Goal: Task Accomplishment & Management: Use online tool/utility

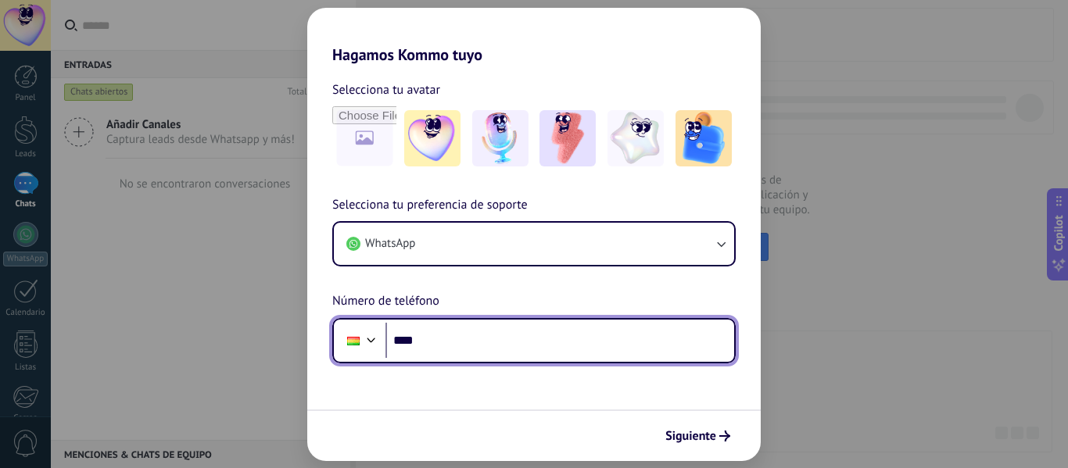
click at [547, 342] on input "****" at bounding box center [559, 341] width 349 height 36
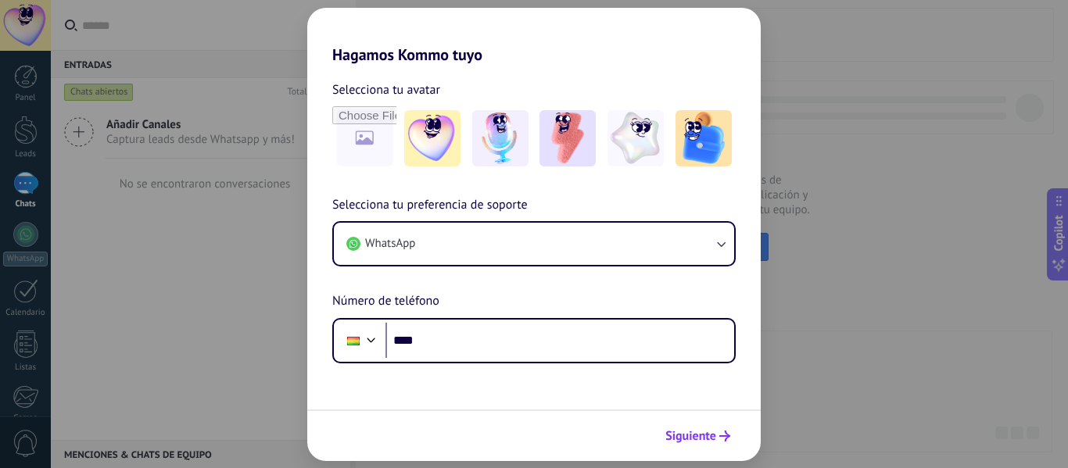
click at [718, 445] on button "Siguiente" at bounding box center [697, 436] width 79 height 27
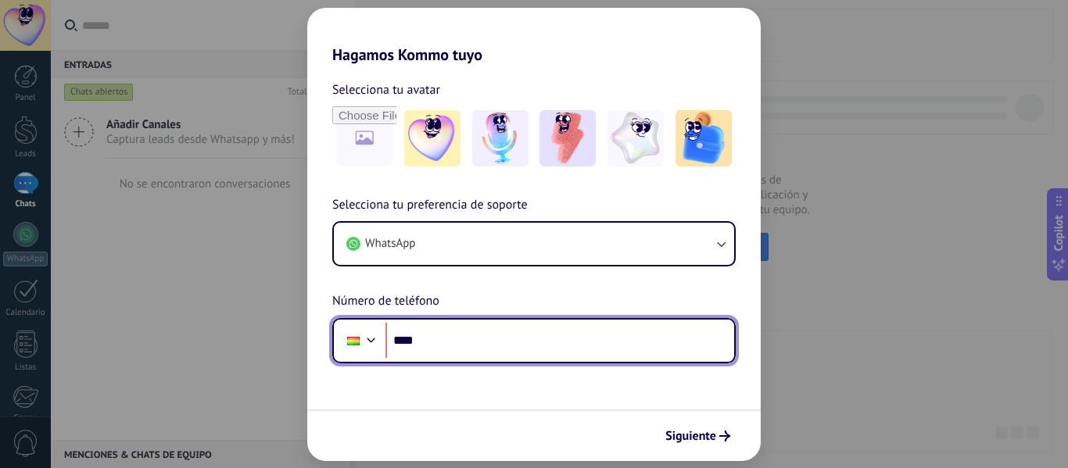
click at [458, 348] on input "****" at bounding box center [559, 341] width 349 height 36
type input "**********"
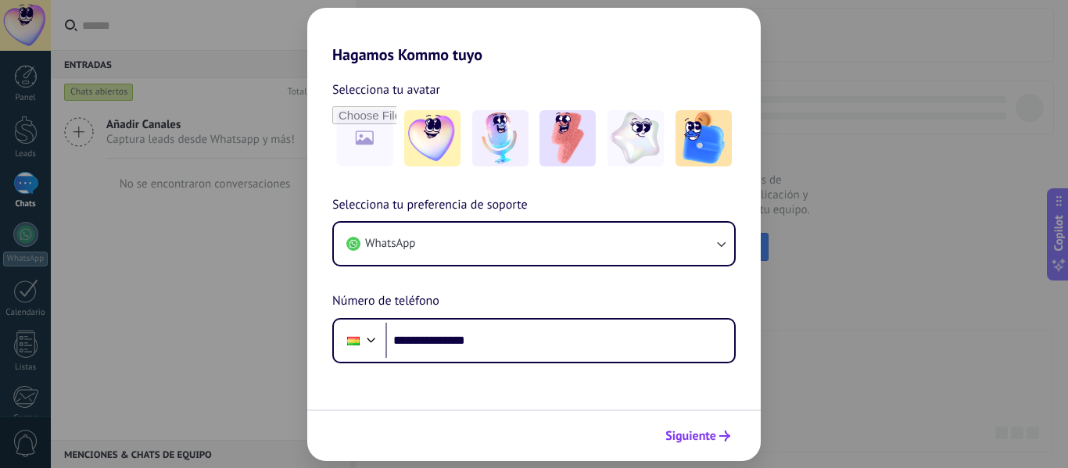
click at [703, 435] on span "Siguiente" at bounding box center [690, 436] width 51 height 11
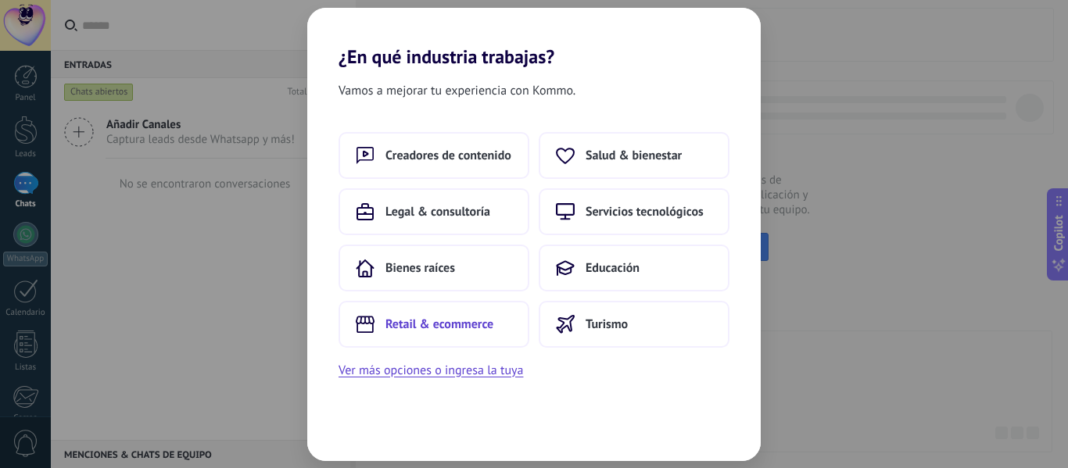
click at [484, 321] on span "Retail & ecommerce" at bounding box center [439, 325] width 108 height 16
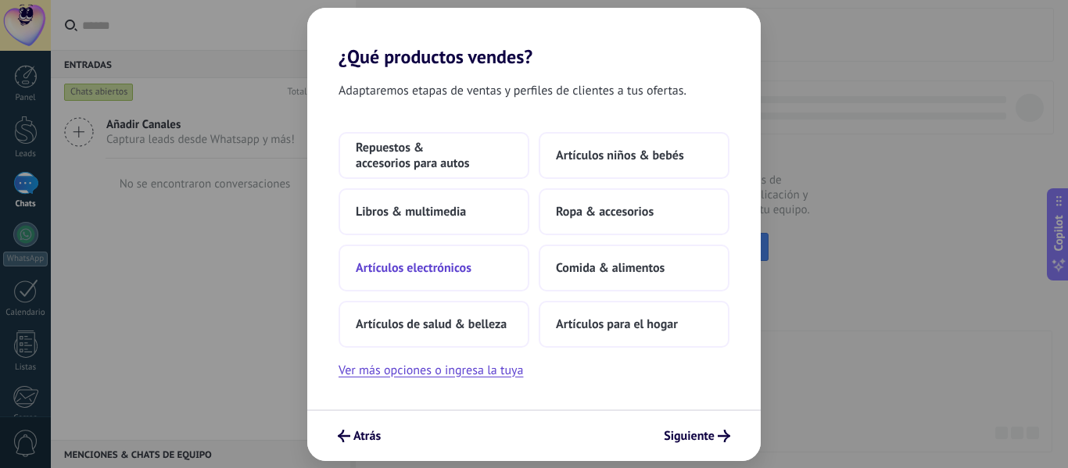
click at [478, 267] on button "Artículos electrónicos" at bounding box center [433, 268] width 191 height 47
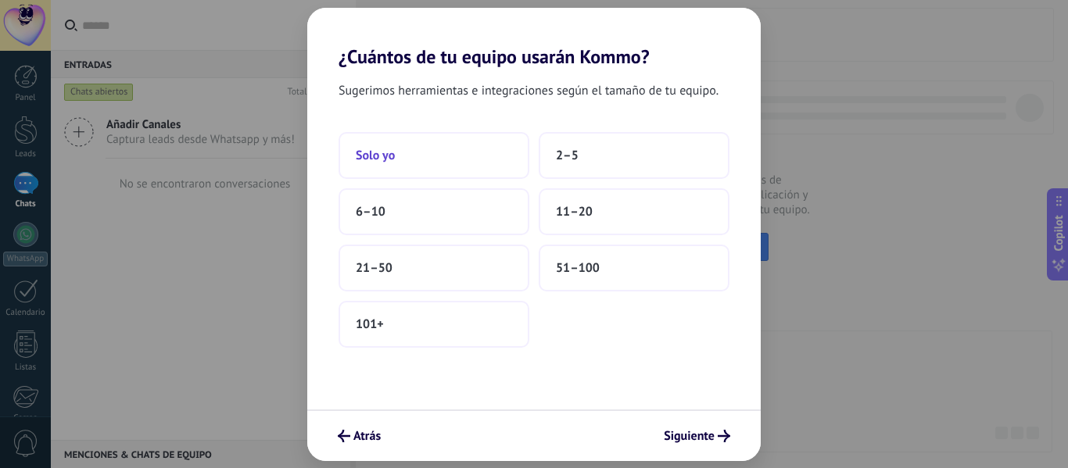
click at [490, 158] on button "Solo yo" at bounding box center [433, 155] width 191 height 47
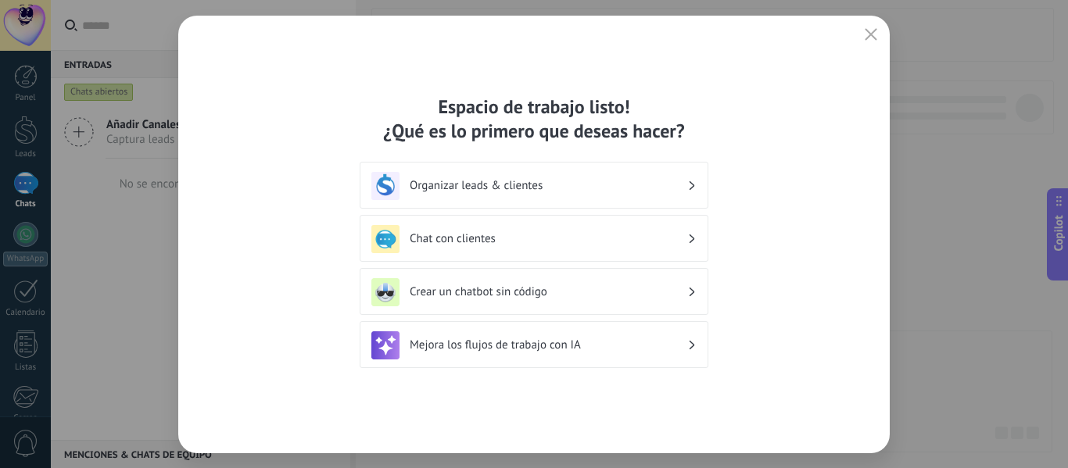
click at [535, 238] on h3 "Chat con clientes" at bounding box center [548, 238] width 277 height 15
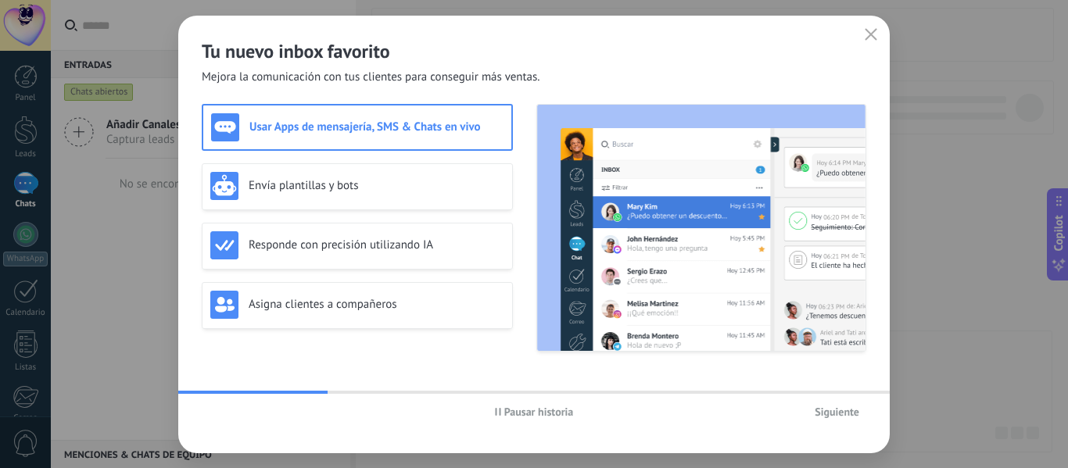
click at [855, 425] on div "Pausar historia Siguiente" at bounding box center [533, 412] width 711 height 36
click at [844, 415] on span "Siguiente" at bounding box center [836, 411] width 45 height 11
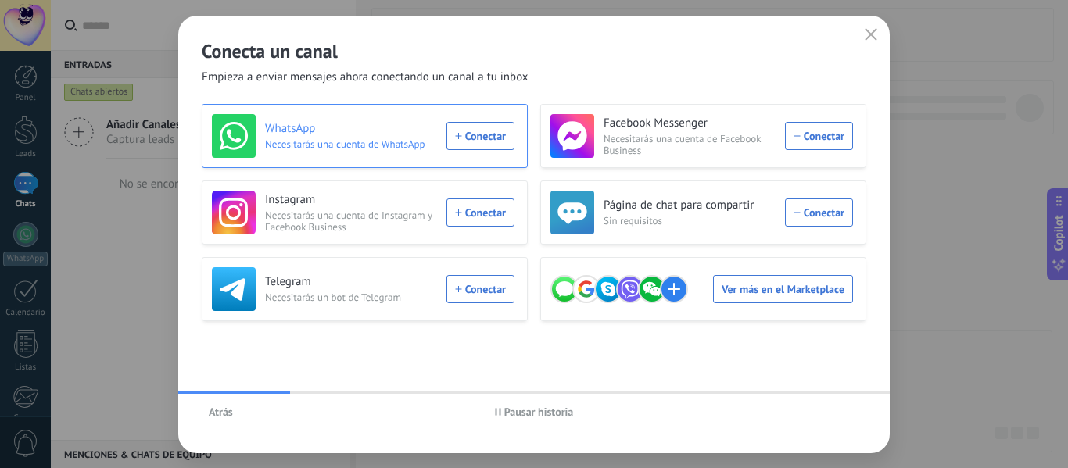
click at [480, 135] on div "WhatsApp Necesitarás una cuenta de WhatsApp Conectar" at bounding box center [363, 136] width 302 height 44
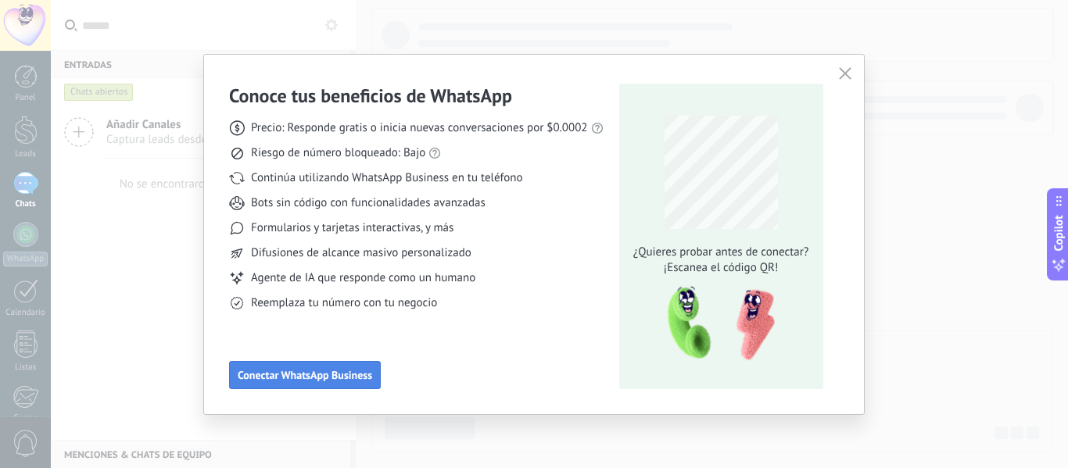
click at [374, 377] on button "Conectar WhatsApp Business" at bounding box center [305, 375] width 152 height 28
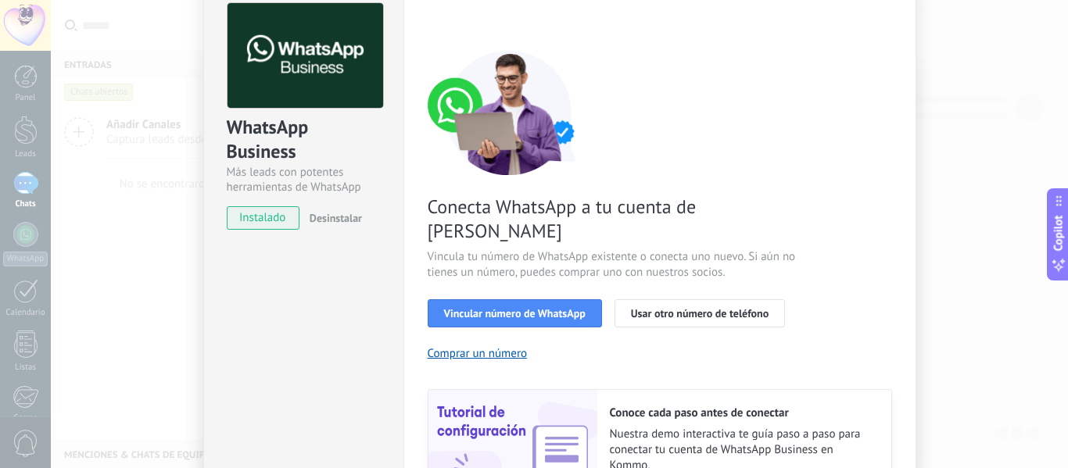
scroll to position [70, 0]
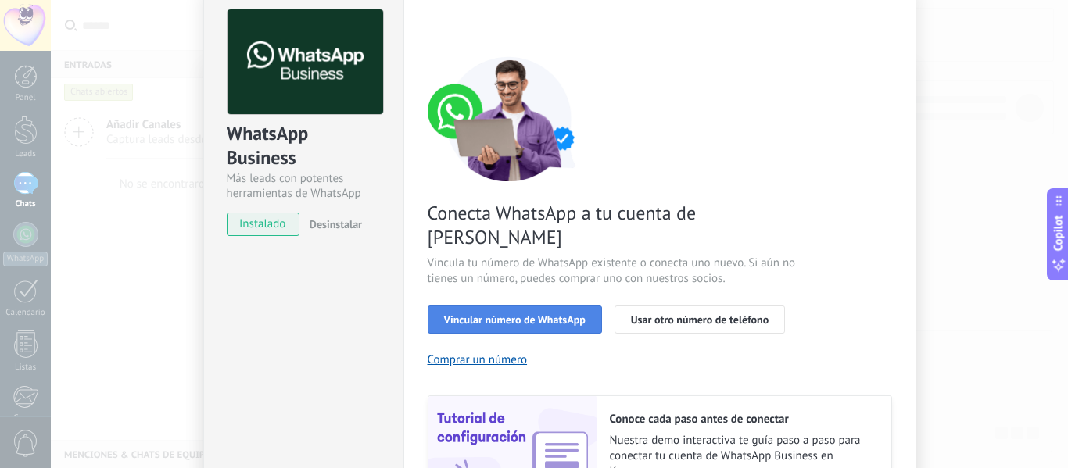
click at [516, 306] on button "Vincular número de WhatsApp" at bounding box center [515, 320] width 174 height 28
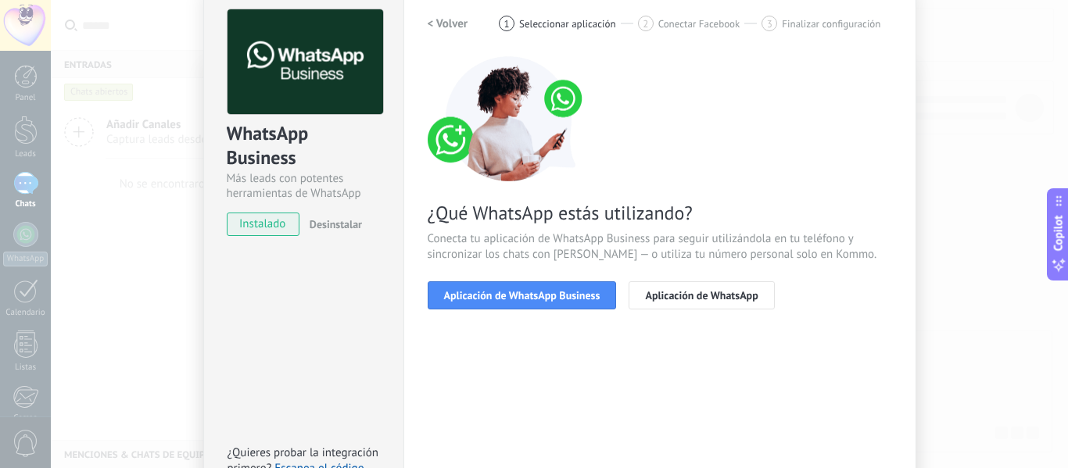
click at [516, 285] on button "Aplicación de WhatsApp Business" at bounding box center [522, 295] width 189 height 28
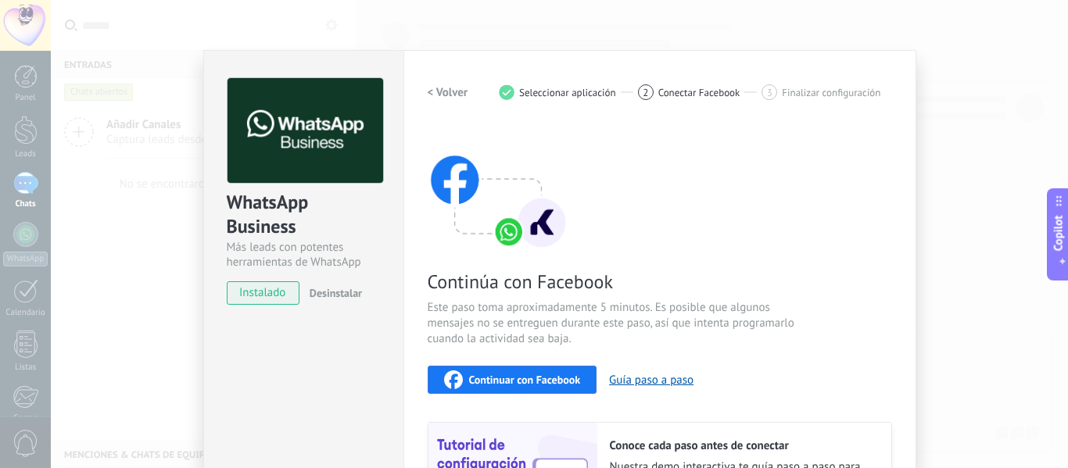
scroll to position [0, 0]
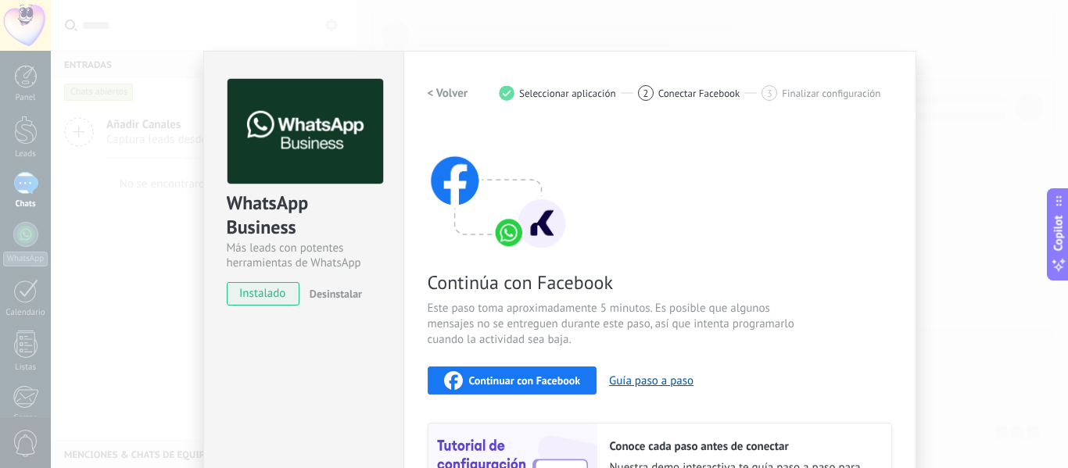
click at [456, 95] on h2 "< Volver" at bounding box center [448, 93] width 41 height 15
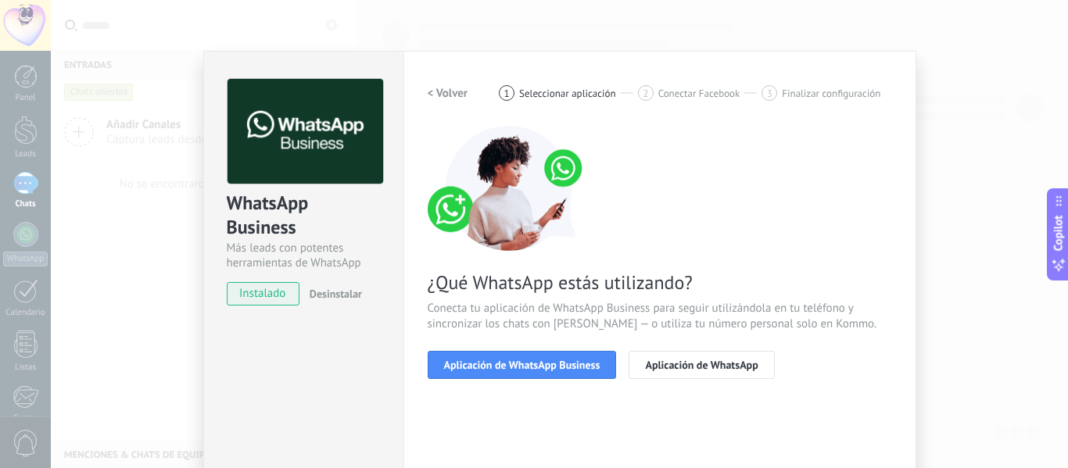
click at [456, 95] on h2 "< Volver" at bounding box center [448, 93] width 41 height 15
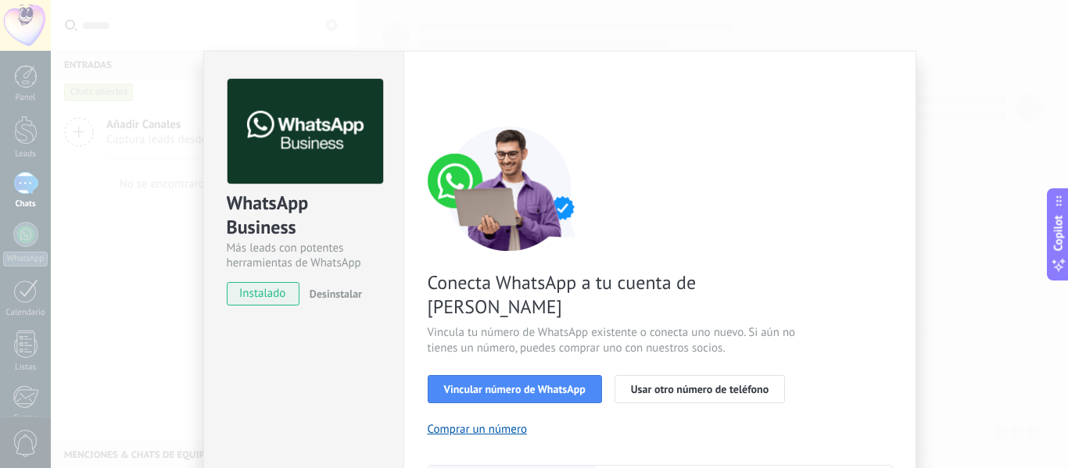
click at [456, 95] on div "< Volver 1 Seleccionar aplicación 2 Conectar Facebook 3 Finalizar configuración" at bounding box center [660, 93] width 464 height 28
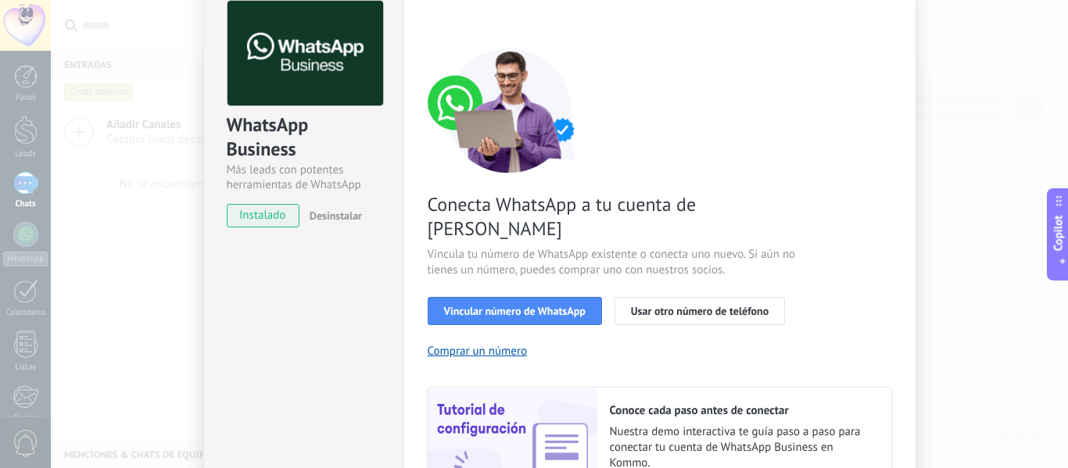
click at [275, 217] on span "instalado" at bounding box center [262, 215] width 71 height 23
click at [290, 214] on span "instalado" at bounding box center [262, 215] width 71 height 23
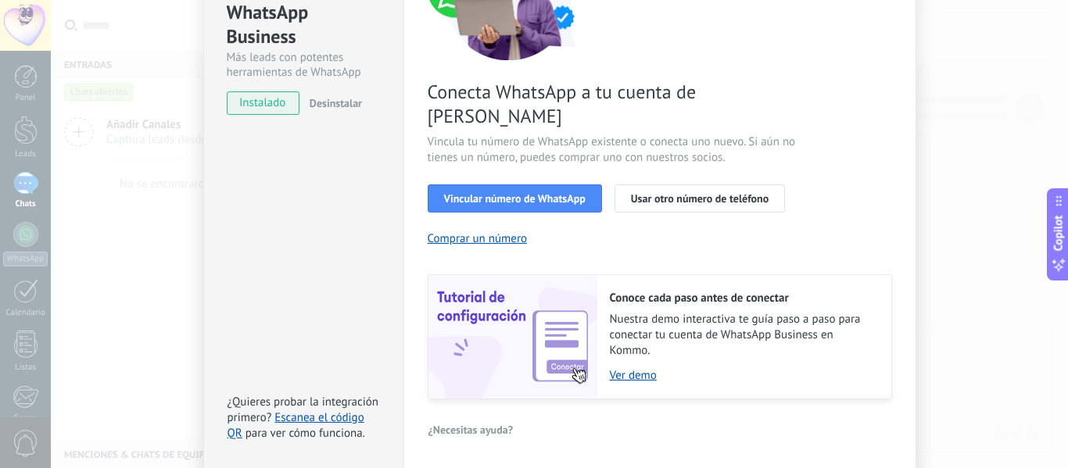
scroll to position [226, 0]
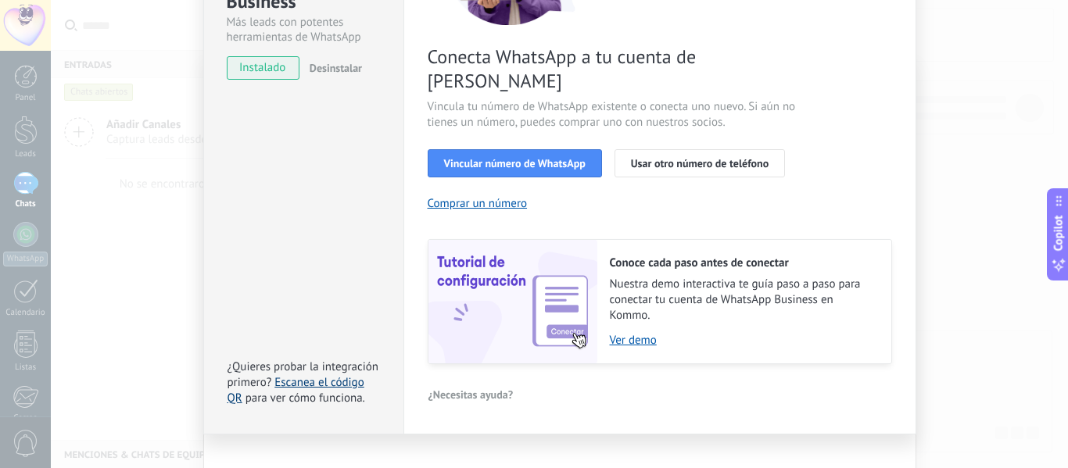
click at [335, 375] on link "Escanea el código QR" at bounding box center [295, 390] width 137 height 30
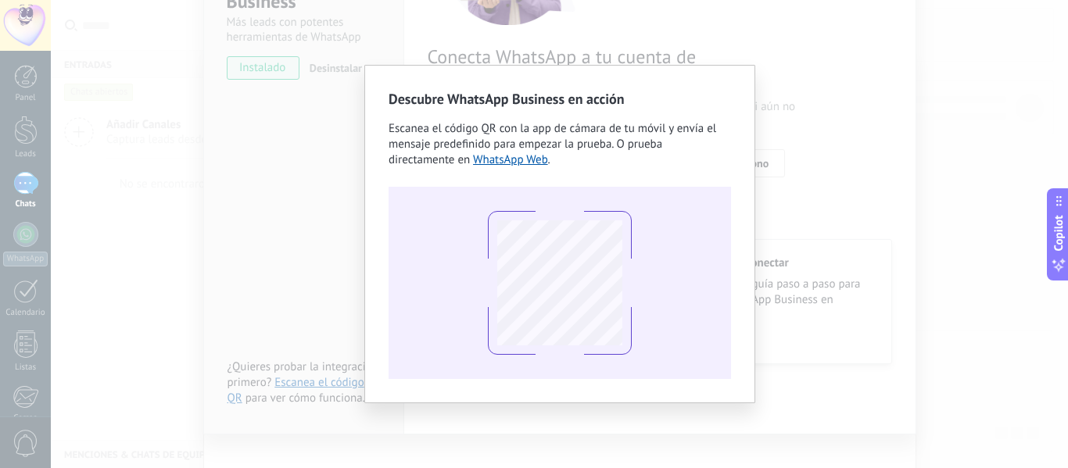
drag, startPoint x: 191, startPoint y: 232, endPoint x: 206, endPoint y: 152, distance: 81.7
click at [192, 226] on div "Descubre WhatsApp Business en acción Escanea el código QR con la app de cámara …" at bounding box center [559, 234] width 1017 height 468
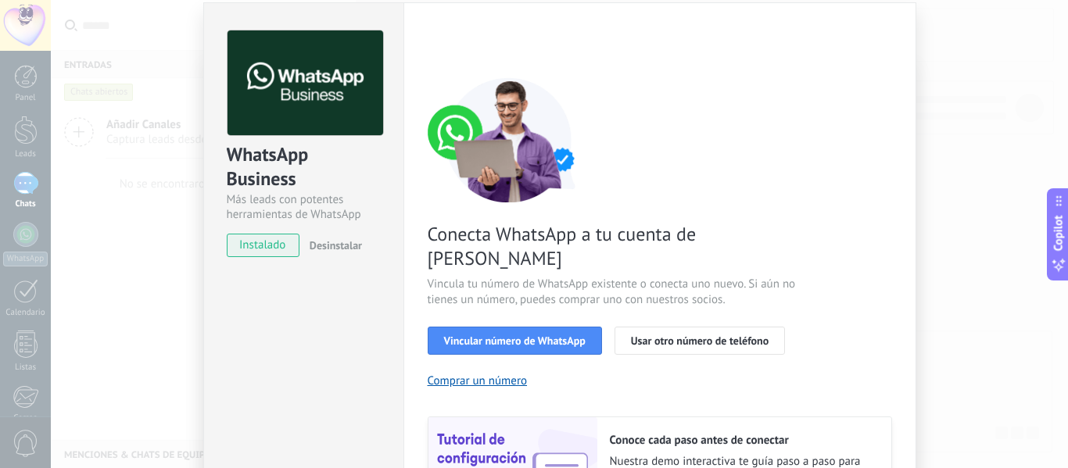
scroll to position [0, 0]
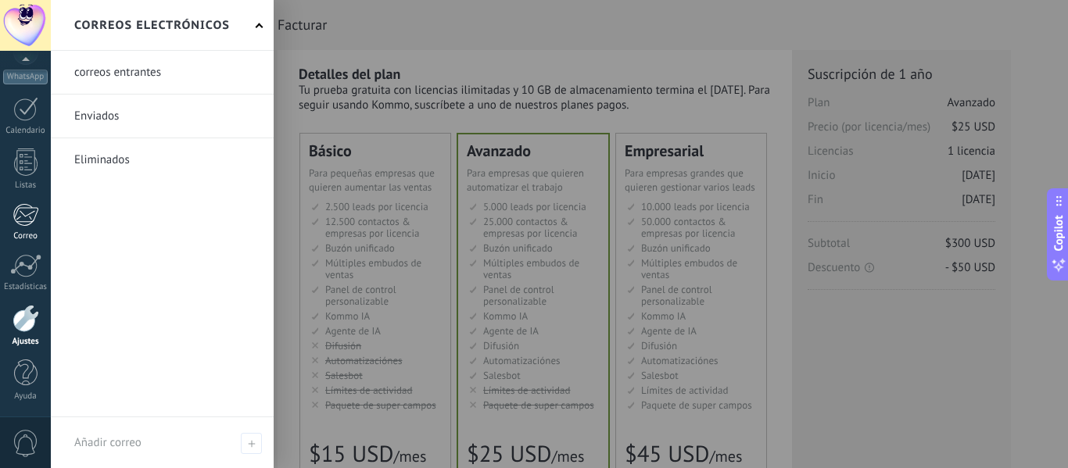
click at [34, 229] on link "Correo" at bounding box center [25, 222] width 51 height 38
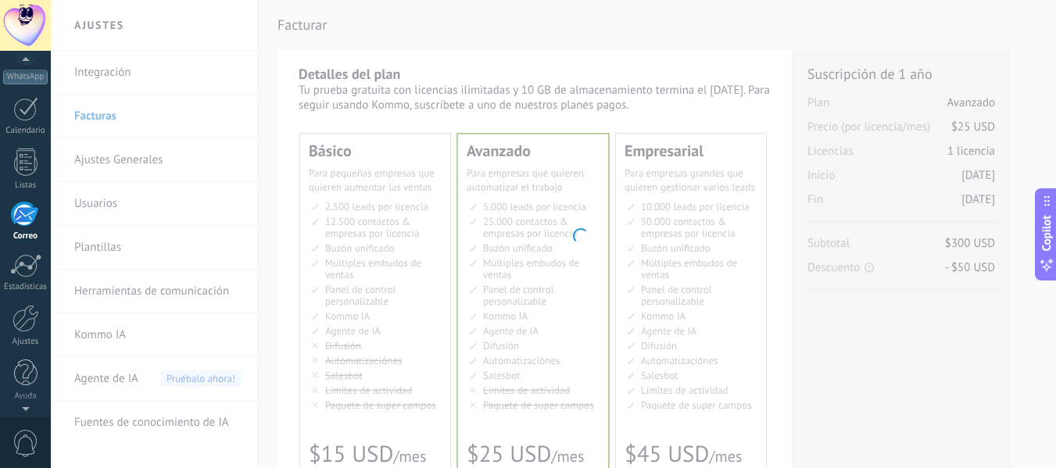
scroll to position [152, 0]
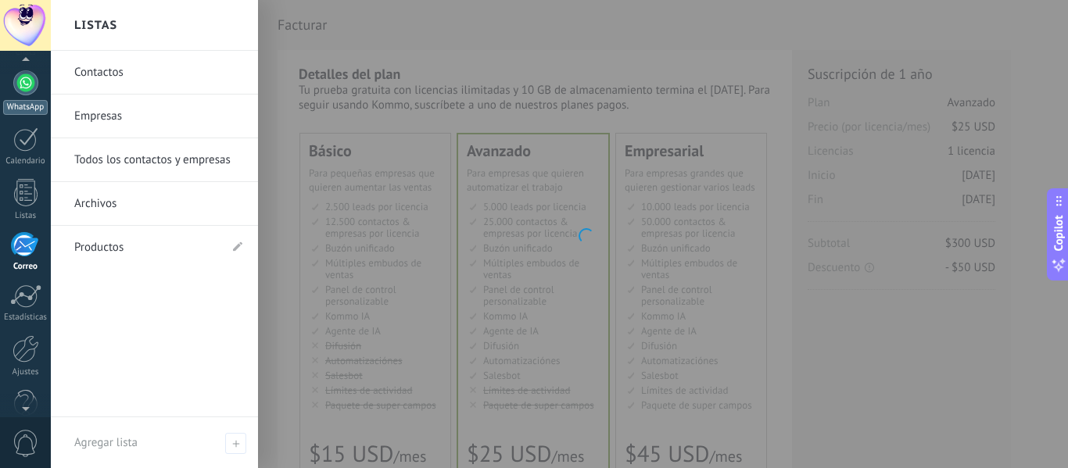
click at [36, 105] on div "WhatsApp" at bounding box center [25, 107] width 45 height 15
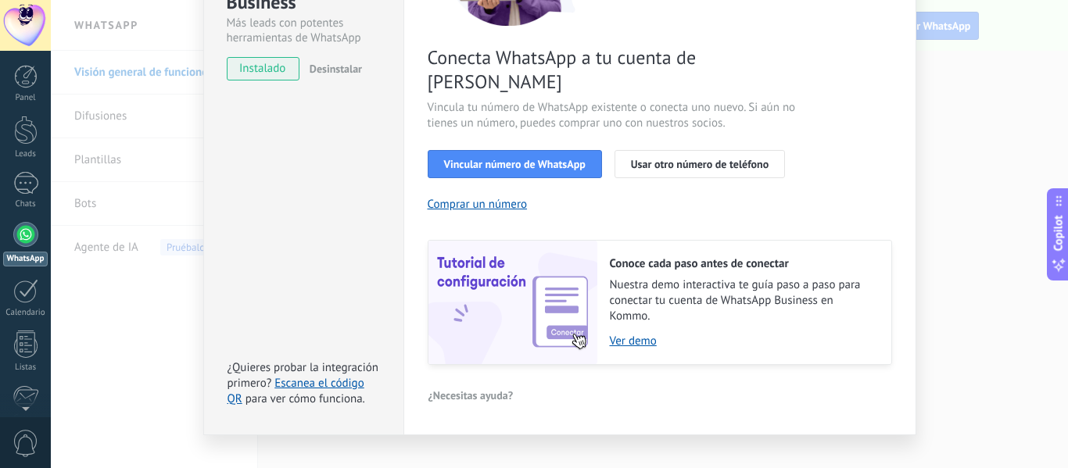
scroll to position [226, 0]
click at [306, 375] on link "Escanea el código QR" at bounding box center [295, 390] width 137 height 30
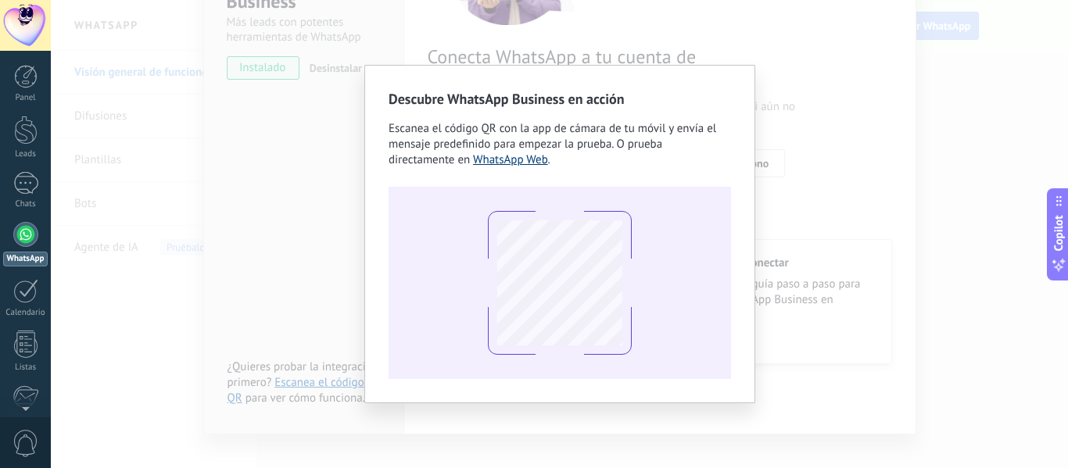
click at [528, 160] on link "WhatsApp Web" at bounding box center [510, 159] width 75 height 15
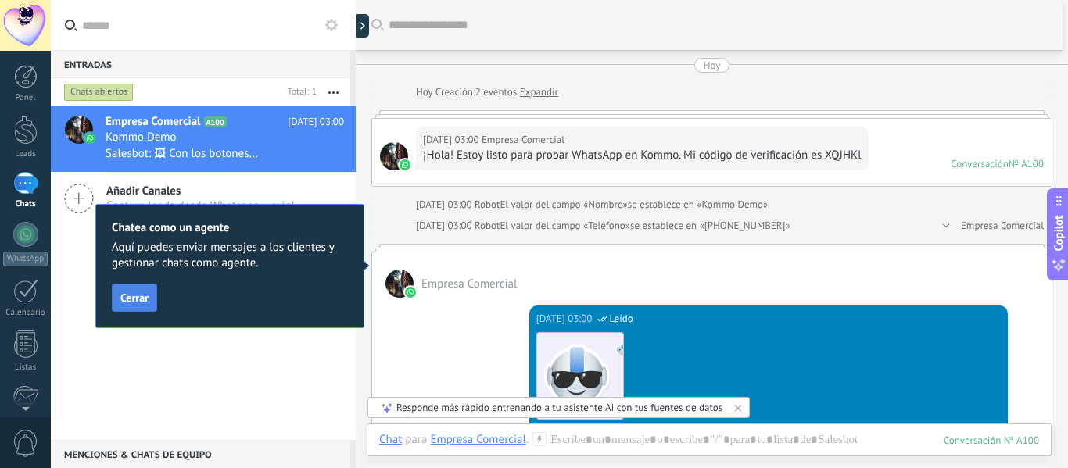
click at [145, 290] on button "Cerrar" at bounding box center [134, 298] width 45 height 28
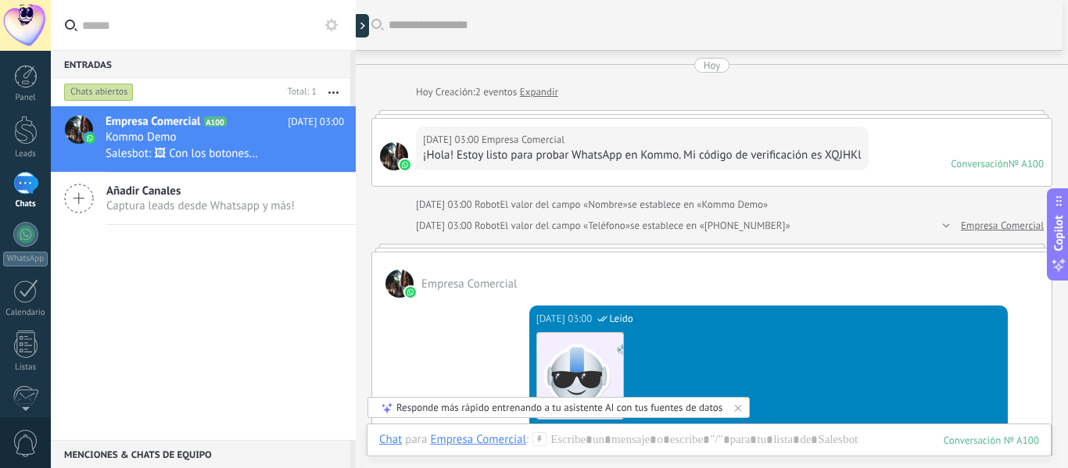
click at [23, 202] on div "Chats" at bounding box center [25, 204] width 45 height 10
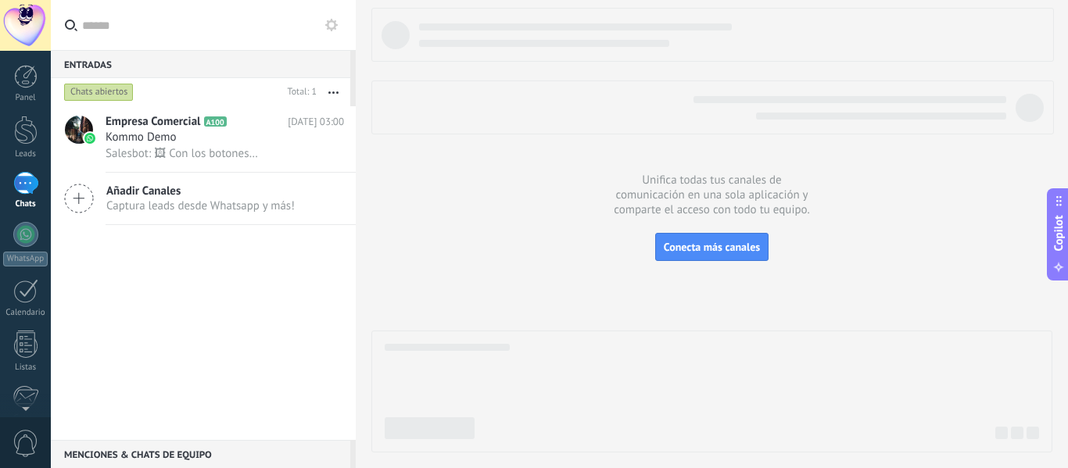
click at [1055, 234] on span "Copilot" at bounding box center [1058, 233] width 16 height 36
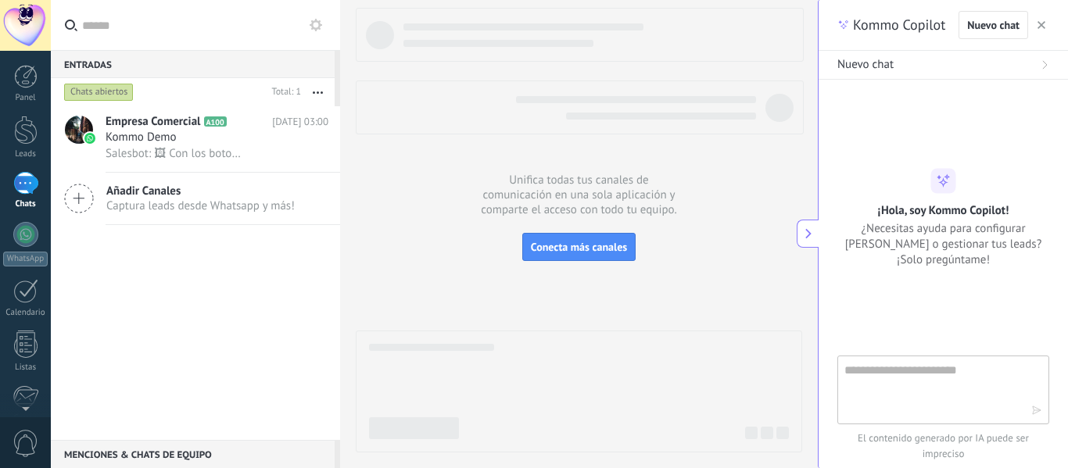
scroll to position [23, 0]
click at [1044, 27] on icon "button" at bounding box center [1041, 25] width 8 height 8
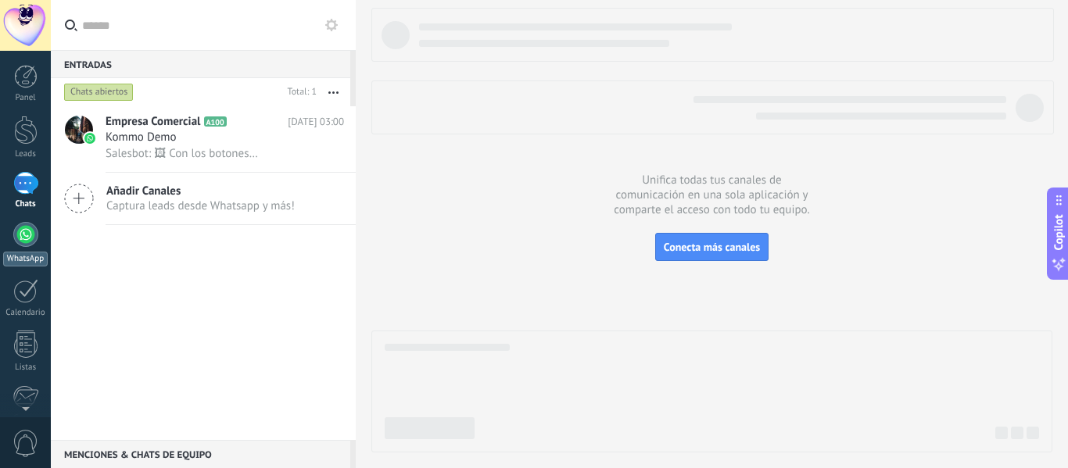
click at [30, 227] on div at bounding box center [25, 234] width 25 height 25
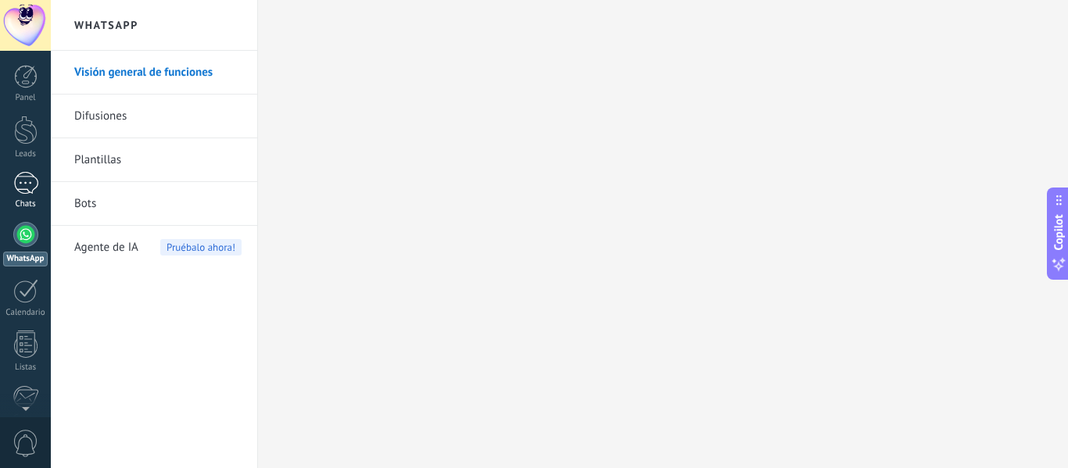
click at [23, 191] on div "1" at bounding box center [25, 183] width 25 height 23
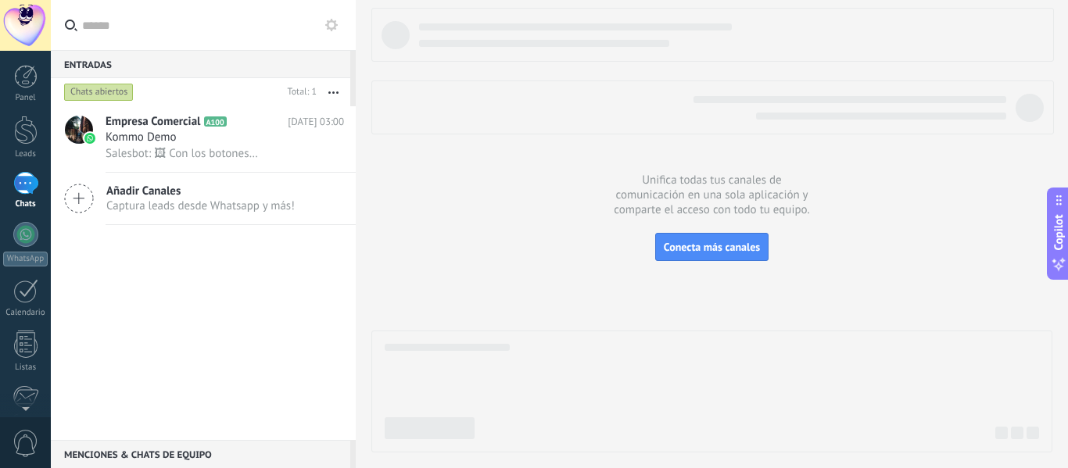
click at [337, 91] on icon "button" at bounding box center [333, 92] width 10 height 2
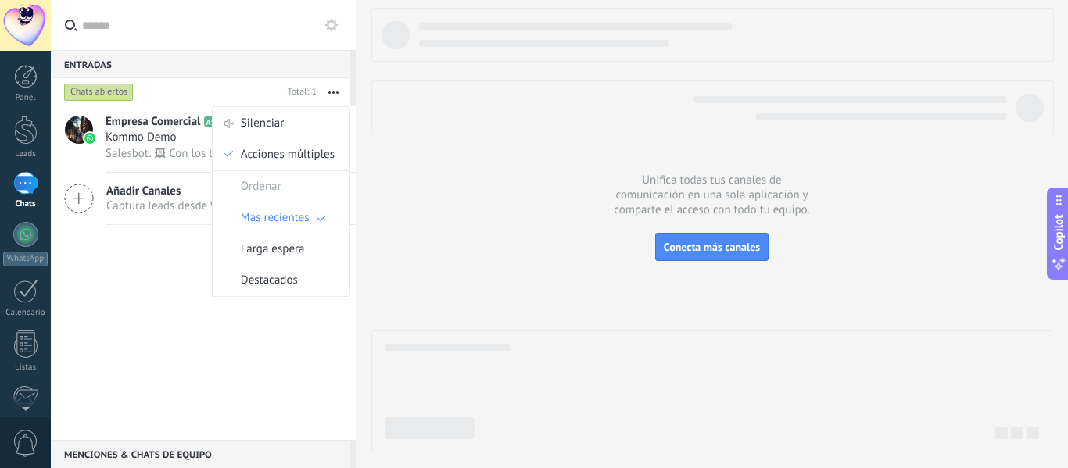
click at [188, 274] on div "Empresa Comercial A100 [DATE] 03:00 Kommo Demo Salesbot: 🖼 Con los botones de W…" at bounding box center [203, 273] width 305 height 334
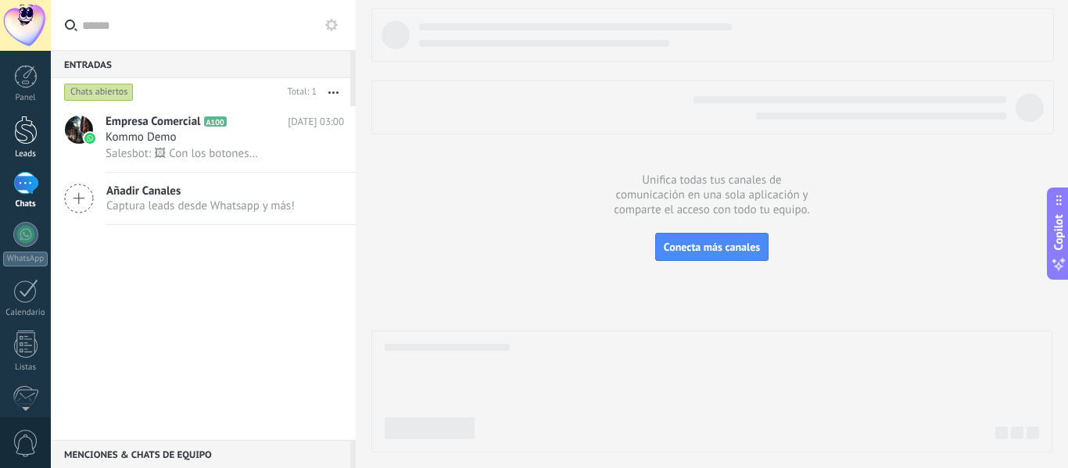
click at [37, 134] on div at bounding box center [25, 130] width 23 height 29
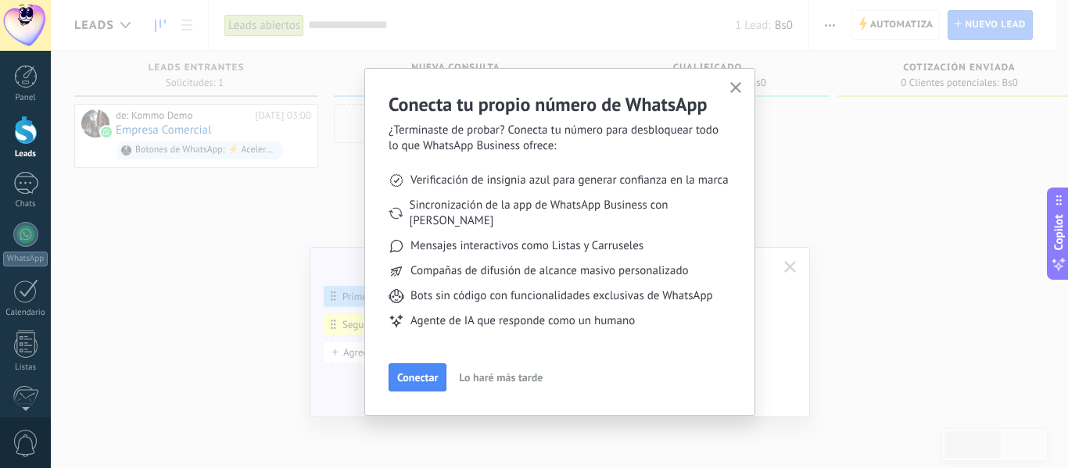
click at [726, 86] on button "button" at bounding box center [736, 88] width 20 height 21
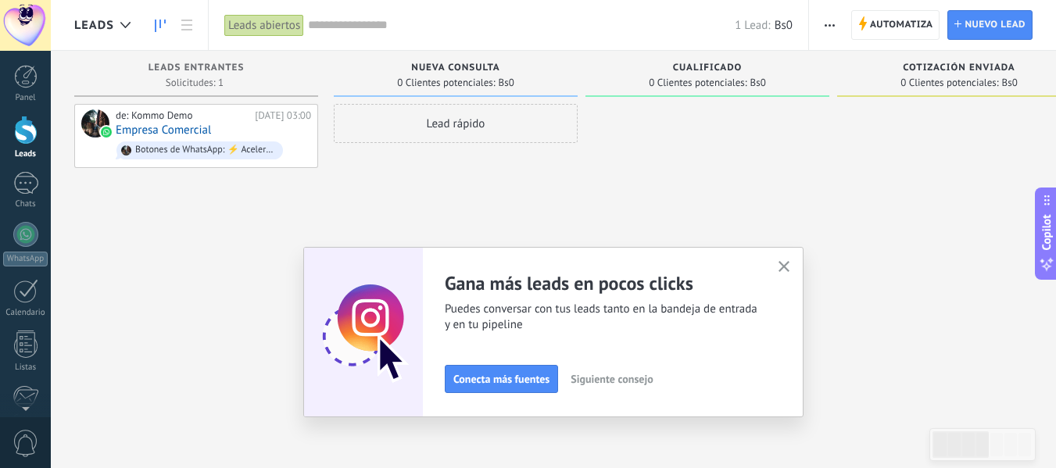
click at [790, 264] on icon "button" at bounding box center [784, 267] width 12 height 12
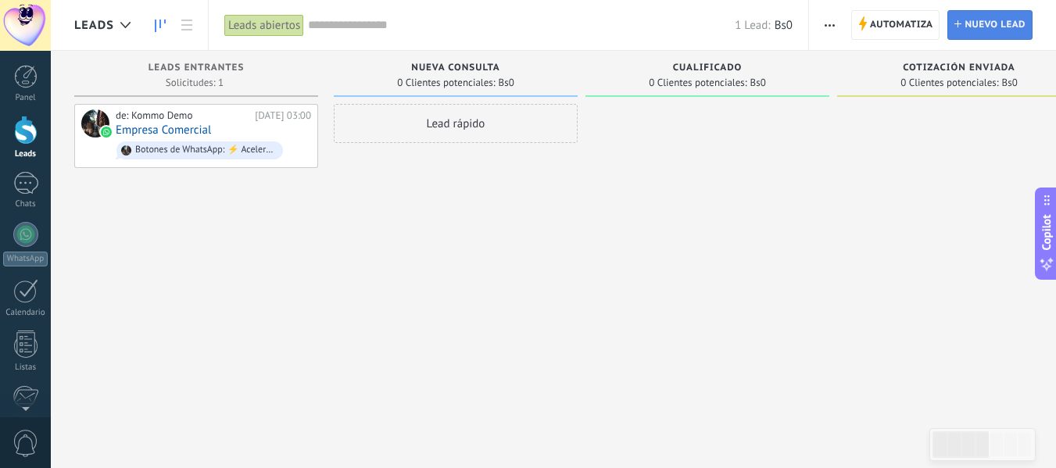
click at [983, 28] on span "Nuevo lead" at bounding box center [994, 25] width 61 height 28
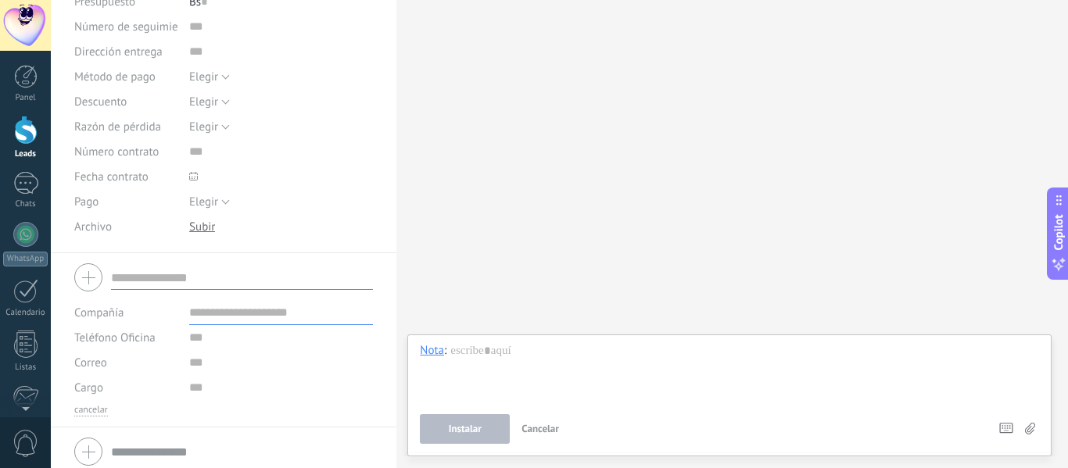
scroll to position [199, 0]
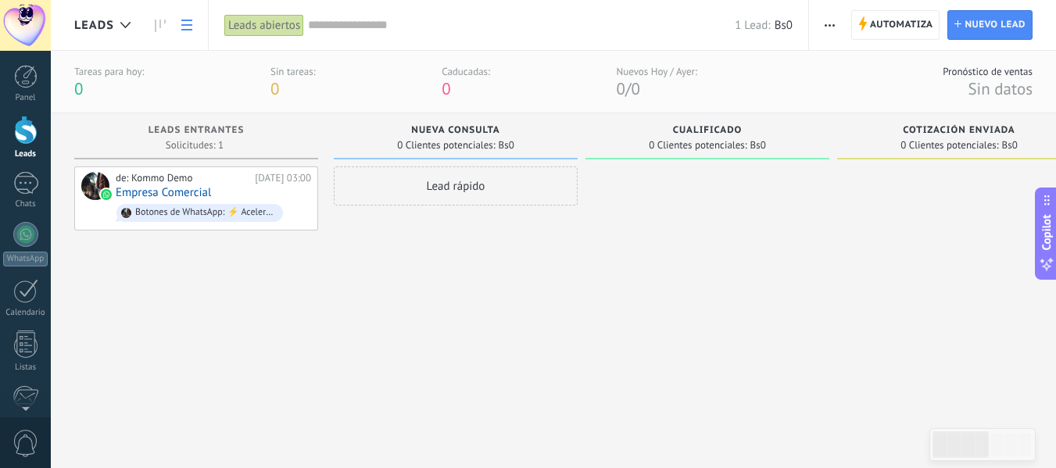
click at [181, 27] on icon at bounding box center [186, 25] width 11 height 11
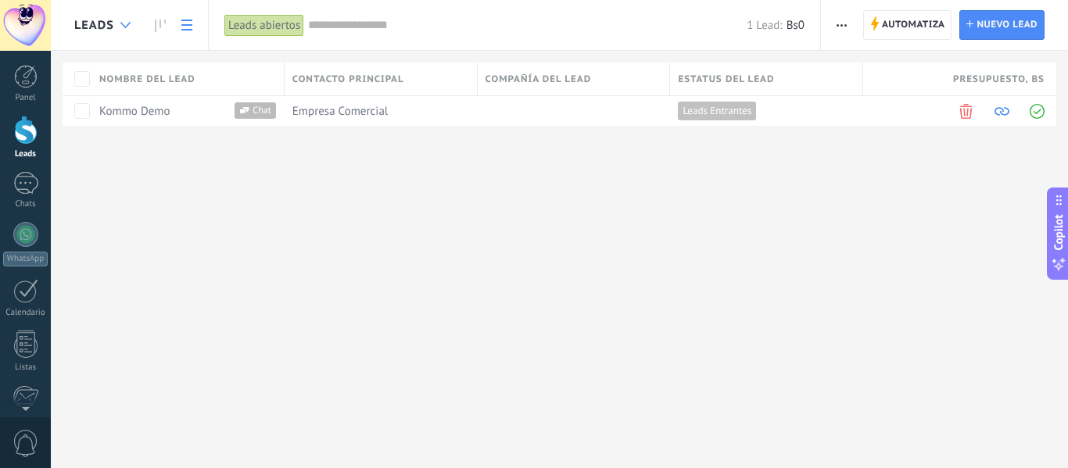
click at [138, 27] on div at bounding box center [126, 25] width 26 height 30
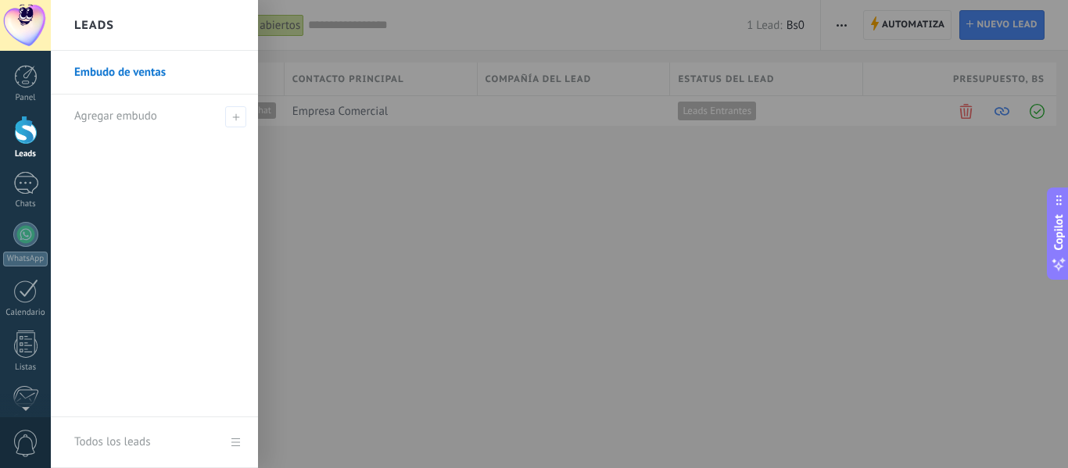
click at [550, 155] on div at bounding box center [585, 234] width 1068 height 468
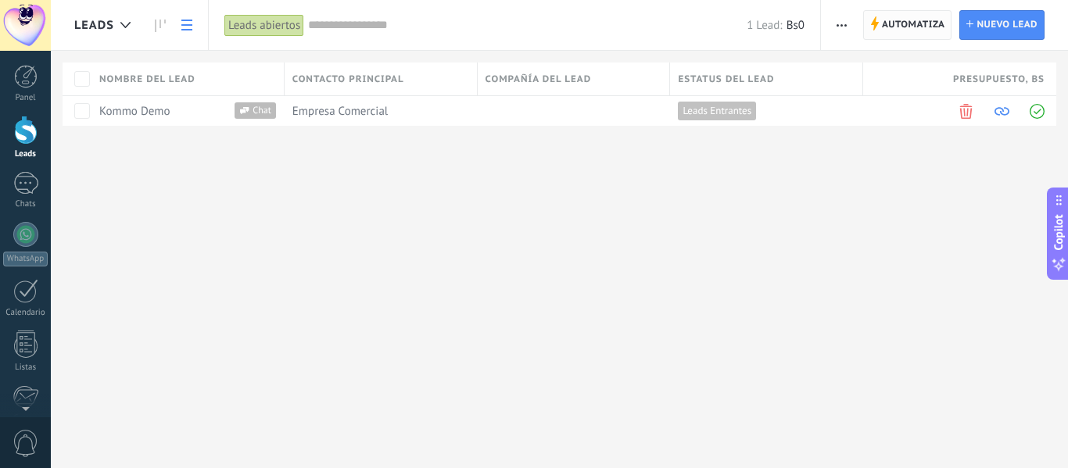
click at [907, 30] on span "Automatiza" at bounding box center [913, 25] width 63 height 28
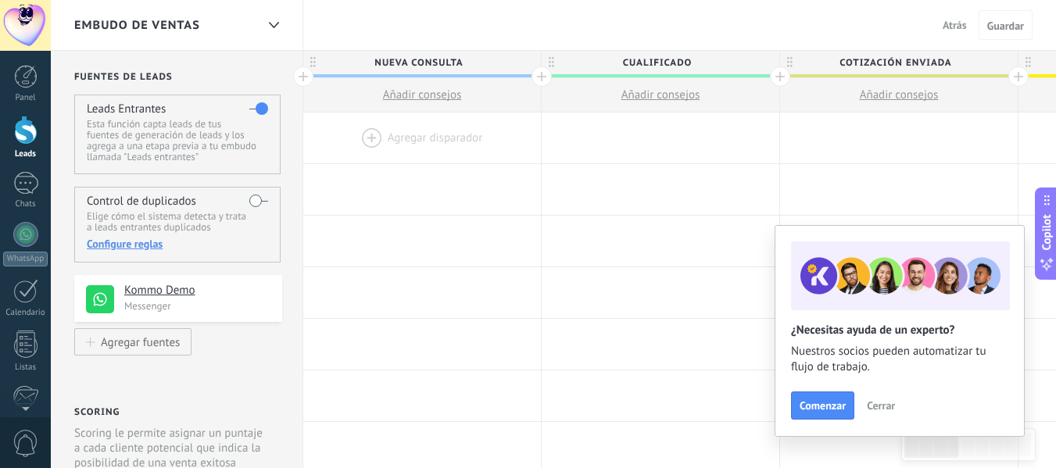
click at [424, 95] on span "Añadir consejos" at bounding box center [422, 95] width 79 height 15
type textarea "**********"
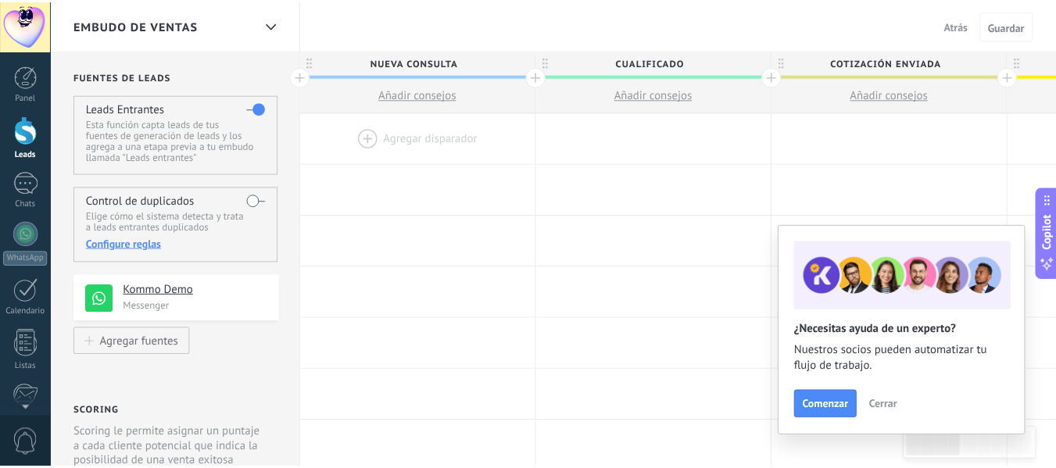
scroll to position [15, 0]
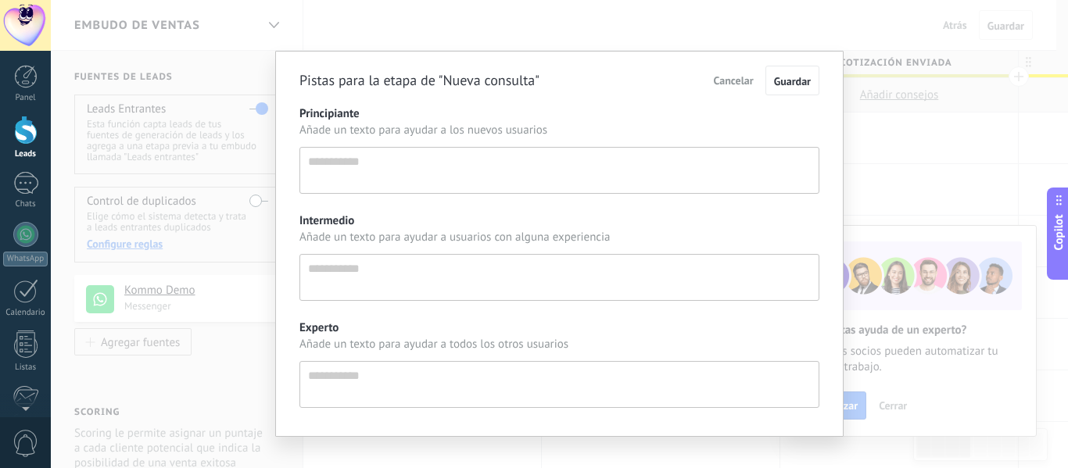
click at [416, 166] on textarea "Principiante" at bounding box center [559, 170] width 520 height 47
click at [825, 162] on div "Pistas para la etapa de "Nueva consulta" Cancelar Guardar Principiante Añade un…" at bounding box center [559, 244] width 568 height 386
click at [844, 165] on div "Pistas para la etapa de "Nueva consulta" Cancelar Guardar Principiante Añade un…" at bounding box center [559, 234] width 1017 height 468
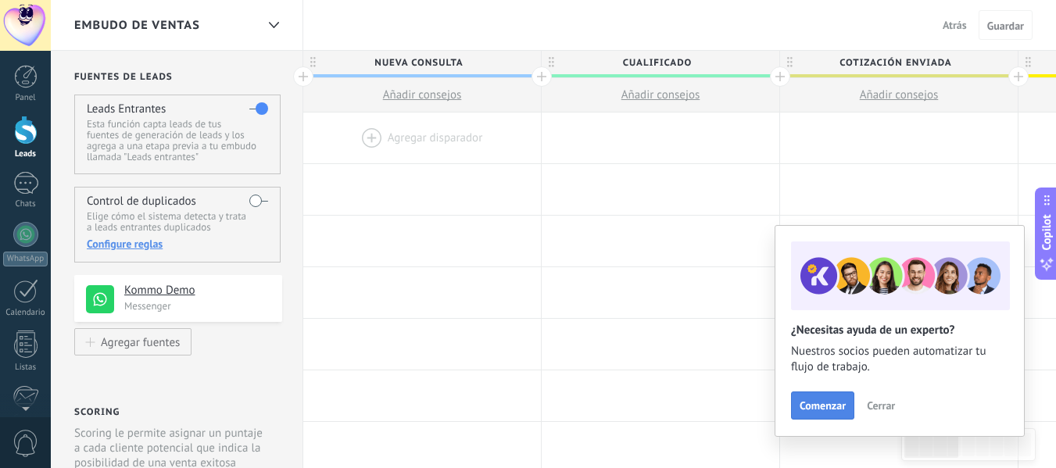
click at [835, 398] on button "Comenzar" at bounding box center [822, 406] width 63 height 28
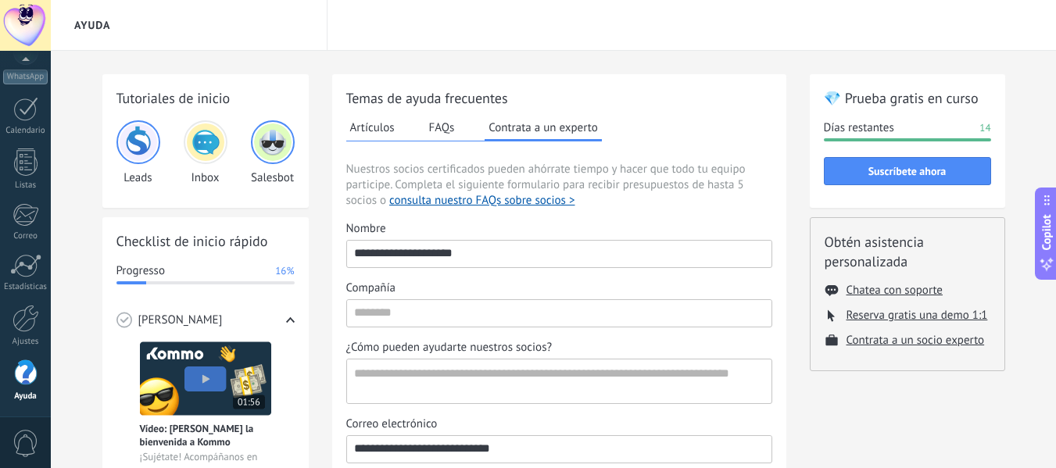
click at [392, 131] on button "Artículos" at bounding box center [372, 127] width 52 height 23
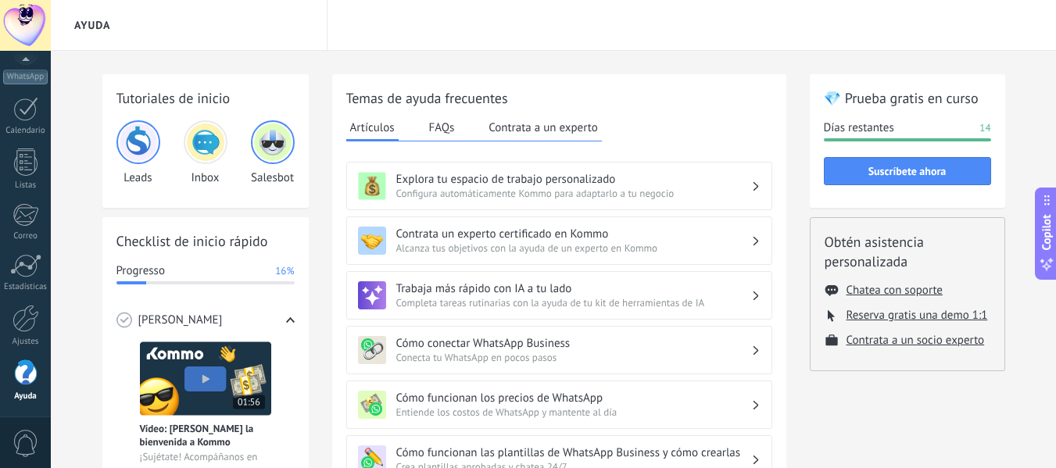
click at [213, 152] on img at bounding box center [206, 142] width 38 height 38
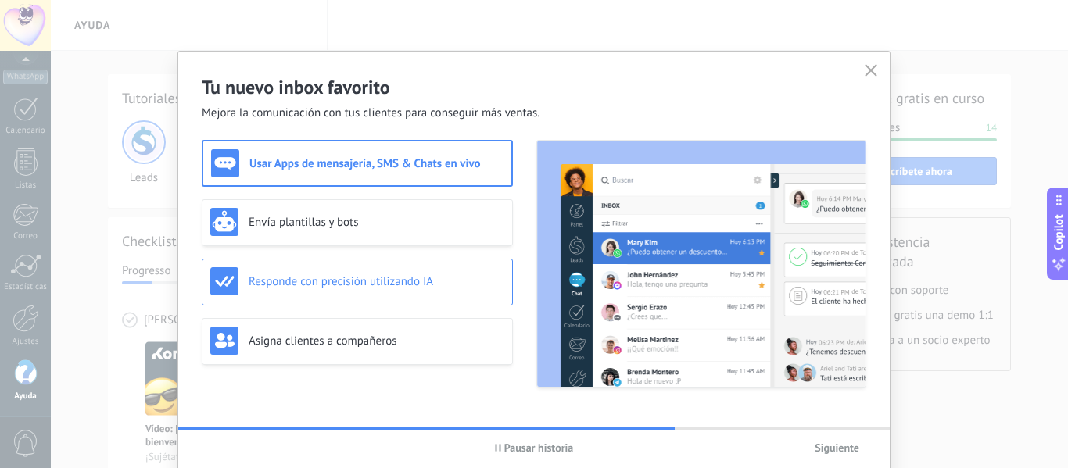
click at [445, 291] on div "Responde con precisión utilizando IA" at bounding box center [357, 281] width 294 height 28
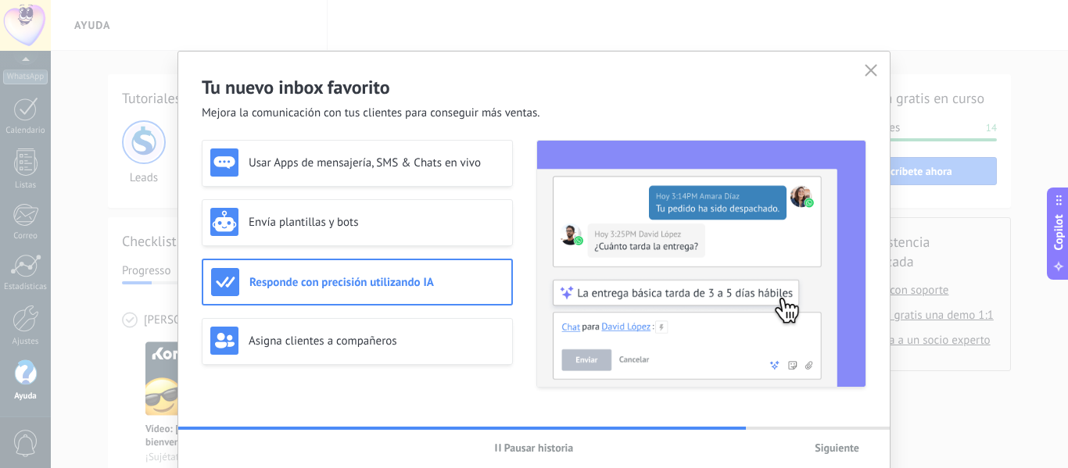
click at [445, 288] on h3 "Responde con precisión utilizando IA" at bounding box center [376, 282] width 254 height 15
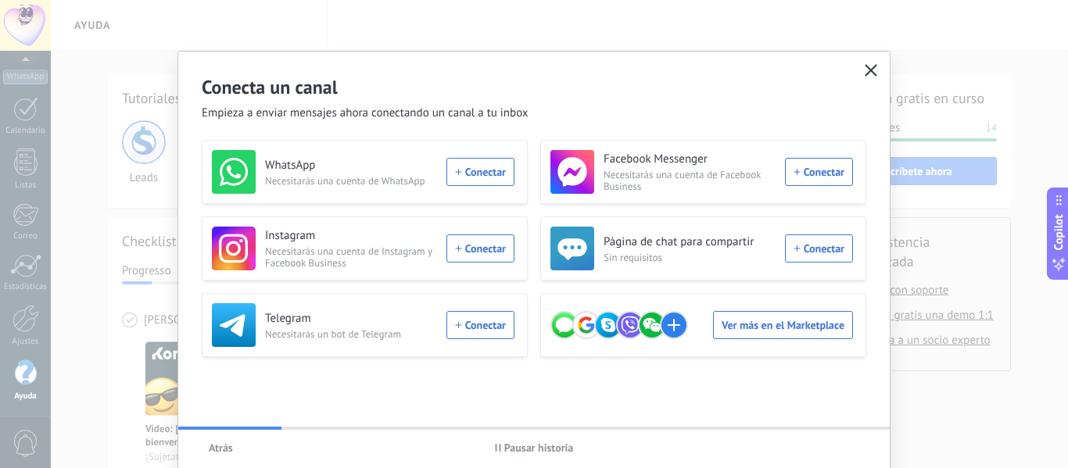
click at [860, 73] on button "button" at bounding box center [870, 71] width 20 height 22
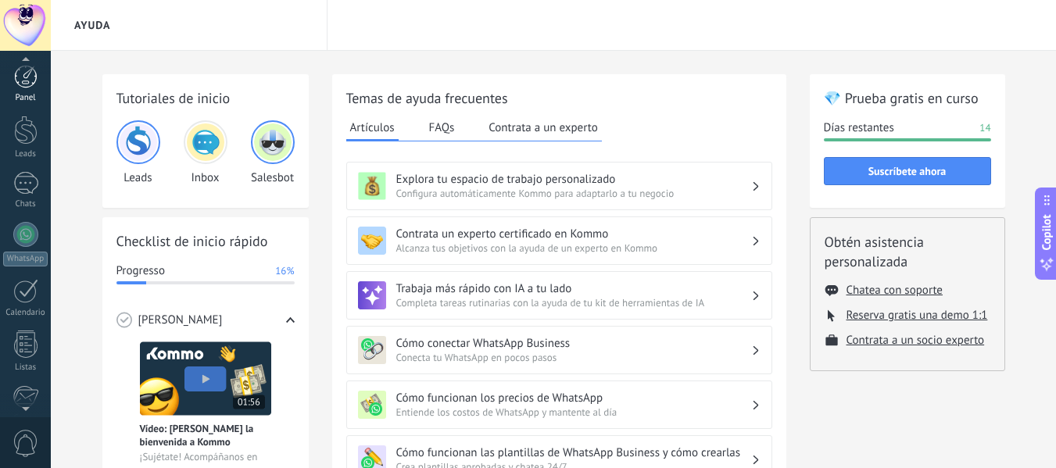
click at [33, 80] on div at bounding box center [25, 76] width 23 height 23
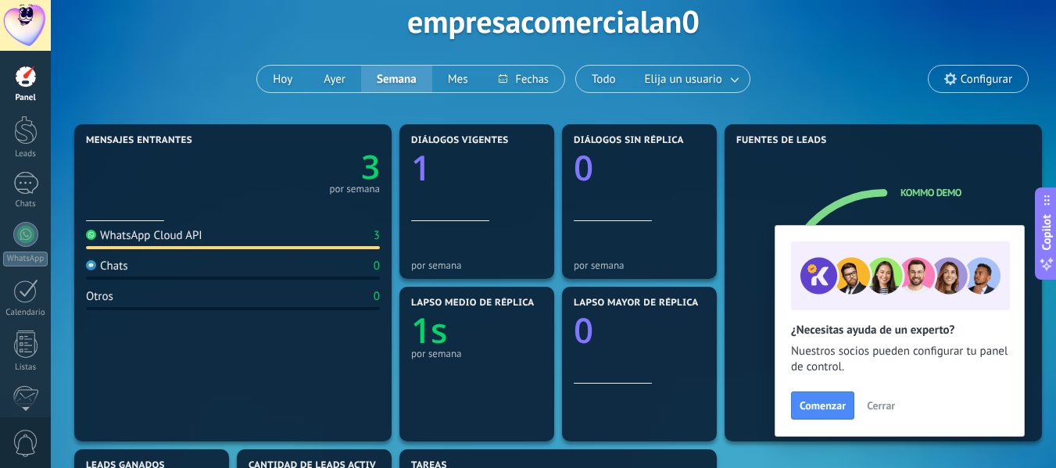
scroll to position [156, 0]
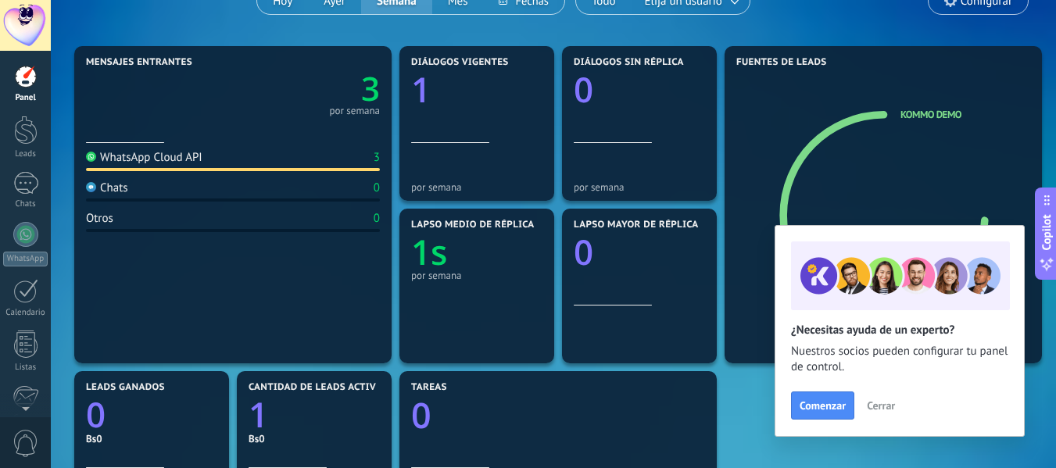
click at [880, 406] on span "Cerrar" at bounding box center [881, 405] width 28 height 11
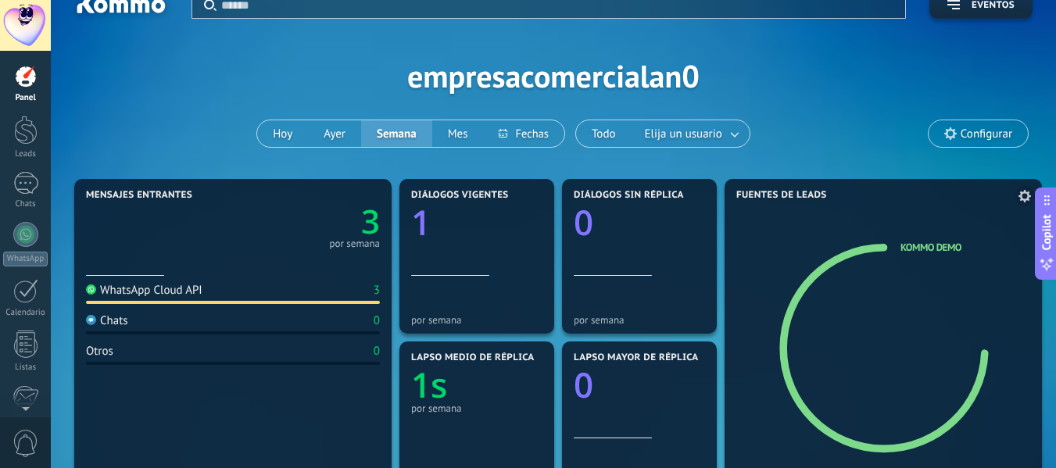
scroll to position [0, 0]
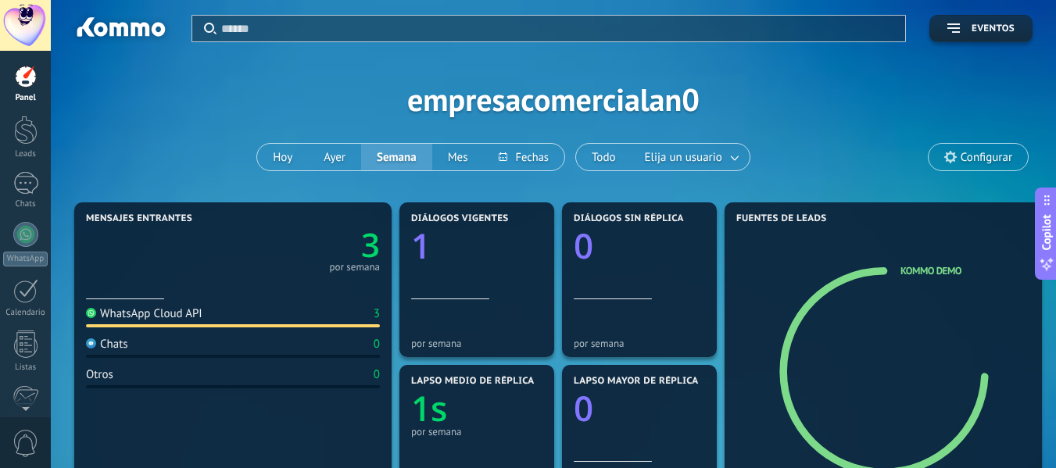
click at [953, 158] on icon at bounding box center [950, 157] width 13 height 13
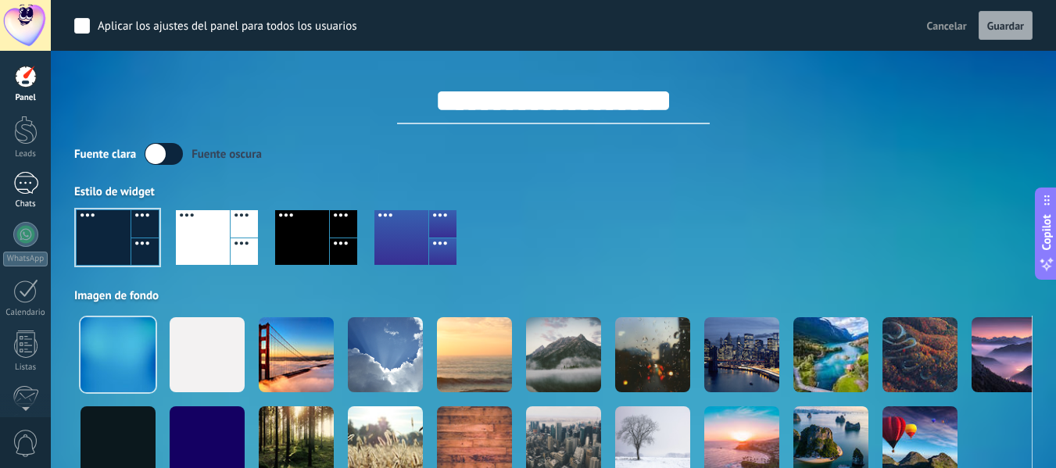
click at [0, 188] on link "1 Chats" at bounding box center [25, 191] width 51 height 38
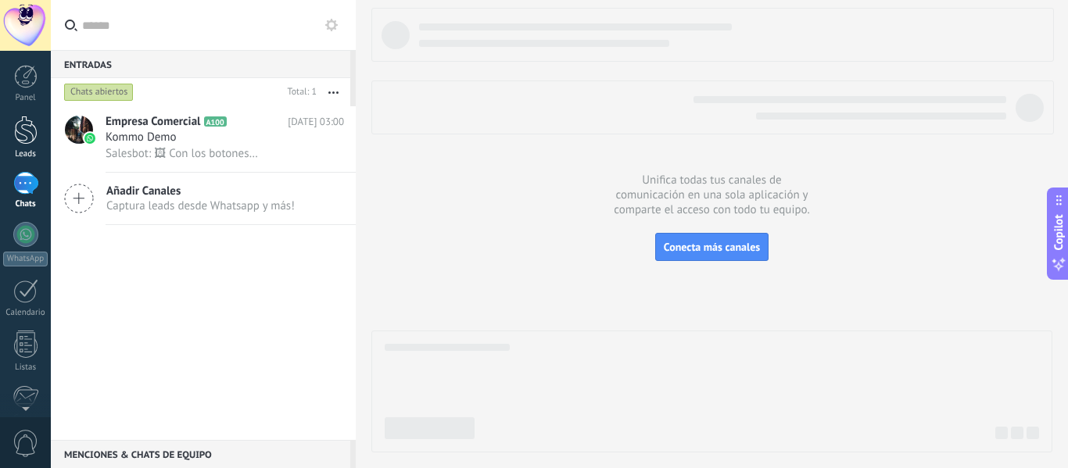
click at [34, 138] on div at bounding box center [25, 130] width 23 height 29
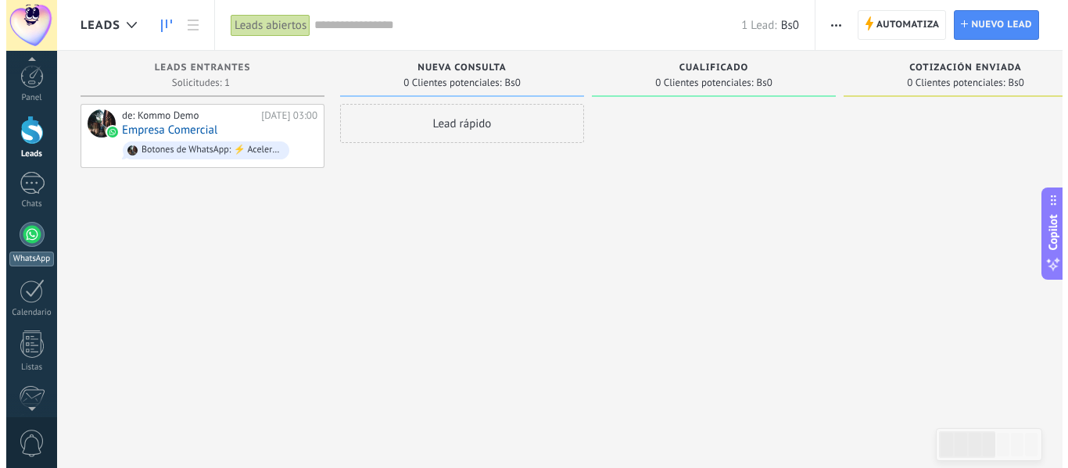
scroll to position [78, 0]
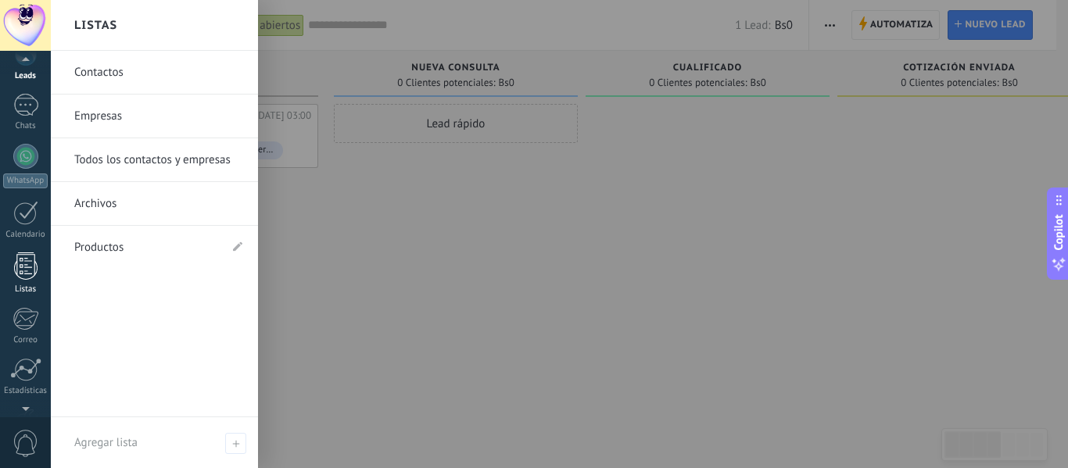
click at [32, 267] on div at bounding box center [25, 265] width 23 height 27
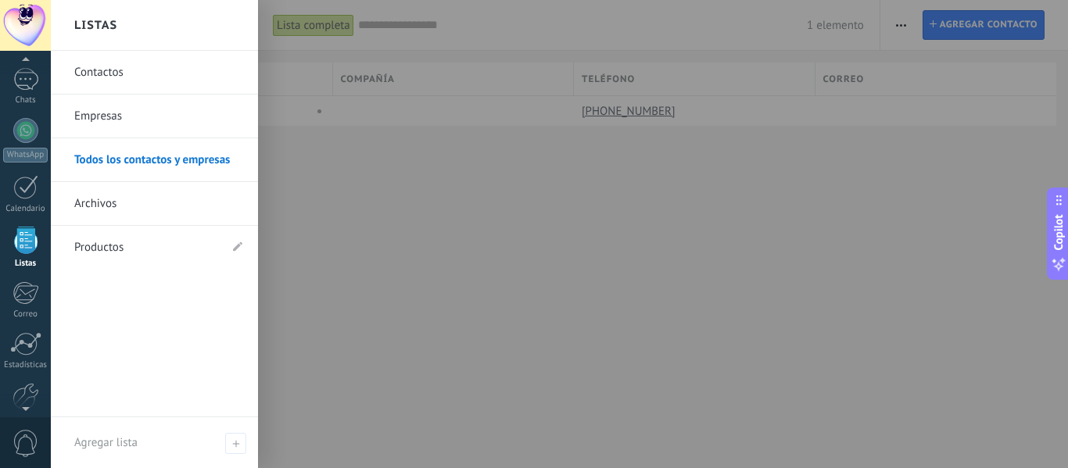
scroll to position [26, 0]
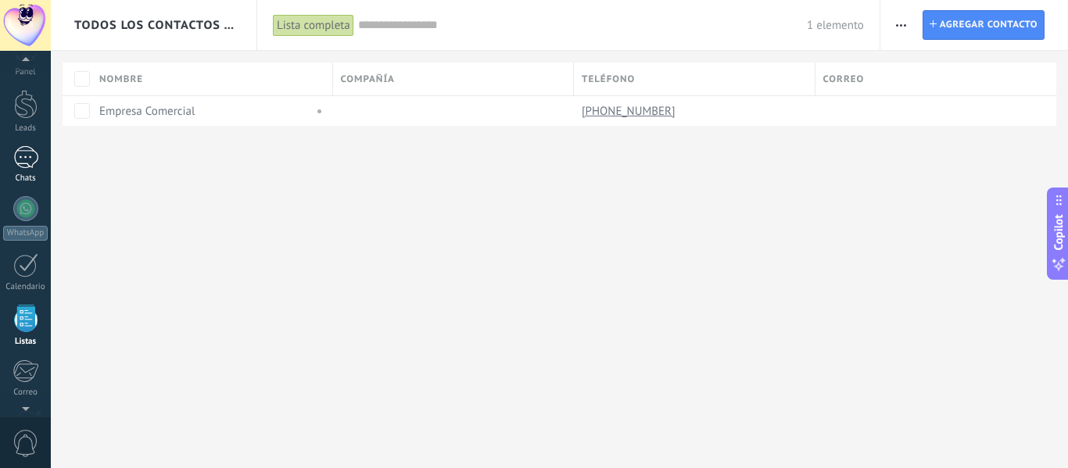
click at [31, 166] on div "1" at bounding box center [25, 157] width 25 height 23
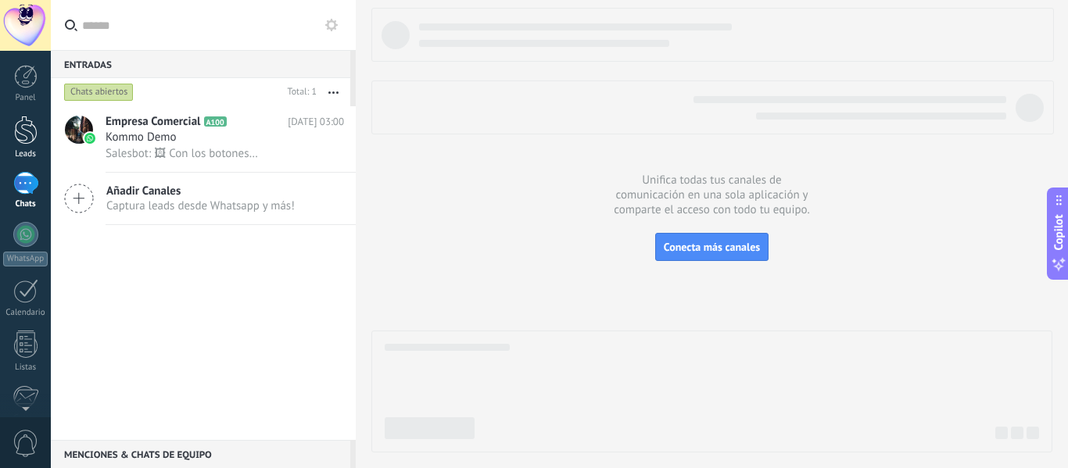
click at [31, 148] on link "Leads" at bounding box center [25, 138] width 51 height 44
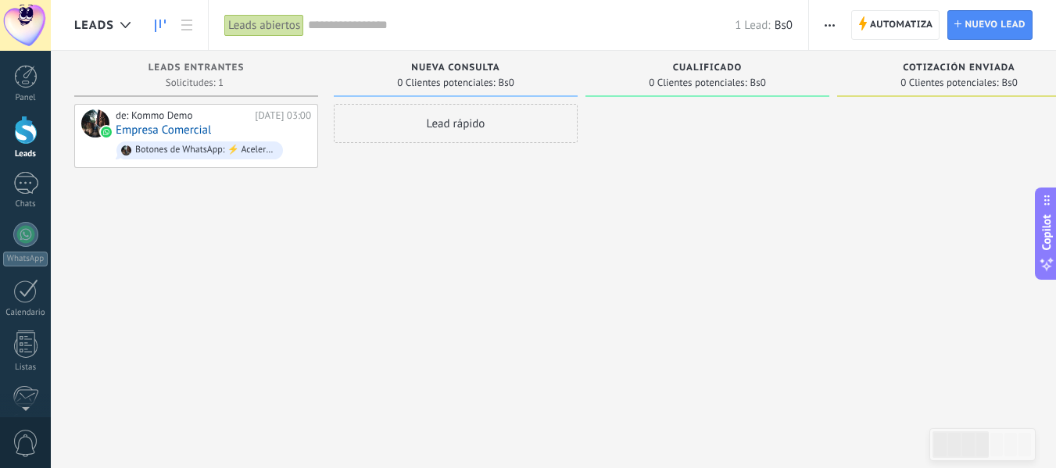
click at [826, 26] on use "button" at bounding box center [830, 25] width 10 height 2
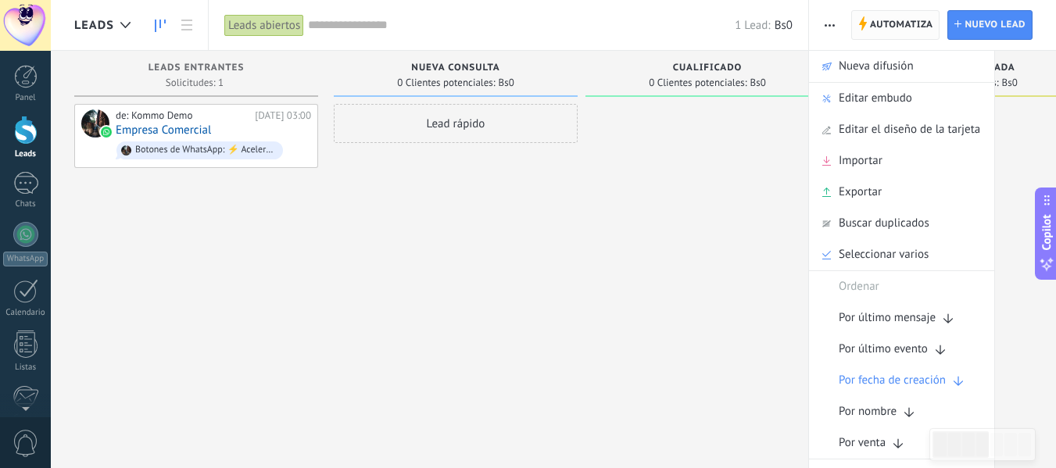
click at [887, 30] on span "Automatiza" at bounding box center [901, 25] width 63 height 28
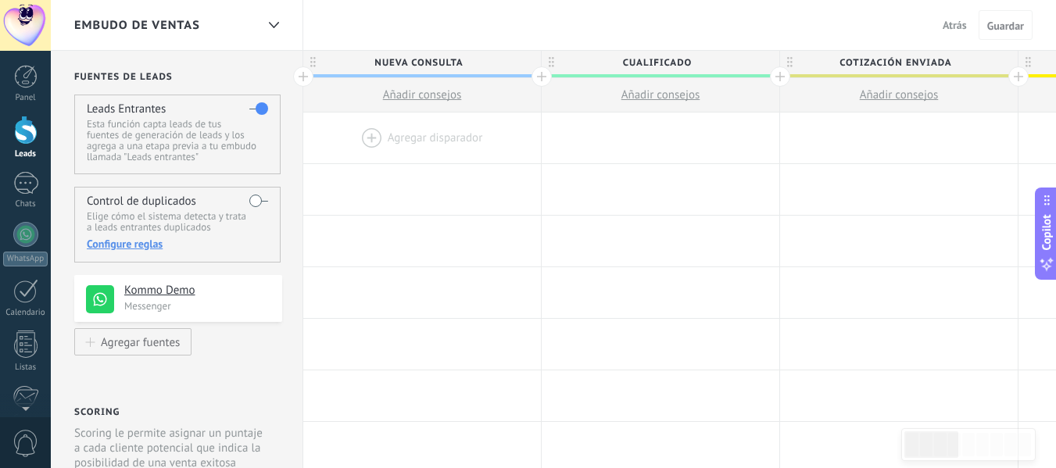
click at [424, 131] on div at bounding box center [422, 138] width 238 height 51
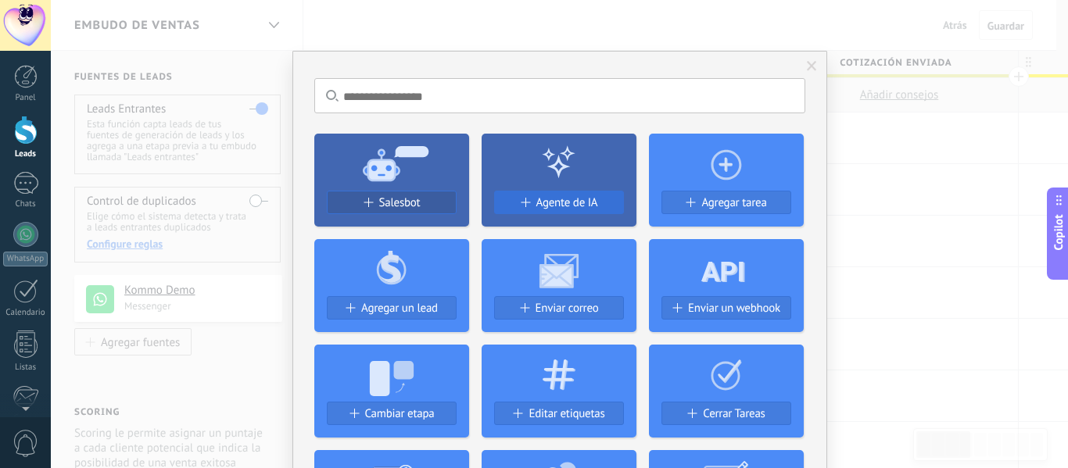
click at [561, 206] on span "Agente de IA" at bounding box center [567, 202] width 62 height 13
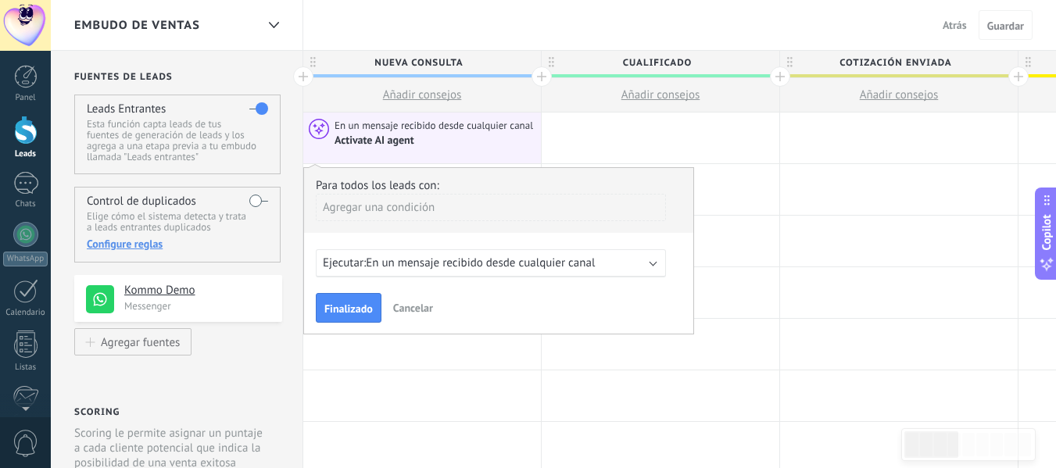
click at [377, 207] on div "Agregar una condición" at bounding box center [491, 207] width 350 height 27
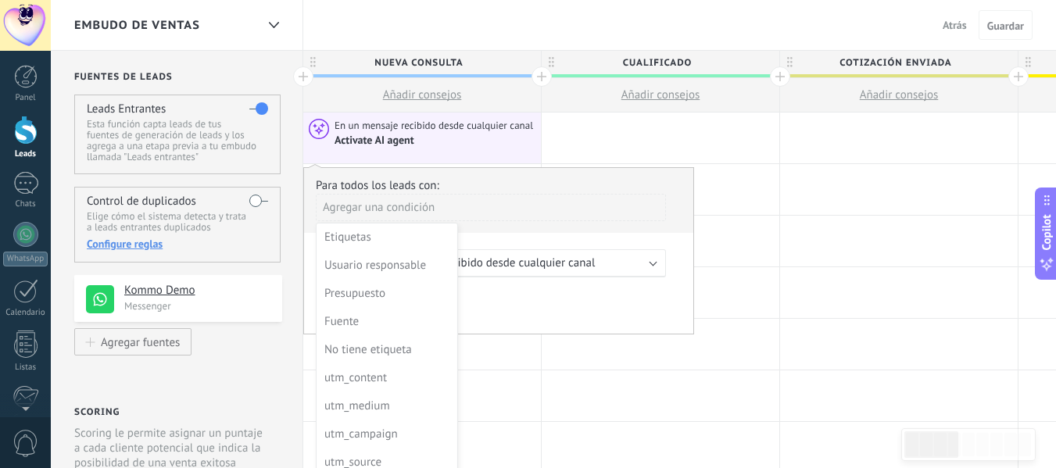
click at [449, 207] on div at bounding box center [498, 251] width 389 height 166
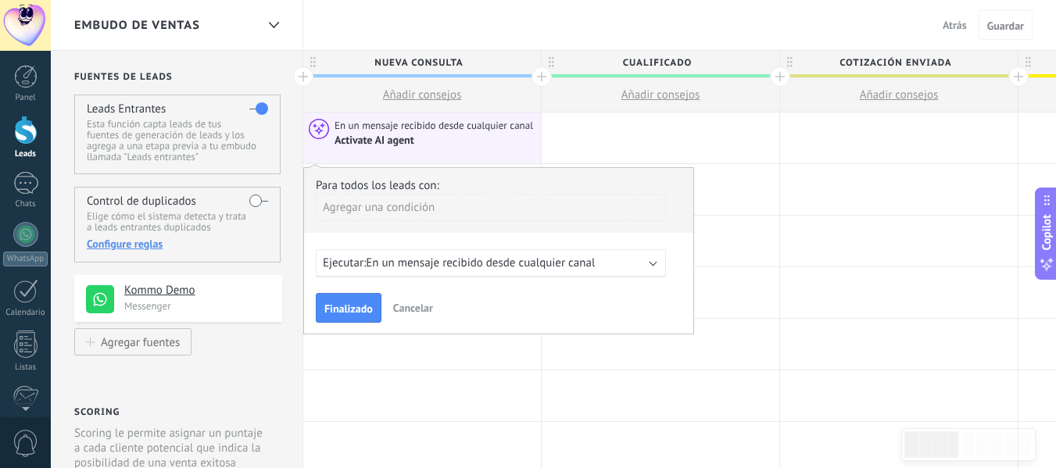
click at [498, 259] on span "En un mensaje recibido desde cualquier canal" at bounding box center [480, 263] width 229 height 15
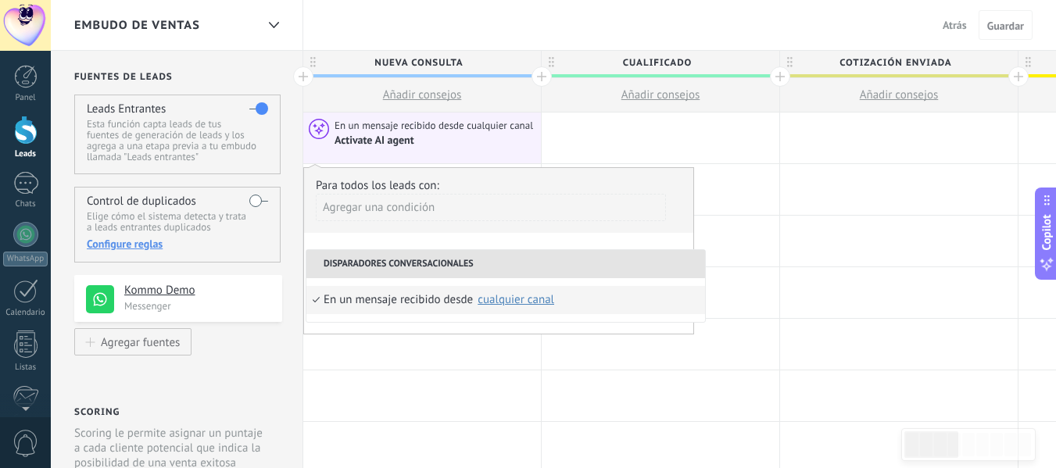
click at [547, 262] on li "Disparadores conversacionales" at bounding box center [505, 264] width 399 height 28
click at [516, 242] on div "Para todos los leads con: Agregar una condición Ejecutar: En un mensaje recibid…" at bounding box center [498, 250] width 391 height 167
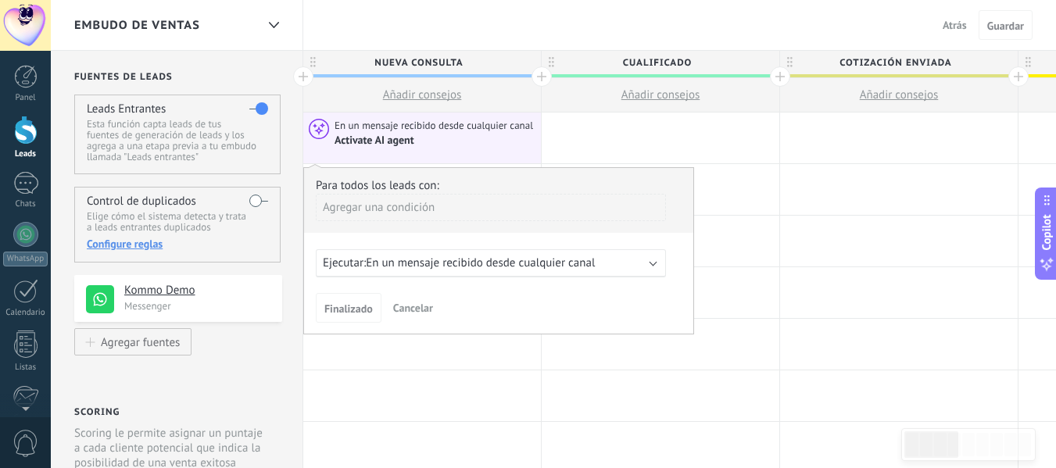
click at [393, 209] on div "Agregar una condición" at bounding box center [491, 207] width 350 height 27
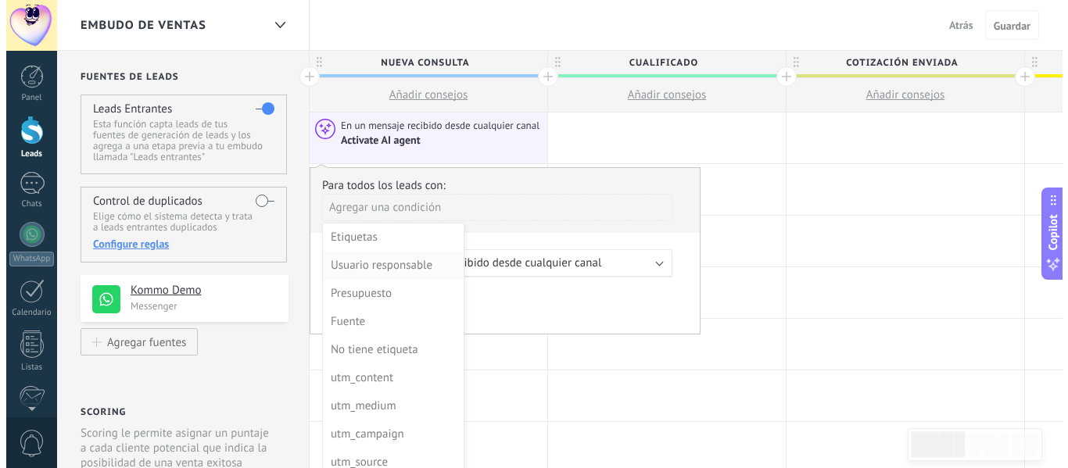
scroll to position [78, 0]
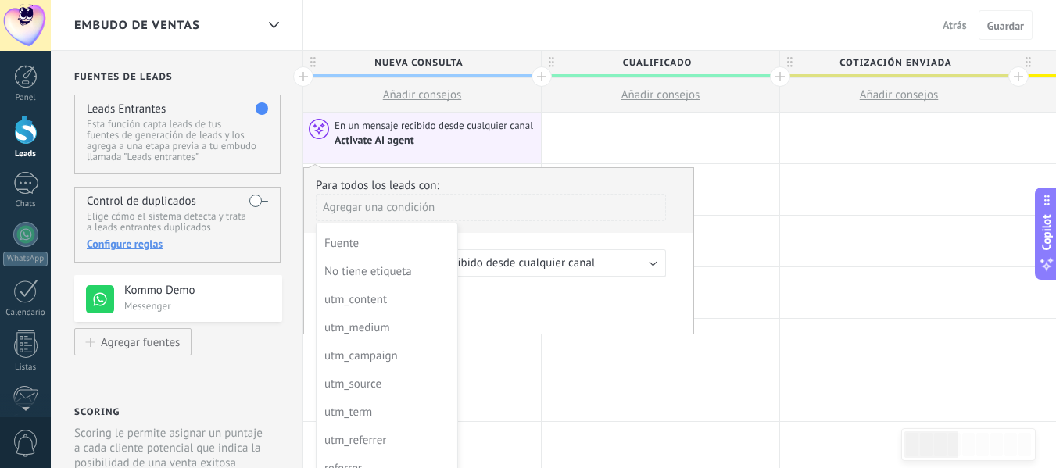
click at [447, 145] on div "Activate AI agent" at bounding box center [436, 140] width 202 height 15
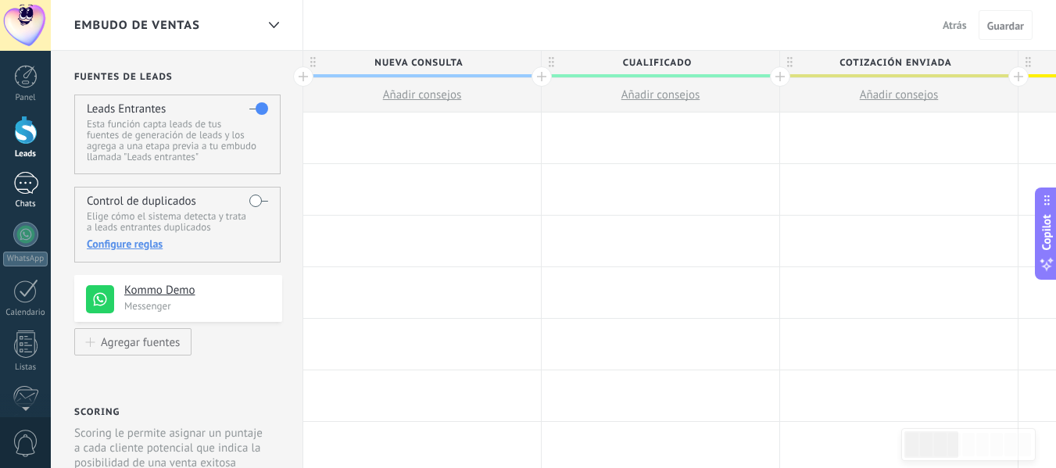
click at [36, 186] on div "1" at bounding box center [25, 183] width 25 height 23
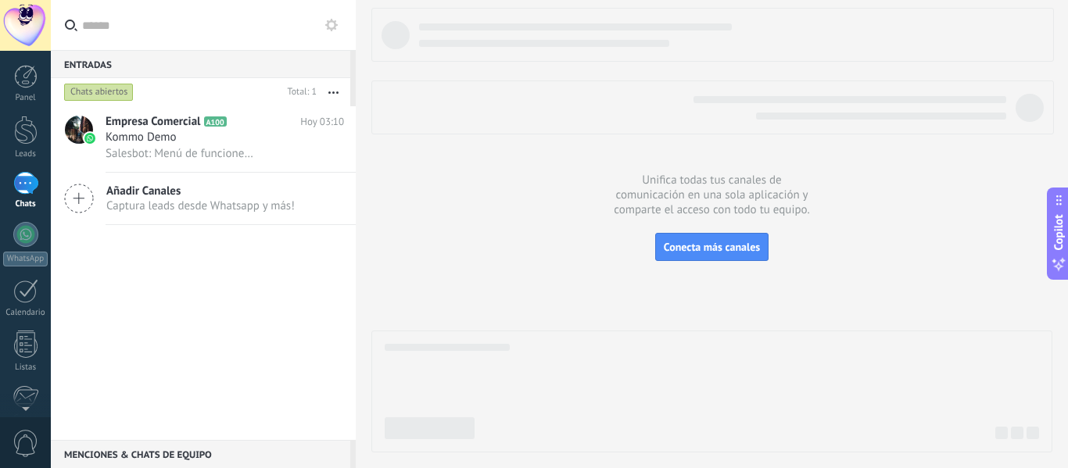
click at [28, 195] on div "1" at bounding box center [25, 183] width 25 height 23
click at [30, 145] on link "Leads" at bounding box center [25, 138] width 51 height 44
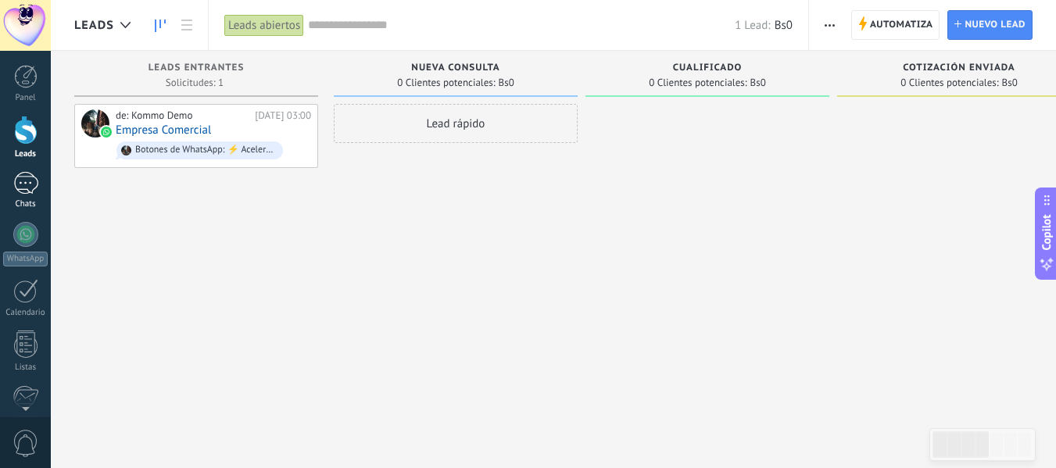
click at [30, 182] on div "1" at bounding box center [25, 183] width 25 height 23
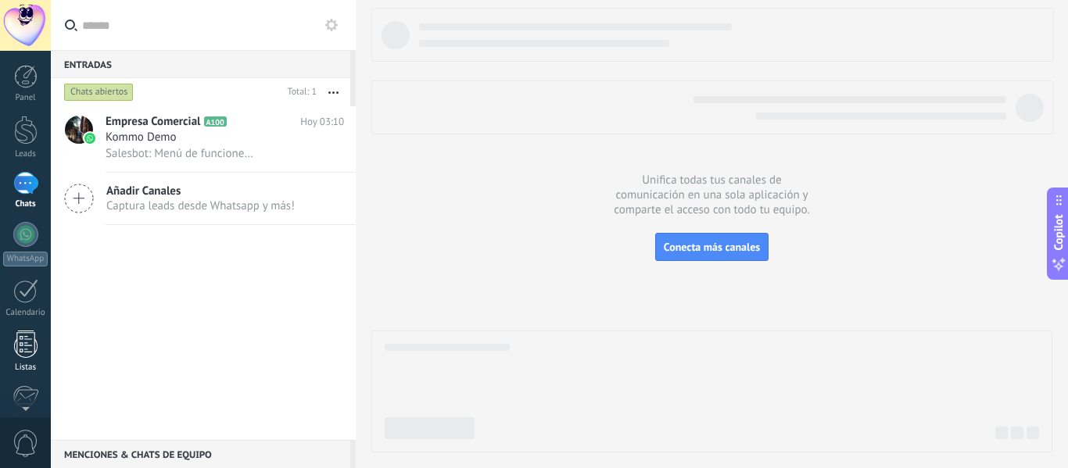
click at [25, 341] on div at bounding box center [25, 344] width 23 height 27
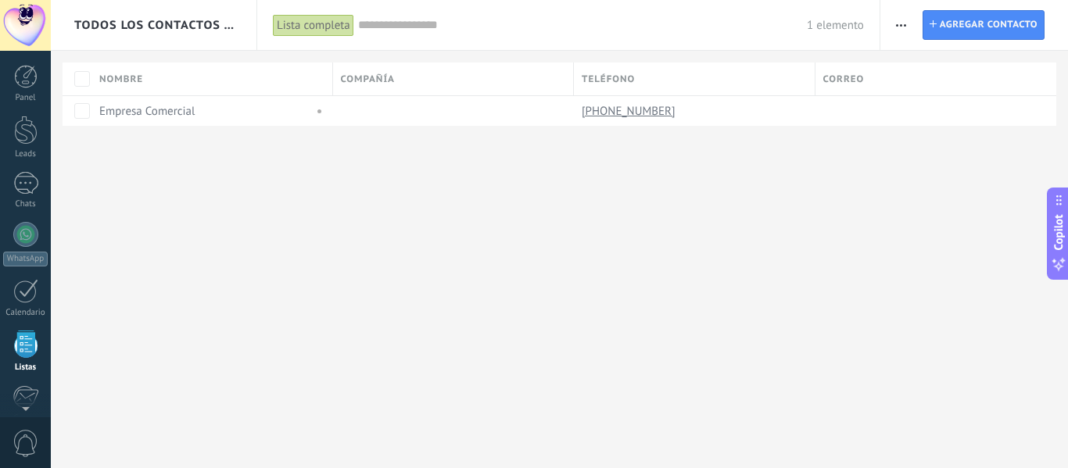
scroll to position [97, 0]
click at [399, 27] on input "text" at bounding box center [582, 25] width 449 height 16
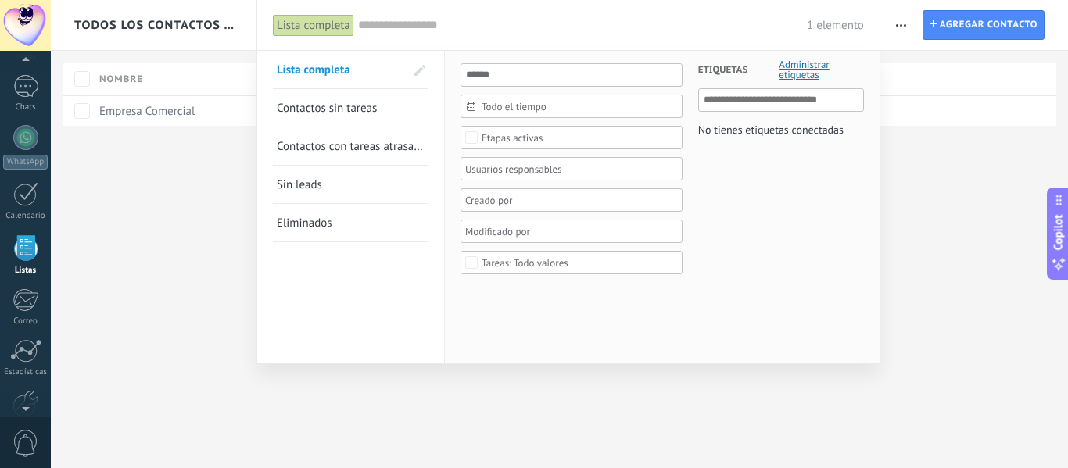
click at [971, 29] on div at bounding box center [534, 234] width 1068 height 468
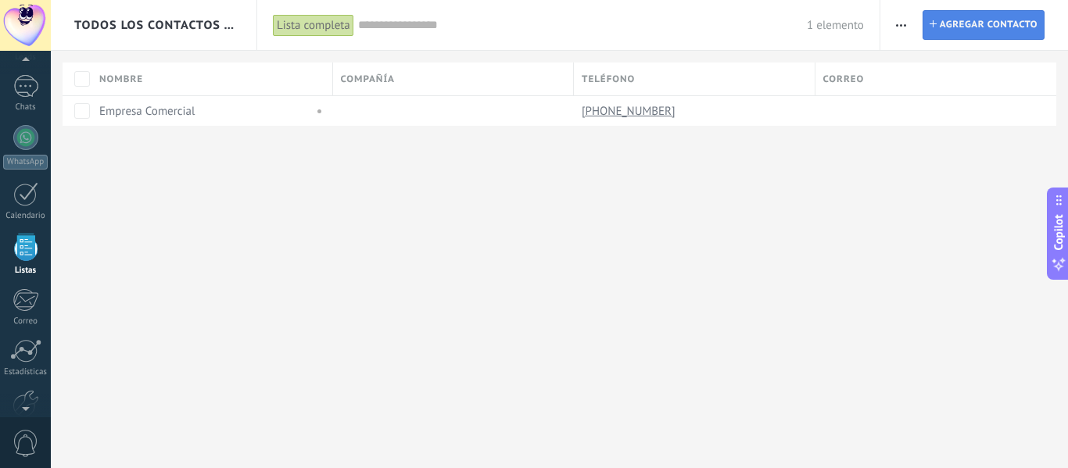
click at [954, 24] on span "Agregar contacto" at bounding box center [988, 25] width 98 height 28
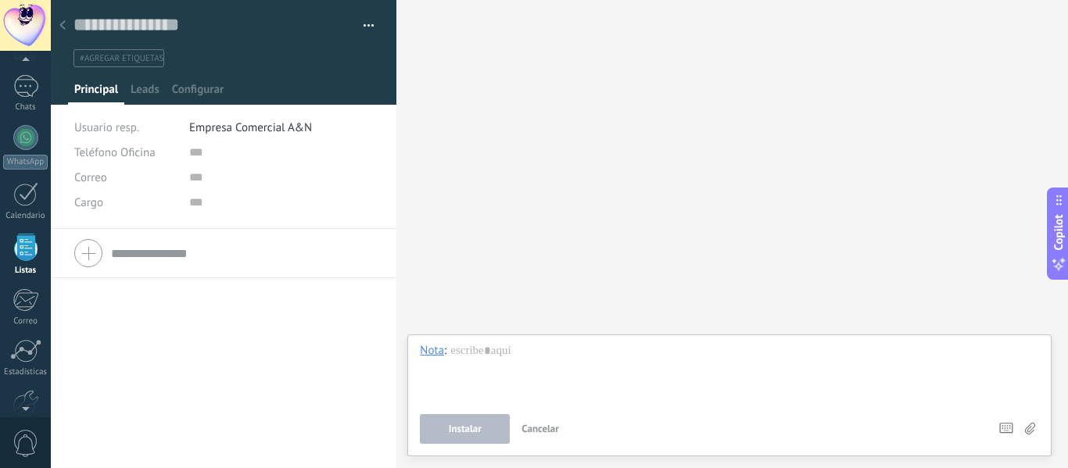
click at [98, 252] on div at bounding box center [223, 253] width 299 height 39
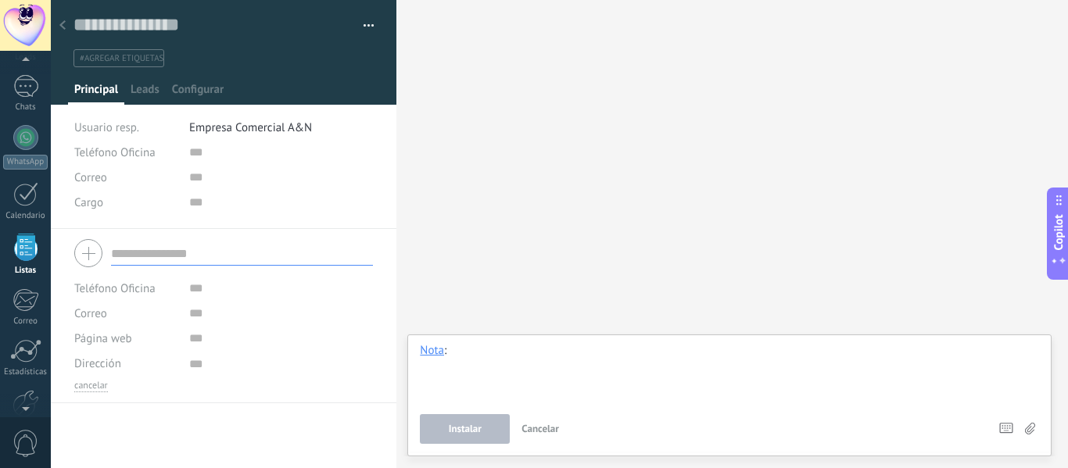
click at [478, 377] on div at bounding box center [729, 372] width 619 height 59
click at [160, 100] on div "Leads" at bounding box center [144, 93] width 41 height 23
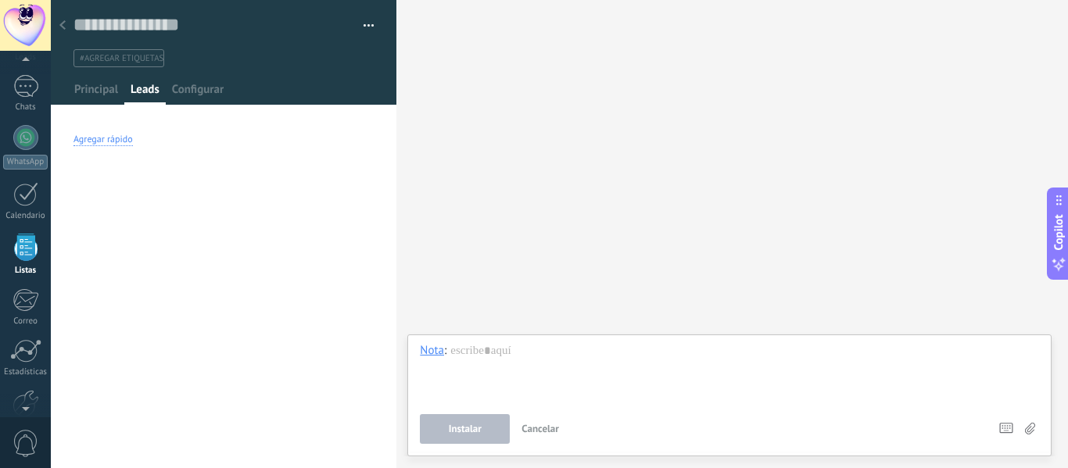
click at [119, 140] on div "Agregar rápido" at bounding box center [102, 140] width 59 height 13
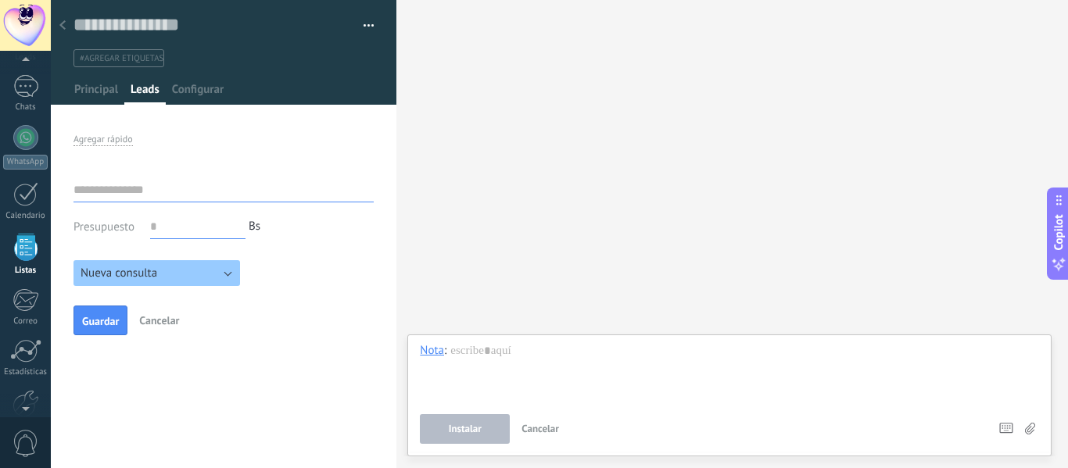
click at [231, 277] on button "Nueva consulta" at bounding box center [156, 273] width 166 height 26
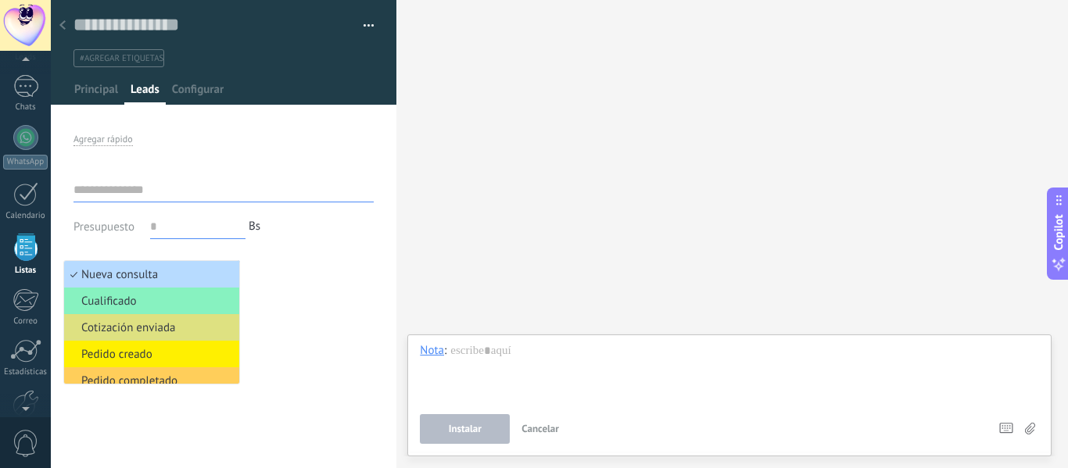
click at [171, 282] on li "Nueva consulta" at bounding box center [151, 274] width 175 height 27
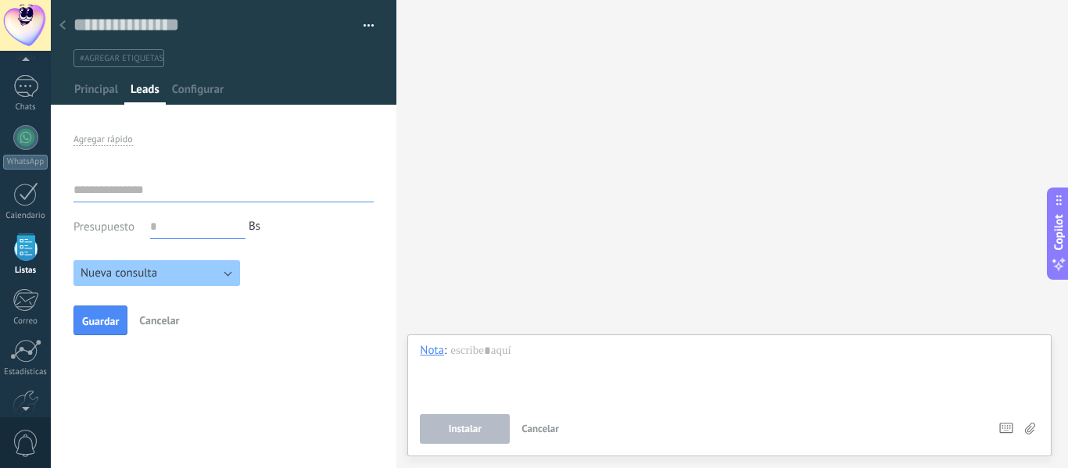
click at [169, 193] on input "text" at bounding box center [223, 189] width 300 height 25
type input "*****"
click at [112, 319] on span "Guardar" at bounding box center [100, 321] width 37 height 11
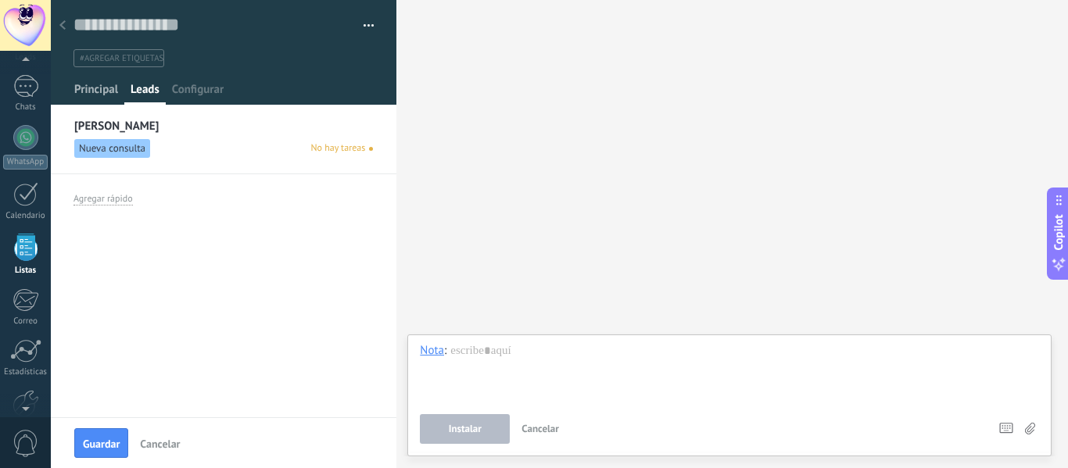
click at [101, 88] on span "Principal" at bounding box center [96, 93] width 44 height 23
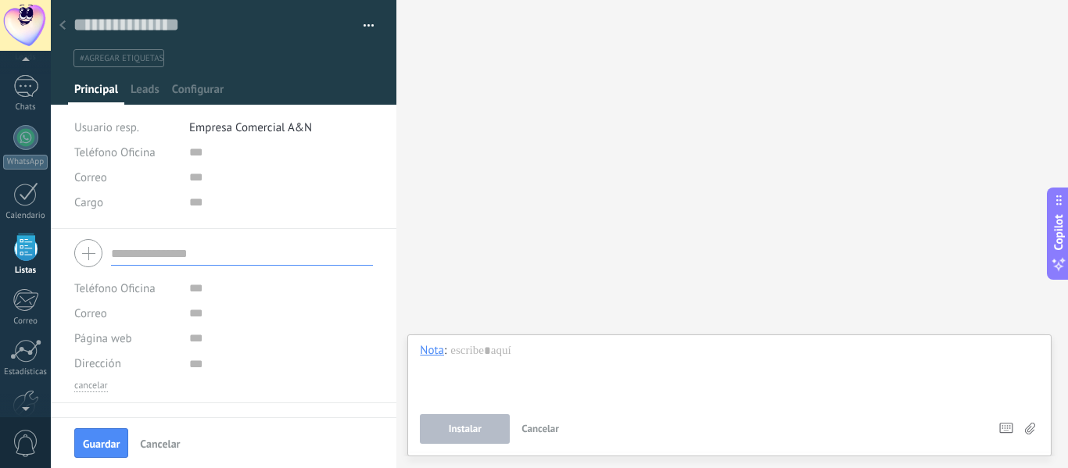
click at [65, 27] on icon at bounding box center [62, 24] width 6 height 9
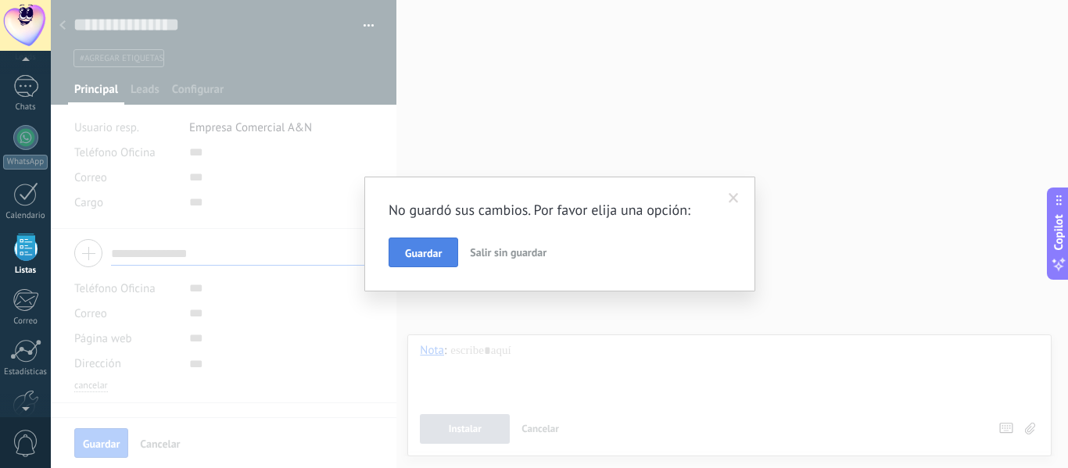
click at [435, 257] on span "Guardar" at bounding box center [423, 253] width 37 height 11
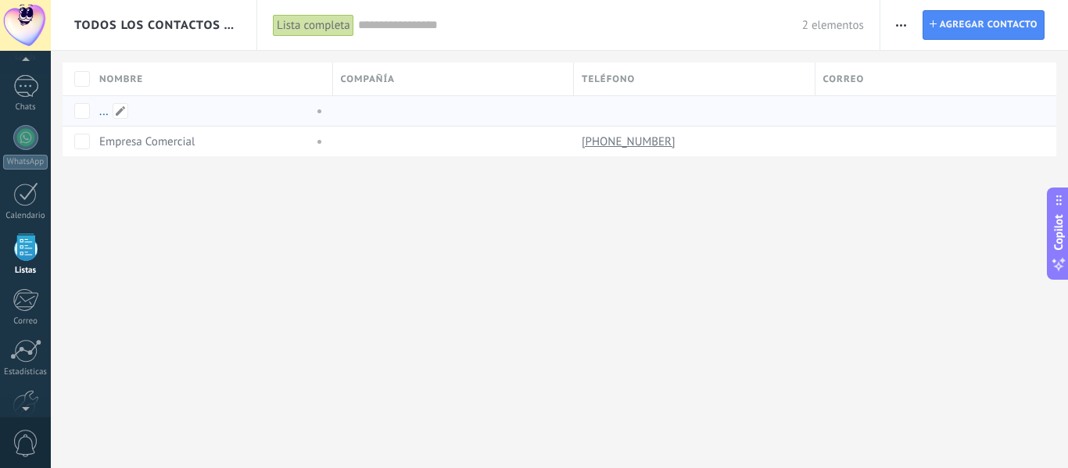
click at [111, 116] on div "..." at bounding box center [202, 111] width 206 height 14
click at [120, 112] on span at bounding box center [121, 111] width 16 height 16
type input "*****"
click at [608, 108] on span at bounding box center [603, 111] width 16 height 16
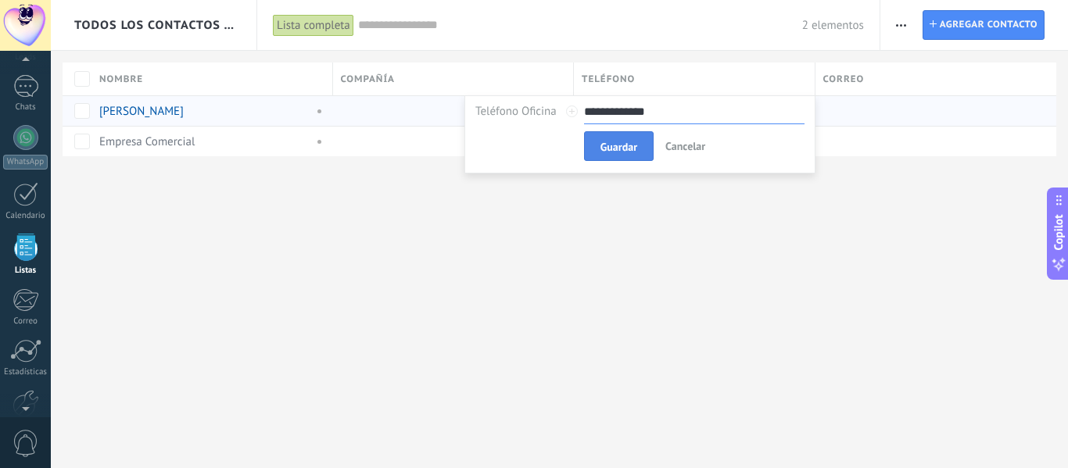
type input "**********"
click at [620, 141] on span "Guardar" at bounding box center [618, 146] width 37 height 11
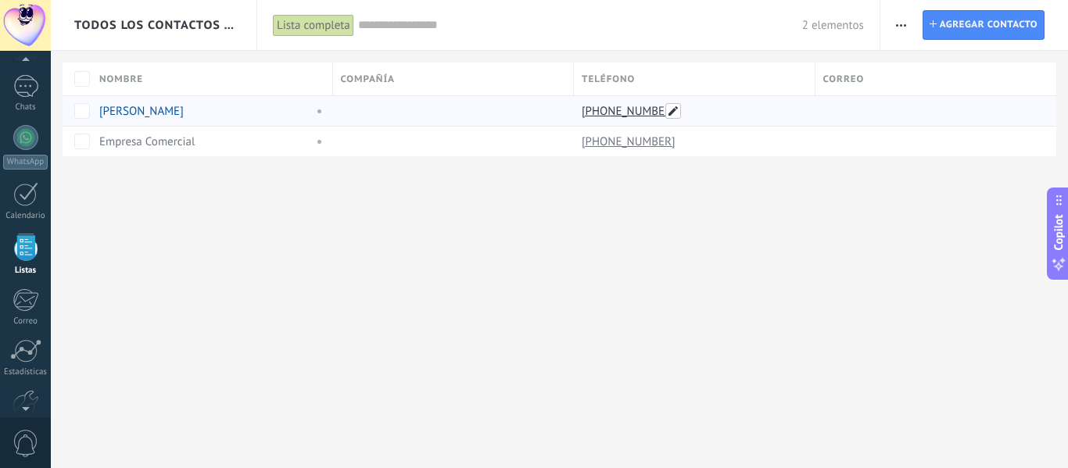
click at [671, 106] on span at bounding box center [673, 111] width 16 height 16
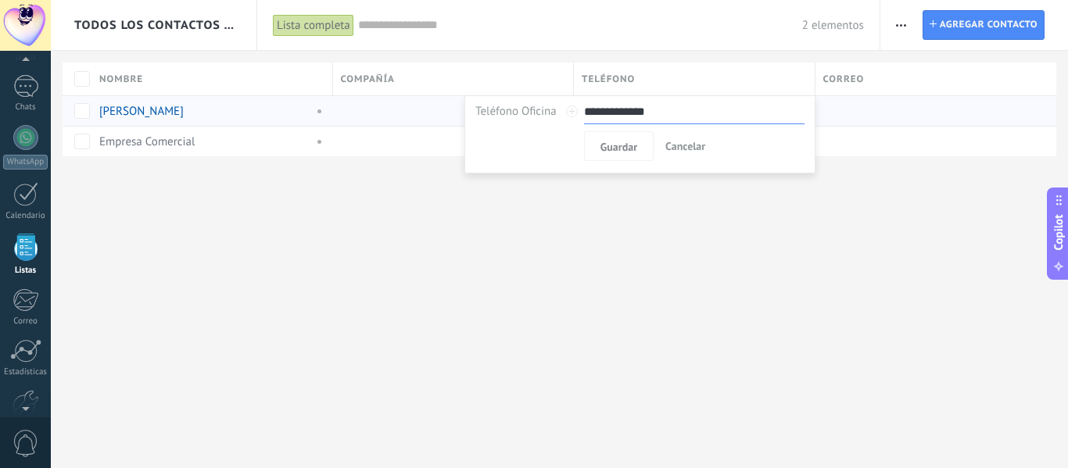
click at [610, 113] on input "**********" at bounding box center [694, 111] width 220 height 25
type input "**********"
click at [614, 148] on span "Guardar" at bounding box center [618, 146] width 37 height 11
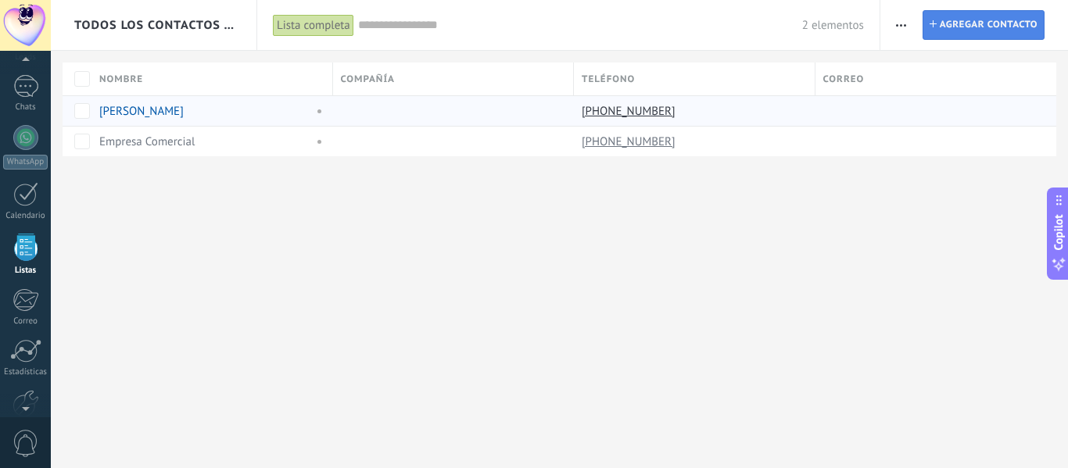
click at [968, 28] on span "Agregar contacto" at bounding box center [988, 25] width 98 height 28
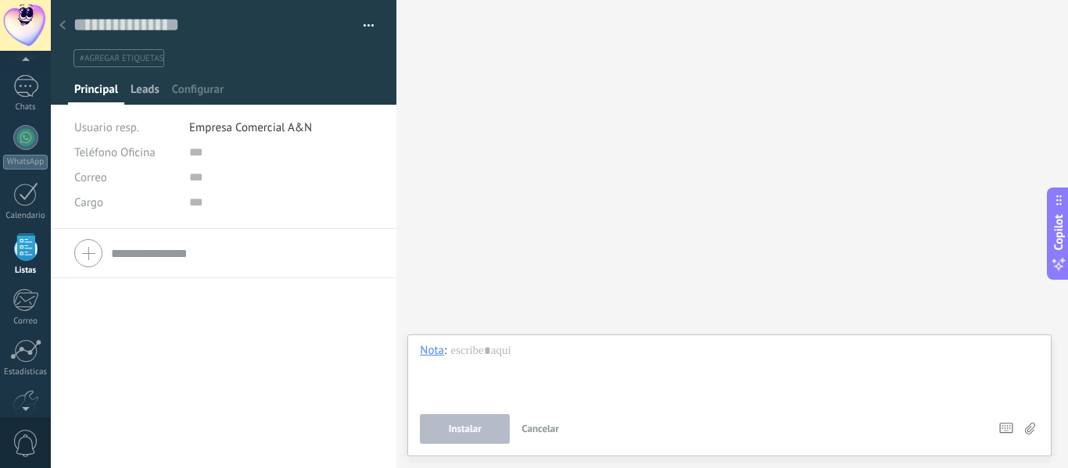
click at [158, 88] on span "Leads" at bounding box center [145, 93] width 29 height 23
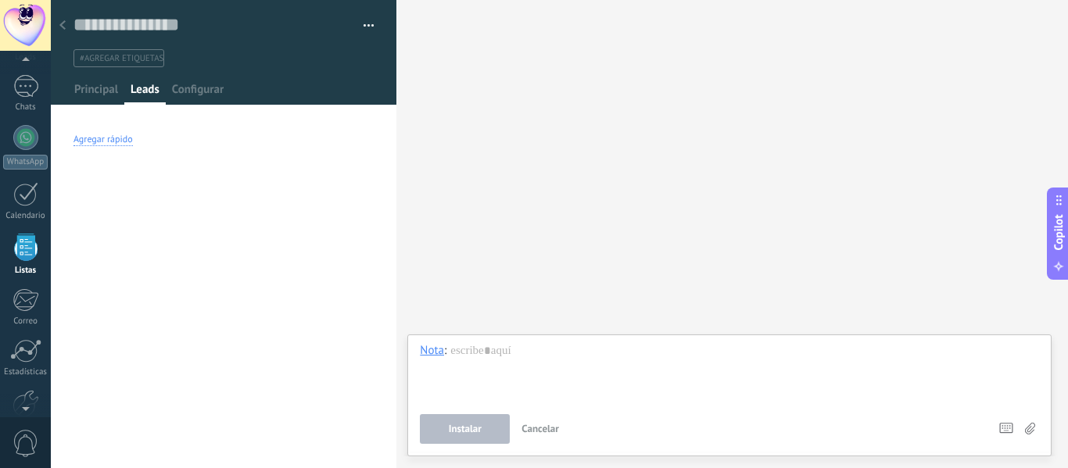
click at [122, 144] on div "Agregar rápido" at bounding box center [102, 140] width 59 height 13
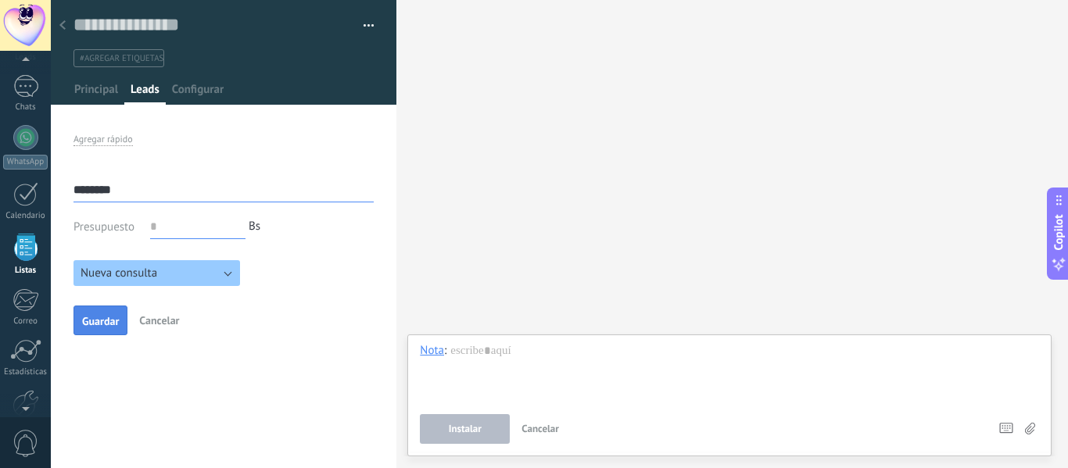
type input "*******"
click at [105, 325] on span "Guardar" at bounding box center [100, 321] width 37 height 11
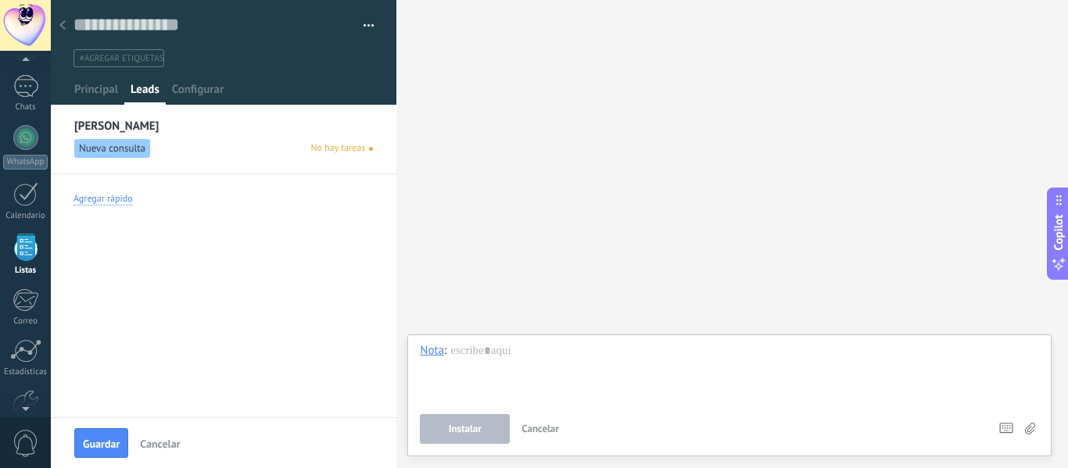
click at [115, 195] on div "Agregar rápido" at bounding box center [102, 199] width 59 height 13
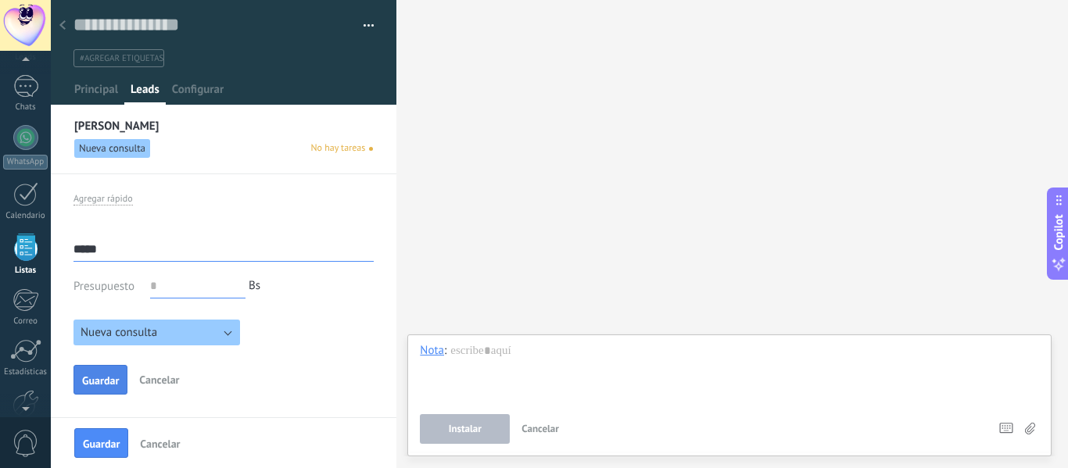
type input "****"
click at [109, 385] on span "Guardar" at bounding box center [100, 380] width 37 height 11
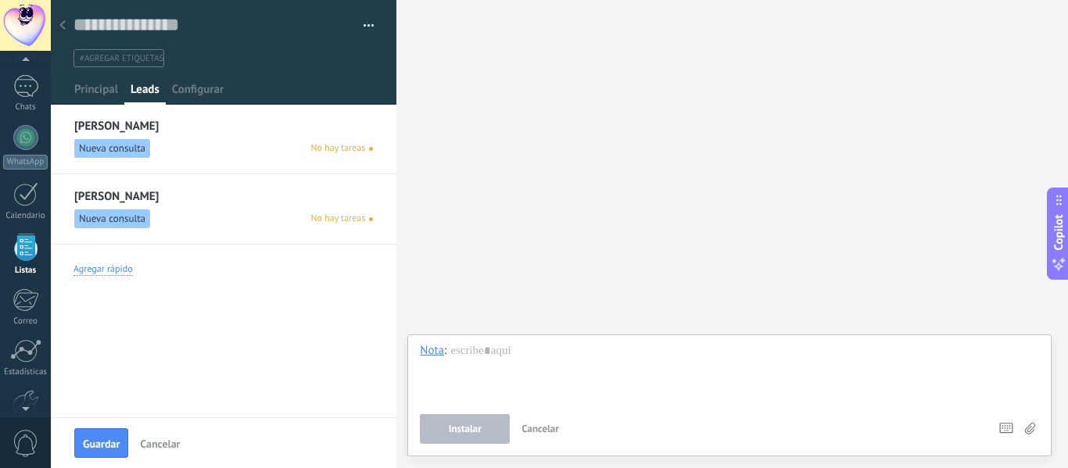
click at [109, 276] on div "Agregar rápido" at bounding box center [223, 270] width 300 height 51
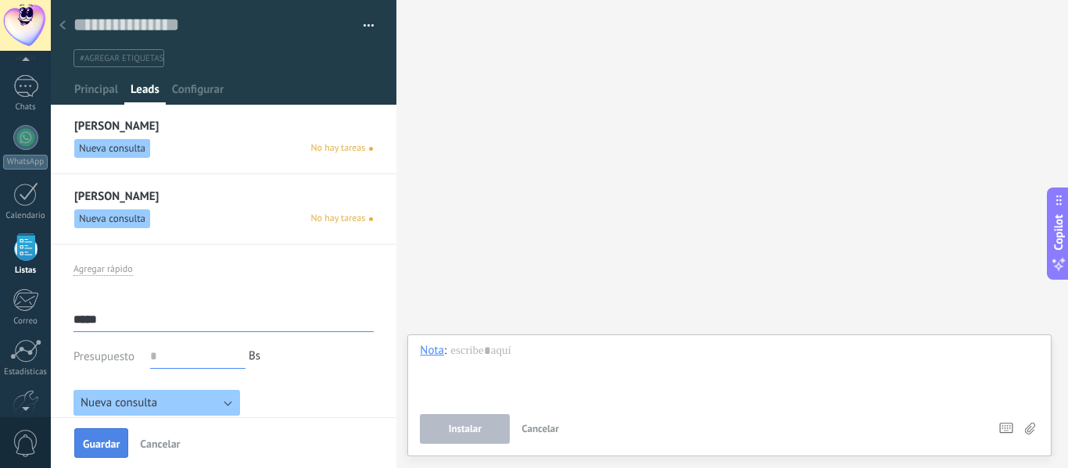
type input "****"
click at [113, 449] on span "Guardar" at bounding box center [101, 443] width 37 height 11
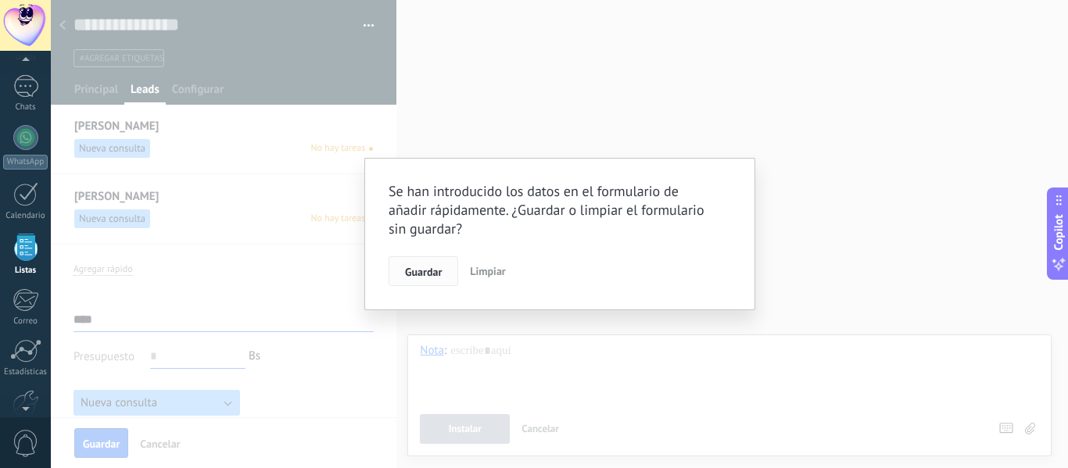
click at [420, 280] on button "Guardar" at bounding box center [423, 271] width 70 height 30
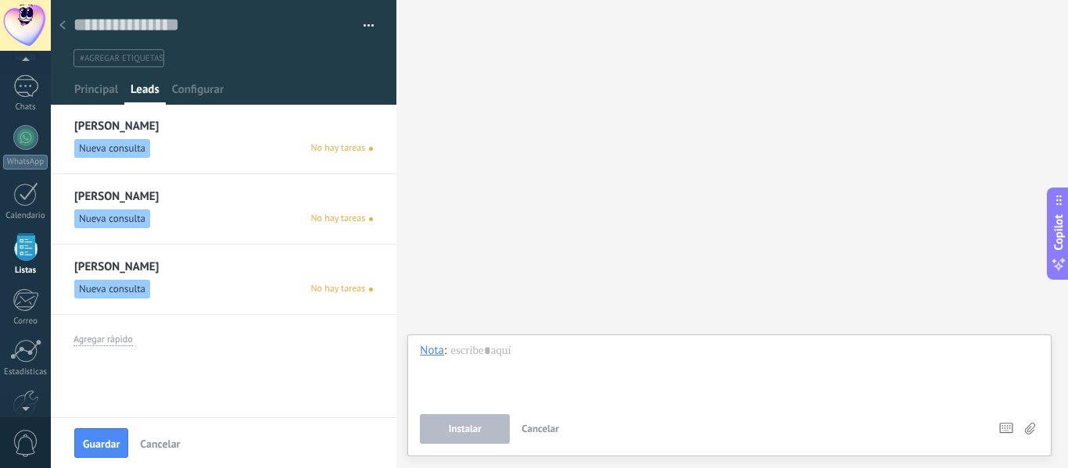
click at [116, 439] on span "Guardar" at bounding box center [101, 443] width 37 height 11
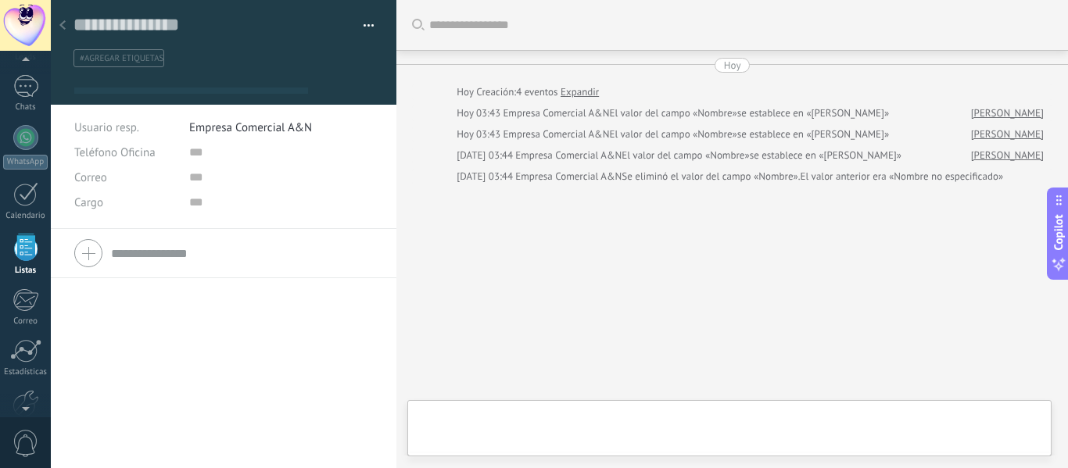
type textarea "**********"
click at [59, 20] on div at bounding box center [63, 26] width 22 height 30
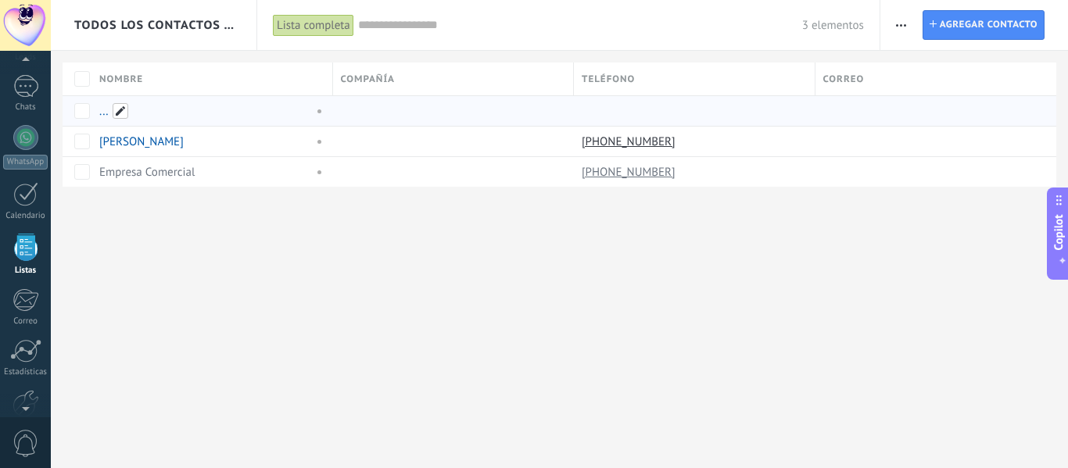
click at [121, 109] on span at bounding box center [121, 111] width 16 height 16
type input "*******"
click at [600, 112] on span at bounding box center [603, 111] width 16 height 16
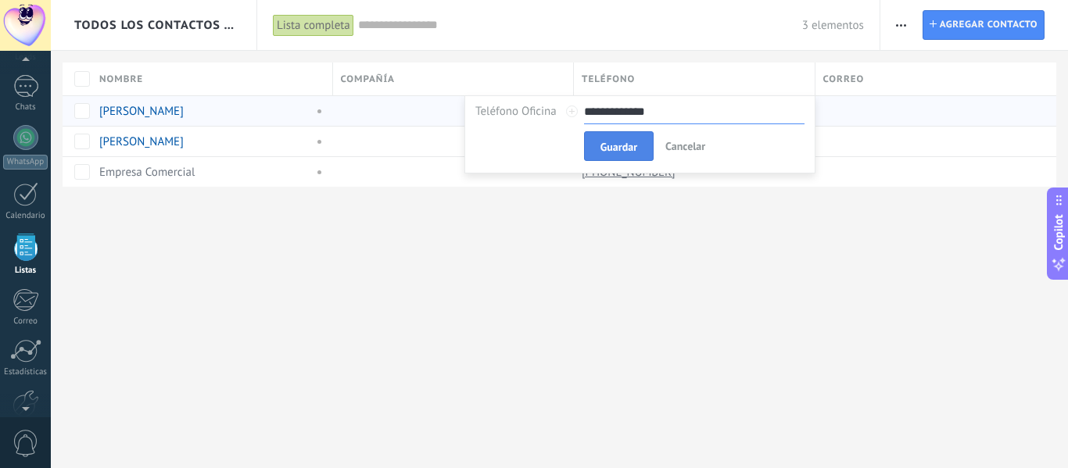
type input "**********"
click at [611, 136] on button "Guardar" at bounding box center [619, 146] width 70 height 30
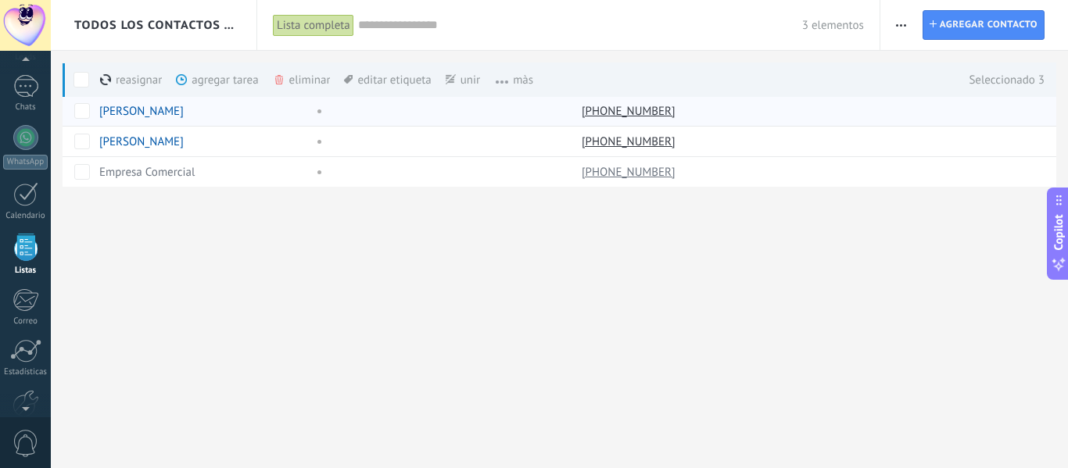
click at [519, 78] on span "màs" at bounding box center [506, 80] width 53 height 30
click at [93, 196] on div "Todos los contactos y empresas Lista completa Aplicar 3 elementos Lista complet…" at bounding box center [559, 119] width 1017 height 238
click at [82, 77] on span at bounding box center [81, 80] width 16 height 16
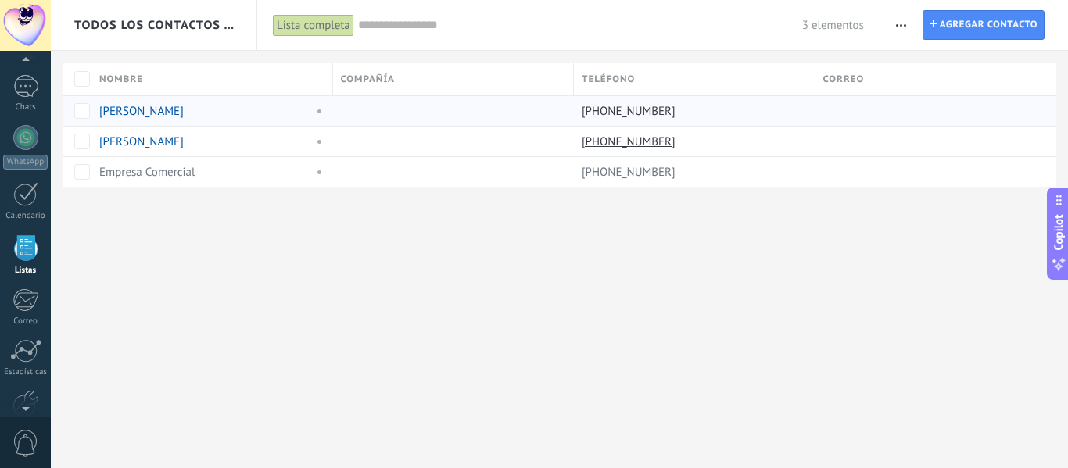
click at [334, 34] on div "Lista completa" at bounding box center [313, 25] width 81 height 23
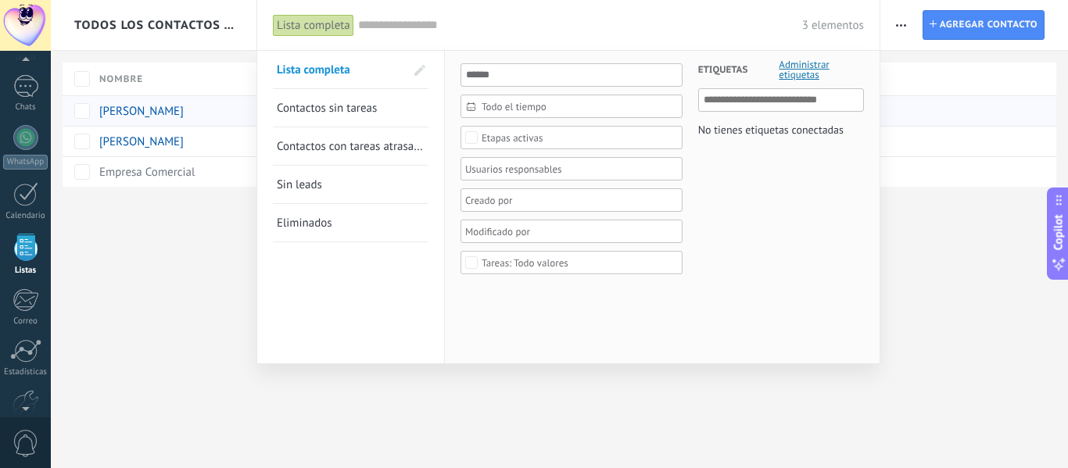
click at [334, 34] on div "Lista completa" at bounding box center [313, 25] width 81 height 23
click at [899, 22] on div at bounding box center [534, 234] width 1068 height 468
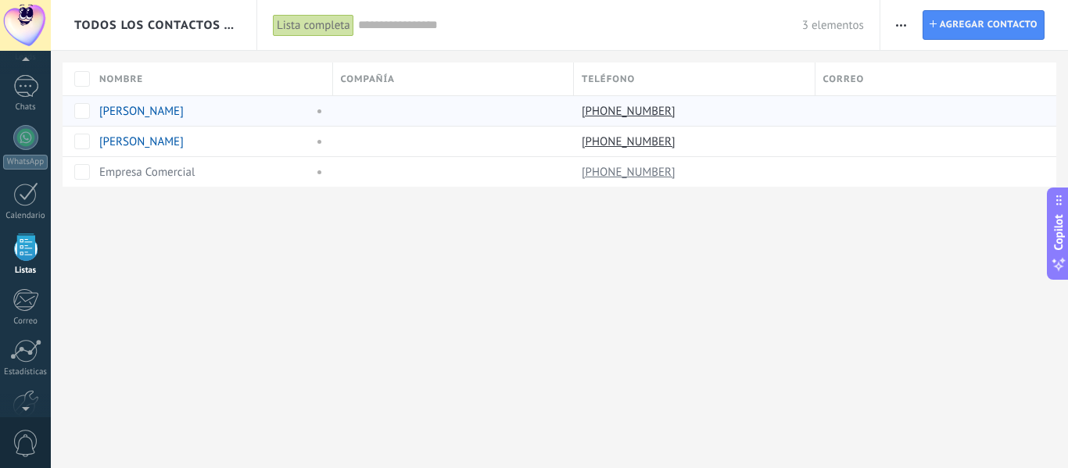
click at [902, 23] on span "button" at bounding box center [901, 25] width 10 height 30
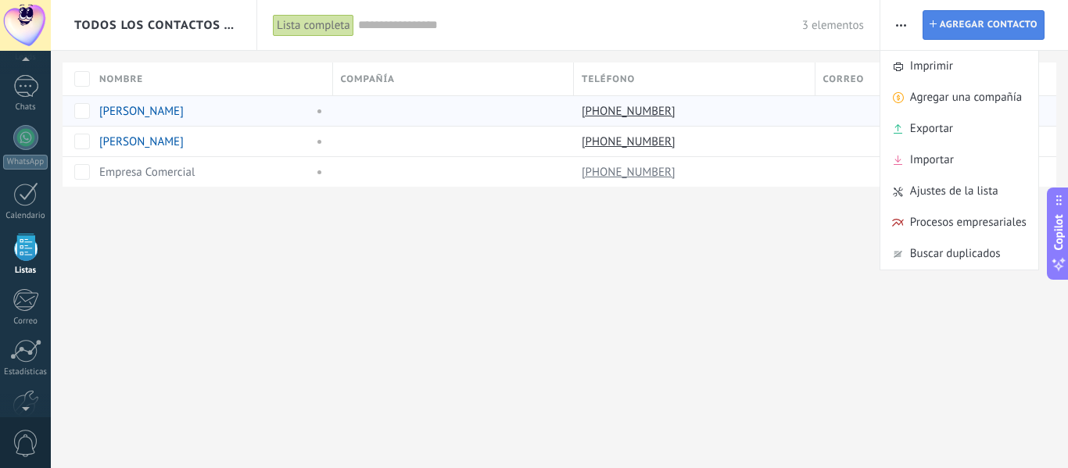
click at [964, 23] on span "Agregar contacto" at bounding box center [988, 25] width 98 height 28
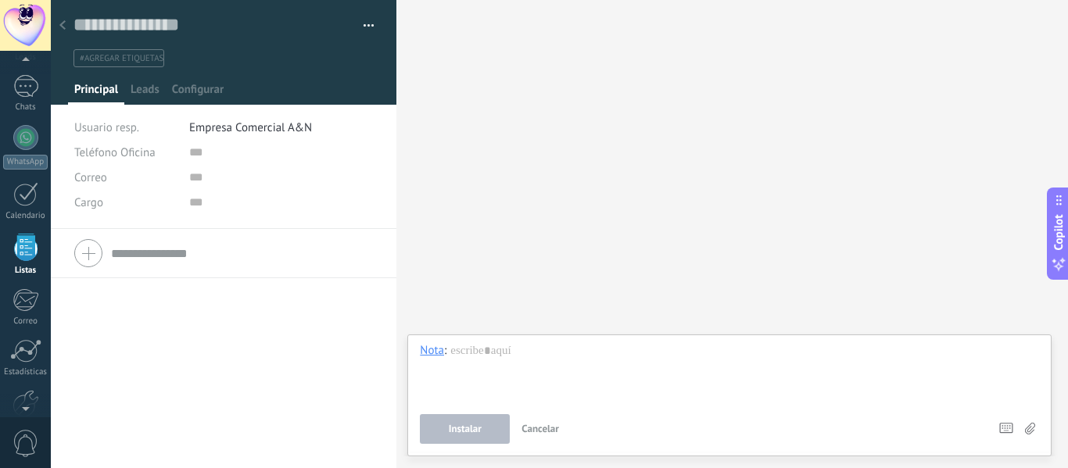
click at [145, 55] on span "#agregar etiquetas" at bounding box center [122, 58] width 84 height 11
click at [170, 29] on input "text" at bounding box center [212, 24] width 278 height 23
click at [159, 21] on input "text" at bounding box center [212, 24] width 278 height 23
type input "**********"
click at [117, 435] on button "Guardar" at bounding box center [101, 443] width 54 height 30
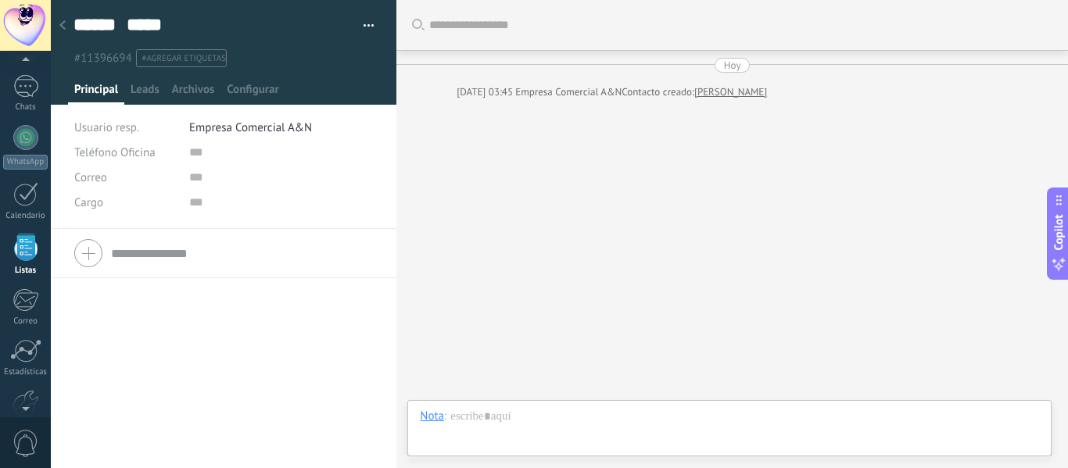
click at [63, 18] on div at bounding box center [63, 26] width 22 height 30
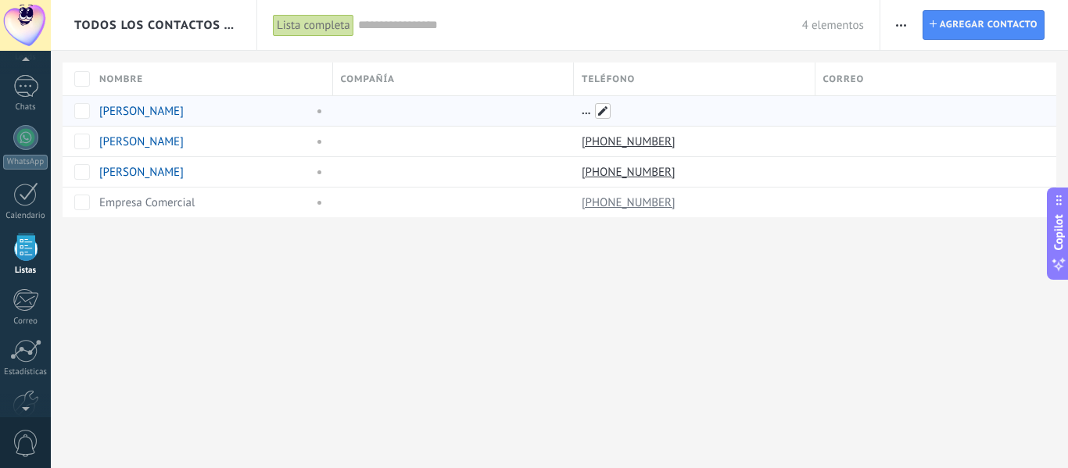
drag, startPoint x: 610, startPoint y: 120, endPoint x: 608, endPoint y: 110, distance: 10.4
click at [608, 110] on span at bounding box center [603, 111] width 16 height 16
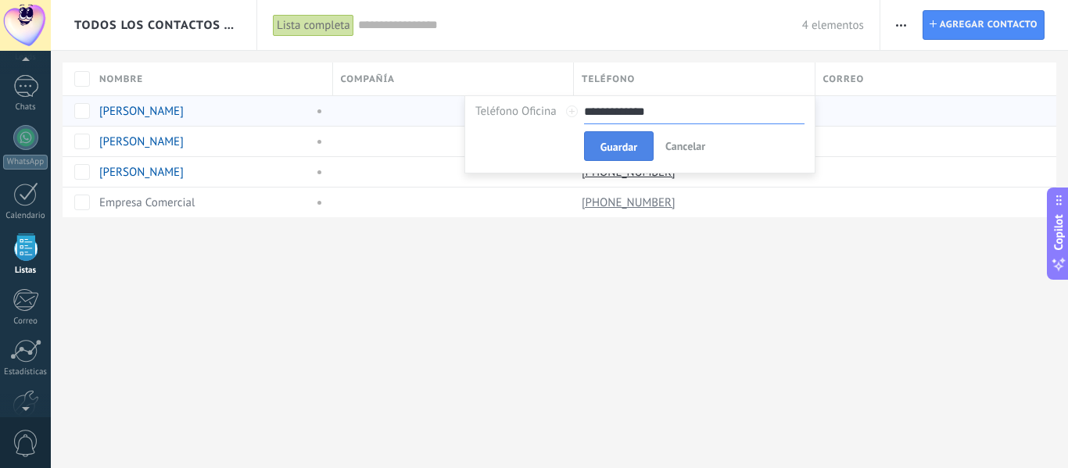
type input "**********"
click at [599, 151] on button "Guardar" at bounding box center [619, 146] width 70 height 30
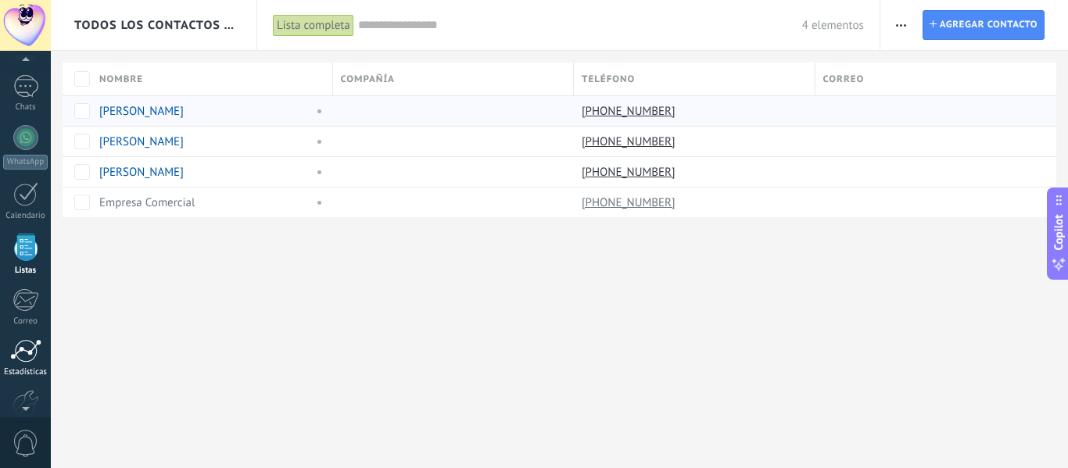
click at [23, 352] on div at bounding box center [25, 350] width 31 height 23
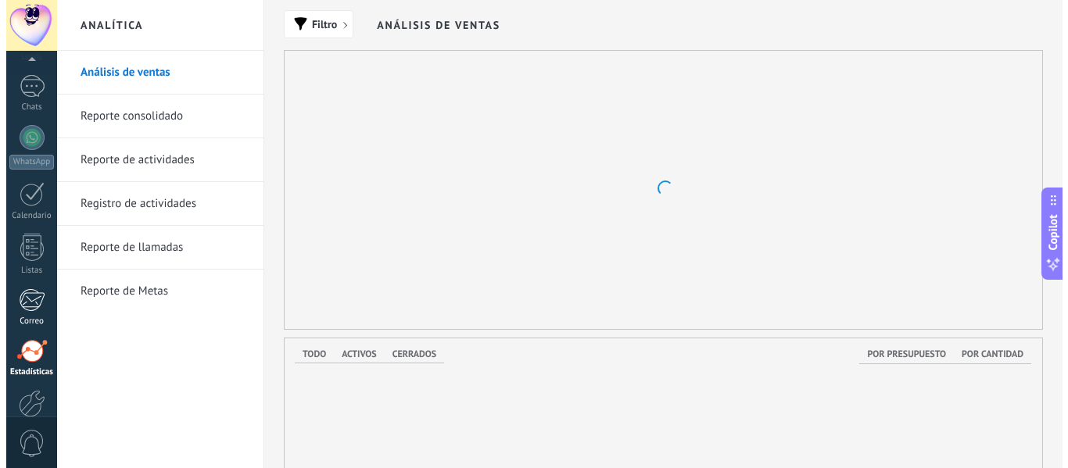
scroll to position [182, 0]
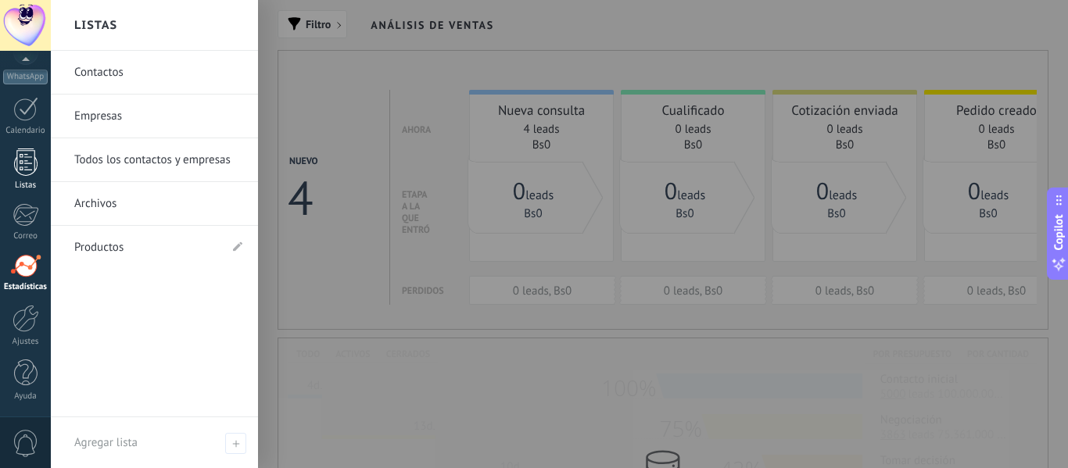
click at [23, 167] on div at bounding box center [25, 161] width 23 height 27
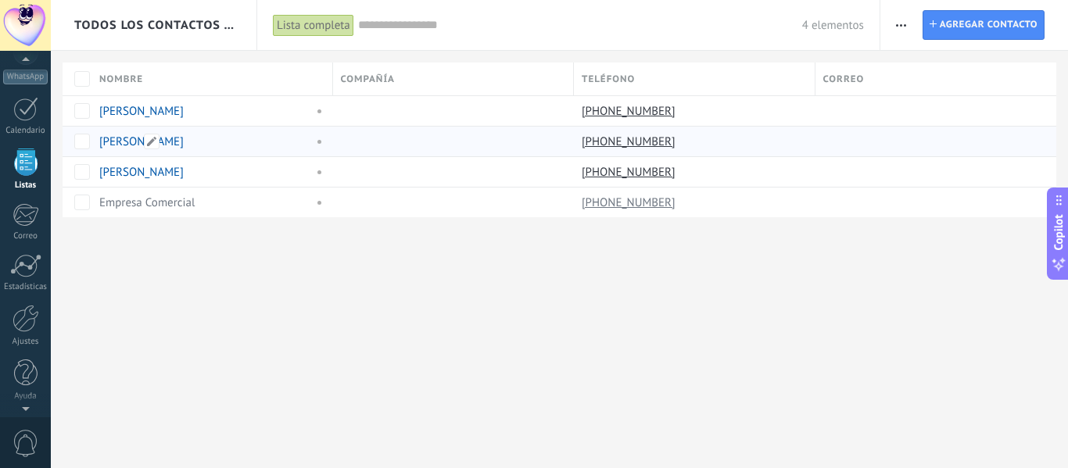
scroll to position [97, 0]
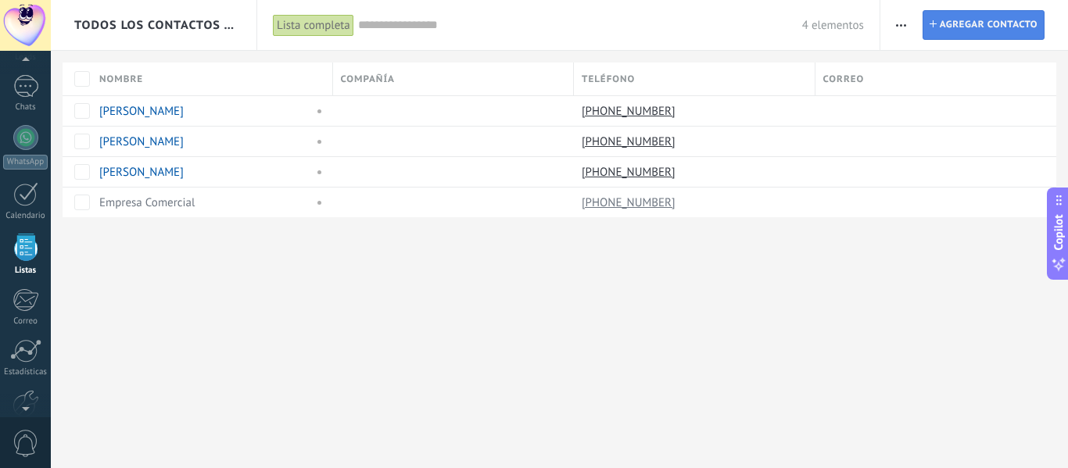
click at [936, 25] on link "Contacto Agregar contacto" at bounding box center [983, 25] width 122 height 30
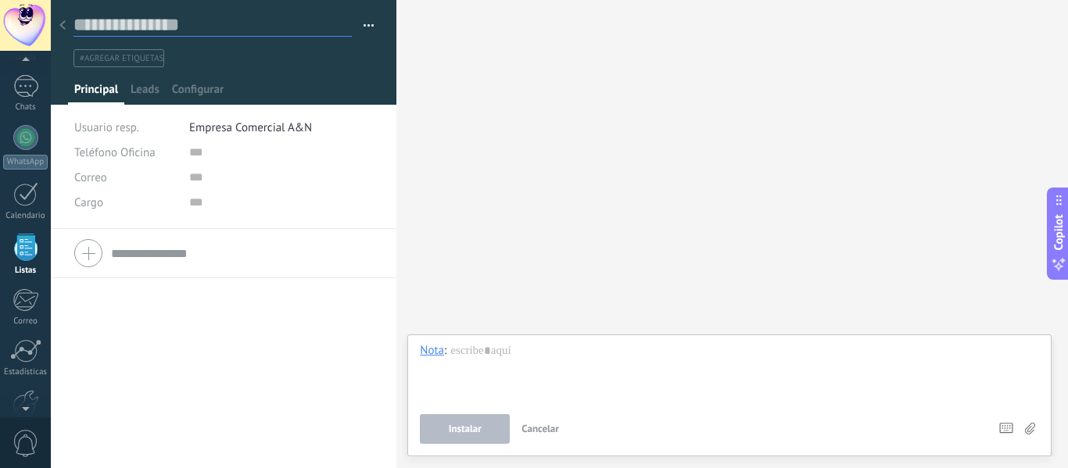
click at [174, 23] on input "text" at bounding box center [212, 24] width 278 height 23
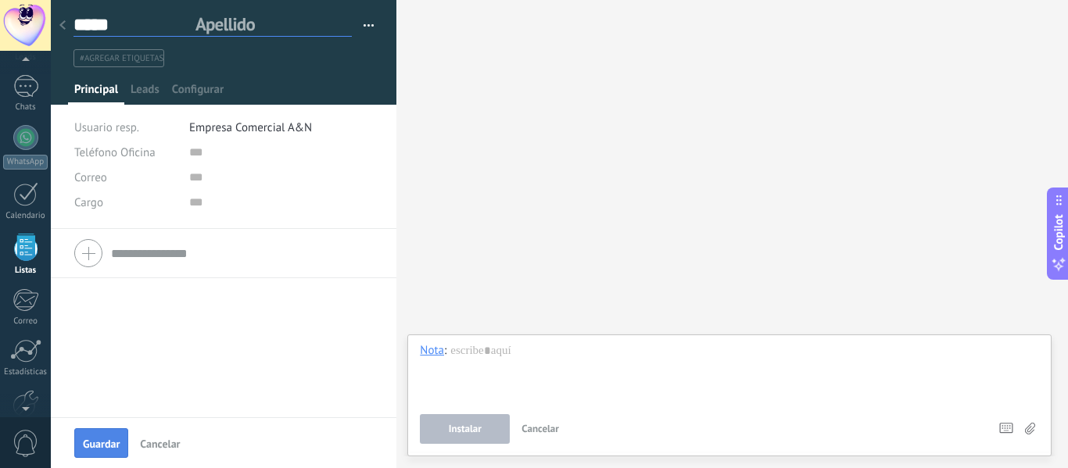
type input "*****"
click at [103, 456] on button "Guardar" at bounding box center [101, 443] width 54 height 30
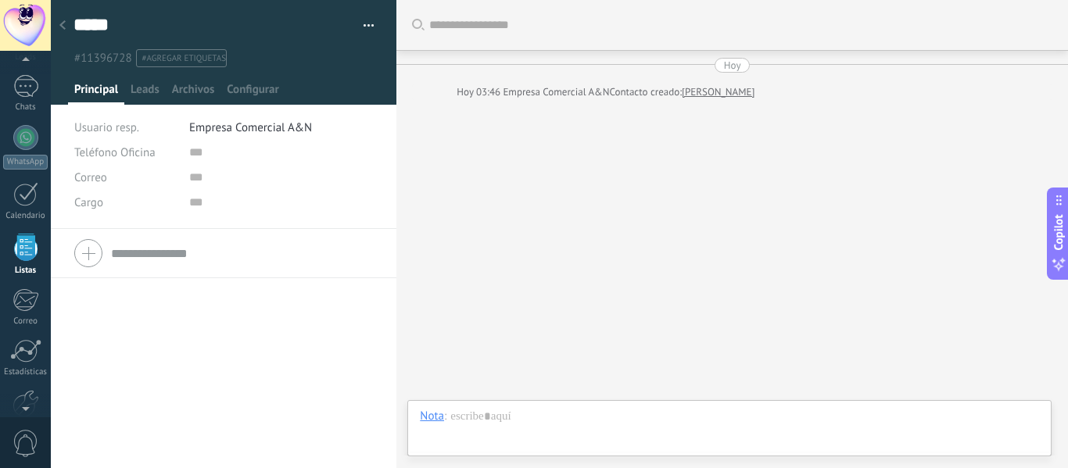
click at [65, 33] on div at bounding box center [63, 26] width 22 height 30
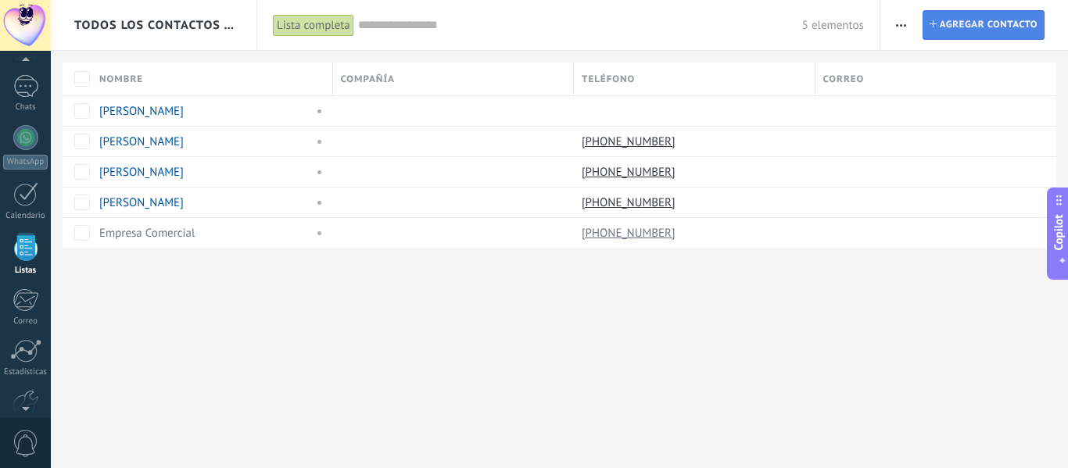
click at [958, 27] on span "Agregar contacto" at bounding box center [988, 25] width 98 height 28
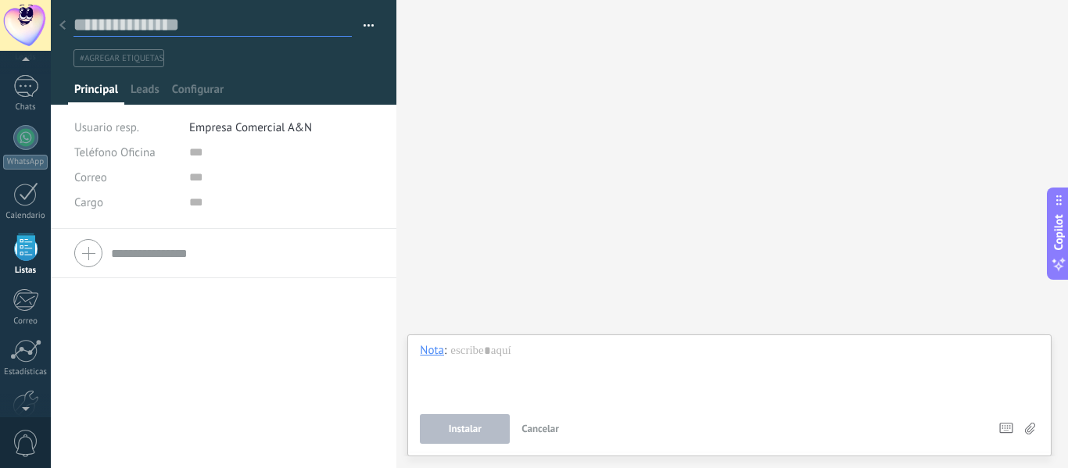
click at [136, 22] on input "text" at bounding box center [212, 24] width 278 height 23
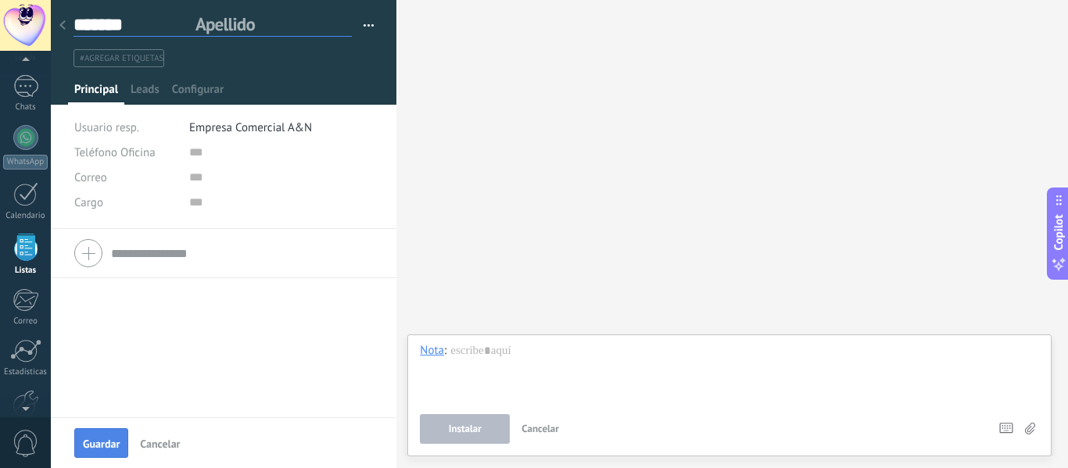
type input "*******"
click at [90, 447] on span "Guardar" at bounding box center [101, 443] width 37 height 11
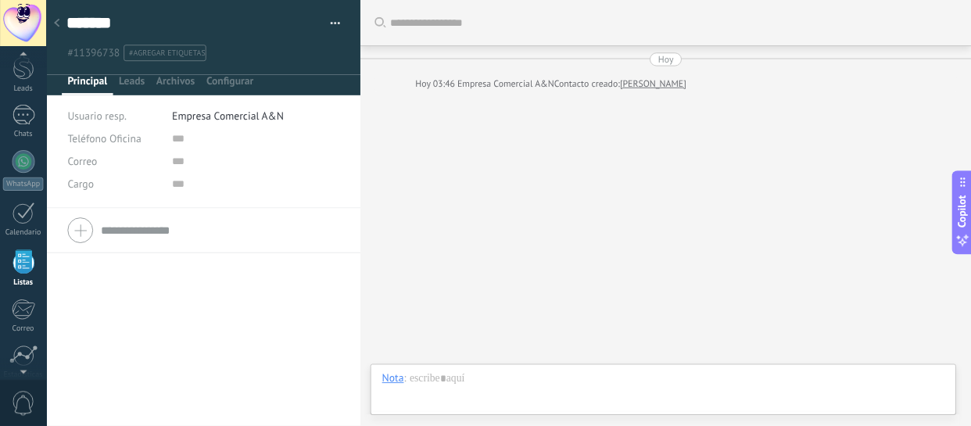
scroll to position [97, 0]
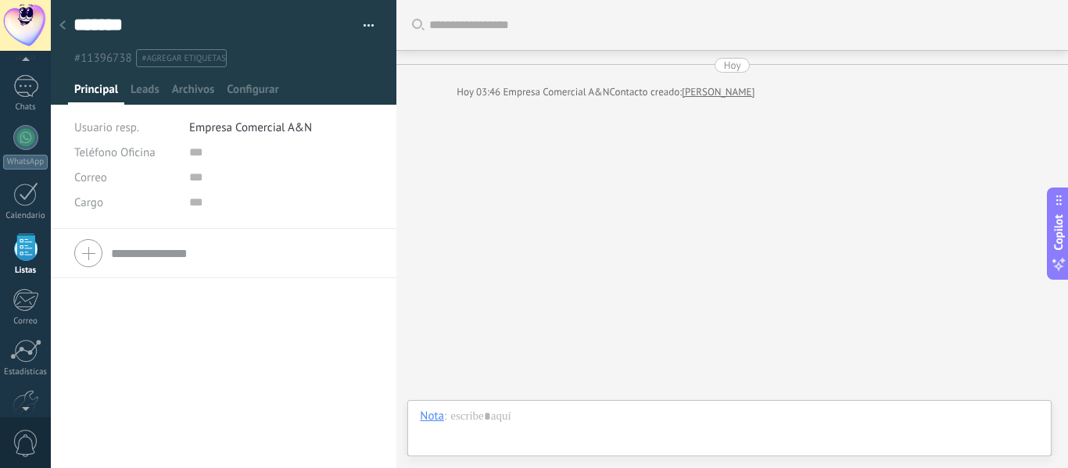
click at [61, 27] on use at bounding box center [62, 24] width 6 height 9
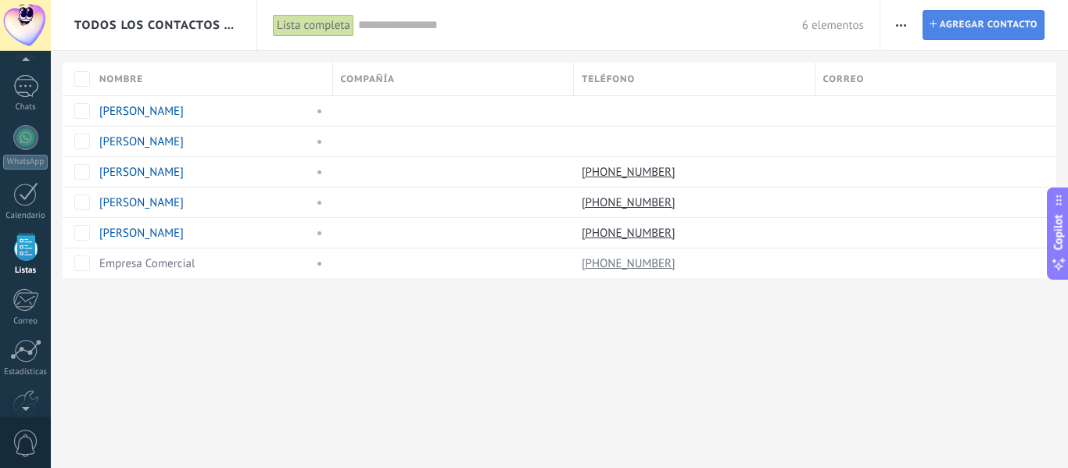
click at [963, 19] on span "Agregar contacto" at bounding box center [988, 25] width 98 height 28
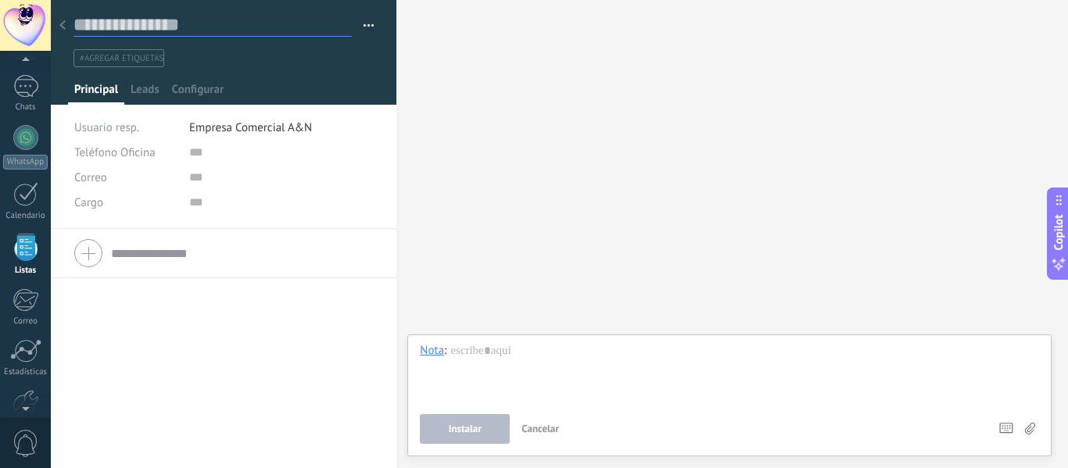
click at [130, 24] on input "text" at bounding box center [212, 24] width 278 height 23
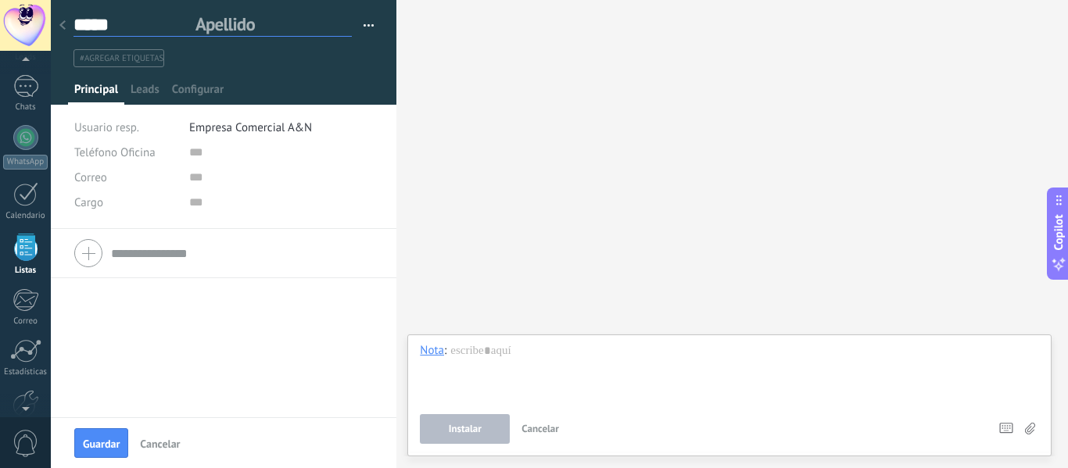
type input "*****"
click at [112, 449] on span "Guardar" at bounding box center [101, 443] width 37 height 11
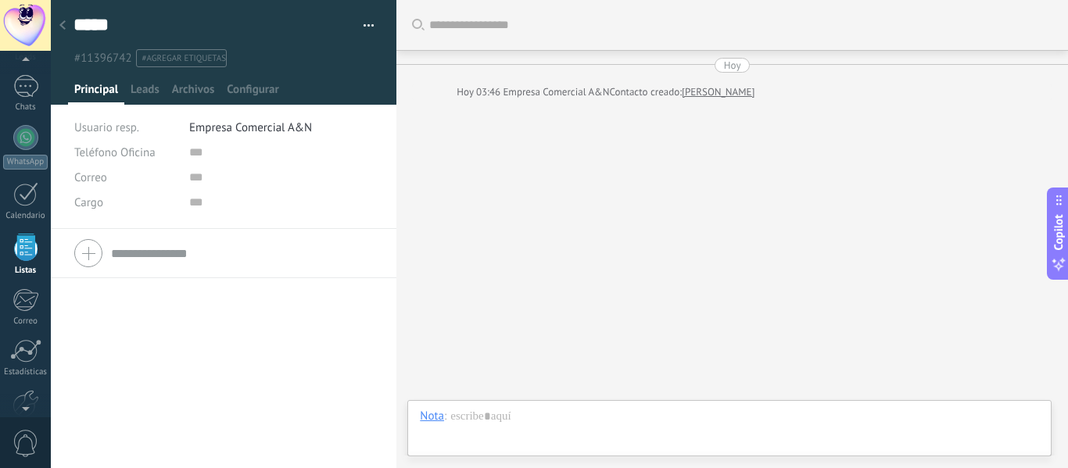
click at [59, 27] on div at bounding box center [63, 26] width 22 height 30
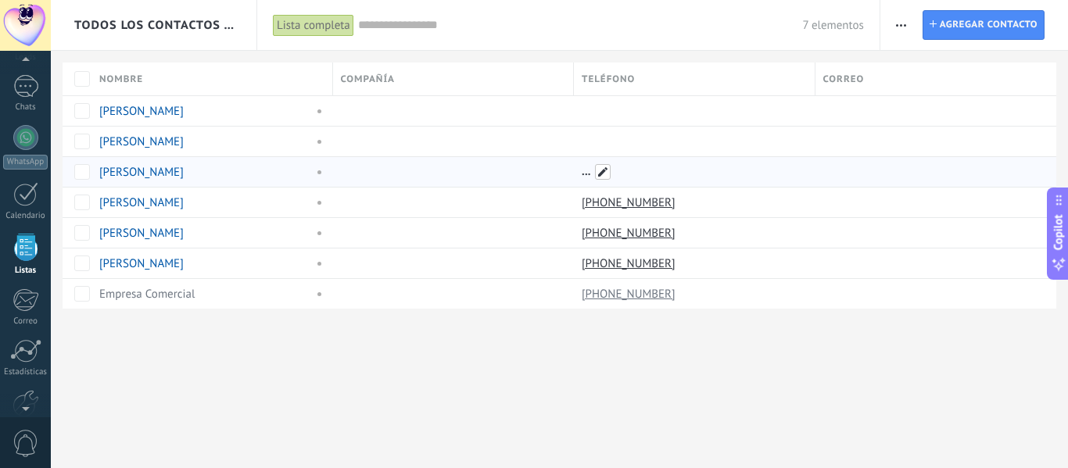
click at [606, 178] on span at bounding box center [603, 172] width 16 height 16
type input "**********"
click at [605, 195] on button "Guardar" at bounding box center [619, 207] width 70 height 30
click at [957, 21] on span "Agregar contacto" at bounding box center [988, 25] width 98 height 28
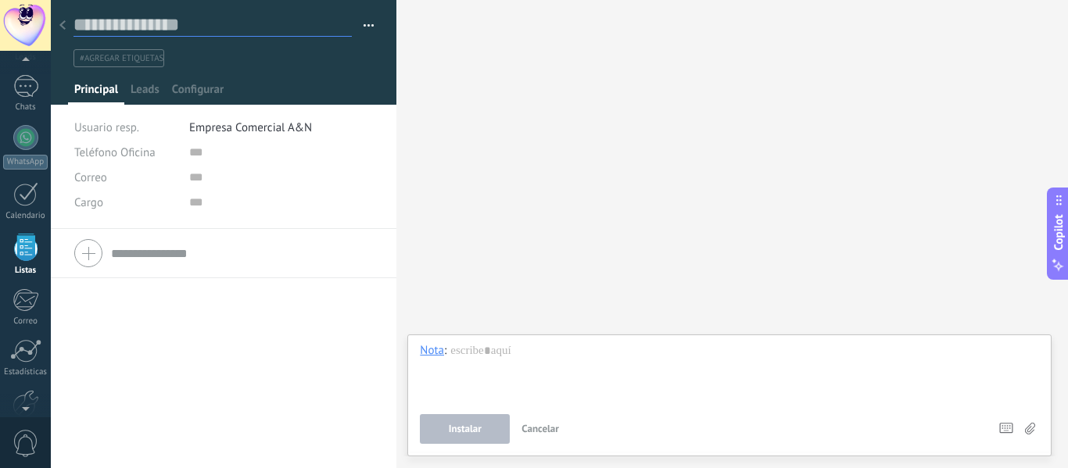
click at [120, 30] on input "text" at bounding box center [212, 24] width 278 height 23
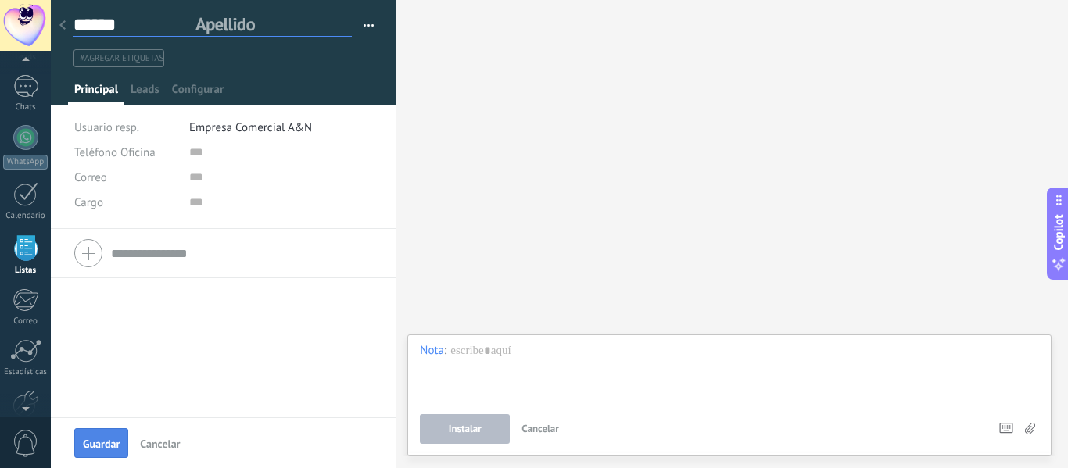
type input "******"
click at [102, 443] on span "Guardar" at bounding box center [101, 443] width 37 height 11
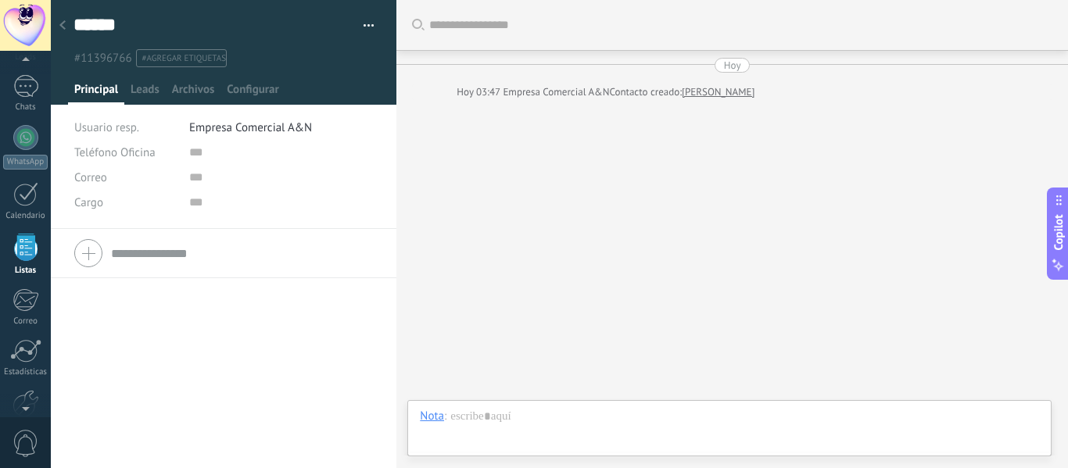
click at [53, 25] on div at bounding box center [63, 26] width 22 height 30
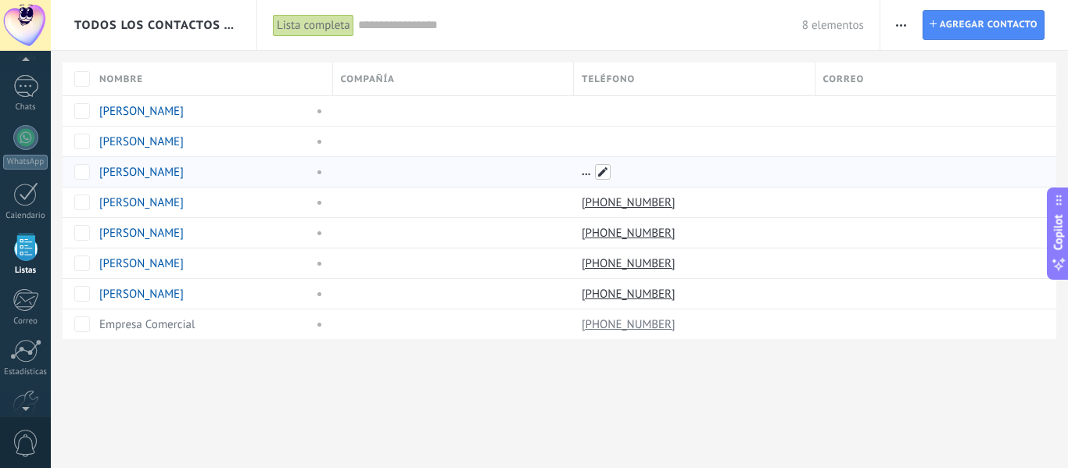
click at [603, 174] on span at bounding box center [603, 172] width 16 height 16
type input "**********"
click at [628, 198] on button "Guardar" at bounding box center [619, 207] width 70 height 30
click at [599, 140] on span at bounding box center [603, 142] width 16 height 16
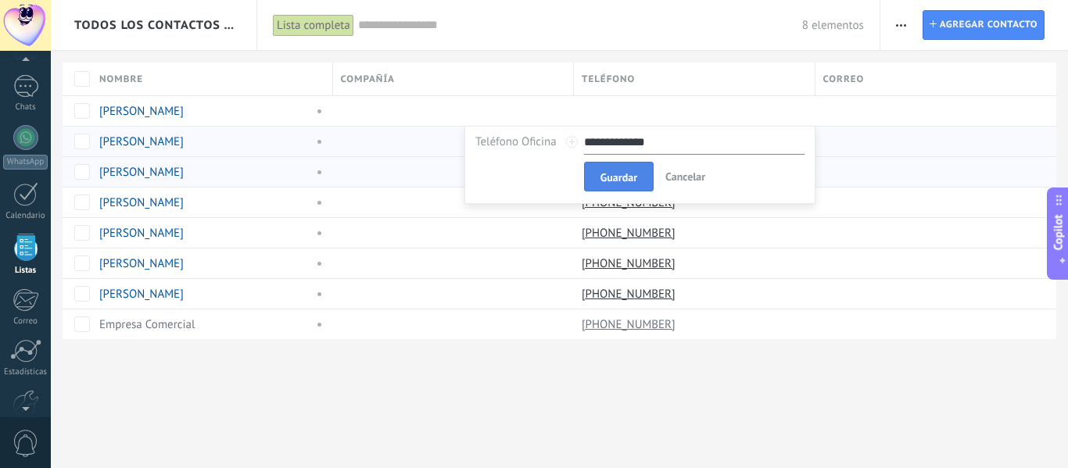
type input "**********"
click at [609, 170] on button "Guardar" at bounding box center [619, 177] width 70 height 30
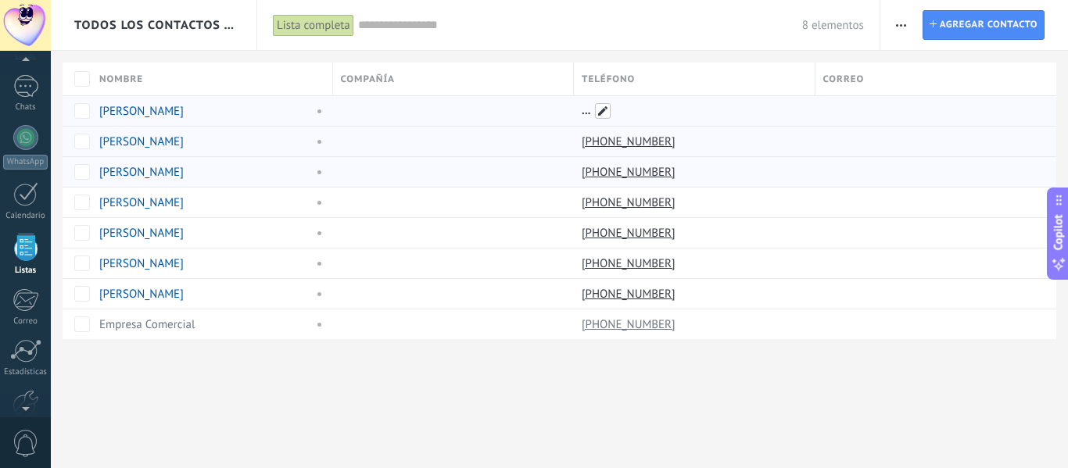
click at [598, 112] on span at bounding box center [603, 111] width 16 height 16
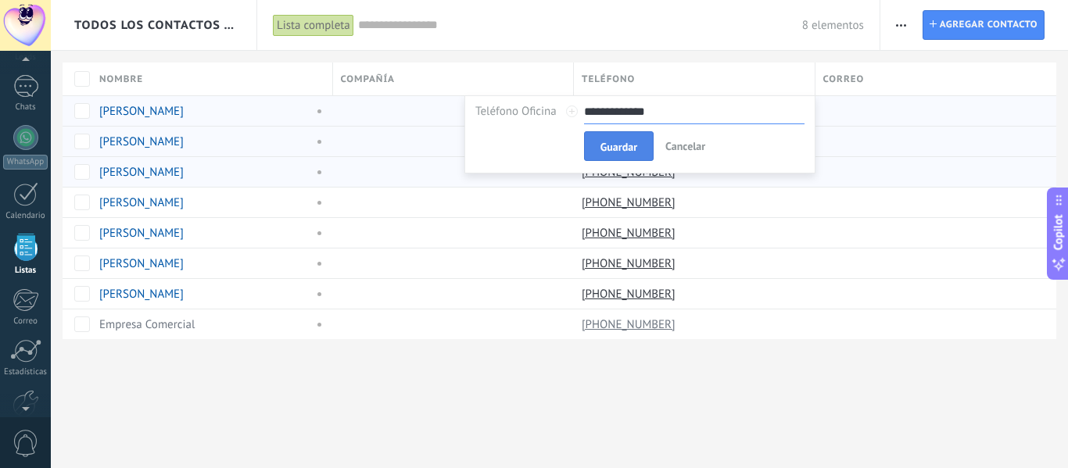
type input "**********"
click at [632, 145] on span "Guardar" at bounding box center [618, 146] width 37 height 11
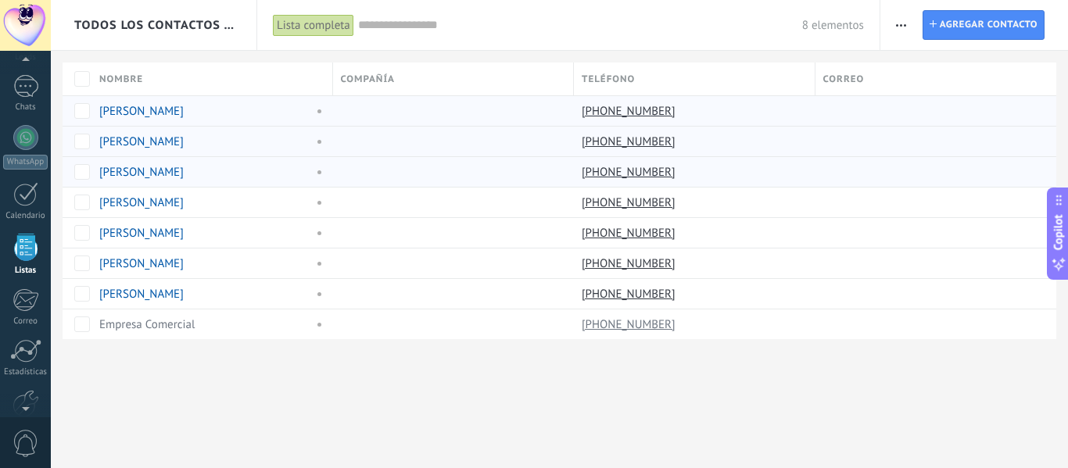
type textarea "**********"
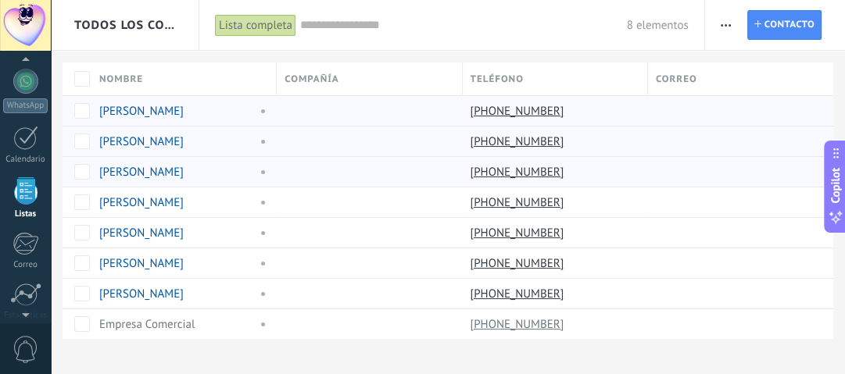
scroll to position [152, 0]
drag, startPoint x: 1047, startPoint y: 2, endPoint x: 535, endPoint y: 38, distance: 514.0
click at [535, 38] on div "8 elementos" at bounding box center [494, 25] width 388 height 50
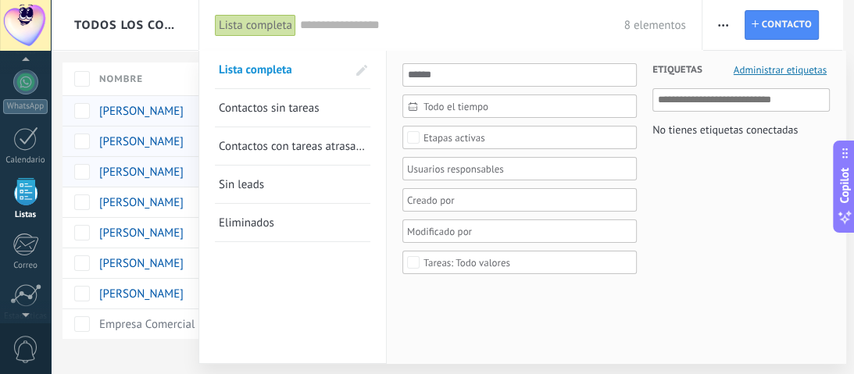
drag, startPoint x: 601, startPoint y: 27, endPoint x: 505, endPoint y: 32, distance: 96.2
click at [597, 27] on input "text" at bounding box center [462, 25] width 324 height 16
click at [177, 42] on div at bounding box center [427, 187] width 854 height 374
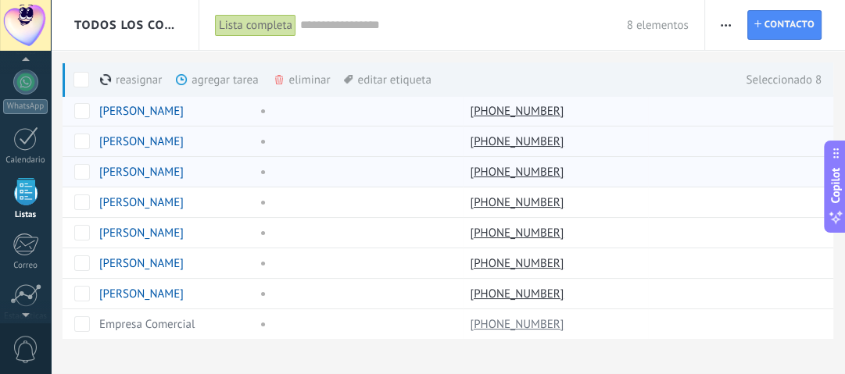
click at [84, 75] on span at bounding box center [81, 80] width 16 height 16
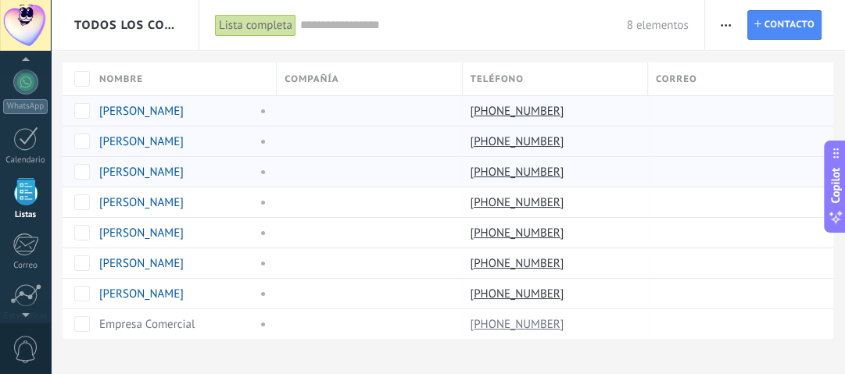
click at [384, 38] on div "8 elementos" at bounding box center [494, 25] width 388 height 50
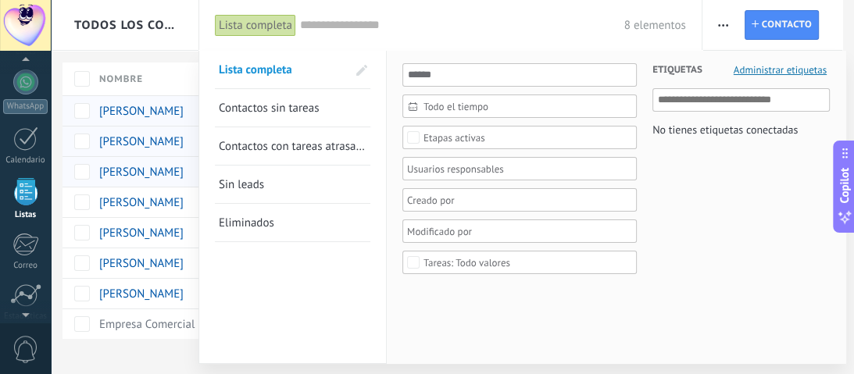
click at [177, 38] on div at bounding box center [427, 187] width 854 height 374
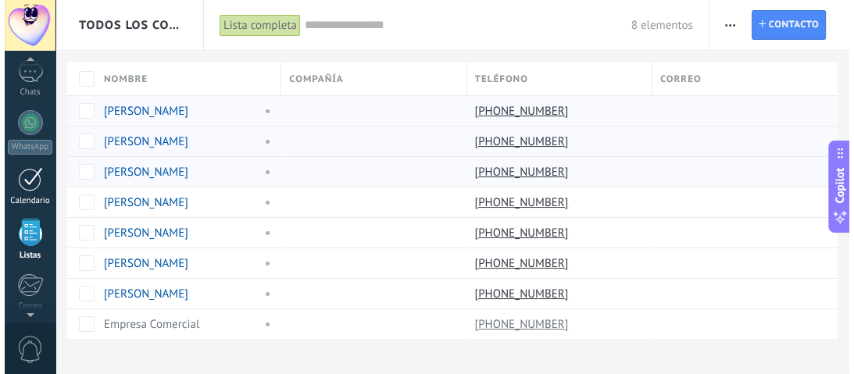
scroll to position [90, 0]
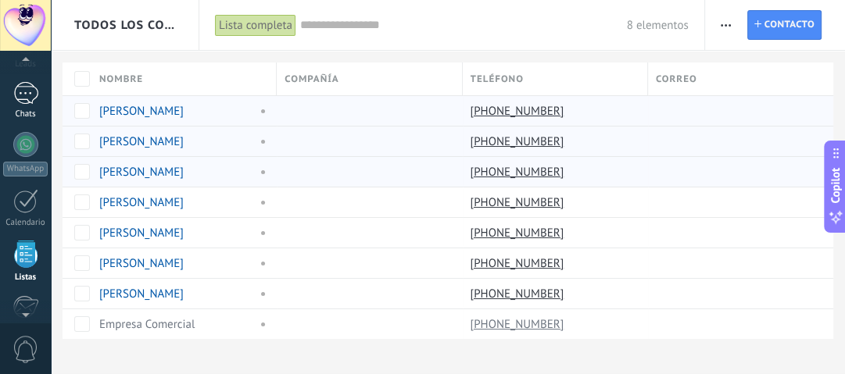
click at [28, 106] on link "1 Chats" at bounding box center [25, 101] width 51 height 38
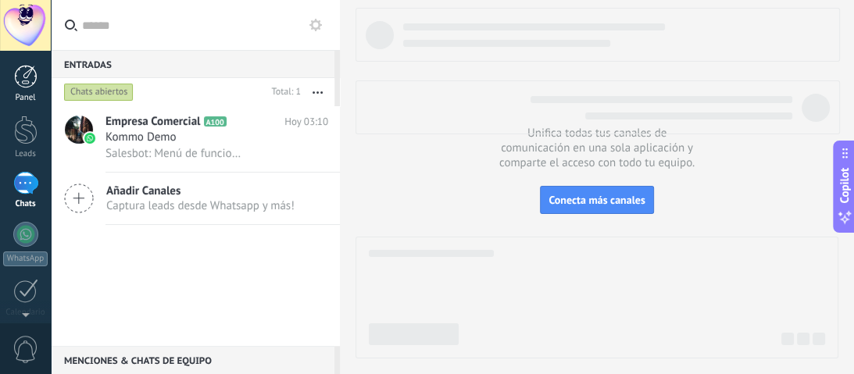
click at [28, 87] on div at bounding box center [25, 76] width 23 height 23
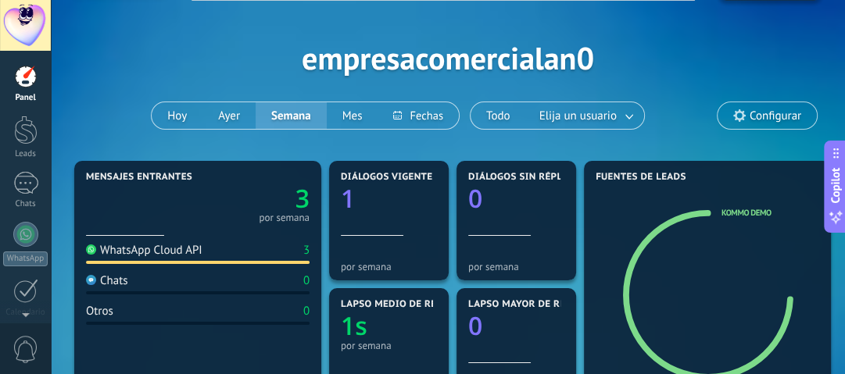
scroll to position [125, 0]
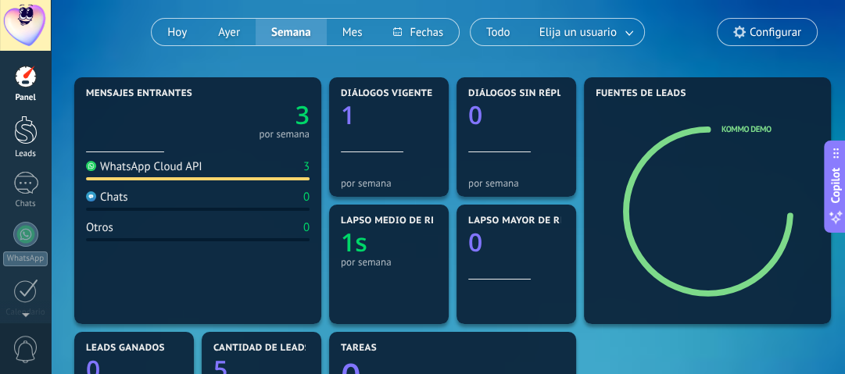
click at [23, 117] on div at bounding box center [25, 130] width 23 height 29
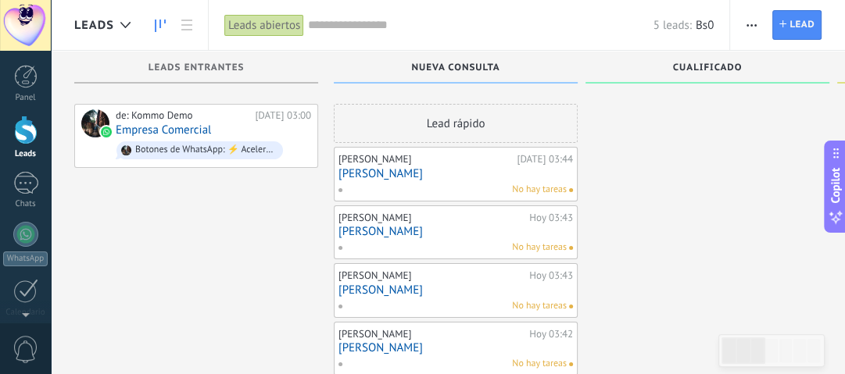
scroll to position [38, 0]
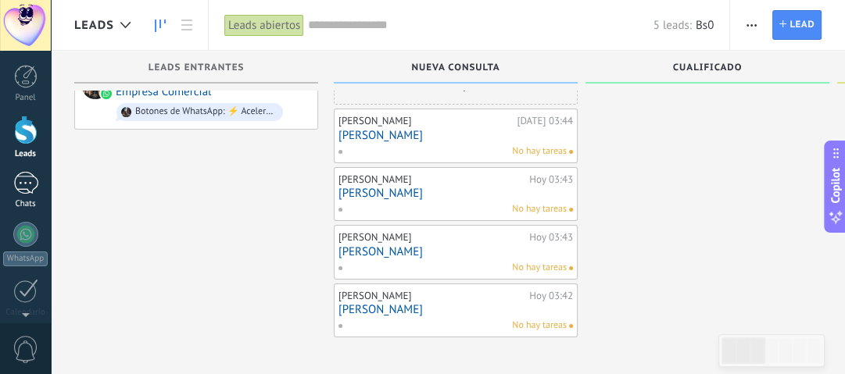
click at [19, 193] on div "1" at bounding box center [25, 183] width 25 height 23
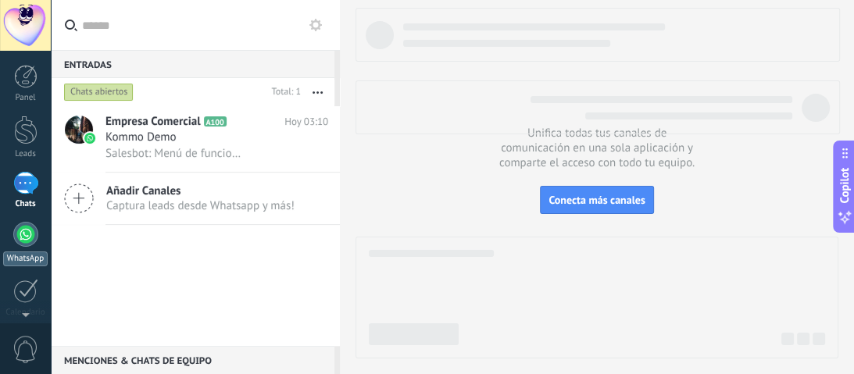
click at [24, 231] on div at bounding box center [25, 234] width 25 height 25
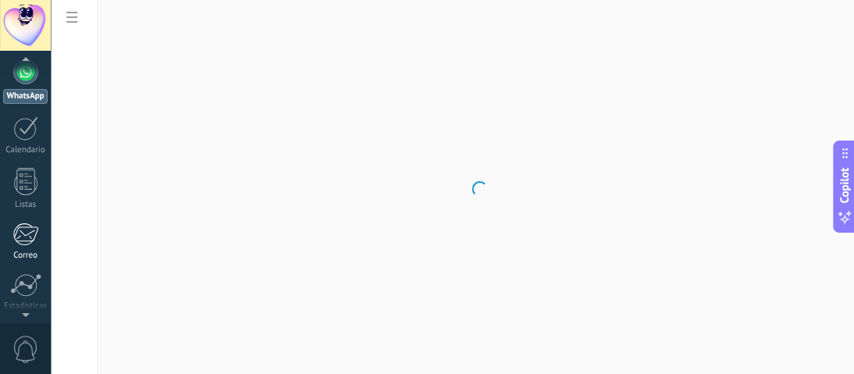
scroll to position [169, 0]
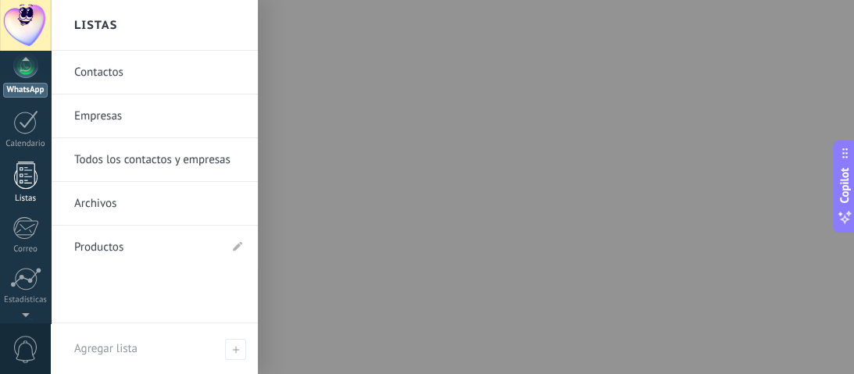
click at [28, 168] on div at bounding box center [25, 175] width 23 height 27
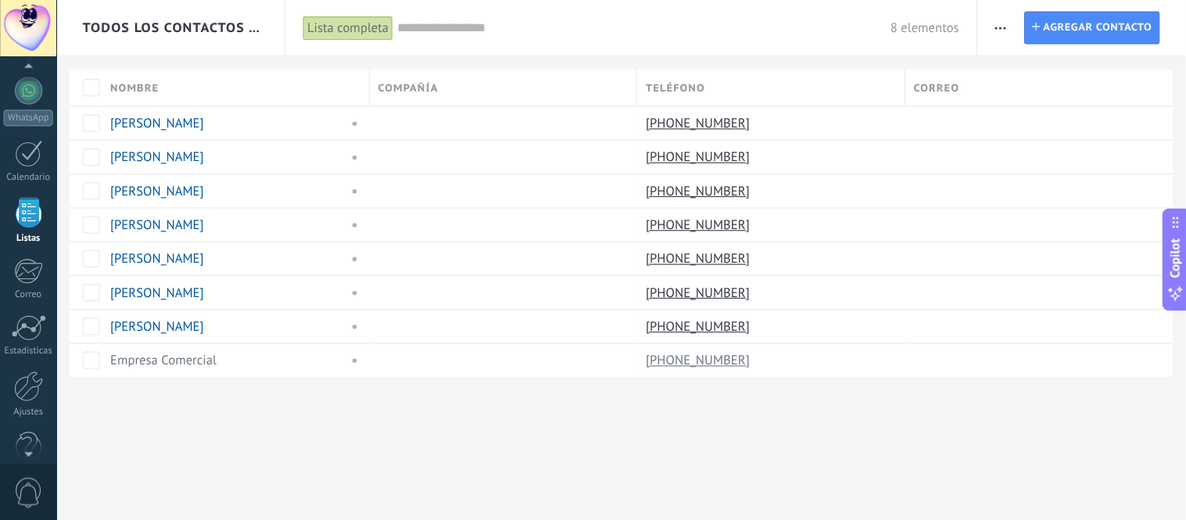
scroll to position [14, 0]
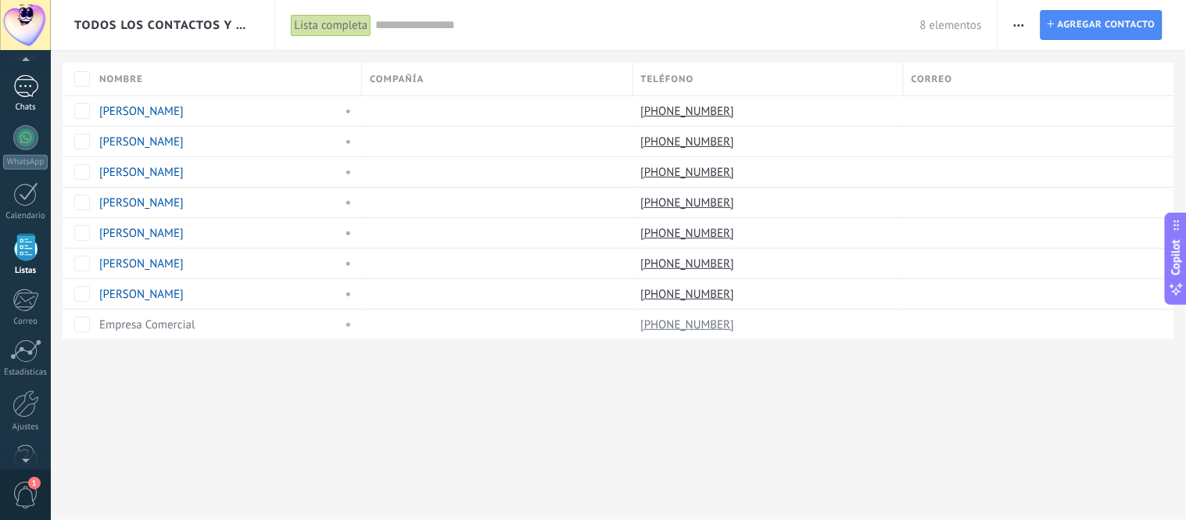
click at [24, 84] on div "1" at bounding box center [25, 86] width 25 height 23
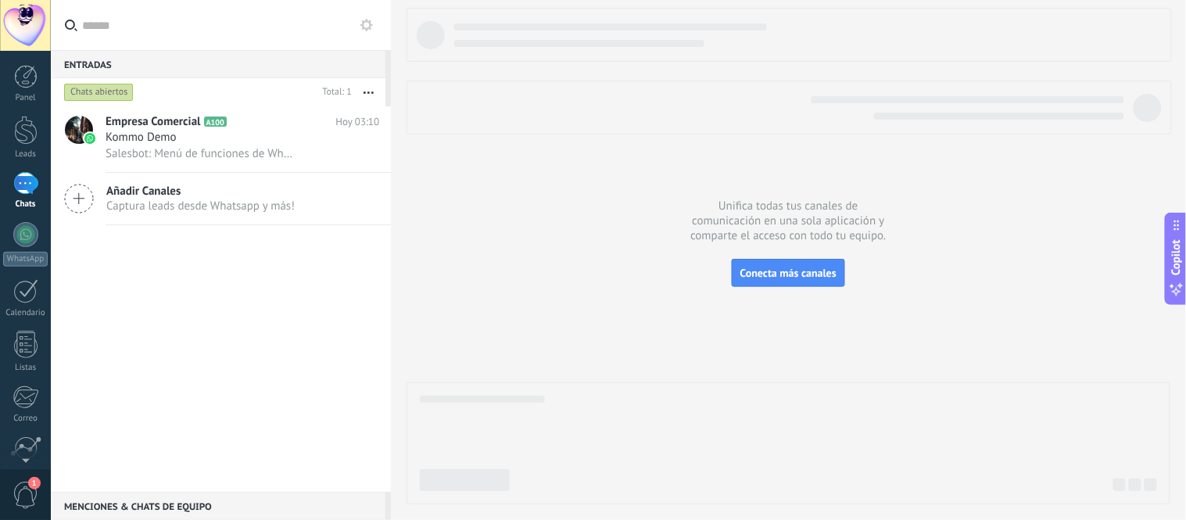
click at [792, 294] on div at bounding box center [788, 256] width 764 height 496
click at [792, 283] on button "Conecta más canales" at bounding box center [788, 273] width 113 height 28
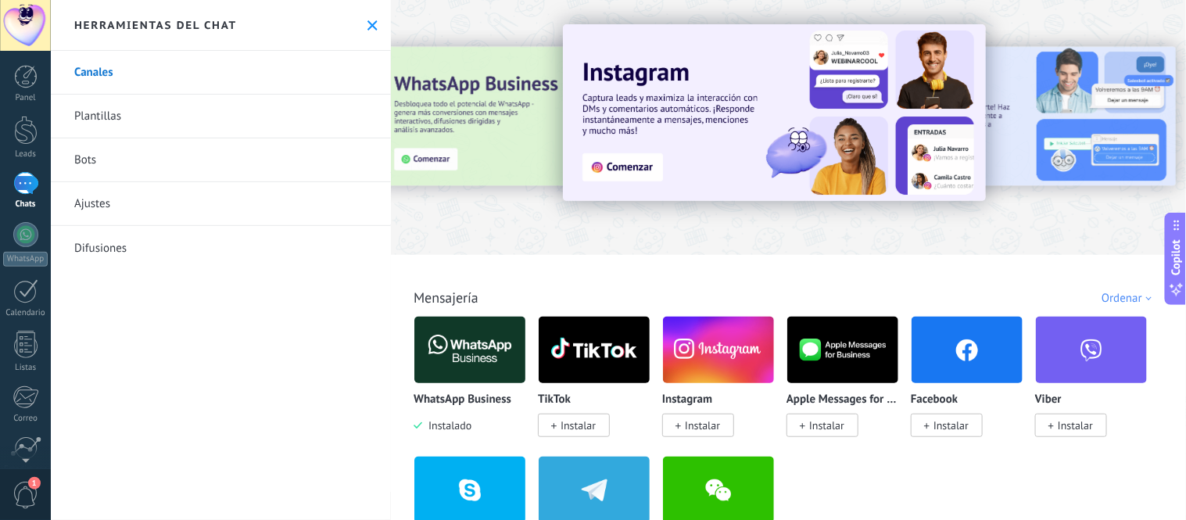
click at [174, 154] on link "Bots" at bounding box center [221, 160] width 340 height 44
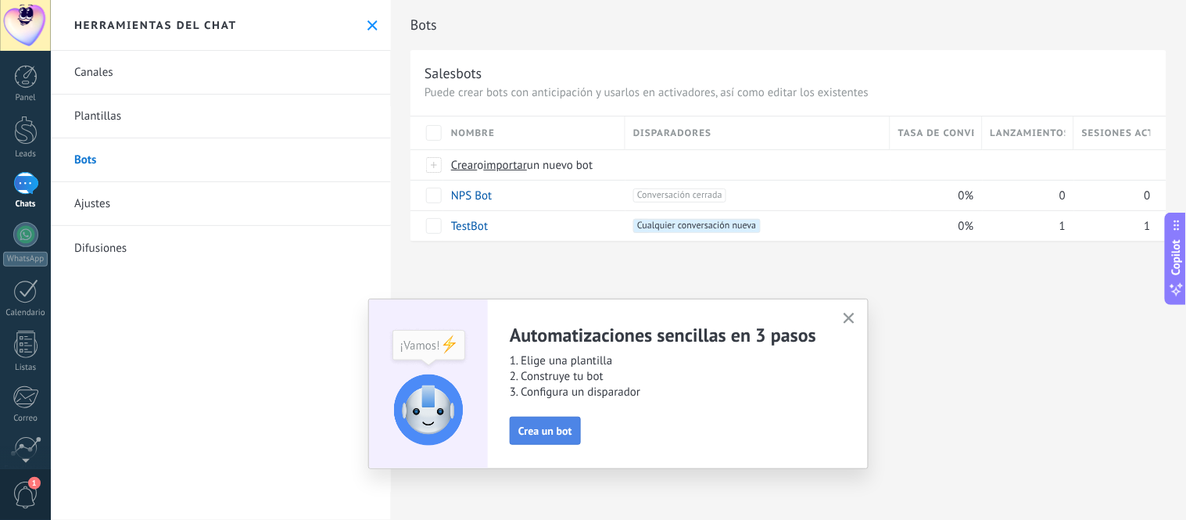
click at [556, 430] on span "Crea un bot" at bounding box center [545, 430] width 54 height 11
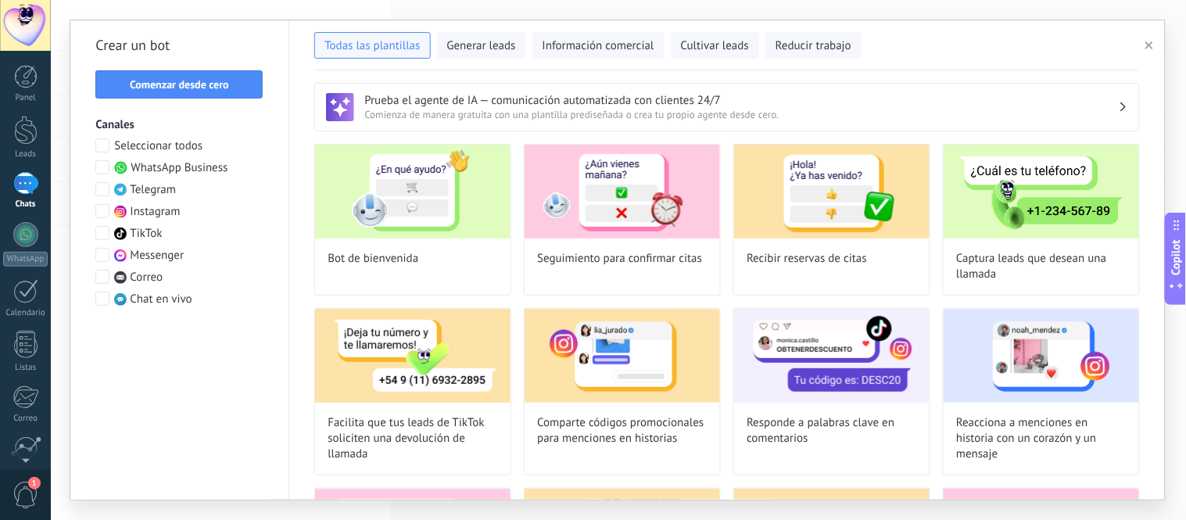
click at [113, 170] on label "WhatsApp Business" at bounding box center [161, 168] width 132 height 16
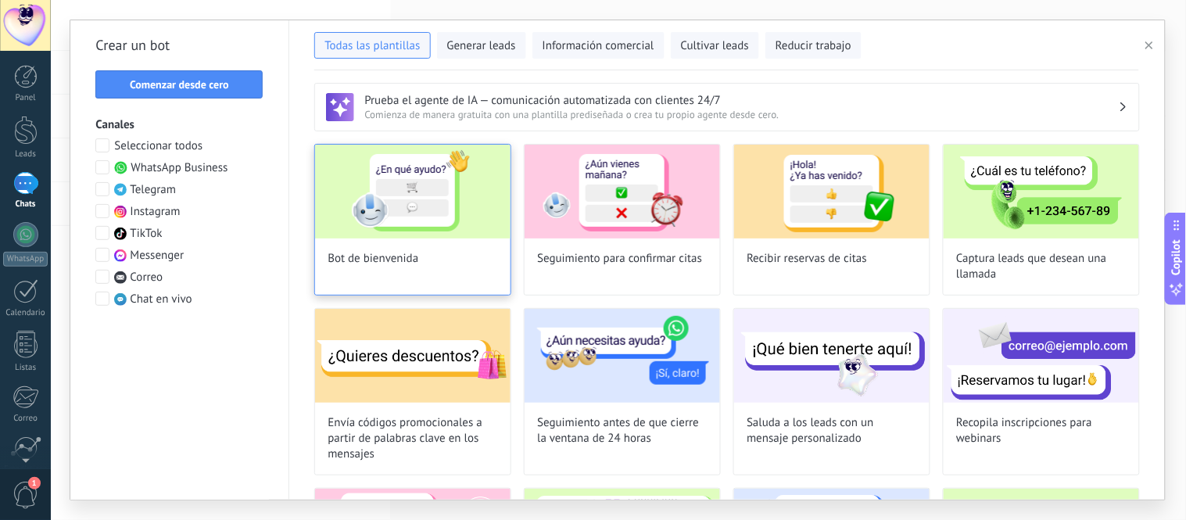
click at [457, 215] on img at bounding box center [412, 192] width 195 height 94
type input "**********"
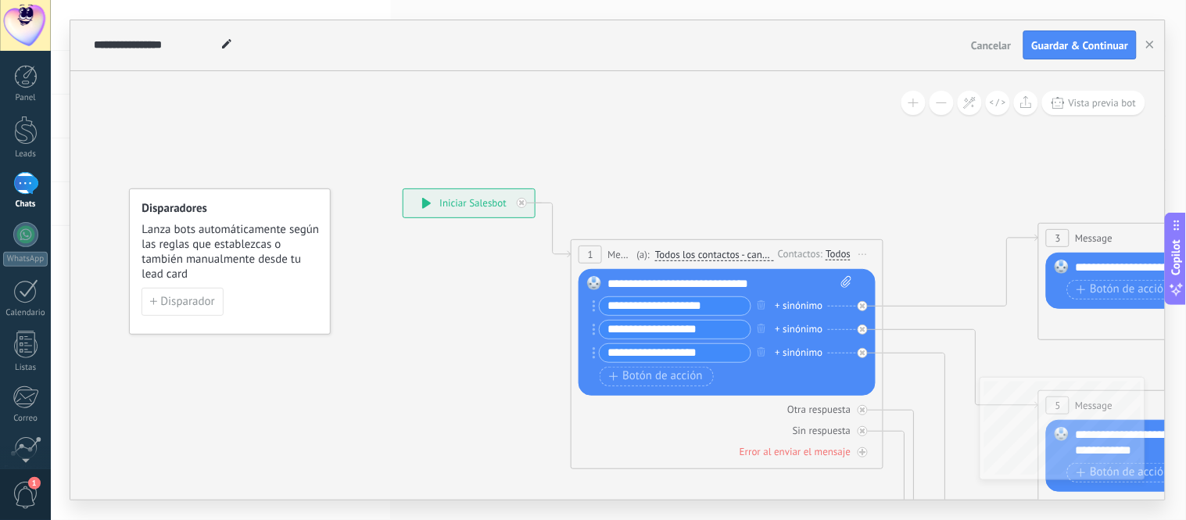
click at [899, 467] on div "**********" at bounding box center [618, 260] width 1135 height 520
click at [722, 325] on input "**********" at bounding box center [674, 329] width 151 height 18
type input "*"
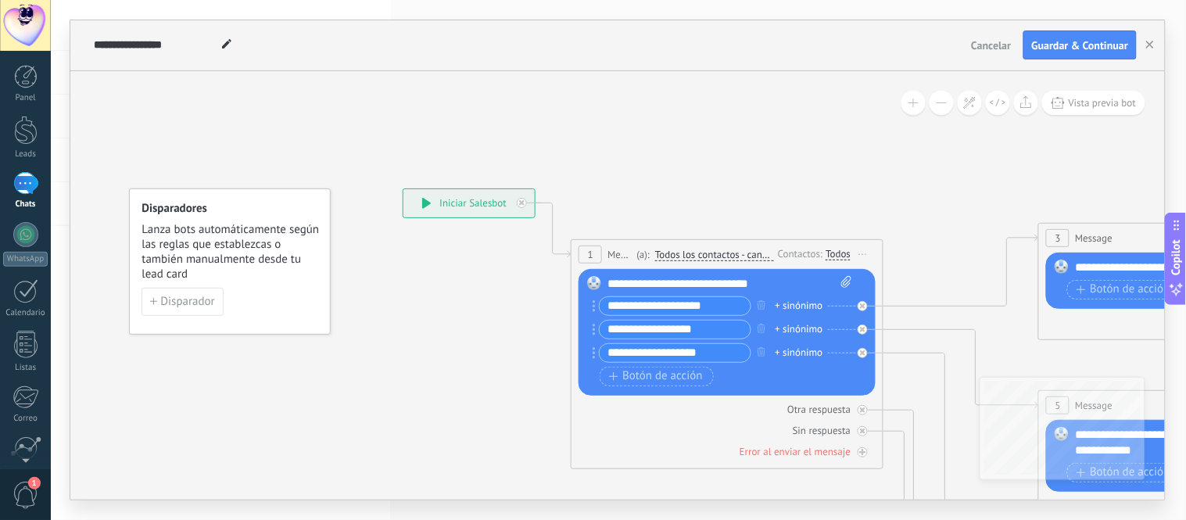
type input "**********"
click at [1055, 238] on span "Message" at bounding box center [1094, 238] width 38 height 15
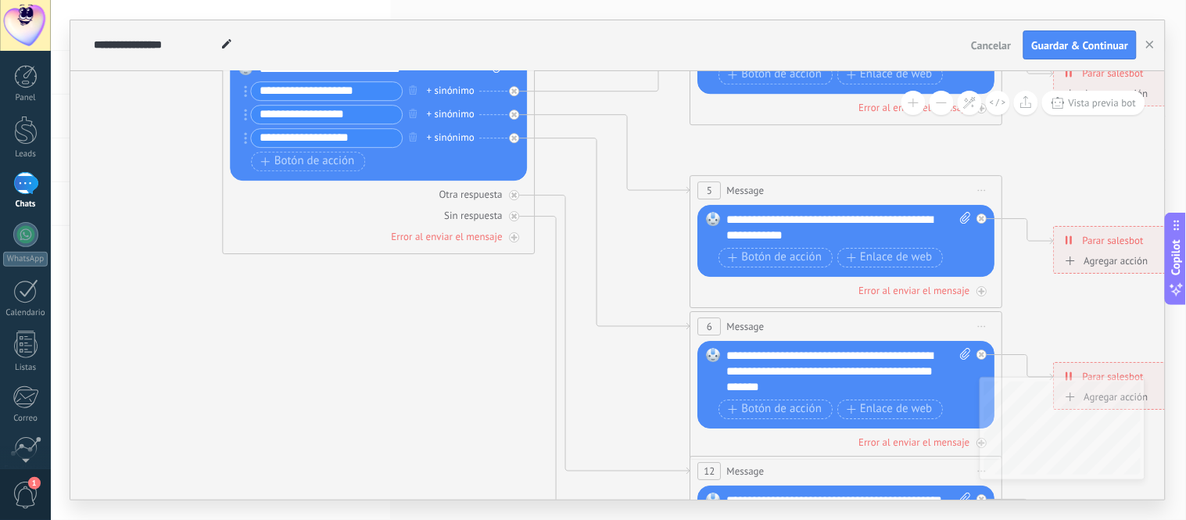
drag, startPoint x: 689, startPoint y: 355, endPoint x: 339, endPoint y: 415, distance: 355.3
click at [339, 411] on icon at bounding box center [882, 364] width 2436 height 1562
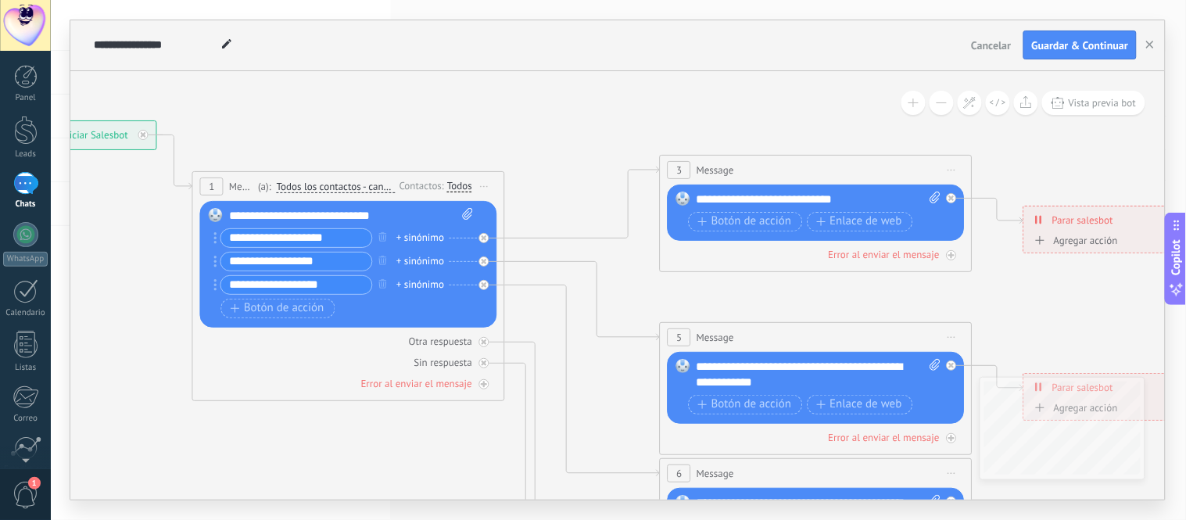
drag, startPoint x: 654, startPoint y: 180, endPoint x: 626, endPoint y: 305, distance: 128.2
click at [626, 305] on icon at bounding box center [851, 519] width 2436 height 1579
click at [764, 222] on span "Botón de acción" at bounding box center [745, 221] width 94 height 13
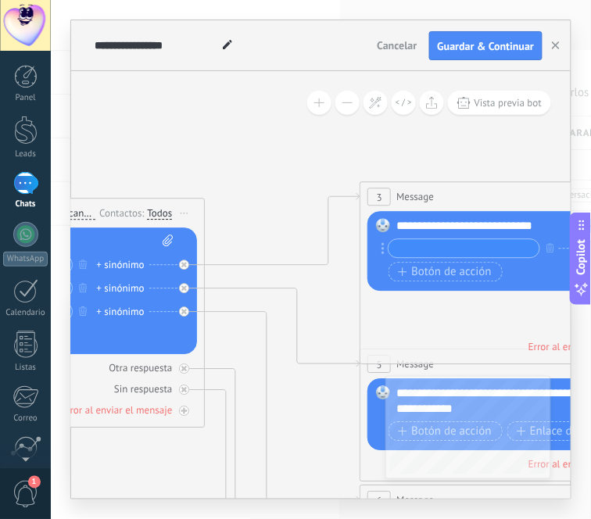
drag, startPoint x: 466, startPoint y: 147, endPoint x: 149, endPoint y: 170, distance: 317.3
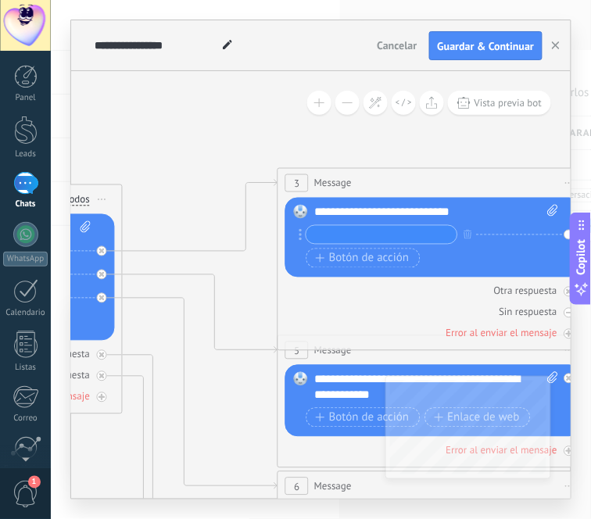
drag, startPoint x: 487, startPoint y: 151, endPoint x: 399, endPoint y: 131, distance: 89.7
click at [407, 134] on icon at bounding box center [469, 524] width 2436 height 1562
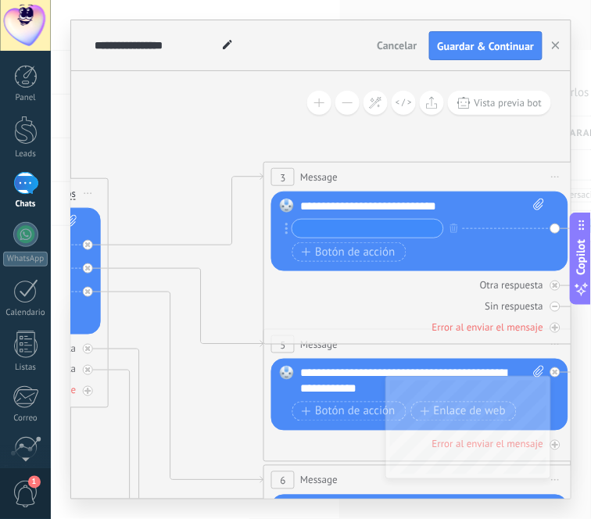
click at [379, 231] on input "text" at bounding box center [367, 229] width 151 height 18
click at [417, 227] on input "**********" at bounding box center [367, 229] width 151 height 18
type input "*"
click at [336, 231] on input "text" at bounding box center [367, 229] width 151 height 18
type input "*"
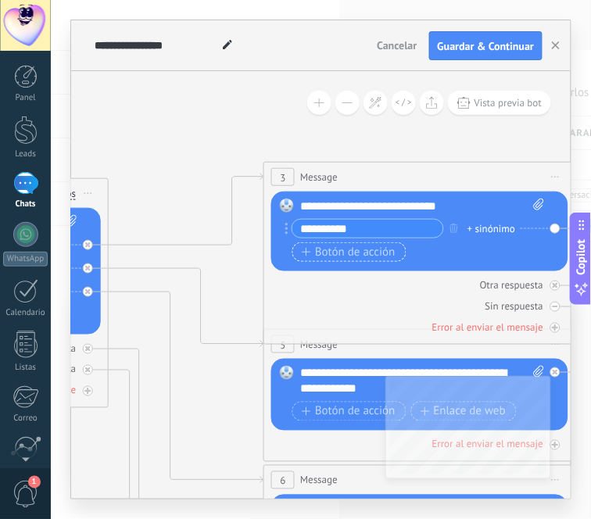
type input "**********"
click at [357, 253] on span "Botón de acción" at bounding box center [349, 252] width 94 height 13
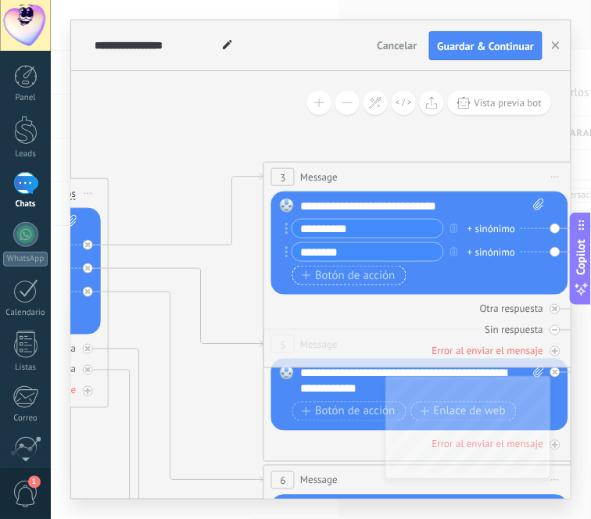
type input "********"
click at [345, 274] on span "Botón de acción" at bounding box center [349, 276] width 94 height 13
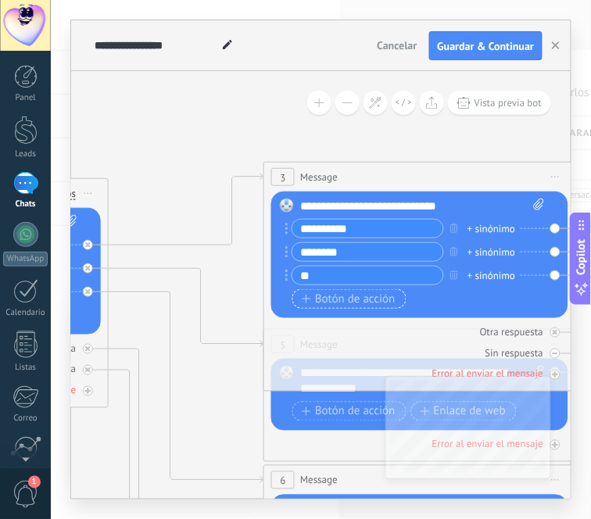
type input "*"
type input "**********"
click at [346, 295] on span "Botón de acción" at bounding box center [349, 299] width 94 height 13
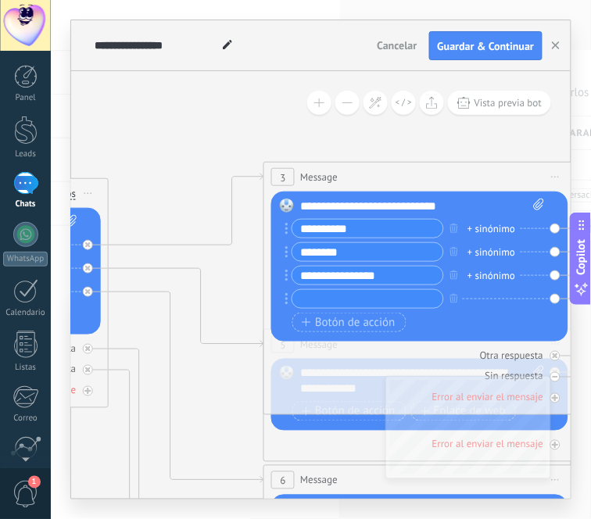
type input "*"
type input "**********"
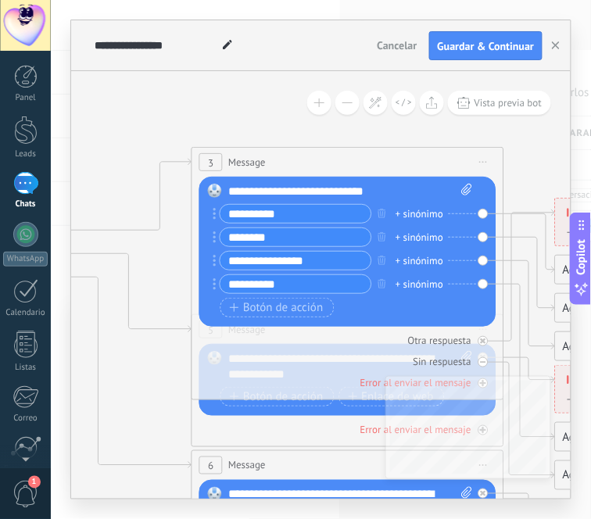
drag, startPoint x: 506, startPoint y: 144, endPoint x: 435, endPoint y: 129, distance: 73.4
click at [435, 129] on icon at bounding box center [383, 503] width 2436 height 1562
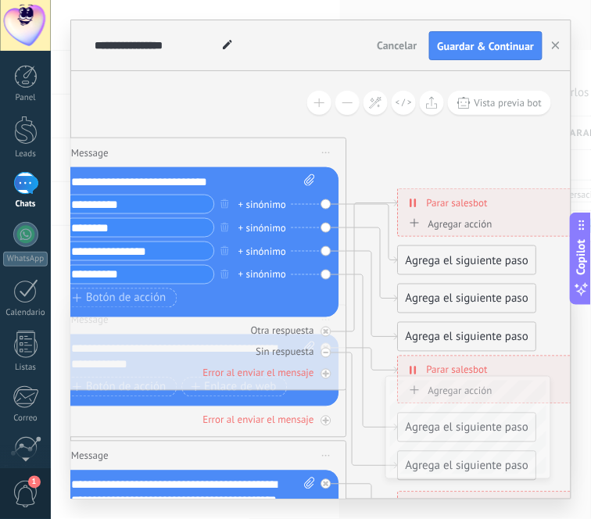
drag, startPoint x: 505, startPoint y: 133, endPoint x: 348, endPoint y: 123, distance: 157.4
click at [348, 123] on icon at bounding box center [226, 493] width 2436 height 1562
click at [456, 224] on div "Agregar acción" at bounding box center [449, 224] width 87 height 12
click at [456, 224] on button "Conversación marcada como cerrada" at bounding box center [495, 224] width 195 height 28
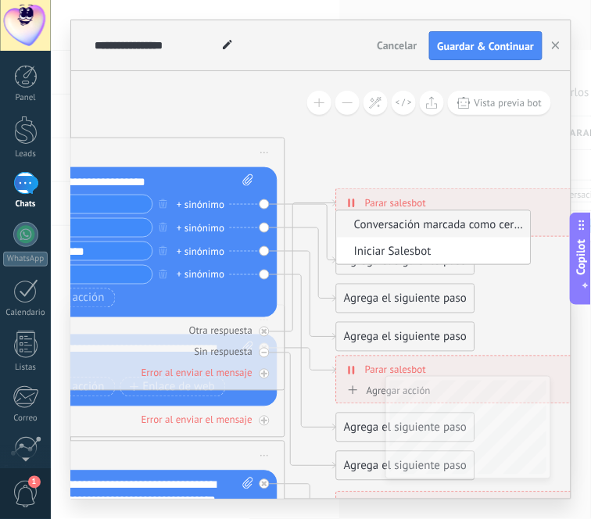
drag, startPoint x: 497, startPoint y: 156, endPoint x: 435, endPoint y: 156, distance: 61.7
click at [435, 156] on icon at bounding box center [164, 493] width 2436 height 1562
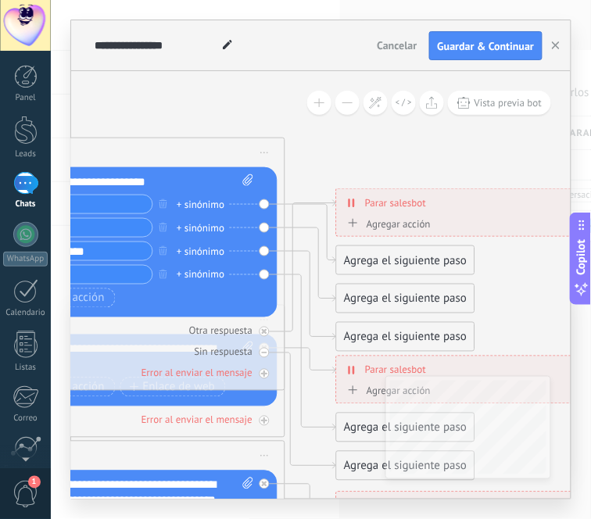
click at [412, 222] on div "Agregar acción" at bounding box center [387, 224] width 87 height 12
click at [412, 222] on button "Conversación marcada como cerrada" at bounding box center [433, 224] width 195 height 28
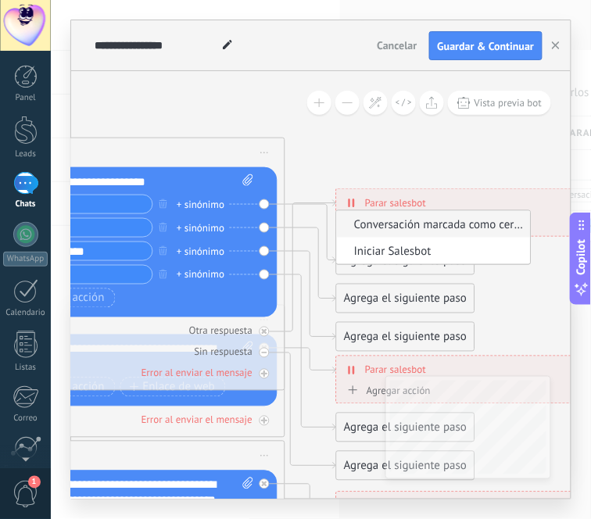
click at [467, 232] on span "Conversación marcada como cerrada" at bounding box center [431, 224] width 189 height 15
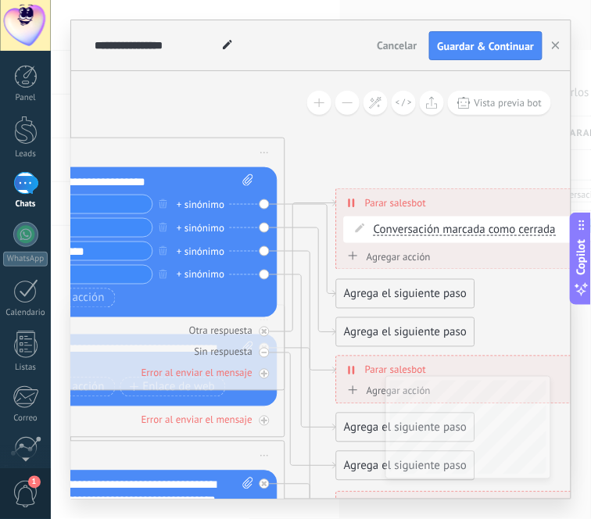
click at [363, 223] on span at bounding box center [360, 228] width 27 height 13
click at [388, 228] on span "Conversación marcada como cerrada" at bounding box center [465, 230] width 182 height 13
click at [388, 228] on button "Conversación marcada como cerrada" at bounding box center [463, 230] width 195 height 28
click at [452, 260] on span "Iniciar Salesbot" at bounding box center [450, 258] width 189 height 16
click at [414, 255] on div "Agregar acción" at bounding box center [387, 257] width 87 height 12
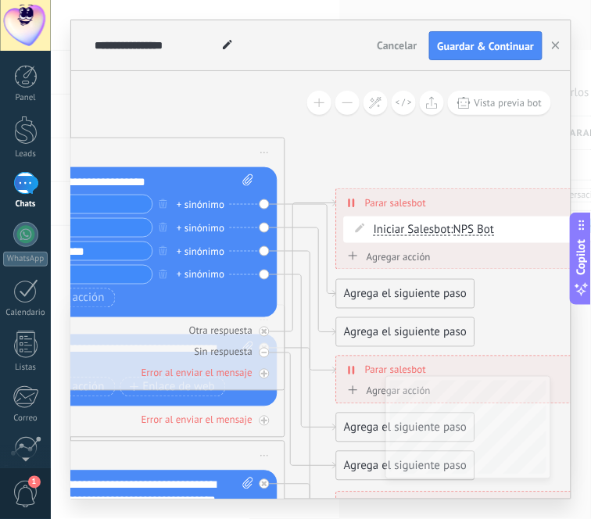
click at [414, 255] on button "Conversación marcada como cerrada" at bounding box center [433, 257] width 195 height 28
click at [521, 302] on icon at bounding box center [164, 493] width 2436 height 1562
click at [411, 234] on span "Iniciar Salesbot" at bounding box center [412, 230] width 77 height 13
click at [411, 234] on button "Iniciar Salesbot" at bounding box center [463, 230] width 195 height 28
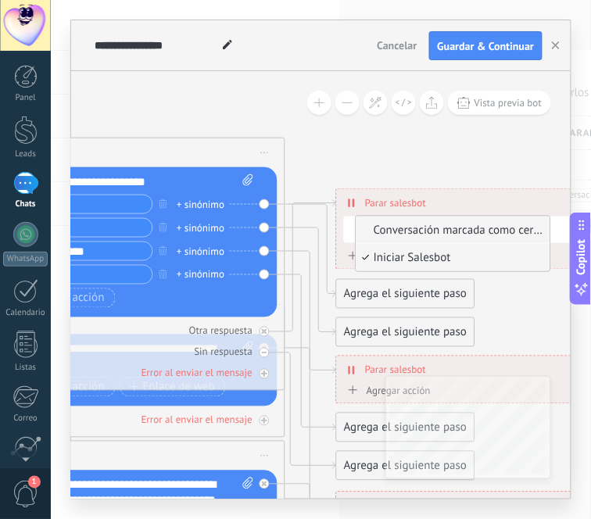
click at [412, 234] on span "Conversación marcada como cerrada" at bounding box center [450, 231] width 189 height 16
click at [407, 292] on div "Agrega el siguiente paso" at bounding box center [405, 294] width 137 height 26
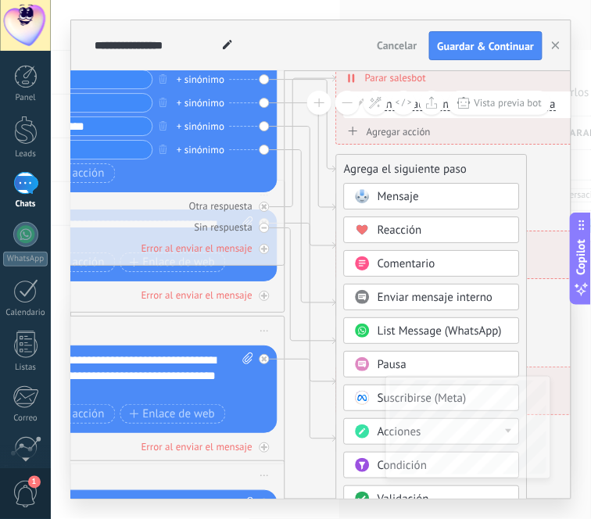
click at [375, 433] on span at bounding box center [362, 432] width 30 height 13
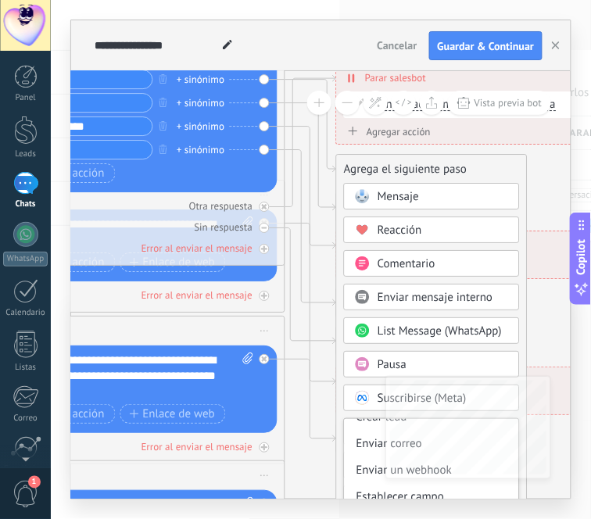
scroll to position [174, 0]
click at [360, 447] on div "Crear lead" at bounding box center [432, 445] width 174 height 27
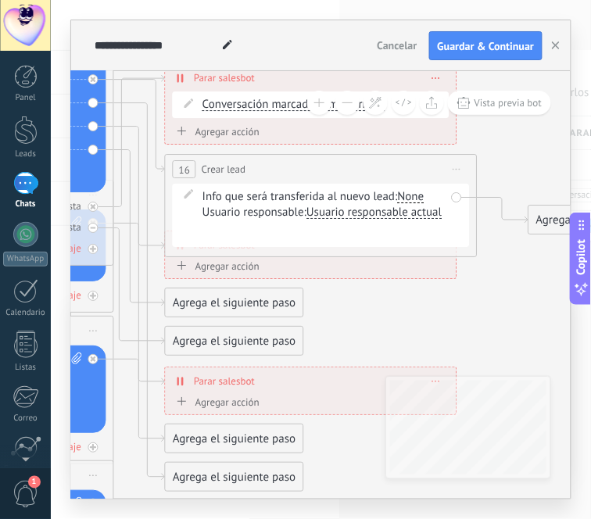
click at [189, 169] on span "16" at bounding box center [184, 169] width 11 height 13
click at [245, 178] on div "**********" at bounding box center [321, 170] width 311 height 29
click at [243, 204] on div "Info que será transferida al nuevo lead: Seleccionar todo Presupuesto Etiquetas…" at bounding box center [323, 198] width 243 height 16
click at [188, 196] on icon at bounding box center [188, 194] width 9 height 9
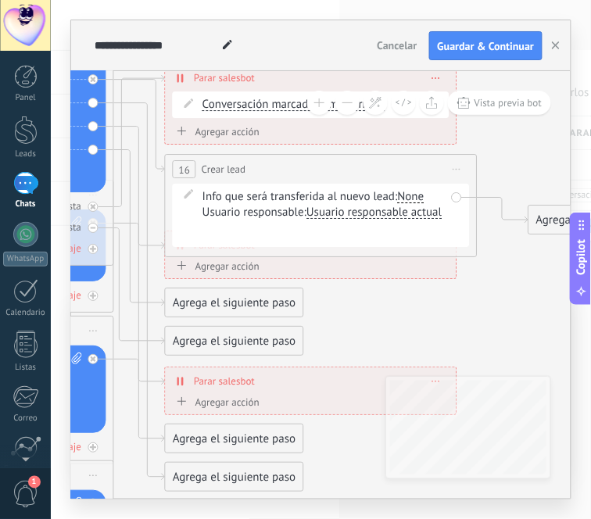
click at [453, 170] on icon at bounding box center [457, 170] width 8 height 2
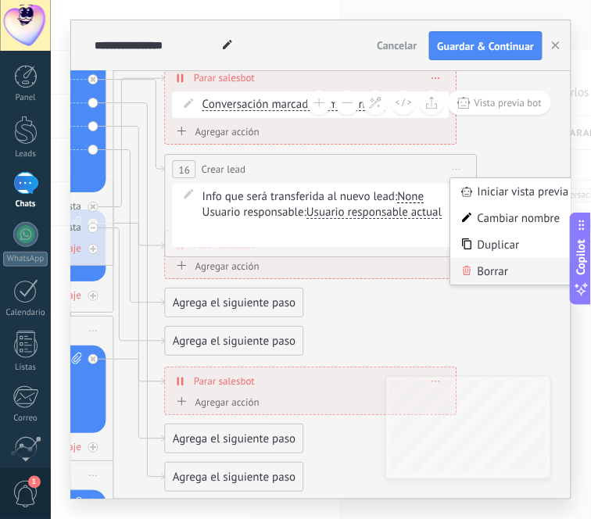
click at [472, 269] on div "Borrar" at bounding box center [528, 272] width 155 height 27
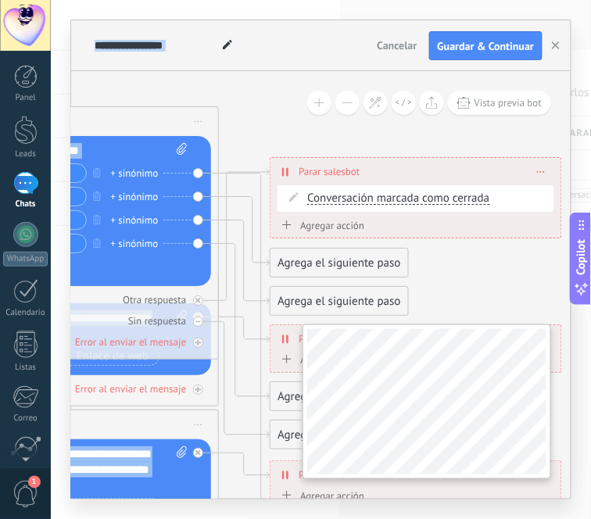
click at [470, 403] on div "**********" at bounding box center [320, 285] width 499 height 428
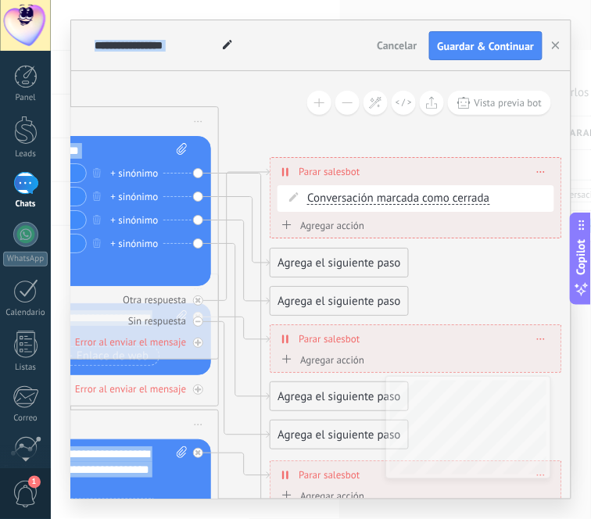
click at [115, 172] on div "+ sinónimo" at bounding box center [134, 174] width 48 height 16
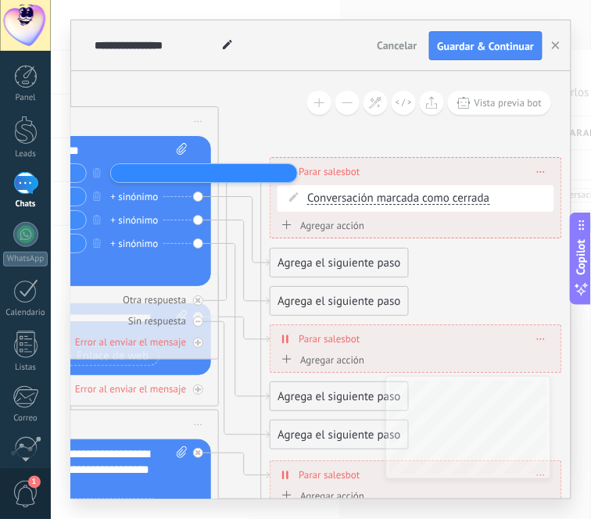
click at [151, 159] on div "**********" at bounding box center [65, 152] width 245 height 16
click at [211, 174] on div "Reemplazar Quitar Convertir a mensaje de voz Arrastre la imagen aquí para adjun…" at bounding box center [62, 212] width 297 height 150
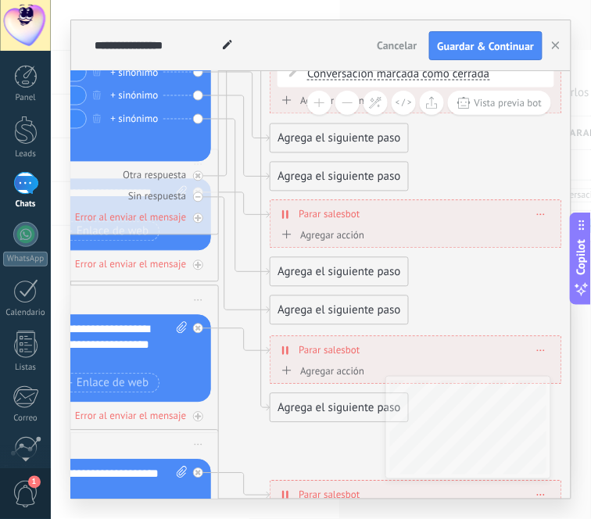
click at [306, 407] on div "Agrega el siguiente paso" at bounding box center [338, 408] width 137 height 26
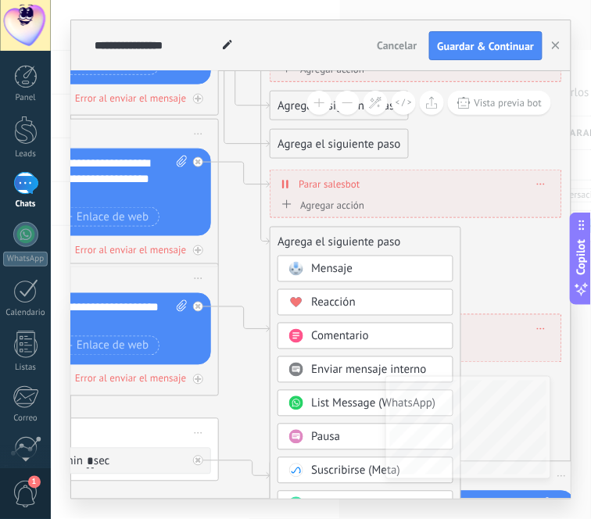
click at [326, 366] on span "Enviar mensaje interno" at bounding box center [369, 370] width 116 height 15
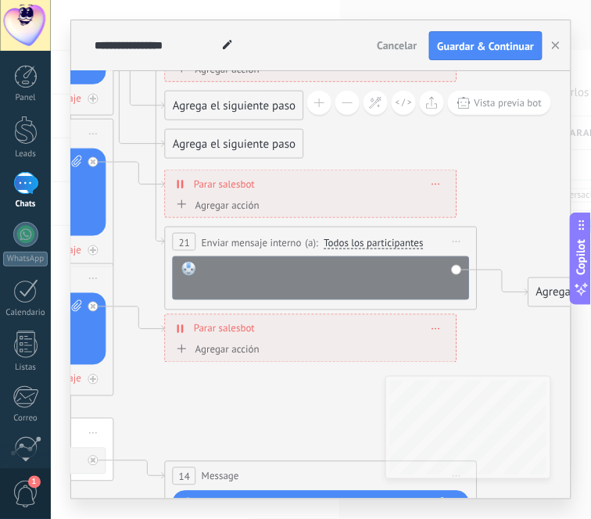
click at [284, 272] on div at bounding box center [331, 277] width 259 height 31
click at [456, 245] on span "Iniciar vista previa aquí Cambiar nombre Duplicar Borrar" at bounding box center [457, 242] width 25 height 23
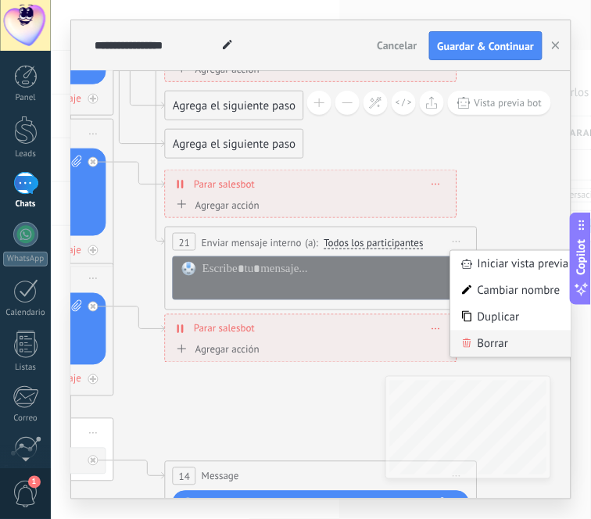
click at [469, 338] on icon at bounding box center [467, 342] width 9 height 9
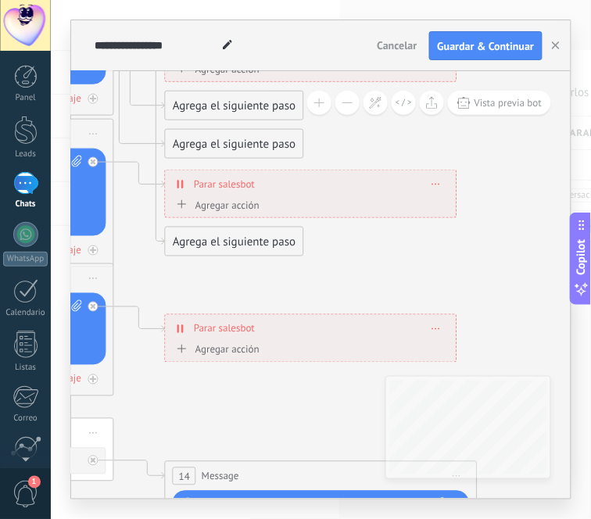
click at [259, 247] on div "Agrega el siguiente paso" at bounding box center [234, 242] width 137 height 26
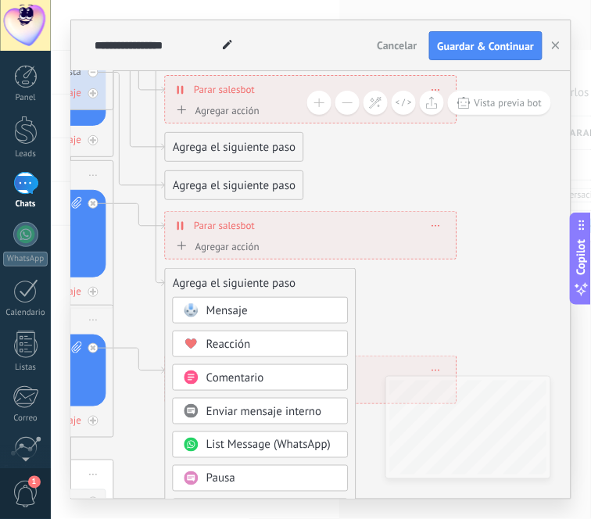
click at [258, 309] on div "Mensaje" at bounding box center [271, 311] width 131 height 16
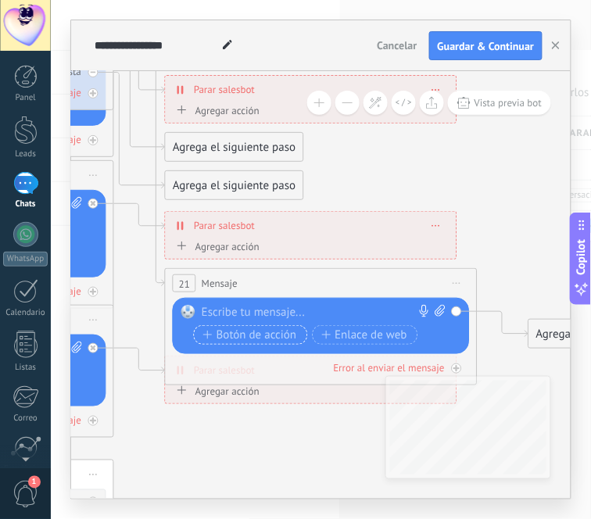
click at [274, 335] on span "Botón de acción" at bounding box center [250, 335] width 94 height 13
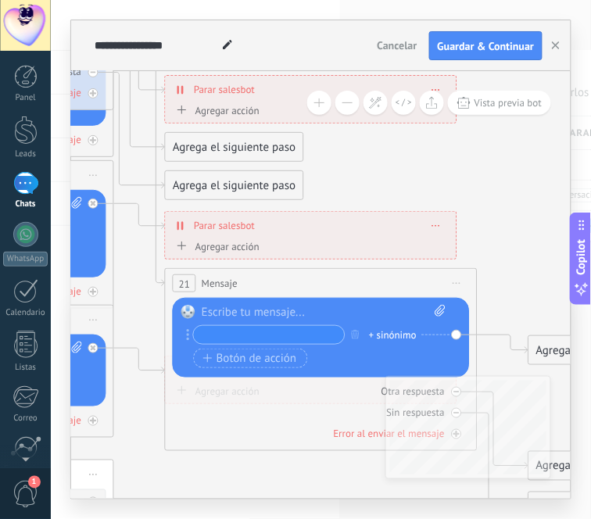
type input "*"
click at [380, 310] on div at bounding box center [324, 313] width 245 height 16
click at [460, 283] on icon at bounding box center [457, 284] width 8 height 2
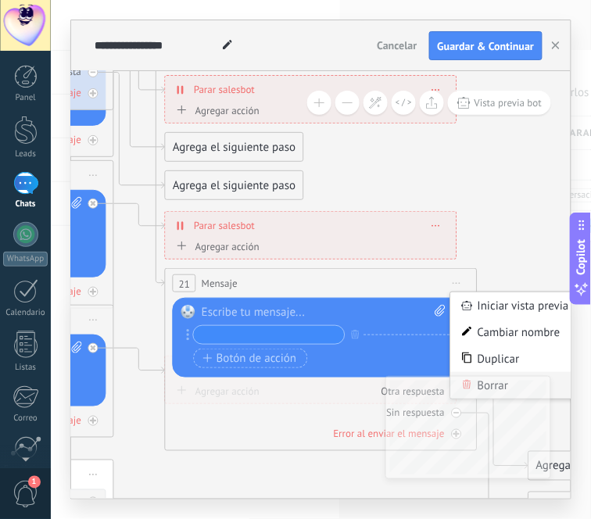
click at [560, 384] on div "Borrar" at bounding box center [528, 385] width 155 height 27
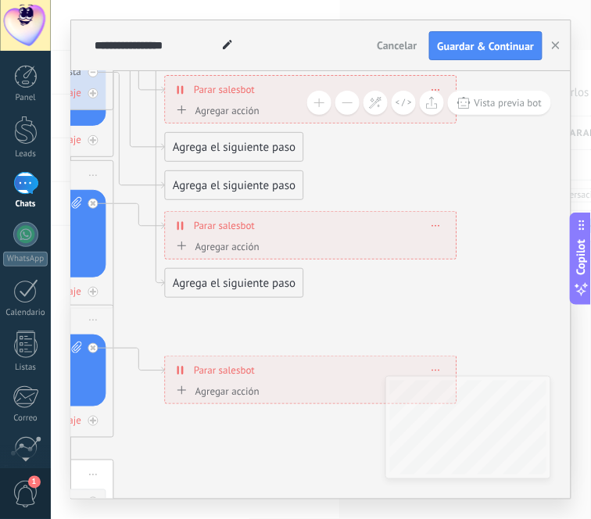
click at [224, 281] on div "Agrega el siguiente paso" at bounding box center [234, 283] width 137 height 26
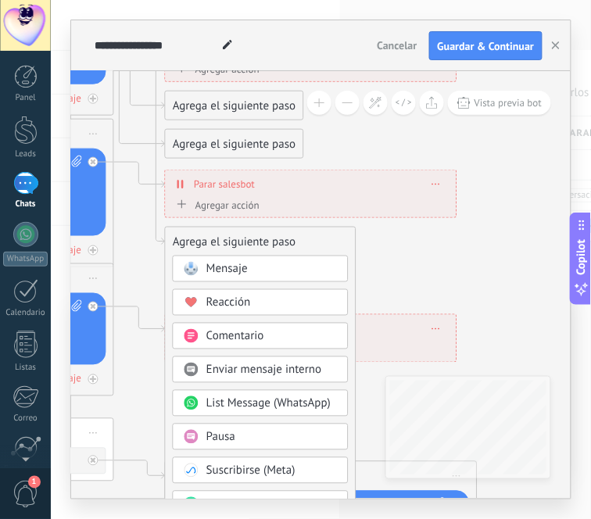
click at [224, 370] on span "Enviar mensaje interno" at bounding box center [264, 370] width 116 height 15
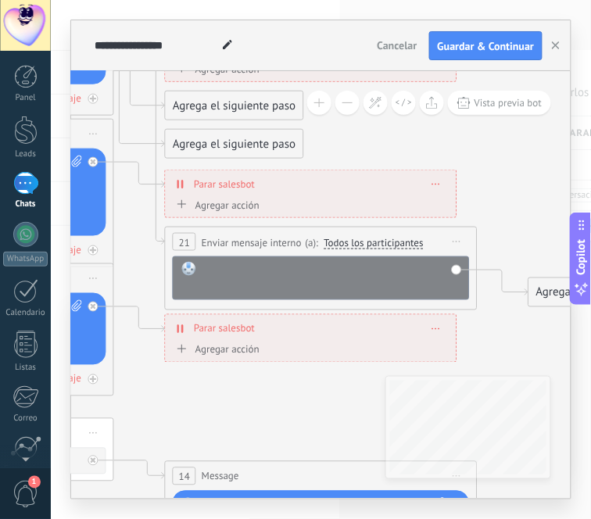
click at [271, 274] on div at bounding box center [331, 277] width 259 height 31
click at [227, 270] on div "**********" at bounding box center [331, 277] width 259 height 31
click at [227, 292] on div "**********" at bounding box center [331, 277] width 259 height 31
click at [407, 240] on span "Todos los participantes" at bounding box center [374, 243] width 100 height 13
click at [407, 240] on button "Todos los participantes" at bounding box center [413, 243] width 195 height 28
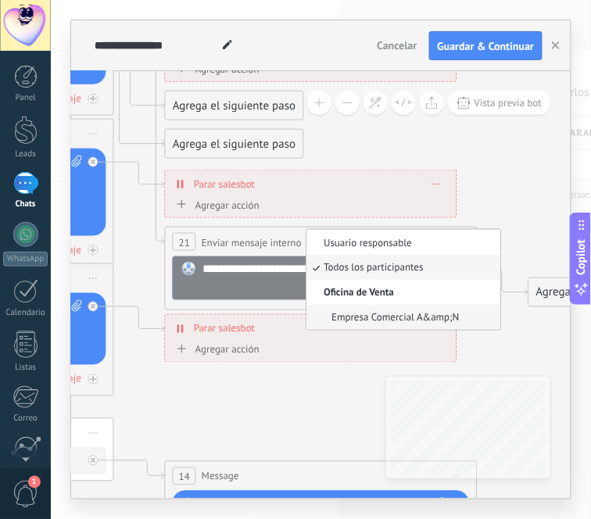
click at [392, 313] on span "Empresa Comercial A&amp;N" at bounding box center [400, 317] width 189 height 13
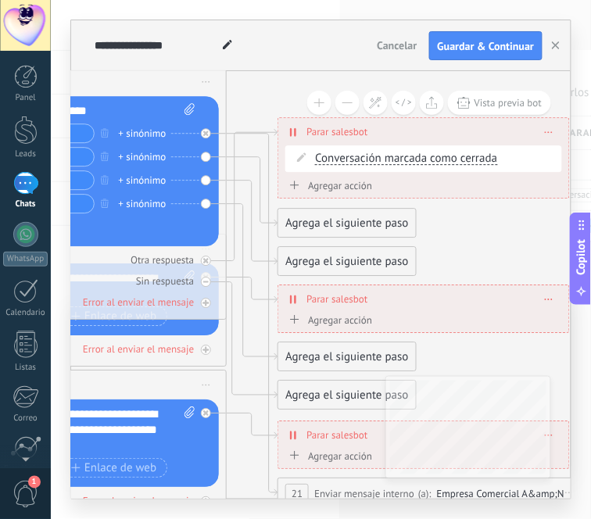
drag, startPoint x: 346, startPoint y: 195, endPoint x: 459, endPoint y: 238, distance: 120.5
click at [459, 238] on icon at bounding box center [106, 431] width 2436 height 1579
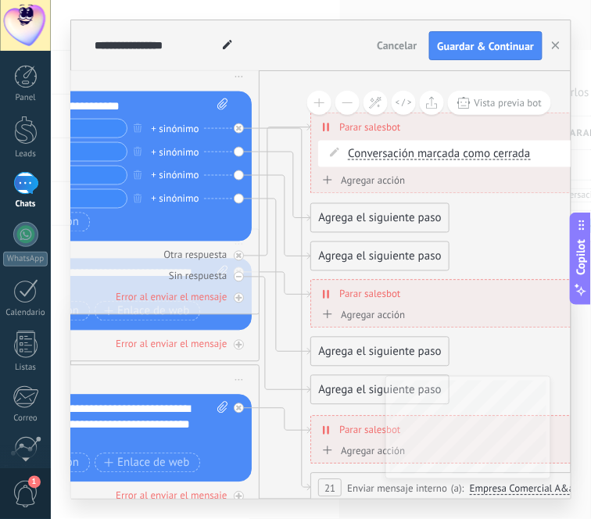
drag, startPoint x: 442, startPoint y: 242, endPoint x: 449, endPoint y: 232, distance: 12.4
click at [473, 236] on icon at bounding box center [139, 426] width 2436 height 1579
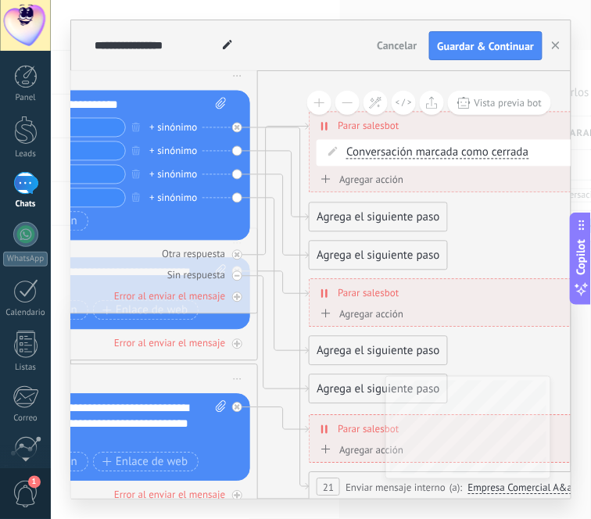
click at [401, 221] on div "Agrega el siguiente paso" at bounding box center [377, 218] width 137 height 26
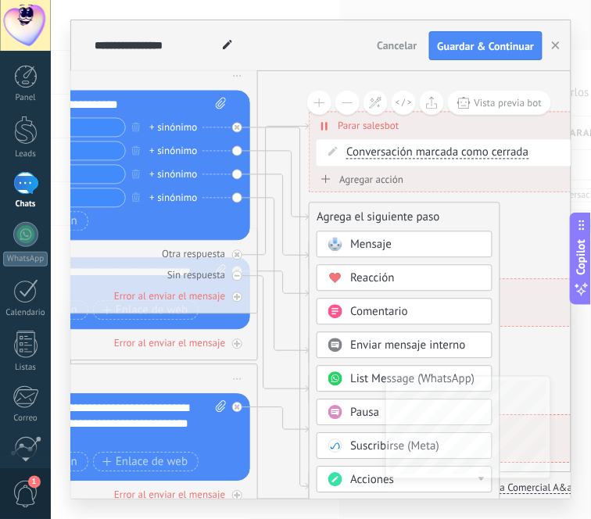
click at [361, 246] on span "Mensaje" at bounding box center [370, 245] width 41 height 15
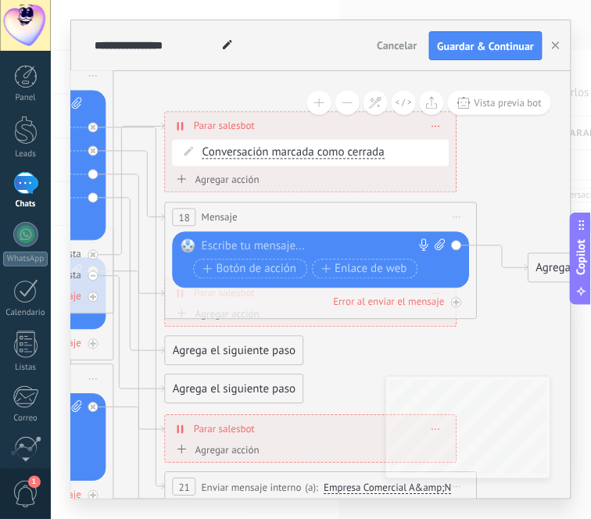
click at [306, 246] on div at bounding box center [318, 247] width 232 height 16
click at [262, 224] on div "18 Mensaje ******* (a): Todos los contactos - canales seleccionados Todos los c…" at bounding box center [321, 217] width 311 height 29
click at [456, 209] on span "Iniciar vista previa aquí Cambiar nombre Duplicar Borrar" at bounding box center [457, 217] width 25 height 23
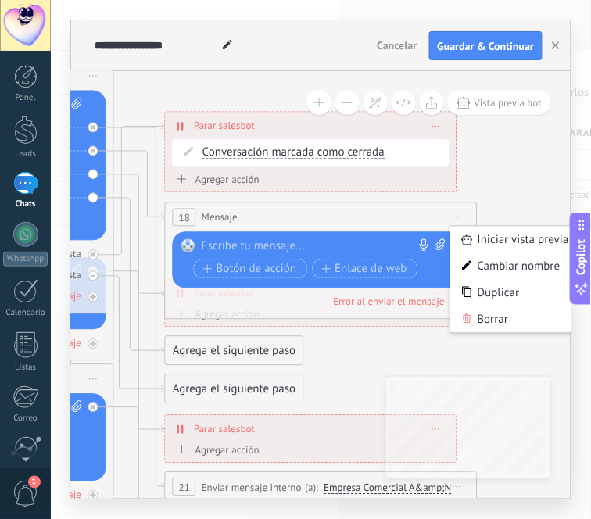
drag, startPoint x: 478, startPoint y: 313, endPoint x: 443, endPoint y: 300, distance: 36.6
click at [478, 313] on div "Borrar" at bounding box center [528, 319] width 155 height 27
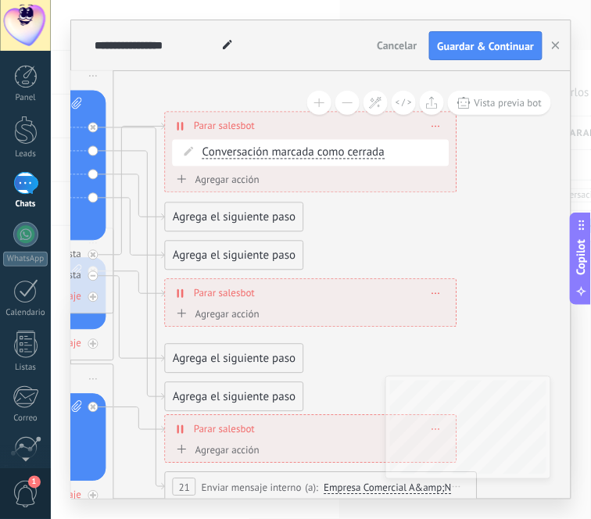
click at [216, 401] on div "Agrega el siguiente paso" at bounding box center [234, 398] width 137 height 26
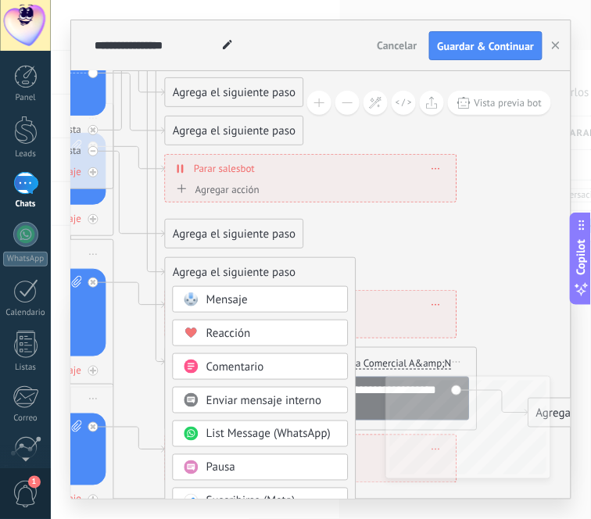
click at [269, 397] on span "Enviar mensaje interno" at bounding box center [264, 400] width 116 height 15
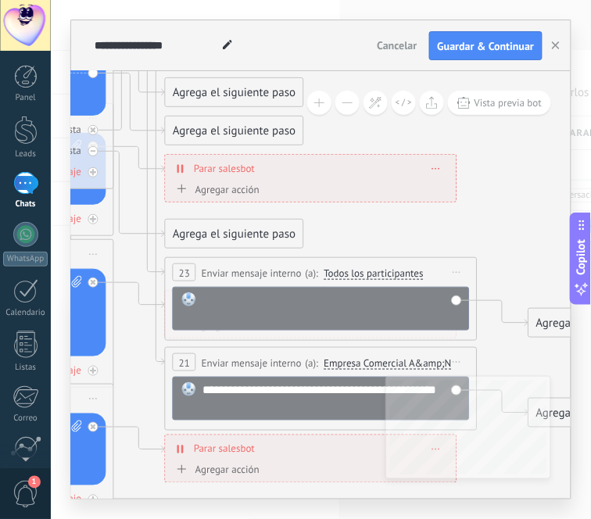
click at [235, 307] on div at bounding box center [331, 307] width 259 height 31
click at [373, 270] on span "Todos los participantes" at bounding box center [374, 273] width 100 height 13
click at [373, 270] on button "Todos los participantes" at bounding box center [413, 273] width 195 height 28
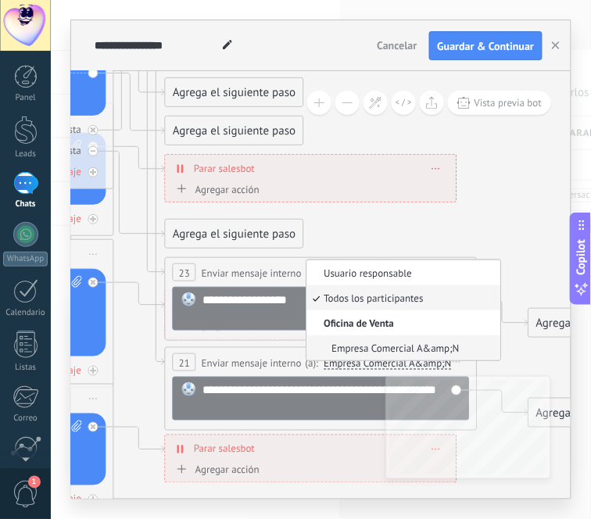
click at [366, 345] on span "Empresa Comercial A&amp;N" at bounding box center [400, 348] width 189 height 13
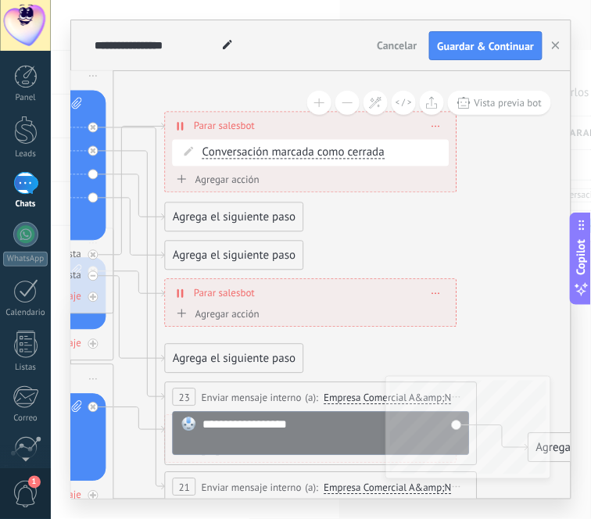
click at [202, 215] on div "Agrega el siguiente paso" at bounding box center [234, 218] width 137 height 26
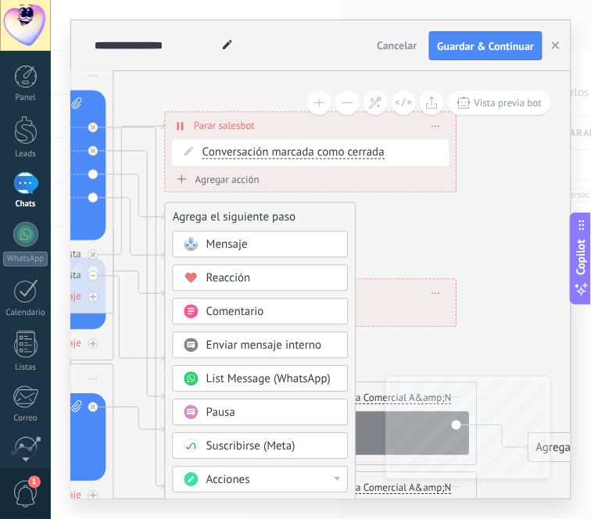
click at [220, 347] on span "Enviar mensaje interno" at bounding box center [264, 345] width 116 height 15
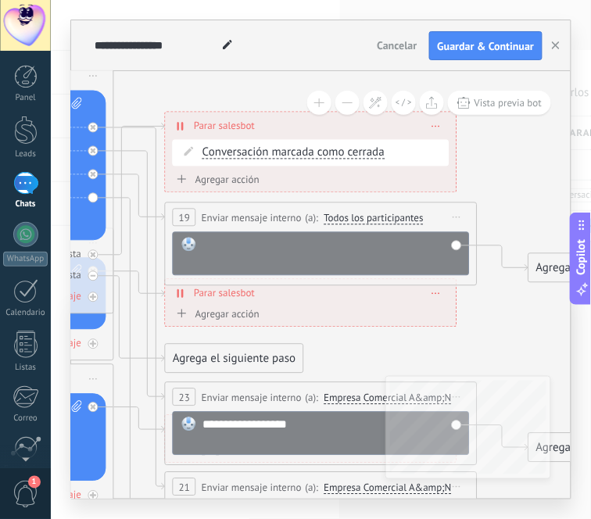
click at [220, 252] on div at bounding box center [331, 253] width 259 height 31
click at [409, 222] on span "Todos los participantes" at bounding box center [374, 219] width 100 height 13
click at [409, 222] on button "Todos los participantes" at bounding box center [413, 219] width 195 height 28
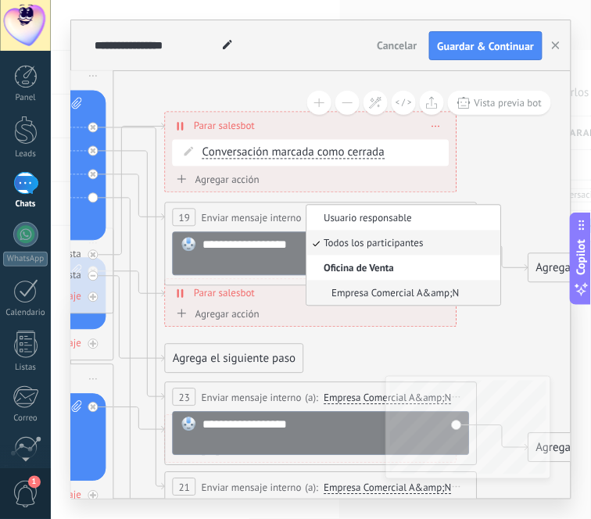
click at [392, 283] on li "Empresa Comercial A&amp;N" at bounding box center [403, 293] width 194 height 25
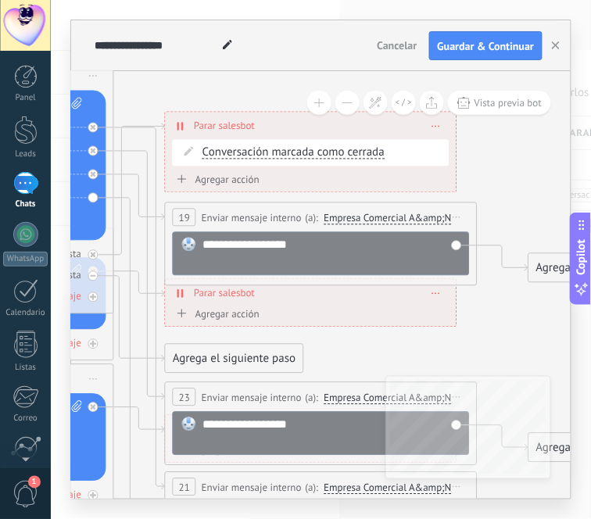
click at [127, 220] on icon at bounding box center [139, 417] width 51 height 437
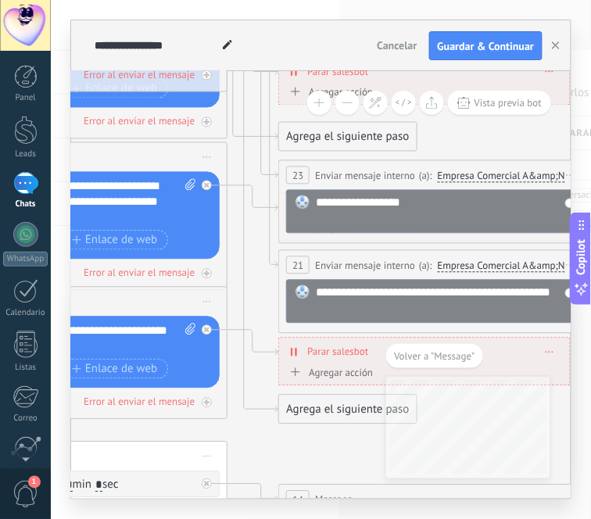
click at [318, 410] on div "Agrega el siguiente paso" at bounding box center [347, 410] width 137 height 26
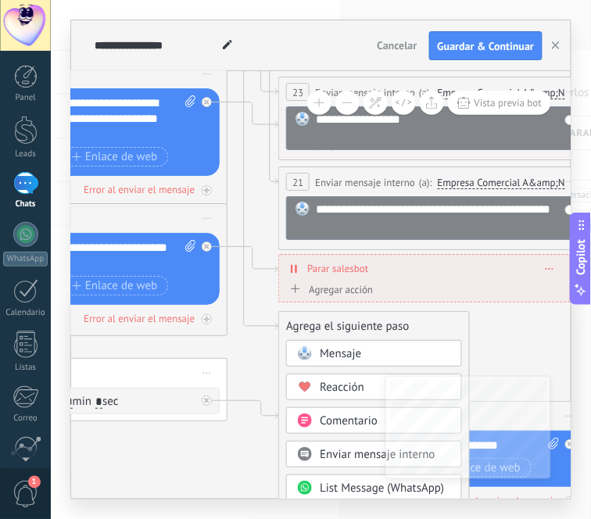
click at [346, 456] on span "Enviar mensaje interno" at bounding box center [378, 455] width 116 height 15
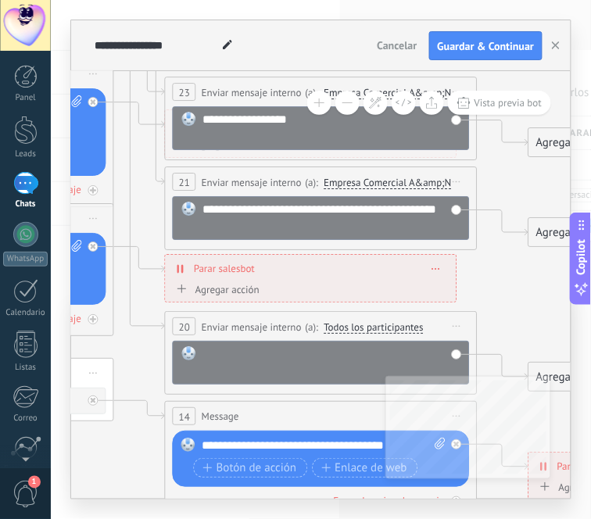
click at [259, 354] on div at bounding box center [331, 362] width 259 height 31
click at [361, 325] on span "Todos los participantes" at bounding box center [374, 327] width 100 height 13
click at [361, 325] on button "Todos los participantes" at bounding box center [413, 327] width 195 height 28
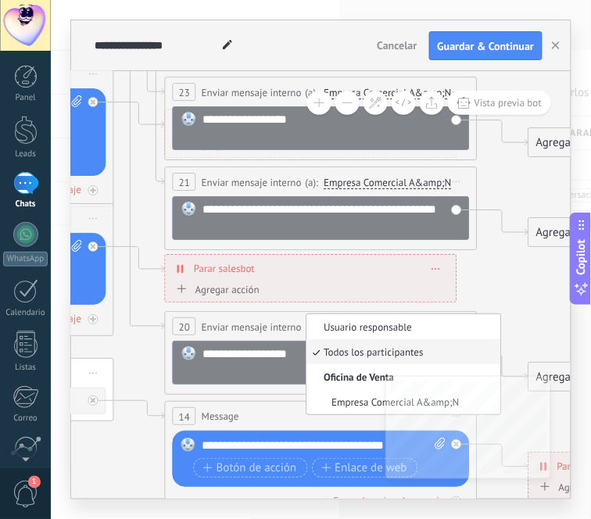
click at [370, 399] on span "Empresa Comercial A&amp;N" at bounding box center [400, 401] width 189 height 13
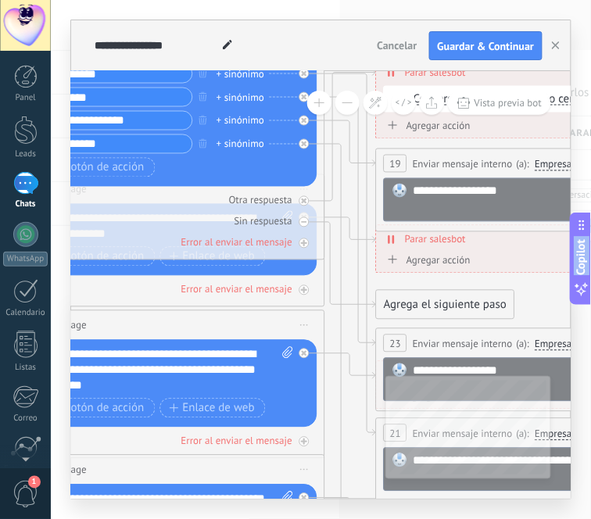
drag, startPoint x: 337, startPoint y: 289, endPoint x: 603, endPoint y: 284, distance: 266.6
click at [590, 284] on html ".abccls-1,.abccls-2{fill-rule:evenodd}.abccls-2{fill:#fff} .abfcls-1{fill:none}…" at bounding box center [295, 259] width 591 height 519
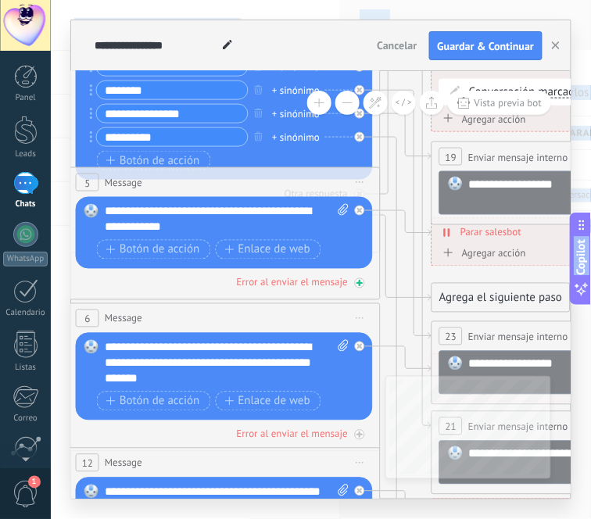
drag, startPoint x: 153, startPoint y: 284, endPoint x: 229, endPoint y: 284, distance: 75.8
click at [229, 284] on div "Error al enviar el mensaje" at bounding box center [224, 282] width 297 height 15
drag, startPoint x: 60, startPoint y: 271, endPoint x: 105, endPoint y: 277, distance: 45.0
click at [105, 277] on div "**********" at bounding box center [321, 259] width 540 height 519
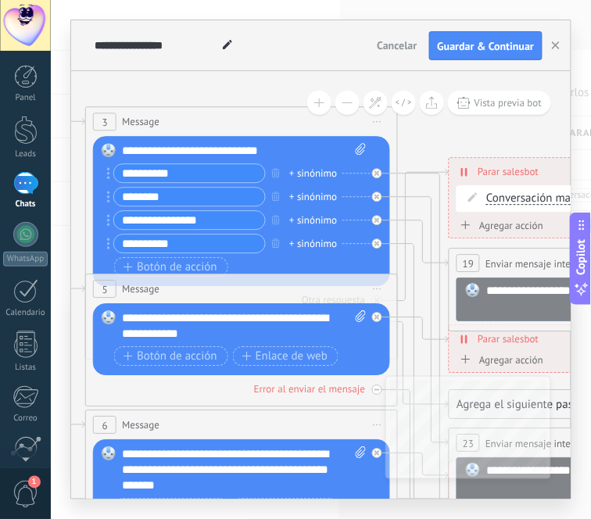
drag, startPoint x: 406, startPoint y: 194, endPoint x: 424, endPoint y: 302, distance: 110.1
click at [424, 302] on icon at bounding box center [277, 490] width 2436 height 1617
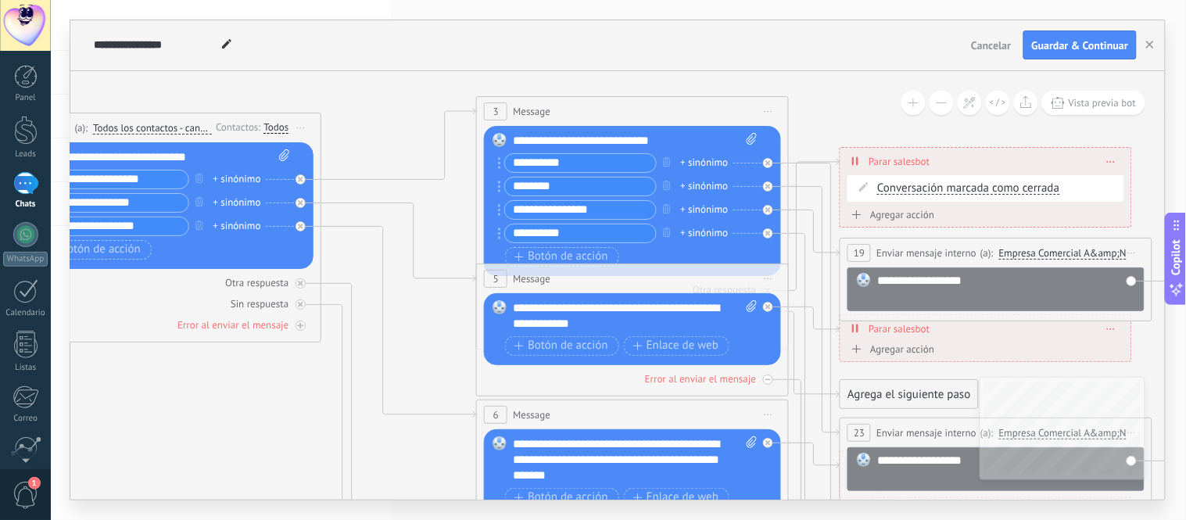
drag, startPoint x: 588, startPoint y: 99, endPoint x: 986, endPoint y: 89, distance: 397.9
click at [590, 88] on icon at bounding box center [668, 479] width 2436 height 1617
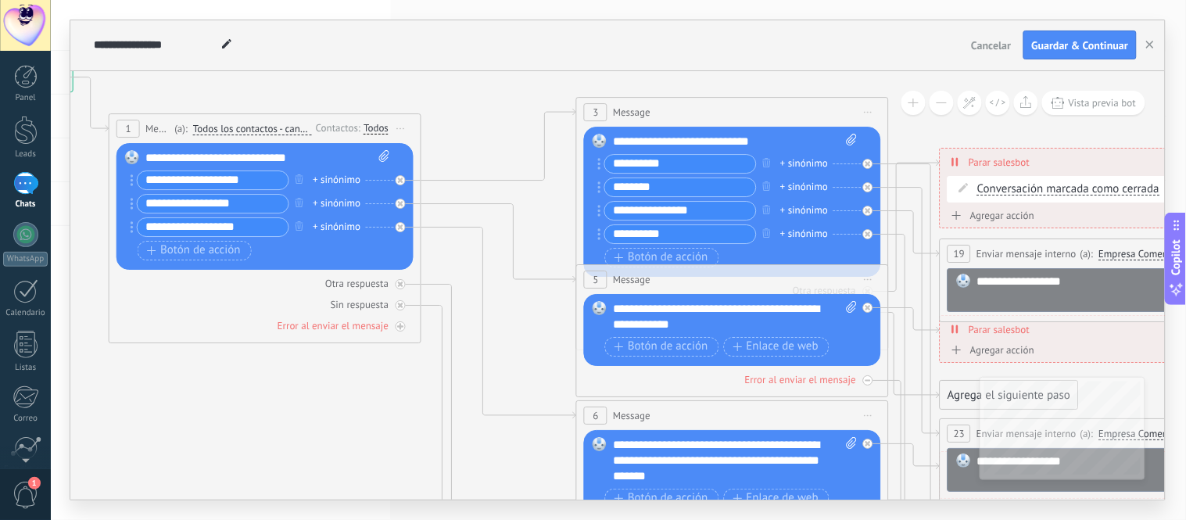
drag, startPoint x: 209, startPoint y: 417, endPoint x: 318, endPoint y: 417, distance: 108.6
click at [318, 417] on icon at bounding box center [768, 480] width 2436 height 1617
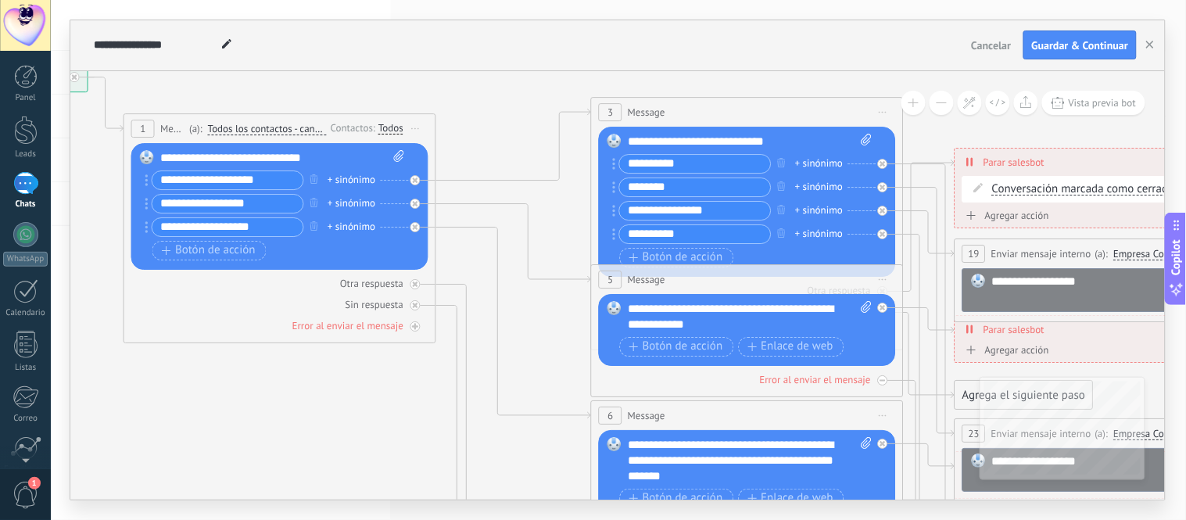
click at [590, 317] on div "**********" at bounding box center [750, 316] width 244 height 31
click at [590, 310] on div at bounding box center [883, 307] width 10 height 10
click at [590, 310] on div "Reemplazar Quitar Convertir a mensaje de voz Arrastre la imagen aquí para adjun…" at bounding box center [747, 330] width 297 height 72
drag, startPoint x: 762, startPoint y: 310, endPoint x: 728, endPoint y: 318, distance: 34.5
click at [590, 310] on div "**********" at bounding box center [750, 316] width 244 height 31
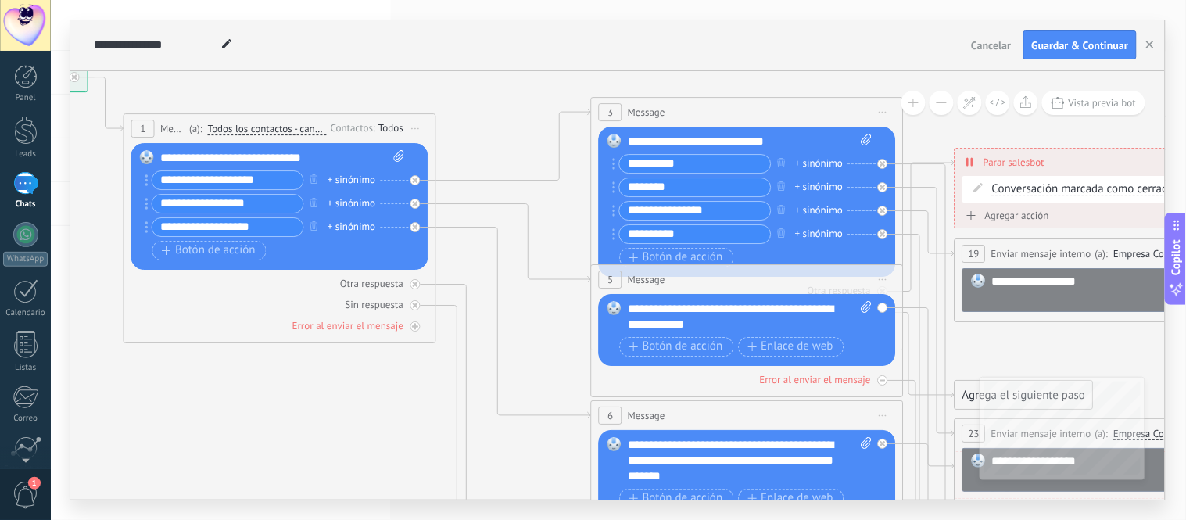
click at [590, 286] on span "Message" at bounding box center [647, 279] width 38 height 15
click at [590, 279] on div "5" at bounding box center [610, 279] width 23 height 18
click at [590, 272] on span "Iniciar vista previa aquí Cambiar nombre Duplicar Borrar" at bounding box center [883, 279] width 25 height 23
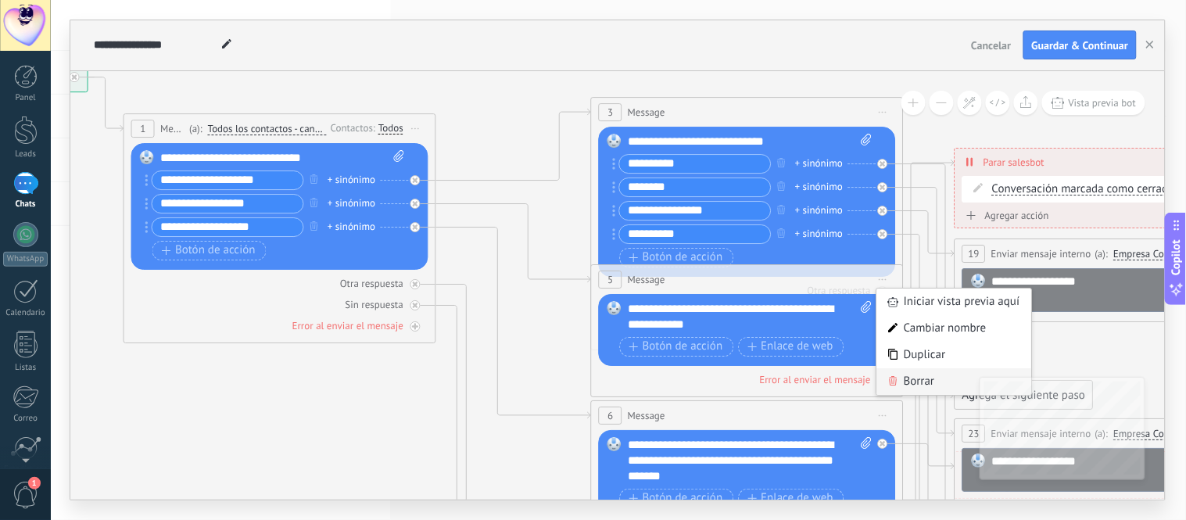
click at [590, 376] on div "Borrar" at bounding box center [954, 381] width 155 height 27
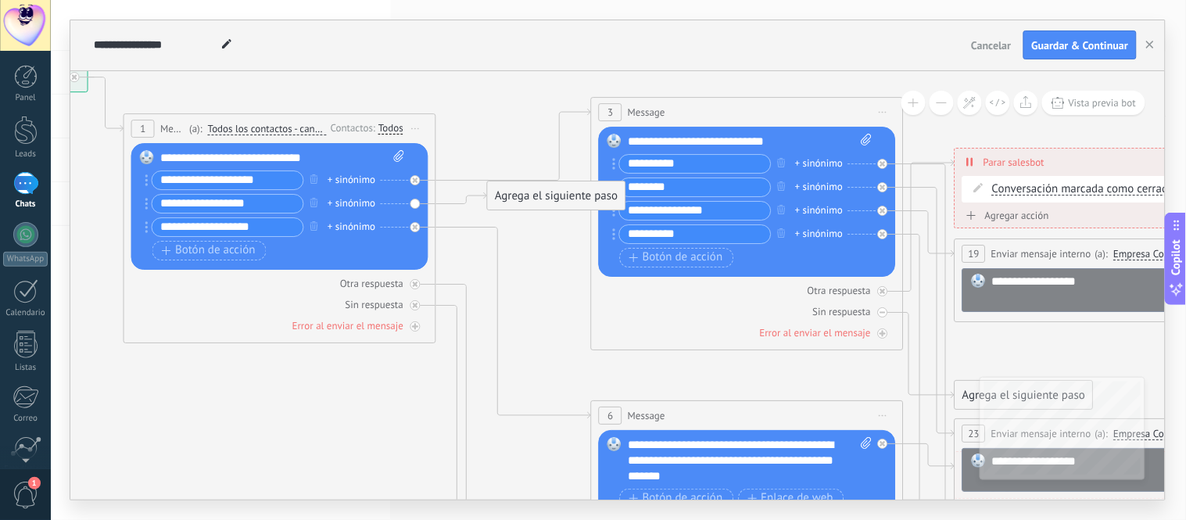
click at [520, 199] on div "Agrega el siguiente paso" at bounding box center [556, 196] width 137 height 26
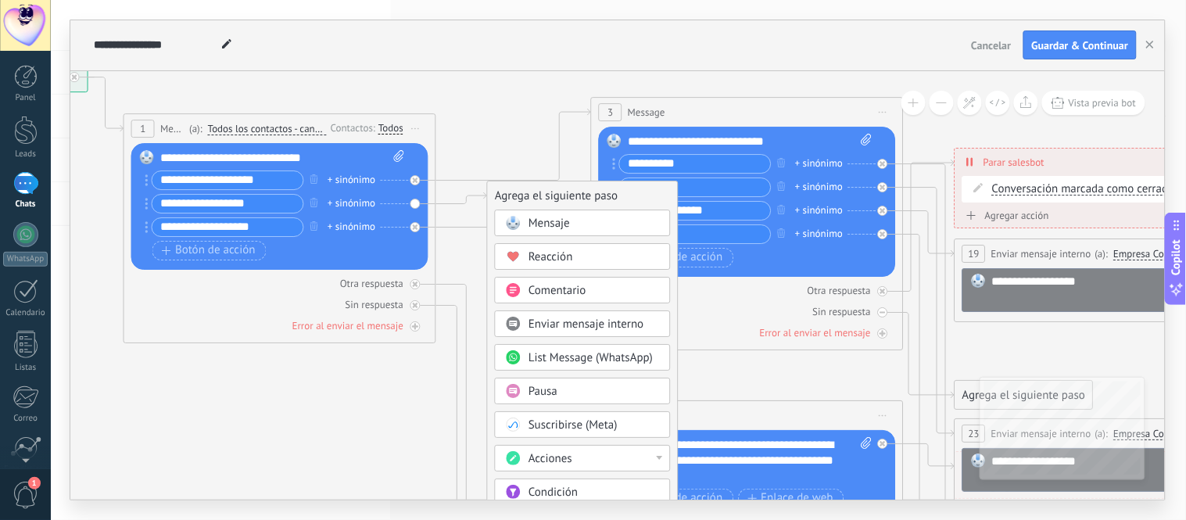
click at [586, 222] on div "Mensaje" at bounding box center [593, 224] width 131 height 16
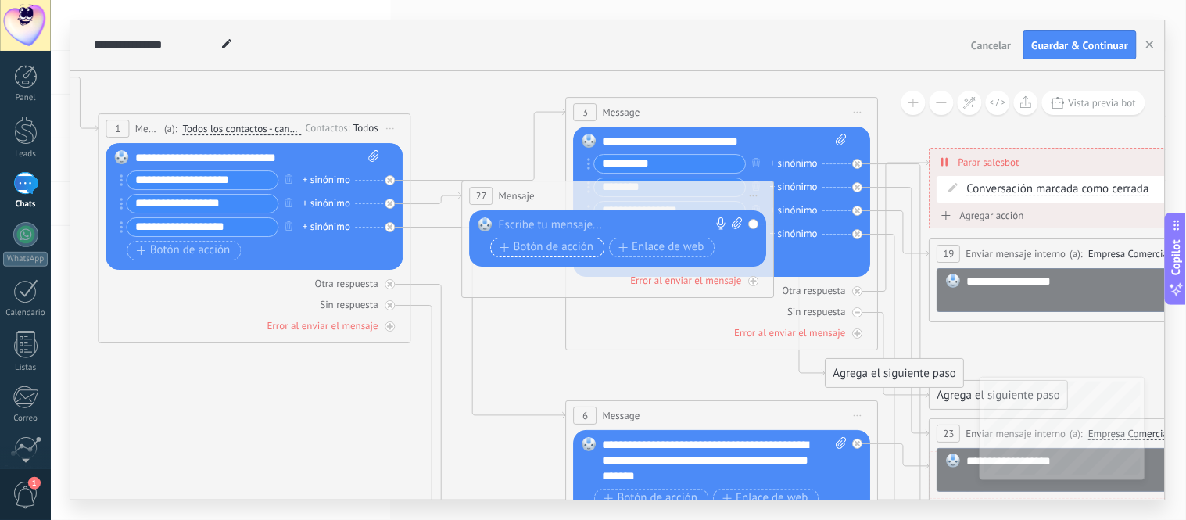
click at [574, 248] on span "Botón de acción" at bounding box center [547, 247] width 94 height 13
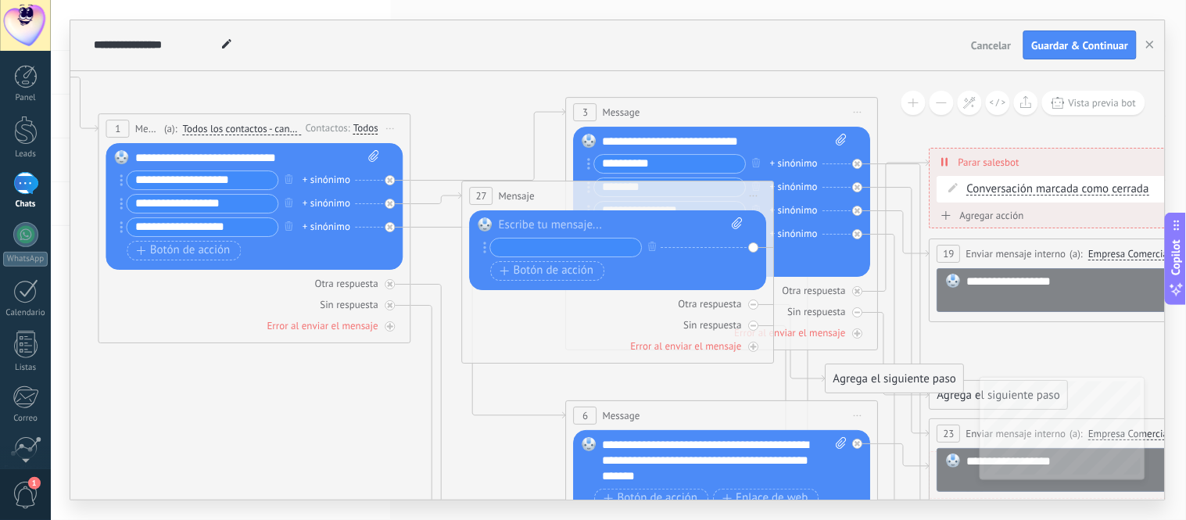
click at [590, 196] on icon at bounding box center [754, 196] width 8 height 2
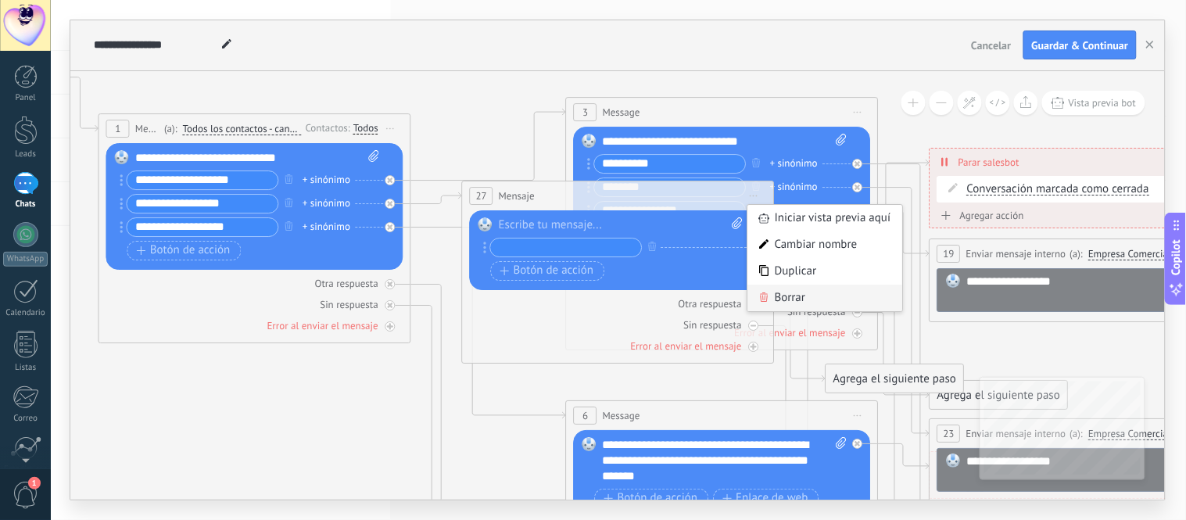
click at [590, 291] on div "Borrar" at bounding box center [825, 297] width 155 height 27
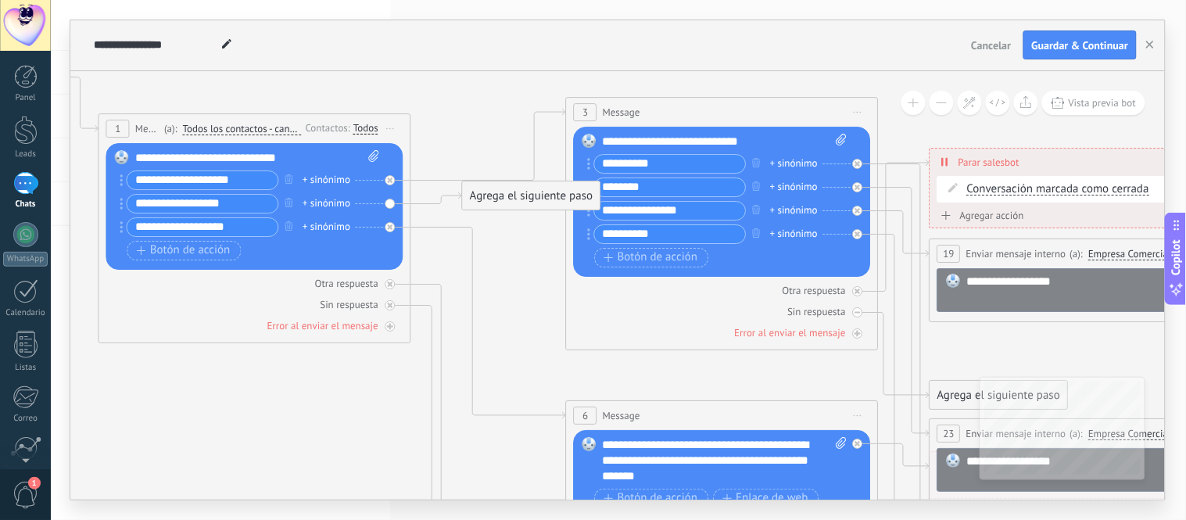
click at [547, 201] on div "Agrega el siguiente paso" at bounding box center [531, 196] width 137 height 26
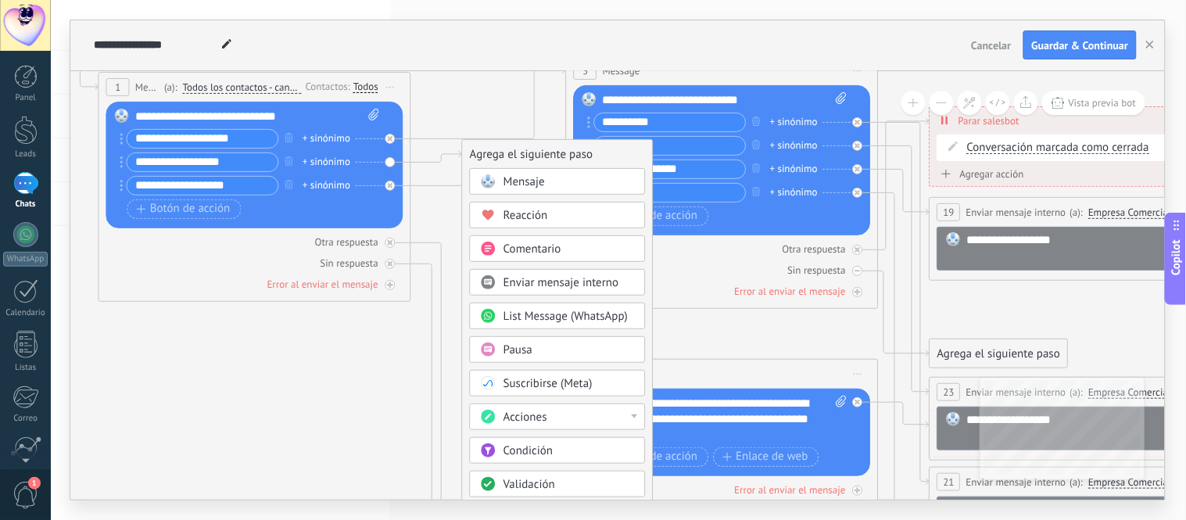
click at [553, 251] on span "Comentario" at bounding box center [532, 249] width 58 height 15
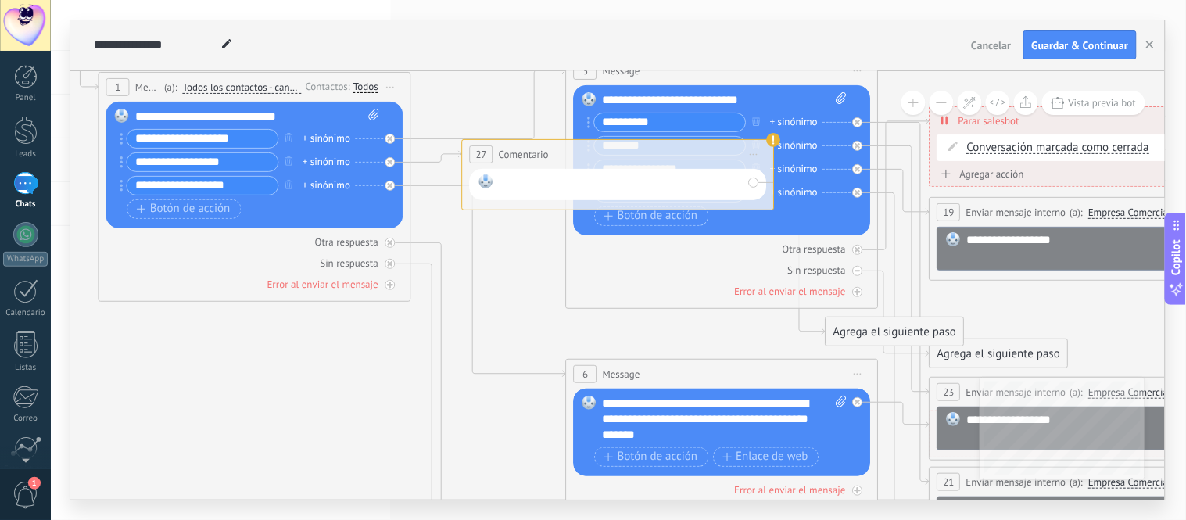
click at [537, 184] on div at bounding box center [620, 184] width 243 height 20
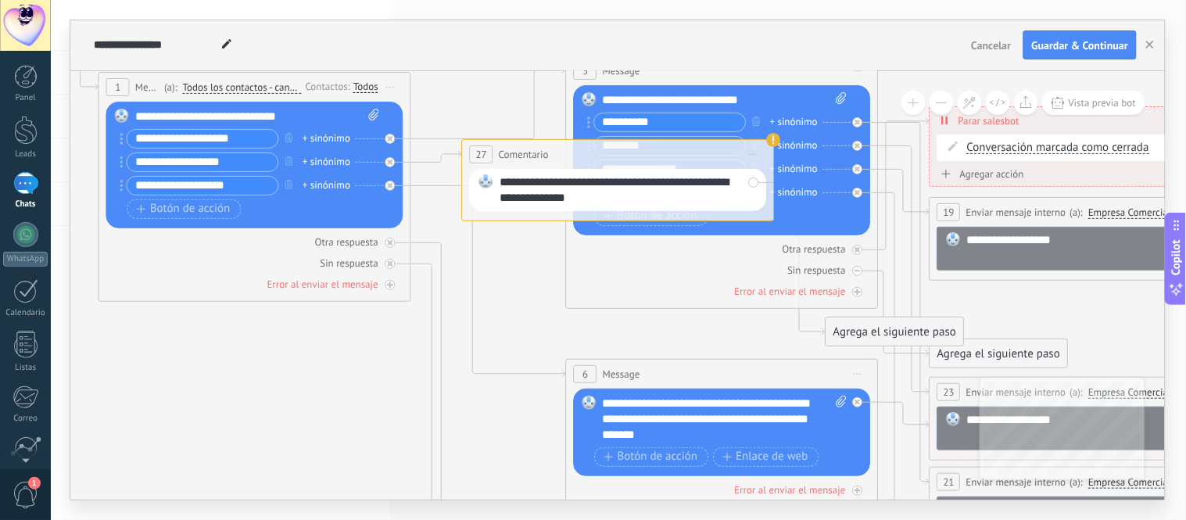
click at [534, 279] on icon at bounding box center [758, 386] width 2436 height 1512
click at [337, 184] on div "+ sinónimo" at bounding box center [326, 185] width 48 height 16
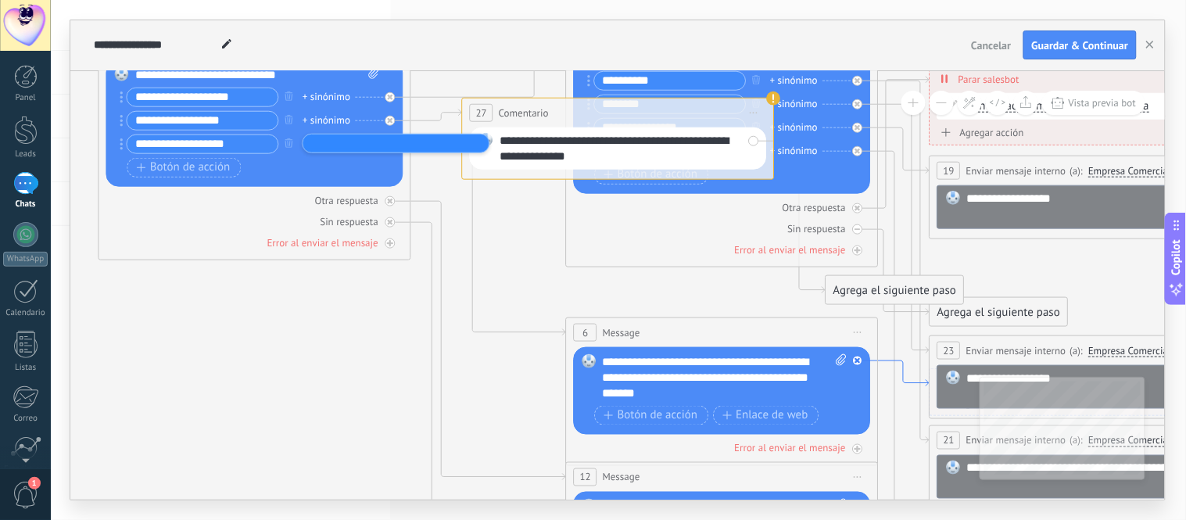
click at [590, 383] on icon at bounding box center [903, 373] width 51 height 26
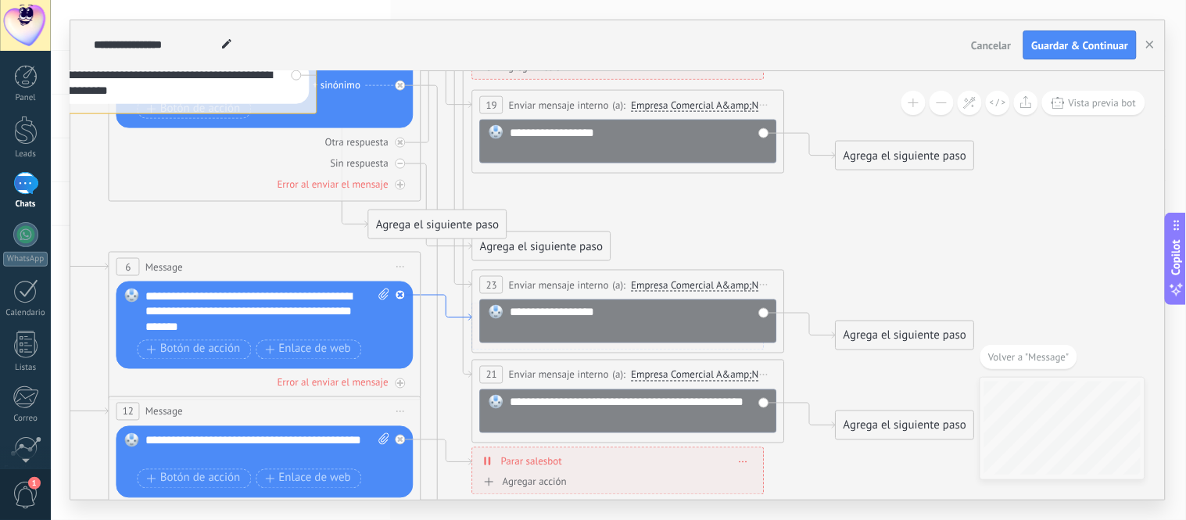
click at [449, 313] on icon at bounding box center [446, 308] width 51 height 26
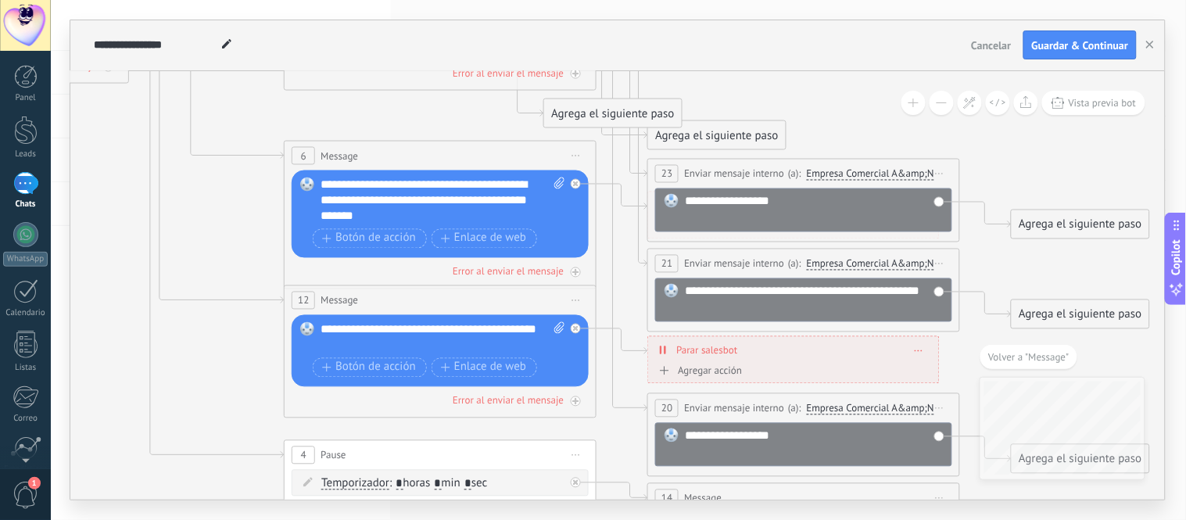
drag, startPoint x: 824, startPoint y: 432, endPoint x: 999, endPoint y: 363, distance: 188.4
click at [590, 363] on div "**********" at bounding box center [617, 285] width 1094 height 428
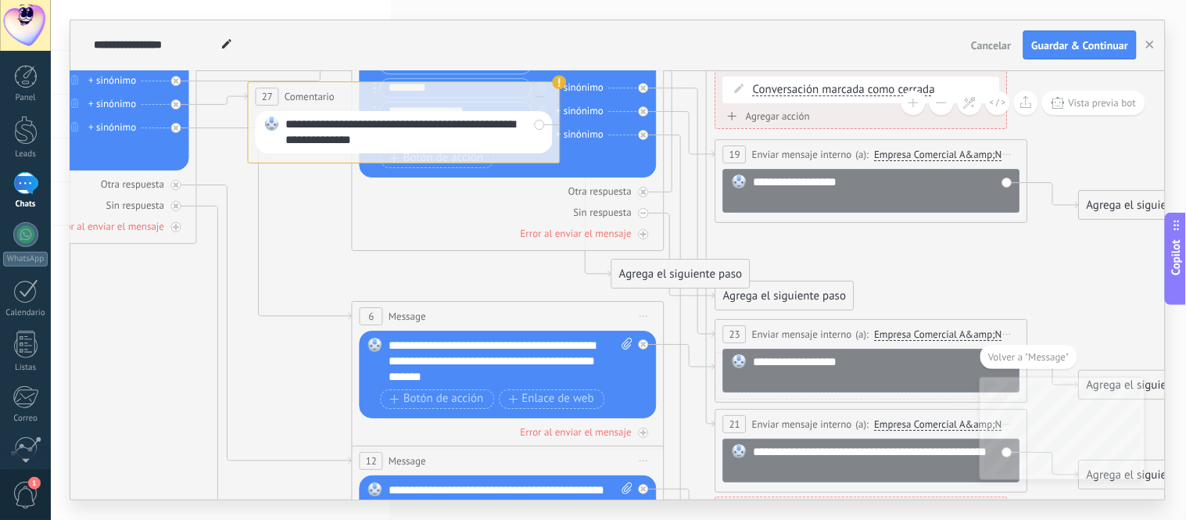
drag, startPoint x: 203, startPoint y: 246, endPoint x: 293, endPoint y: 414, distance: 190.6
click at [293, 414] on icon at bounding box center [544, 328] width 2436 height 1512
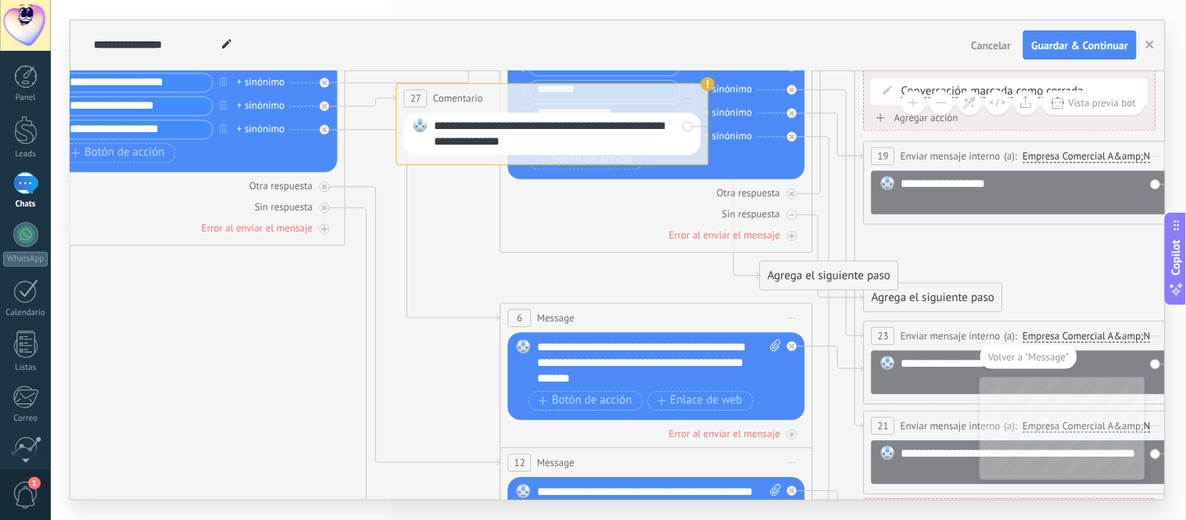
drag, startPoint x: 159, startPoint y: 345, endPoint x: 263, endPoint y: 340, distance: 104.1
click at [263, 340] on icon at bounding box center [692, 330] width 2436 height 1512
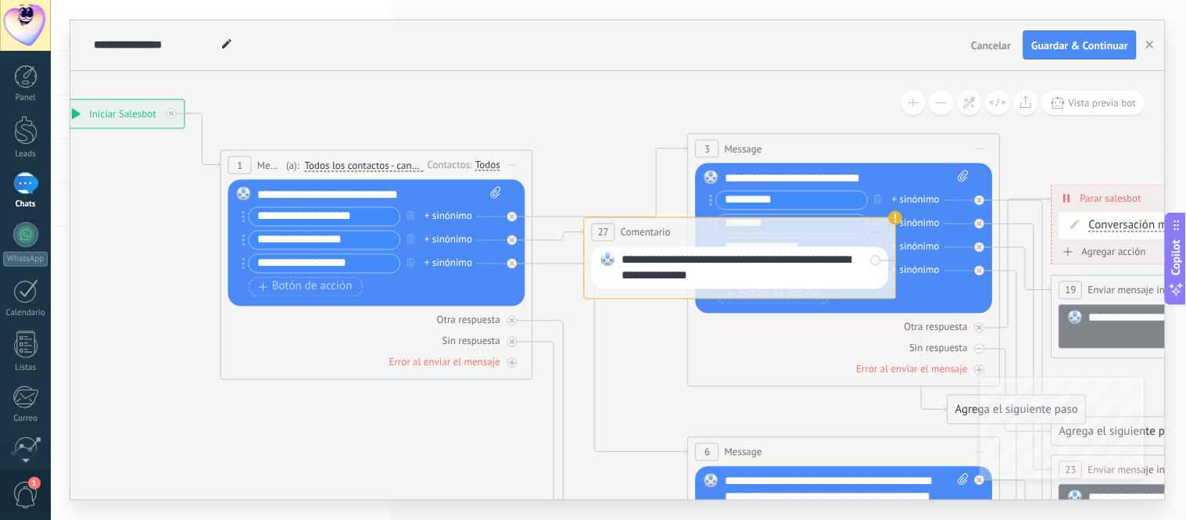
drag, startPoint x: 274, startPoint y: 289, endPoint x: 461, endPoint y: 464, distance: 256.6
click at [461, 464] on icon at bounding box center [880, 464] width 2436 height 1512
click at [590, 51] on span "Guardar & Continuar" at bounding box center [1080, 45] width 97 height 11
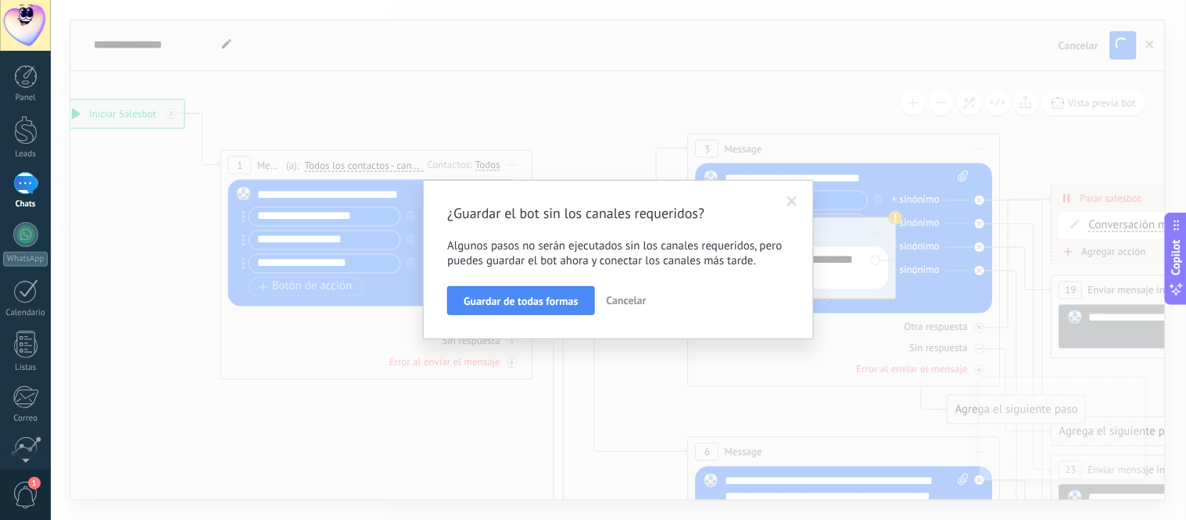
click at [590, 204] on span at bounding box center [792, 201] width 10 height 11
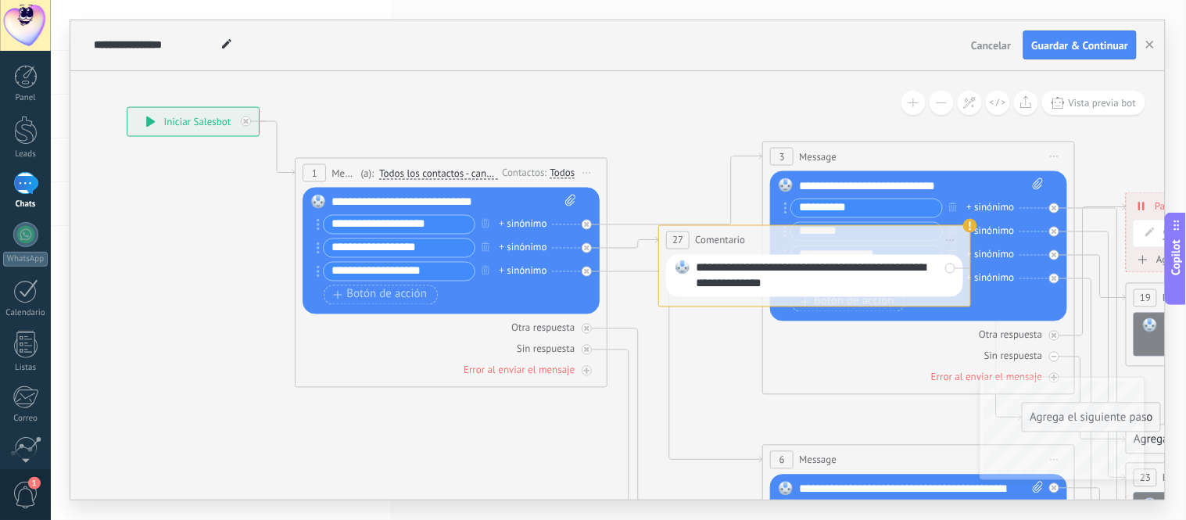
drag, startPoint x: 580, startPoint y: 165, endPoint x: 654, endPoint y: 173, distance: 74.7
click at [590, 173] on icon at bounding box center [955, 472] width 2436 height 1512
click at [167, 122] on div "**********" at bounding box center [193, 121] width 131 height 28
click at [166, 122] on div "**********" at bounding box center [193, 121] width 131 height 28
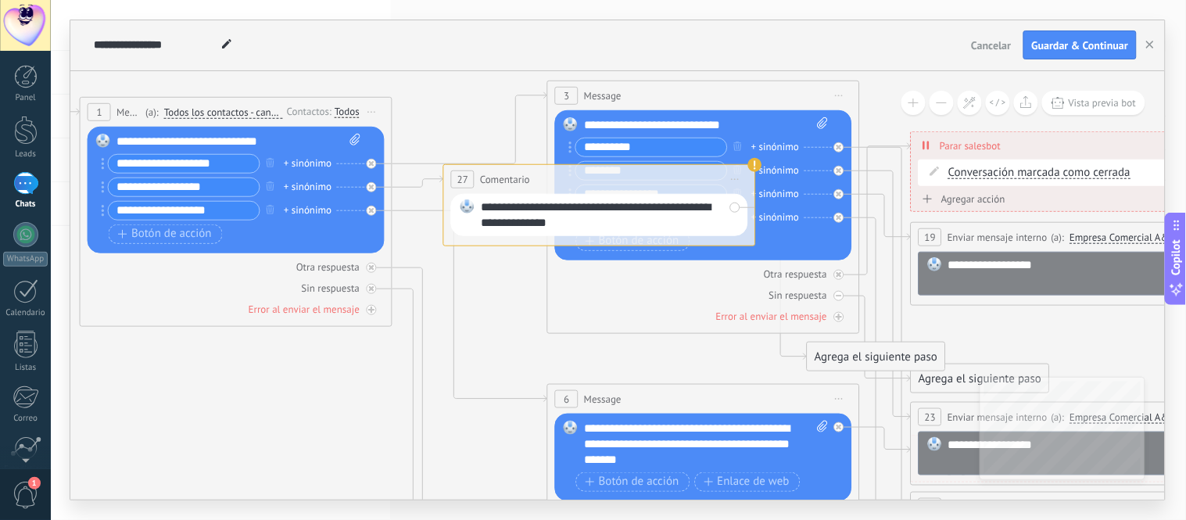
drag, startPoint x: 598, startPoint y: 436, endPoint x: 381, endPoint y: 376, distance: 225.5
click at [381, 376] on icon at bounding box center [739, 411] width 2436 height 1512
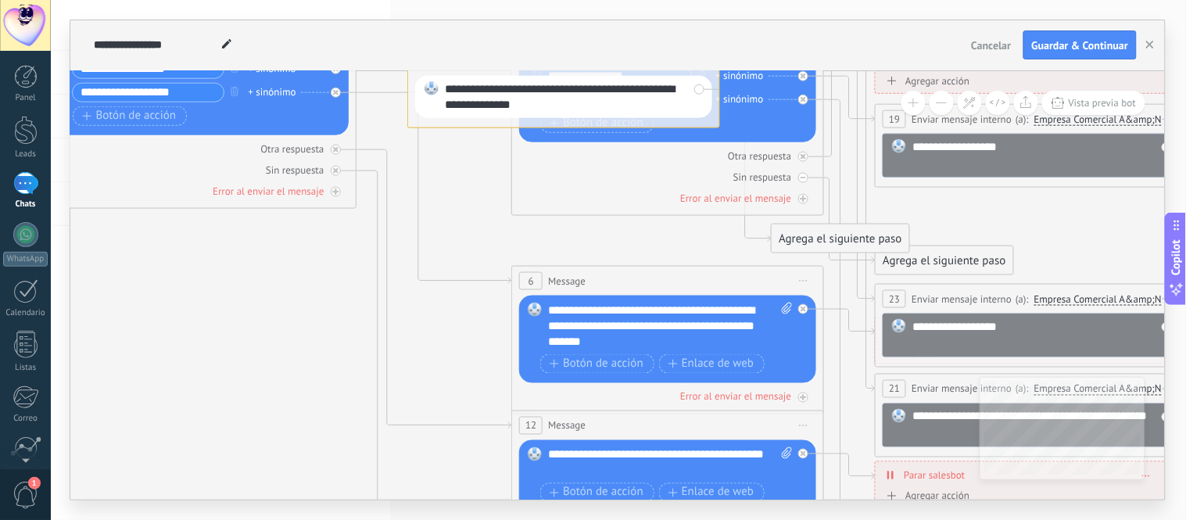
drag, startPoint x: 661, startPoint y: 345, endPoint x: 627, endPoint y: 206, distance: 143.3
click at [590, 206] on icon at bounding box center [703, 293] width 2436 height 1512
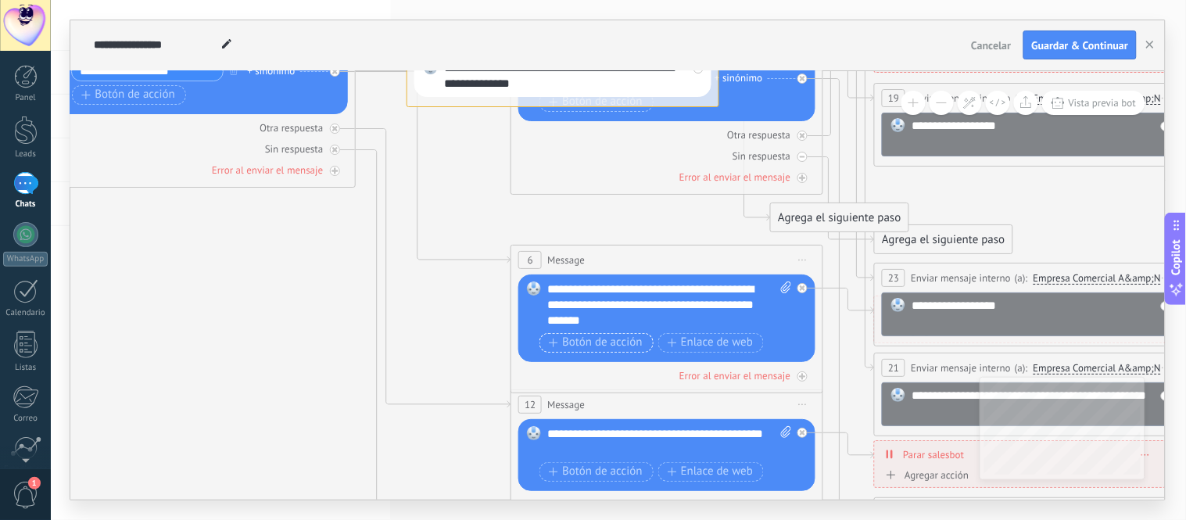
click at [590, 338] on span "Botón de acción" at bounding box center [596, 342] width 94 height 13
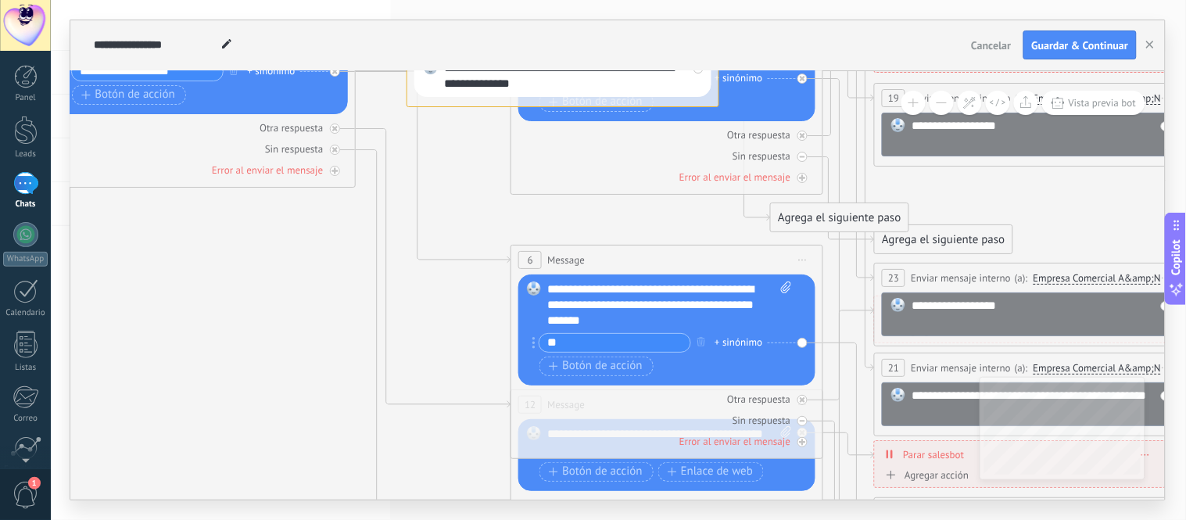
type input "**"
click at [474, 345] on icon at bounding box center [702, 347] width 2436 height 1663
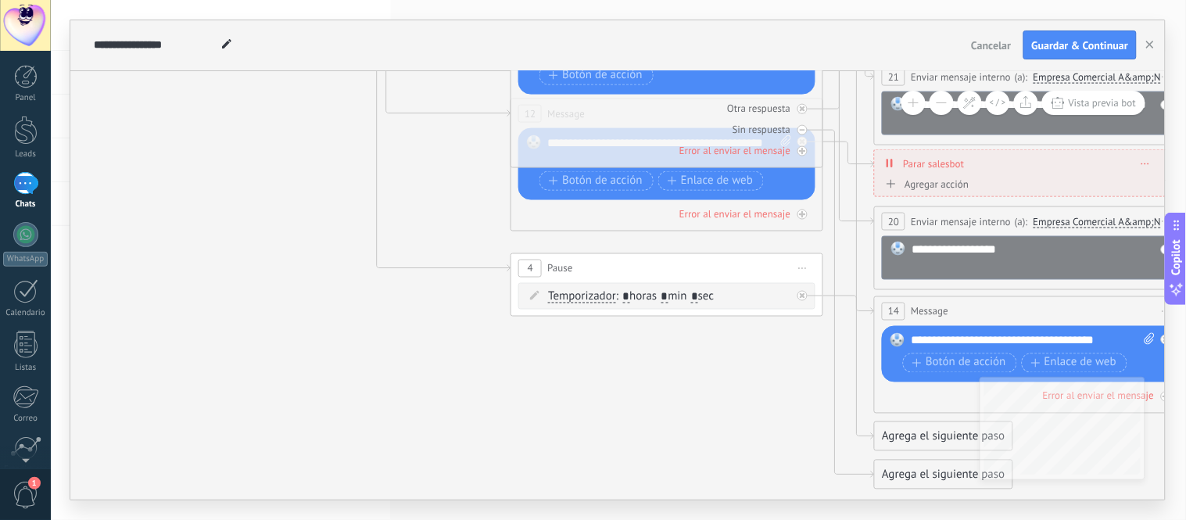
click at [590, 438] on div "Agrega el siguiente paso" at bounding box center [943, 436] width 137 height 26
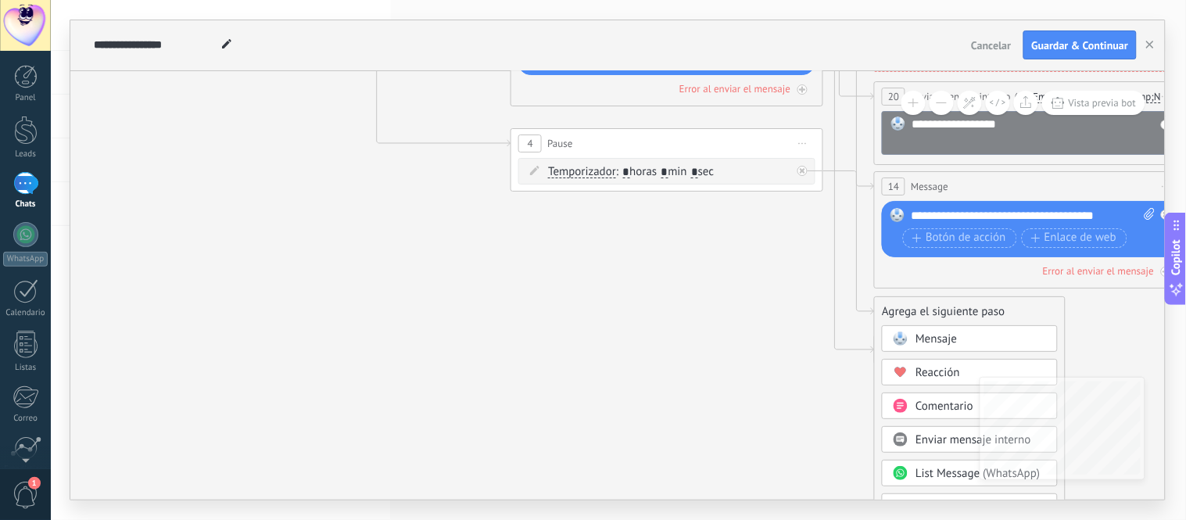
click at [590, 436] on span "Enviar mensaje interno" at bounding box center [973, 439] width 116 height 15
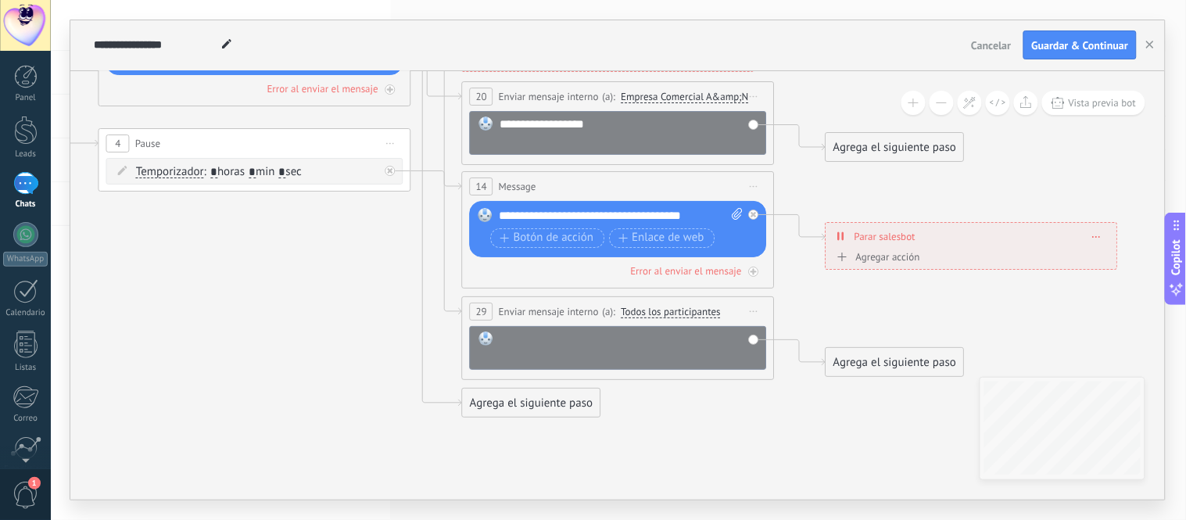
click at [590, 334] on div at bounding box center [628, 346] width 259 height 31
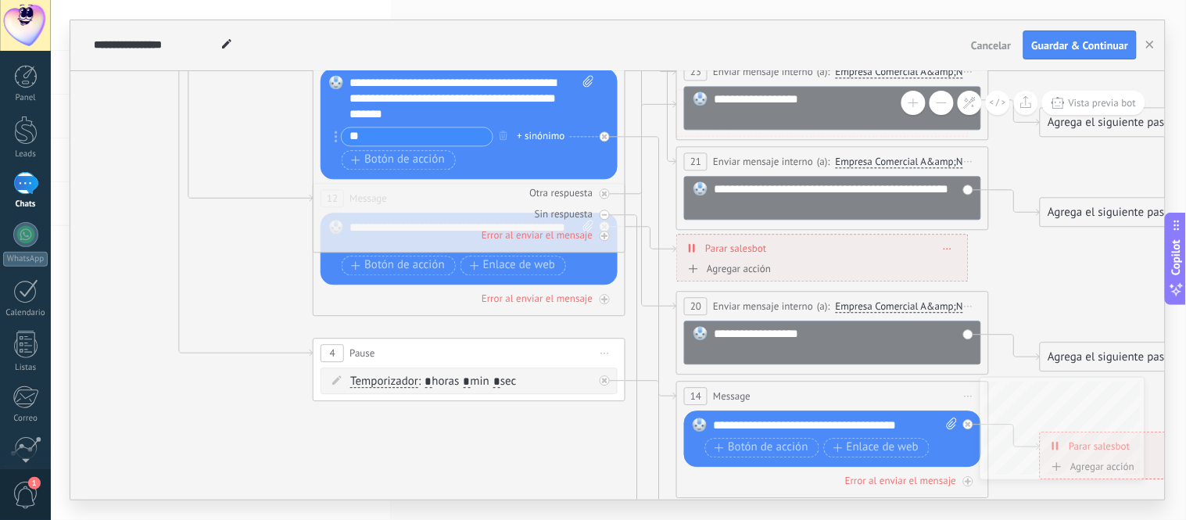
drag, startPoint x: 241, startPoint y: 409, endPoint x: 596, endPoint y: 483, distance: 362.5
click at [590, 483] on icon at bounding box center [504, 164] width 2436 height 1708
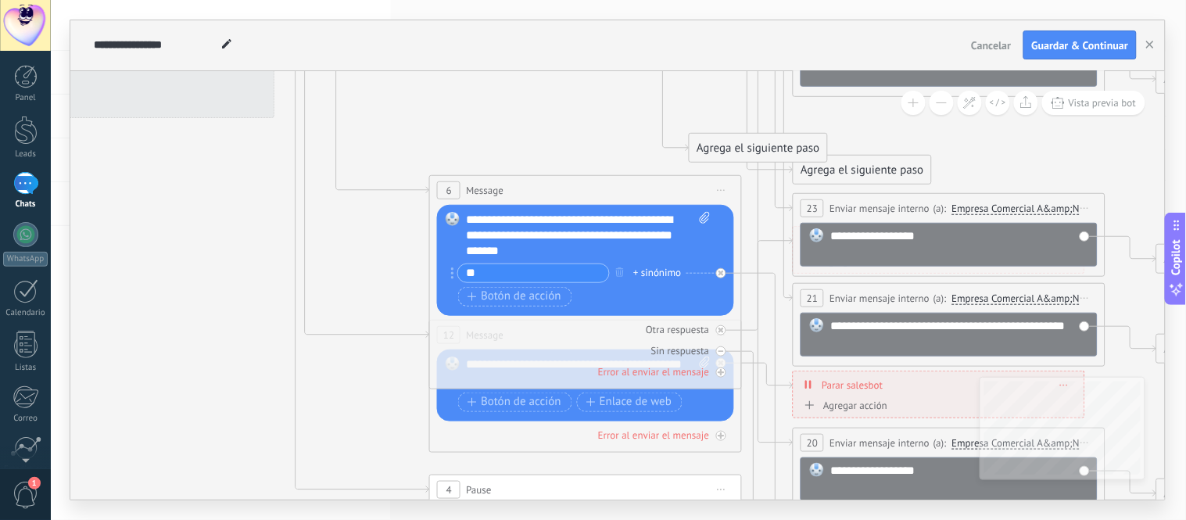
drag, startPoint x: 417, startPoint y: 450, endPoint x: 392, endPoint y: 485, distance: 43.0
click at [395, 518] on html ".abccls-1,.abccls-2{fill-rule:evenodd}.abccls-2{fill:#fff} .abfcls-1{fill:none}…" at bounding box center [593, 260] width 1186 height 520
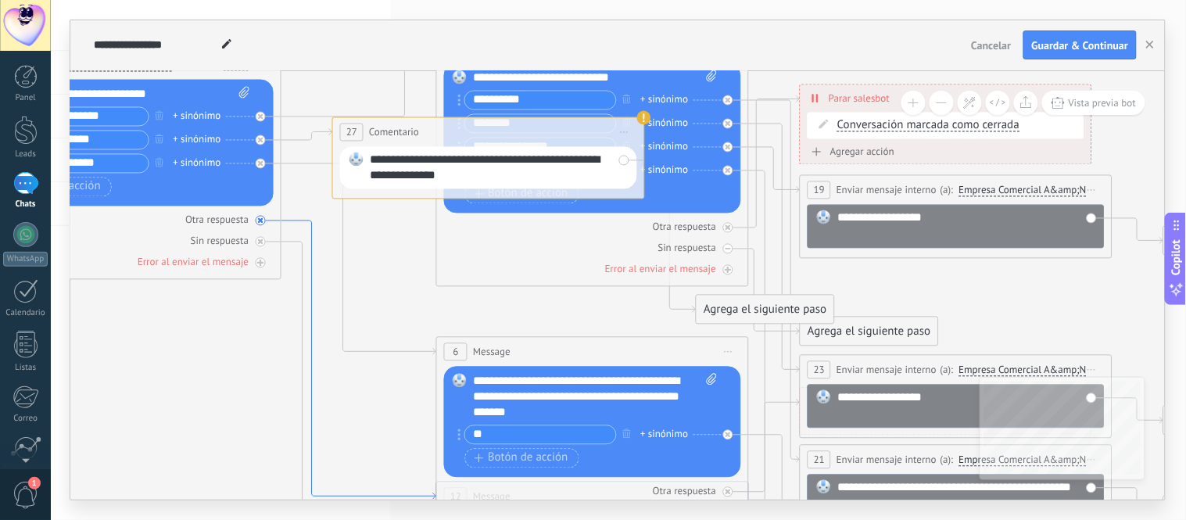
drag, startPoint x: 361, startPoint y: 339, endPoint x: 369, endPoint y: 500, distance: 161.2
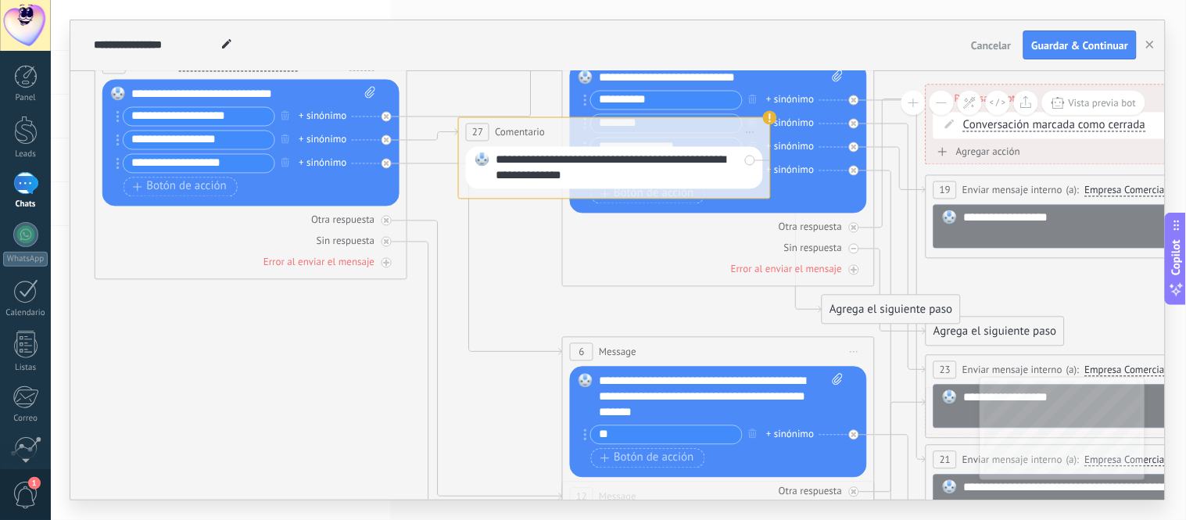
drag, startPoint x: 221, startPoint y: 416, endPoint x: 297, endPoint y: 399, distance: 77.6
click at [297, 399] on icon at bounding box center [754, 462] width 2436 height 1708
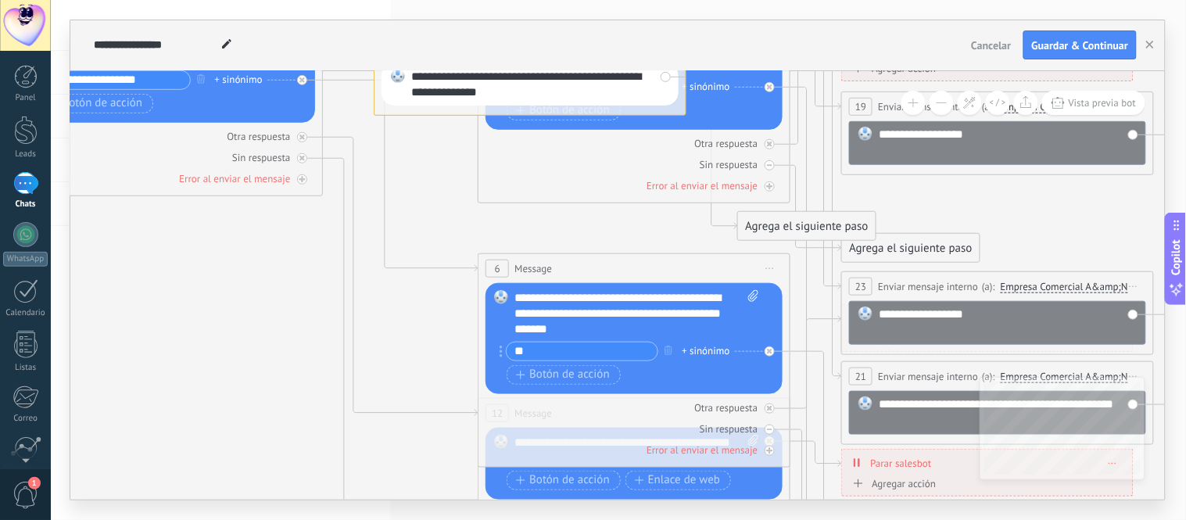
drag, startPoint x: 473, startPoint y: 401, endPoint x: 431, endPoint y: 309, distance: 101.1
click at [431, 309] on icon at bounding box center [669, 378] width 2436 height 1708
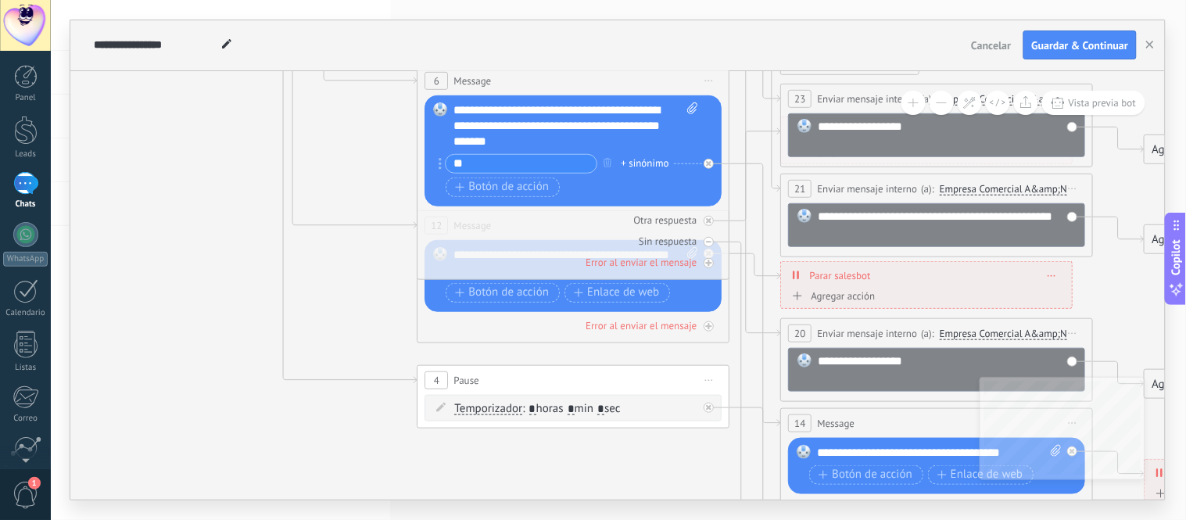
drag, startPoint x: 448, startPoint y: 289, endPoint x: 391, endPoint y: 109, distance: 188.6
click at [391, 109] on icon at bounding box center [609, 190] width 2436 height 1708
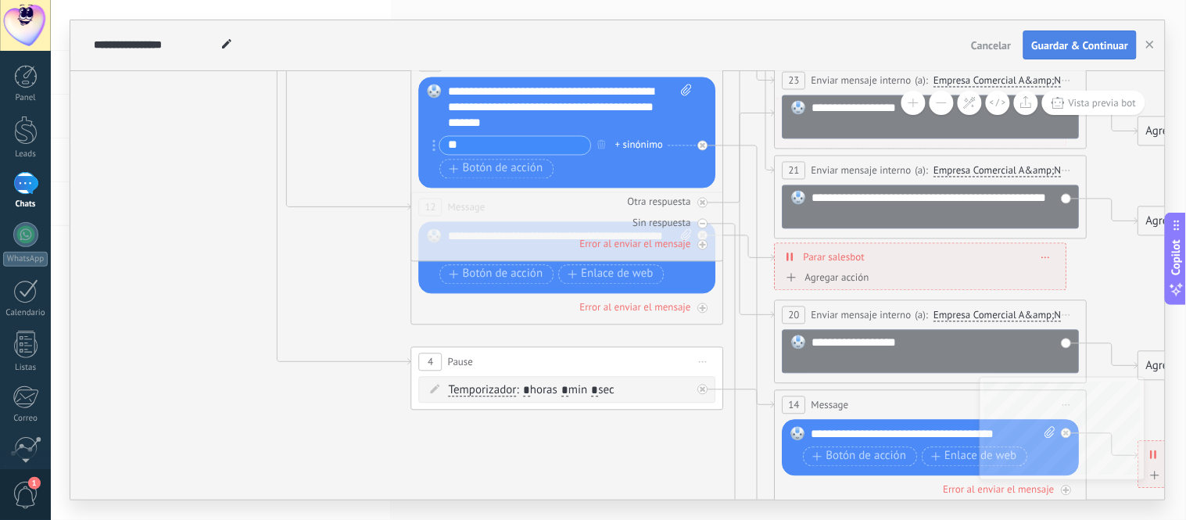
click at [590, 43] on span "Guardar & Continuar" at bounding box center [1080, 45] width 97 height 11
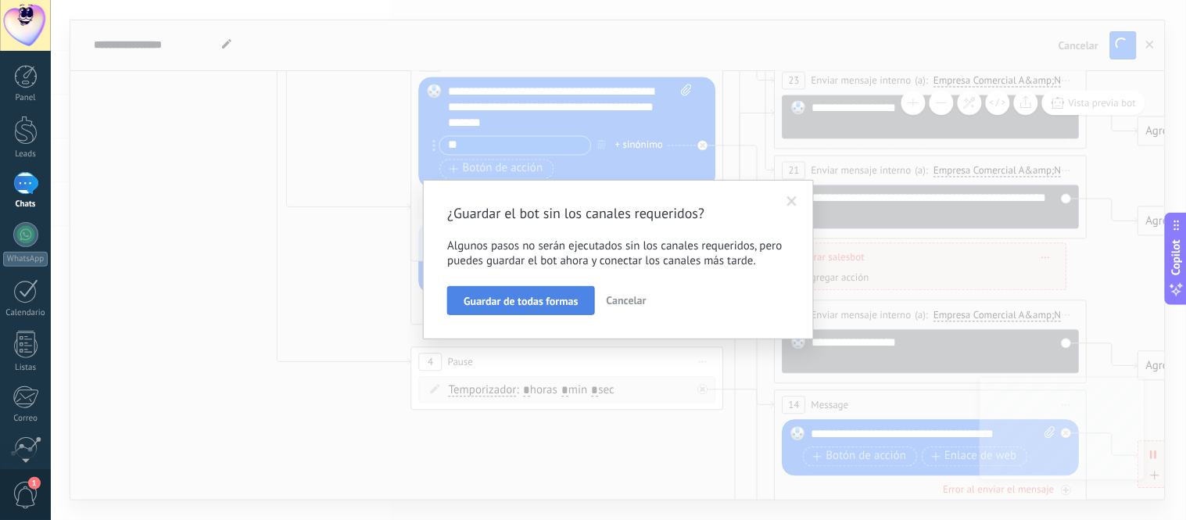
click at [549, 306] on span "Guardar de todas formas" at bounding box center [520, 300] width 114 height 11
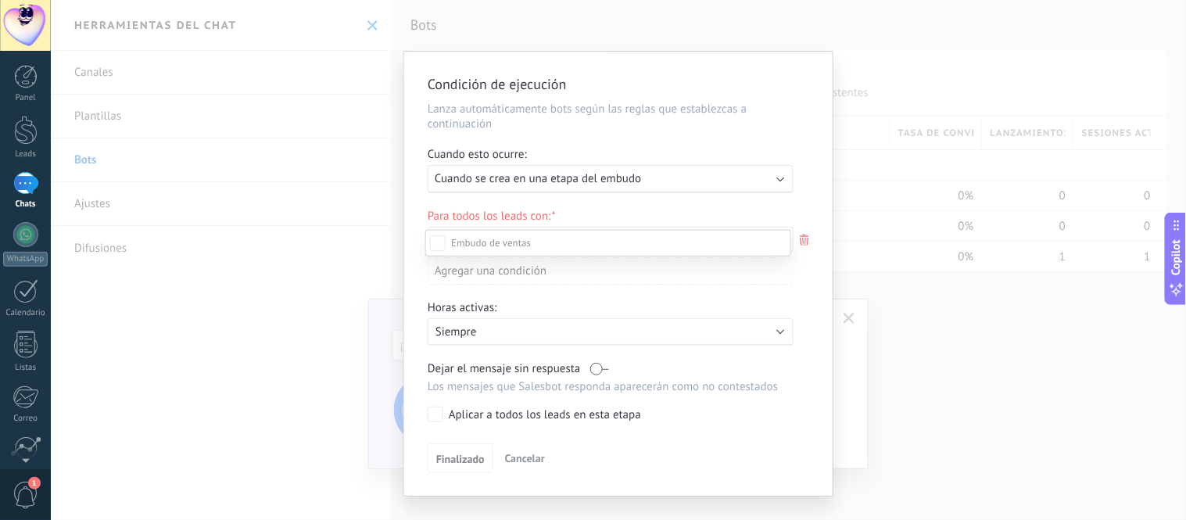
click at [590, 184] on div at bounding box center [618, 260] width 1135 height 520
click at [590, 181] on b at bounding box center [781, 178] width 8 height 8
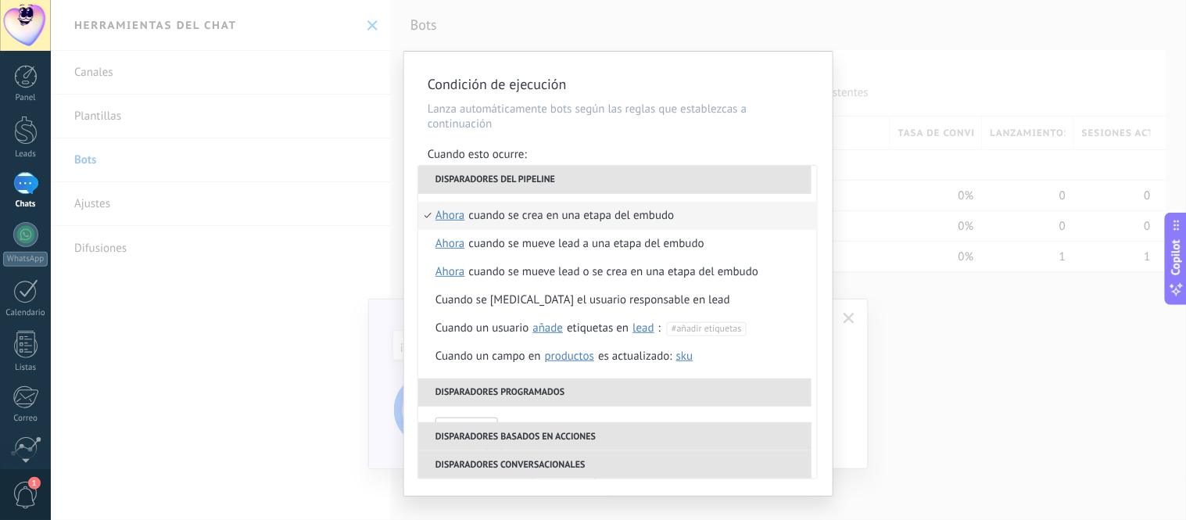
click at [590, 152] on div "Cuando esto ocurre:" at bounding box center [618, 156] width 381 height 18
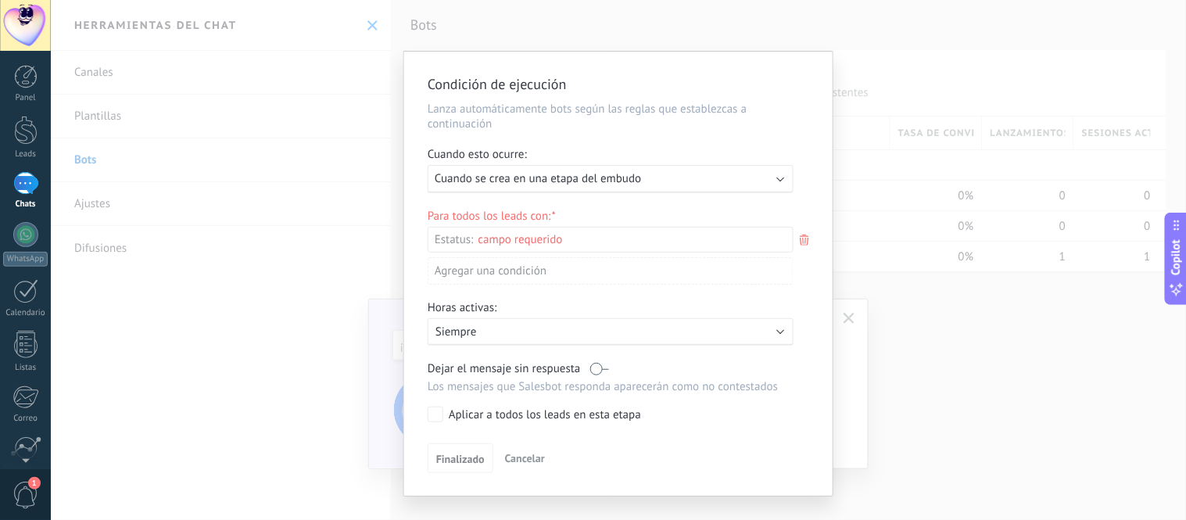
click at [590, 181] on div "Ejecutar: Cuando se crea en una etapa del embudo" at bounding box center [611, 179] width 366 height 28
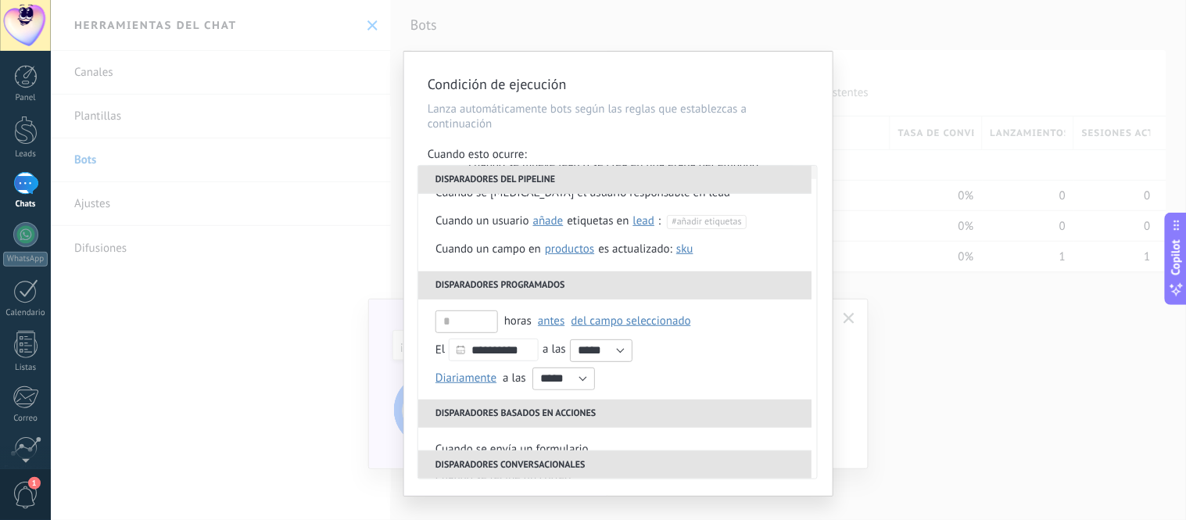
scroll to position [174, 0]
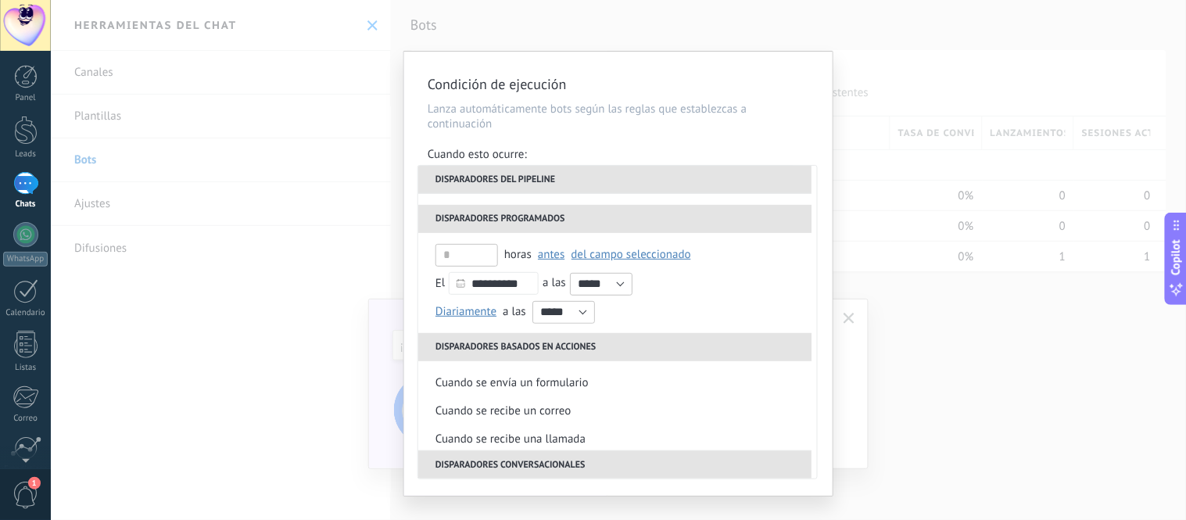
click at [590, 145] on div "Condición de ejecución Lanza automáticamente bots según las reglas que establez…" at bounding box center [618, 274] width 428 height 444
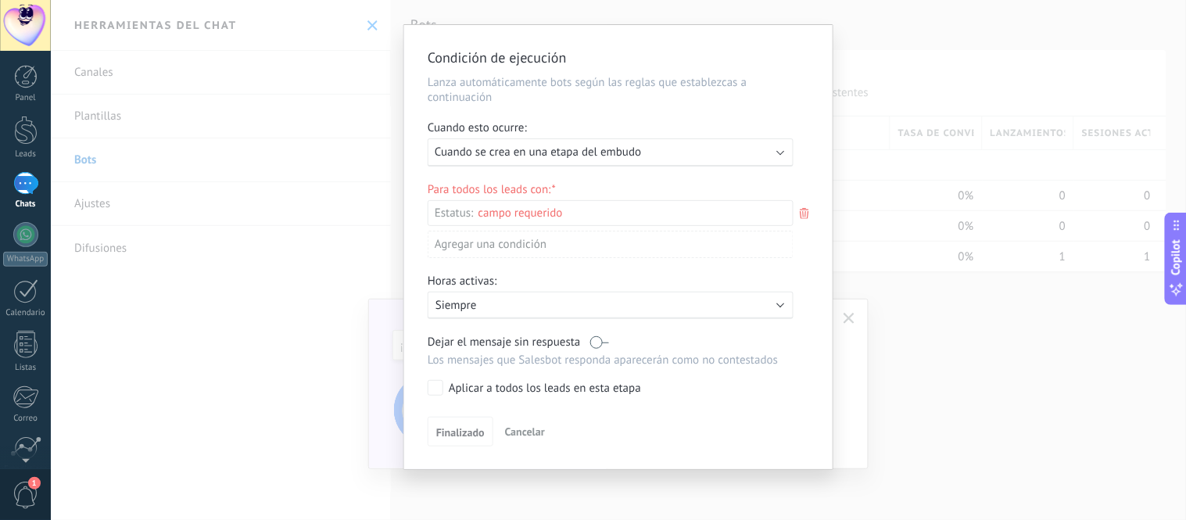
scroll to position [34, 0]
click at [455, 388] on div "Aplicar a todos los leads en esta etapa" at bounding box center [545, 388] width 192 height 16
click at [470, 435] on span "Finalizado" at bounding box center [460, 431] width 48 height 11
click at [450, 437] on span "Finalizado" at bounding box center [460, 431] width 48 height 11
click at [454, 434] on span "Finalizado" at bounding box center [460, 431] width 48 height 11
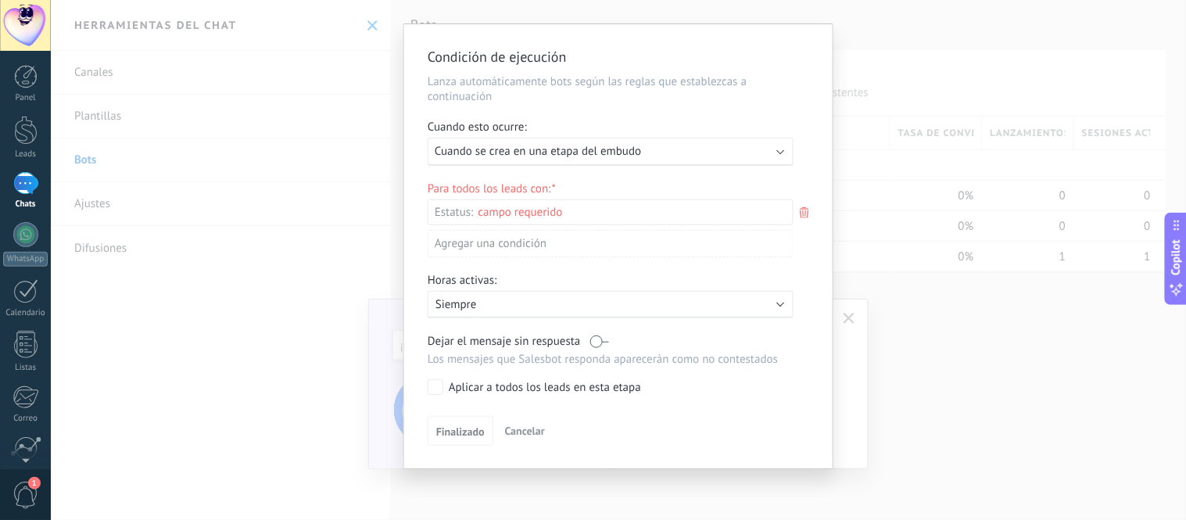
click at [0, 0] on div "Nueva consulta Cualificado Cotización enviada Pedido creado Pedido completado P…" at bounding box center [0, 0] width 0 height 0
click at [0, 0] on label "Nueva consulta" at bounding box center [0, 0] width 0 height 0
click at [590, 332] on div at bounding box center [618, 260] width 1135 height 520
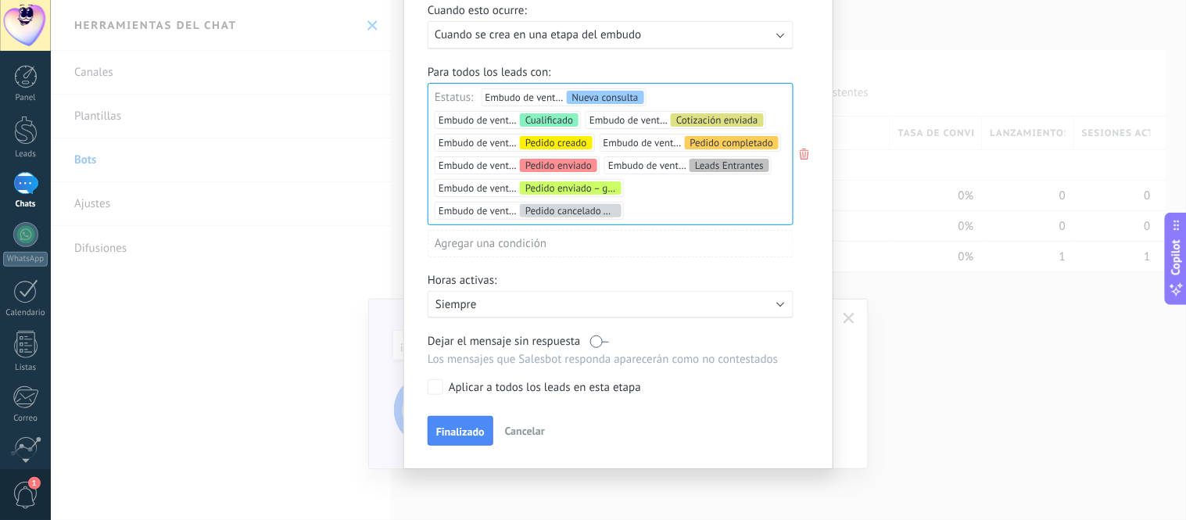
scroll to position [150, 0]
click at [457, 431] on span "Finalizado" at bounding box center [460, 431] width 48 height 11
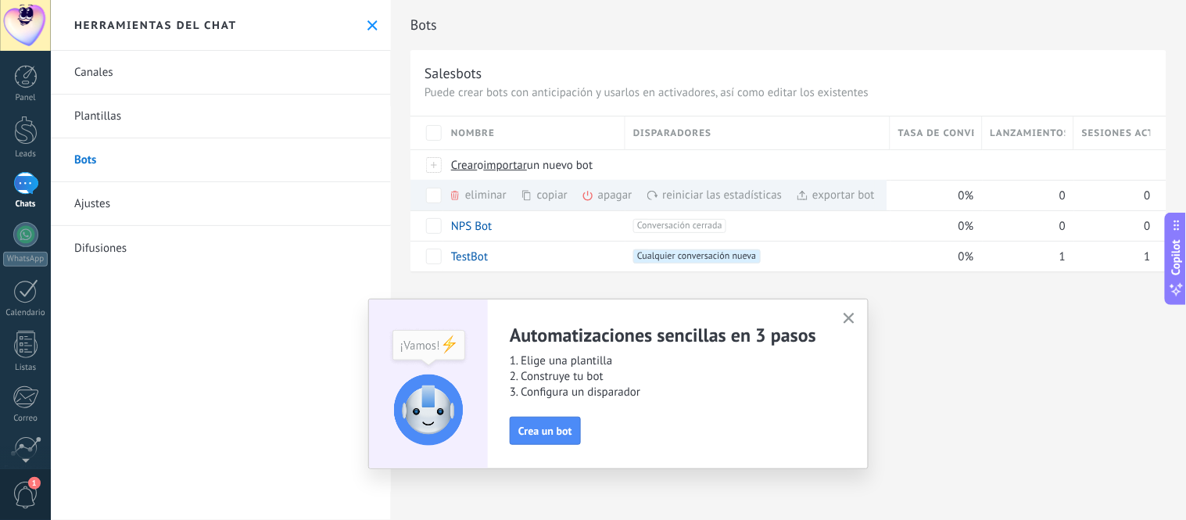
click at [590, 344] on div "Bots Salesbots Puede crear bots con anticipación y usarlos en activadores, así …" at bounding box center [788, 260] width 795 height 520
click at [590, 311] on button "button" at bounding box center [849, 319] width 20 height 21
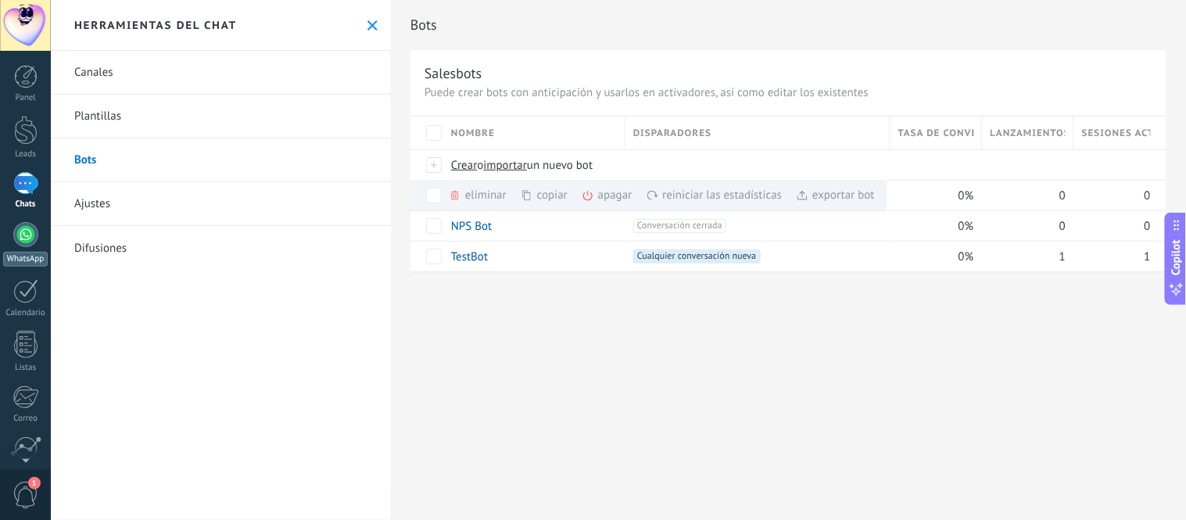
click at [30, 238] on div at bounding box center [25, 234] width 25 height 25
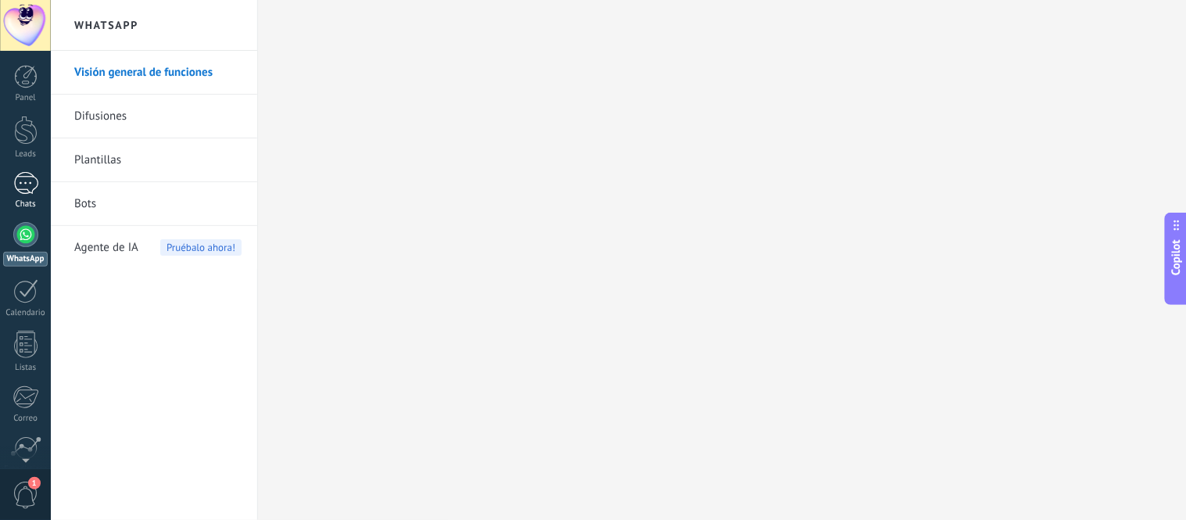
click at [38, 196] on link "1 Chats" at bounding box center [25, 191] width 51 height 38
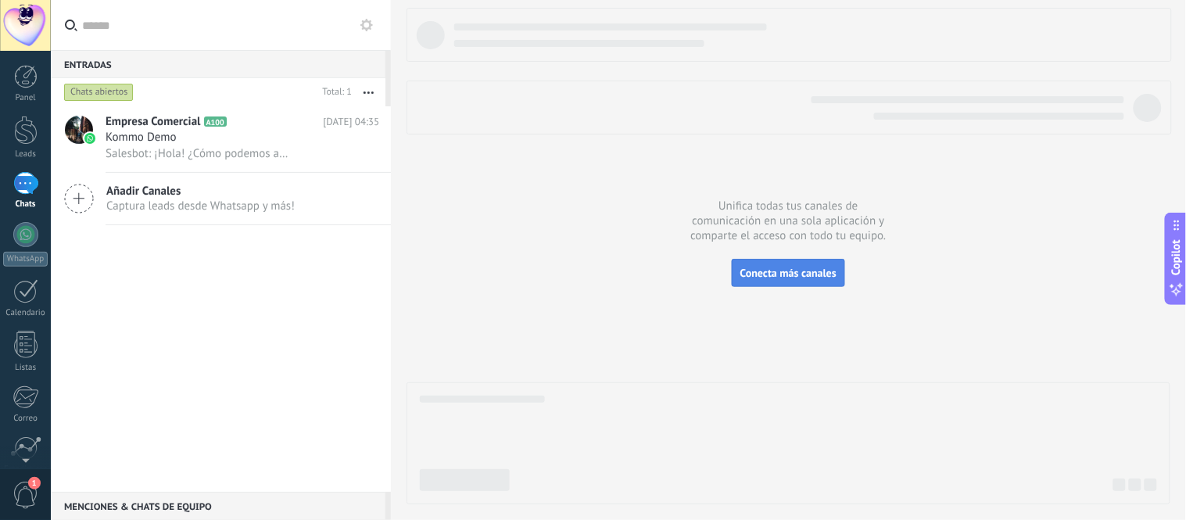
click at [590, 279] on span "Conecta más canales" at bounding box center [788, 273] width 96 height 14
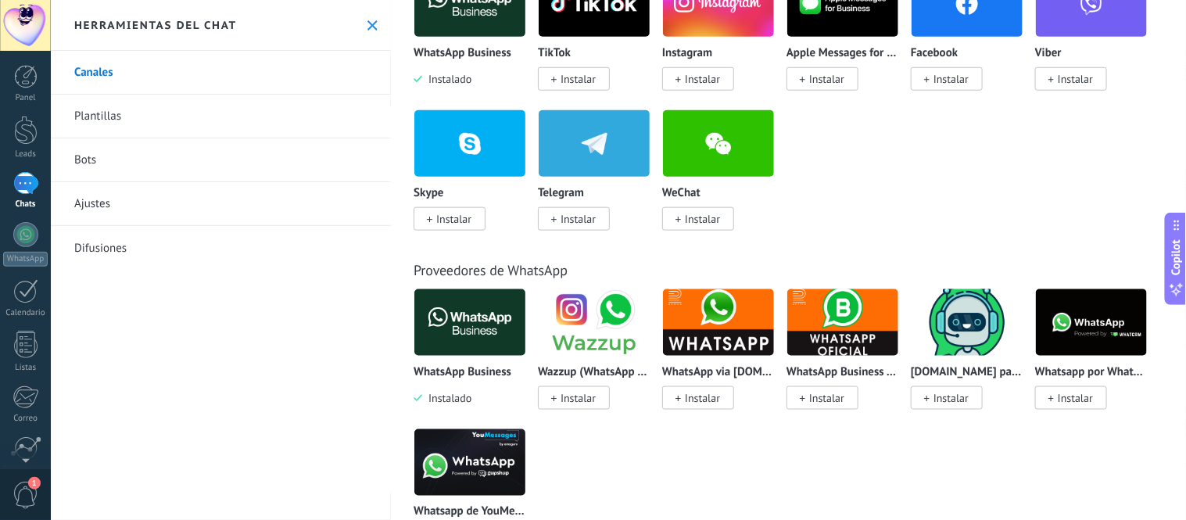
scroll to position [347, 0]
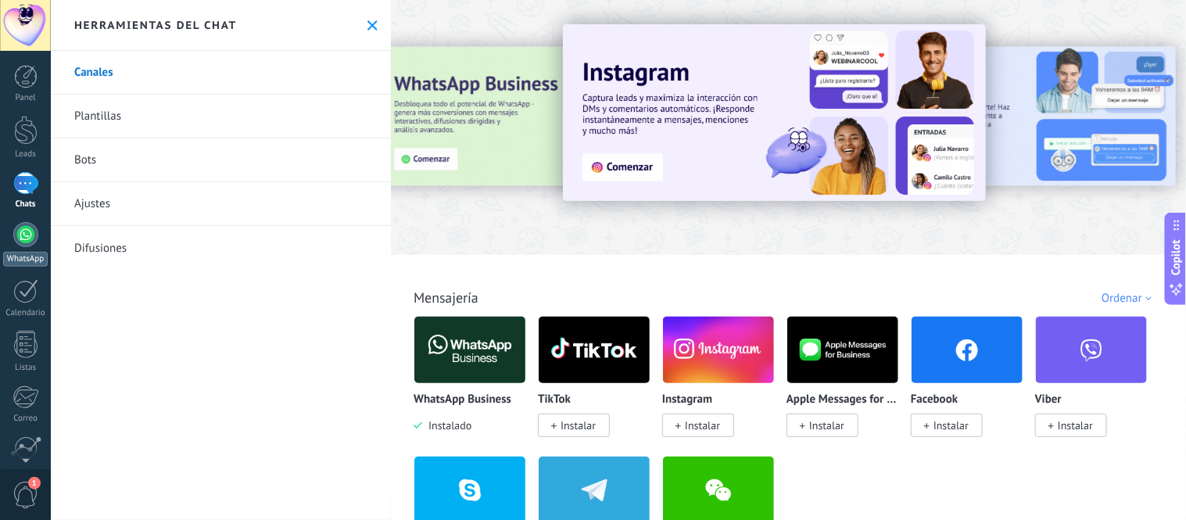
click at [34, 227] on div at bounding box center [25, 234] width 25 height 25
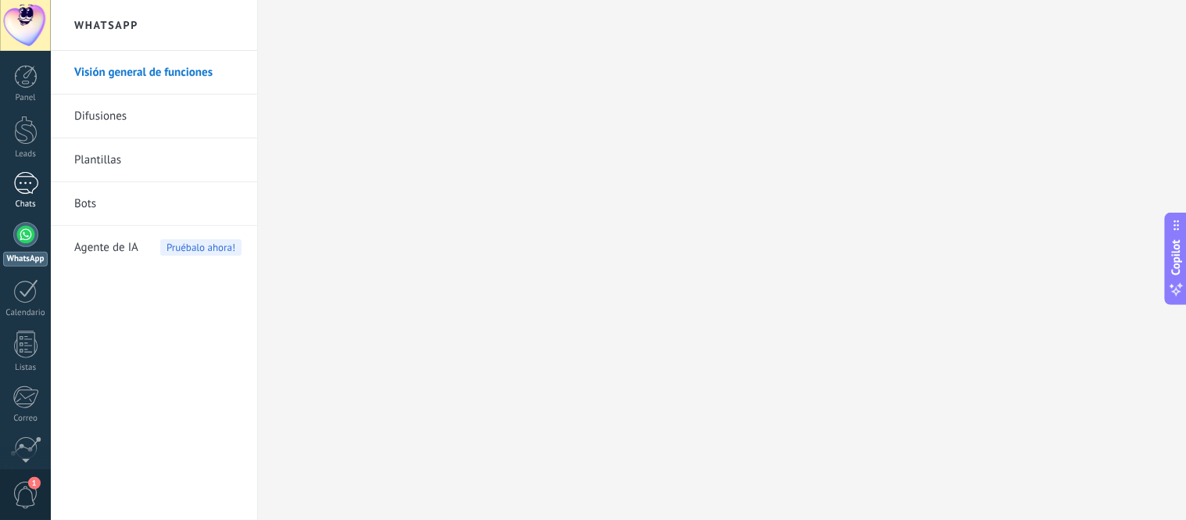
click at [26, 188] on div "1" at bounding box center [25, 183] width 25 height 23
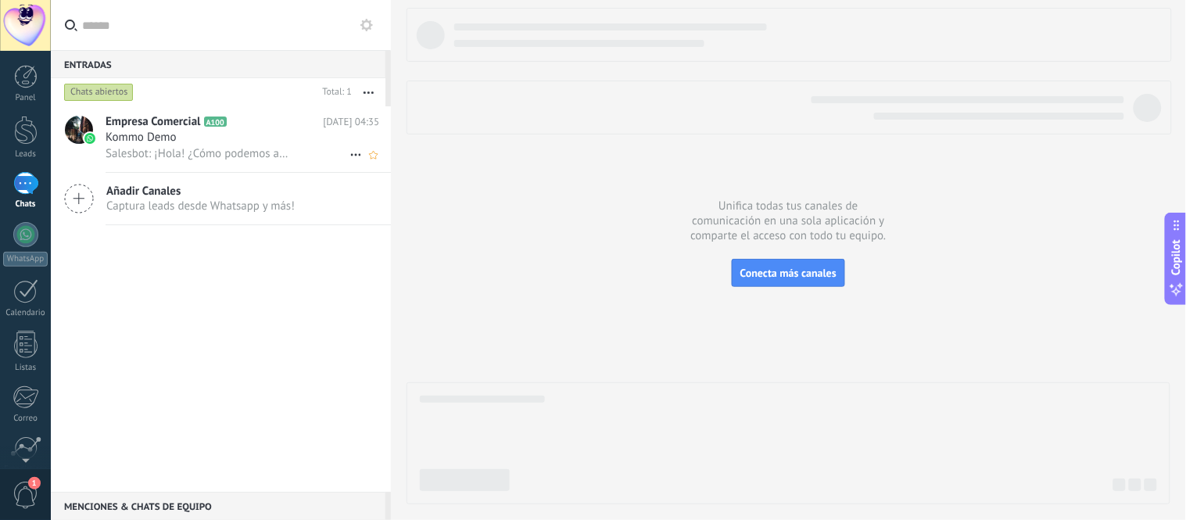
click at [241, 150] on span "Salesbot: ¡Hola! ¿Cómo podemos ayudarte?" at bounding box center [200, 153] width 188 height 15
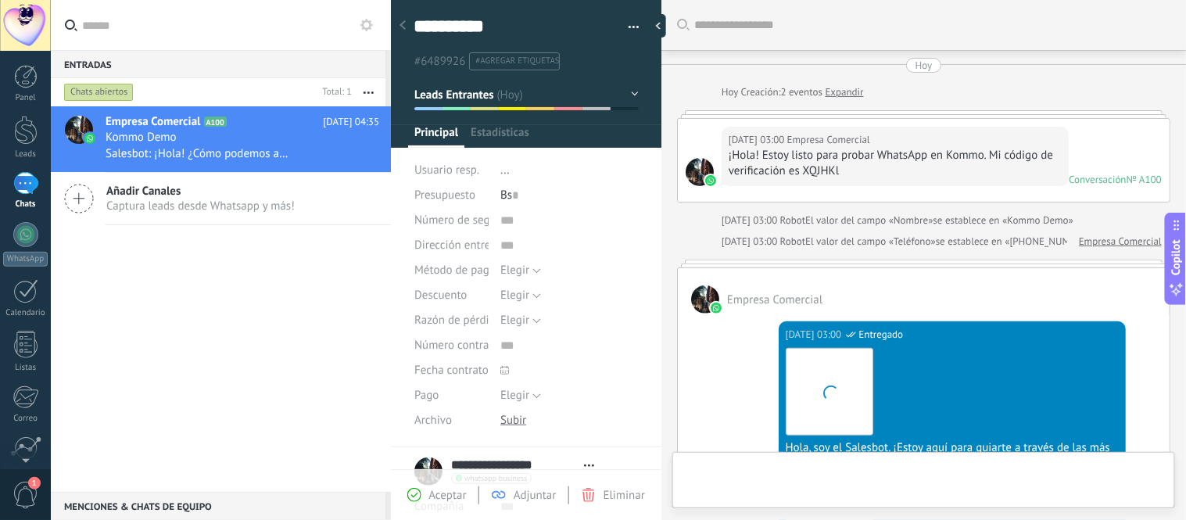
click at [221, 243] on div "Empresa Comercial A100 Hoy 04:35 Kommo Demo Salesbot: ¡Hola! ¿Cómo podemos ayud…" at bounding box center [221, 298] width 340 height 385
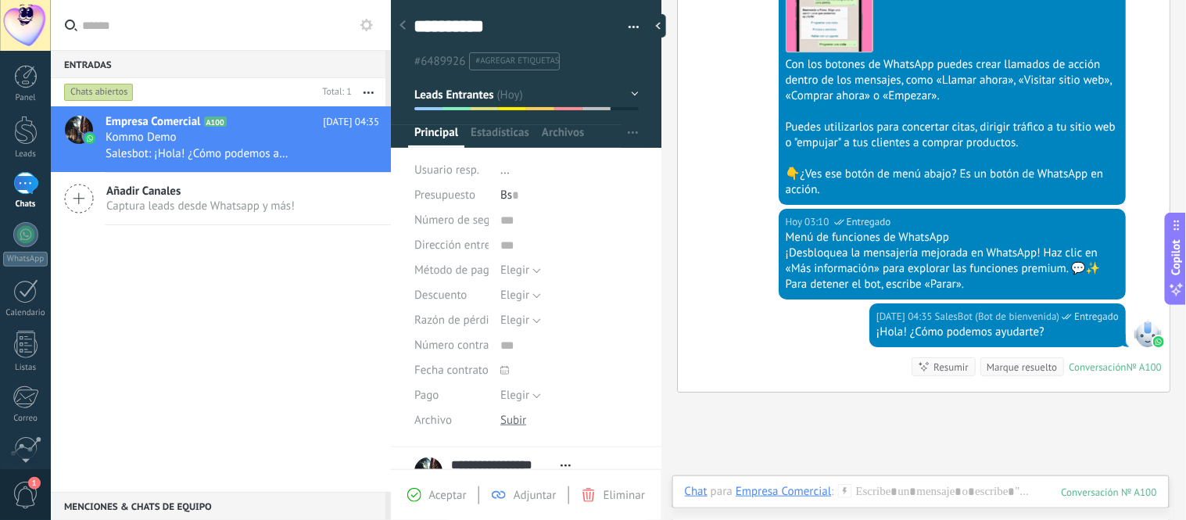
click at [213, 277] on div "Empresa Comercial A100 Hoy 04:35 Kommo Demo Salesbot: ¡Hola! ¿Cómo podemos ayud…" at bounding box center [221, 298] width 340 height 385
click at [32, 194] on div "1" at bounding box center [25, 183] width 25 height 23
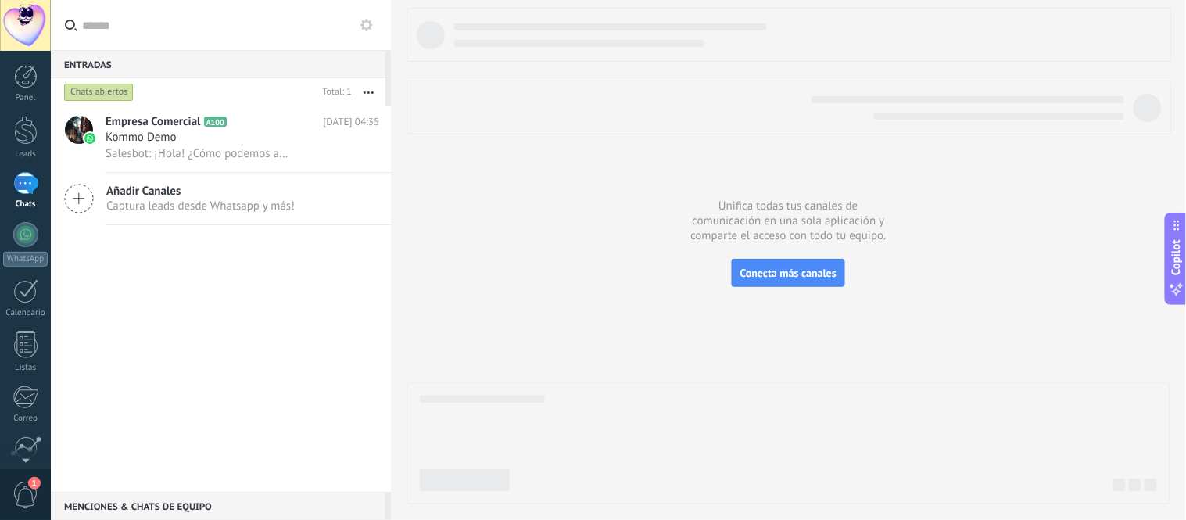
click at [84, 192] on icon at bounding box center [79, 199] width 30 height 30
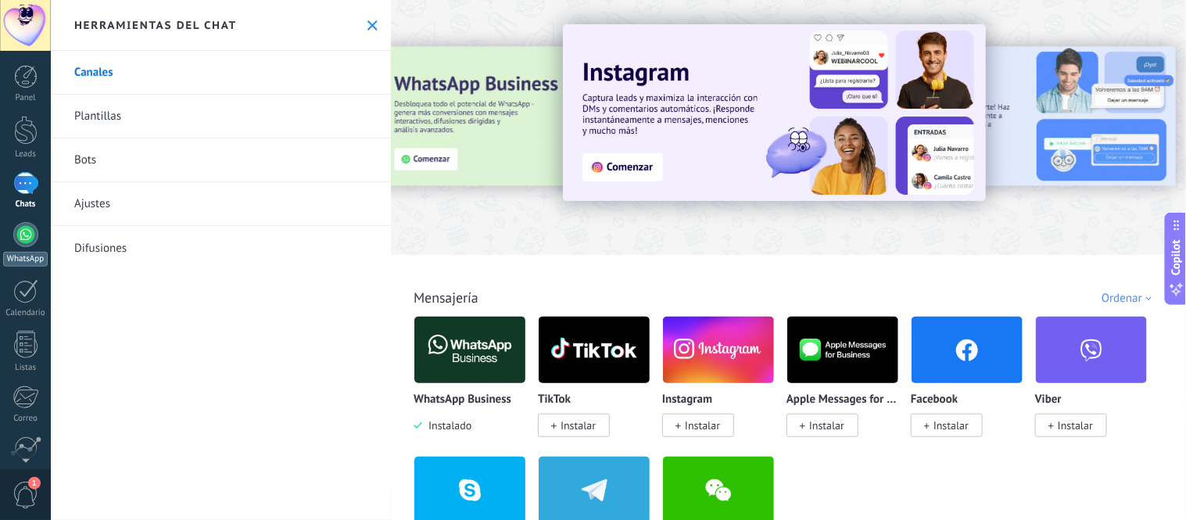
click at [27, 225] on div at bounding box center [25, 234] width 25 height 25
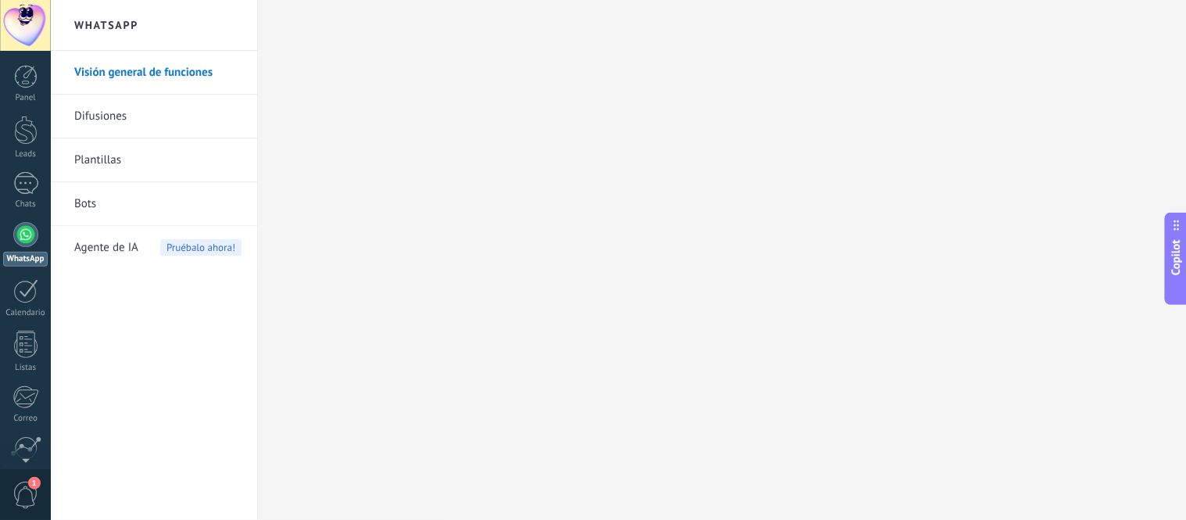
click at [193, 245] on span "Pruébalo ahora!" at bounding box center [200, 247] width 81 height 16
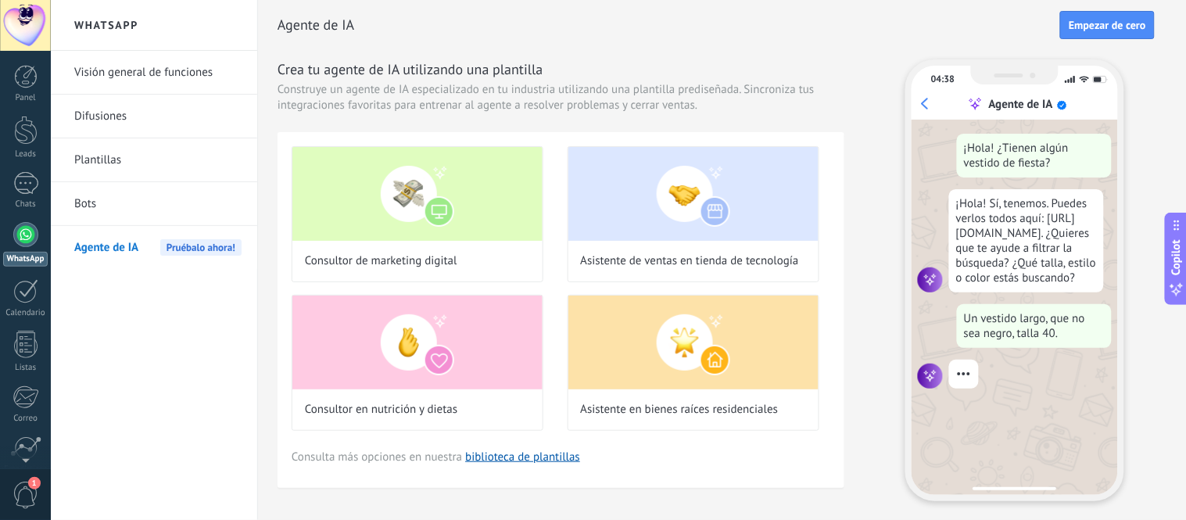
click at [24, 228] on div at bounding box center [25, 234] width 25 height 25
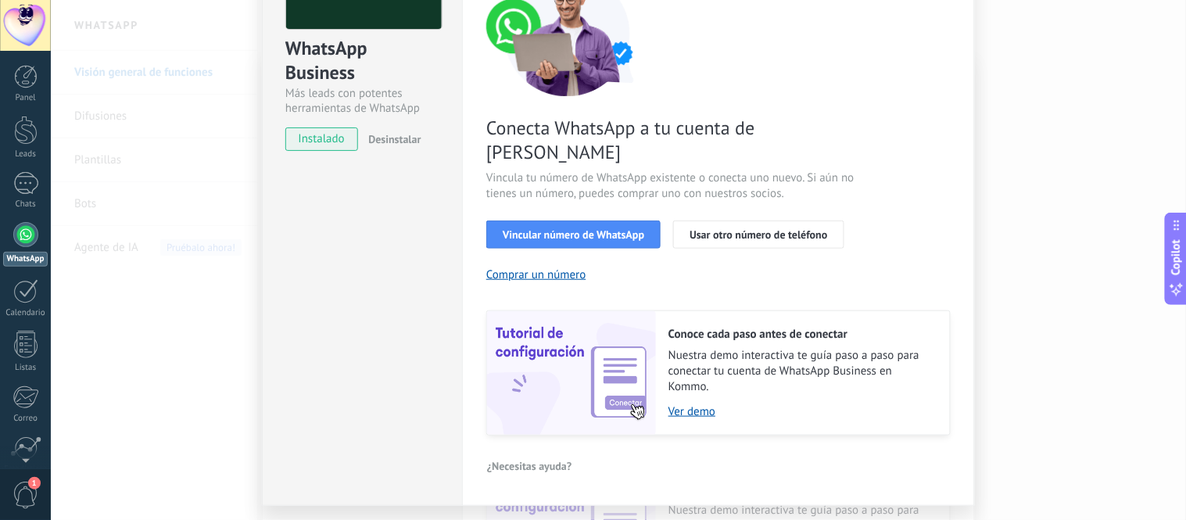
scroll to position [176, 0]
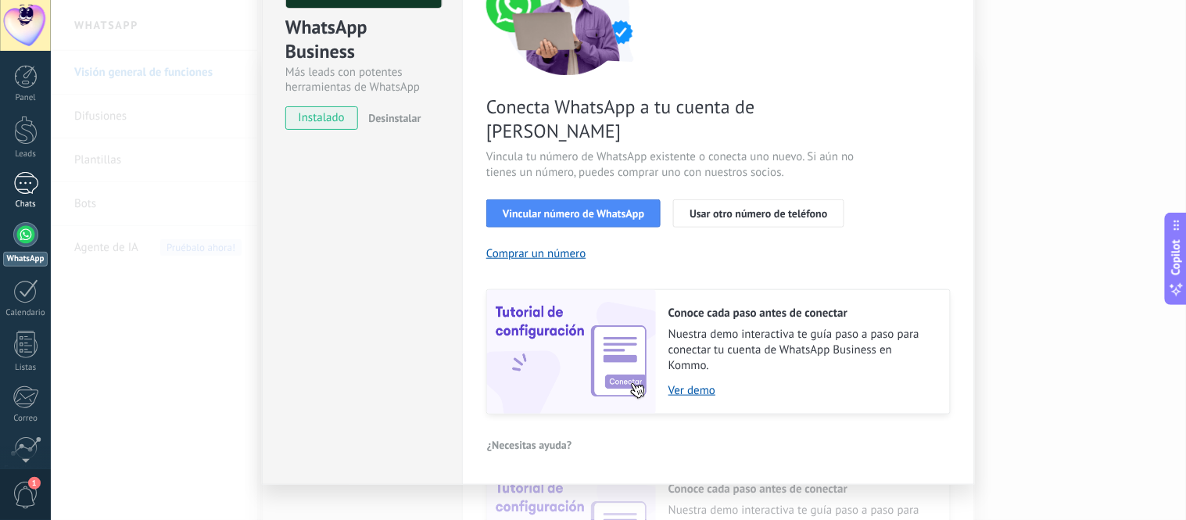
click at [38, 188] on link "1 Chats" at bounding box center [25, 191] width 51 height 38
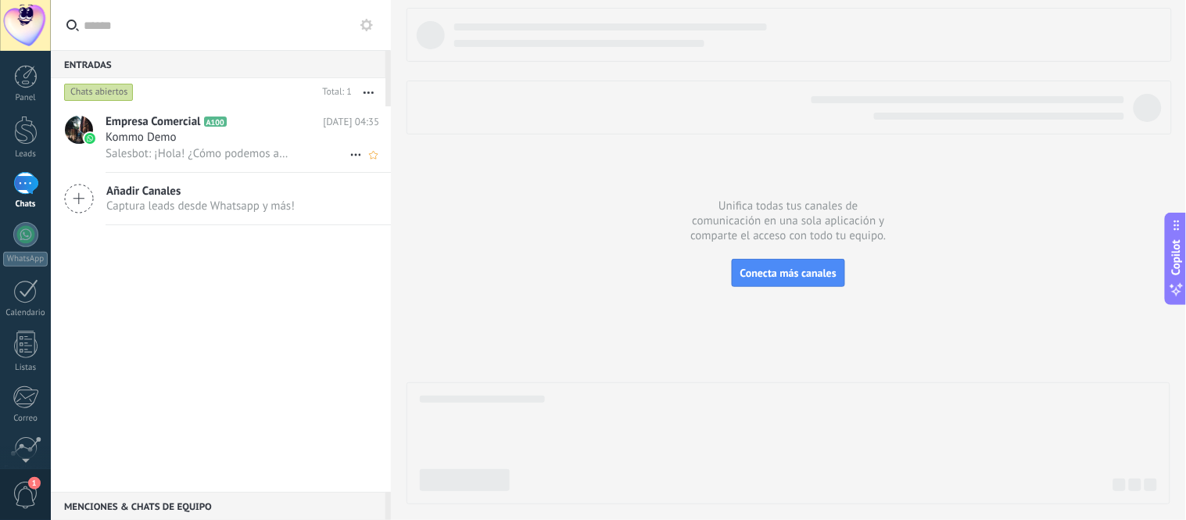
click at [153, 141] on span "Kommo Demo" at bounding box center [141, 138] width 71 height 16
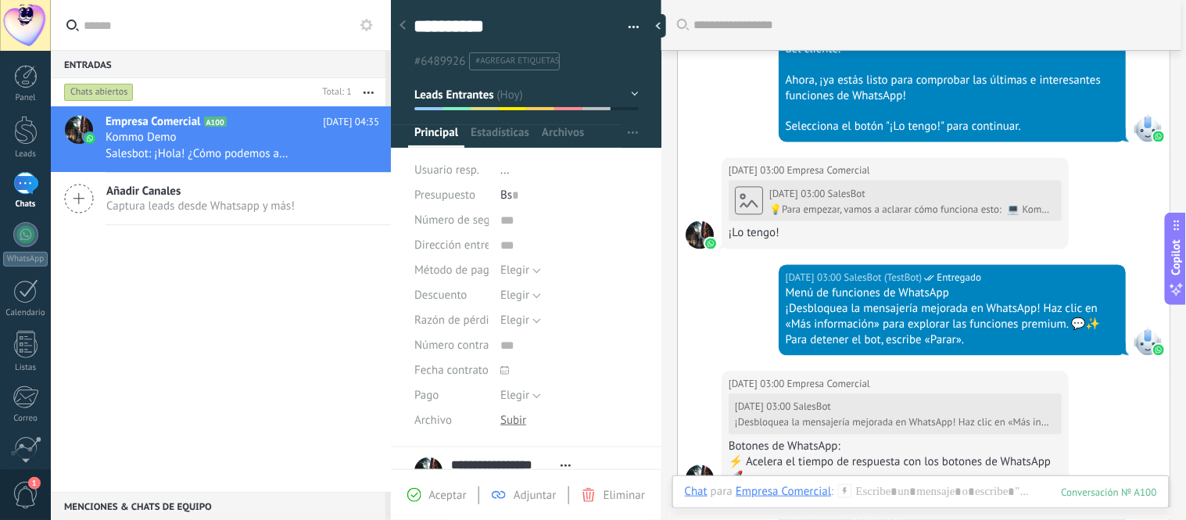
scroll to position [646, 0]
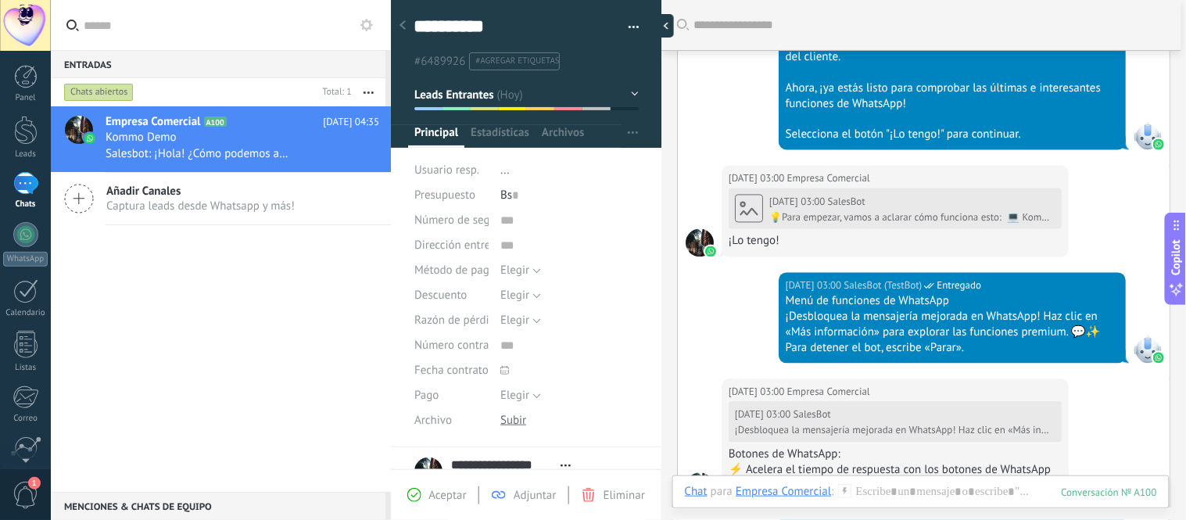
click at [590, 27] on div at bounding box center [661, 25] width 23 height 23
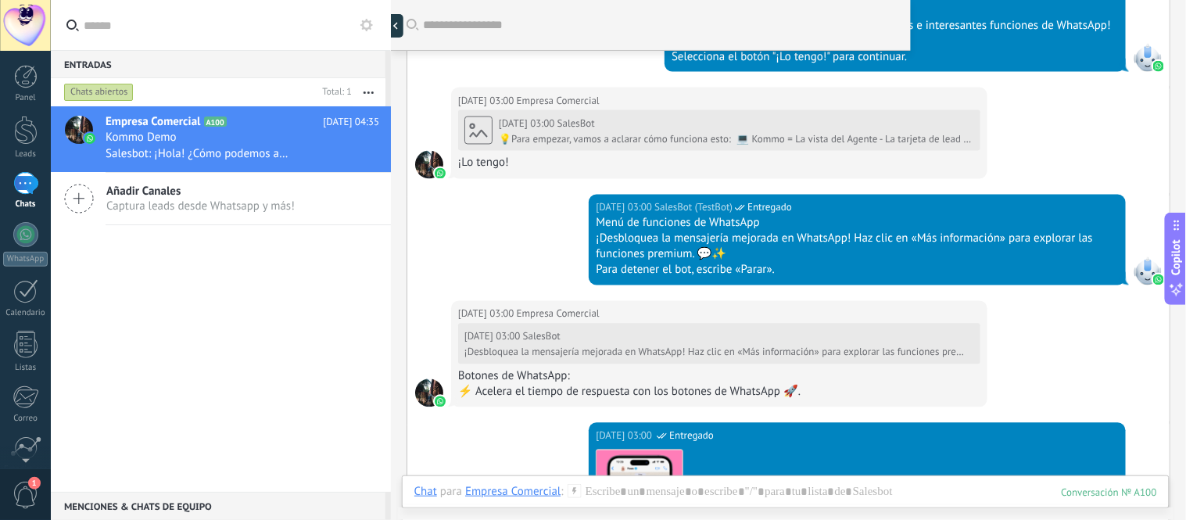
type textarea "**********"
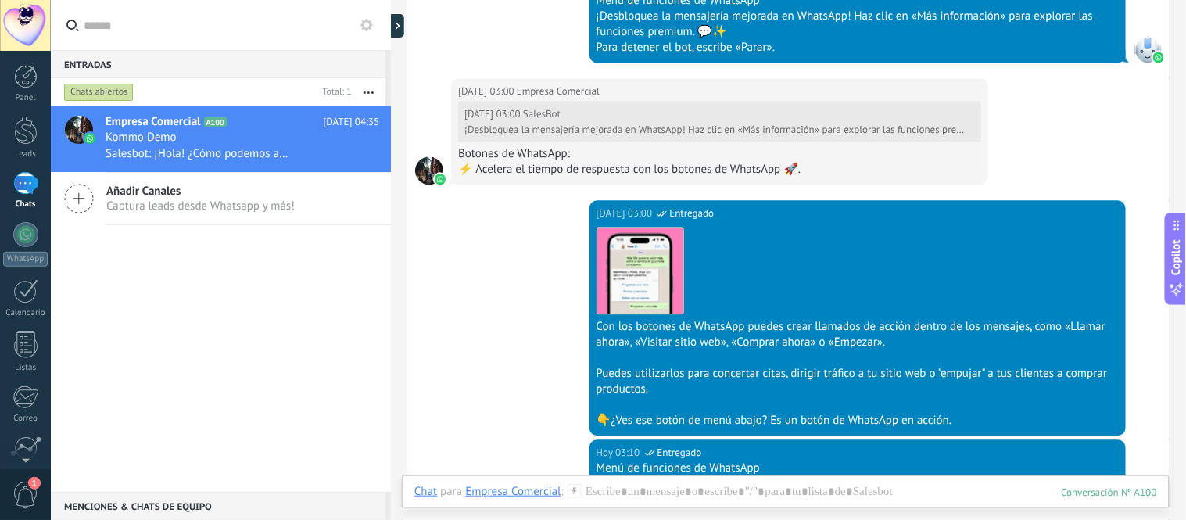
scroll to position [1244, 0]
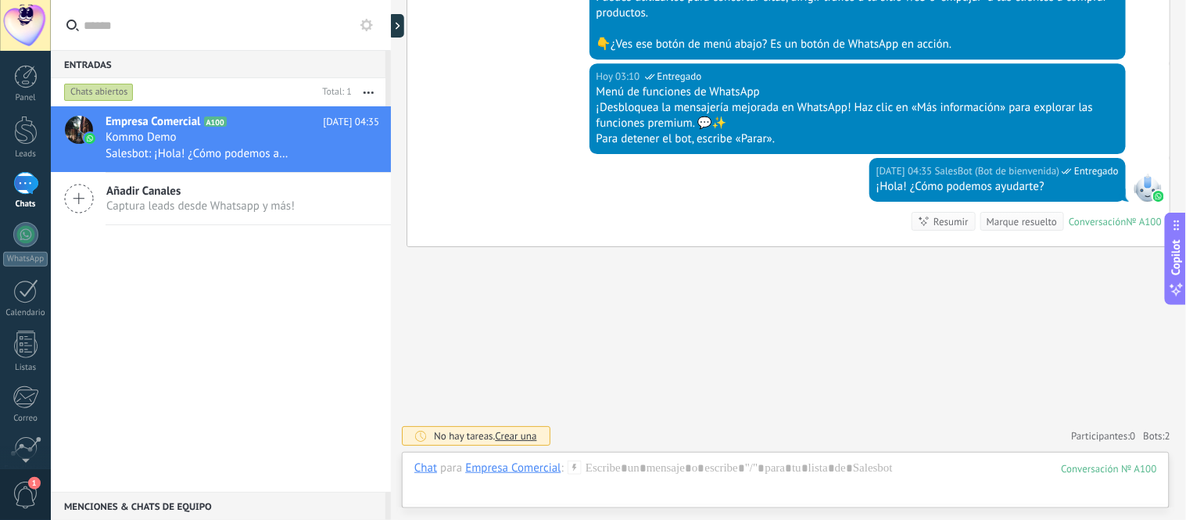
click at [481, 473] on div "Empresa Comercial" at bounding box center [512, 467] width 95 height 14
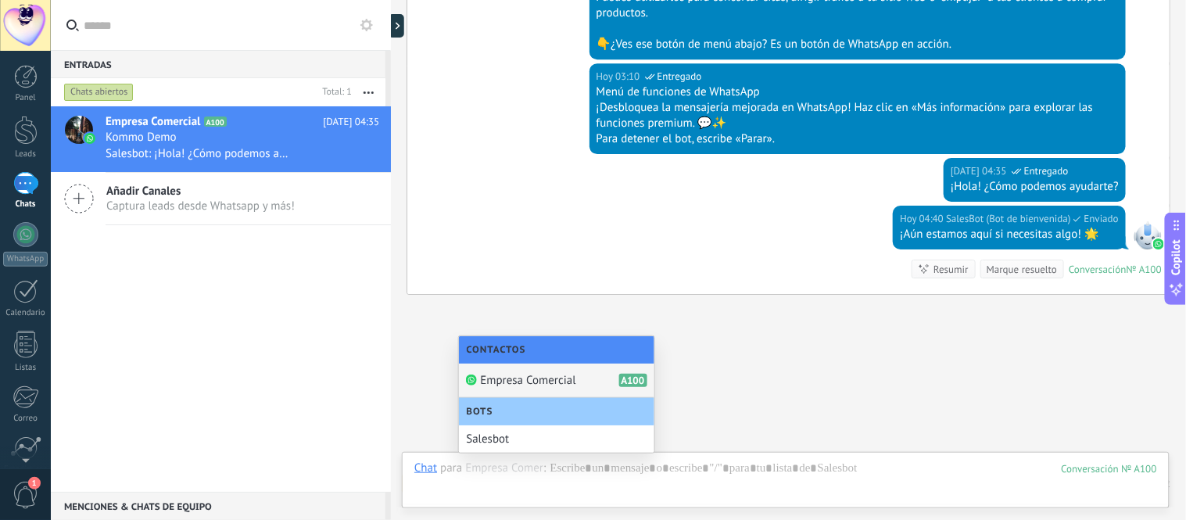
scroll to position [1292, 0]
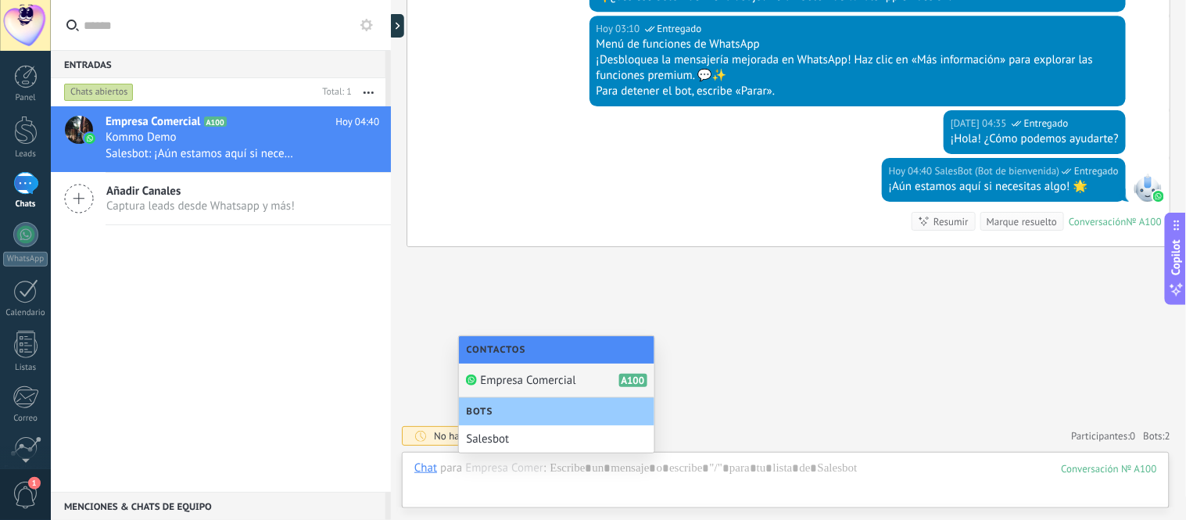
click at [528, 405] on div "Bots" at bounding box center [556, 411] width 195 height 27
click at [525, 410] on div "Bots" at bounding box center [556, 411] width 195 height 27
click at [519, 379] on span "Empresa Comercial" at bounding box center [528, 380] width 95 height 15
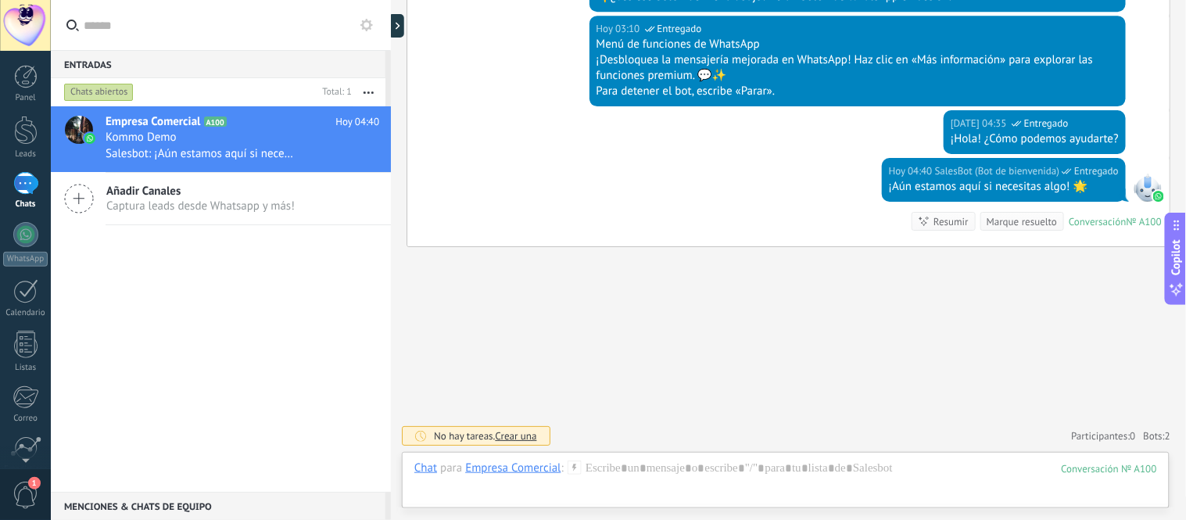
click at [524, 466] on div "Empresa Comercial" at bounding box center [512, 467] width 95 height 14
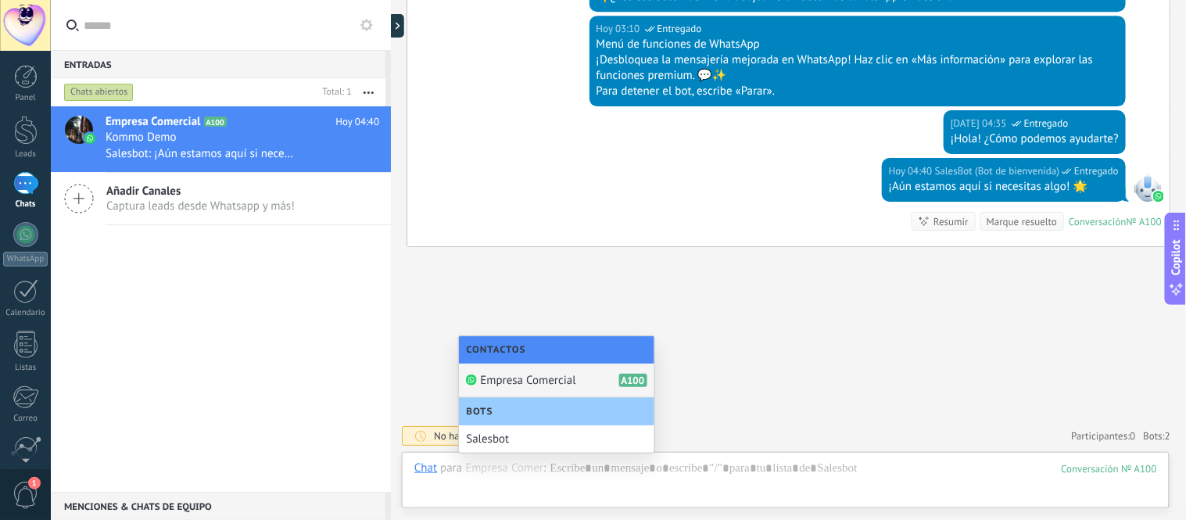
click at [512, 408] on div "Bots" at bounding box center [556, 411] width 195 height 27
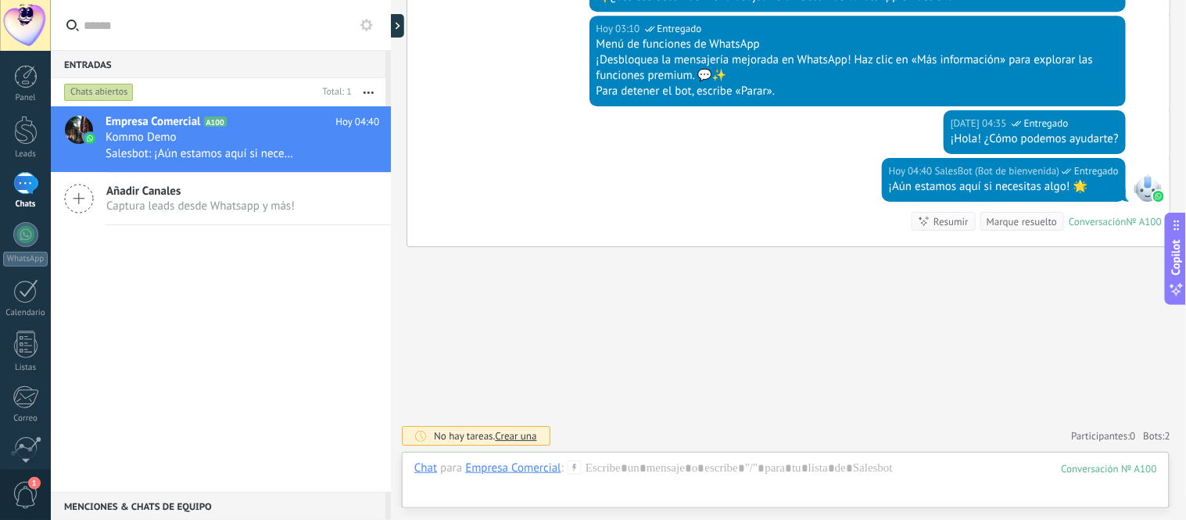
click at [81, 188] on icon at bounding box center [79, 199] width 30 height 30
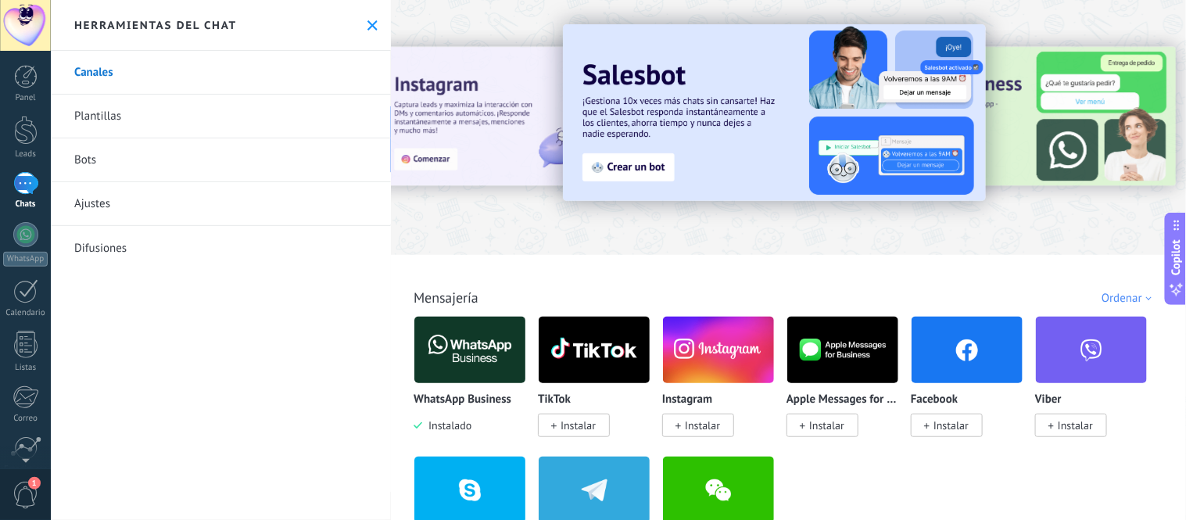
click at [369, 22] on use at bounding box center [372, 25] width 10 height 10
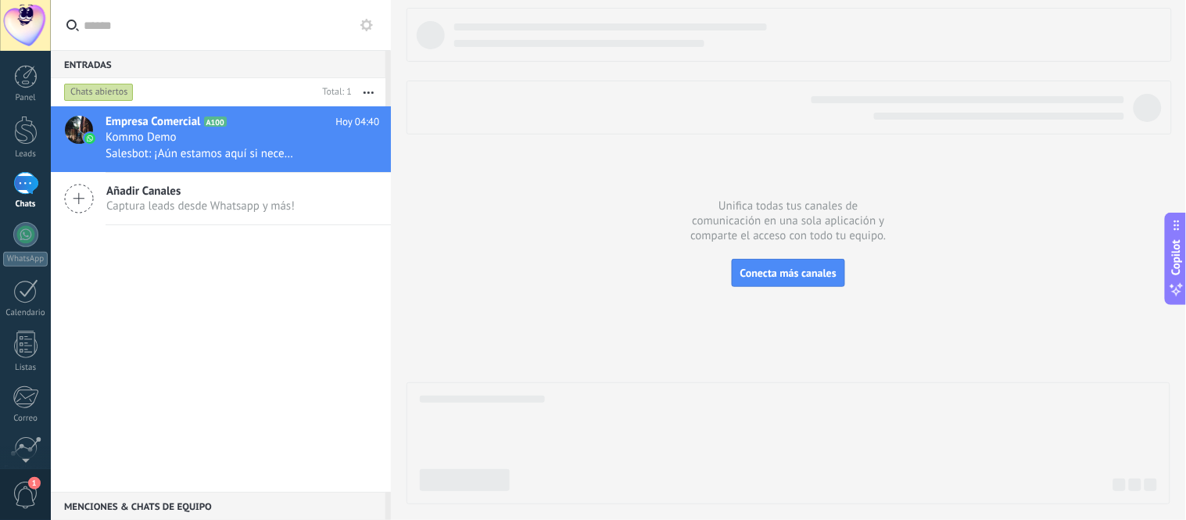
click at [116, 98] on div "Chats abiertos" at bounding box center [99, 92] width 70 height 19
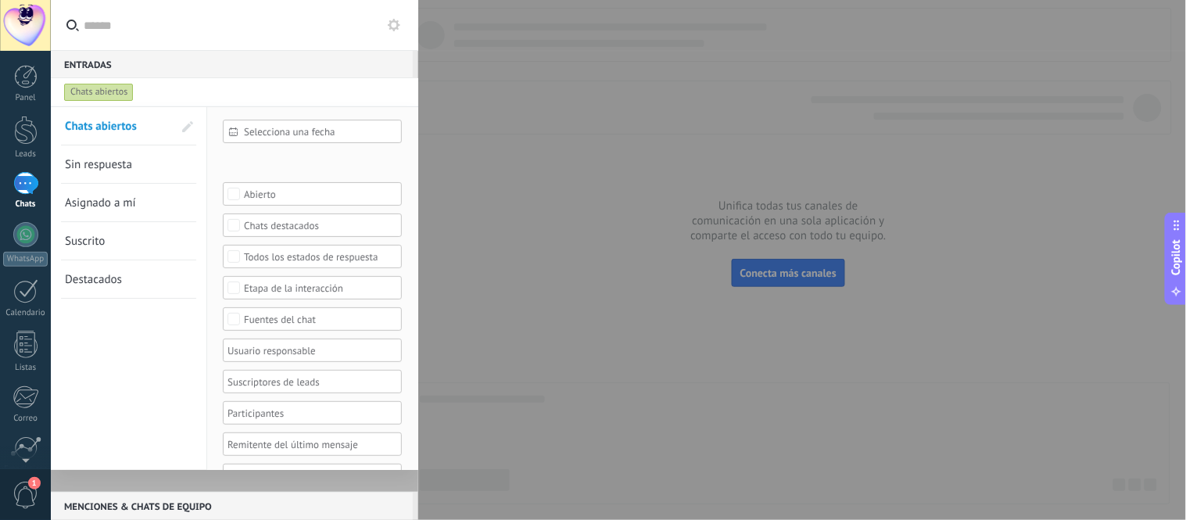
click at [145, 159] on link "Sin respuesta" at bounding box center [119, 164] width 108 height 38
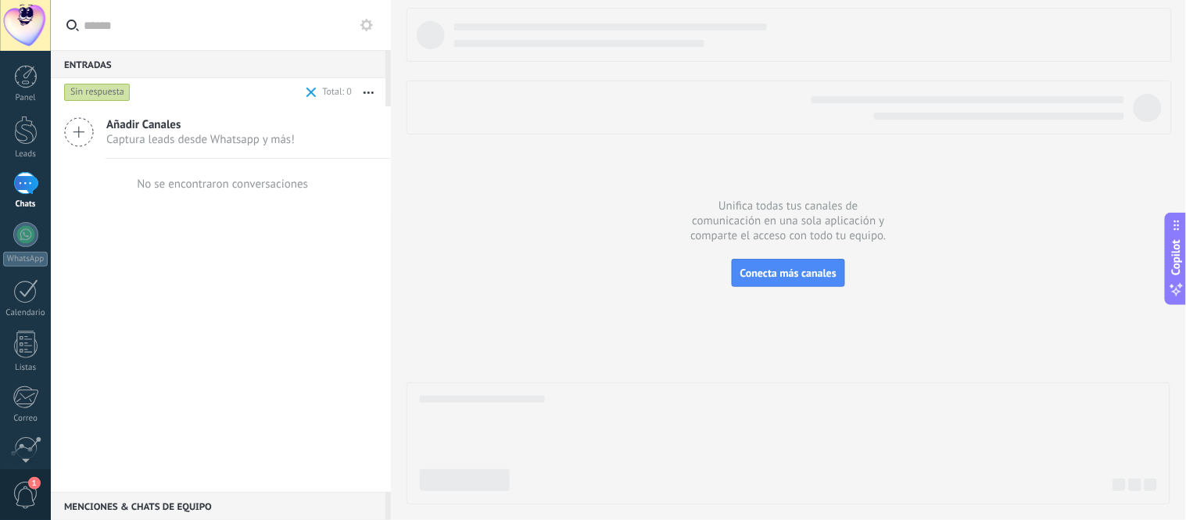
click at [88, 134] on icon at bounding box center [79, 132] width 30 height 30
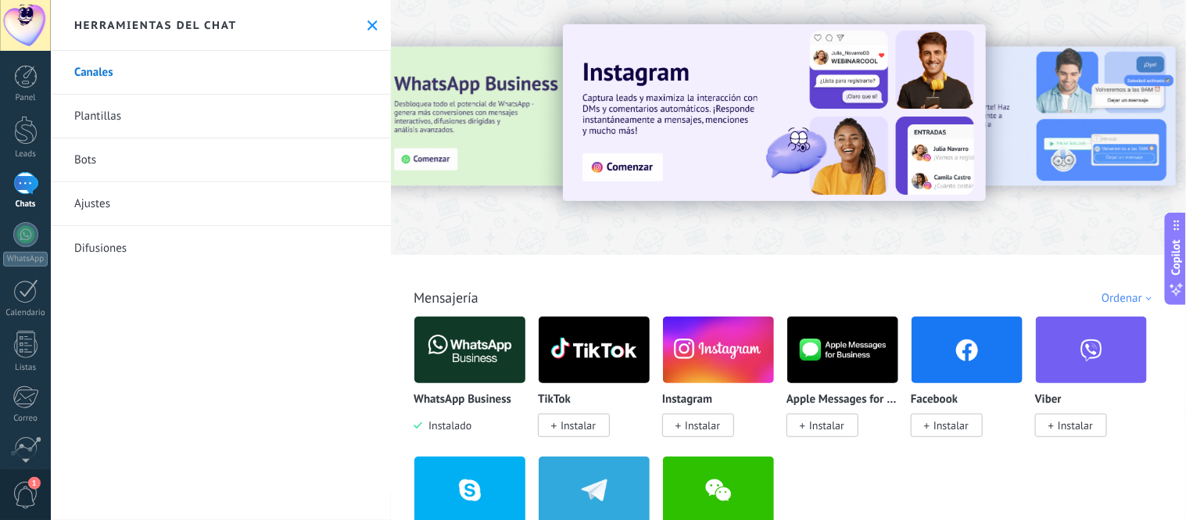
click at [110, 109] on link "Plantillas" at bounding box center [221, 117] width 340 height 44
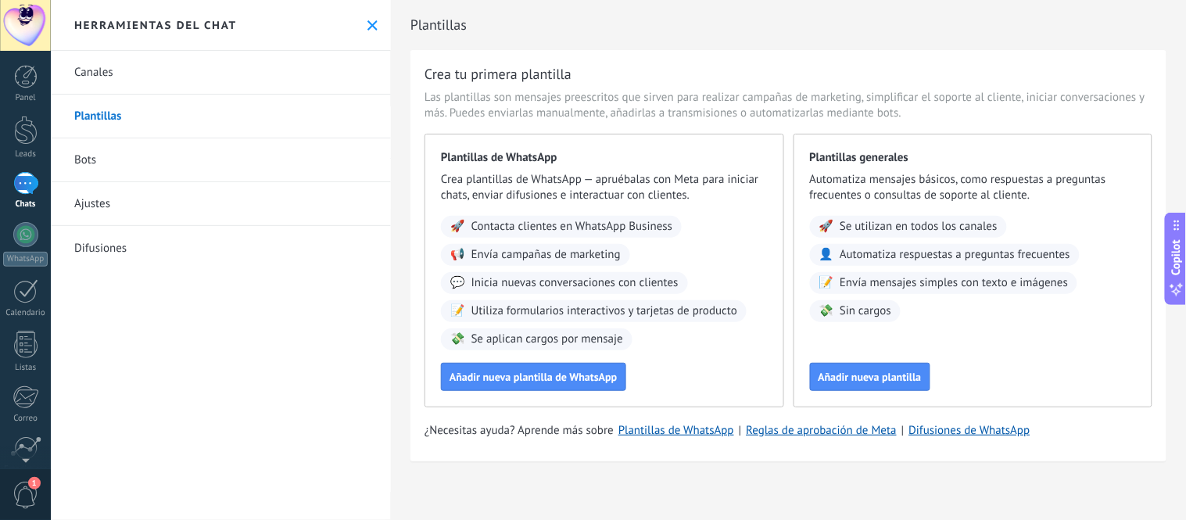
click at [133, 83] on link "Canales" at bounding box center [221, 73] width 340 height 44
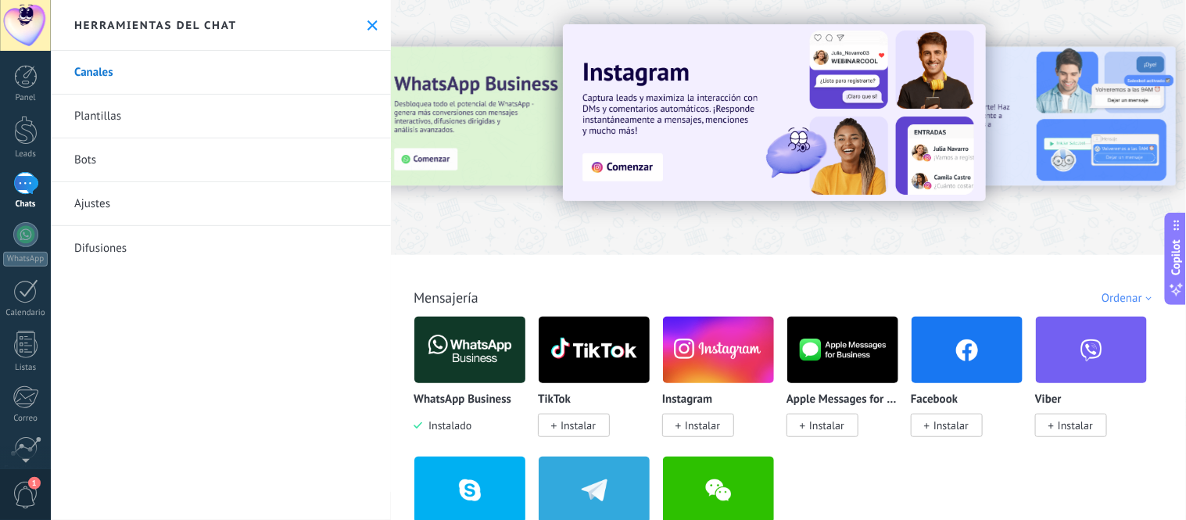
click at [366, 22] on button at bounding box center [372, 25] width 13 height 13
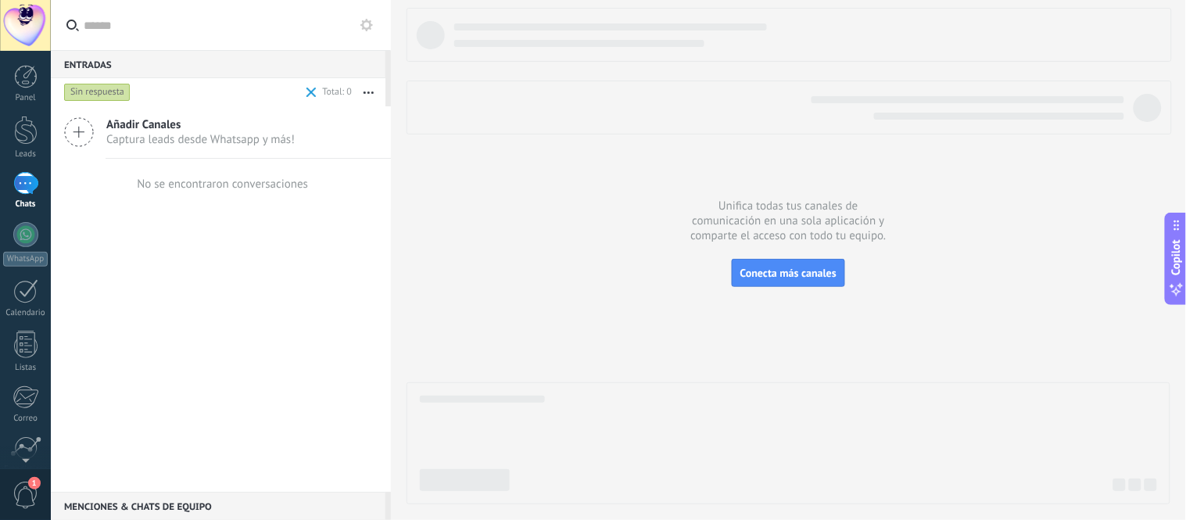
click at [110, 95] on div "Sin respuesta" at bounding box center [97, 92] width 66 height 19
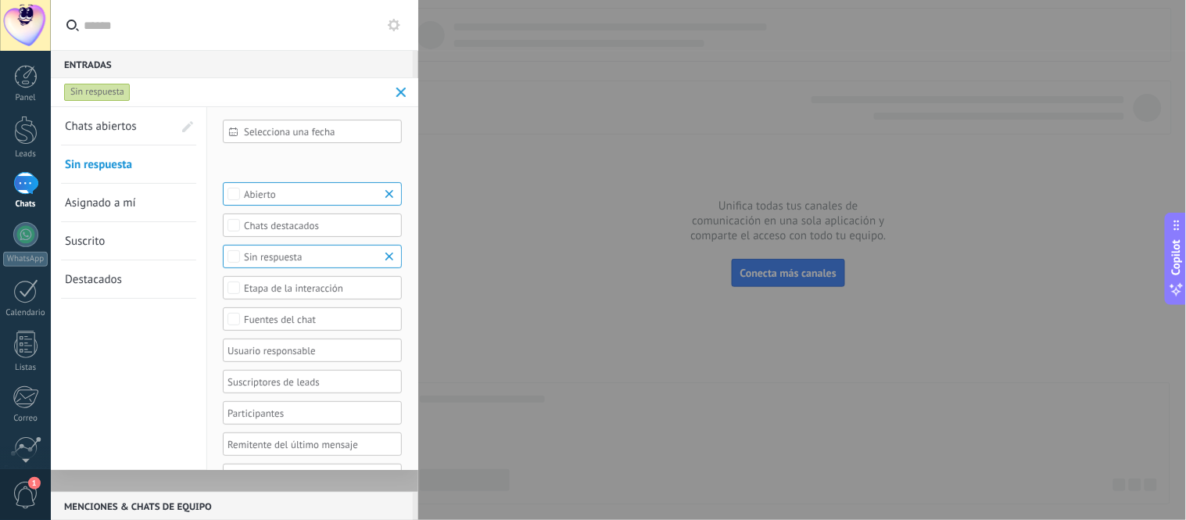
click at [111, 202] on span "Asignado a mí" at bounding box center [100, 202] width 71 height 15
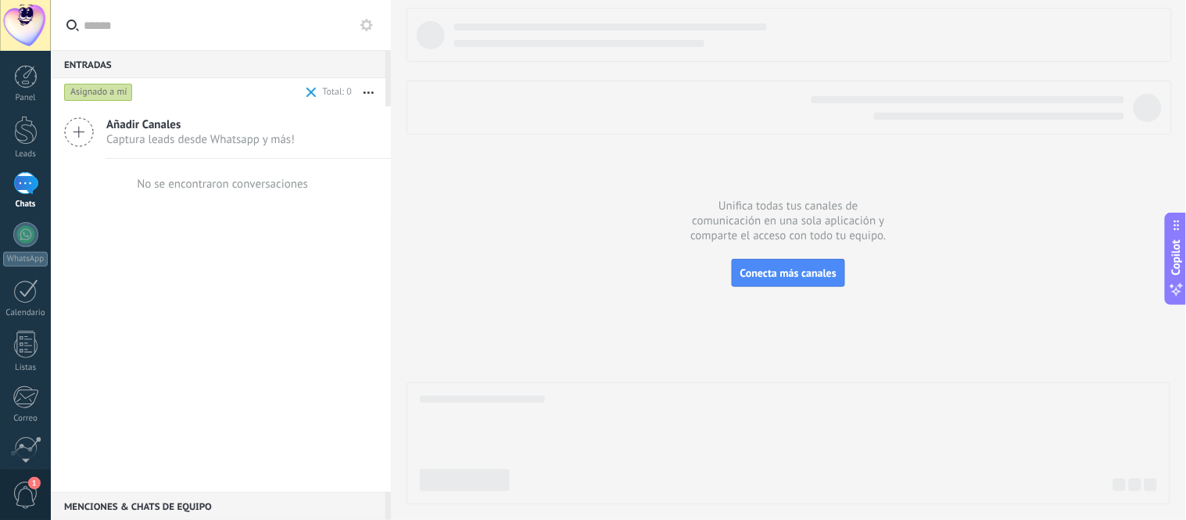
click at [113, 95] on div "Asignado a mí" at bounding box center [98, 92] width 69 height 19
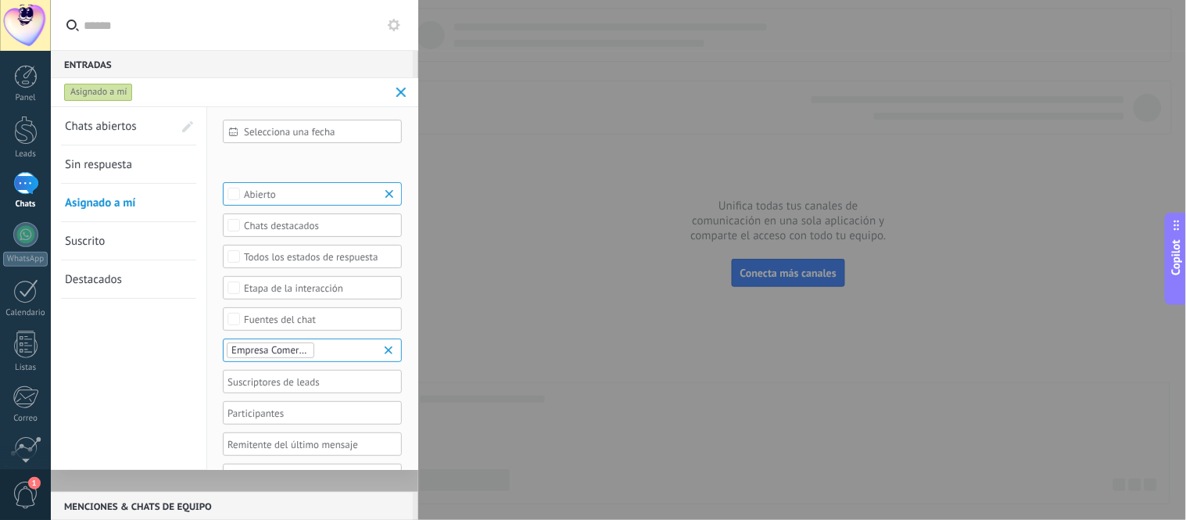
click at [113, 275] on span "Destacados" at bounding box center [93, 279] width 57 height 15
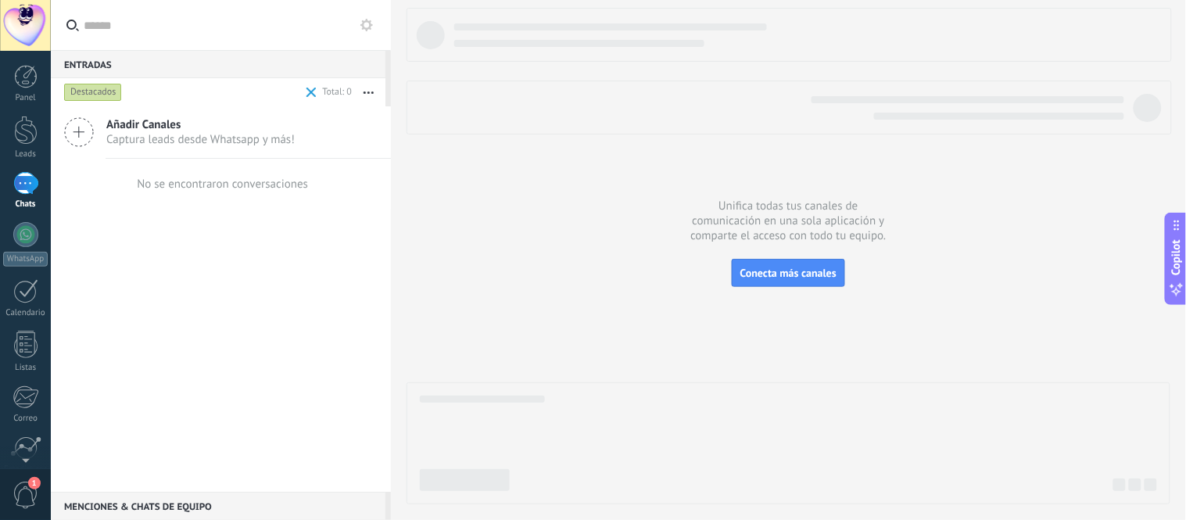
click at [102, 97] on div "Destacados" at bounding box center [93, 92] width 58 height 19
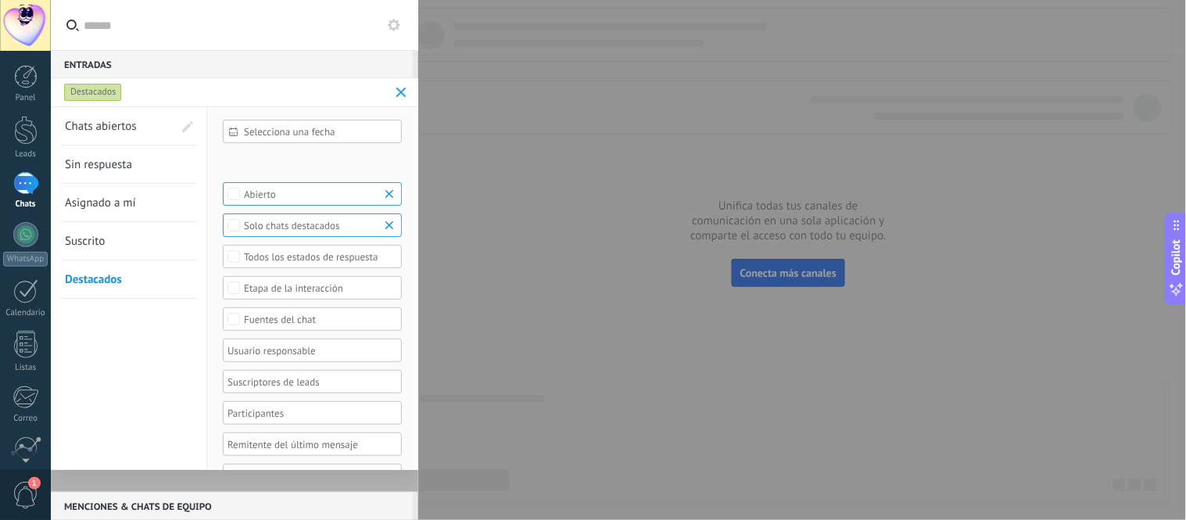
click at [102, 141] on link "Chats abiertos" at bounding box center [119, 126] width 108 height 38
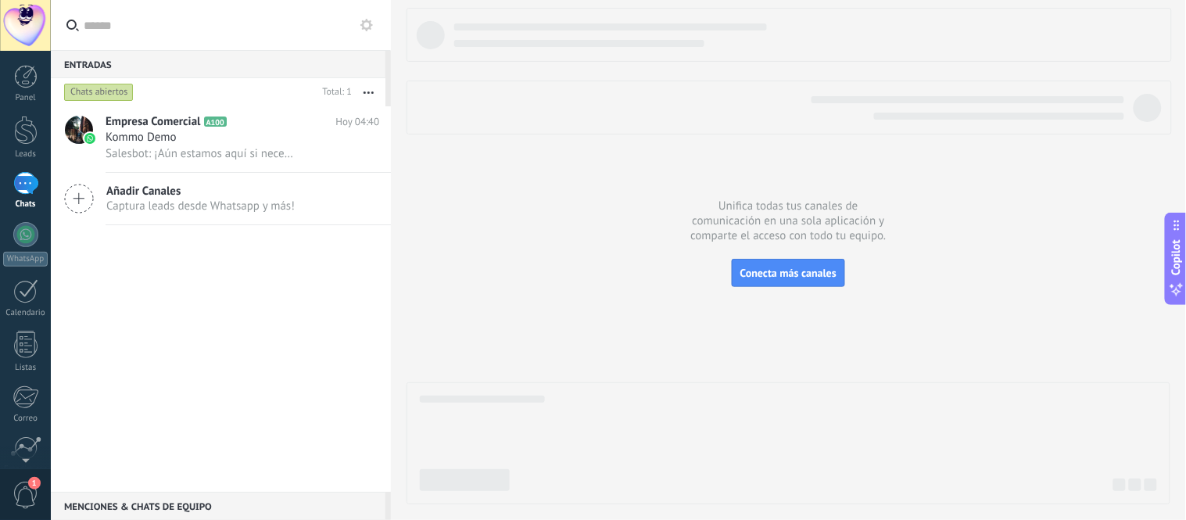
click at [360, 91] on button "button" at bounding box center [369, 92] width 34 height 28
click at [107, 95] on div "Chats abiertos" at bounding box center [99, 92] width 70 height 19
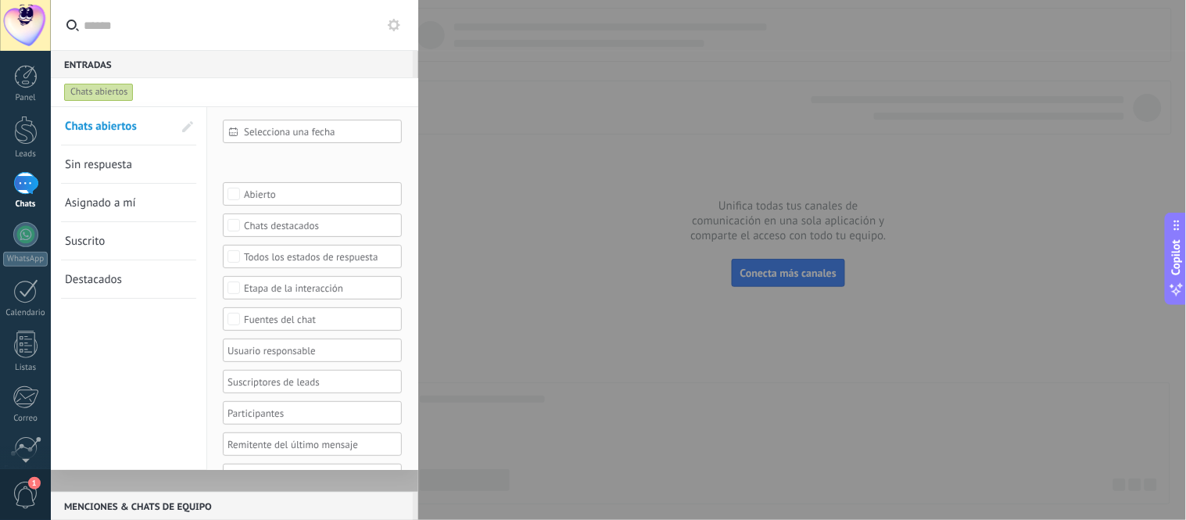
click at [205, 90] on div "Chats abiertos" at bounding box center [220, 92] width 318 height 28
drag, startPoint x: 270, startPoint y: 80, endPoint x: 466, endPoint y: 121, distance: 200.5
click at [270, 80] on div "Chats abiertos" at bounding box center [220, 92] width 318 height 28
click at [519, 131] on div at bounding box center [593, 260] width 1186 height 520
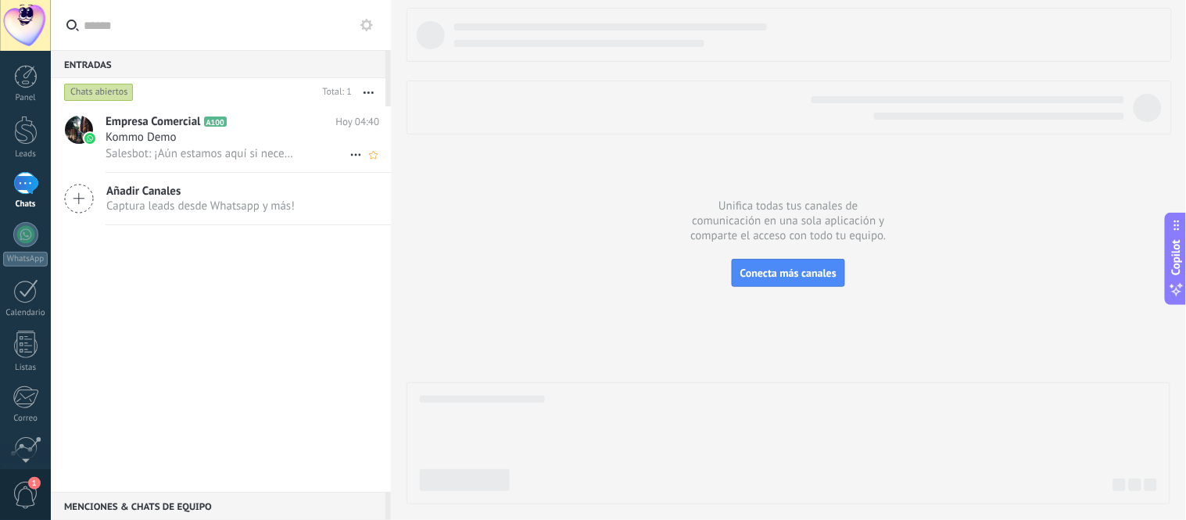
click at [227, 159] on span "Salesbot: ¡Aún estamos aquí si necesitas algo! 🌟" at bounding box center [200, 153] width 188 height 15
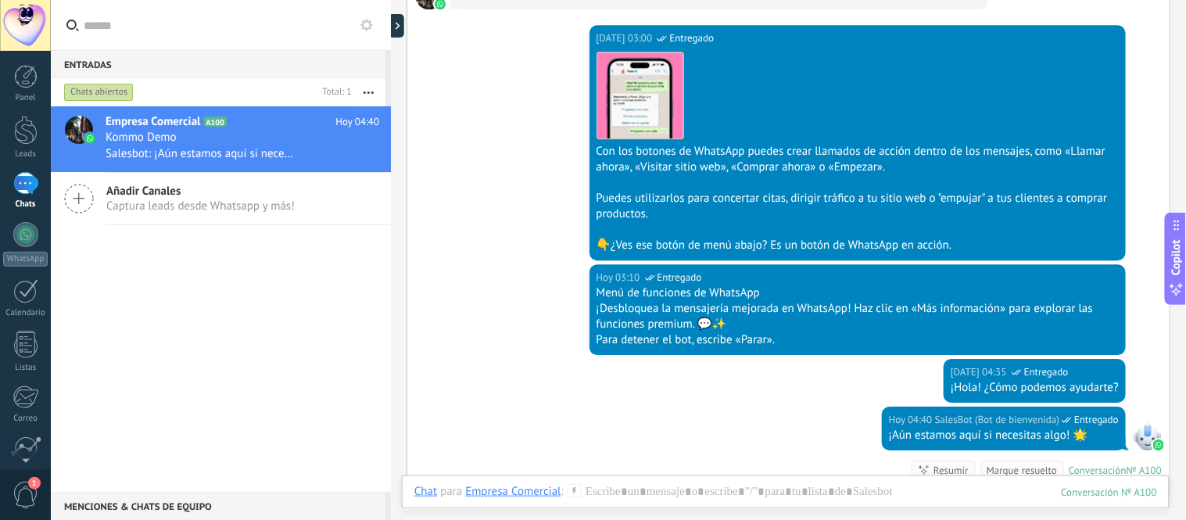
scroll to position [973, 0]
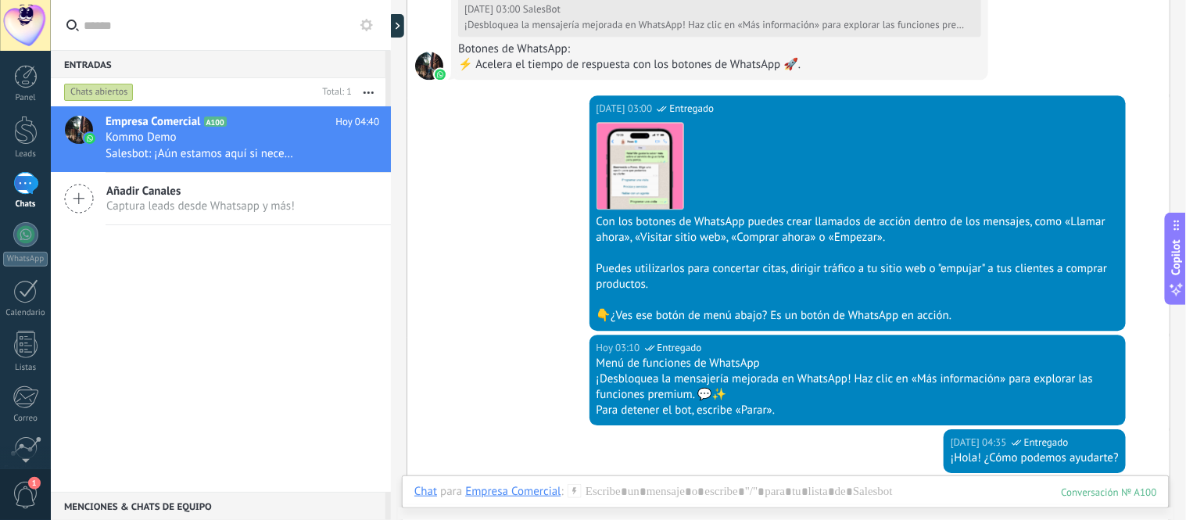
click at [590, 174] on div "Descargar" at bounding box center [857, 166] width 523 height 88
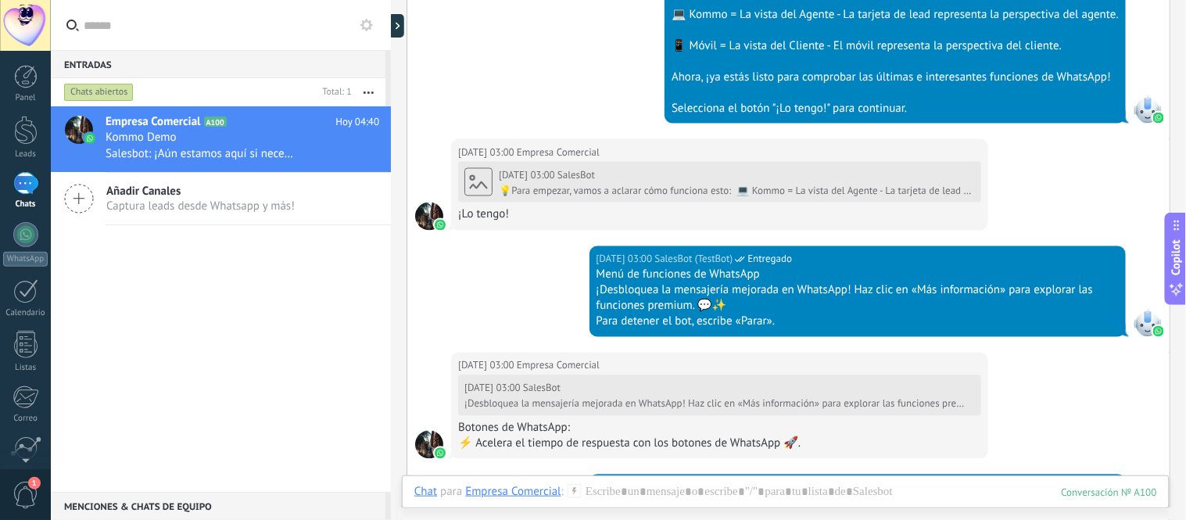
scroll to position [597, 0]
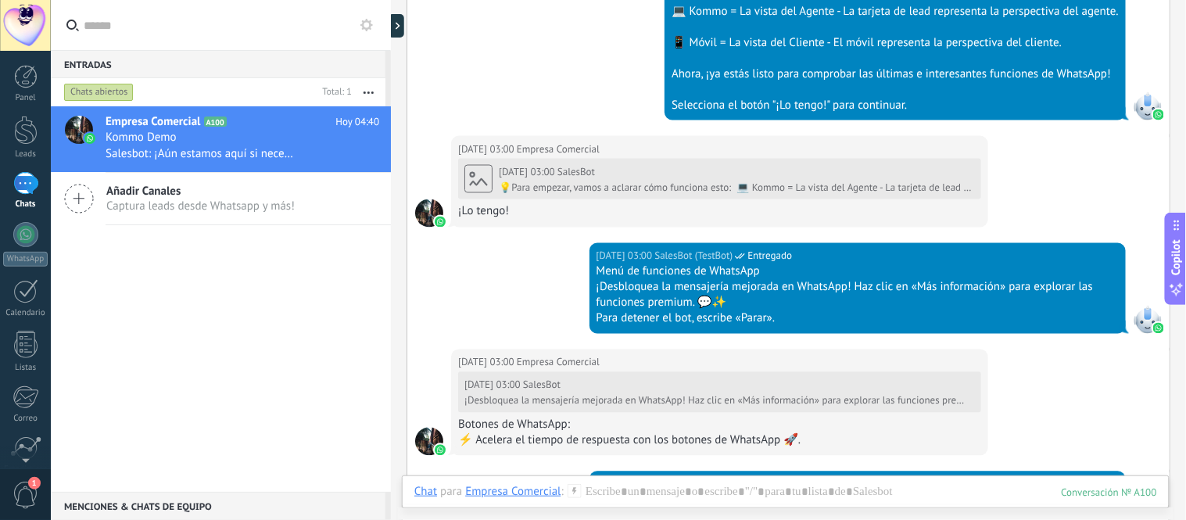
click at [368, 20] on use at bounding box center [366, 25] width 13 height 13
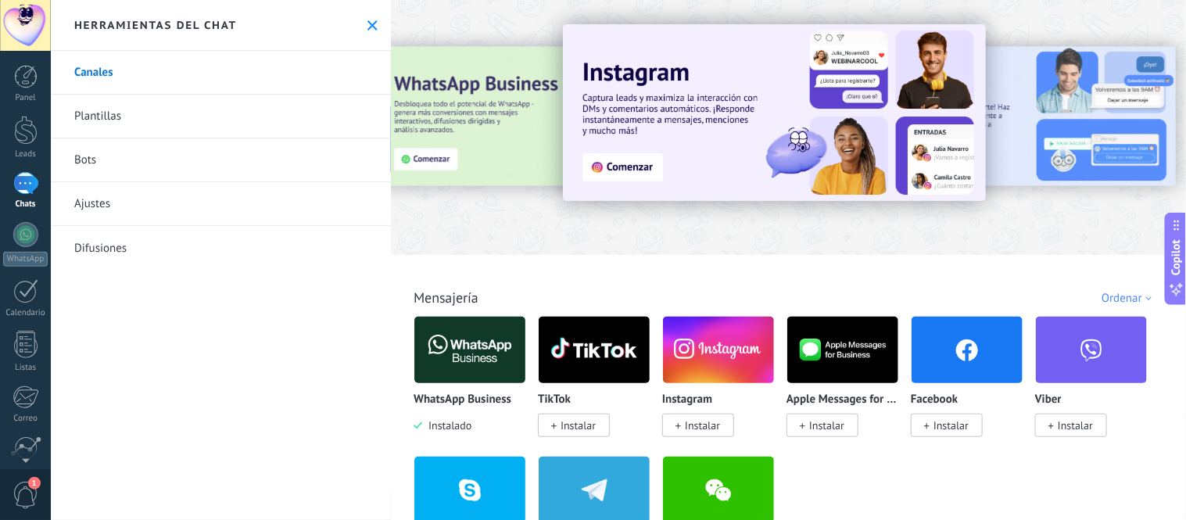
click at [368, 20] on icon at bounding box center [372, 25] width 10 height 10
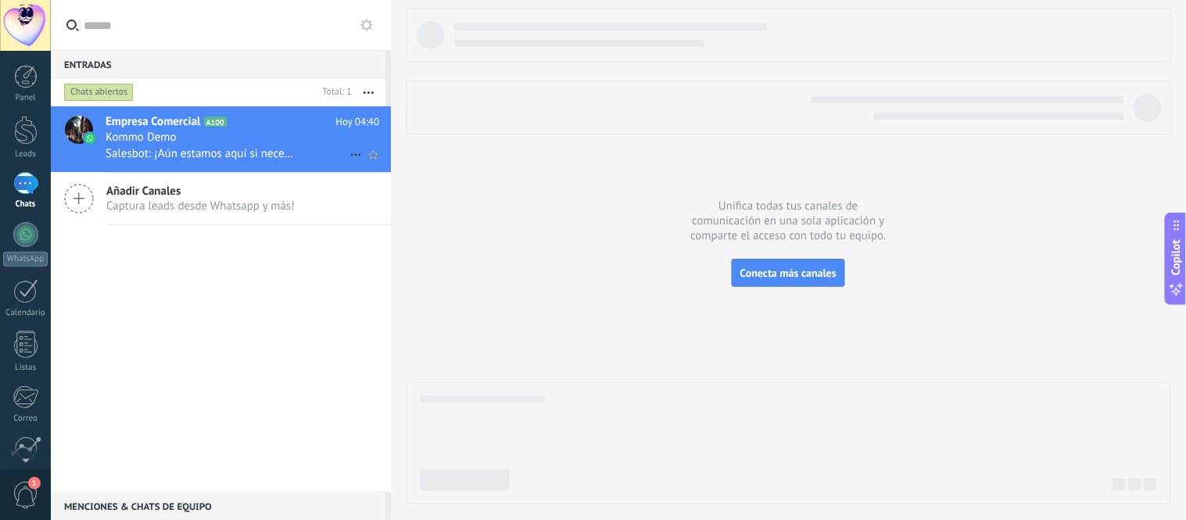
click at [346, 154] on icon at bounding box center [355, 154] width 19 height 19
click at [297, 145] on div at bounding box center [593, 260] width 1186 height 520
click at [283, 142] on div "Kommo Demo" at bounding box center [243, 138] width 274 height 16
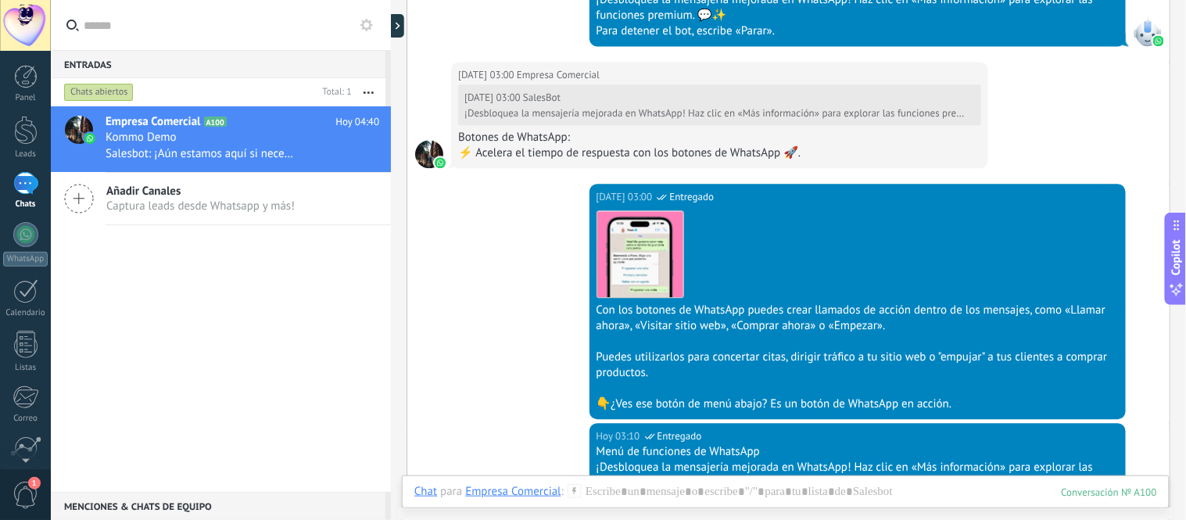
scroll to position [886, 0]
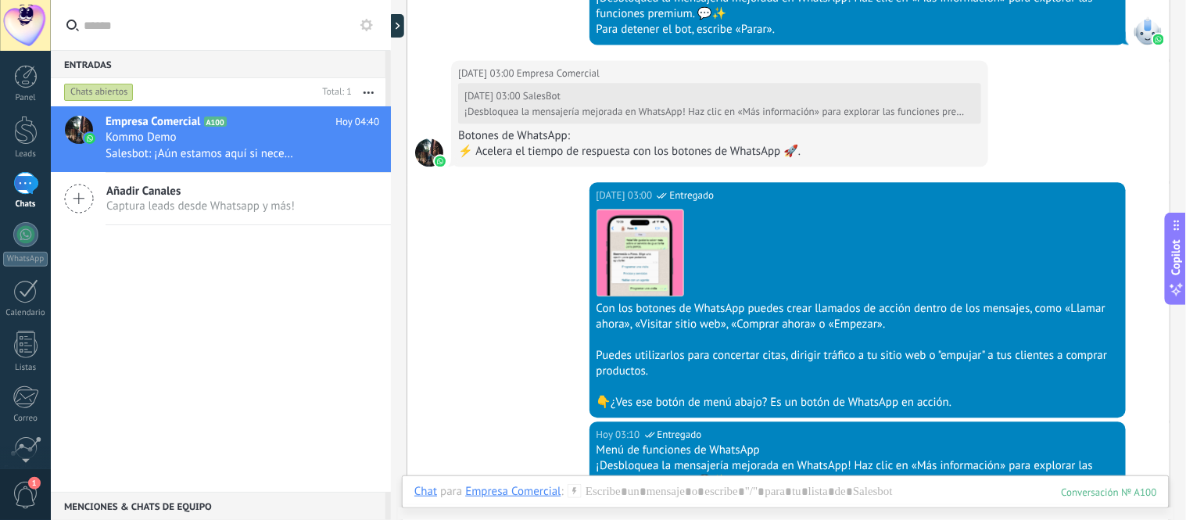
drag, startPoint x: 818, startPoint y: 292, endPoint x: 743, endPoint y: 276, distance: 76.0
drag, startPoint x: 743, startPoint y: 276, endPoint x: 714, endPoint y: 260, distance: 33.6
click at [590, 260] on div "Descargar" at bounding box center [857, 253] width 523 height 88
click at [590, 264] on div "Descargar" at bounding box center [857, 253] width 523 height 88
drag, startPoint x: 1102, startPoint y: 186, endPoint x: 1093, endPoint y: 202, distance: 18.2
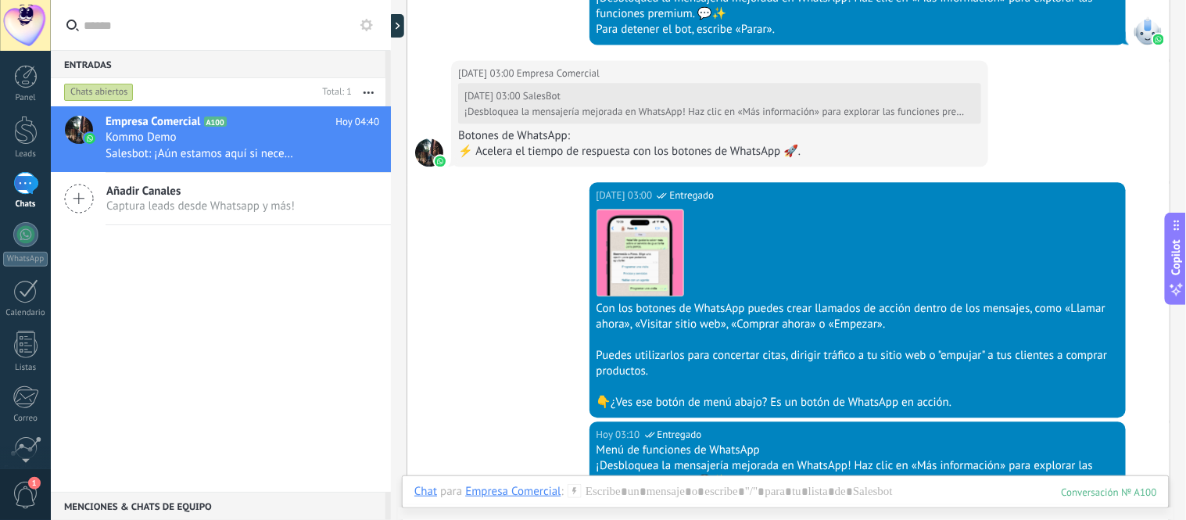
click at [590, 186] on div "Hoy 03:00 SalesBot (TestBot) Entregado Descargar Con los botones de WhatsApp pu…" at bounding box center [857, 299] width 537 height 235
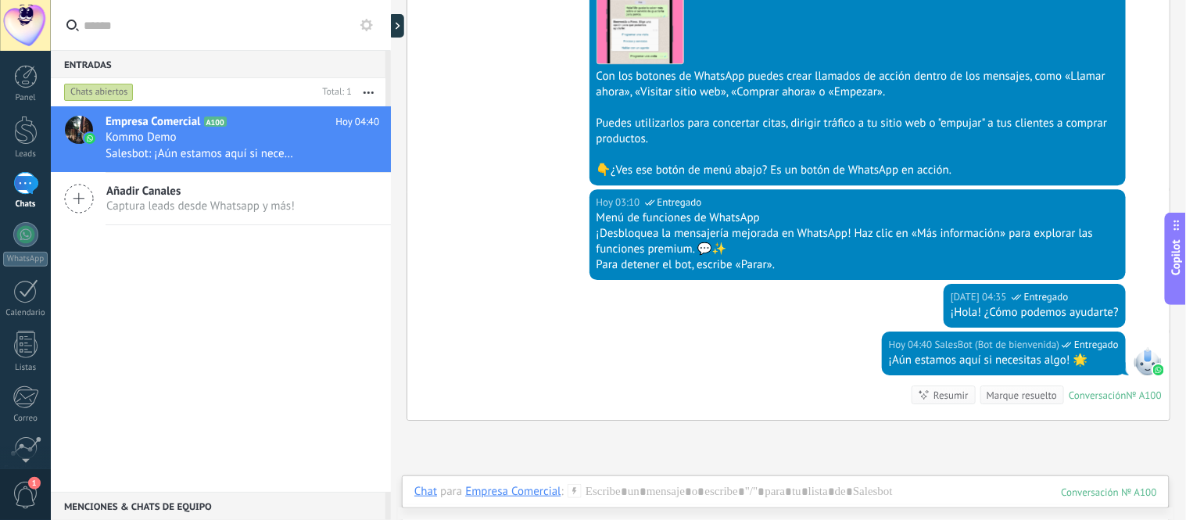
scroll to position [1147, 0]
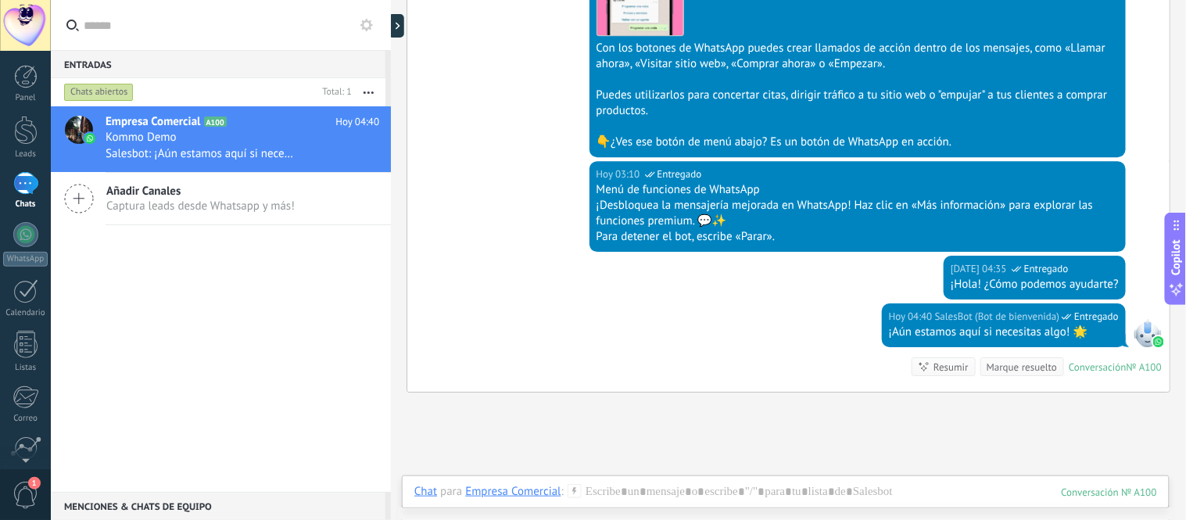
click at [590, 311] on span "Entregado" at bounding box center [1096, 317] width 45 height 16
click at [590, 309] on span "SalesBot (Bot de bienvenida)" at bounding box center [997, 317] width 124 height 16
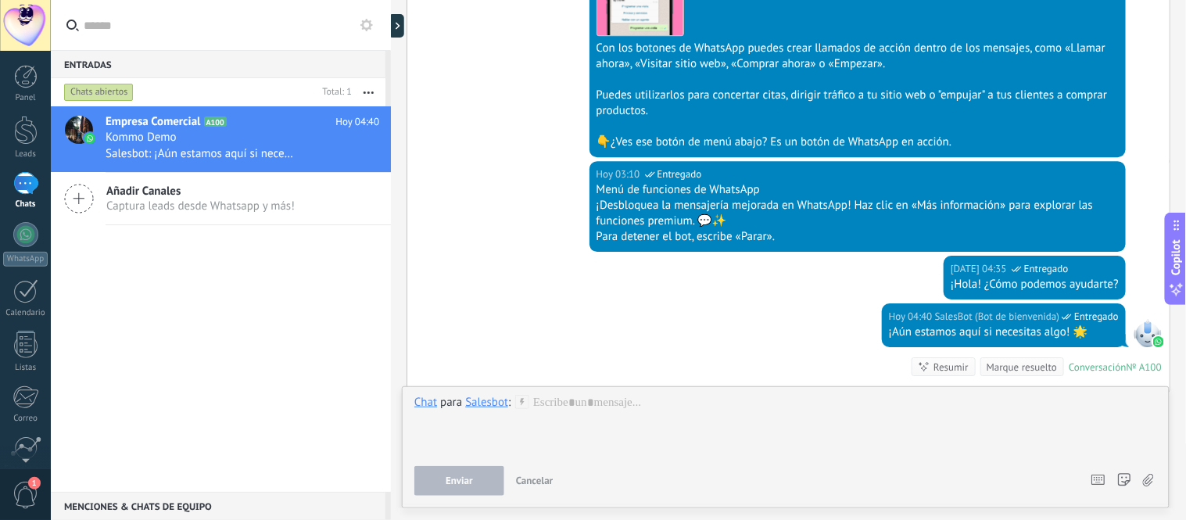
click at [590, 284] on div "¡Hola! ¿Cómo podemos ayudarte?" at bounding box center [1034, 285] width 168 height 16
click at [590, 230] on div "Para detener el bot, escribe «Parar»." at bounding box center [857, 237] width 523 height 16
click at [590, 200] on div "¡Desbloquea la mensajería mejorada en WhatsApp! Haz clic en «Más información» p…" at bounding box center [857, 213] width 523 height 31
click at [590, 232] on div "Para detener el bot, escribe «Parar»." at bounding box center [857, 237] width 523 height 16
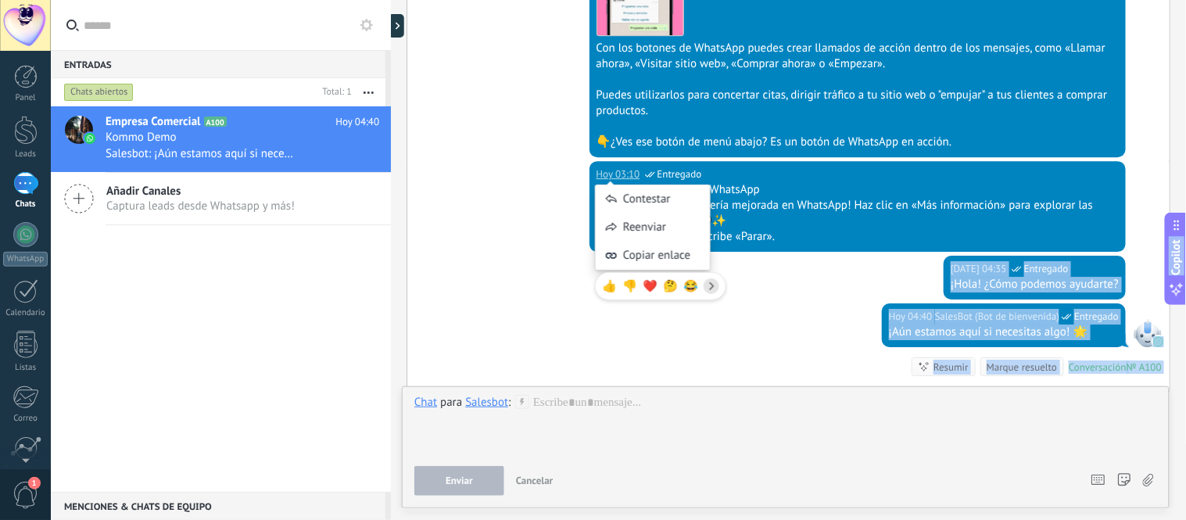
drag, startPoint x: 782, startPoint y: 237, endPoint x: 598, endPoint y: 173, distance: 195.3
click at [590, 173] on body ".abccls-1,.abccls-2{fill-rule:evenodd}.abccls-2{fill:#fff} .abfcls-1{fill:none}…" at bounding box center [593, 260] width 1186 height 520
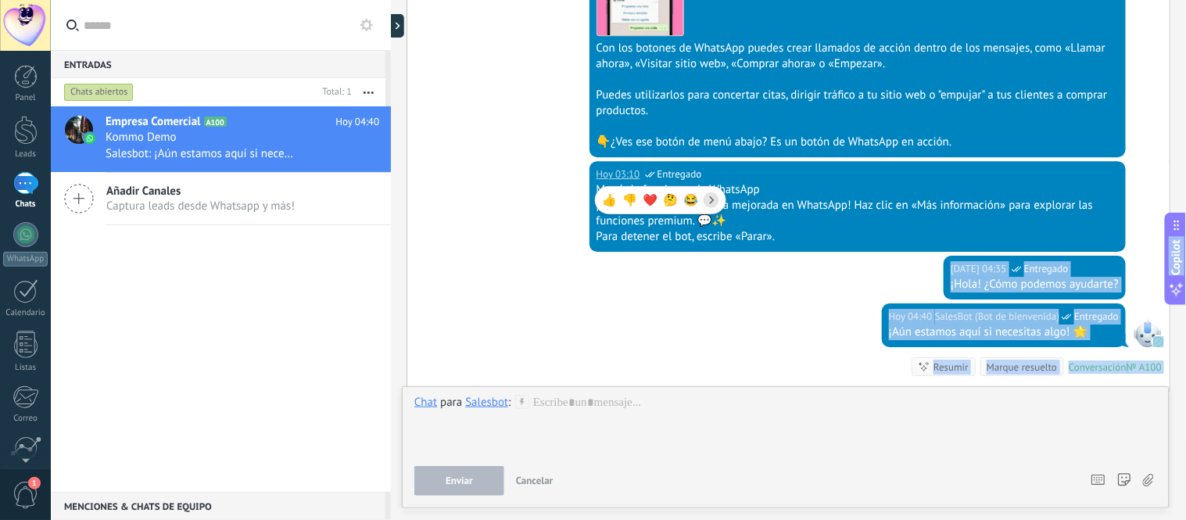
click at [590, 173] on div "Contestar Reenviar Copiar enlace 👍 👎 ❤️ 🤔 😂" at bounding box center [660, 191] width 131 height 61
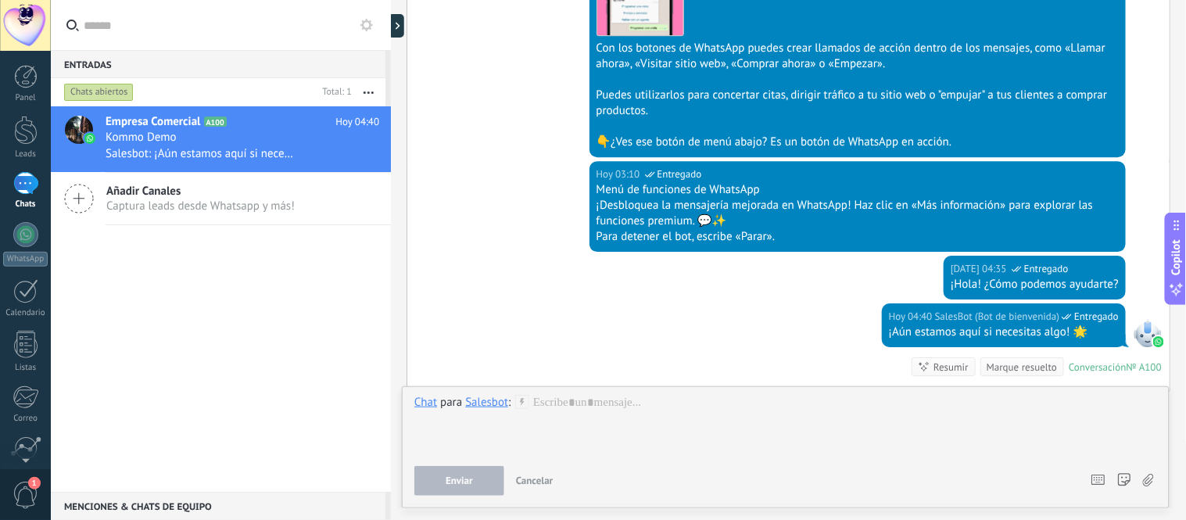
click at [590, 241] on div "Para detener el bot, escribe «Parar»." at bounding box center [857, 237] width 523 height 16
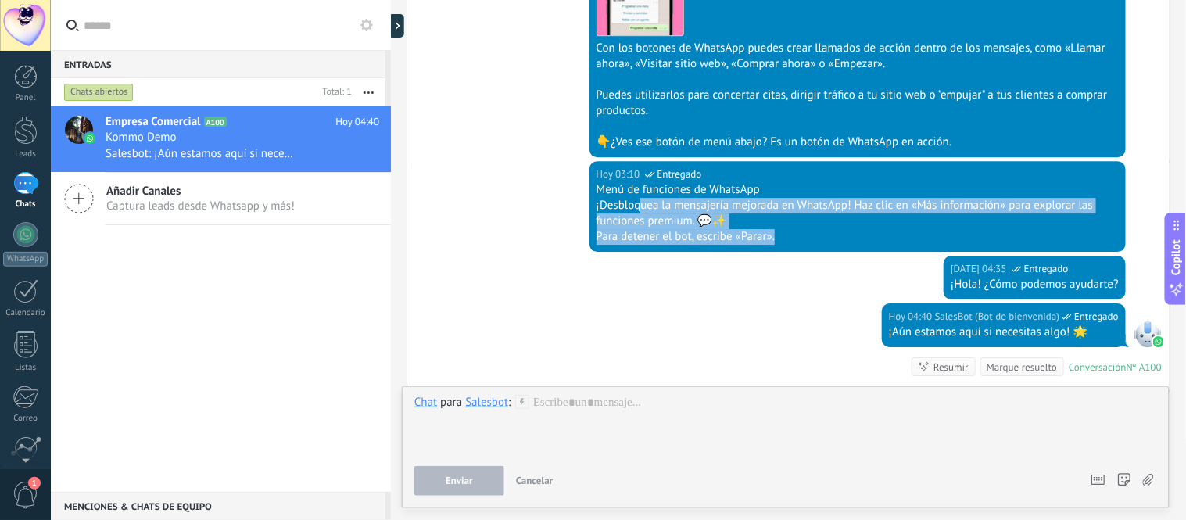
drag, startPoint x: 775, startPoint y: 238, endPoint x: 638, endPoint y: 197, distance: 142.9
click at [590, 197] on div "Menú de funciones de WhatsApp ¡Desbloquea la mensajería mejorada en WhatsApp! H…" at bounding box center [857, 213] width 523 height 63
click at [539, 478] on span "Cancelar" at bounding box center [535, 480] width 38 height 13
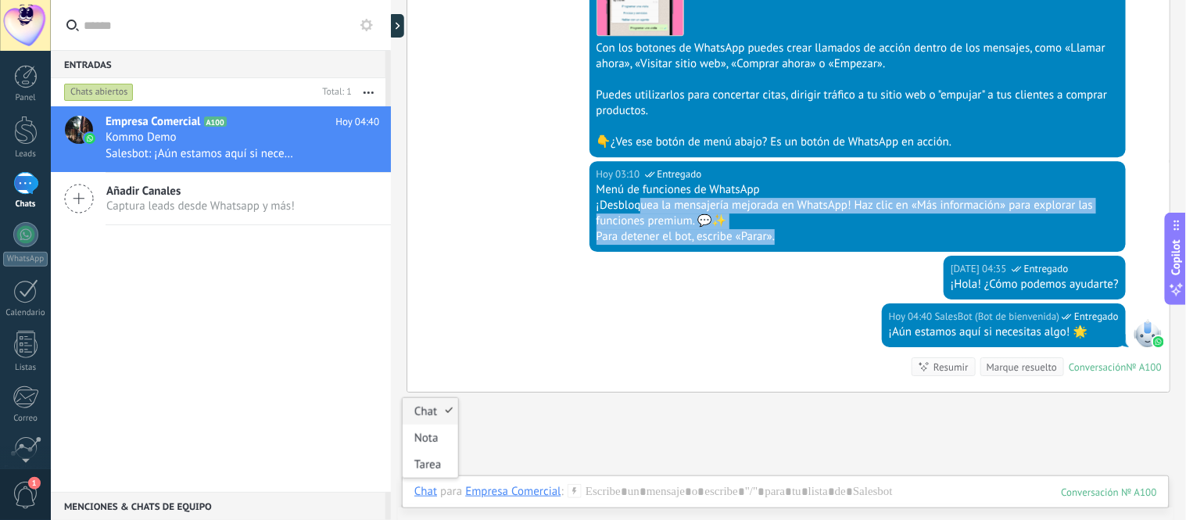
click at [431, 496] on div "Chat" at bounding box center [425, 491] width 23 height 14
click at [434, 416] on div "Chat" at bounding box center [430, 411] width 55 height 27
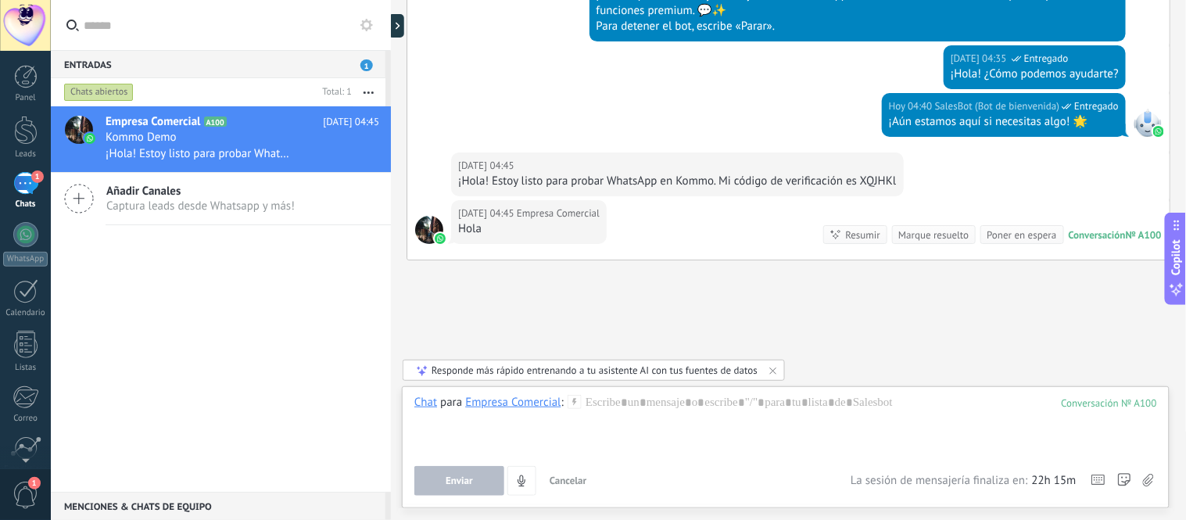
scroll to position [1370, 0]
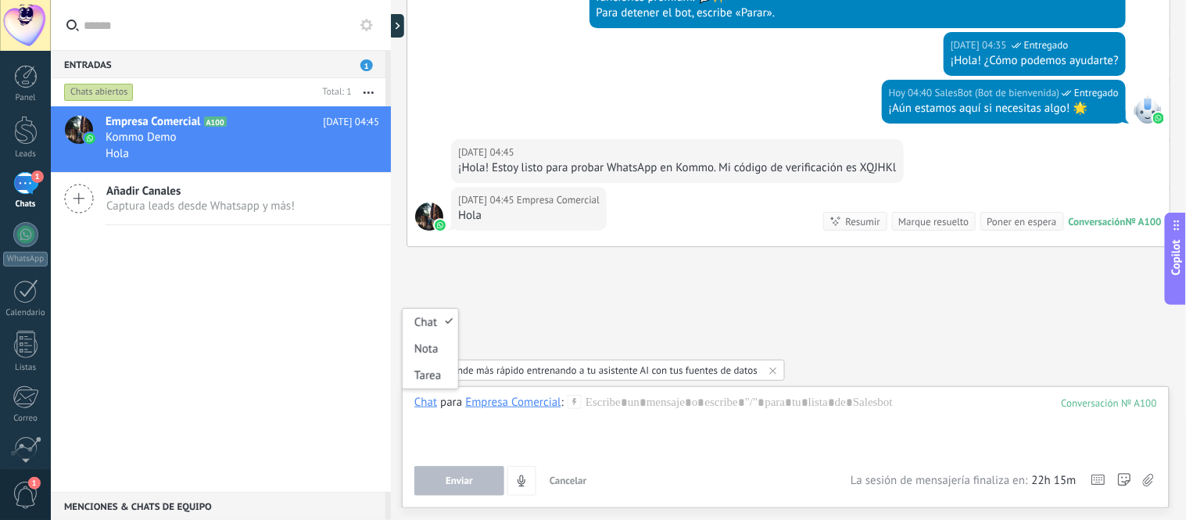
click at [425, 408] on div "Chat" at bounding box center [425, 402] width 23 height 14
drag, startPoint x: 237, startPoint y: 274, endPoint x: 213, endPoint y: 275, distance: 23.5
click at [235, 274] on div "Empresa Comercial A100 Hoy 04:45 Kommo Demo Hola Añadir Canales Captura leads d…" at bounding box center [221, 298] width 340 height 385
click at [20, 186] on div "1" at bounding box center [25, 183] width 25 height 23
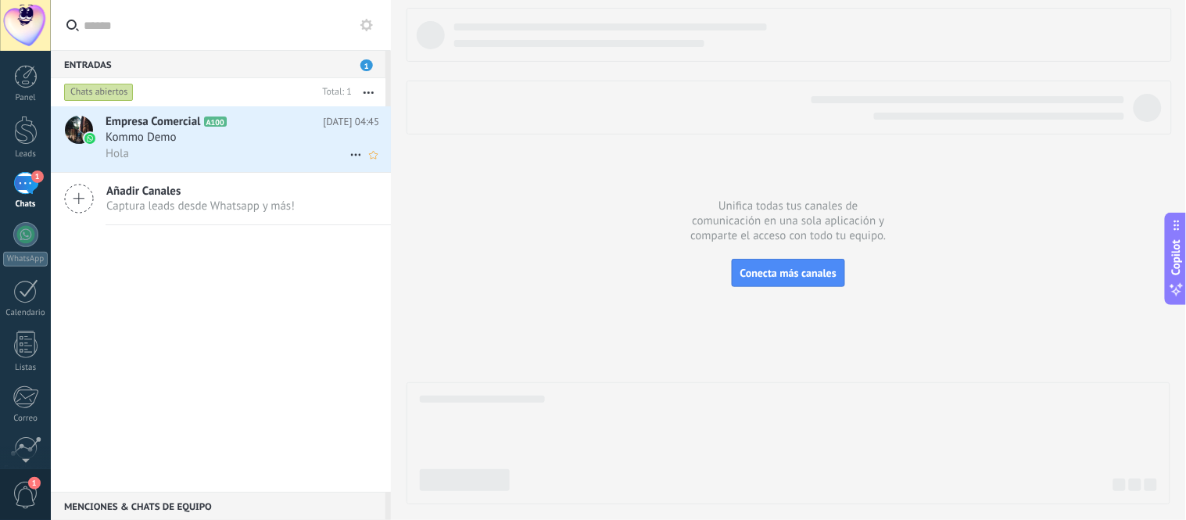
click at [98, 138] on div at bounding box center [78, 139] width 55 height 66
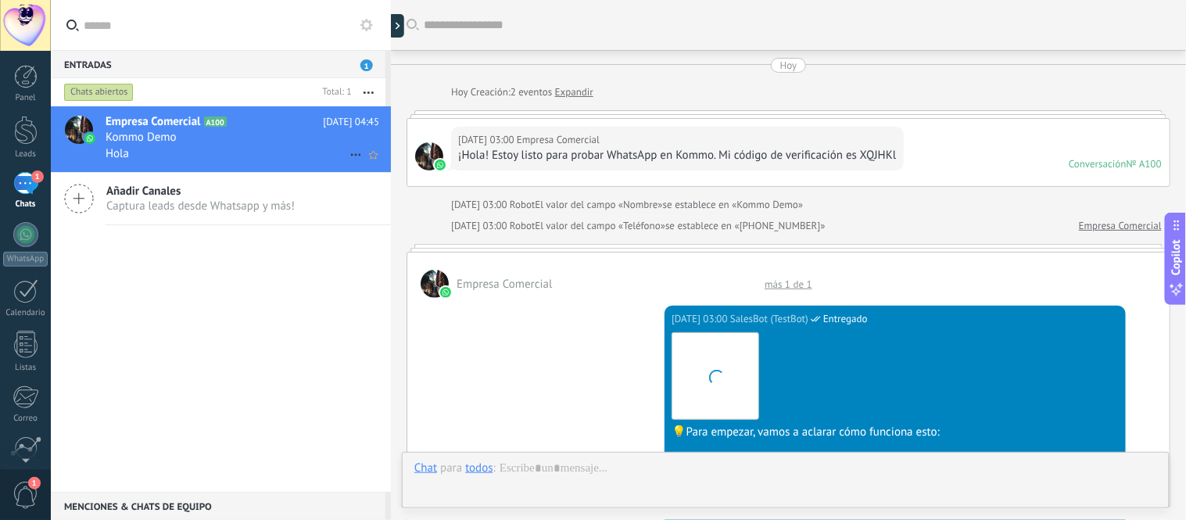
scroll to position [1181, 0]
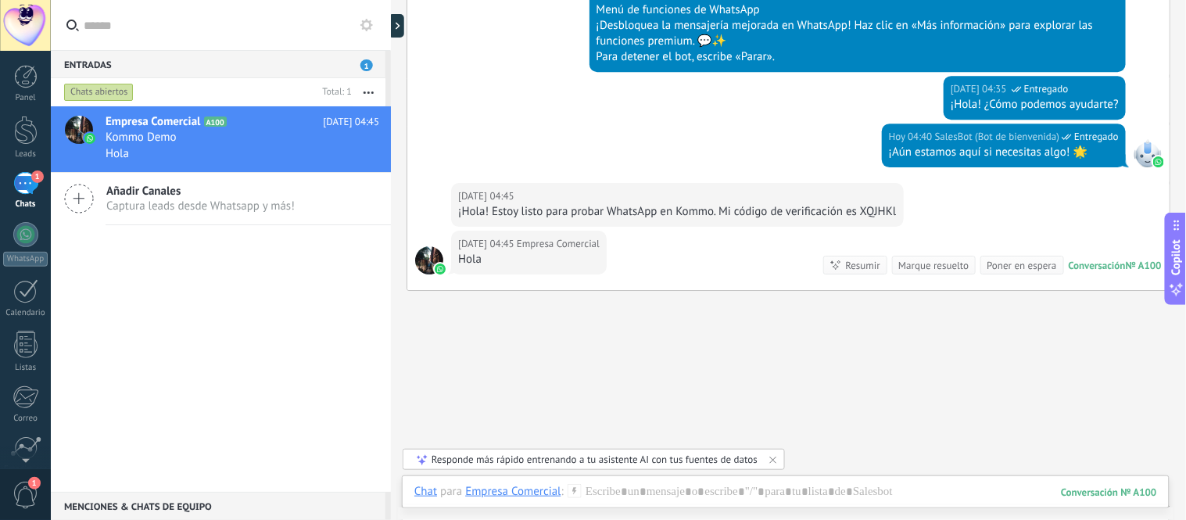
click at [590, 141] on span "Entregado" at bounding box center [1096, 137] width 45 height 16
drag, startPoint x: 1095, startPoint y: 141, endPoint x: 1043, endPoint y: 142, distance: 51.6
click at [590, 142] on div "Hoy 04:40 SalesBot (Bot de bienvenida) Entregado" at bounding box center [1004, 137] width 230 height 16
click at [590, 152] on div "Hoy 04:40 SalesBot (Bot de bienvenida) Entregado ¡Aún estamos aquí si necesitas…" at bounding box center [788, 152] width 762 height 59
click at [590, 149] on div "Hoy 04:40 SalesBot (Bot de bienvenida) Entregado ¡Aún estamos aquí si necesitas…" at bounding box center [1004, 145] width 244 height 44
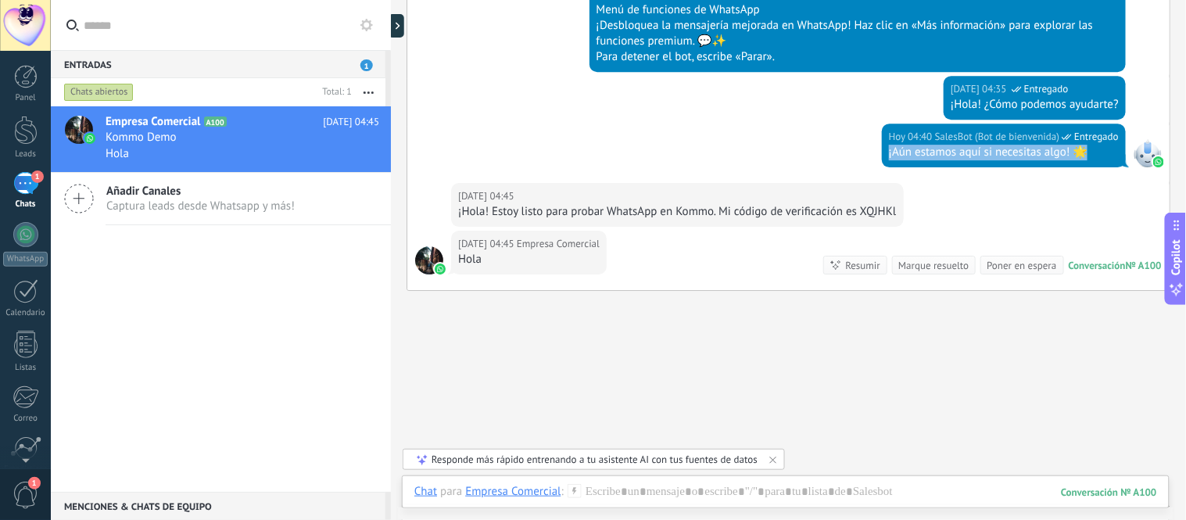
drag, startPoint x: 1075, startPoint y: 154, endPoint x: 857, endPoint y: 155, distance: 218.8
click at [590, 155] on div "Hoy 04:40 SalesBot (Bot de bienvenida) Entregado ¡Aún estamos aquí si necesitas…" at bounding box center [788, 152] width 762 height 59
copy div "¡Aún estamos aquí si necesitas algo! 🌟"
click at [590, 467] on div "Responde más rápido entrenando a tu asistente AI con tus fuentes de datos" at bounding box center [594, 459] width 382 height 21
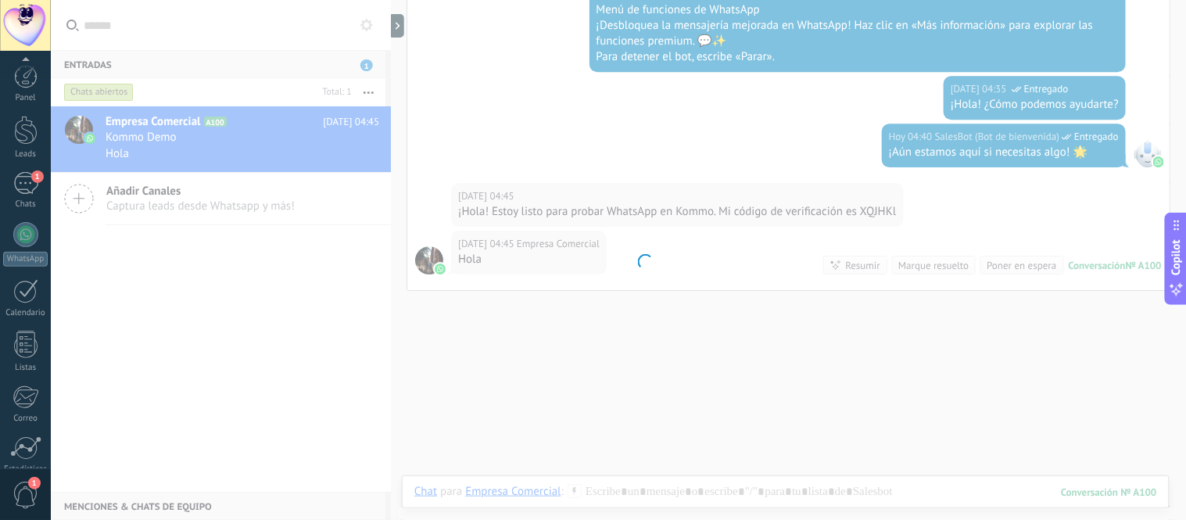
scroll to position [130, 0]
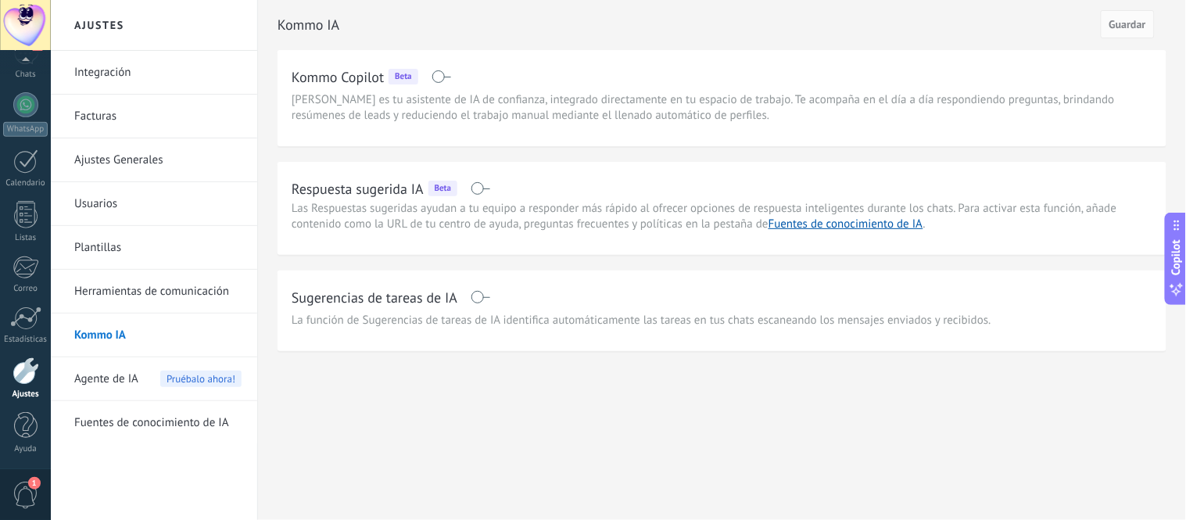
click at [474, 191] on span at bounding box center [480, 188] width 20 height 13
click at [487, 298] on span at bounding box center [480, 297] width 20 height 13
click at [590, 34] on button "Guardar" at bounding box center [1127, 24] width 54 height 28
click at [166, 284] on link "Herramientas de comunicación" at bounding box center [157, 292] width 167 height 44
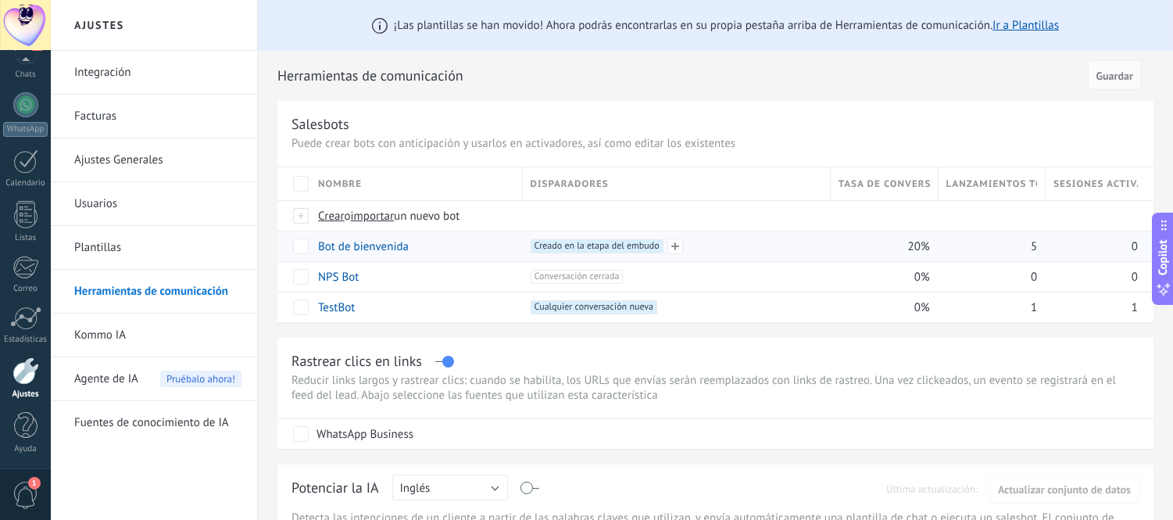
click at [590, 248] on span "Creado en la etapa del embudo +0" at bounding box center [597, 246] width 133 height 14
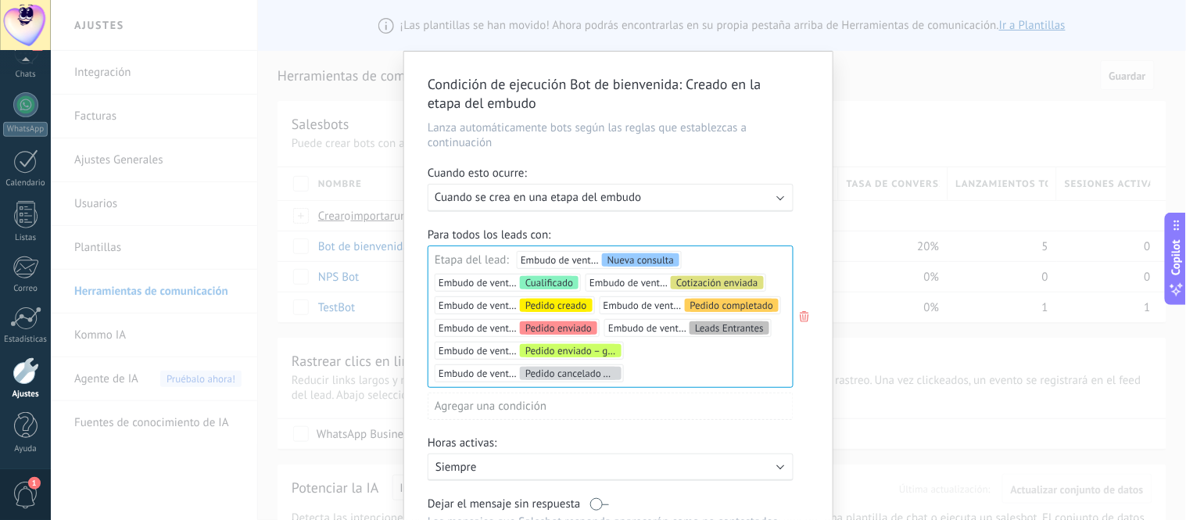
click at [590, 204] on div "Ejecutar: Cuando se crea en una etapa del embudo" at bounding box center [604, 197] width 339 height 15
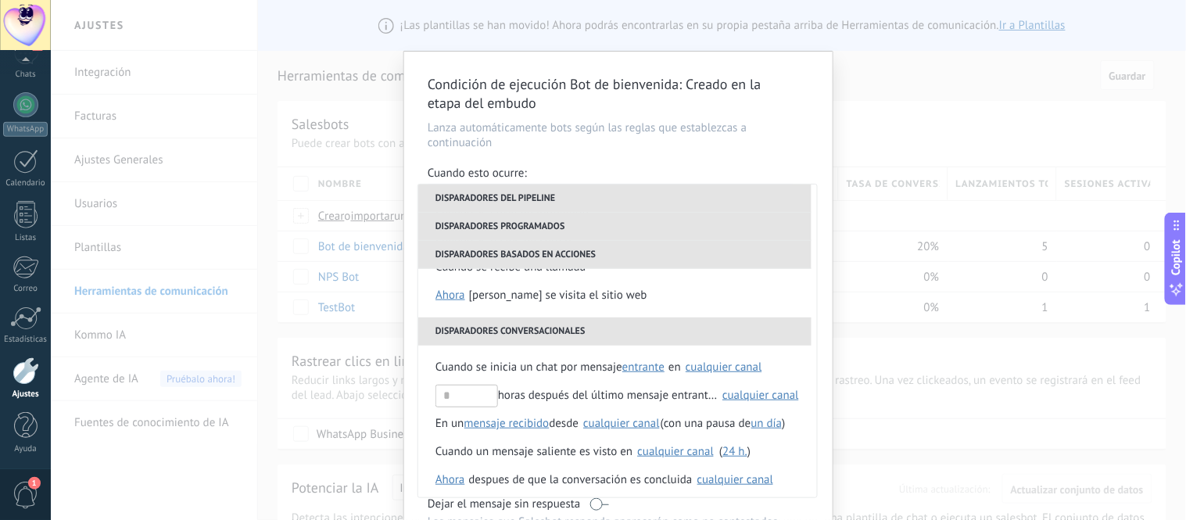
scroll to position [369, 0]
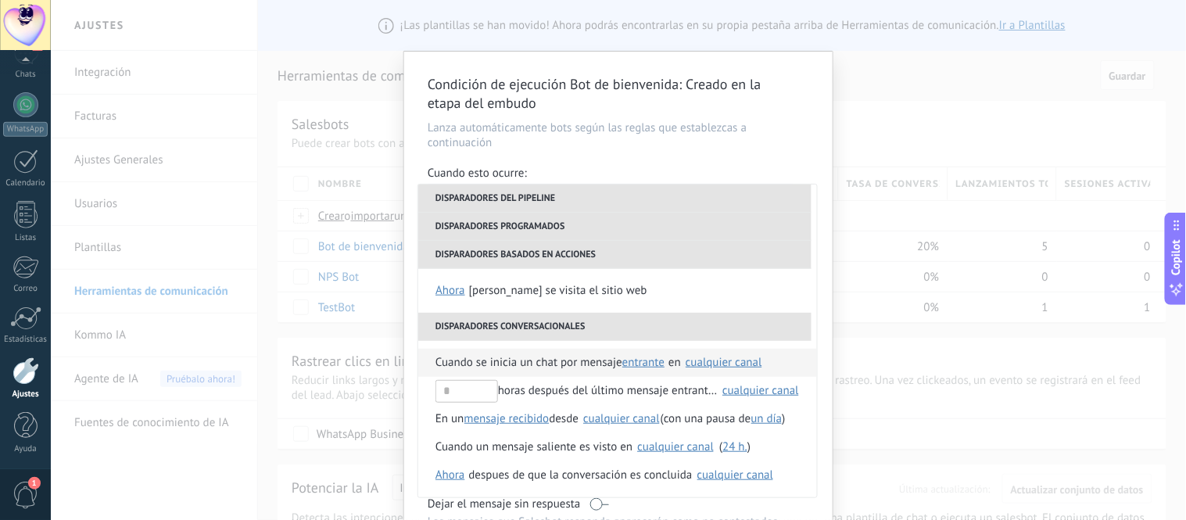
click at [576, 356] on span "Cuando se inicia un chat por mensaje" at bounding box center [528, 363] width 187 height 28
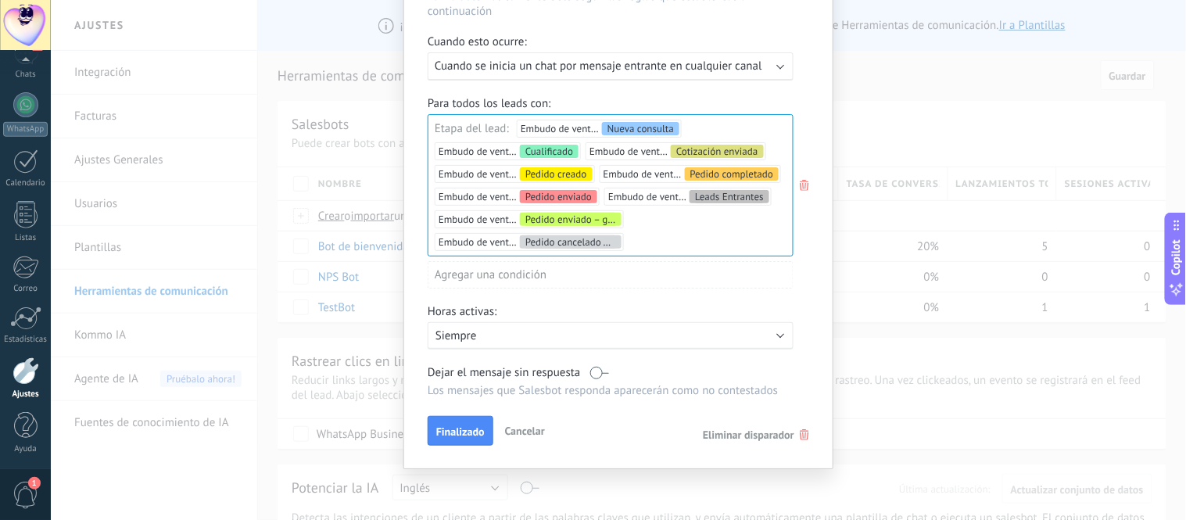
scroll to position [138, 0]
click at [460, 432] on span "Finalizado" at bounding box center [460, 431] width 48 height 11
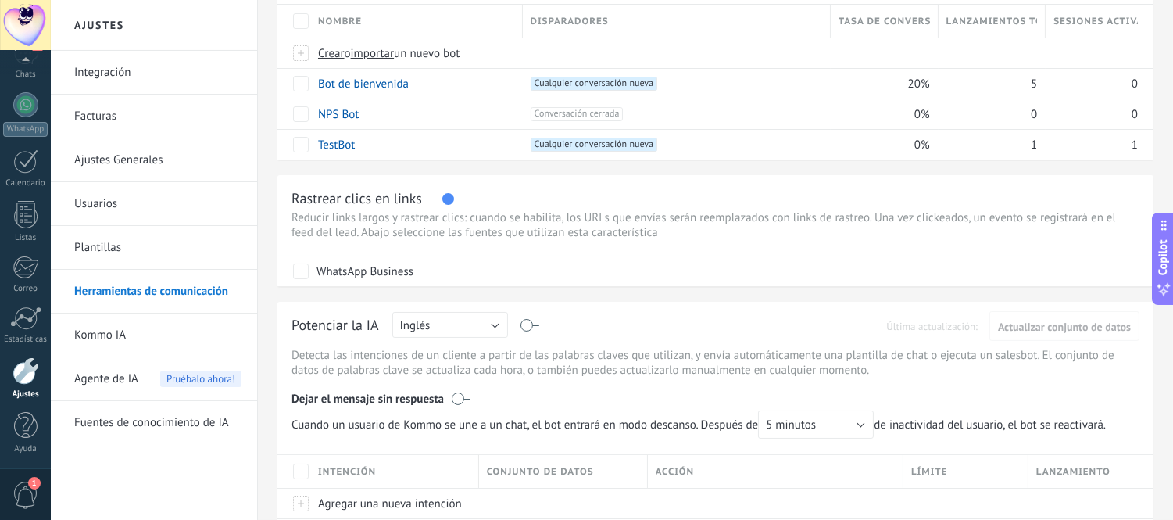
scroll to position [174, 0]
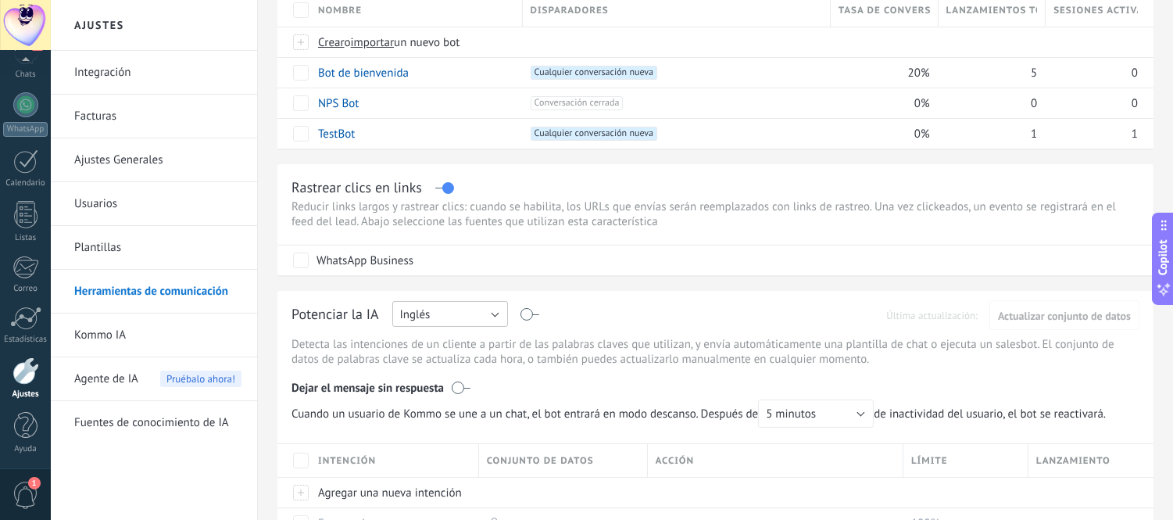
click at [485, 314] on button "Inglés" at bounding box center [450, 314] width 116 height 26
click at [463, 376] on span "Español" at bounding box center [443, 368] width 120 height 15
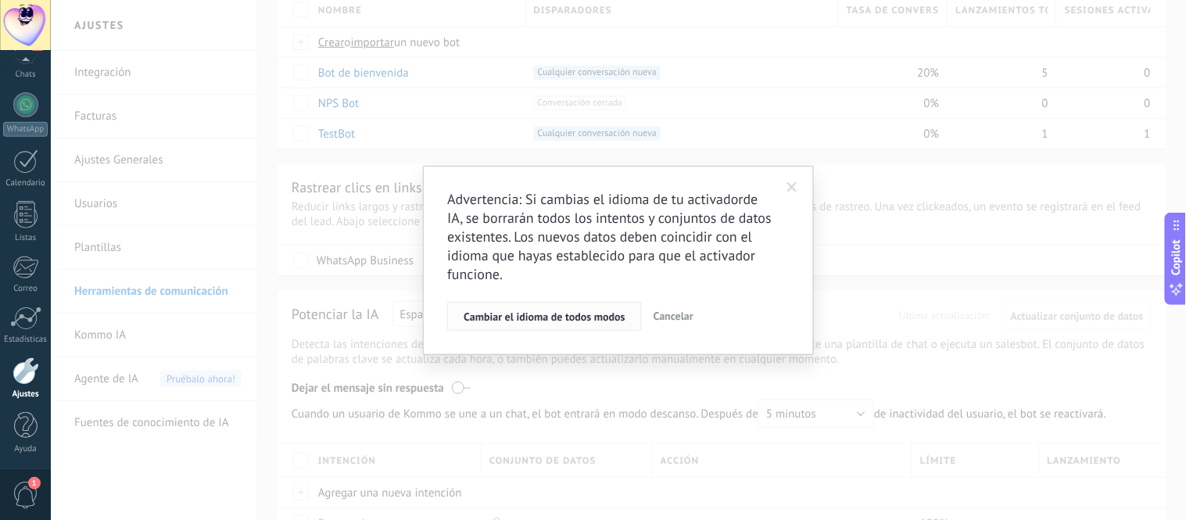
click at [567, 320] on span "Cambiar el idioma de todos modos" at bounding box center [544, 316] width 162 height 11
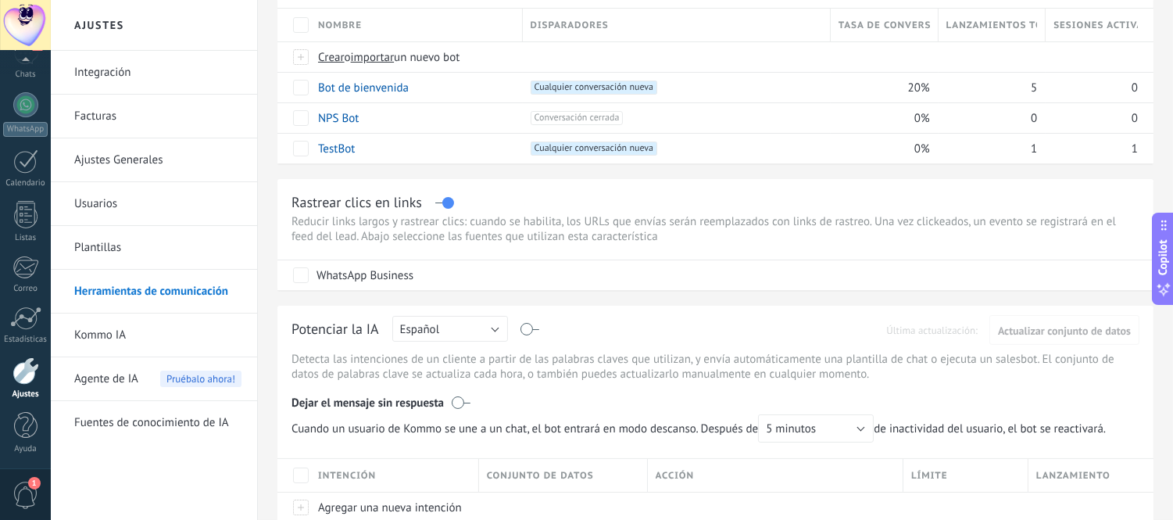
scroll to position [174, 0]
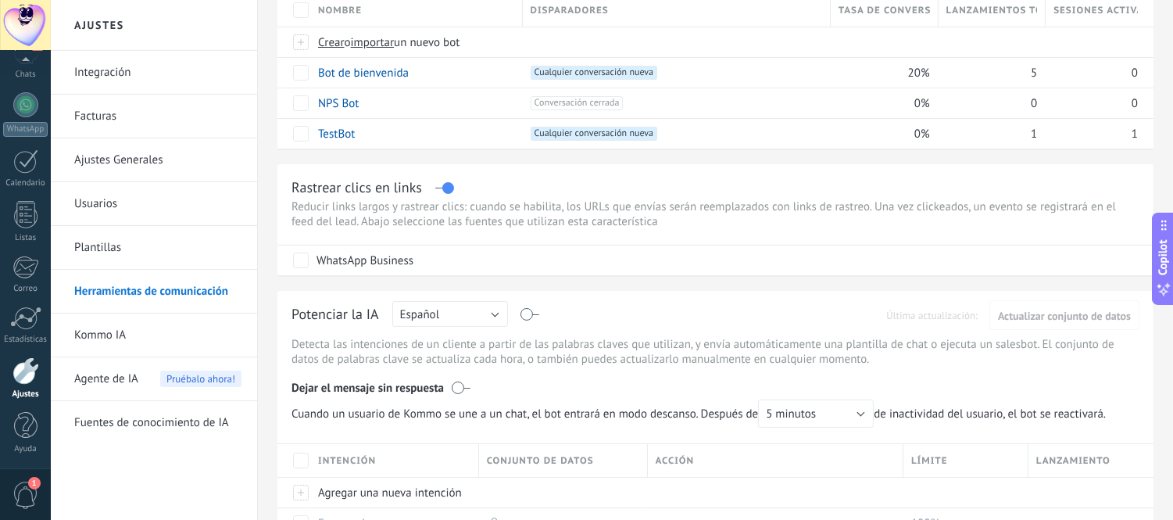
click at [532, 315] on label at bounding box center [530, 314] width 18 height 1
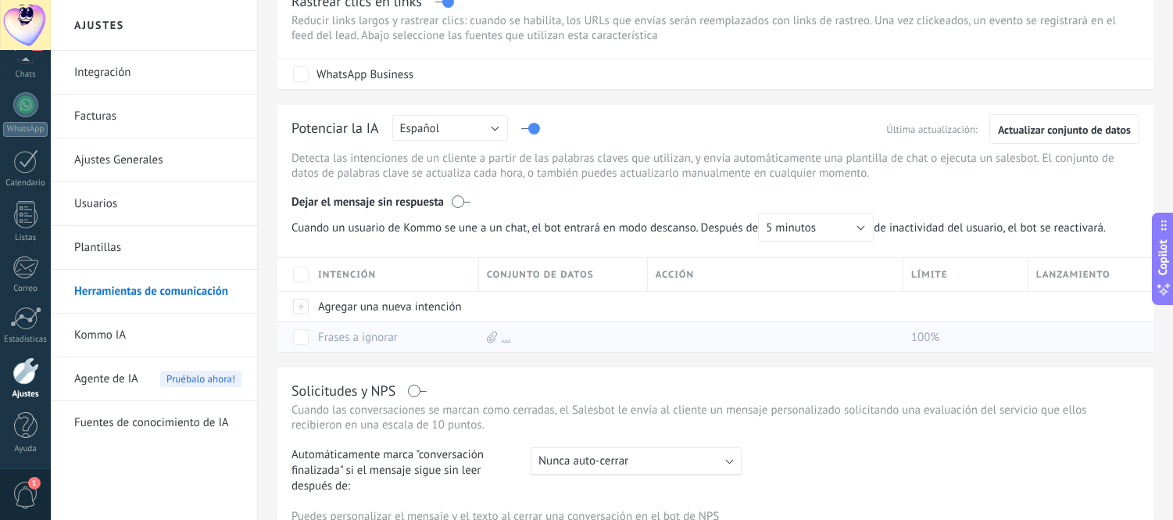
scroll to position [261, 0]
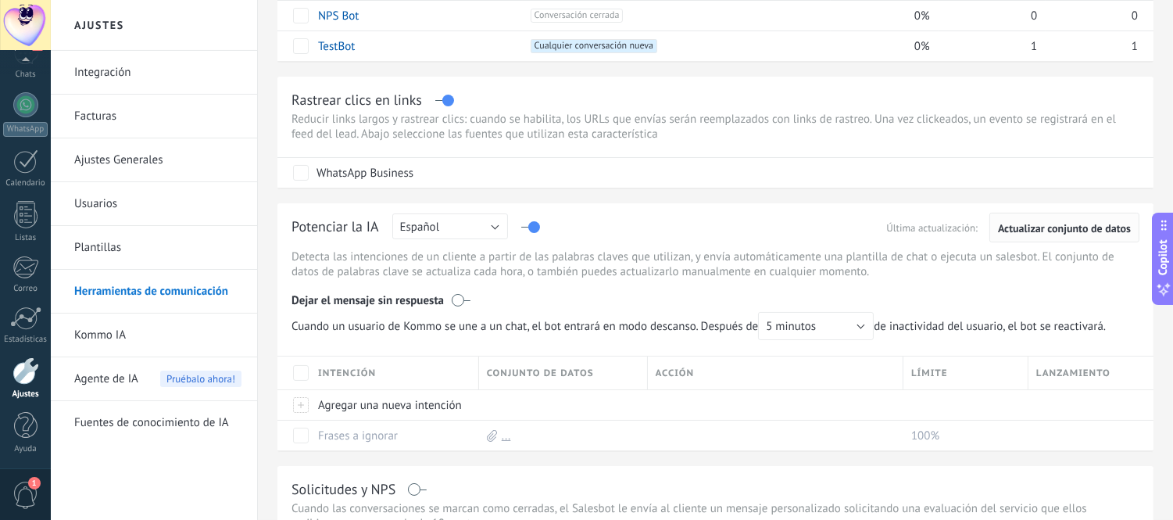
click at [590, 231] on span "Actualizar conjunto de datos" at bounding box center [1064, 228] width 133 height 11
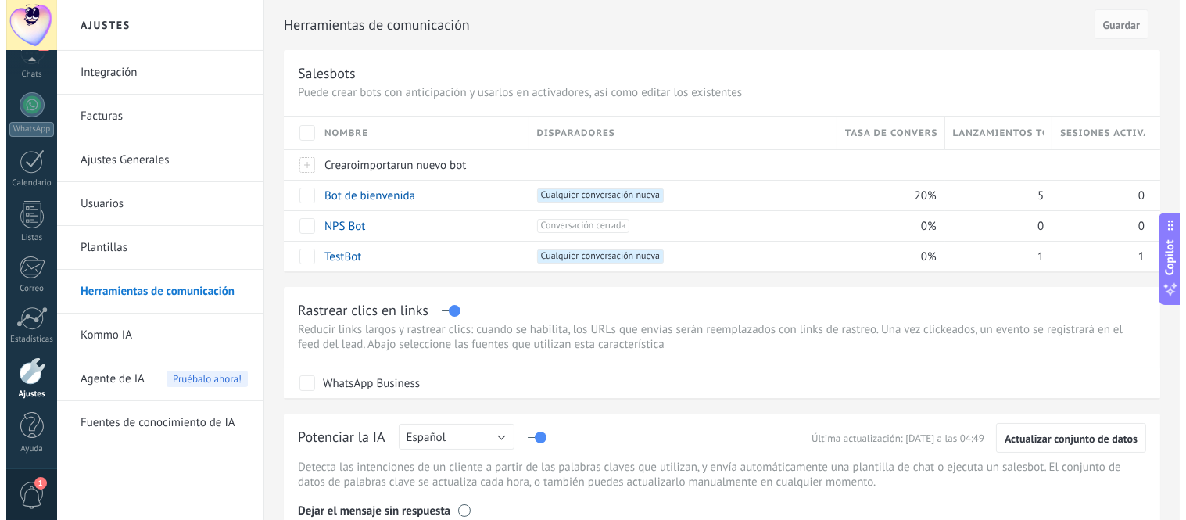
scroll to position [1, 0]
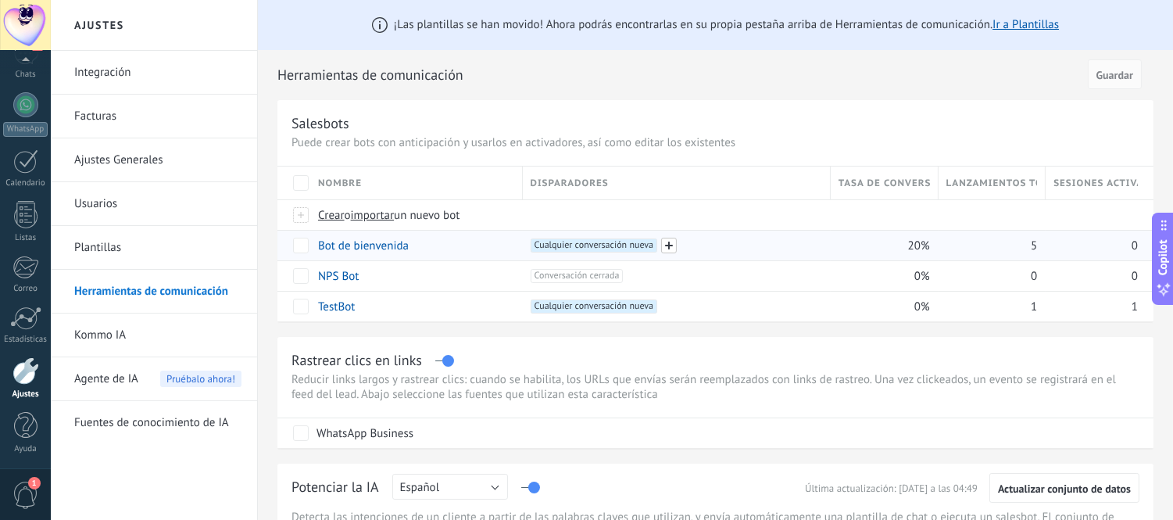
click at [590, 246] on span at bounding box center [669, 246] width 16 height 16
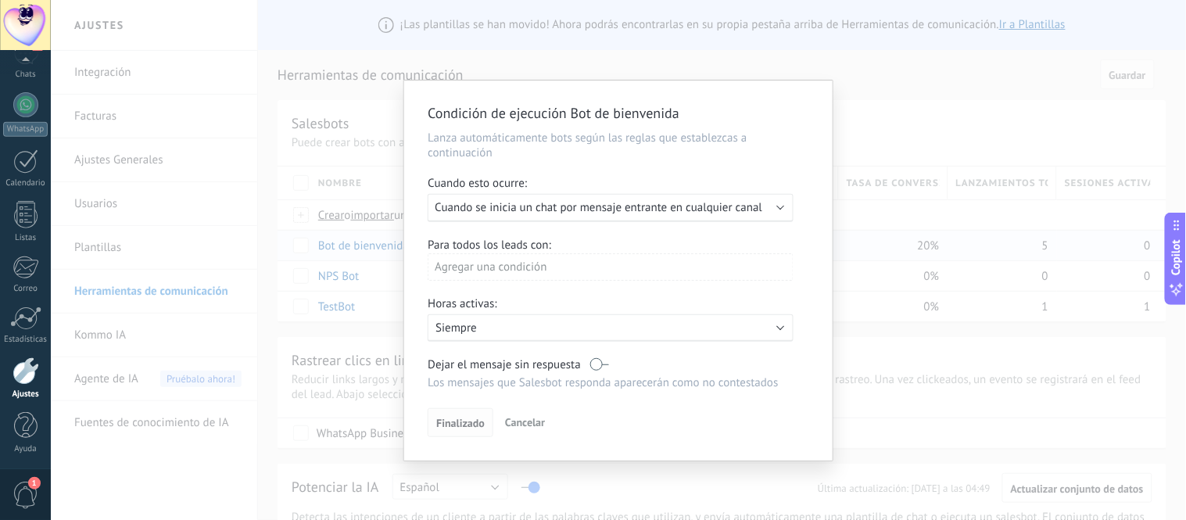
click at [481, 428] on span "Finalizado" at bounding box center [460, 422] width 48 height 11
click at [463, 428] on span "Finalizado" at bounding box center [460, 422] width 48 height 11
click at [590, 264] on div "Agregar una condición" at bounding box center [611, 266] width 366 height 27
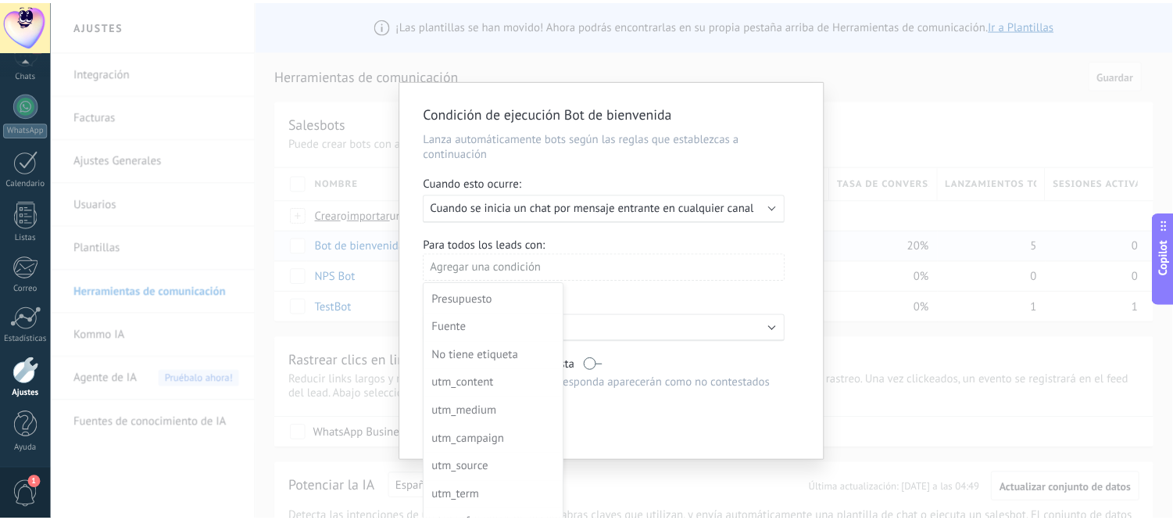
scroll to position [74, 0]
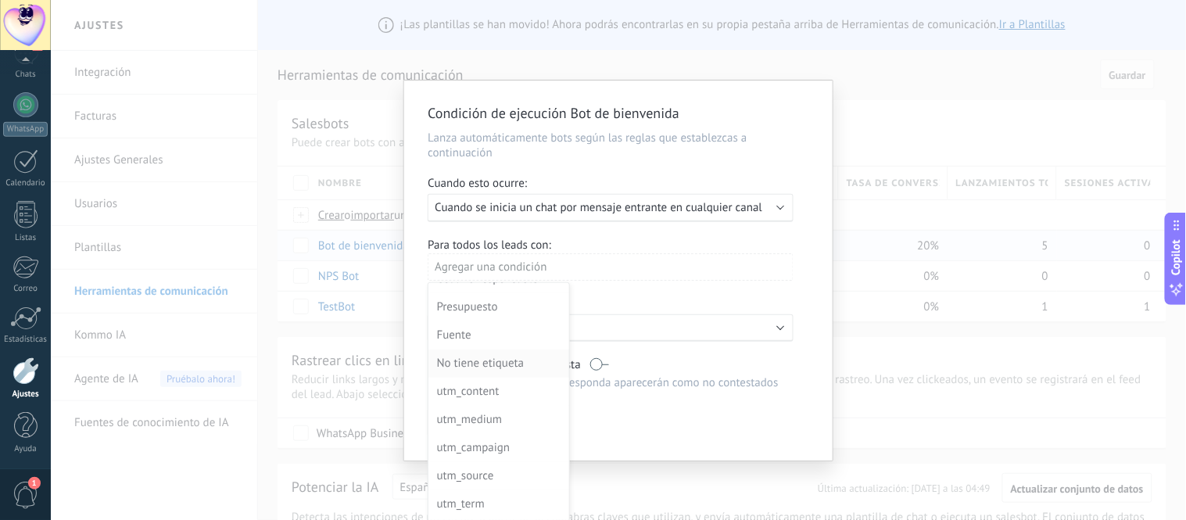
click at [506, 366] on div "No tiene etiqueta" at bounding box center [497, 363] width 122 height 22
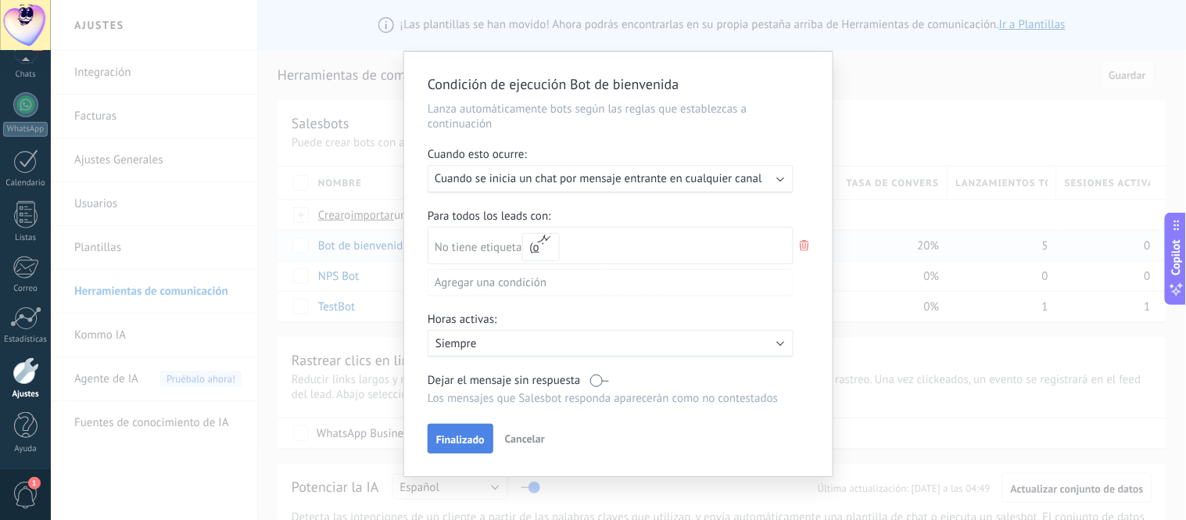
click at [463, 444] on span "Finalizado" at bounding box center [460, 439] width 48 height 11
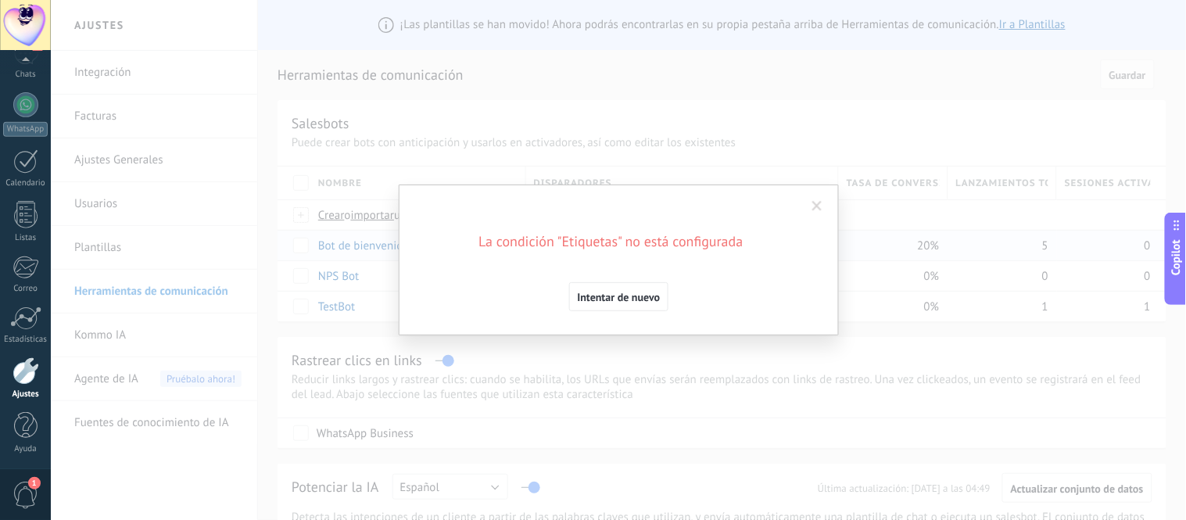
click at [590, 201] on span at bounding box center [817, 206] width 10 height 11
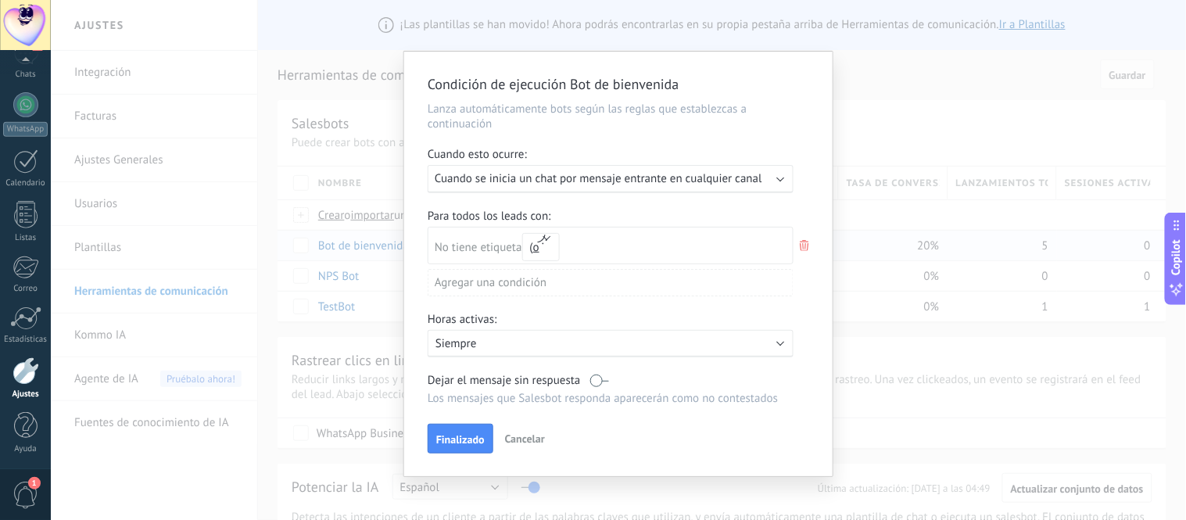
click at [517, 435] on button "Cancelar" at bounding box center [525, 438] width 52 height 23
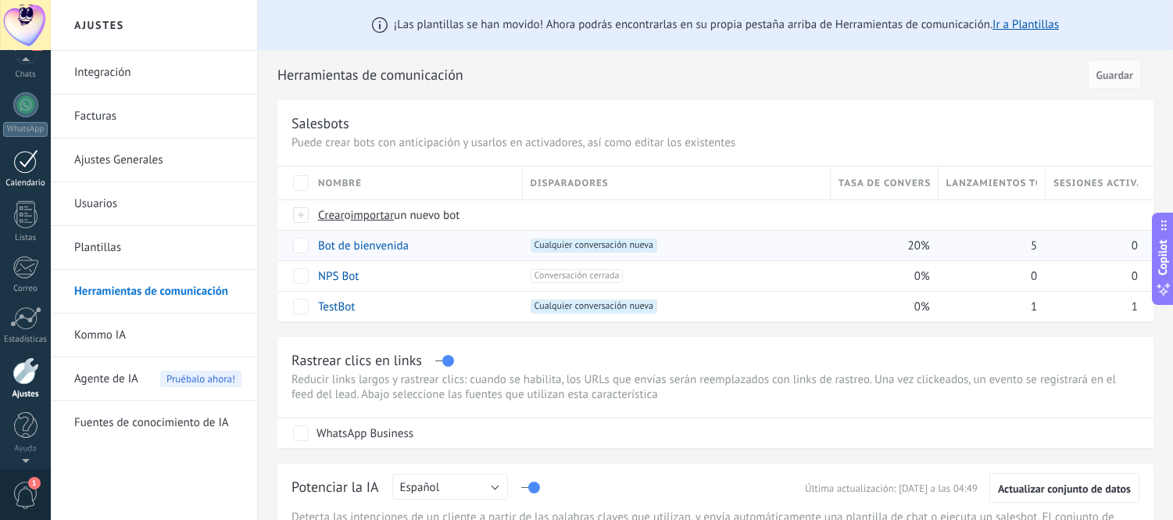
scroll to position [43, 0]
click at [36, 181] on link "WhatsApp" at bounding box center [25, 201] width 51 height 45
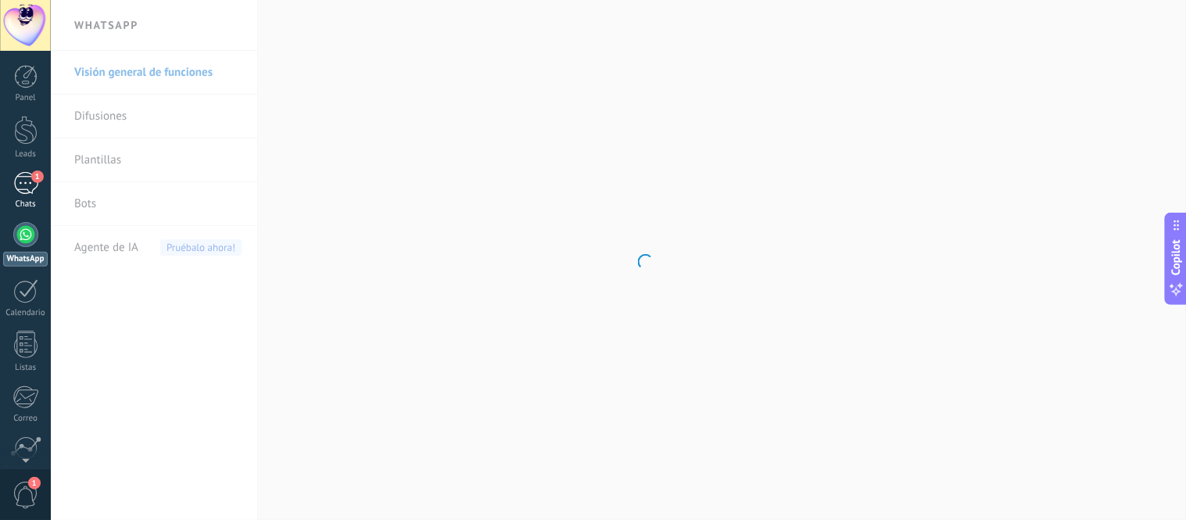
click at [30, 189] on div "1" at bounding box center [25, 183] width 25 height 23
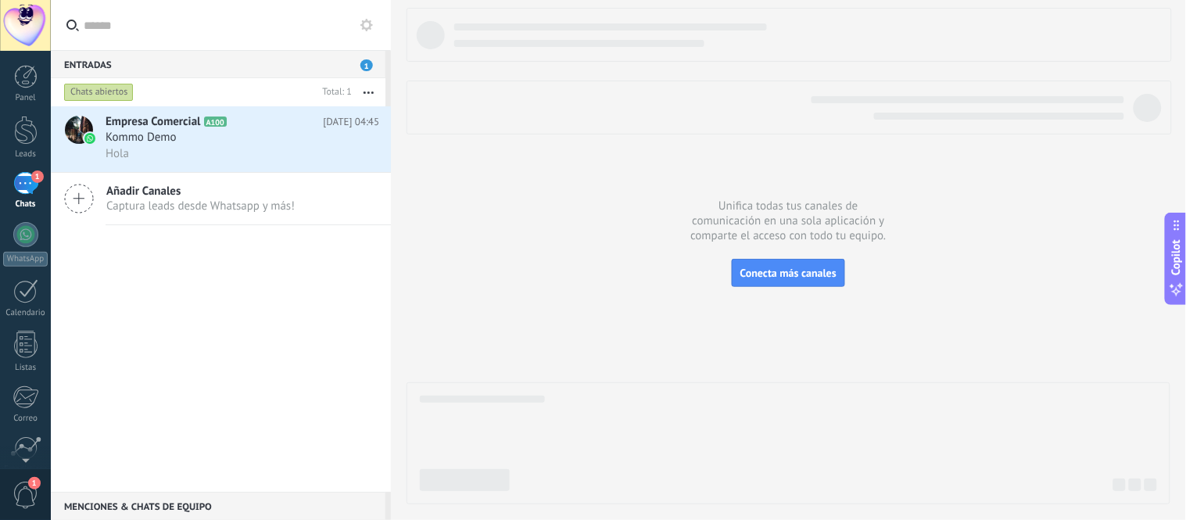
click at [196, 180] on div "Añadir Canales Captura leads desde Whatsapp y más!" at bounding box center [221, 199] width 340 height 52
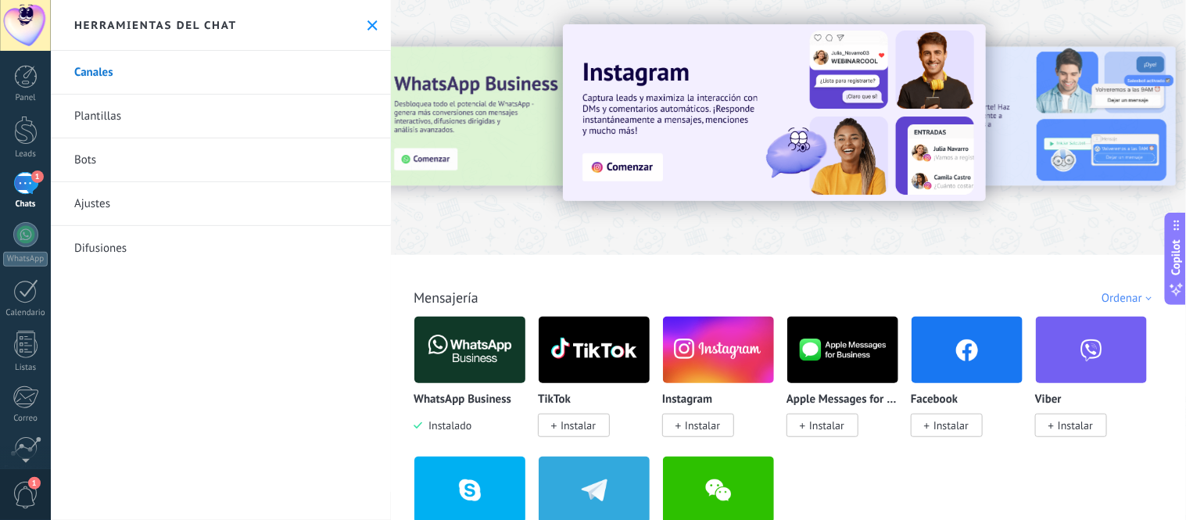
click at [34, 180] on span "1" at bounding box center [37, 176] width 13 height 13
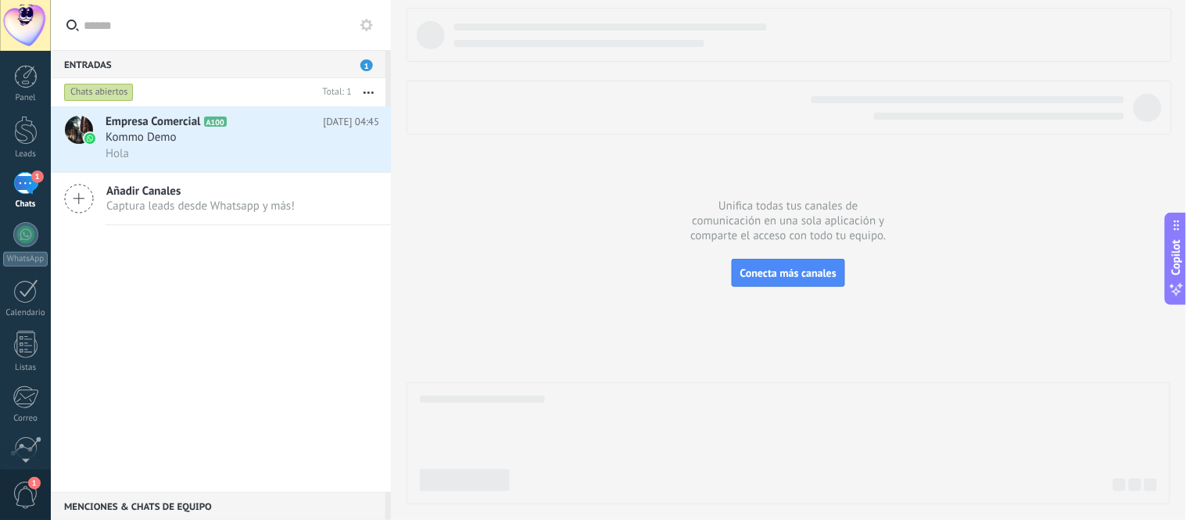
click at [184, 138] on h3 "Kommo Demo" at bounding box center [145, 138] width 79 height 16
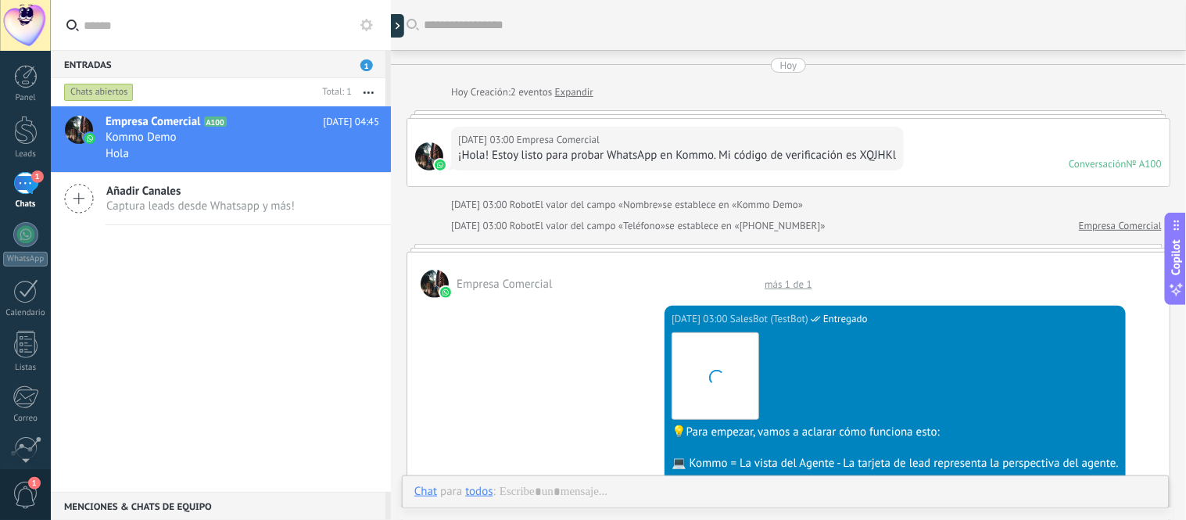
scroll to position [1181, 0]
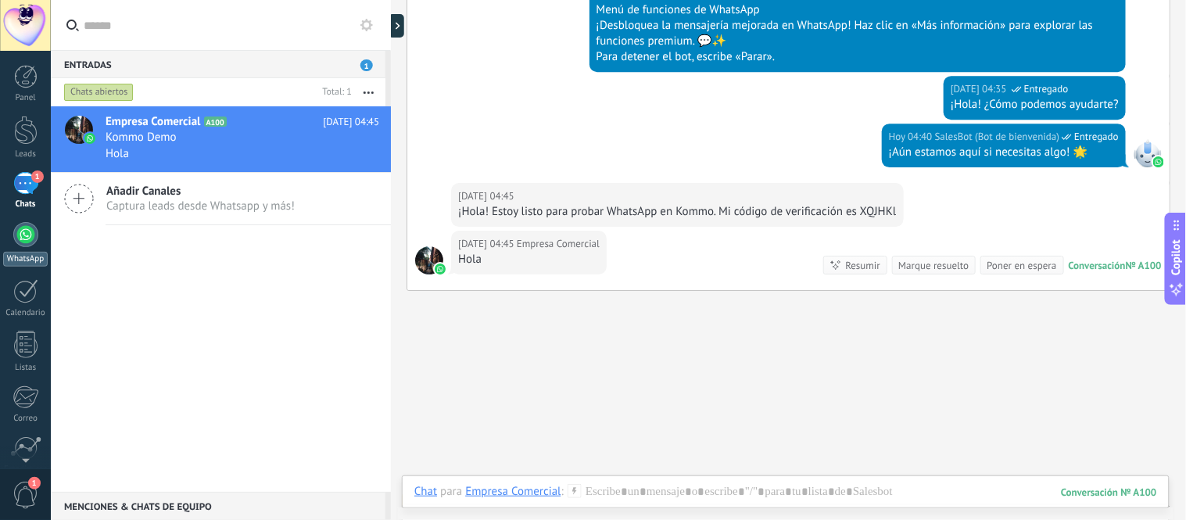
click at [27, 231] on div at bounding box center [25, 234] width 25 height 25
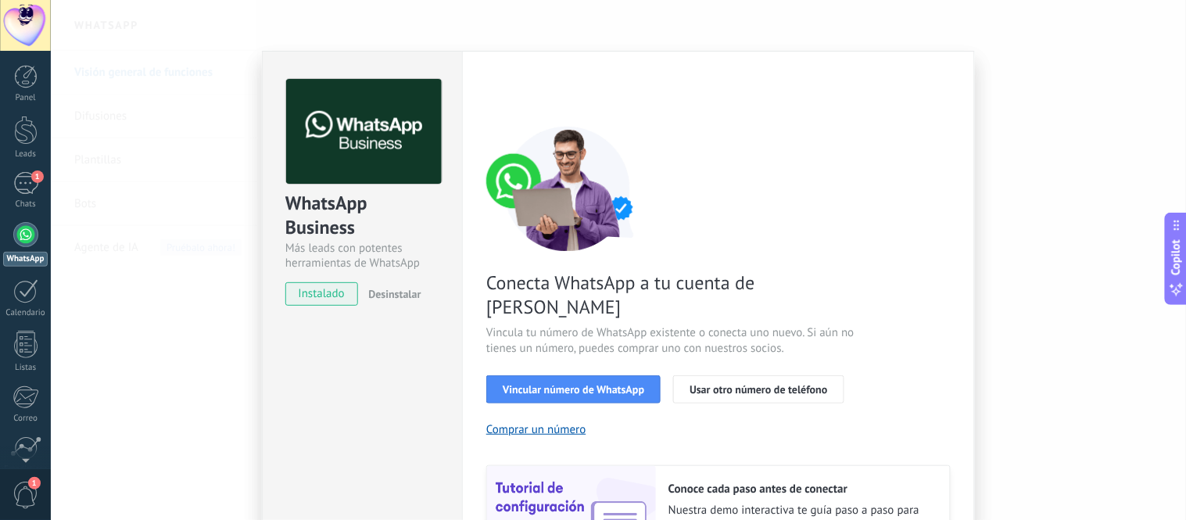
click at [342, 295] on span "instalado" at bounding box center [321, 293] width 71 height 23
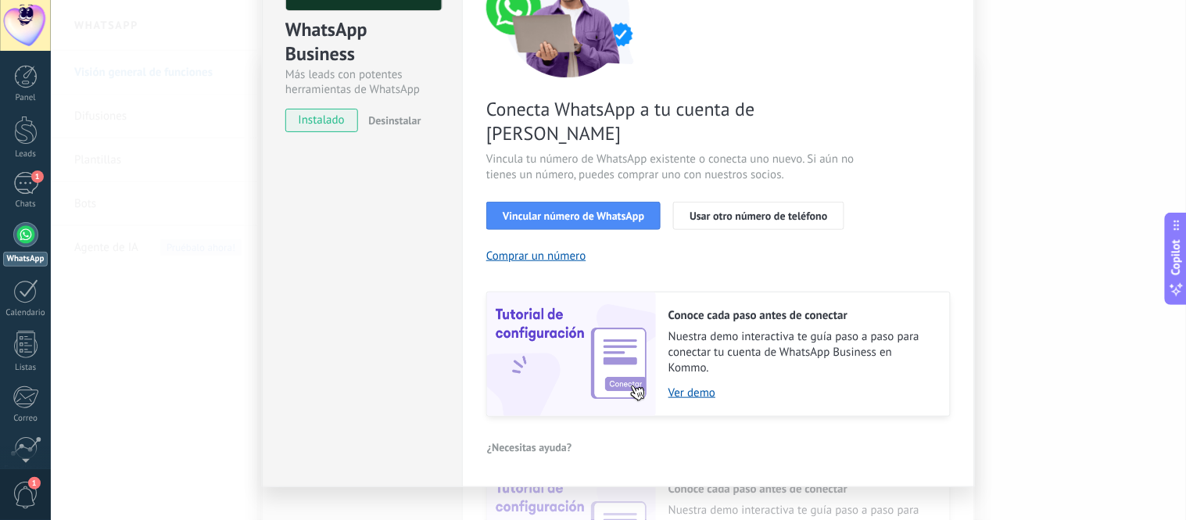
scroll to position [176, 0]
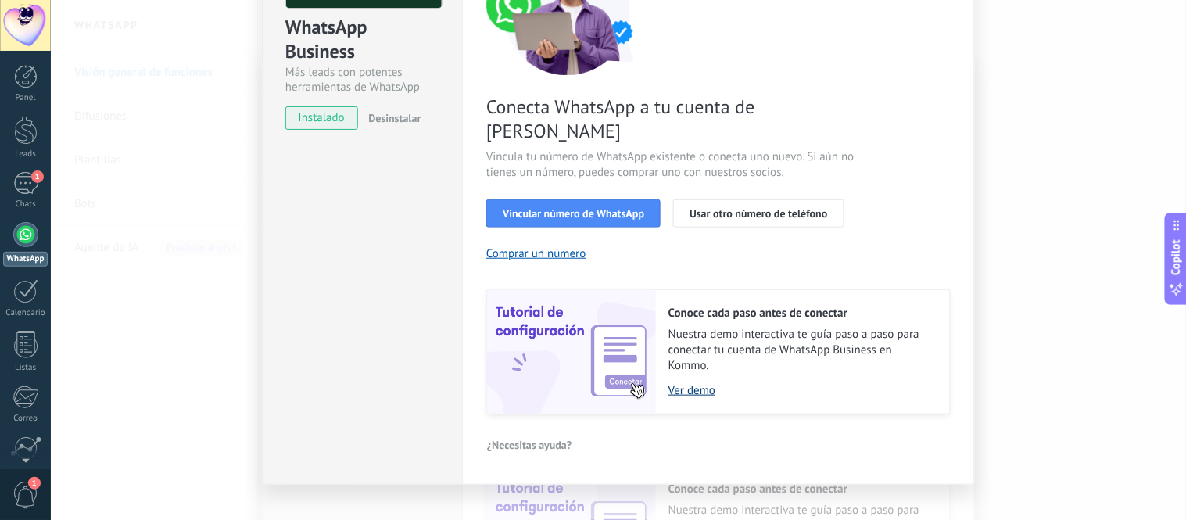
click at [689, 383] on link "Ver demo" at bounding box center [801, 390] width 266 height 15
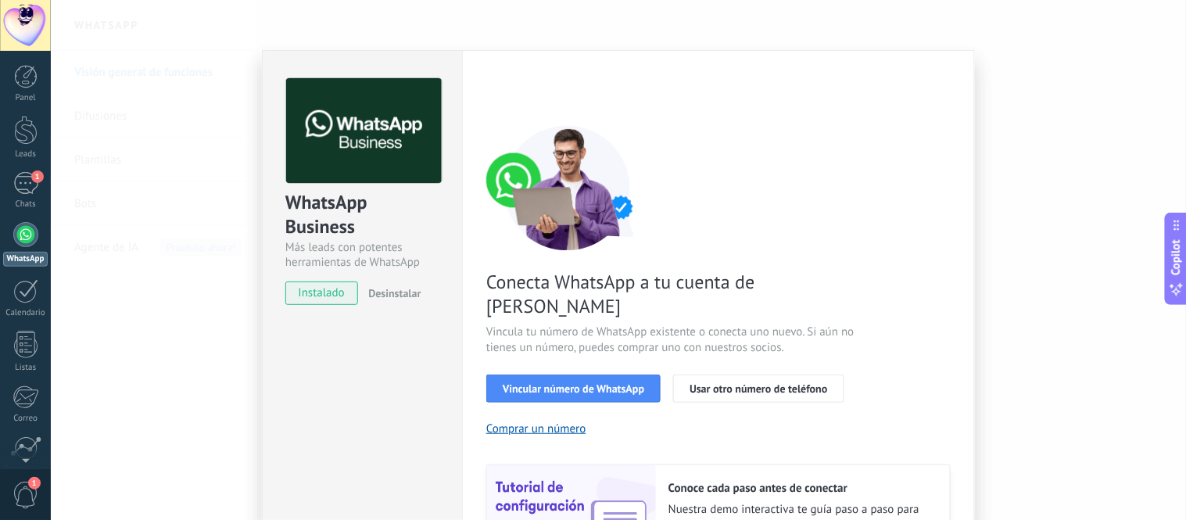
scroll to position [0, 0]
click at [192, 188] on div "WhatsApp Business Más leads con potentes herramientas de WhatsApp instalado Des…" at bounding box center [618, 260] width 1135 height 520
click at [946, 73] on div "Configuraciones Autorizaciones Esta pestaña registra a los usuarios que han con…" at bounding box center [718, 356] width 513 height 610
click at [998, 75] on div "WhatsApp Business Más leads con potentes herramientas de WhatsApp instalado Des…" at bounding box center [618, 260] width 1135 height 520
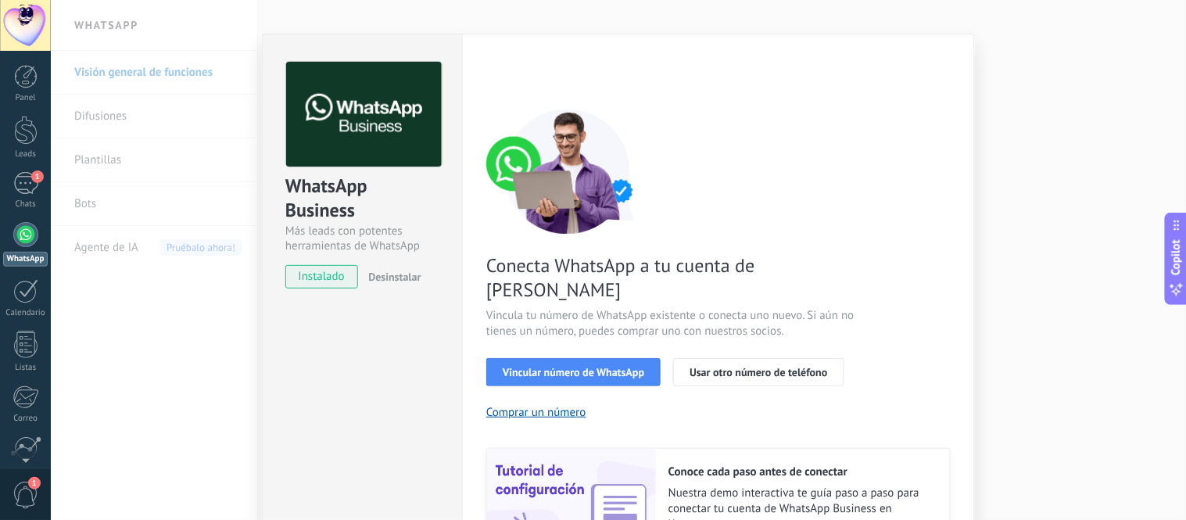
scroll to position [2, 0]
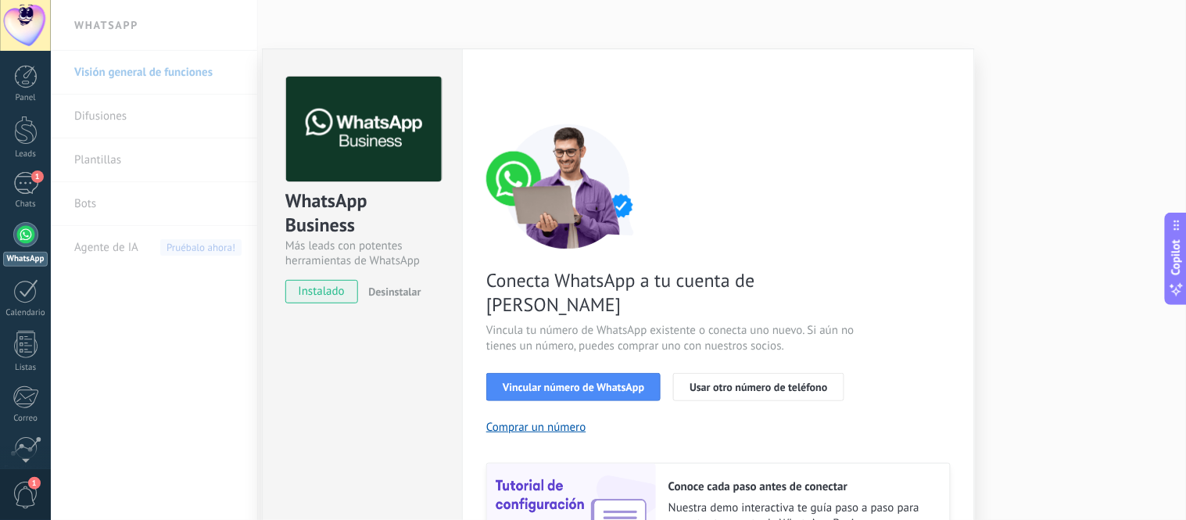
click at [346, 291] on span "instalado" at bounding box center [321, 291] width 71 height 23
click at [181, 272] on div "WhatsApp Business Más leads con potentes herramientas de WhatsApp instalado Des…" at bounding box center [618, 260] width 1135 height 520
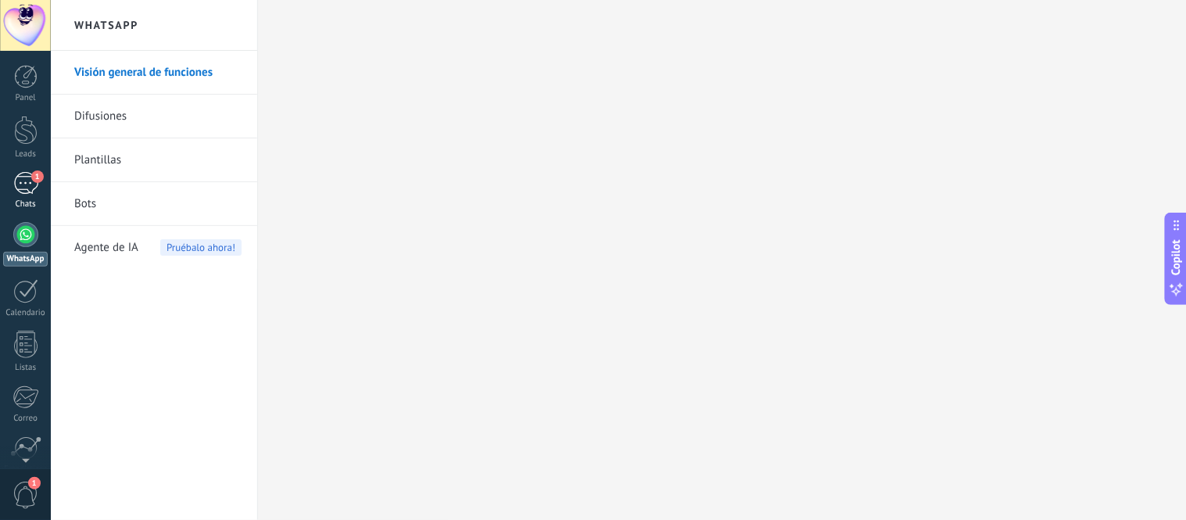
click at [34, 194] on div "1" at bounding box center [25, 183] width 25 height 23
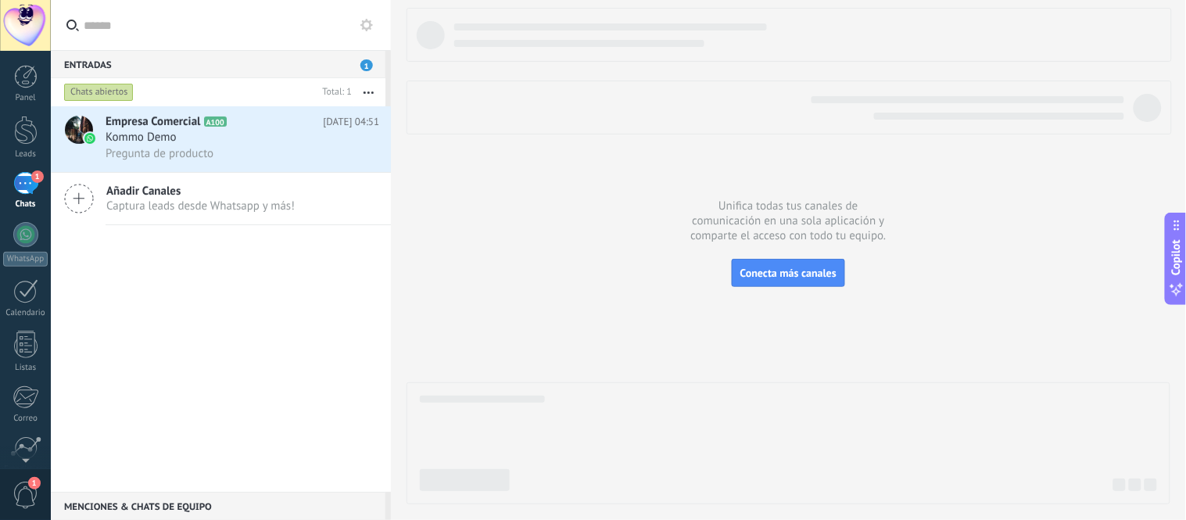
click at [364, 61] on span "1" at bounding box center [366, 65] width 13 height 12
click at [309, 183] on div "Añadir Canales Captura leads desde Whatsapp y más!" at bounding box center [221, 199] width 340 height 52
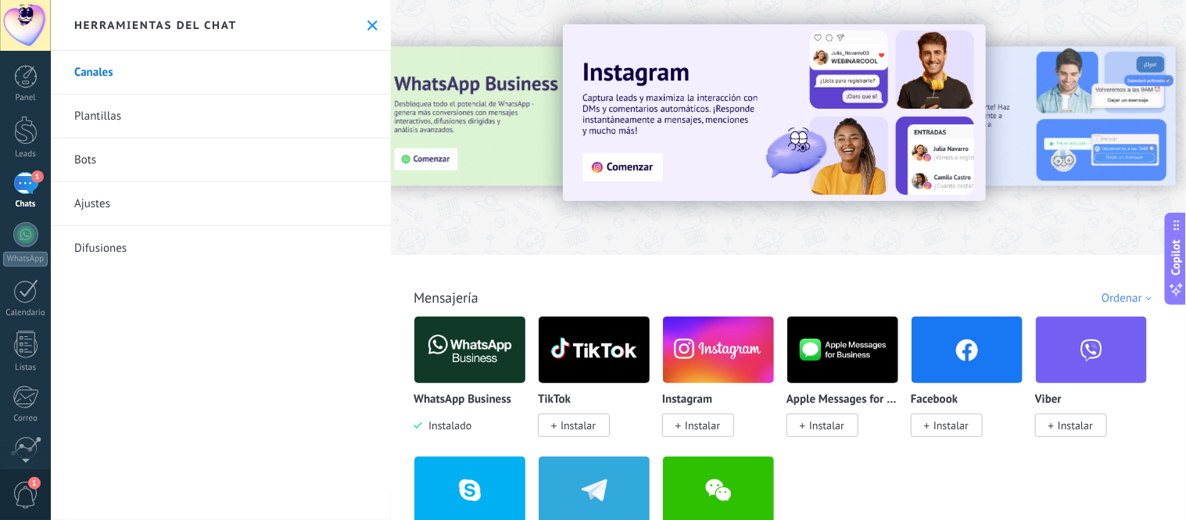
click at [291, 157] on link "Bots" at bounding box center [221, 160] width 340 height 44
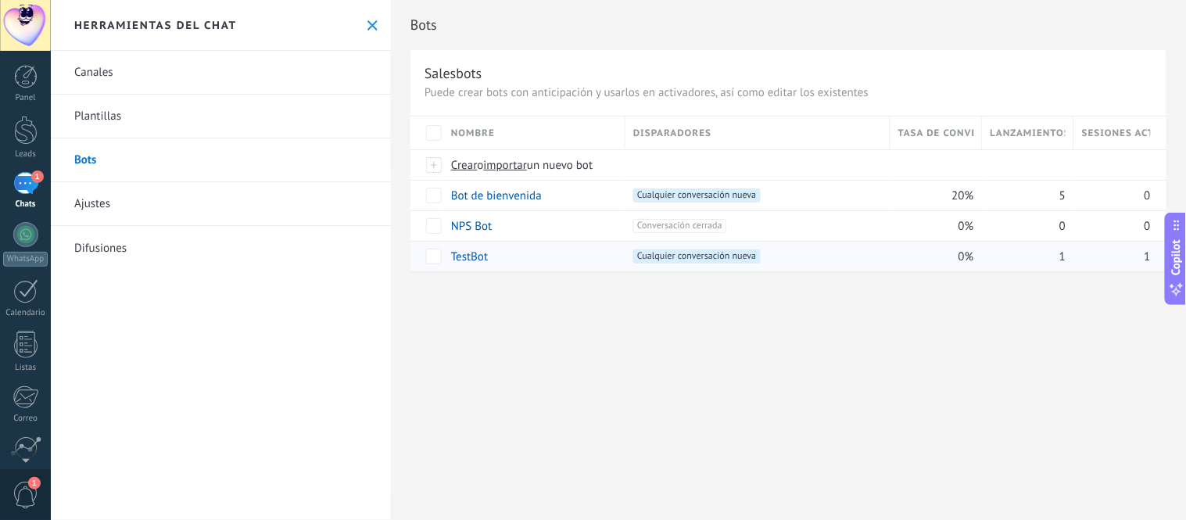
click at [1147, 255] on span "1" at bounding box center [1147, 256] width 6 height 15
click at [1176, 262] on span "Copilot" at bounding box center [1176, 258] width 16 height 36
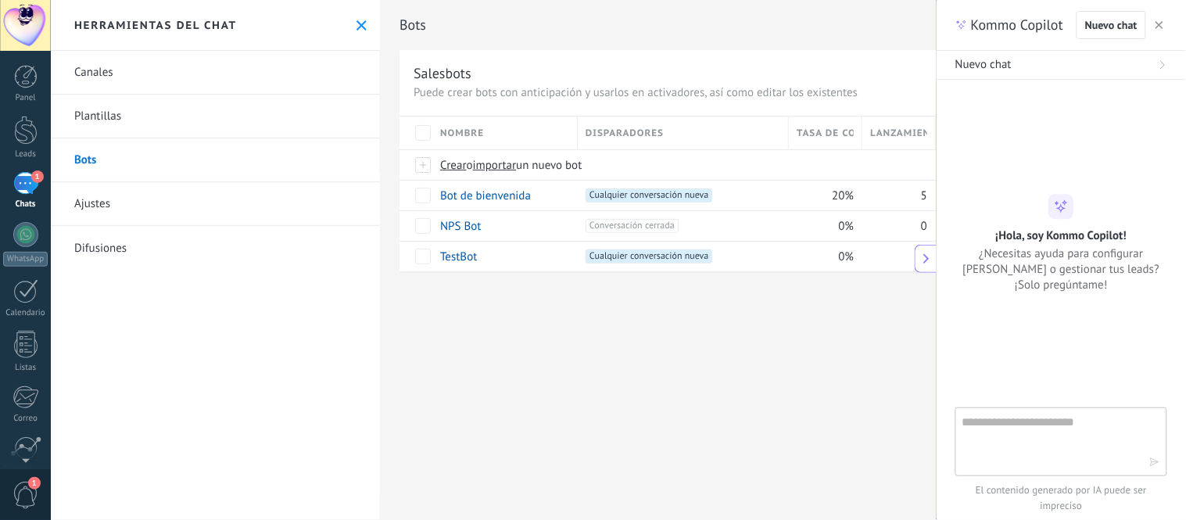
type textarea "**********"
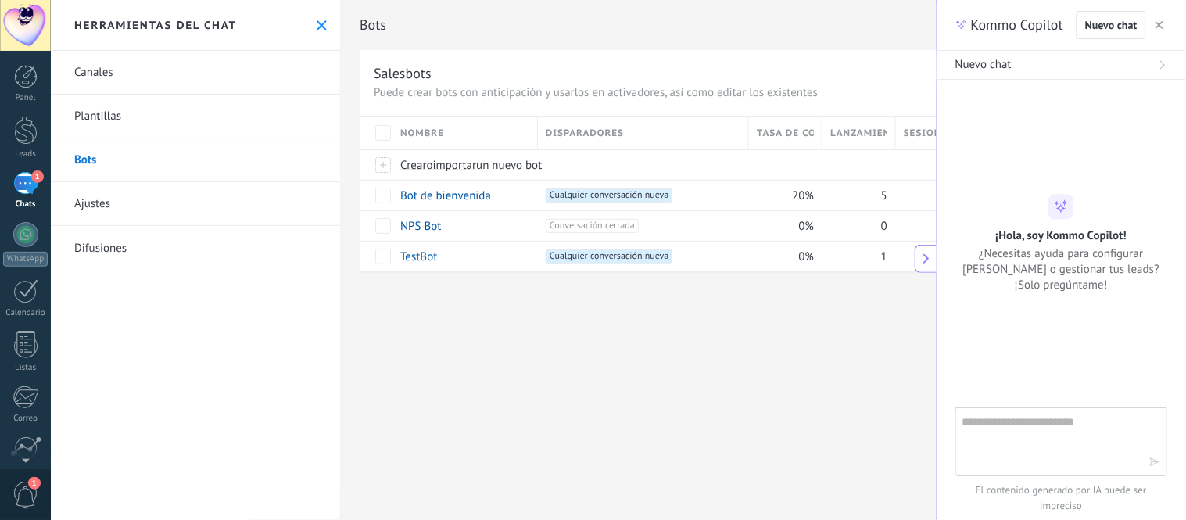
scroll to position [16, 0]
click at [589, 349] on div "Bots Salesbots Puede crear bots con anticipación y usarlos en activadores, así …" at bounding box center [638, 260] width 596 height 520
click at [252, 205] on link "Ajustes" at bounding box center [195, 204] width 289 height 44
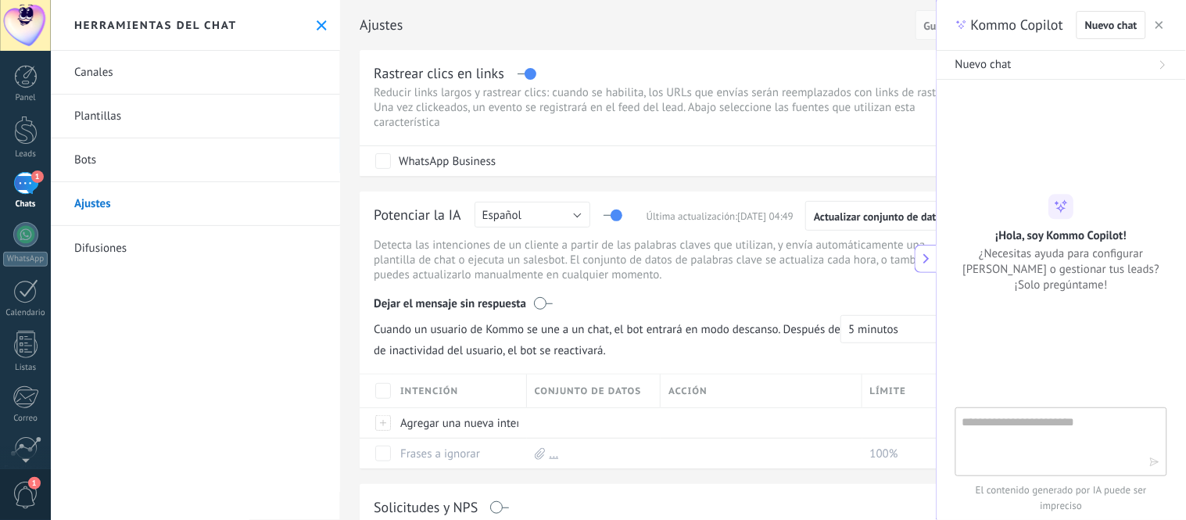
click at [1159, 16] on button "button" at bounding box center [1159, 25] width 16 height 19
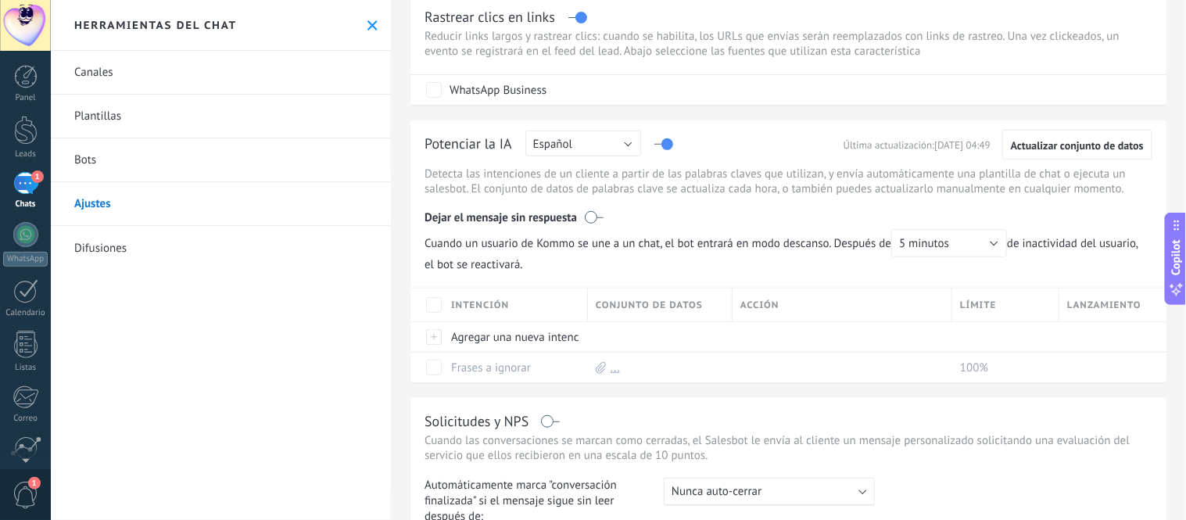
scroll to position [87, 0]
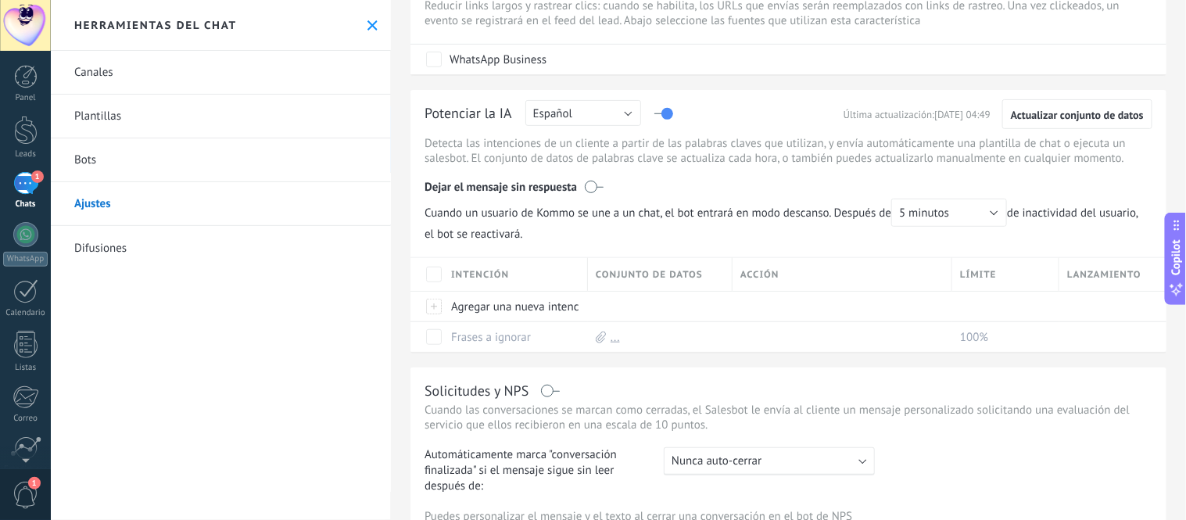
click at [259, 249] on link "Difusiones" at bounding box center [221, 248] width 340 height 44
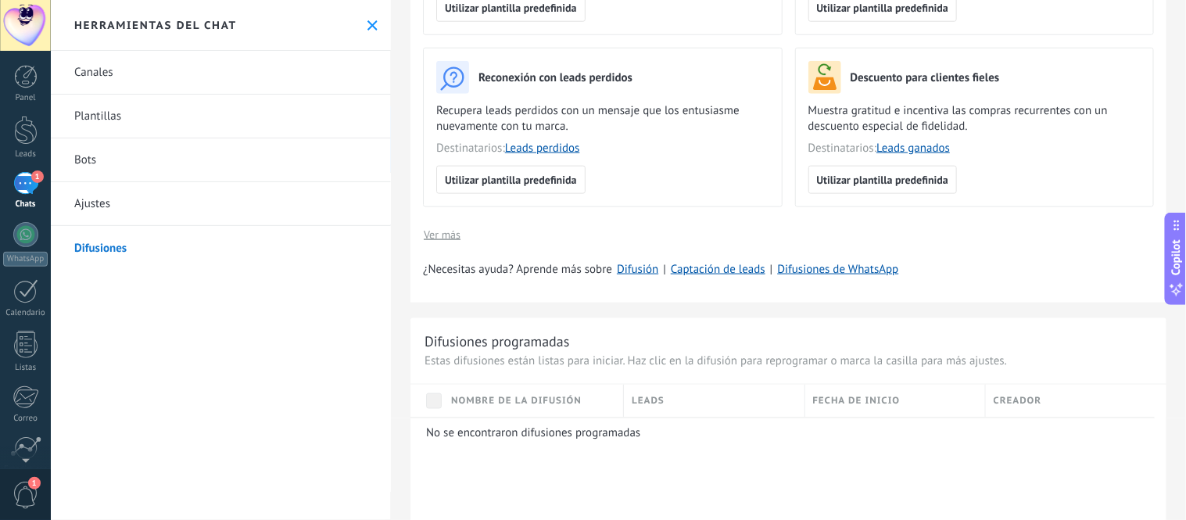
scroll to position [521, 0]
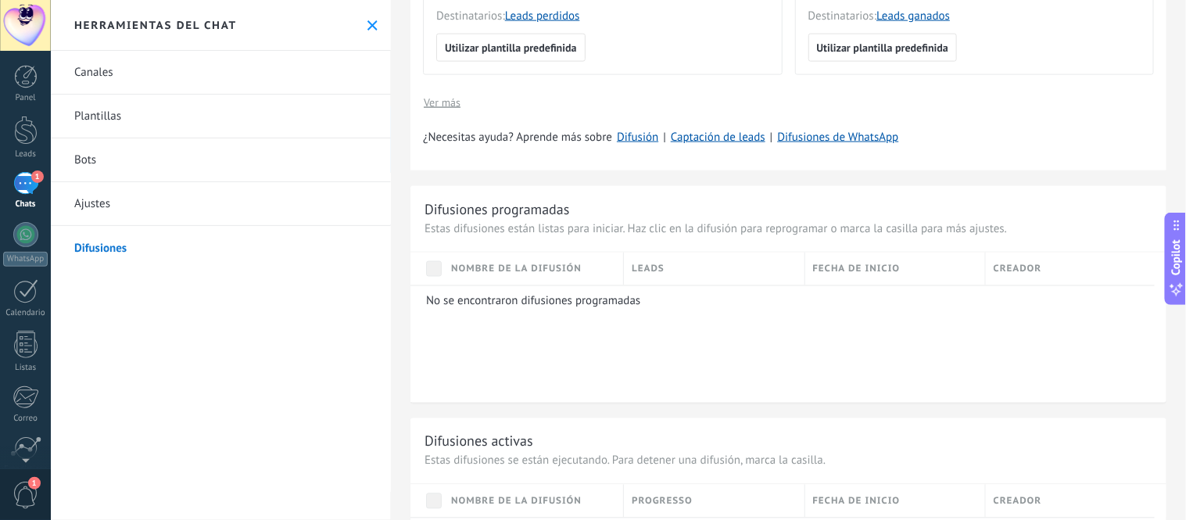
click at [134, 191] on link "Ajustes" at bounding box center [221, 204] width 340 height 44
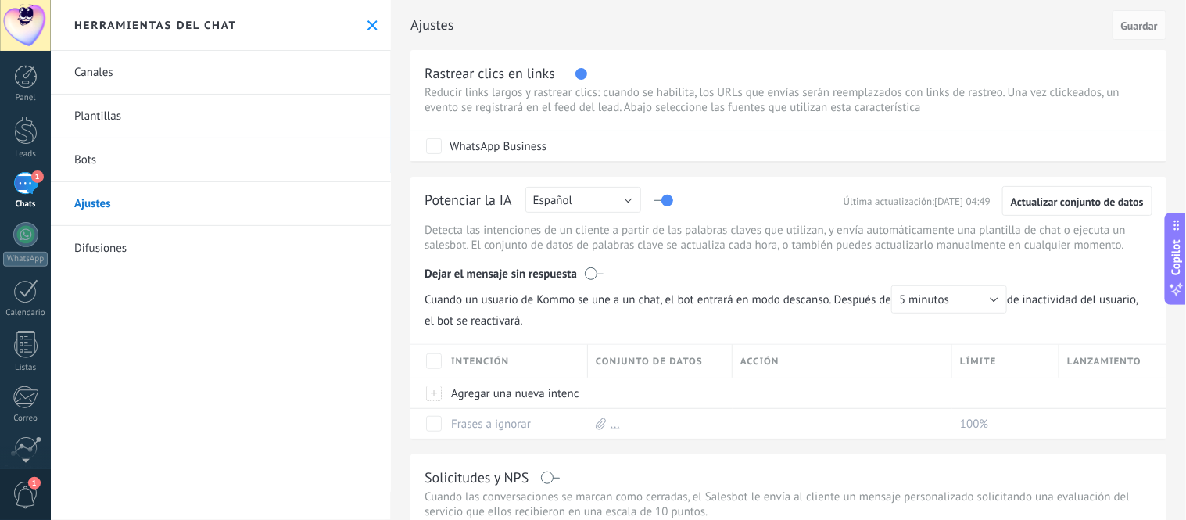
click at [22, 184] on div "1" at bounding box center [25, 183] width 25 height 23
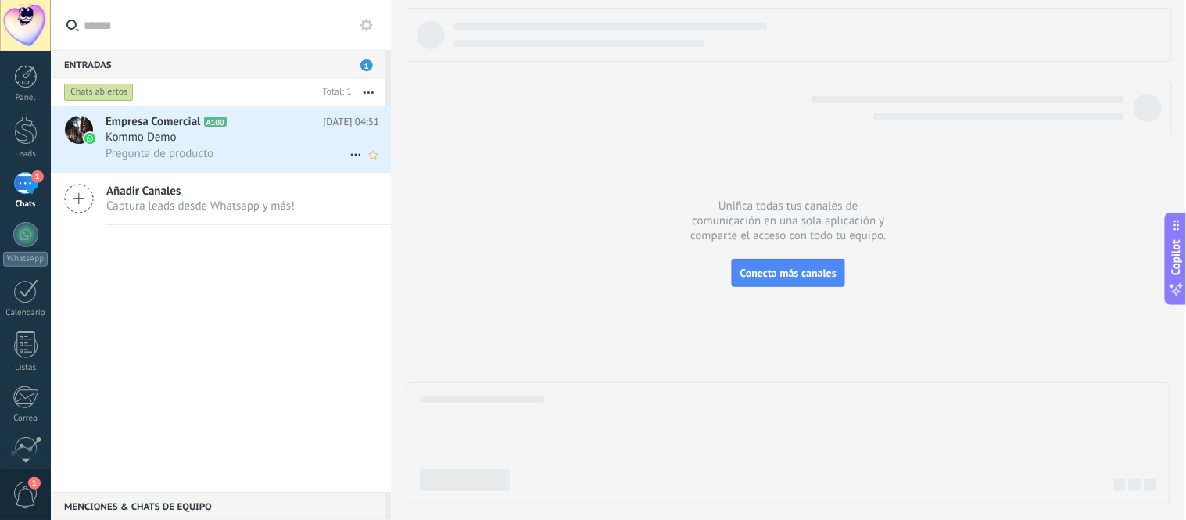
click at [213, 145] on div "Kommo Demo" at bounding box center [243, 138] width 274 height 16
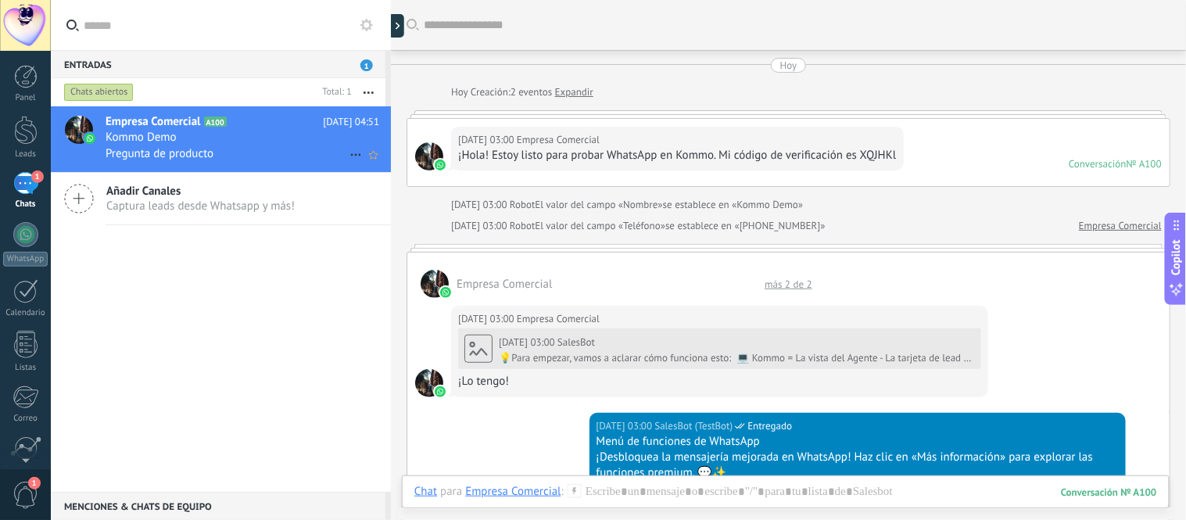
scroll to position [970, 0]
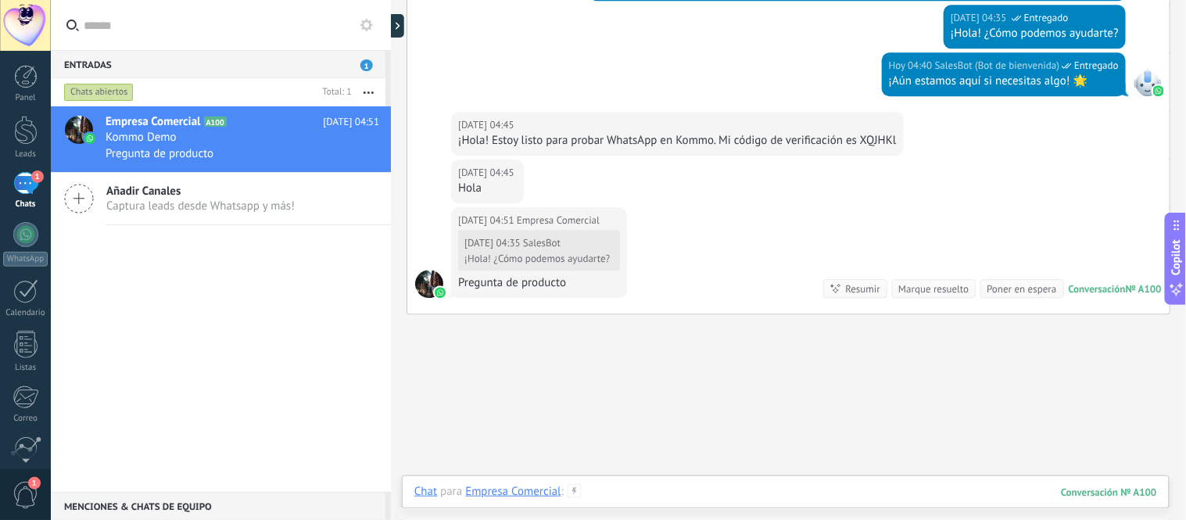
click at [758, 493] on div at bounding box center [785, 507] width 742 height 47
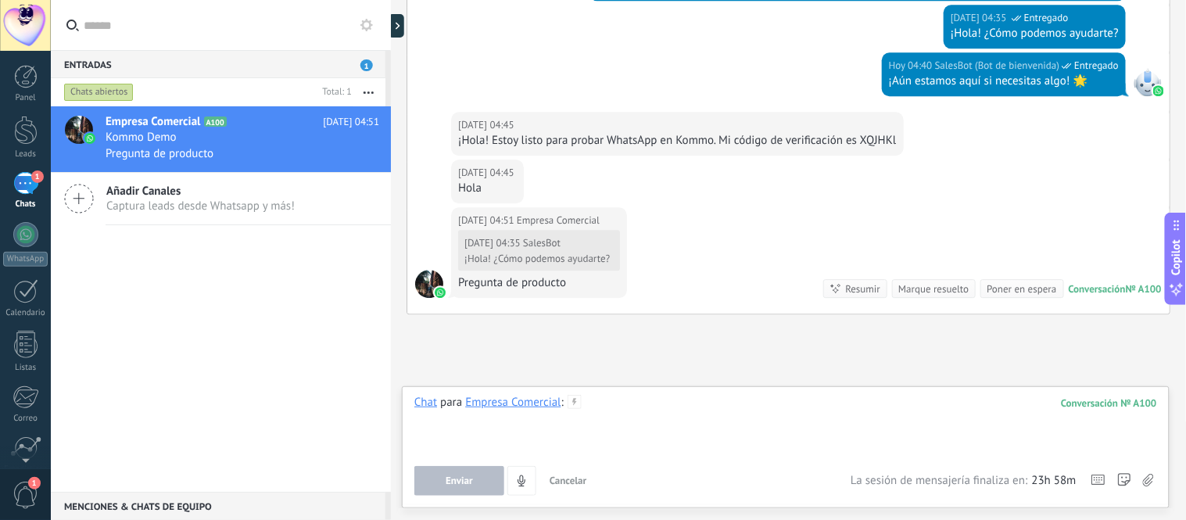
click at [580, 438] on div at bounding box center [785, 424] width 742 height 59
click at [472, 498] on div "Chat Correo Nota Tarea Chat para Empresa Comercial : 100 **** Enviar Cancelar R…" at bounding box center [785, 447] width 767 height 122
click at [473, 488] on button "Enviar" at bounding box center [459, 481] width 90 height 30
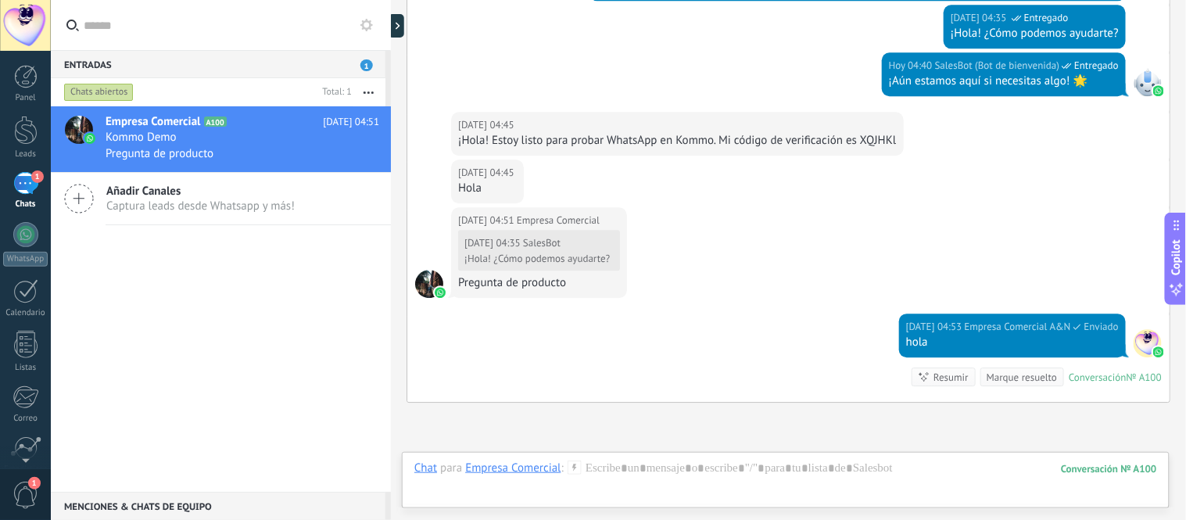
scroll to position [1125, 0]
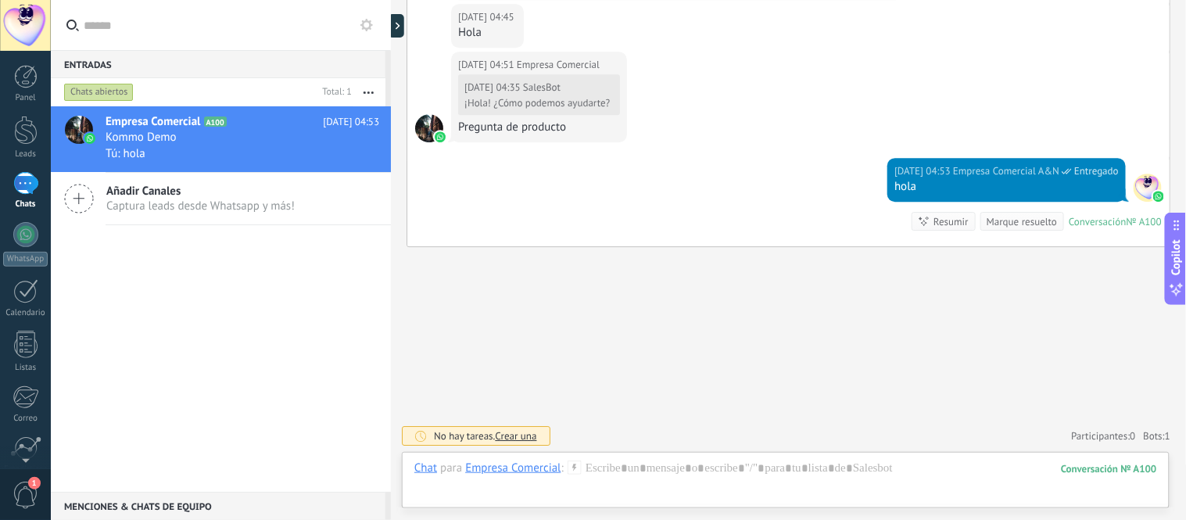
click at [535, 436] on span "Crear una" at bounding box center [515, 435] width 41 height 13
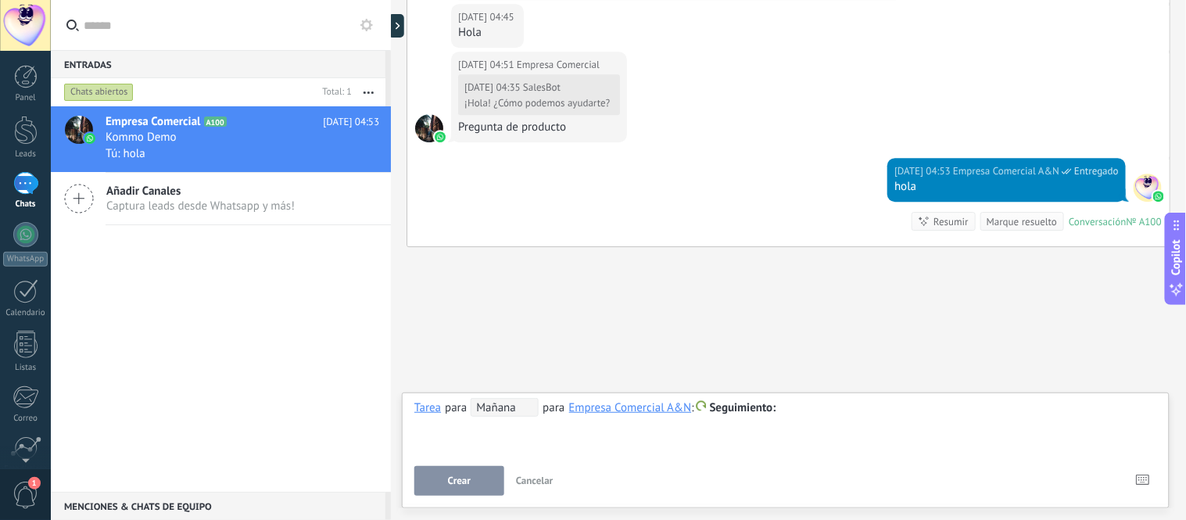
click at [524, 478] on span "Cancelar" at bounding box center [535, 480] width 38 height 13
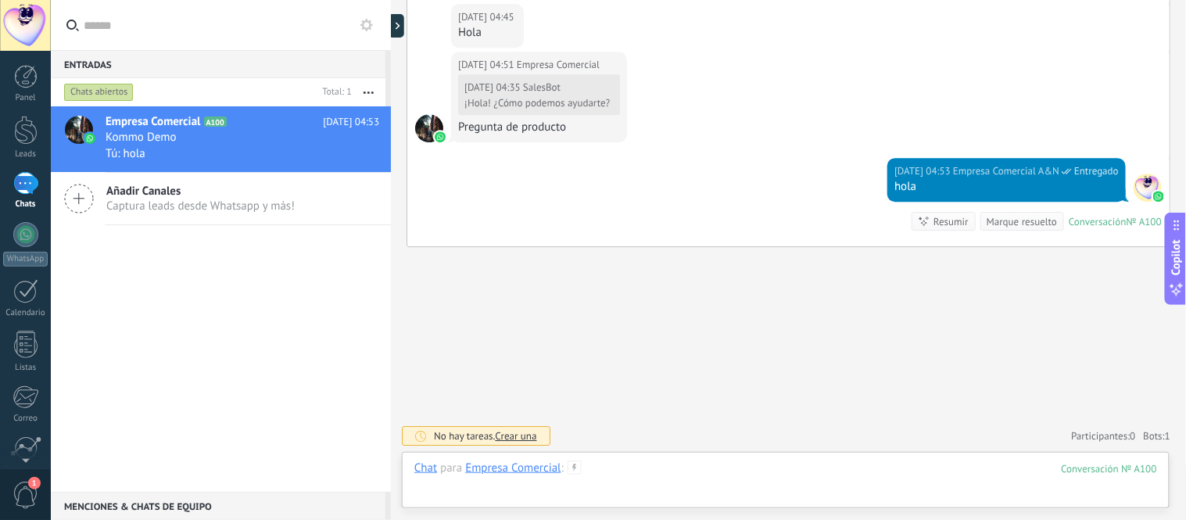
drag, startPoint x: 756, startPoint y: 494, endPoint x: 799, endPoint y: 486, distance: 43.7
click at [758, 494] on div at bounding box center [785, 483] width 742 height 47
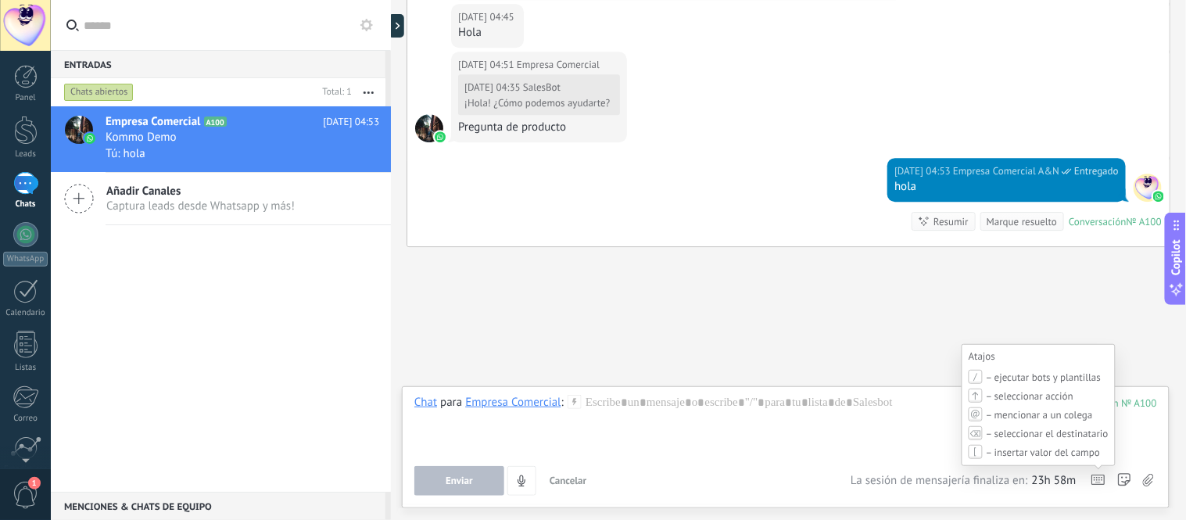
click at [1097, 477] on use at bounding box center [1098, 479] width 13 height 9
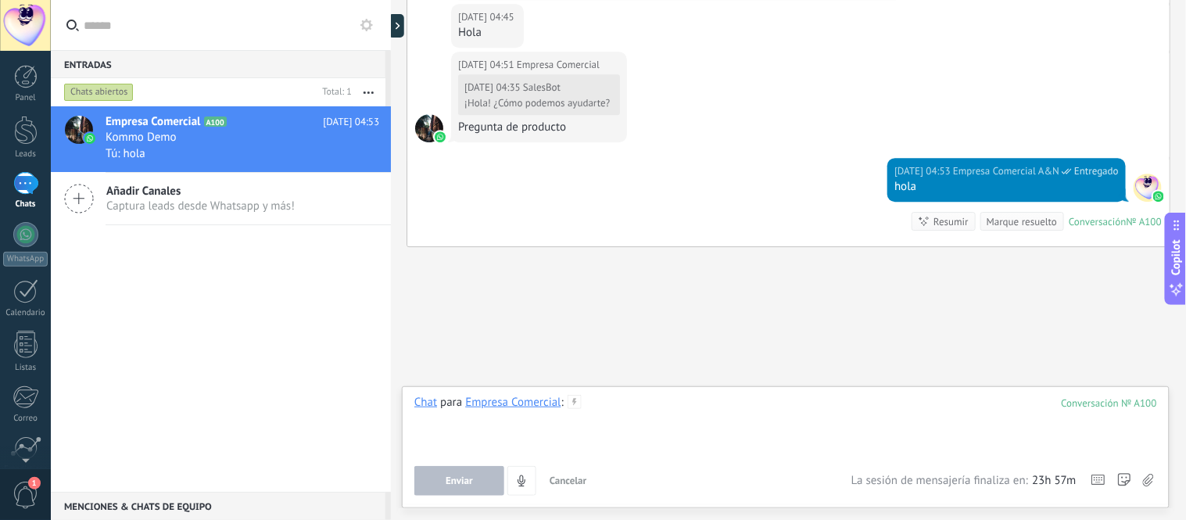
click at [855, 411] on div at bounding box center [785, 424] width 742 height 59
click at [473, 475] on button "Enviar" at bounding box center [459, 481] width 90 height 30
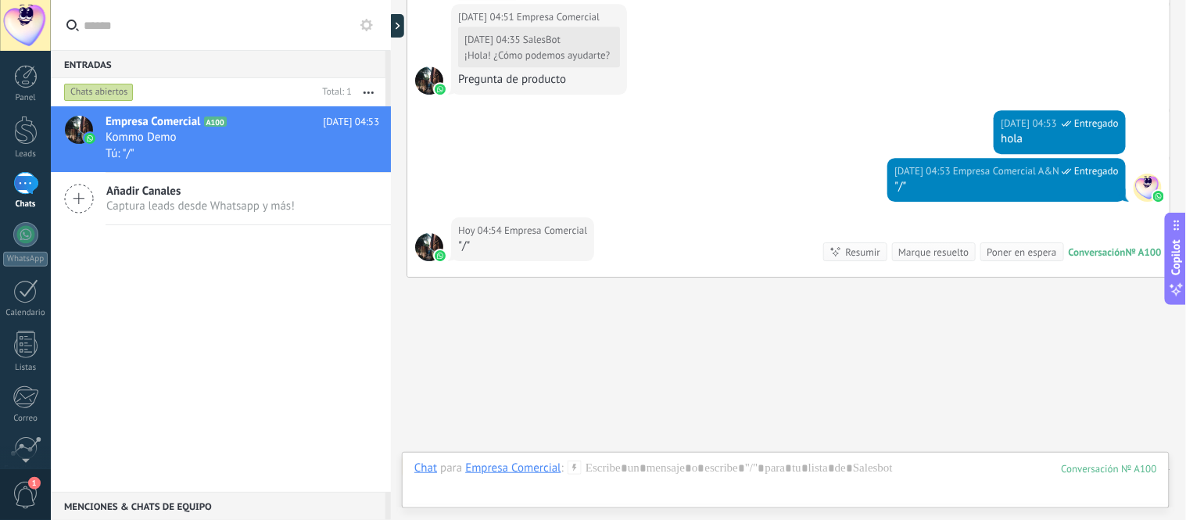
scroll to position [1204, 0]
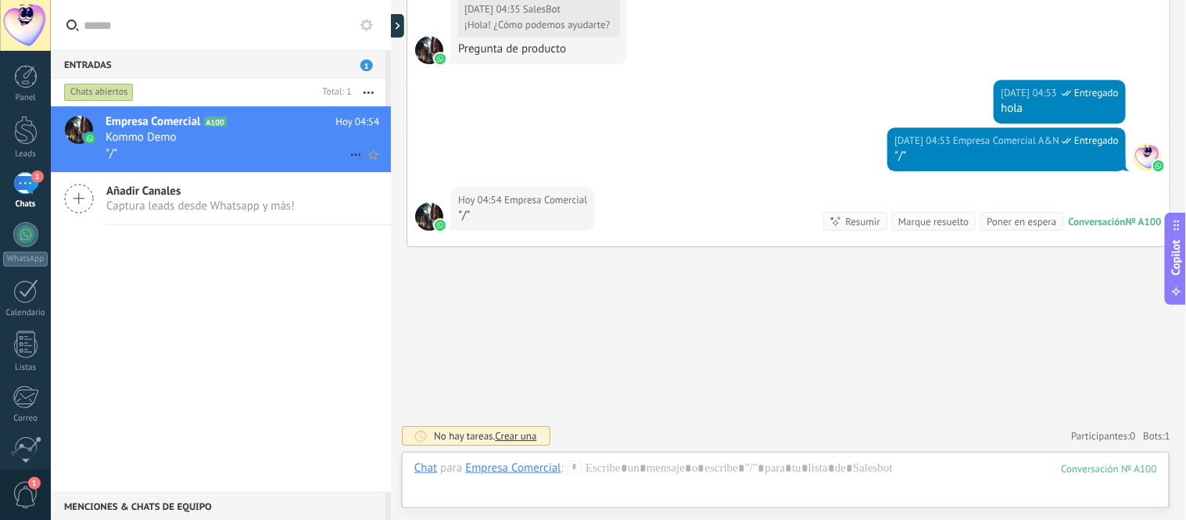
drag, startPoint x: 176, startPoint y: 145, endPoint x: 309, endPoint y: 146, distance: 133.7
click at [274, 125] on h2 "Empresa Comercial A100" at bounding box center [221, 122] width 230 height 16
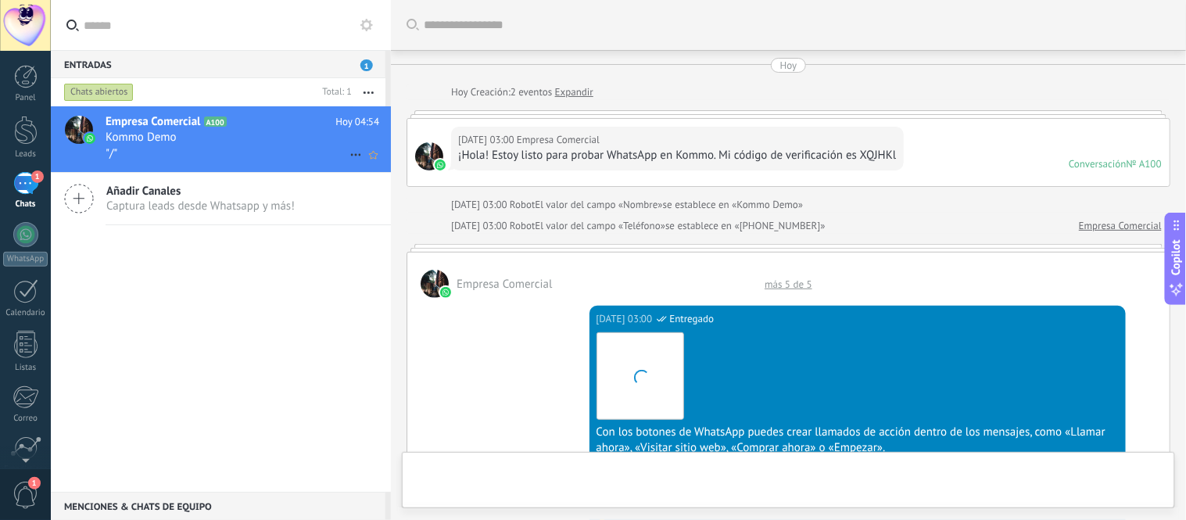
click at [350, 156] on use at bounding box center [355, 155] width 10 height 2
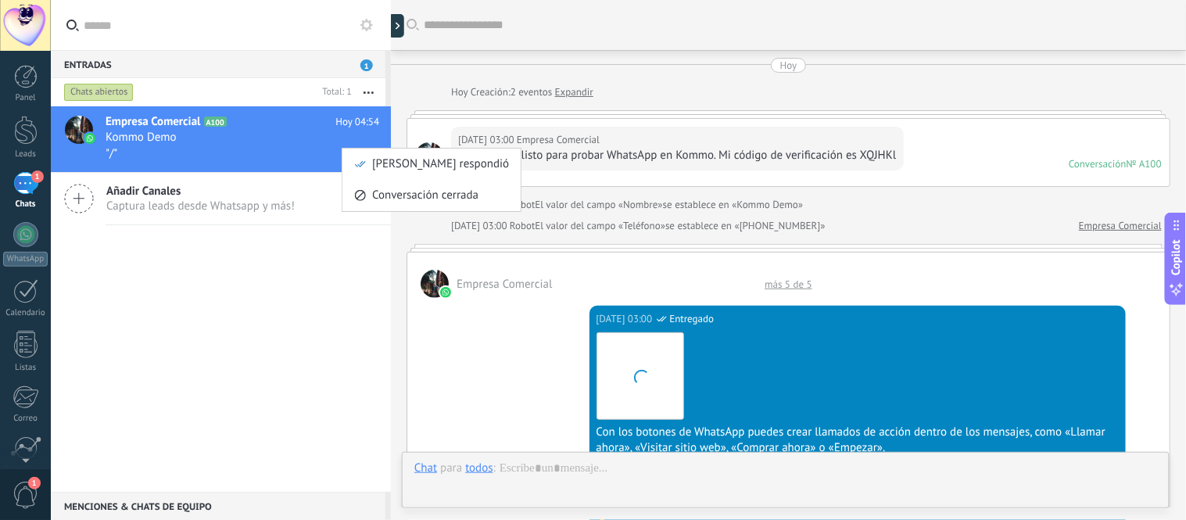
scroll to position [868, 0]
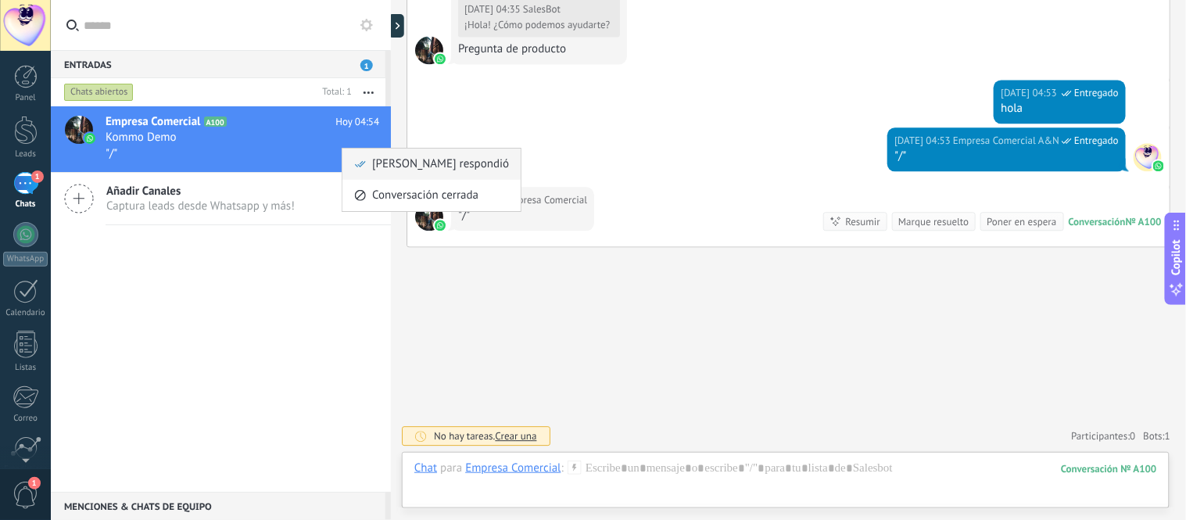
click at [381, 160] on span "[PERSON_NAME] respondió" at bounding box center [440, 163] width 137 height 31
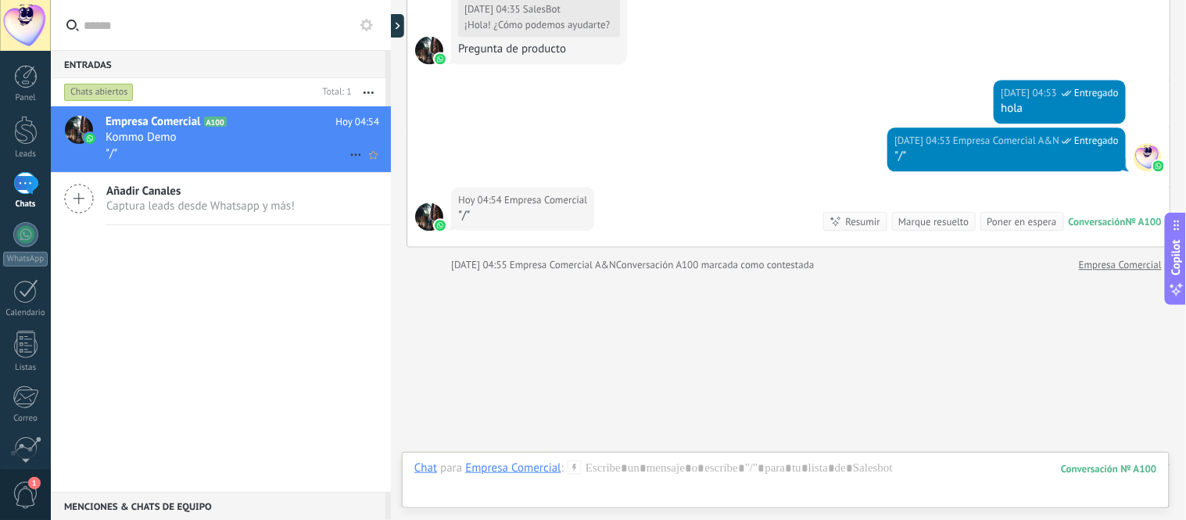
scroll to position [894, 0]
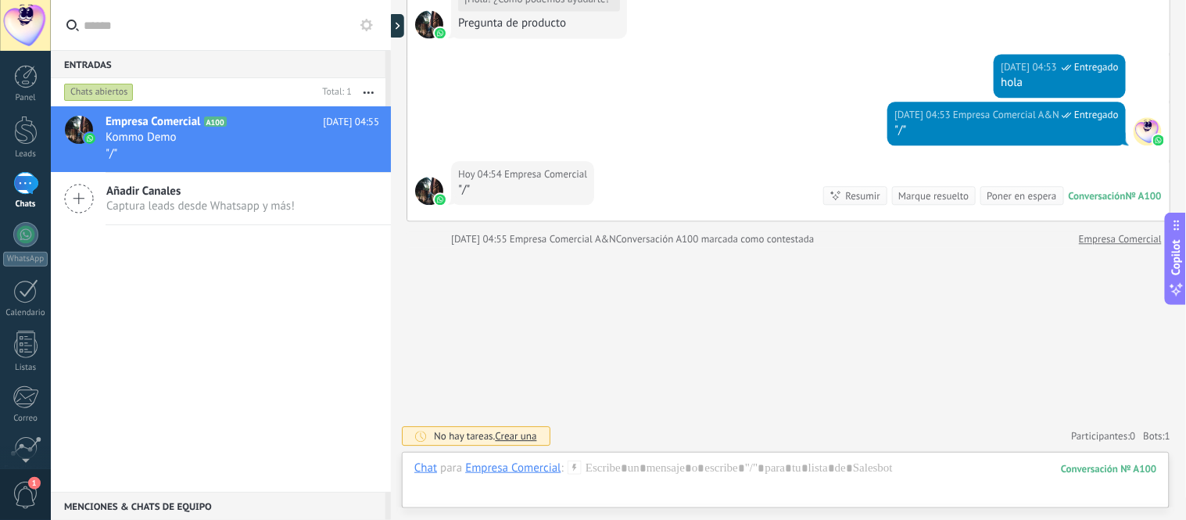
click at [1099, 238] on link "Empresa Comercial" at bounding box center [1120, 239] width 83 height 16
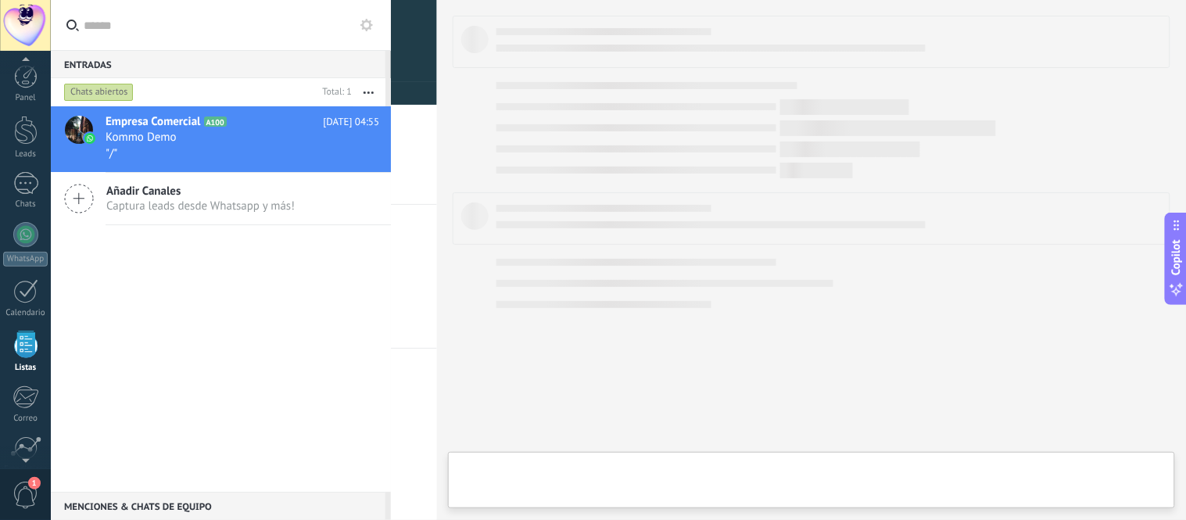
scroll to position [97, 0]
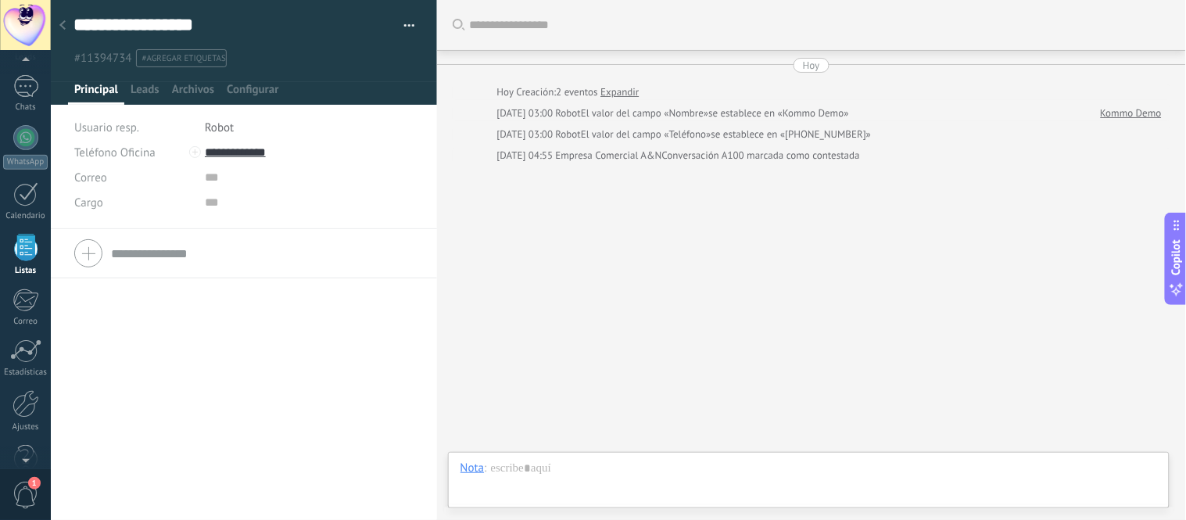
click at [622, 91] on link "Expandir" at bounding box center [619, 92] width 38 height 16
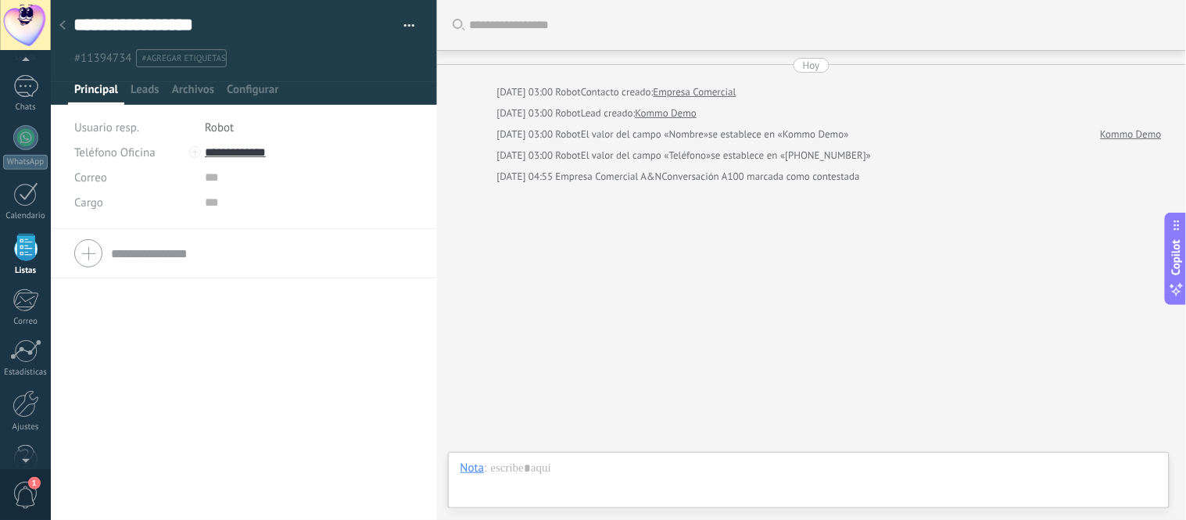
click at [1113, 134] on link "Kommo Demo" at bounding box center [1130, 135] width 61 height 16
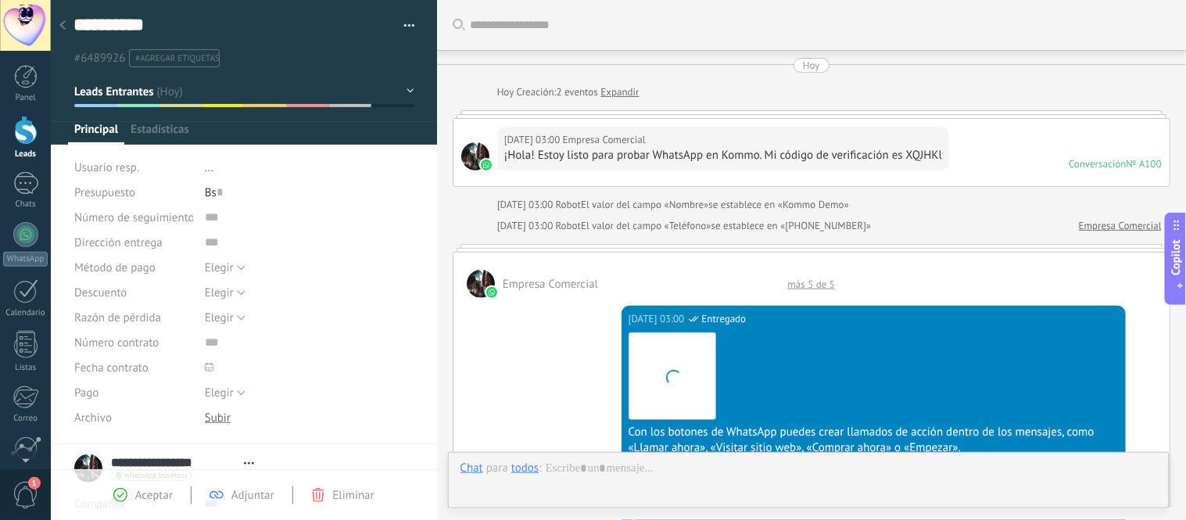
type textarea "**********"
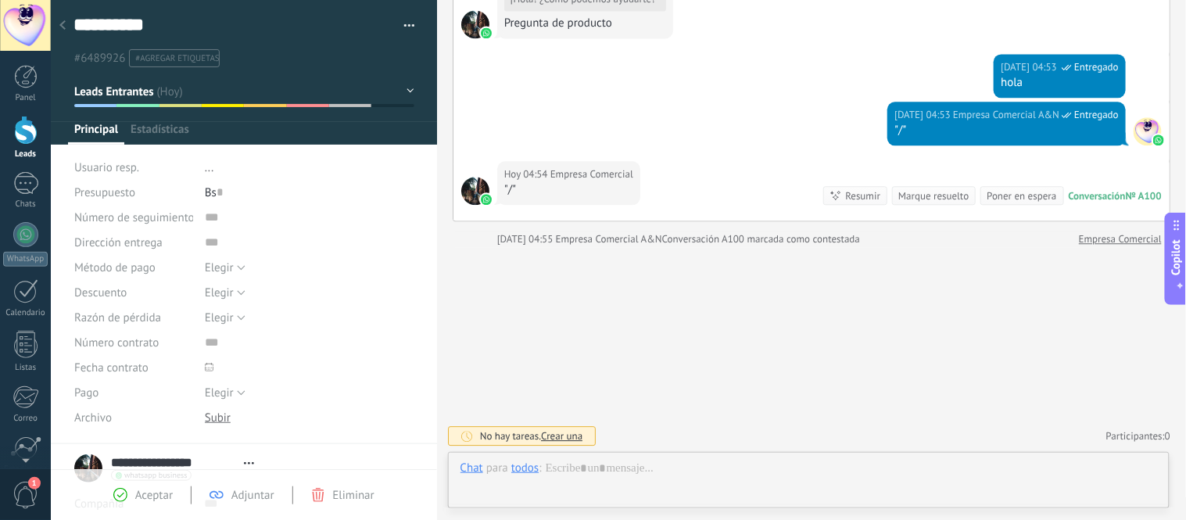
scroll to position [23, 0]
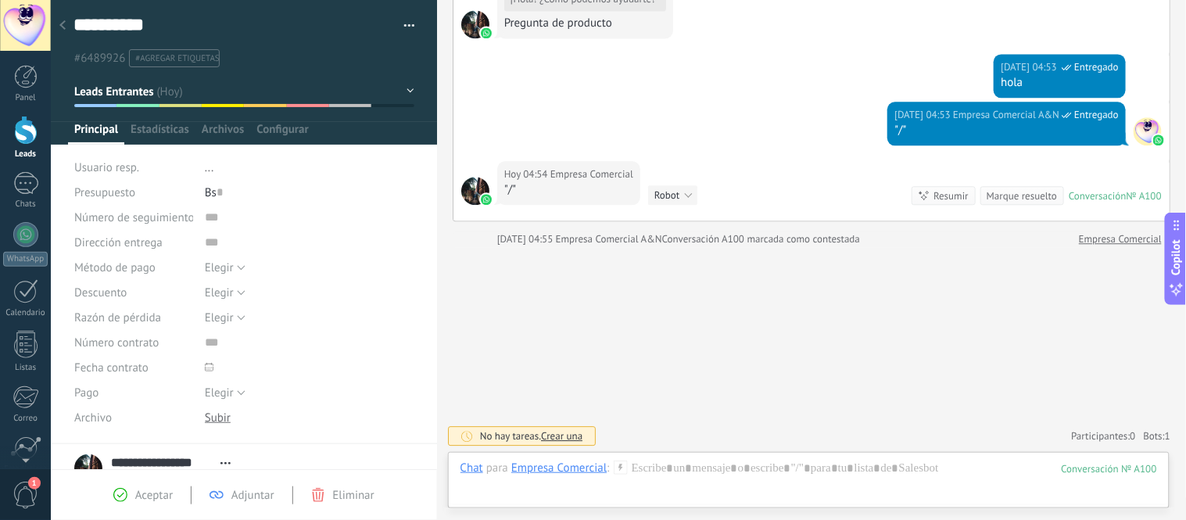
click at [672, 199] on span "Robot" at bounding box center [666, 194] width 25 height 13
click at [700, 196] on span "Frases a ignorar" at bounding box center [701, 196] width 129 height 16
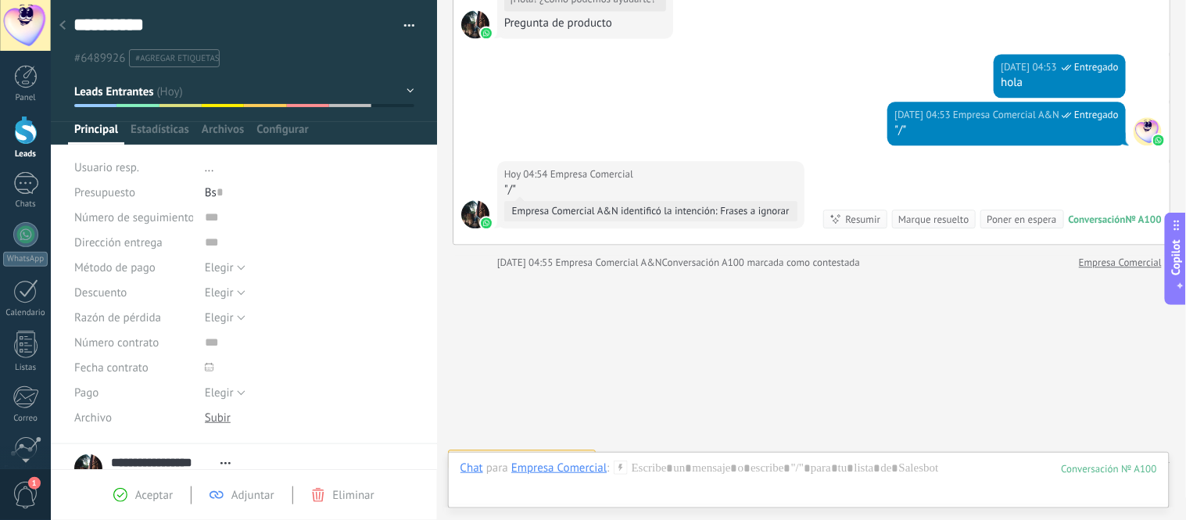
click at [713, 213] on span "Empresa Comercial A&N identificó la intención: Frases a ignorar" at bounding box center [654, 211] width 285 height 20
click at [795, 240] on div "Hoy 04:54 Empresa Comercial "/" Empresa Comercial A&N identificó la intención: …" at bounding box center [811, 202] width 716 height 83
click at [860, 193] on div "Hoy 04:54 Empresa Comercial "/" Empresa Comercial A&N identificó la intención: …" at bounding box center [811, 202] width 716 height 83
click at [1103, 216] on div "Conversación" at bounding box center [1096, 219] width 57 height 13
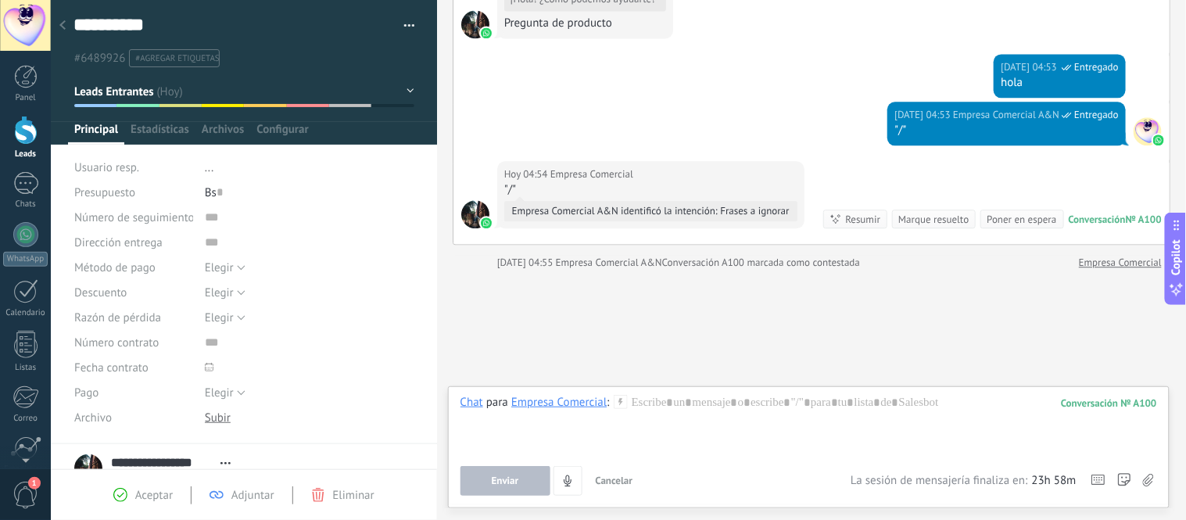
click at [620, 402] on use at bounding box center [620, 401] width 13 height 13
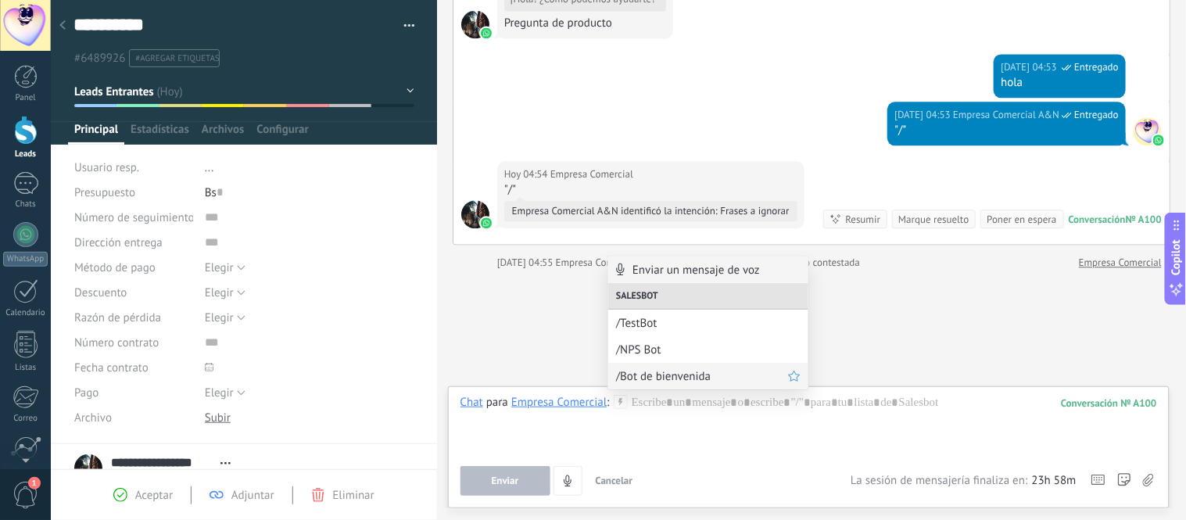
click at [697, 373] on span "/Bot de bienvenida" at bounding box center [702, 376] width 172 height 15
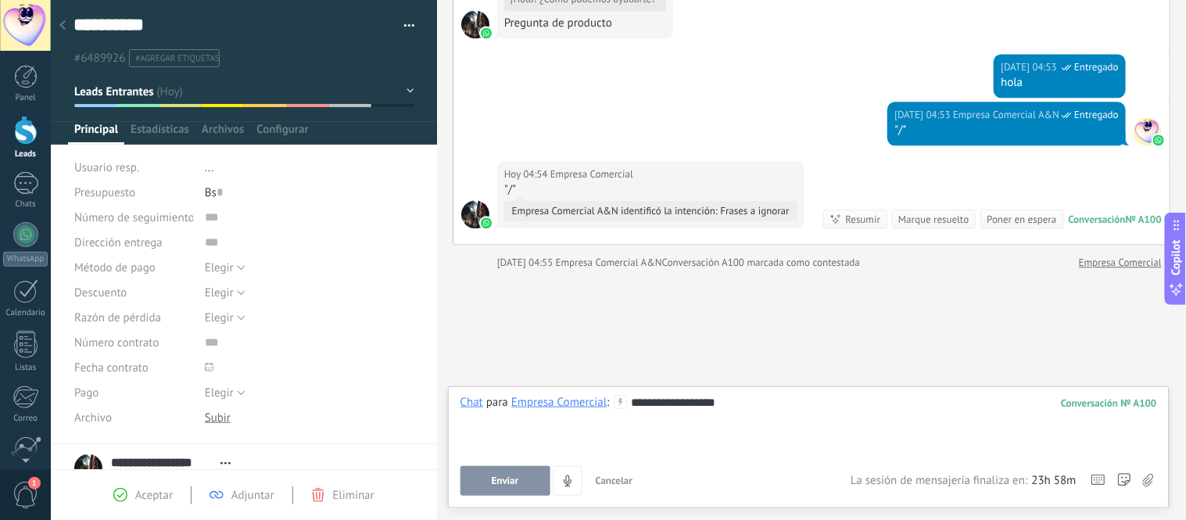
click at [499, 481] on span "Enviar" at bounding box center [505, 480] width 27 height 11
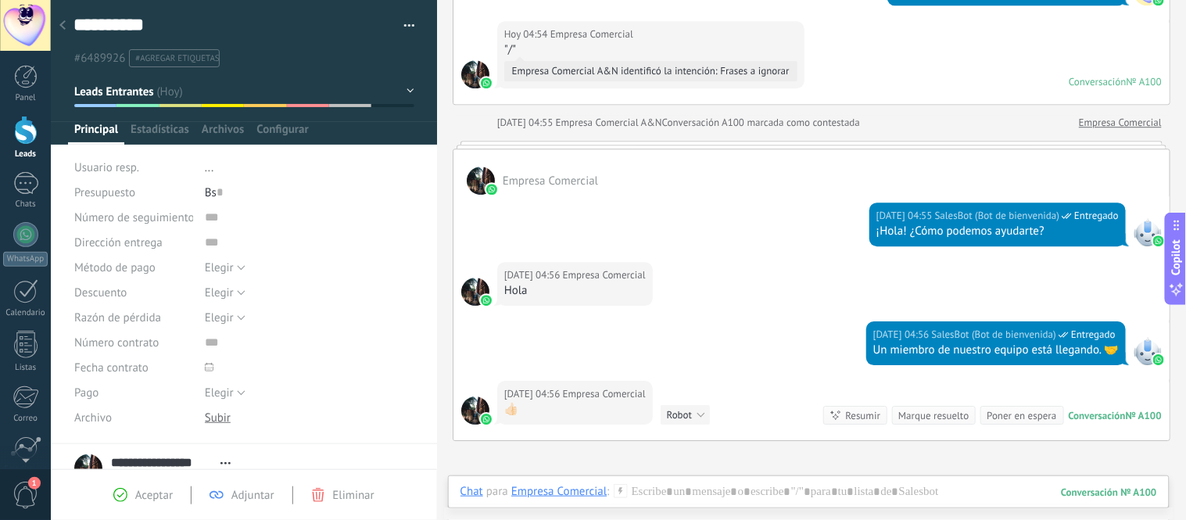
scroll to position [1068, 0]
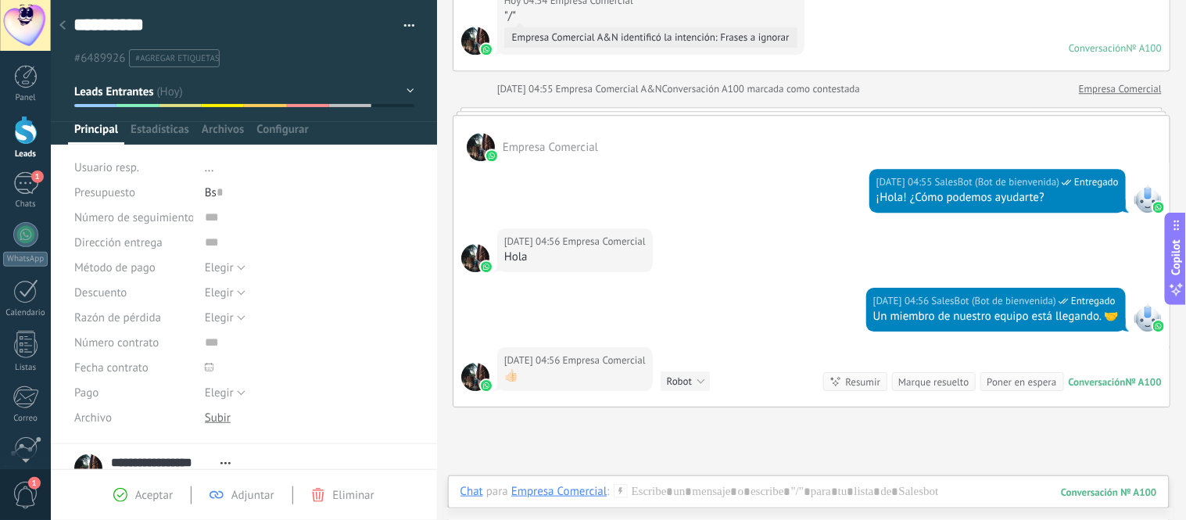
click at [582, 363] on span "Empresa Comercial" at bounding box center [604, 360] width 83 height 16
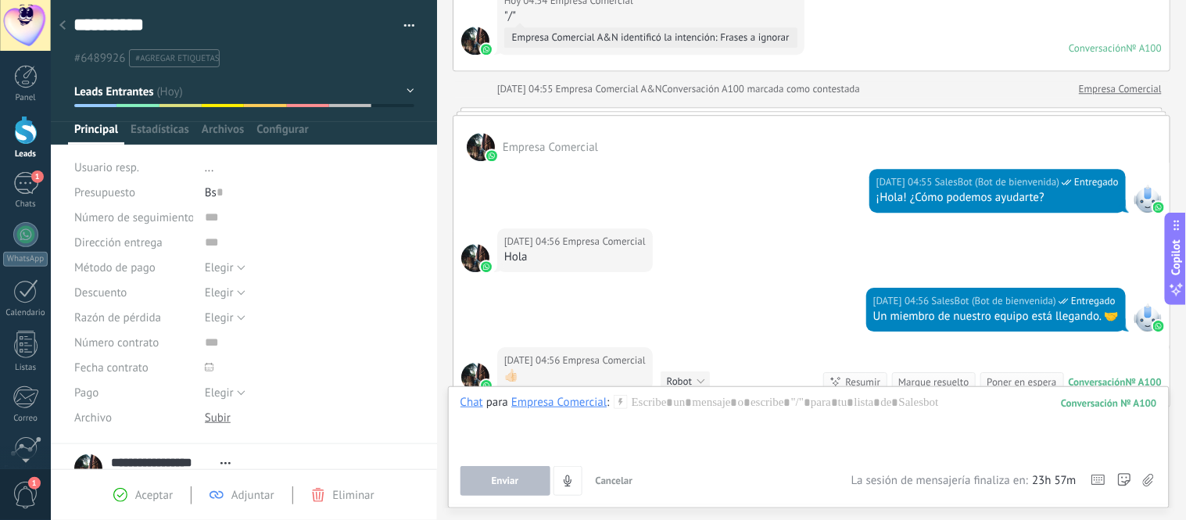
click at [582, 363] on span "Empresa Comercial" at bounding box center [604, 360] width 83 height 16
click at [623, 408] on icon at bounding box center [621, 402] width 14 height 14
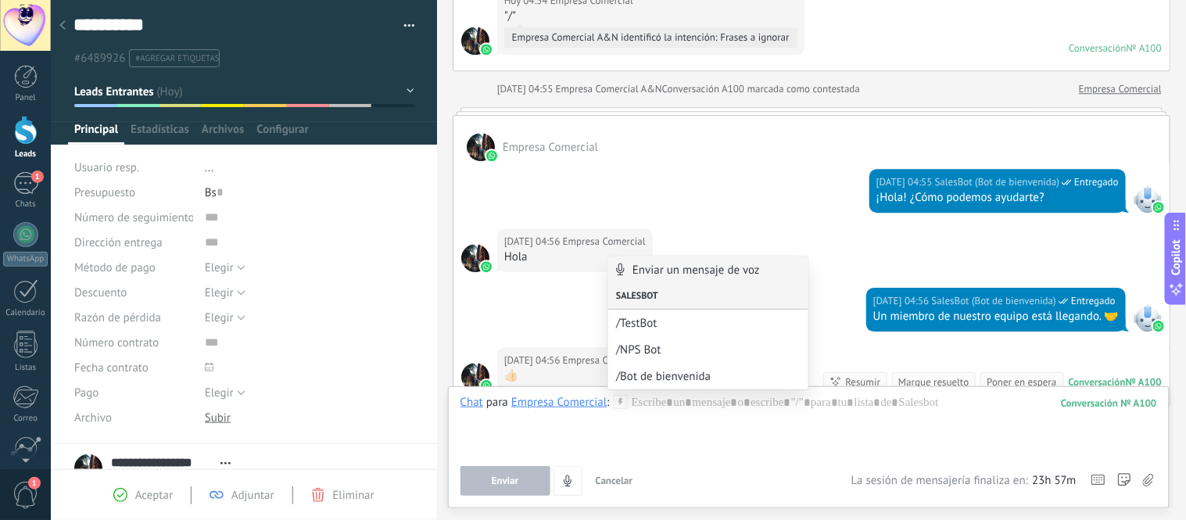
click at [646, 292] on div "Salesbot" at bounding box center [708, 296] width 200 height 27
click at [657, 348] on span "/NPS Bot" at bounding box center [702, 349] width 172 height 15
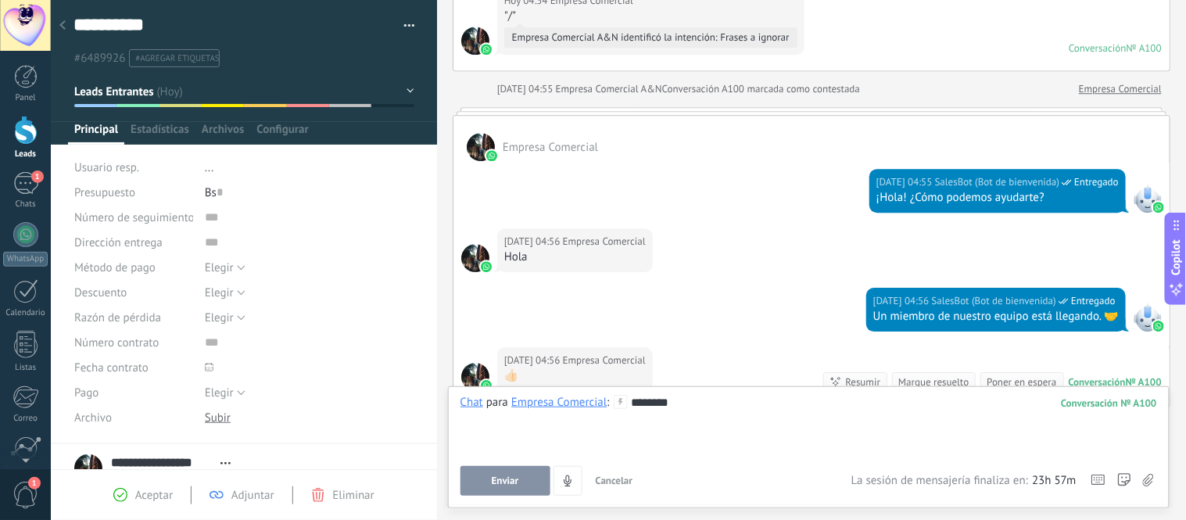
click at [505, 486] on span "Enviar" at bounding box center [505, 480] width 27 height 11
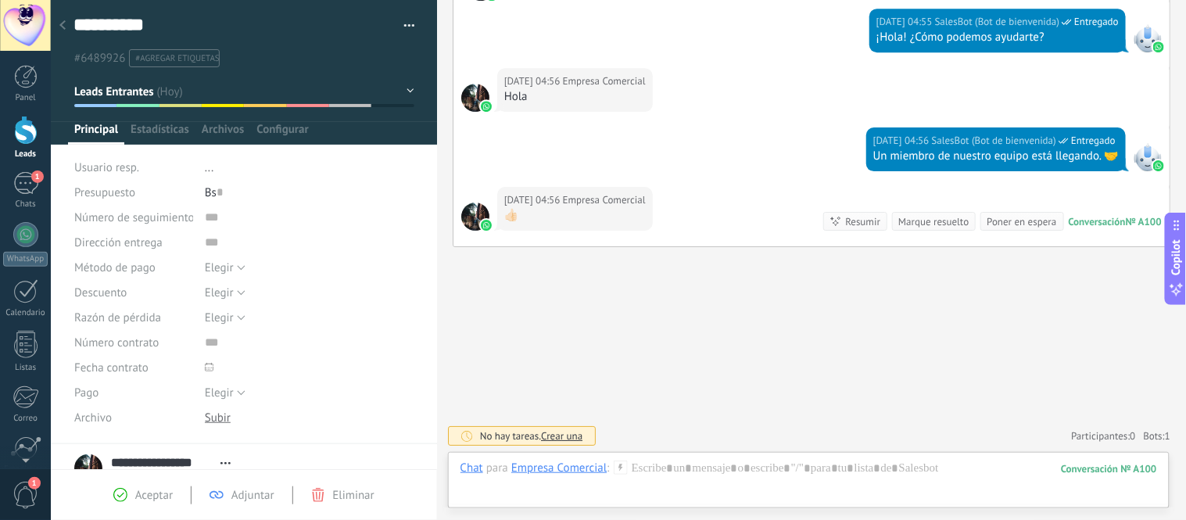
click at [621, 467] on icon at bounding box center [621, 467] width 14 height 14
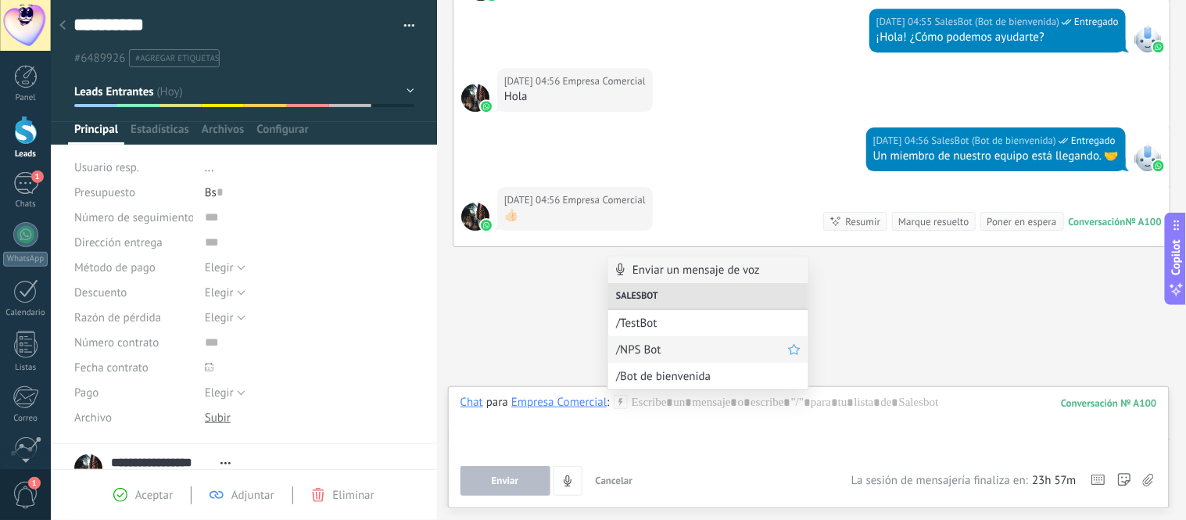
click at [665, 355] on span "/NPS Bot" at bounding box center [702, 349] width 172 height 15
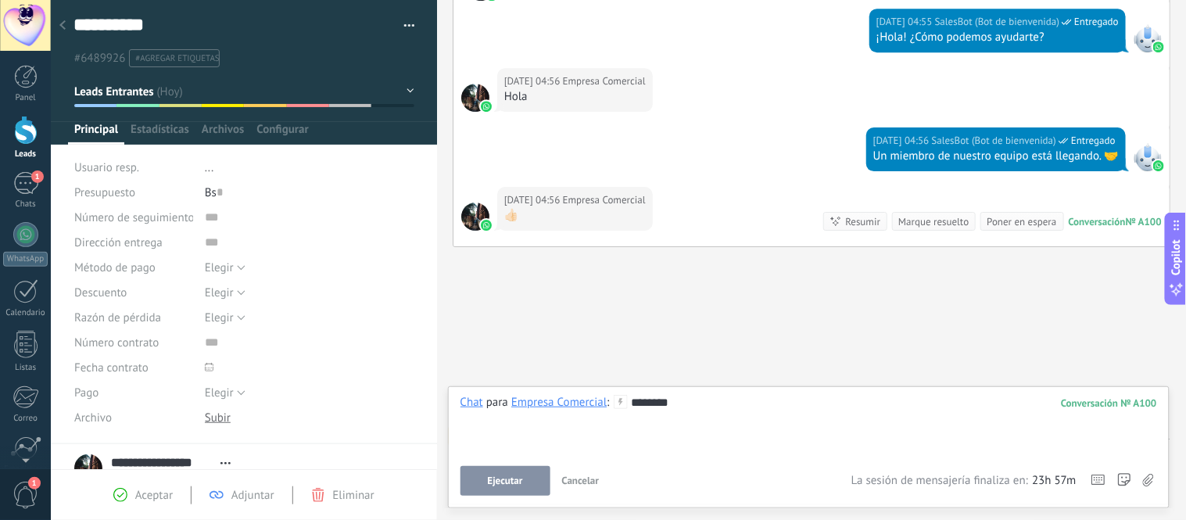
click at [518, 481] on span "Ejecutar" at bounding box center [505, 480] width 35 height 11
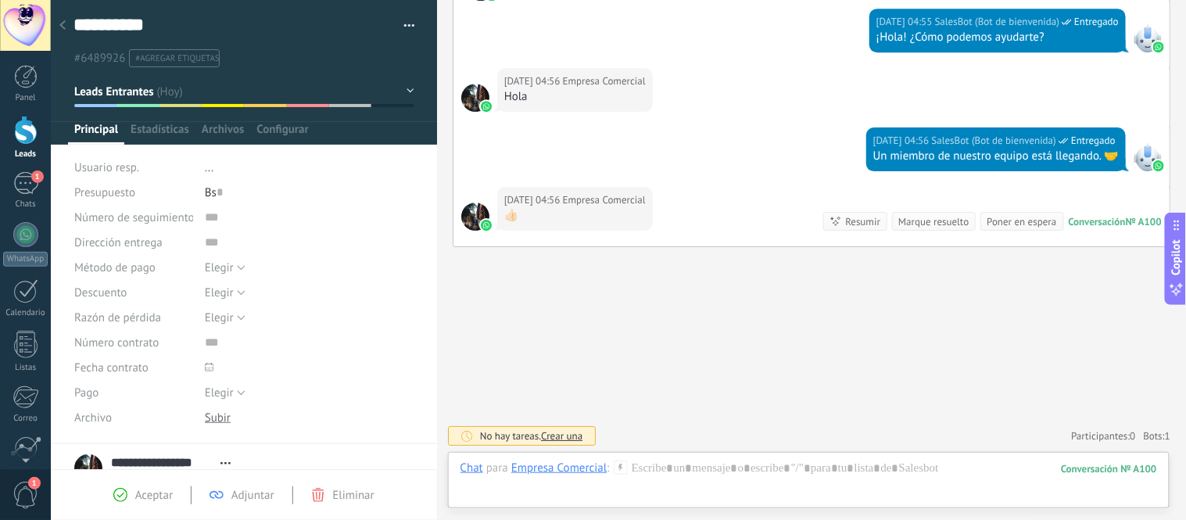
click at [620, 470] on use at bounding box center [620, 466] width 13 height 13
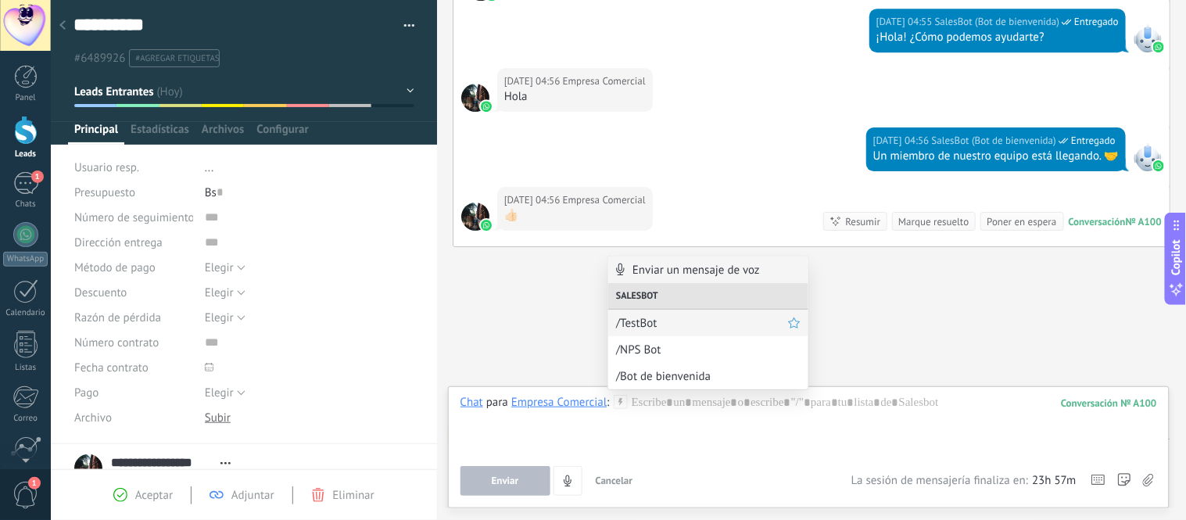
click at [639, 328] on span "/TestBot" at bounding box center [702, 323] width 172 height 15
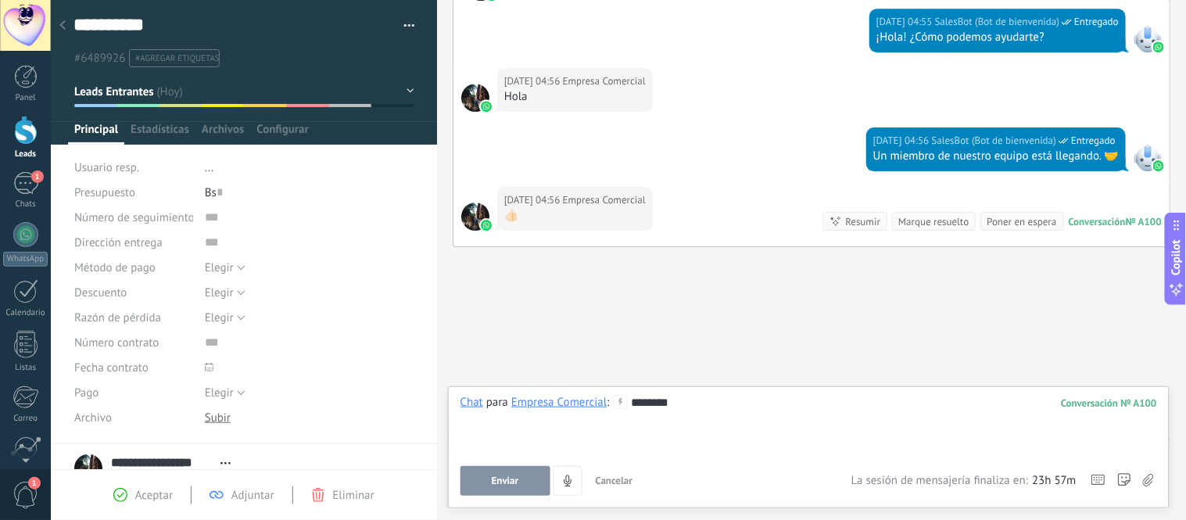
click at [530, 488] on button "Enviar" at bounding box center [505, 481] width 90 height 30
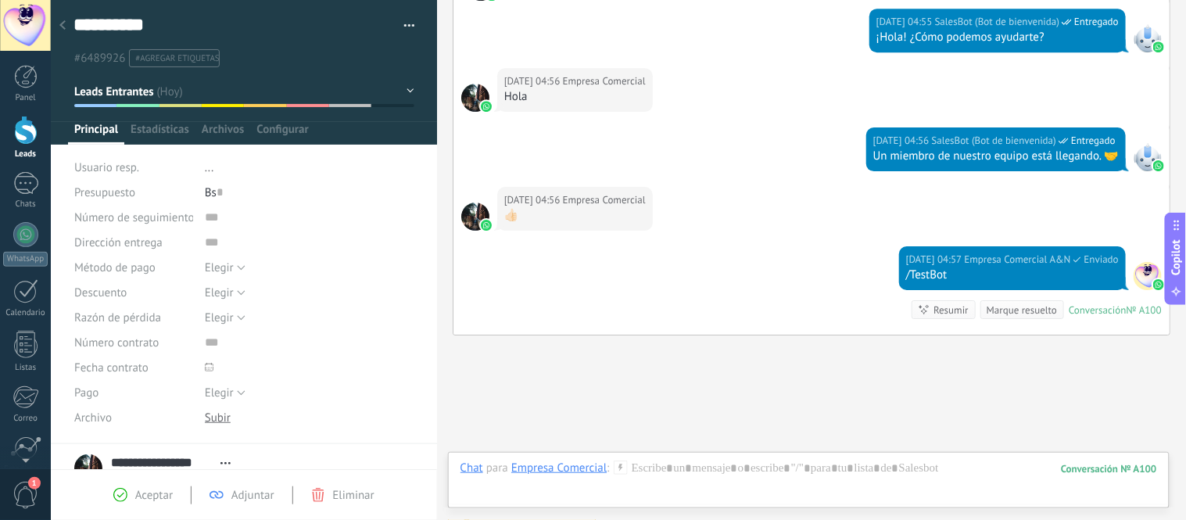
scroll to position [1316, 0]
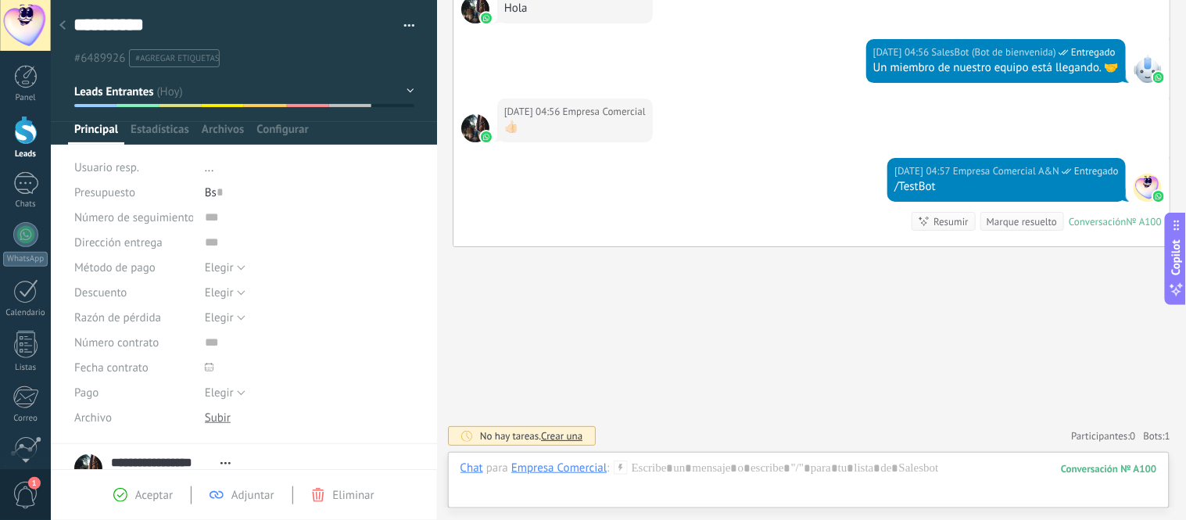
click at [618, 467] on icon at bounding box center [621, 467] width 14 height 14
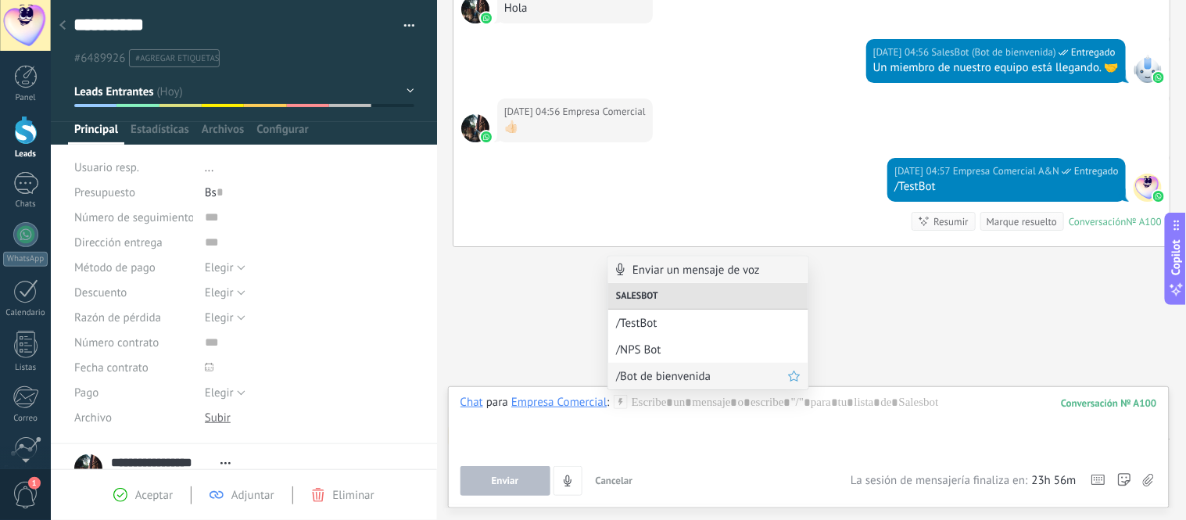
click at [650, 380] on span "/Bot de bienvenida" at bounding box center [702, 376] width 172 height 15
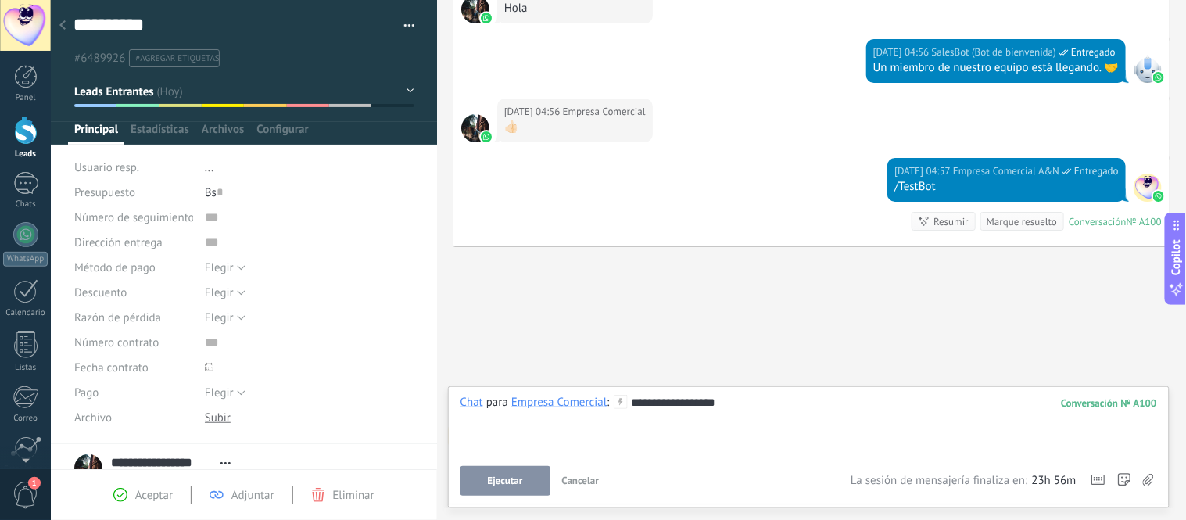
click at [510, 473] on button "Ejecutar" at bounding box center [505, 481] width 90 height 30
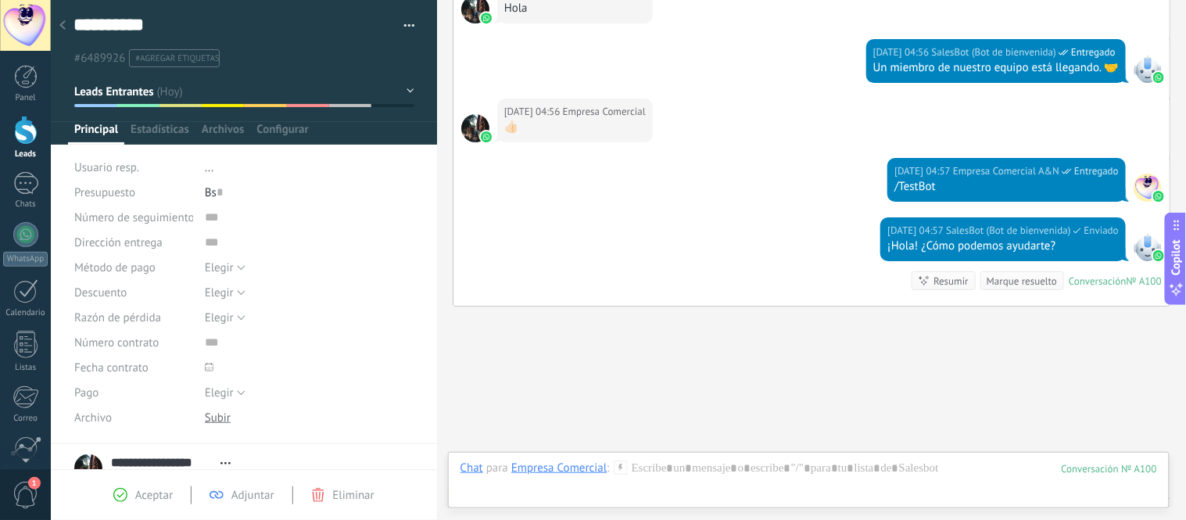
scroll to position [1376, 0]
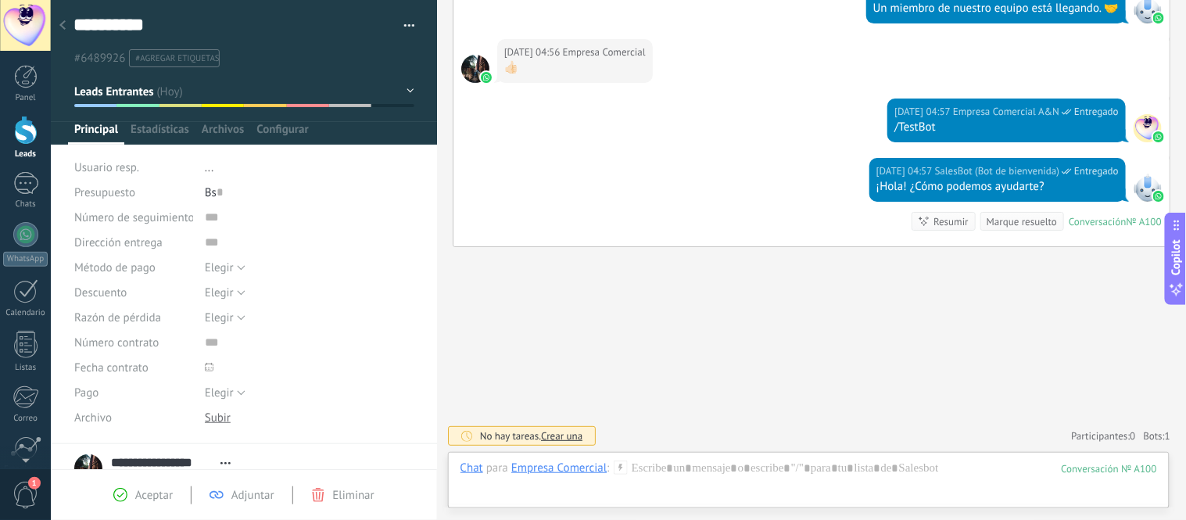
click at [545, 469] on div "Empresa Comercial" at bounding box center [558, 467] width 95 height 14
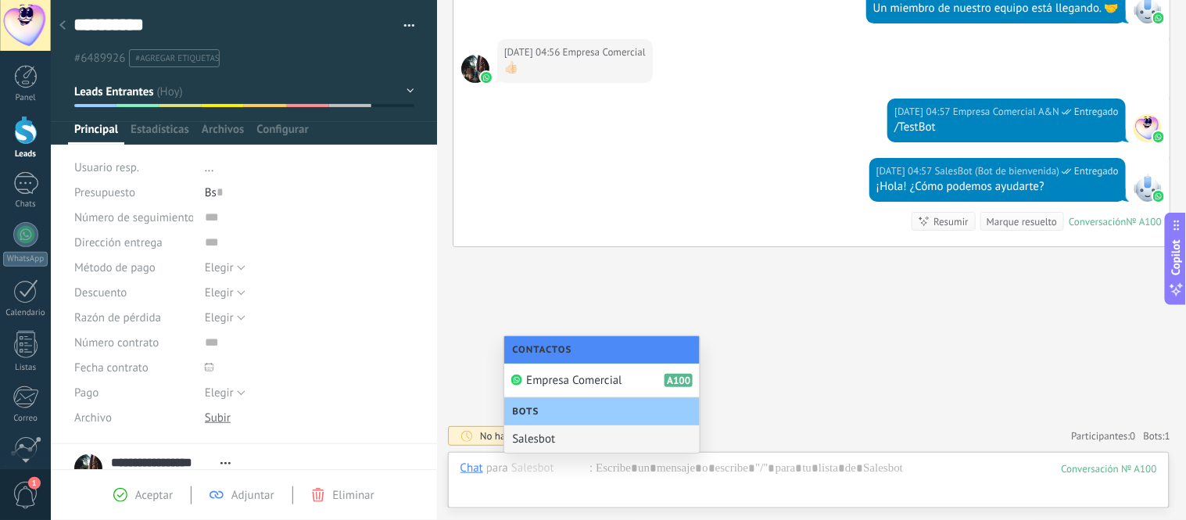
click at [542, 412] on span "Bots" at bounding box center [529, 412] width 34 height 12
click at [547, 411] on div "Bots" at bounding box center [601, 411] width 195 height 27
click at [553, 438] on div "Salesbot" at bounding box center [601, 438] width 195 height 27
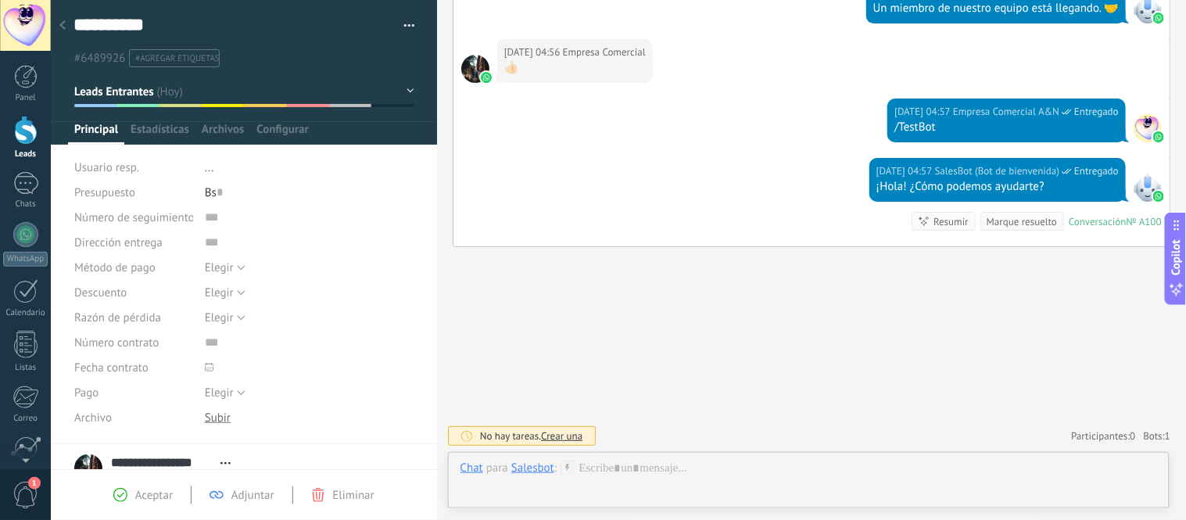
click at [534, 474] on div "Salesbot" at bounding box center [532, 467] width 43 height 14
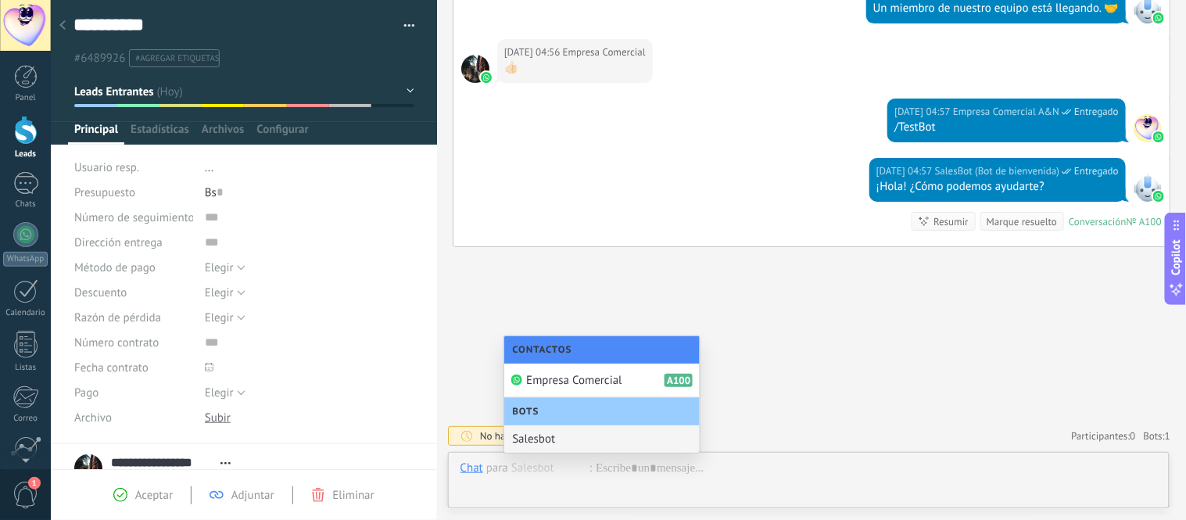
click at [535, 438] on div "Salesbot" at bounding box center [601, 438] width 195 height 27
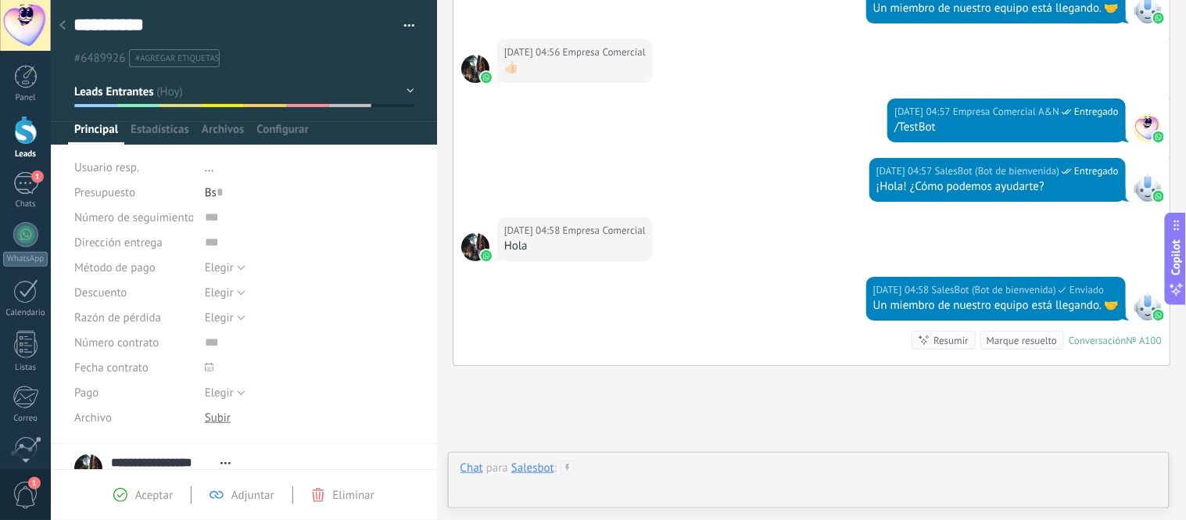
scroll to position [1494, 0]
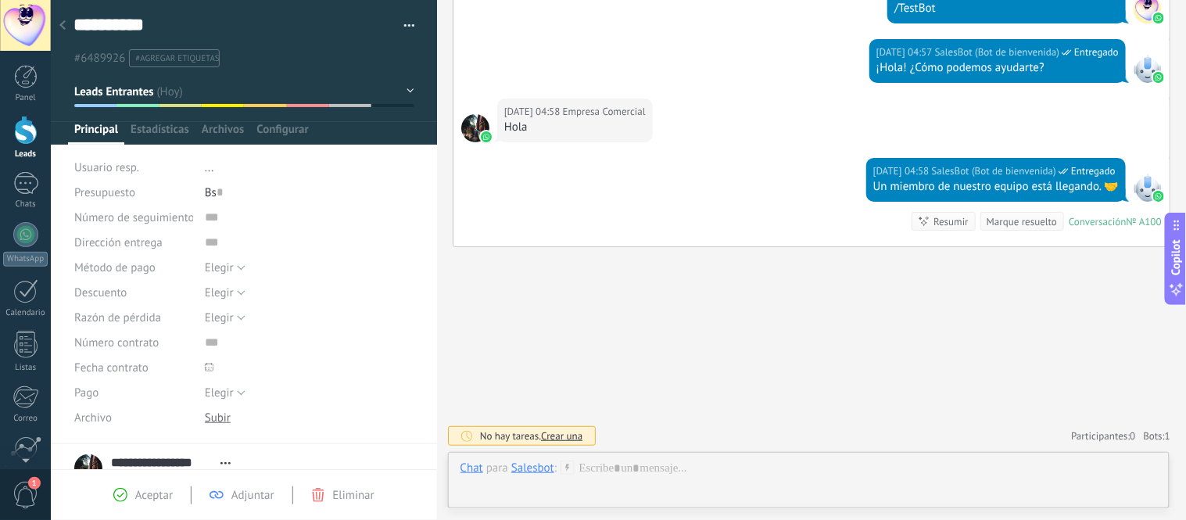
click at [567, 466] on use at bounding box center [567, 466] width 13 height 13
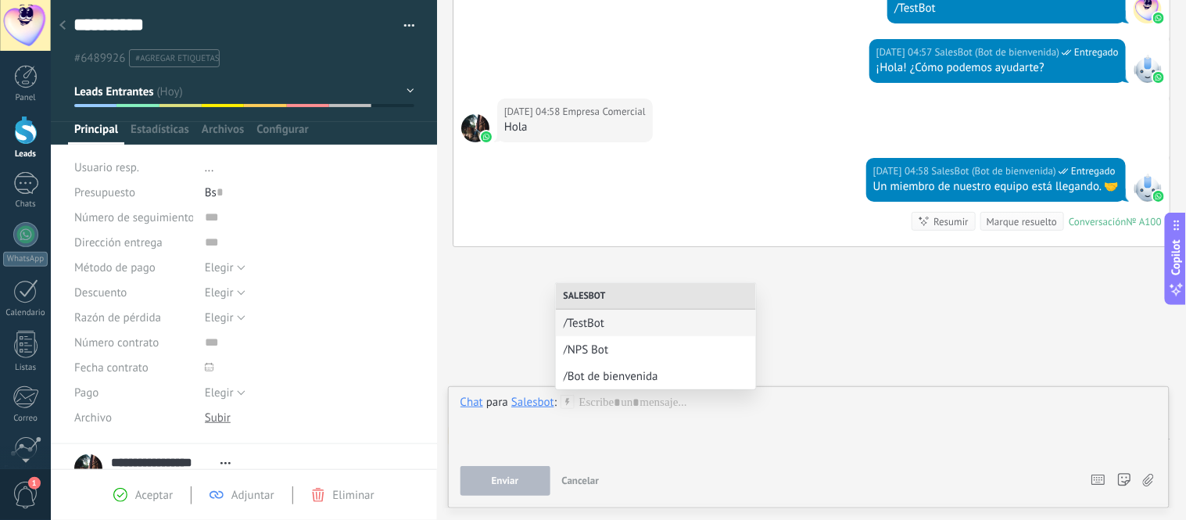
click at [567, 466] on button "Cancelar" at bounding box center [581, 481] width 50 height 30
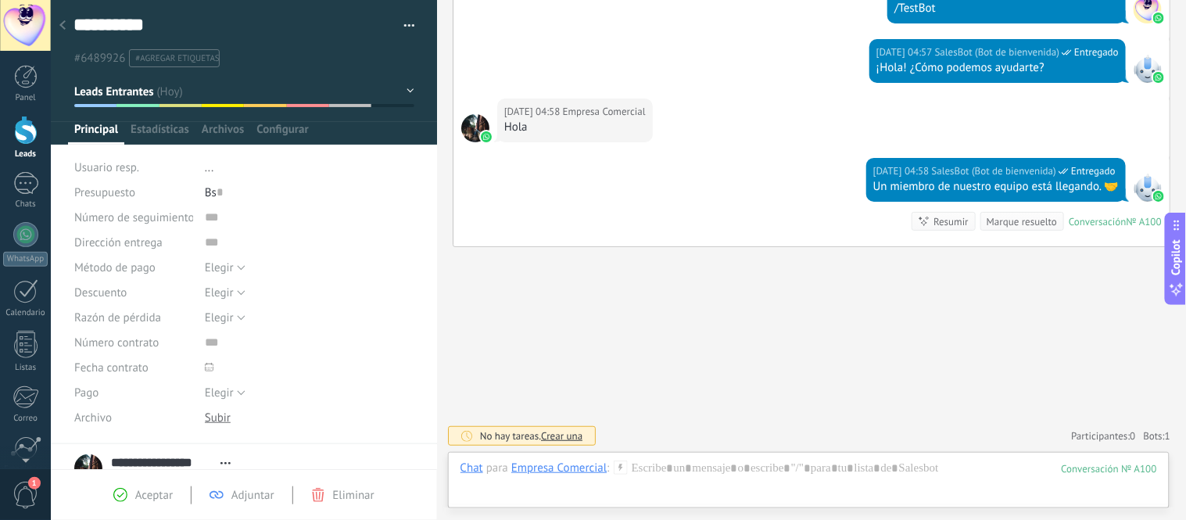
click at [567, 466] on div "Empresa Comercial" at bounding box center [558, 467] width 95 height 14
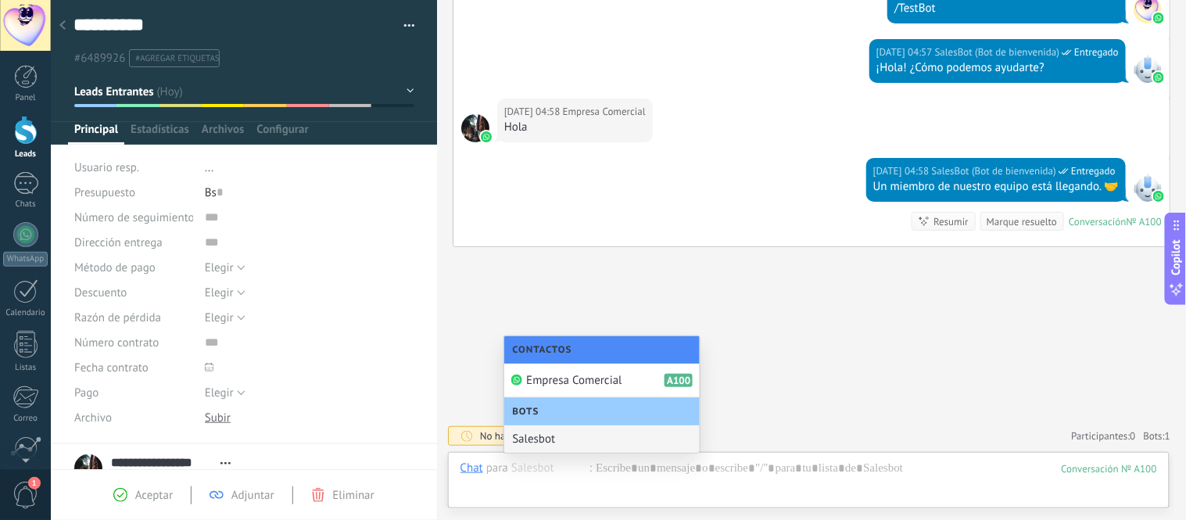
click at [567, 433] on div "Salesbot" at bounding box center [601, 438] width 195 height 27
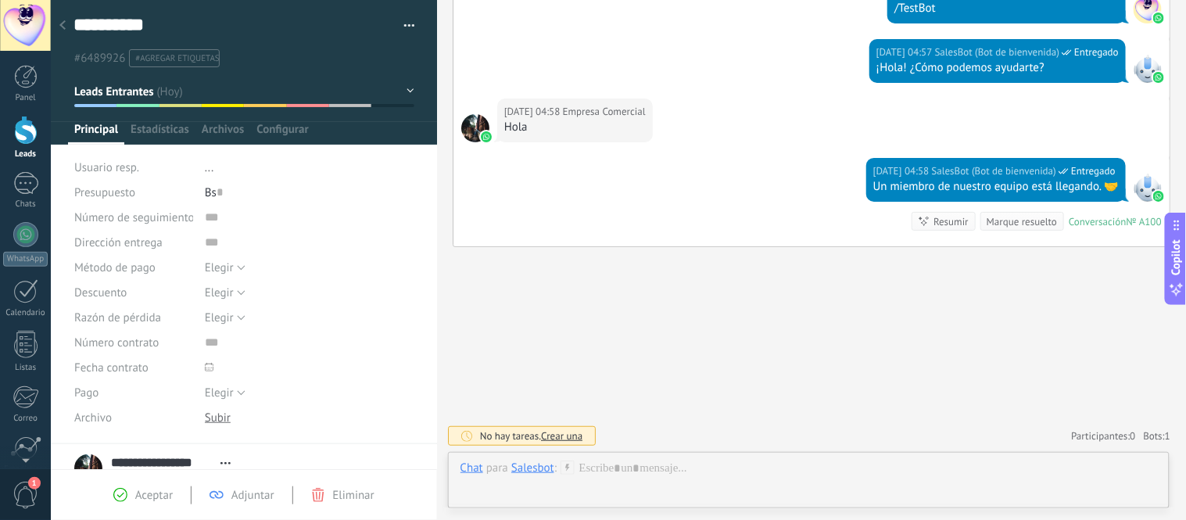
click at [535, 471] on div "Salesbot" at bounding box center [532, 467] width 43 height 14
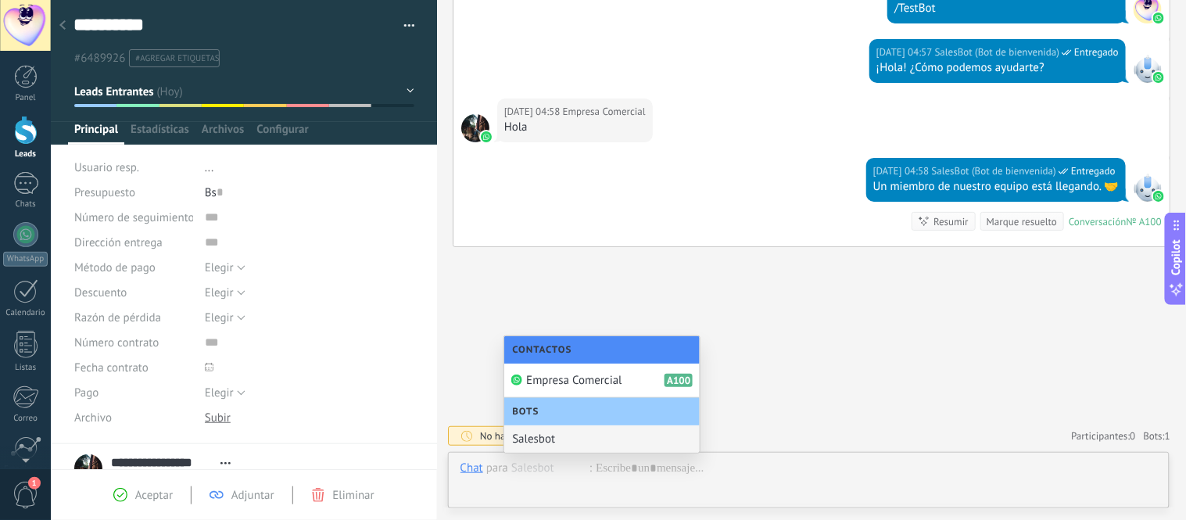
click at [524, 438] on div "Salesbot" at bounding box center [601, 438] width 195 height 27
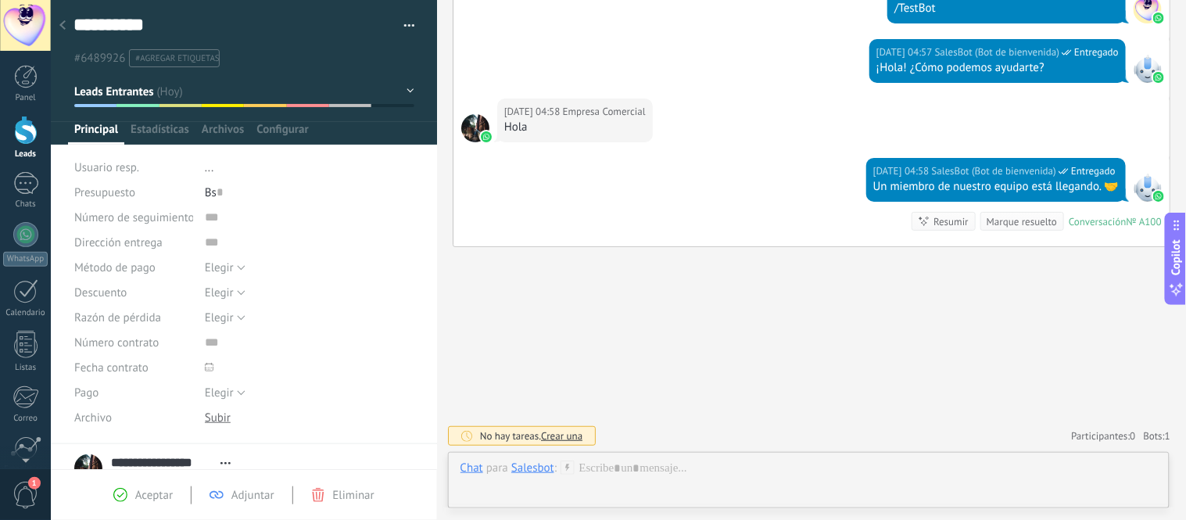
click at [67, 35] on div at bounding box center [63, 26] width 22 height 30
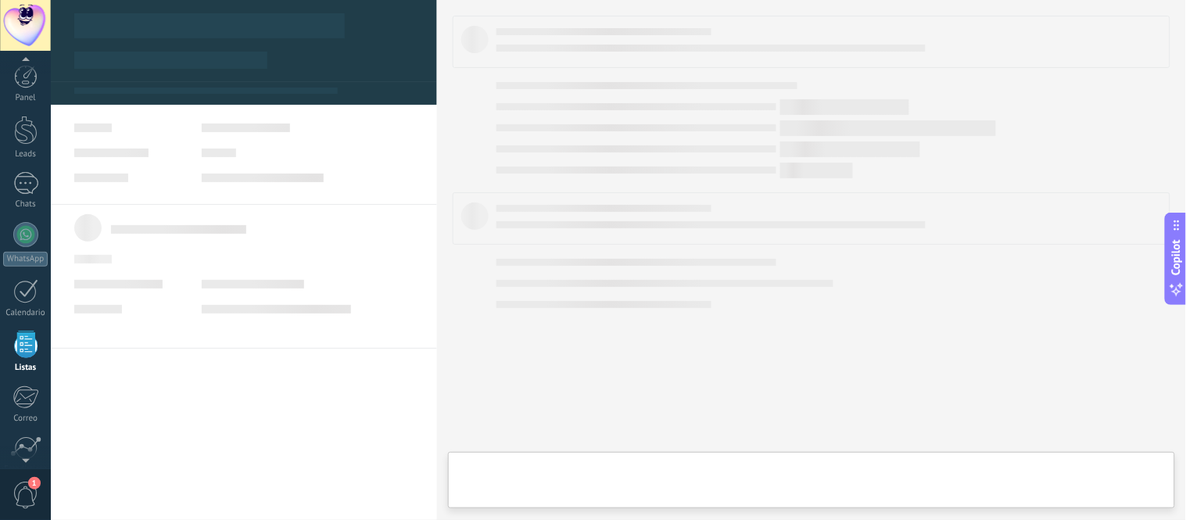
scroll to position [97, 0]
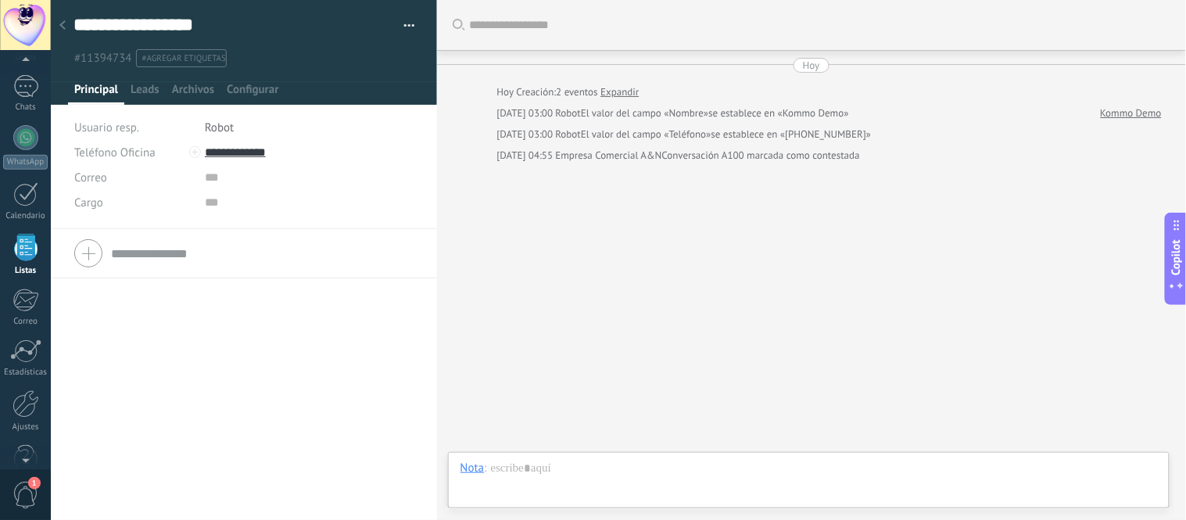
click at [67, 35] on div at bounding box center [63, 26] width 22 height 30
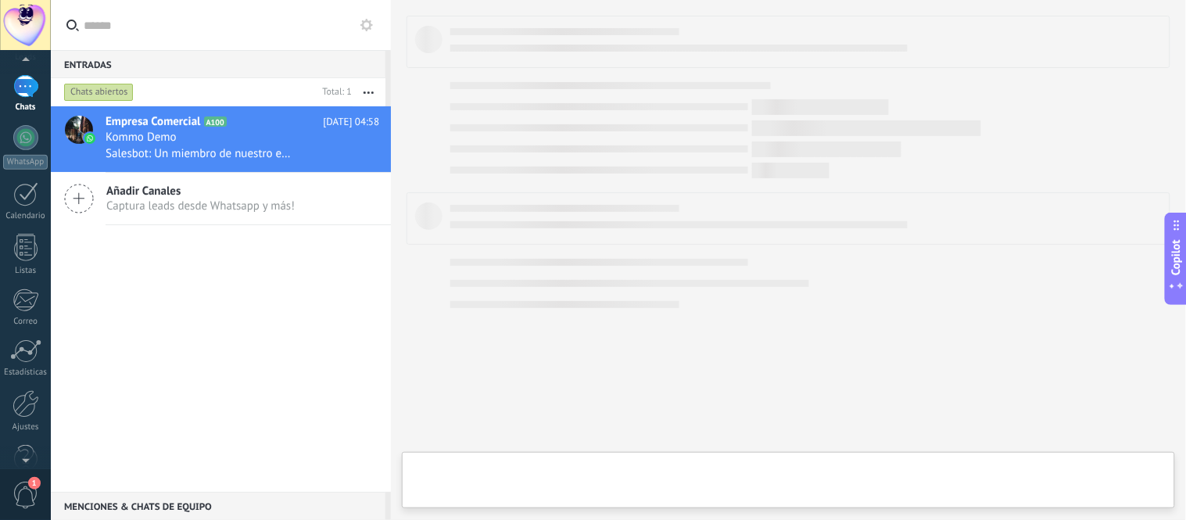
click at [67, 35] on label at bounding box center [221, 25] width 340 height 51
click at [84, 35] on input "text" at bounding box center [230, 25] width 292 height 50
click at [67, 35] on label at bounding box center [221, 25] width 340 height 51
click at [84, 35] on input "text" at bounding box center [230, 25] width 292 height 50
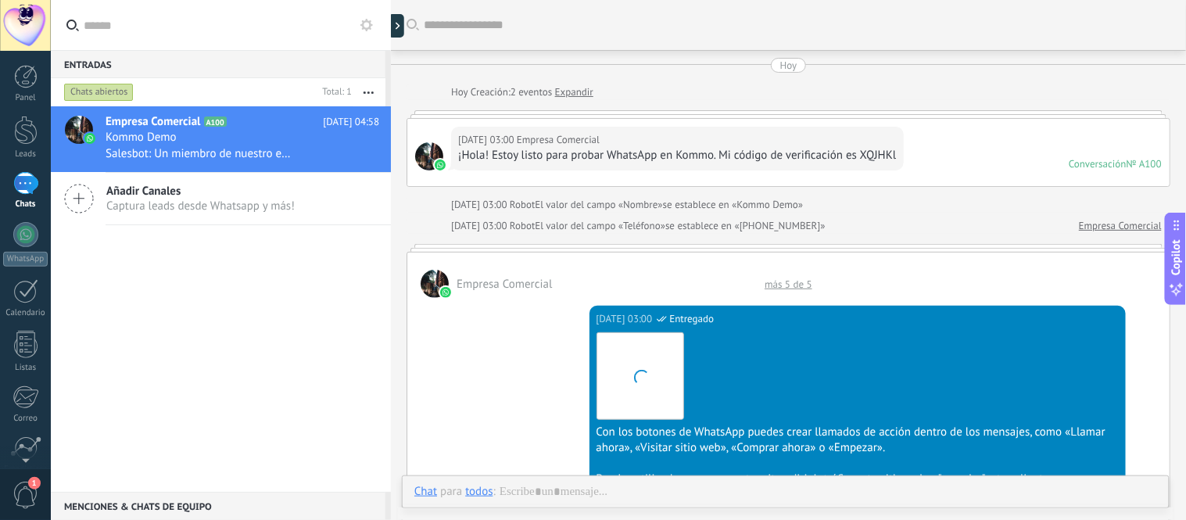
scroll to position [1436, 0]
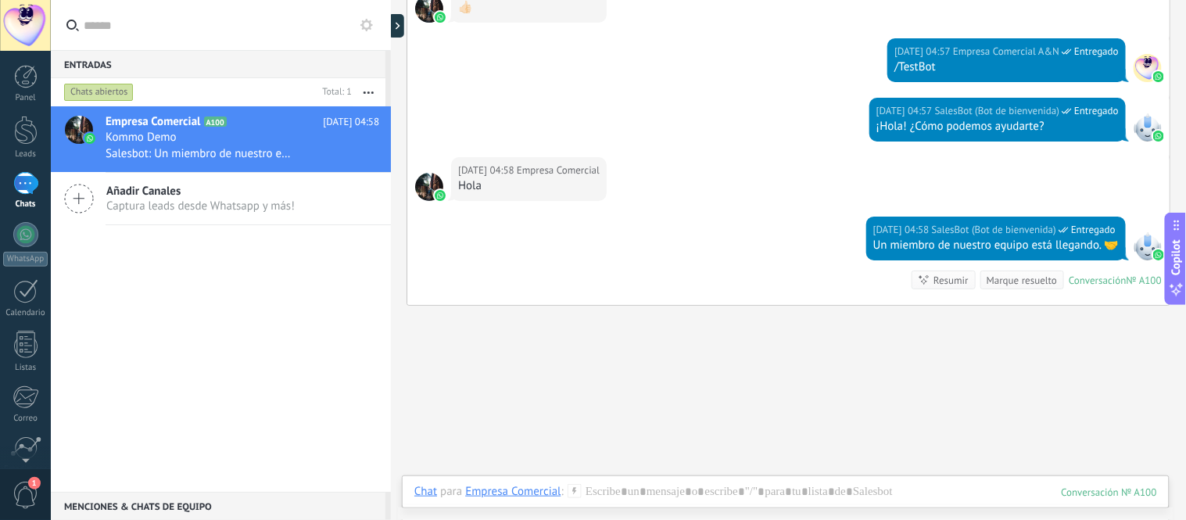
click at [20, 184] on div "1" at bounding box center [25, 183] width 25 height 23
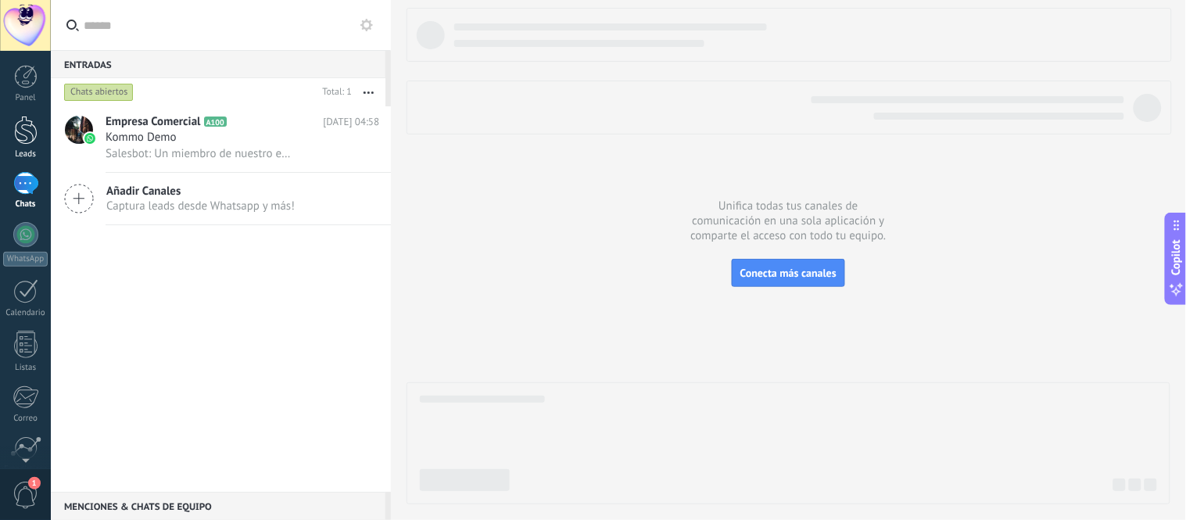
click at [40, 154] on div "Leads" at bounding box center [25, 154] width 45 height 10
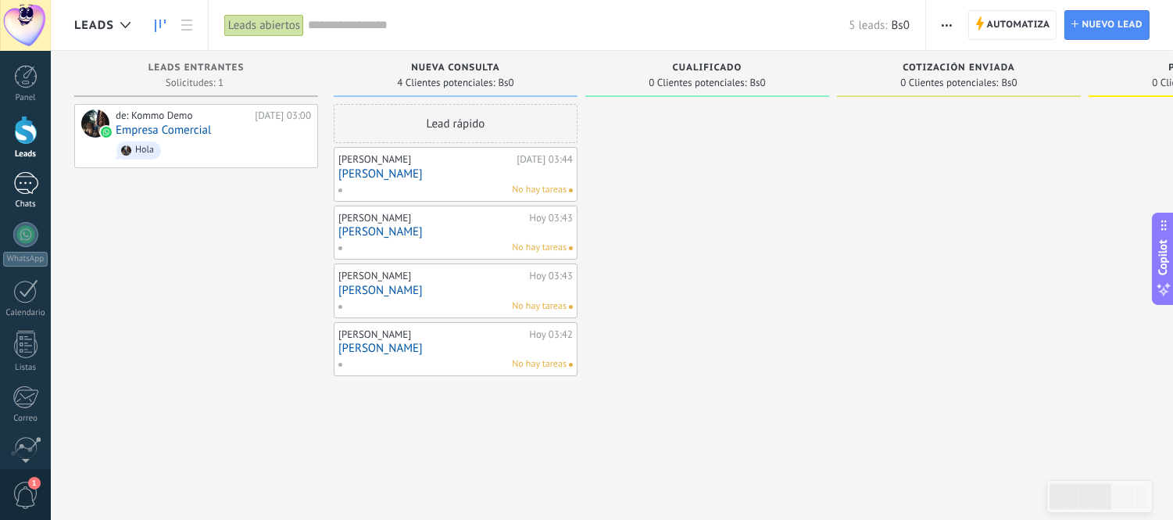
click at [32, 188] on div "1" at bounding box center [25, 183] width 25 height 23
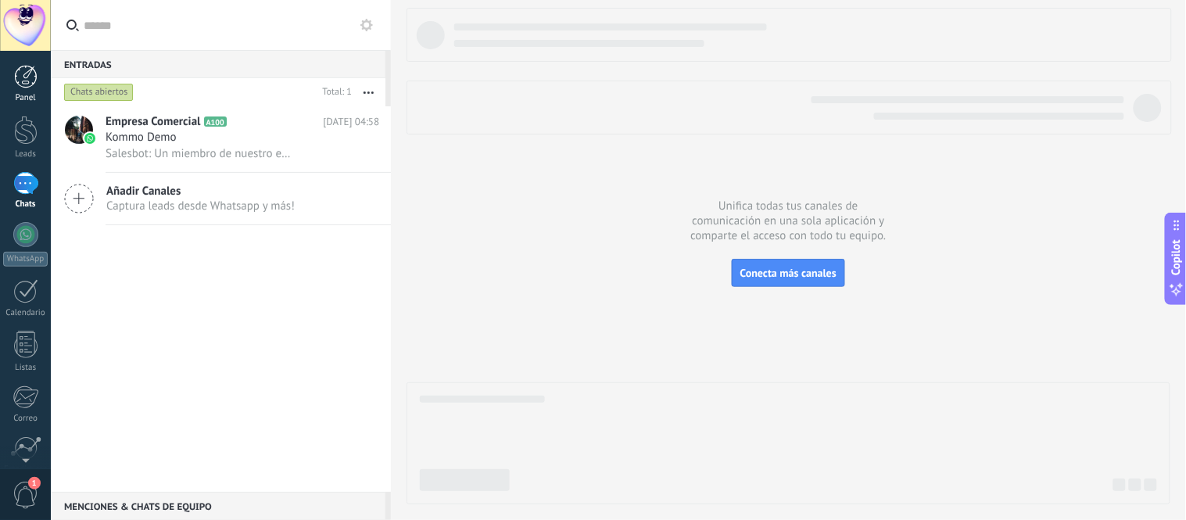
click at [25, 86] on div at bounding box center [25, 76] width 23 height 23
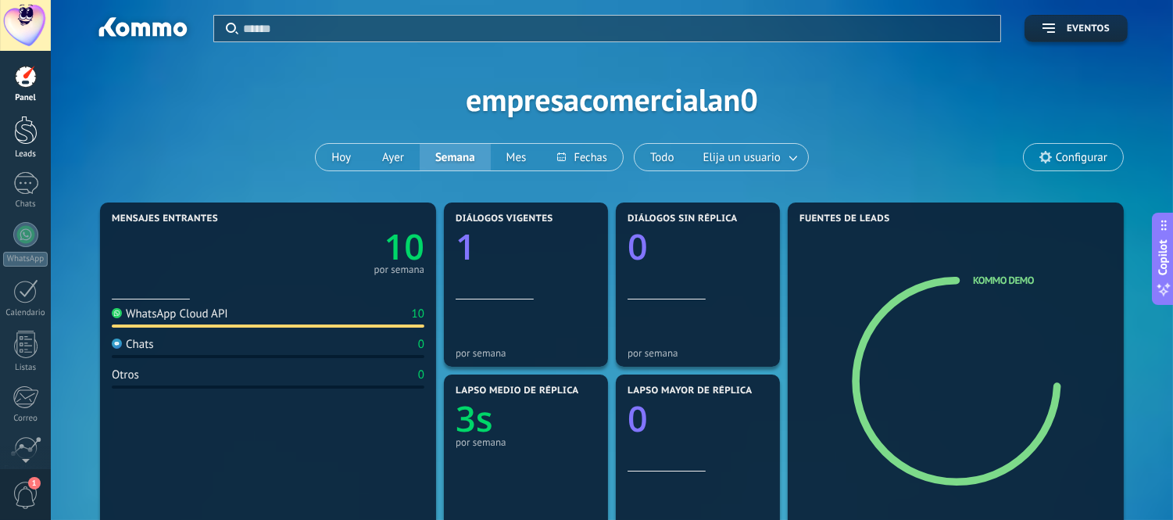
click at [30, 139] on div at bounding box center [25, 130] width 23 height 29
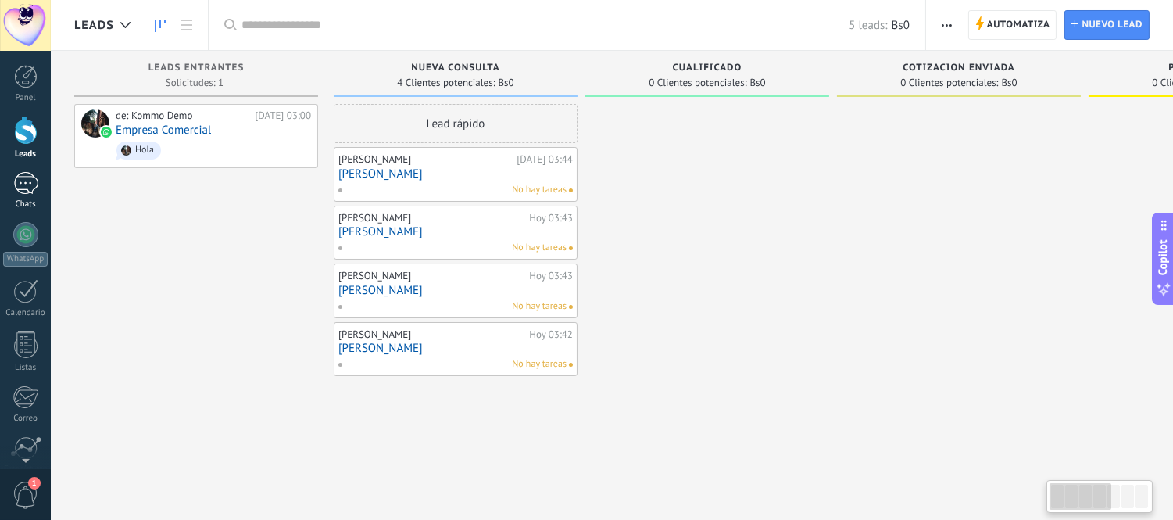
click at [30, 184] on div "1" at bounding box center [25, 183] width 25 height 23
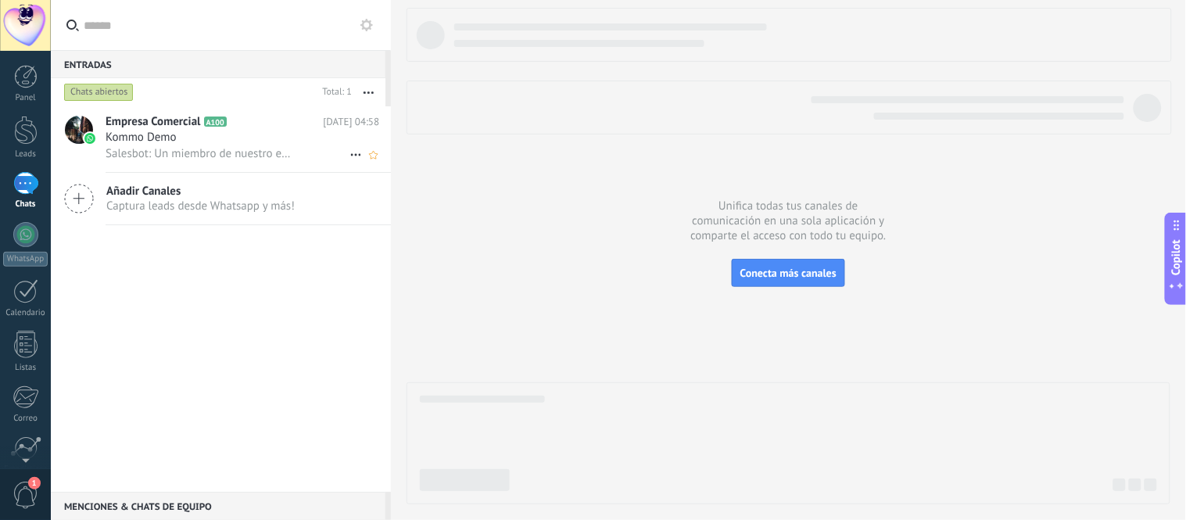
click at [224, 153] on span "Salesbot: Un miembro de nuestro equipo está llegando. 🤝" at bounding box center [200, 153] width 188 height 15
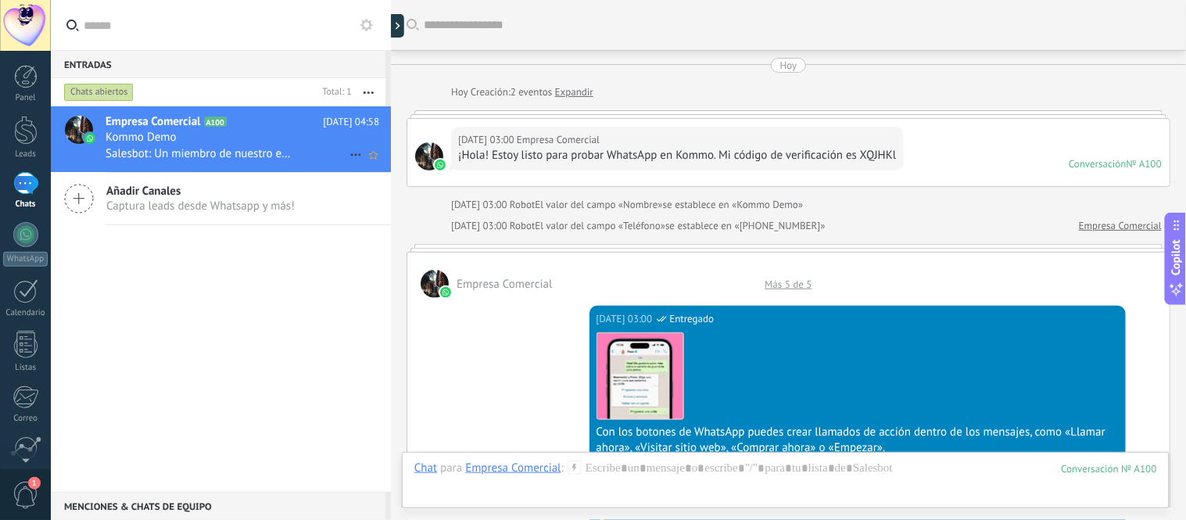
scroll to position [1494, 0]
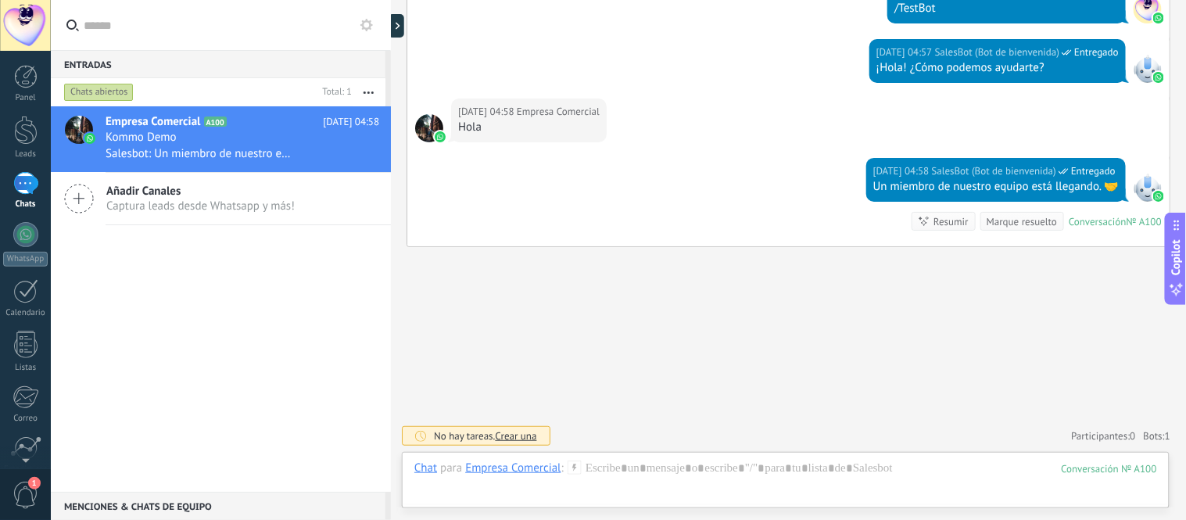
click at [504, 472] on div "Empresa Comercial" at bounding box center [512, 467] width 95 height 14
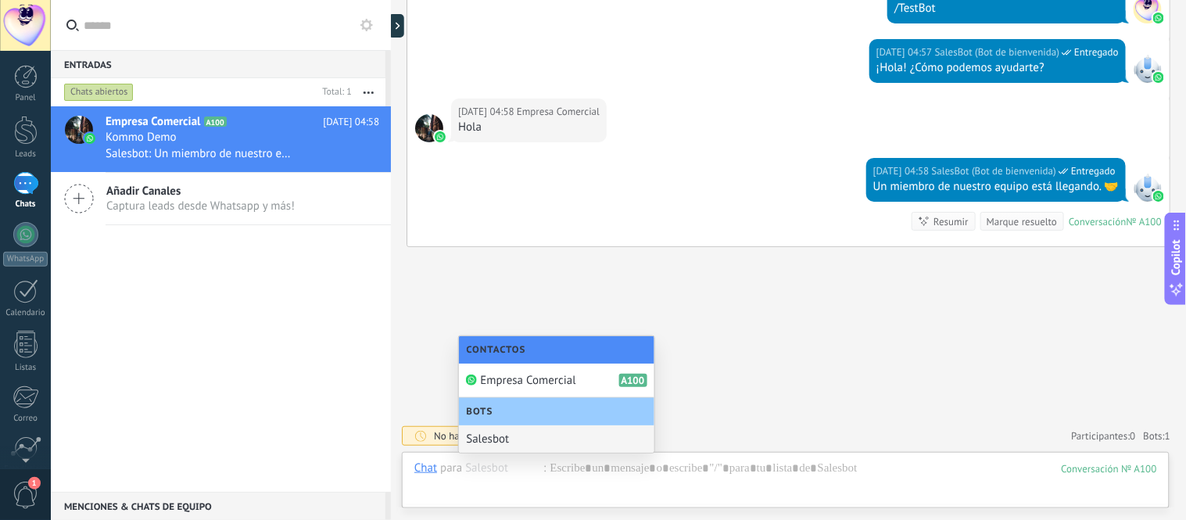
click at [521, 436] on div "Salesbot" at bounding box center [556, 438] width 195 height 27
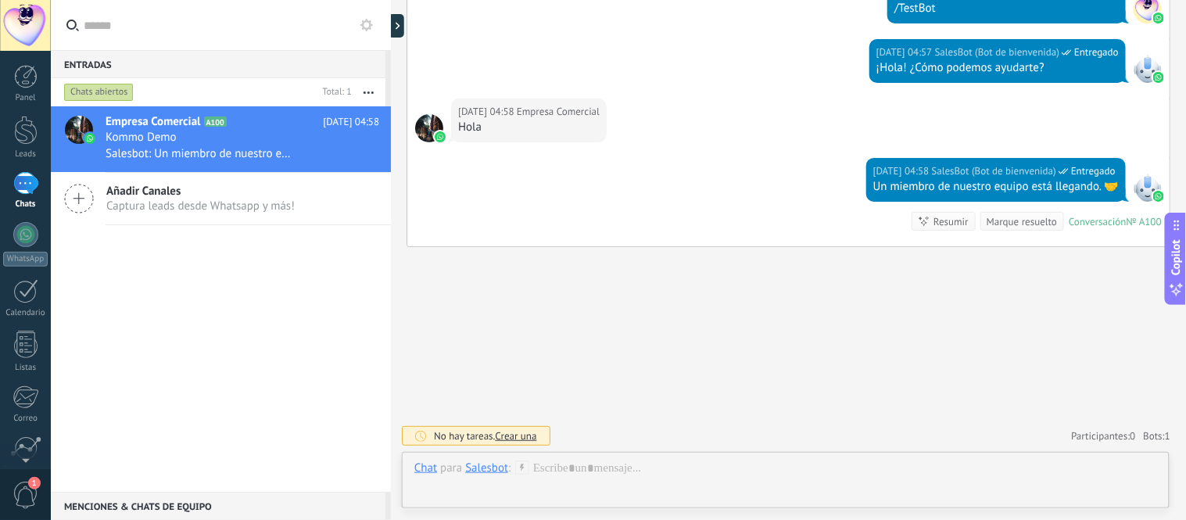
click at [221, 206] on span "Captura leads desde Whatsapp y más!" at bounding box center [200, 206] width 188 height 15
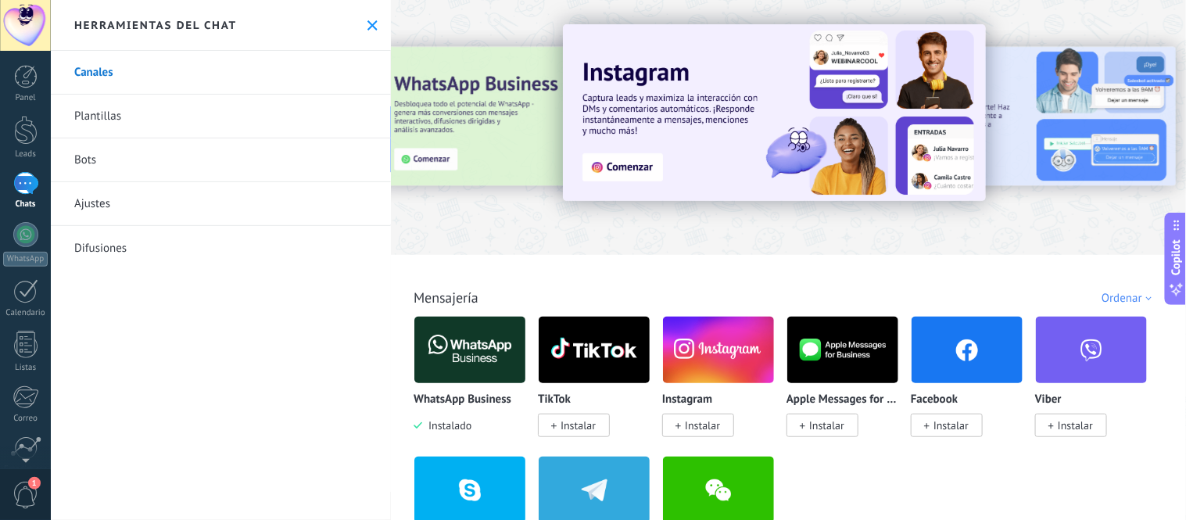
click at [34, 197] on link "1 Chats" at bounding box center [25, 191] width 51 height 38
click at [26, 195] on div "1" at bounding box center [25, 183] width 25 height 23
click at [26, 188] on div "1" at bounding box center [25, 183] width 25 height 23
click at [36, 143] on div at bounding box center [25, 130] width 23 height 29
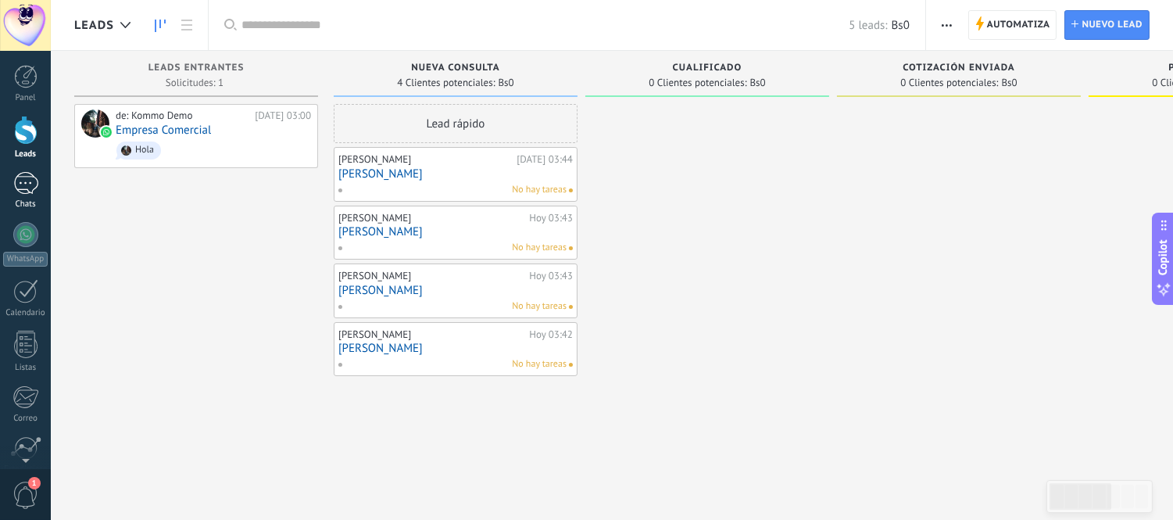
click at [22, 178] on div "1" at bounding box center [25, 183] width 25 height 23
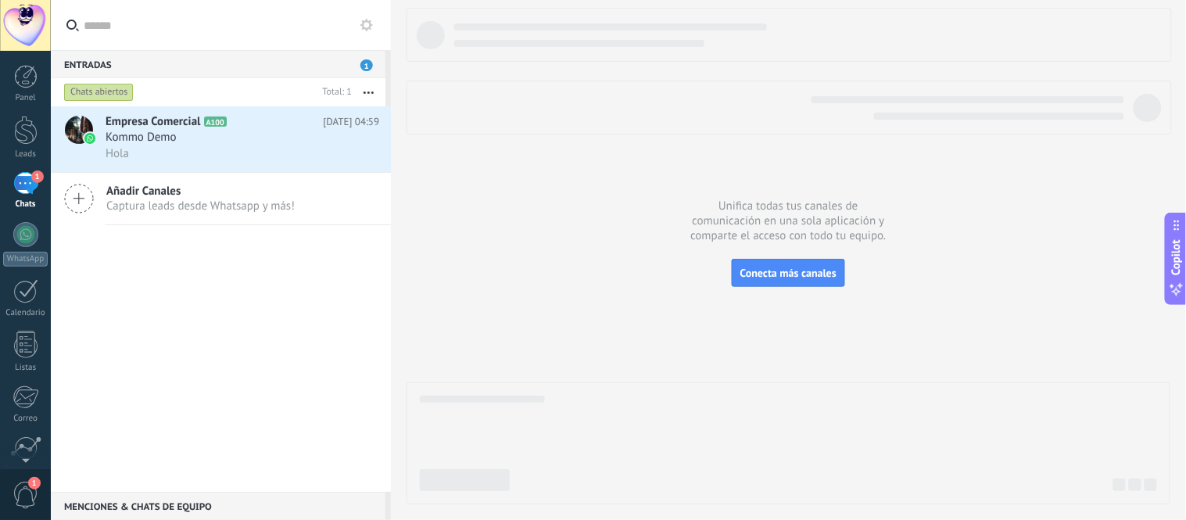
click at [249, 177] on div "Añadir Canales Captura leads desde Whatsapp y más!" at bounding box center [221, 199] width 340 height 52
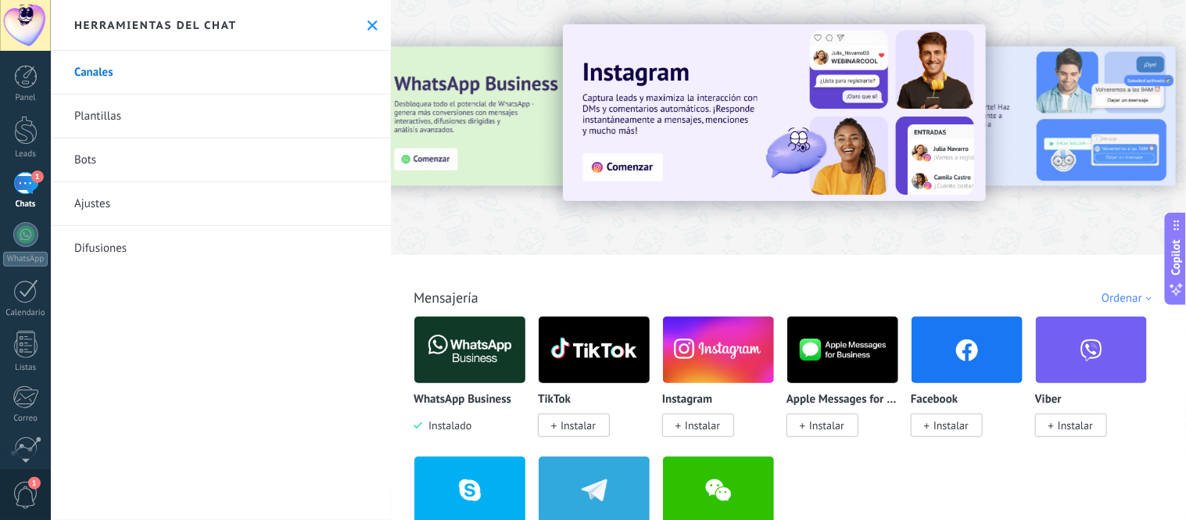
click at [24, 177] on div "1" at bounding box center [25, 183] width 25 height 23
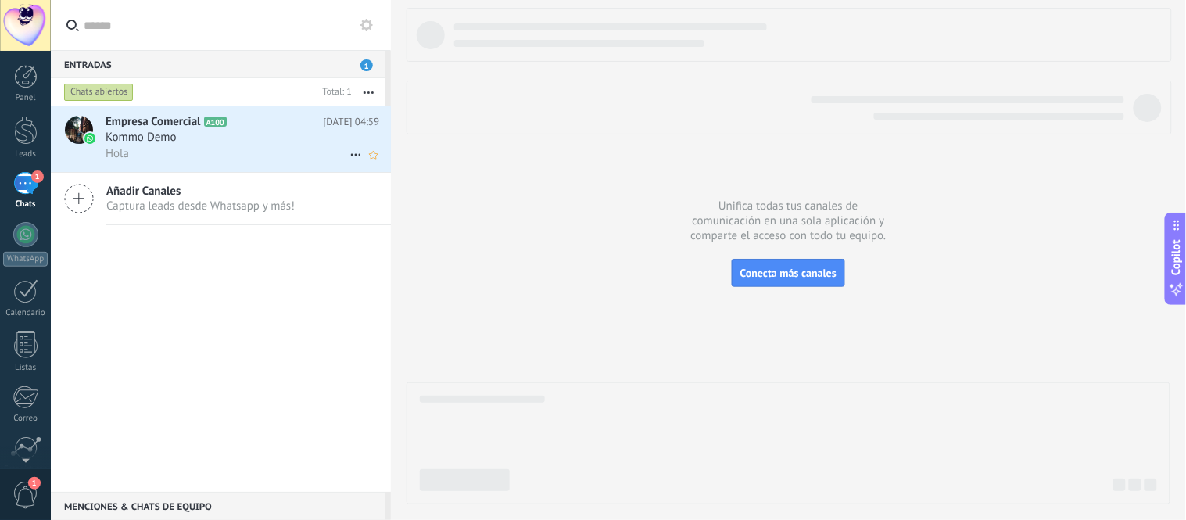
click at [241, 137] on div "Kommo Demo" at bounding box center [243, 138] width 274 height 16
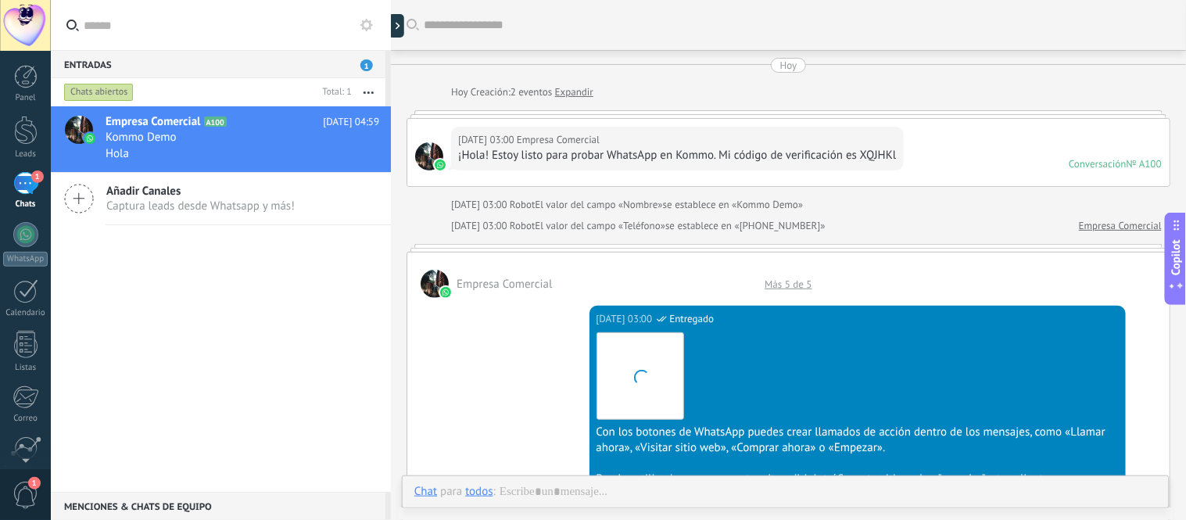
scroll to position [1481, 0]
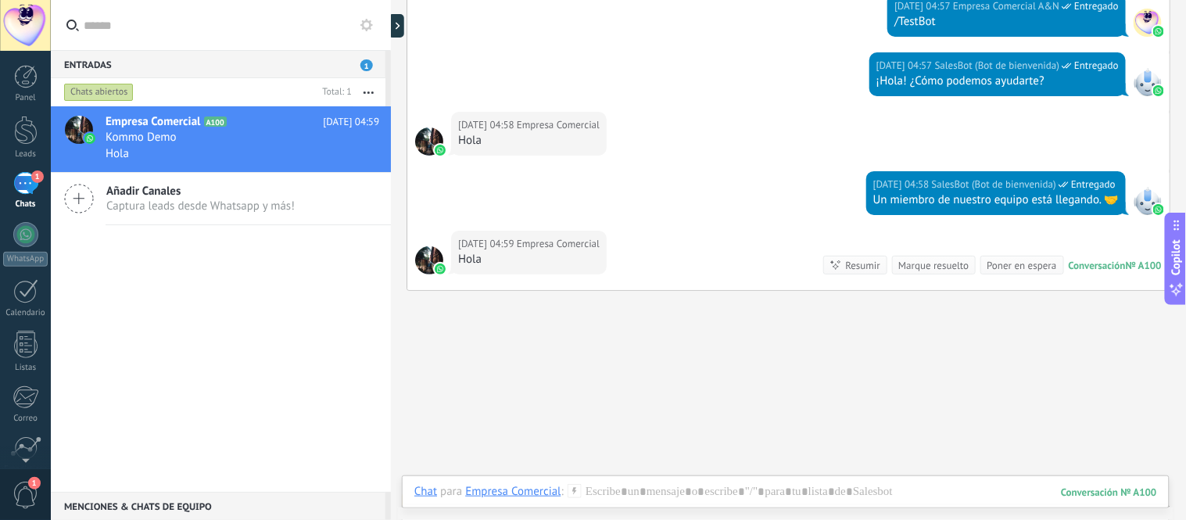
click at [487, 488] on div "Empresa Comercial" at bounding box center [512, 491] width 95 height 14
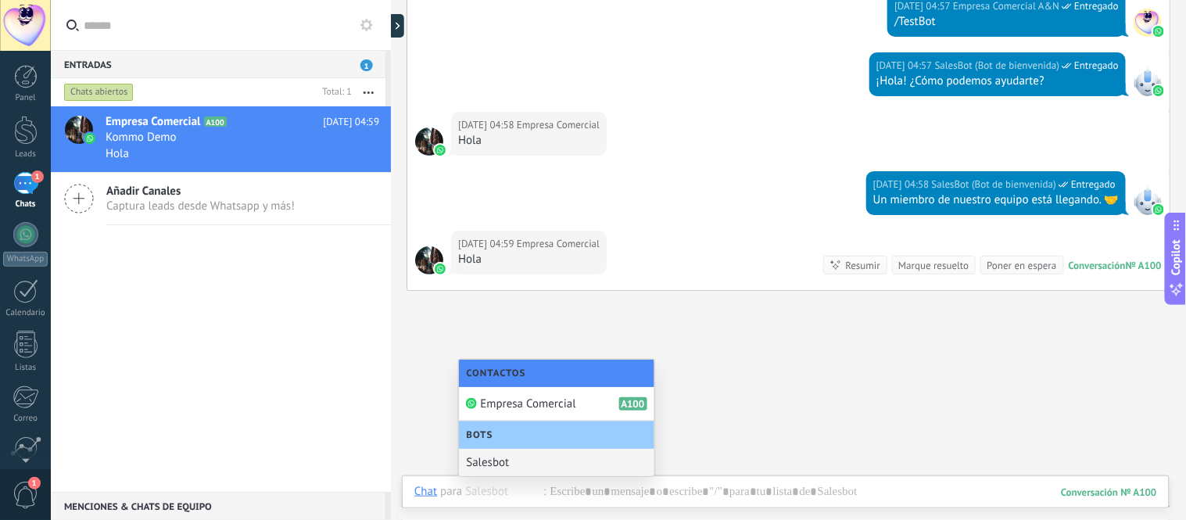
click at [478, 460] on div "Salesbot" at bounding box center [556, 462] width 195 height 27
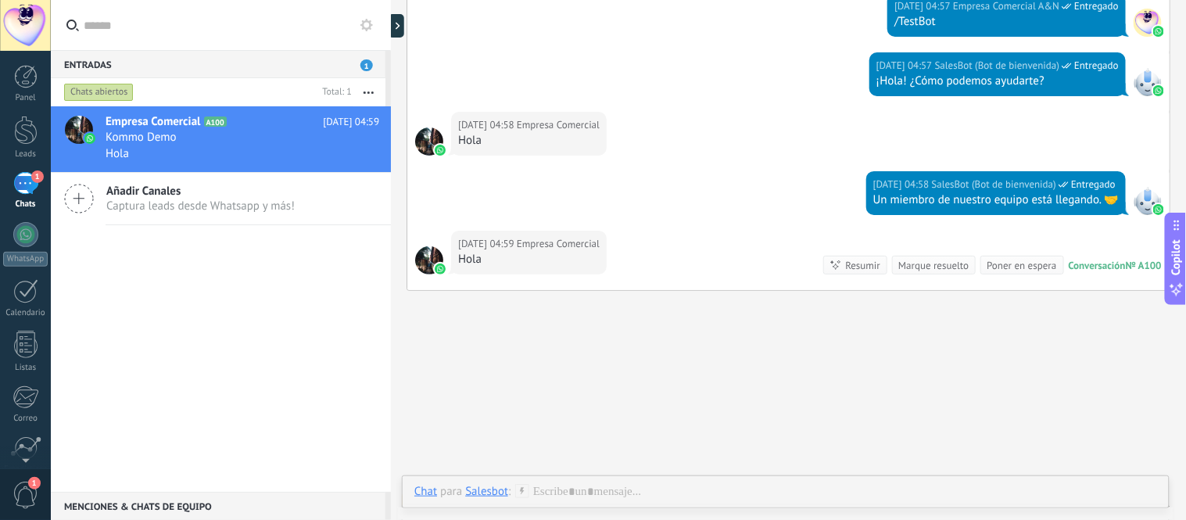
click at [521, 491] on use at bounding box center [521, 490] width 13 height 13
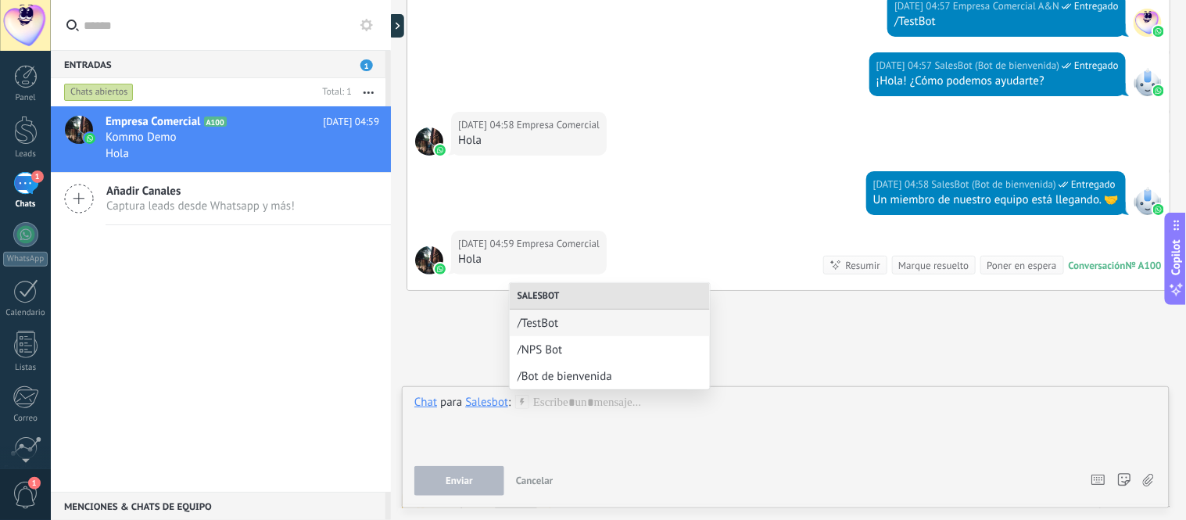
click at [1115, 485] on div "Enviar Cancelar Rastrear clics en links ? Reducir links largos y rastrear clics…" at bounding box center [785, 481] width 742 height 30
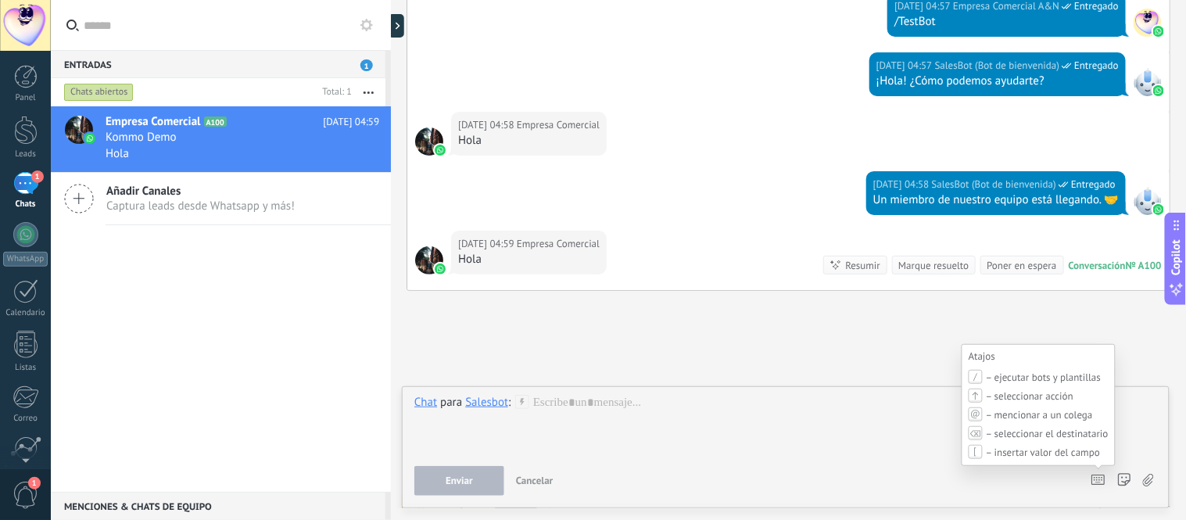
click at [1102, 482] on icon at bounding box center [1098, 479] width 14 height 11
click at [1064, 492] on div "Enviar Cancelar Rastrear clics en links ? Reducir links largos y rastrear clics…" at bounding box center [745, 481] width 662 height 30
click at [1154, 483] on div "Enviar Cancelar Rastrear clics en links ? Reducir links largos y rastrear clics…" at bounding box center [785, 481] width 742 height 30
click at [1139, 478] on div "Enviar Cancelar Rastrear clics en links ? Reducir links largos y rastrear clics…" at bounding box center [785, 481] width 742 height 30
click at [1147, 478] on icon at bounding box center [1148, 480] width 11 height 13
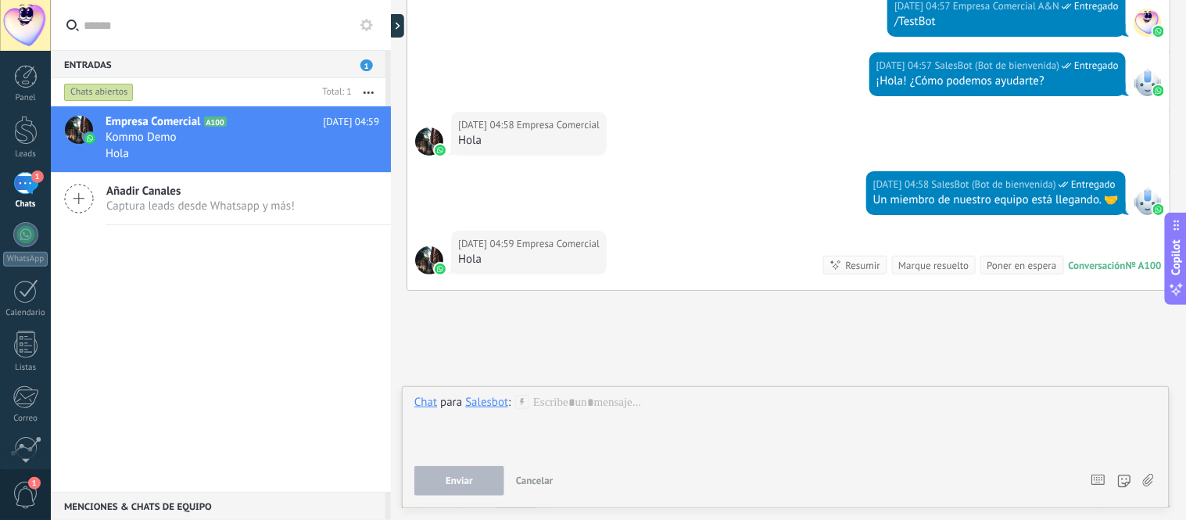
click at [0, 0] on input "file" at bounding box center [0, 0] width 0 height 0
click at [428, 405] on div "Chat" at bounding box center [425, 402] width 23 height 14
click at [485, 408] on div "Salesbot" at bounding box center [486, 402] width 43 height 14
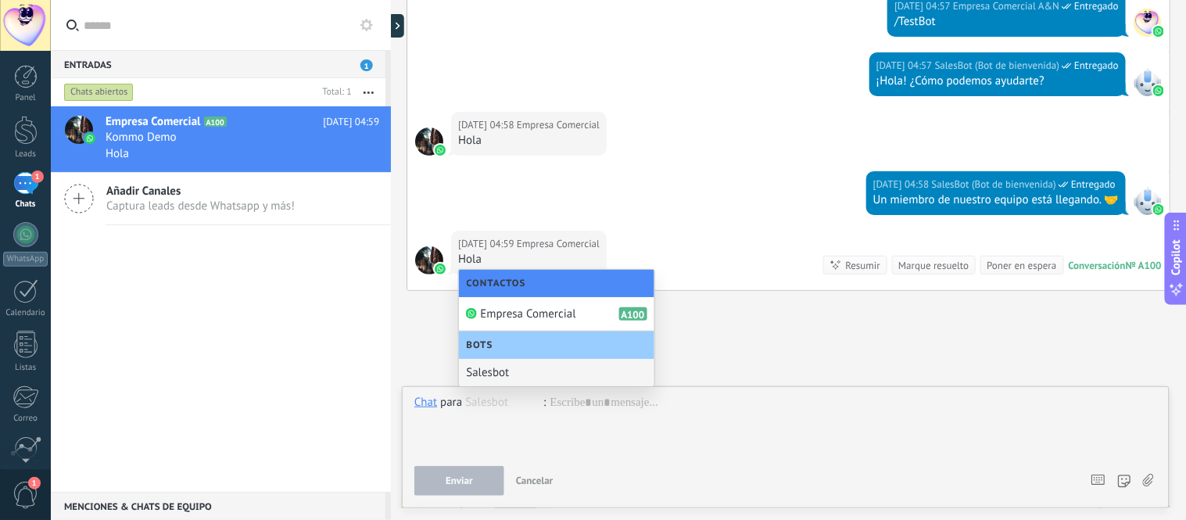
click at [489, 367] on div "Salesbot" at bounding box center [556, 372] width 195 height 27
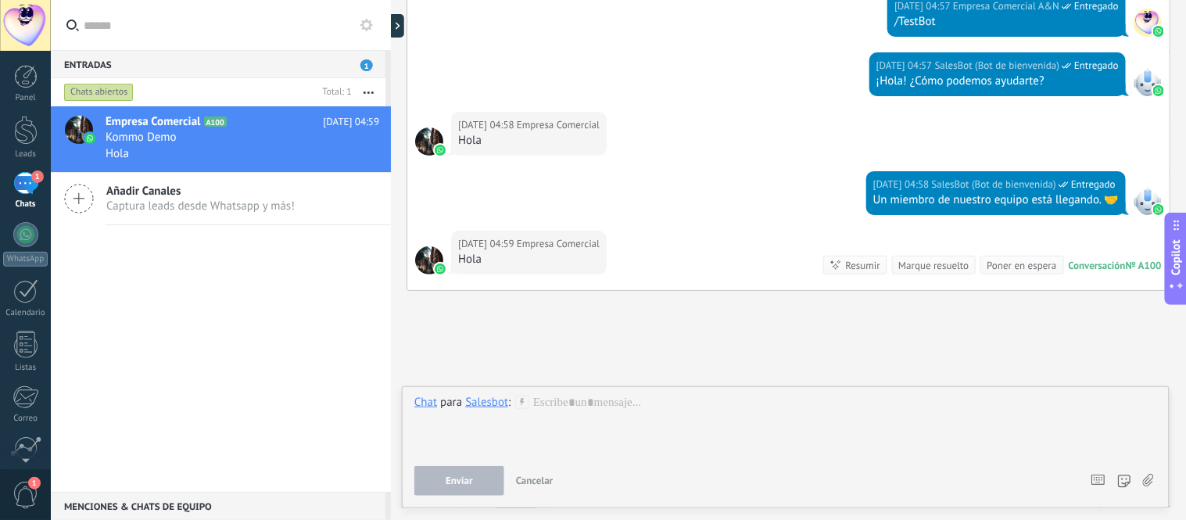
click at [465, 475] on span "Enviar" at bounding box center [458, 480] width 27 height 11
click at [456, 482] on span "Enviar" at bounding box center [458, 480] width 27 height 11
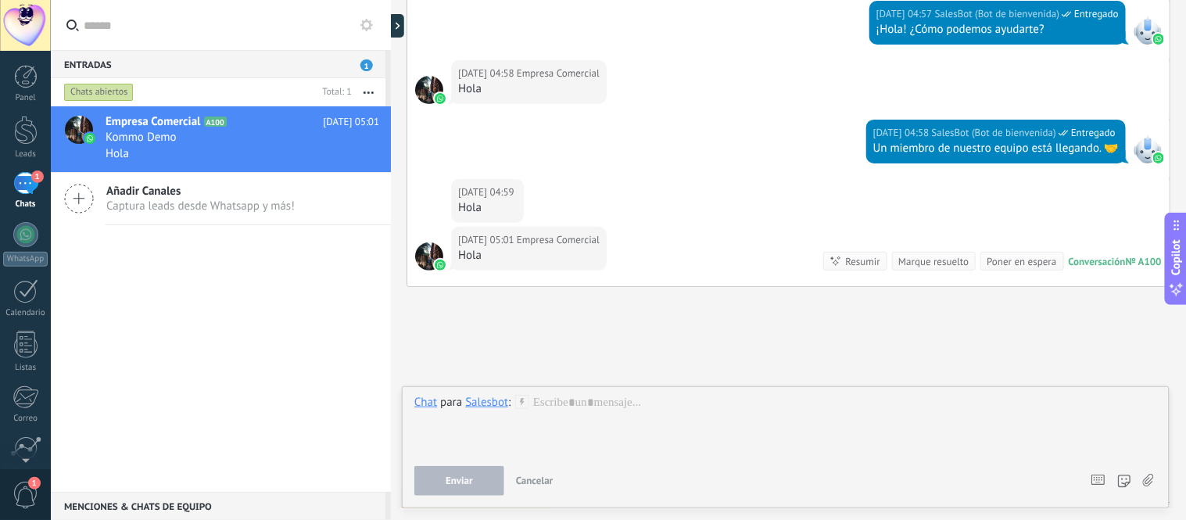
click at [331, 216] on div "Añadir Canales Captura leads desde Whatsapp y más!" at bounding box center [221, 199] width 340 height 52
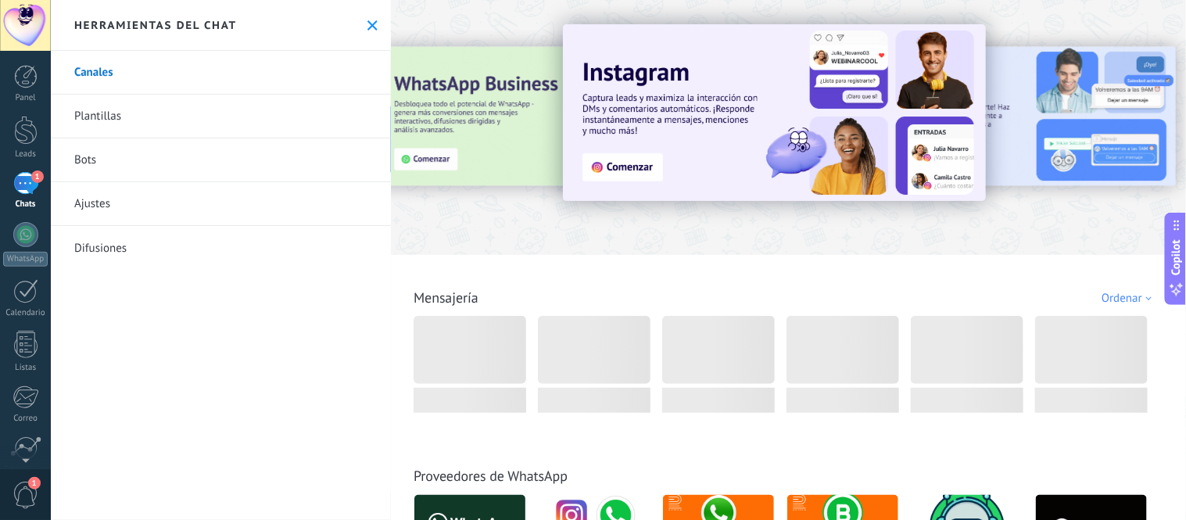
click at [16, 190] on div "1" at bounding box center [25, 183] width 25 height 23
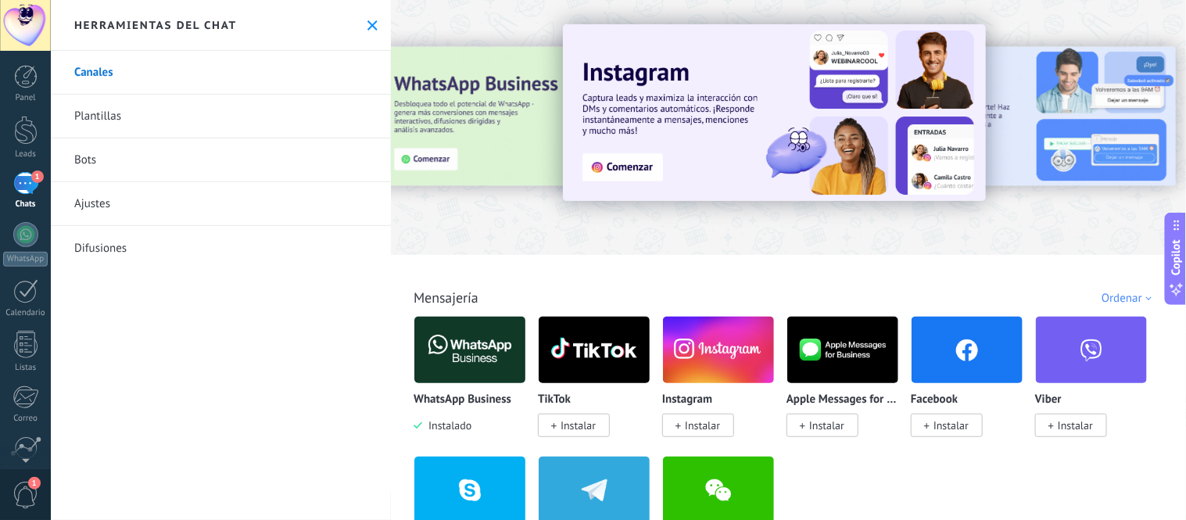
click at [24, 184] on div "1" at bounding box center [25, 183] width 25 height 23
click at [38, 180] on span "1" at bounding box center [37, 176] width 13 height 13
click at [20, 213] on div "Panel Leads 1 Chats WhatsApp Clientes" at bounding box center [25, 332] width 51 height 535
click at [23, 237] on div at bounding box center [25, 234] width 25 height 25
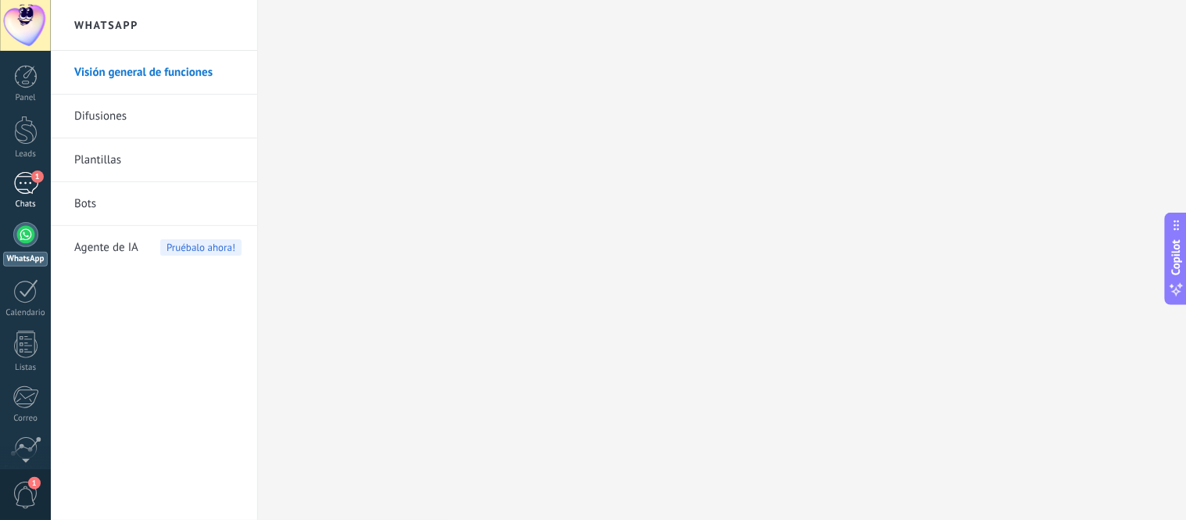
click at [34, 184] on div "1" at bounding box center [25, 183] width 25 height 23
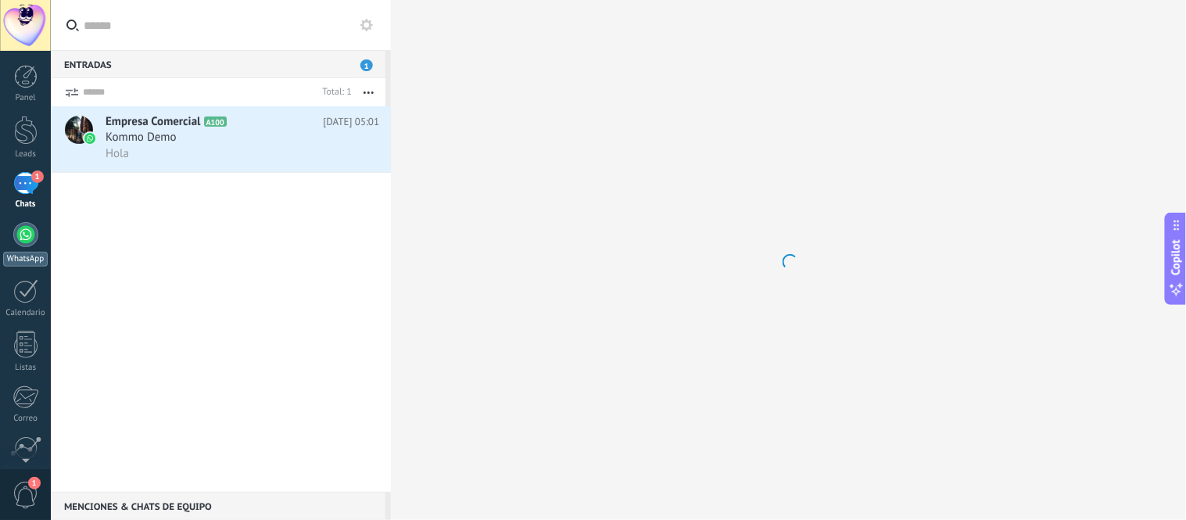
click at [20, 232] on div at bounding box center [25, 234] width 25 height 25
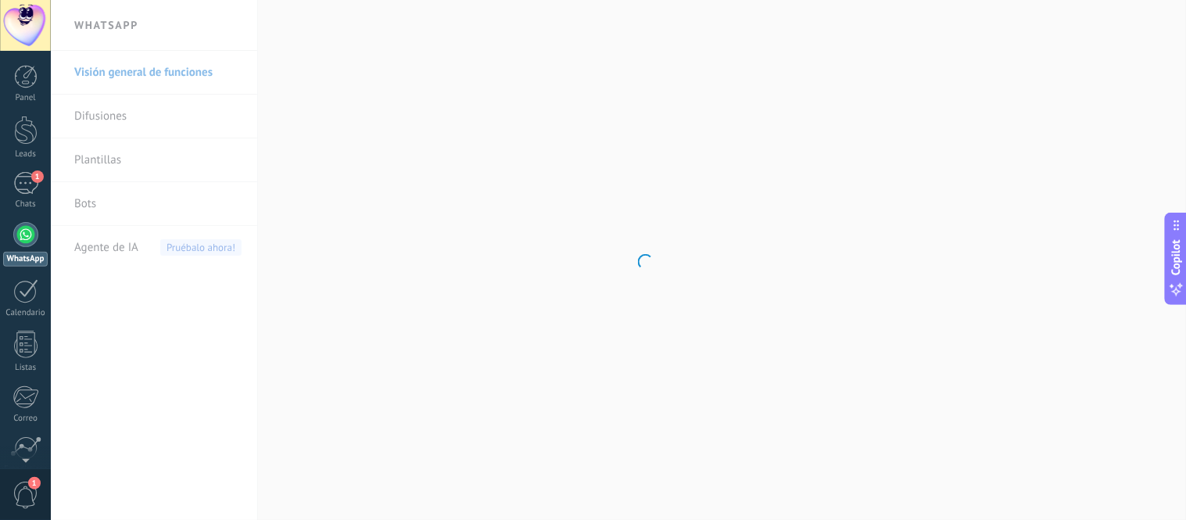
click at [89, 201] on body ".abccls-1,.abccls-2{fill-rule:evenodd}.abccls-2{fill:#fff} .abfcls-1{fill:none}…" at bounding box center [593, 260] width 1186 height 520
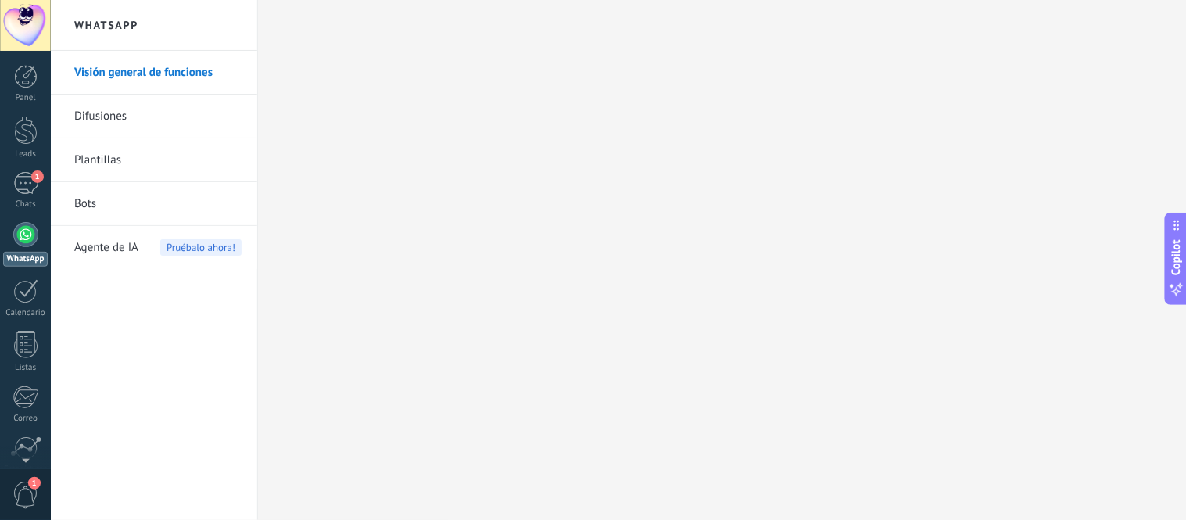
click at [113, 205] on link "Bots" at bounding box center [157, 204] width 167 height 44
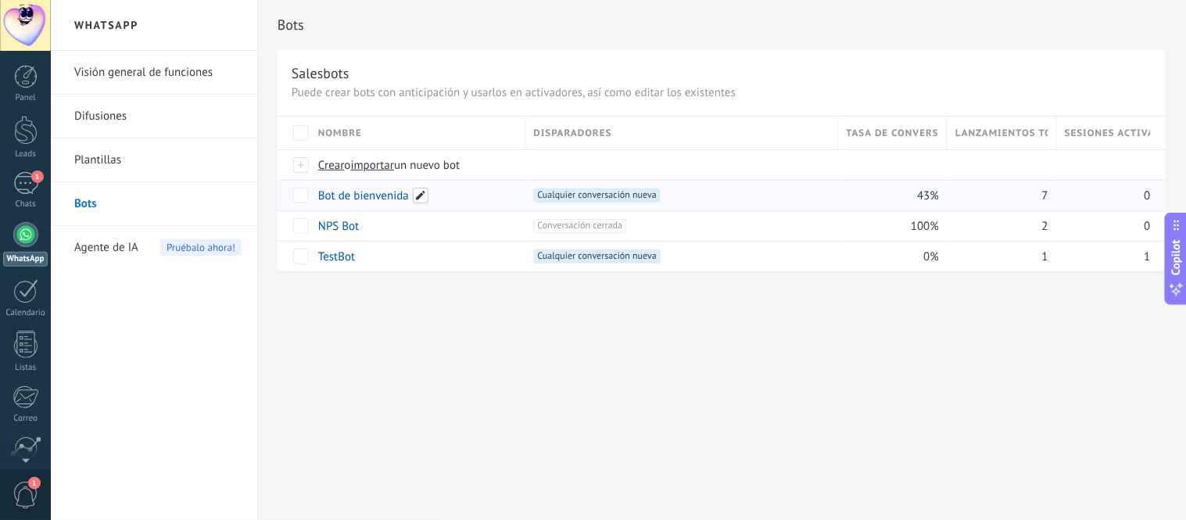
click at [413, 195] on span at bounding box center [421, 196] width 16 height 16
click at [571, 315] on div "**********" at bounding box center [722, 260] width 928 height 520
click at [696, 195] on div "+1 Cualquier conversación nueva +0" at bounding box center [682, 195] width 296 height 14
click at [137, 246] on span "Agente de IA" at bounding box center [106, 248] width 64 height 44
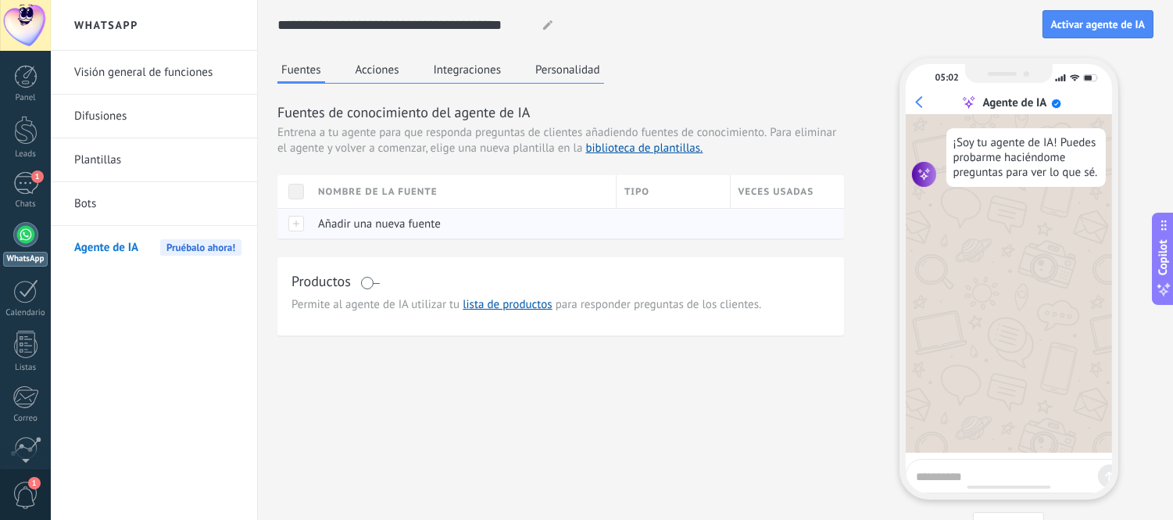
click at [295, 223] on div at bounding box center [293, 223] width 33 height 30
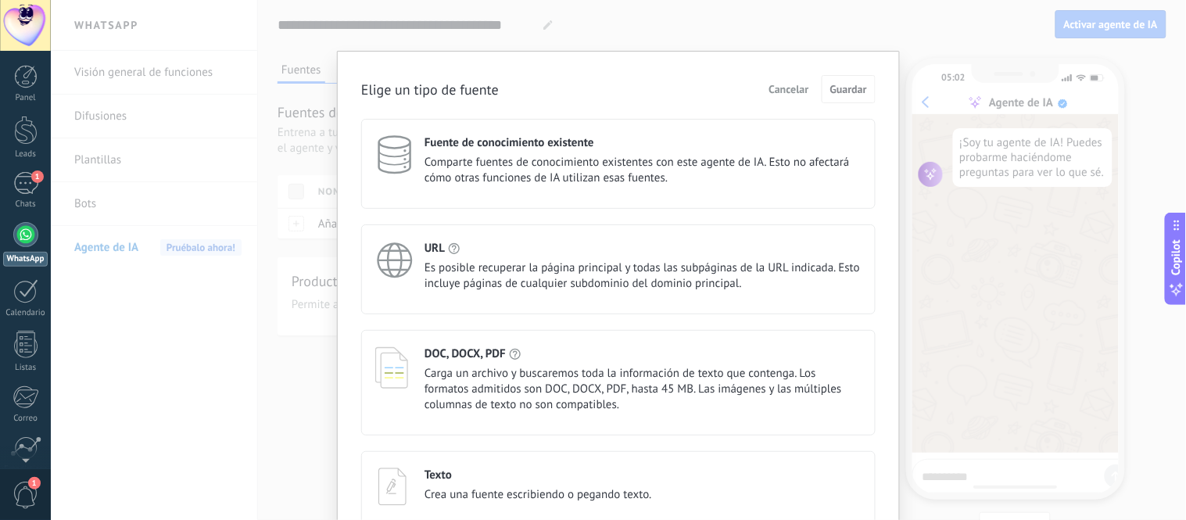
click at [263, 288] on div "Elige un tipo de fuente Cancelar Guardar Fuente de conocimiento existente Compa…" at bounding box center [618, 260] width 1135 height 520
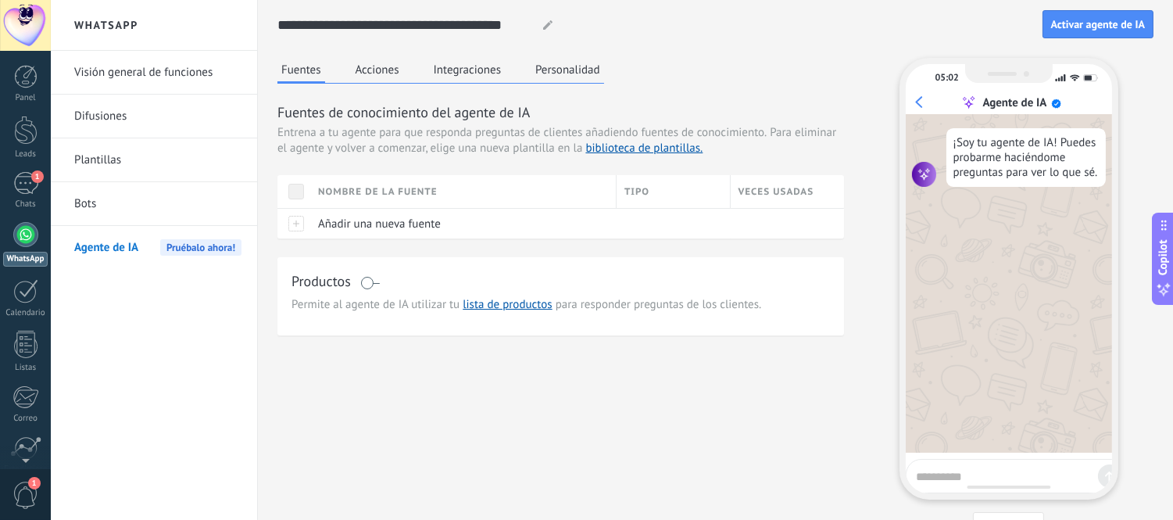
click at [159, 209] on link "Bots" at bounding box center [157, 204] width 167 height 44
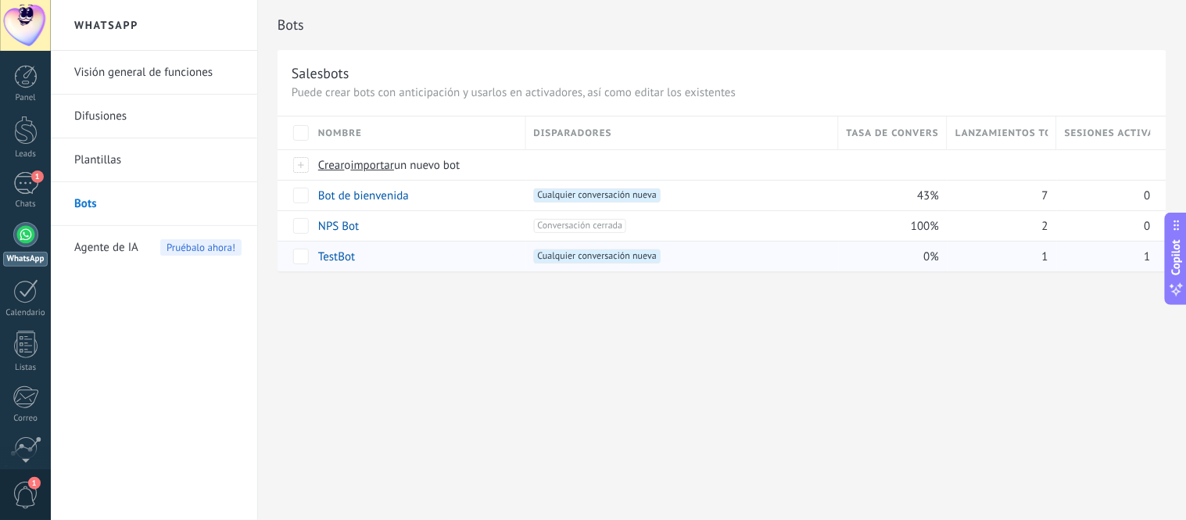
click at [356, 256] on div "TestBot" at bounding box center [414, 257] width 208 height 30
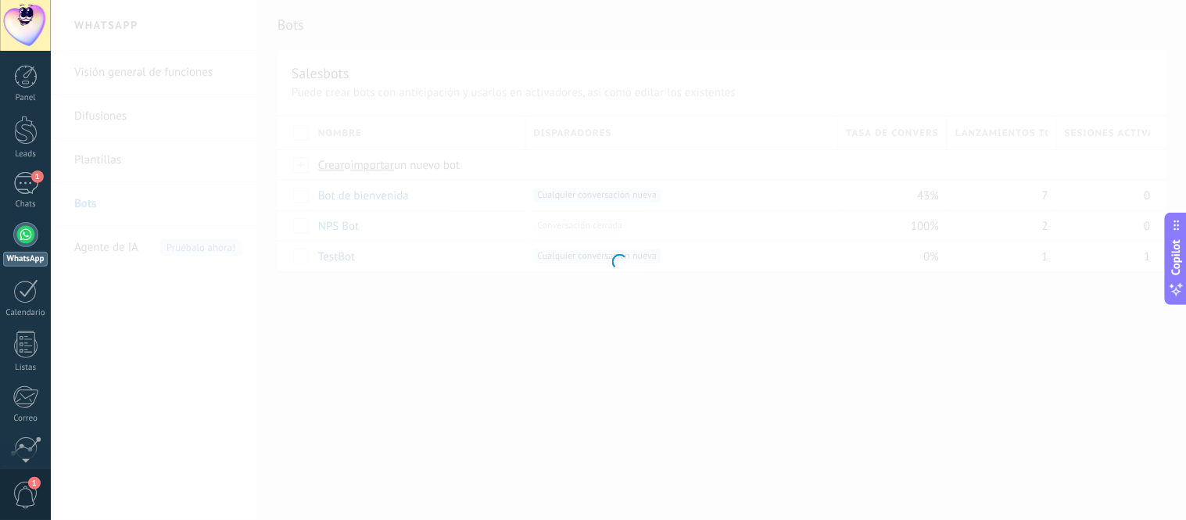
type input "*******"
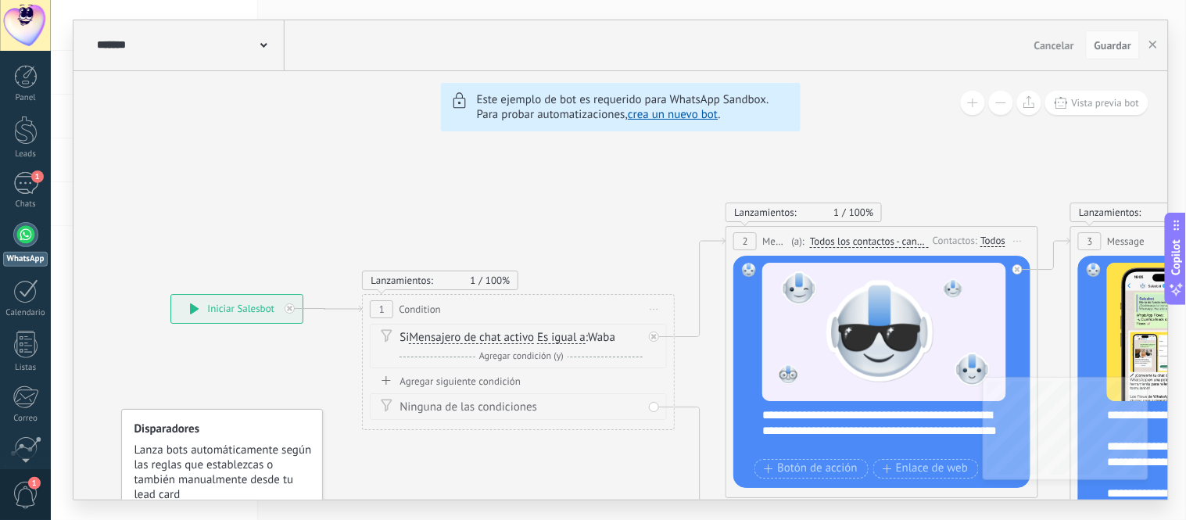
drag, startPoint x: 194, startPoint y: 206, endPoint x: 668, endPoint y: 220, distance: 474.6
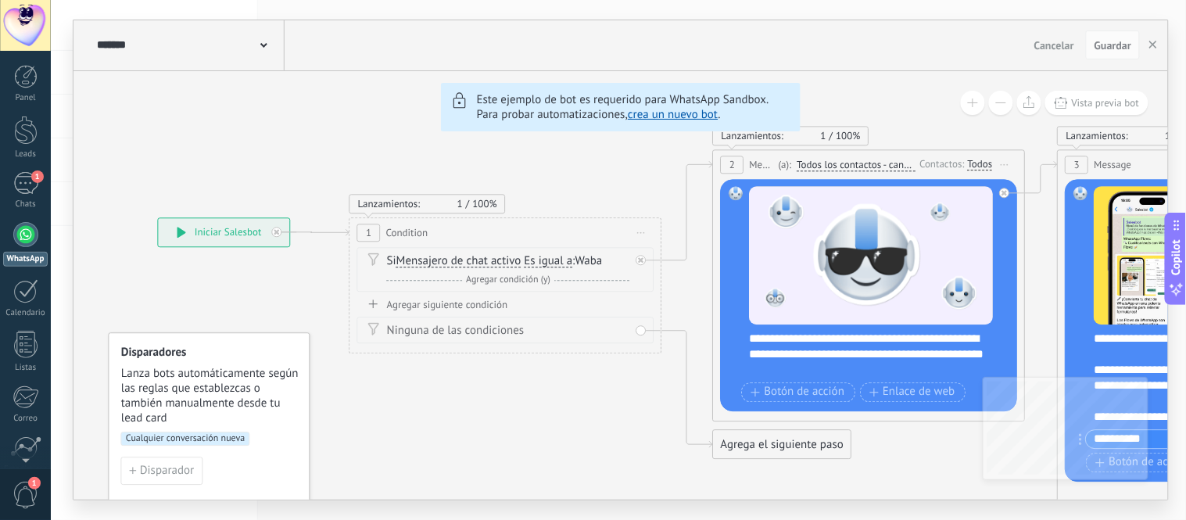
drag, startPoint x: 653, startPoint y: 256, endPoint x: 600, endPoint y: 161, distance: 108.1
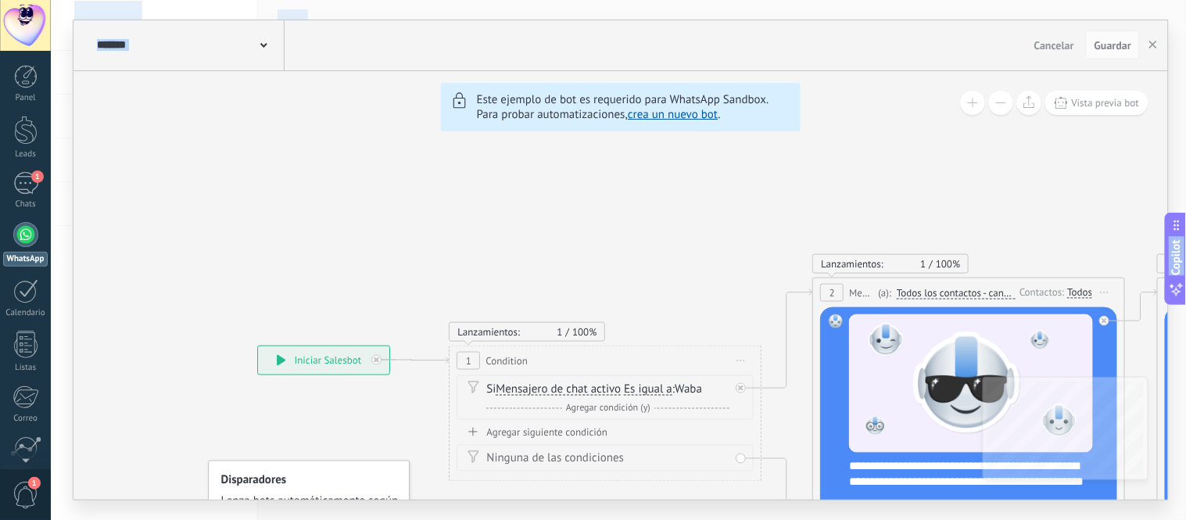
drag, startPoint x: 620, startPoint y: 414, endPoint x: 763, endPoint y: 558, distance: 202.8
click at [763, 519] on html ".abccls-1,.abccls-2{fill-rule:evenodd}.abccls-2{fill:#fff} .abfcls-1{fill:none}…" at bounding box center [593, 260] width 1186 height 520
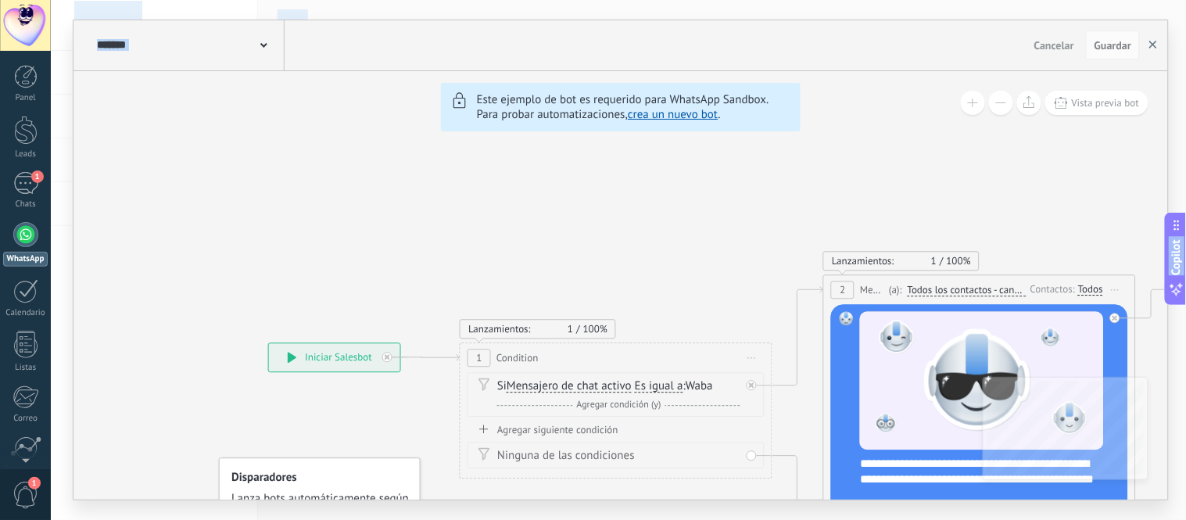
click at [1152, 41] on button "button" at bounding box center [1152, 45] width 23 height 30
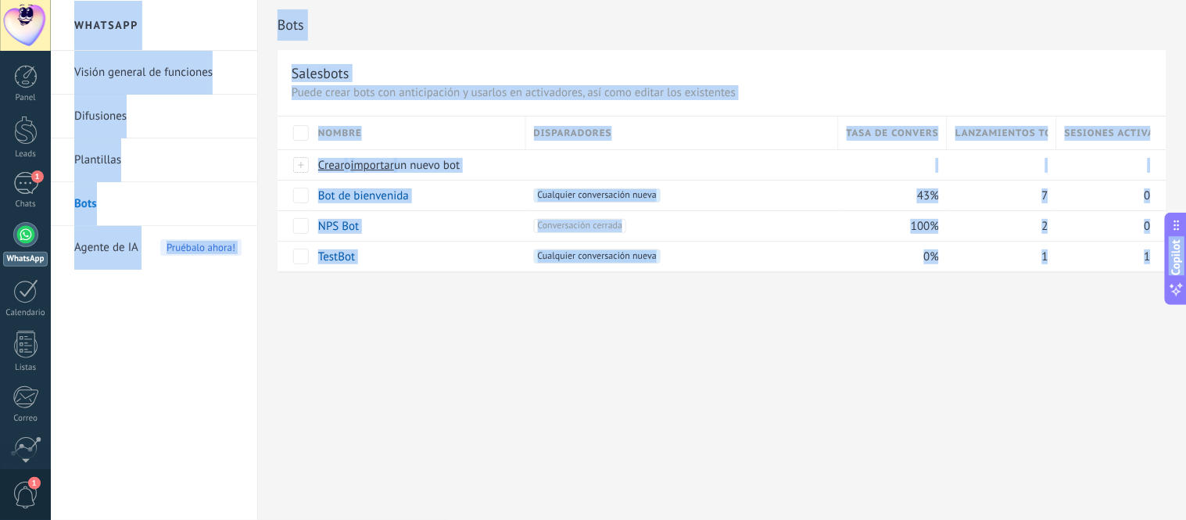
click at [566, 328] on div "Bots Salesbots Puede crear bots con anticipación y usarlos en activadores, así …" at bounding box center [722, 260] width 928 height 520
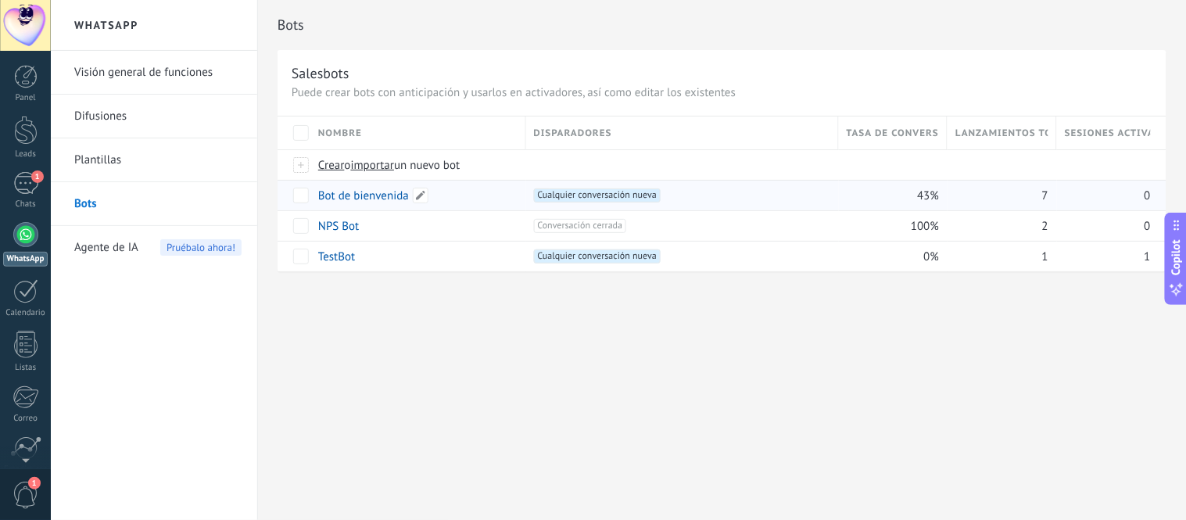
click at [381, 192] on link "Bot de bienvenida" at bounding box center [363, 195] width 91 height 15
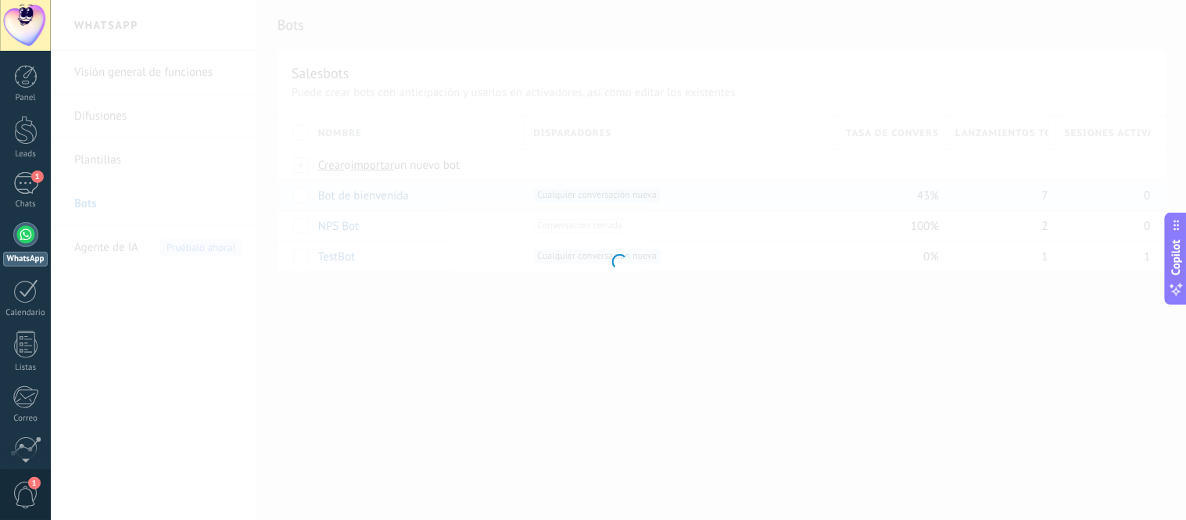
type input "**********"
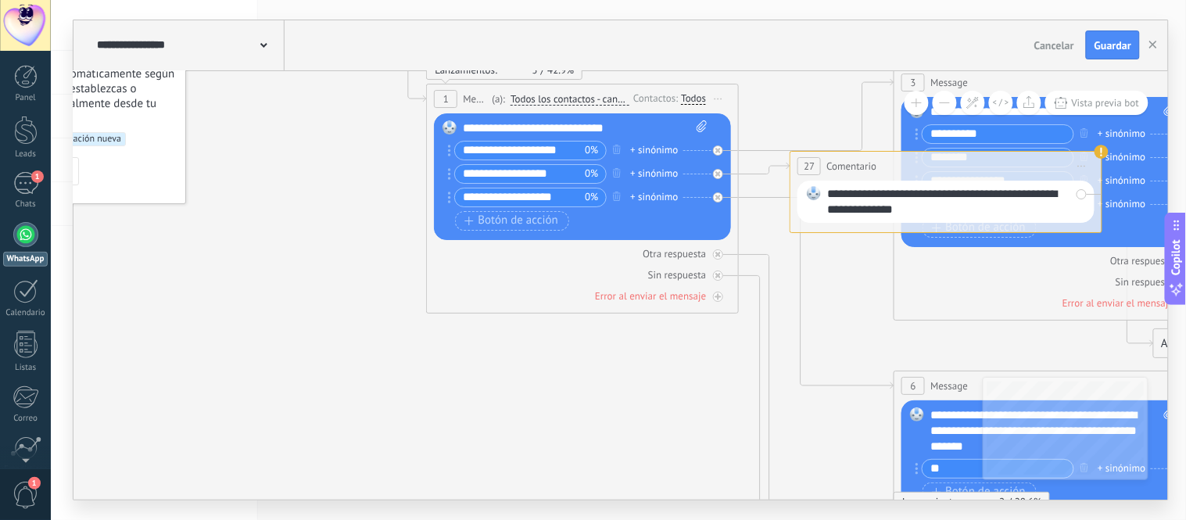
drag, startPoint x: 482, startPoint y: 355, endPoint x: 335, endPoint y: 199, distance: 214.5
click at [335, 199] on icon at bounding box center [1086, 496] width 2436 height 1708
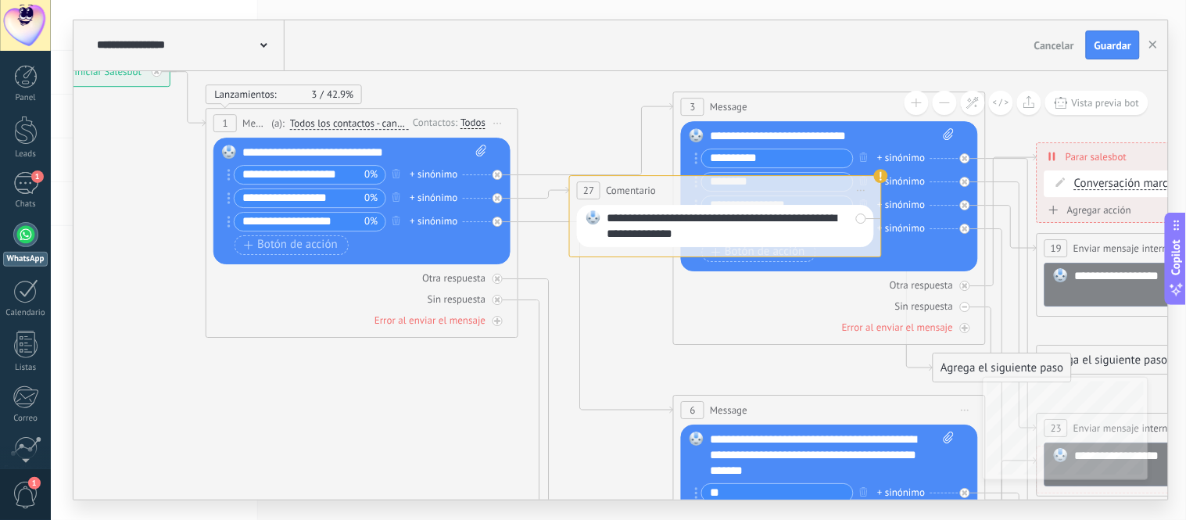
drag, startPoint x: 627, startPoint y: 396, endPoint x: 406, endPoint y: 422, distance: 221.9
click at [406, 422] on icon at bounding box center [865, 520] width 2436 height 1708
click at [630, 225] on div "**********" at bounding box center [727, 225] width 243 height 31
click at [807, 197] on div "**********" at bounding box center [725, 190] width 311 height 29
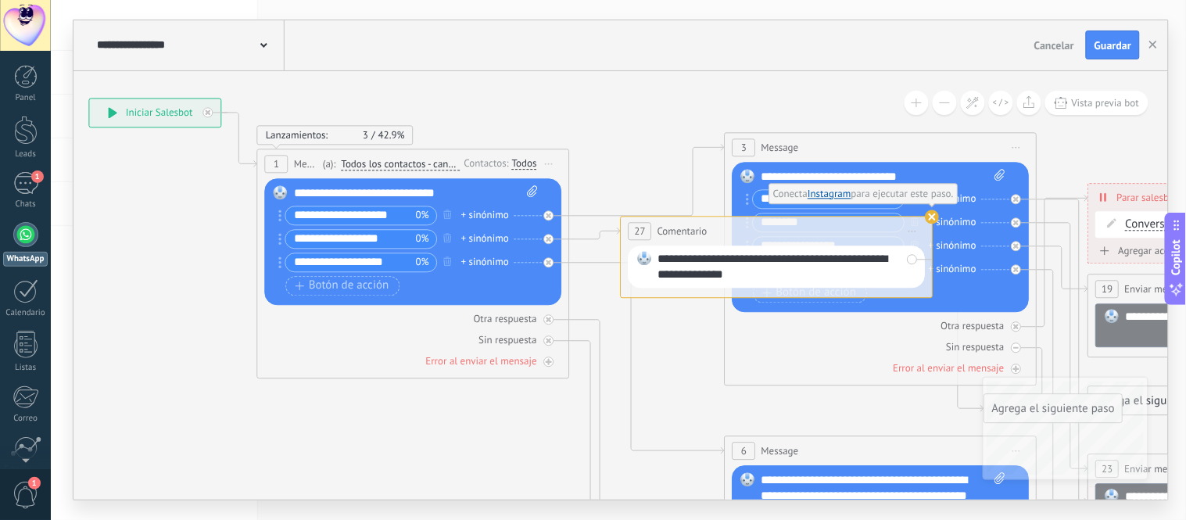
drag, startPoint x: 513, startPoint y: 394, endPoint x: 783, endPoint y: 457, distance: 277.7
click at [737, 519] on html ".abccls-1,.abccls-2{fill-rule:evenodd}.abccls-2{fill:#fff} .abfcls-1{fill:none}…" at bounding box center [593, 260] width 1186 height 520
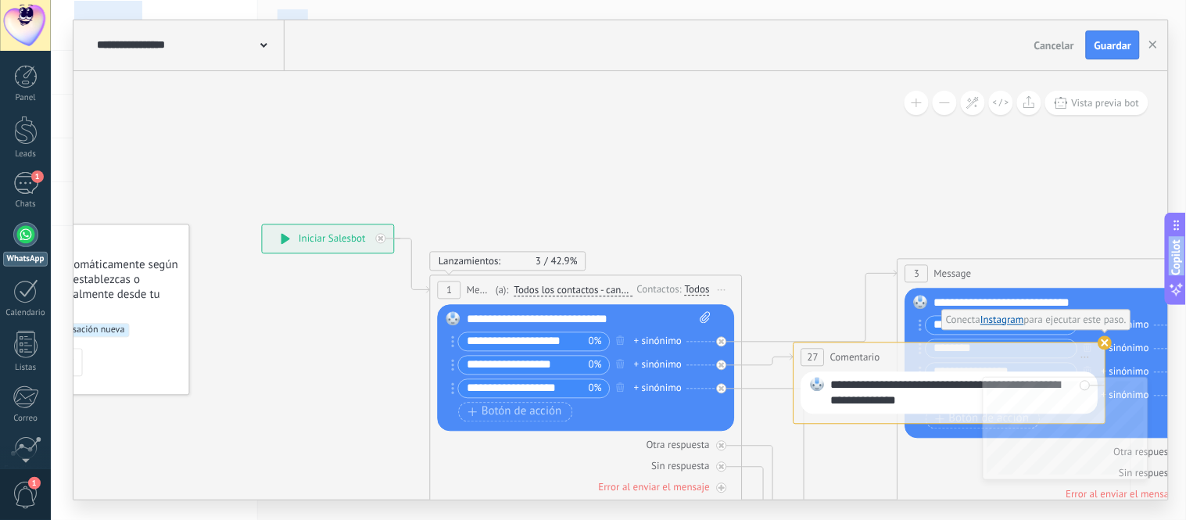
click at [260, 43] on icon at bounding box center [263, 45] width 7 height 5
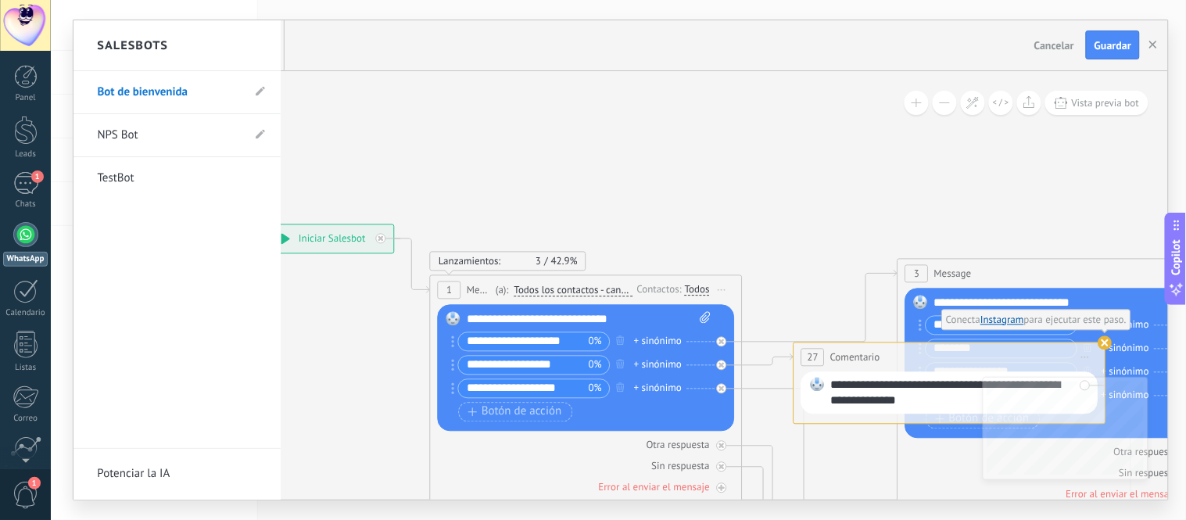
click at [260, 43] on div "Salesbots" at bounding box center [176, 45] width 207 height 51
click at [624, 414] on div at bounding box center [620, 259] width 1094 height 479
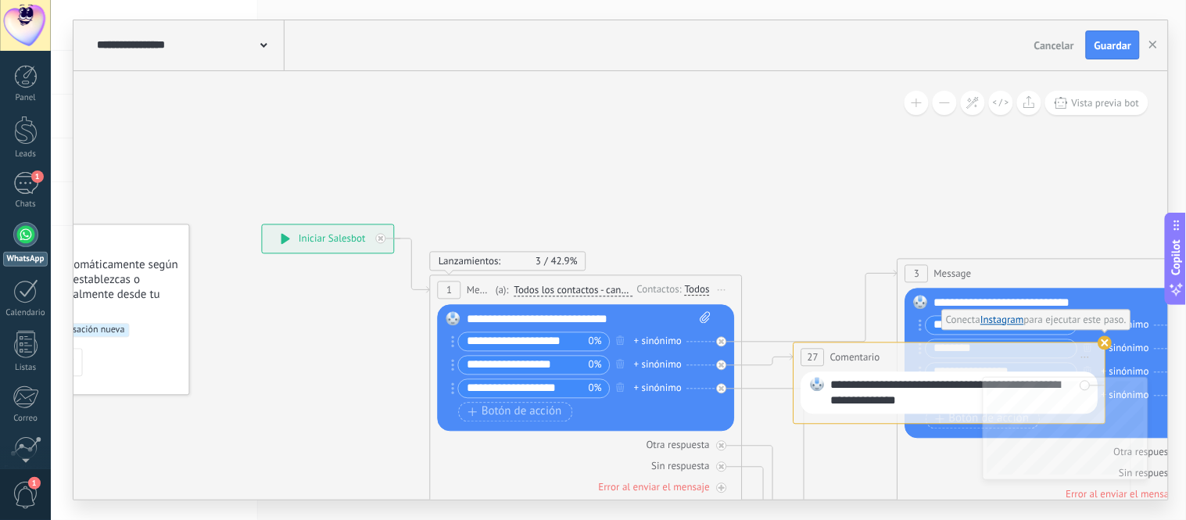
drag, startPoint x: 822, startPoint y: 412, endPoint x: 900, endPoint y: 395, distance: 79.9
click at [823, 412] on div "**********" at bounding box center [949, 392] width 297 height 42
click at [1106, 342] on use at bounding box center [1105, 342] width 14 height 14
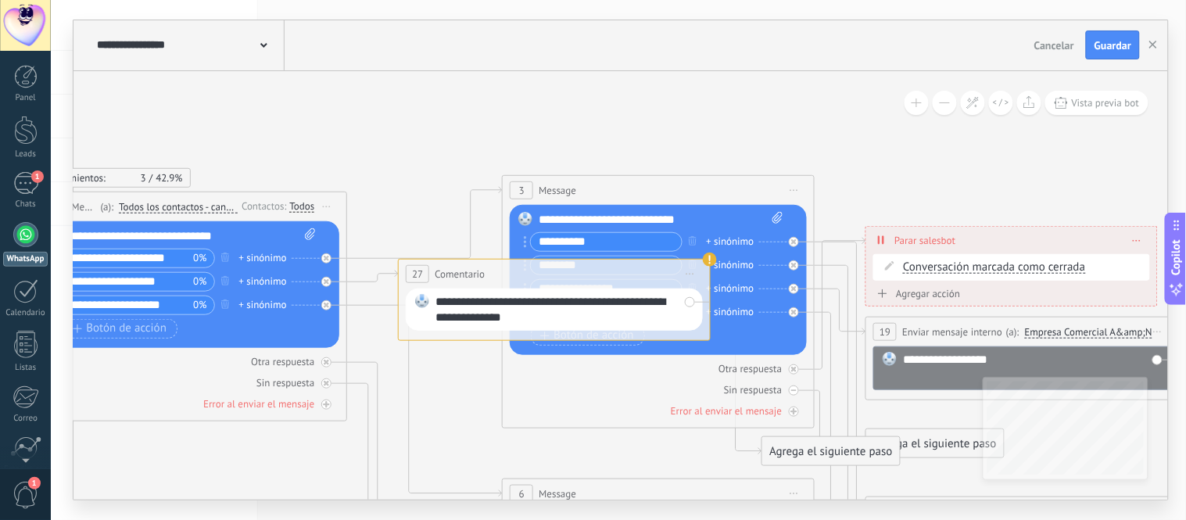
drag, startPoint x: 1059, startPoint y: 209, endPoint x: 672, endPoint y: 122, distance: 396.7
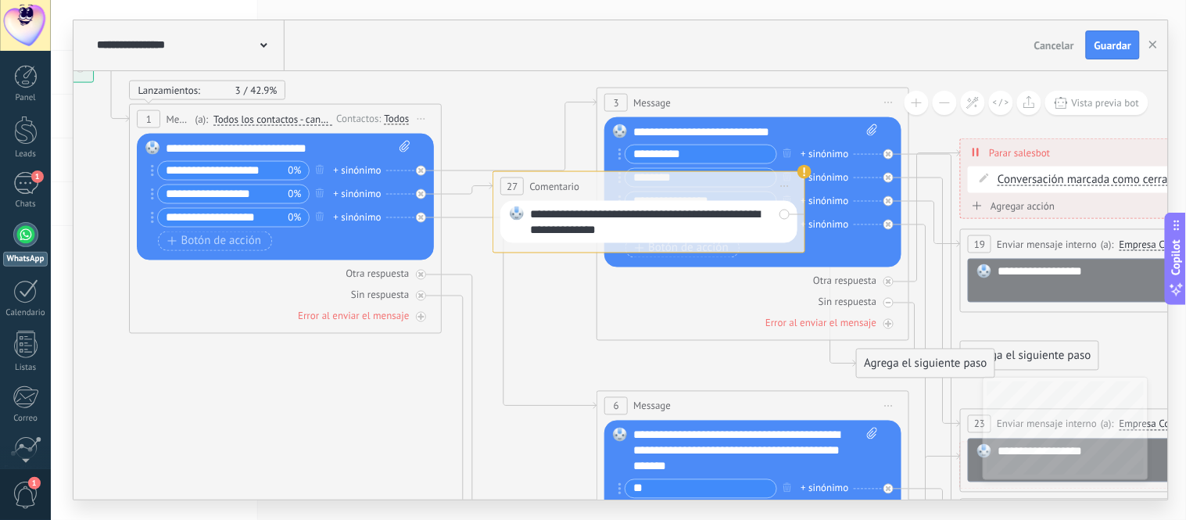
drag, startPoint x: 302, startPoint y: 449, endPoint x: 392, endPoint y: 370, distance: 120.1
click at [392, 370] on icon at bounding box center [789, 516] width 2436 height 1708
click at [803, 174] on use at bounding box center [805, 171] width 14 height 14
click at [699, 215] on div "**********" at bounding box center [652, 221] width 243 height 31
click at [542, 184] on span "Comentario" at bounding box center [555, 185] width 50 height 15
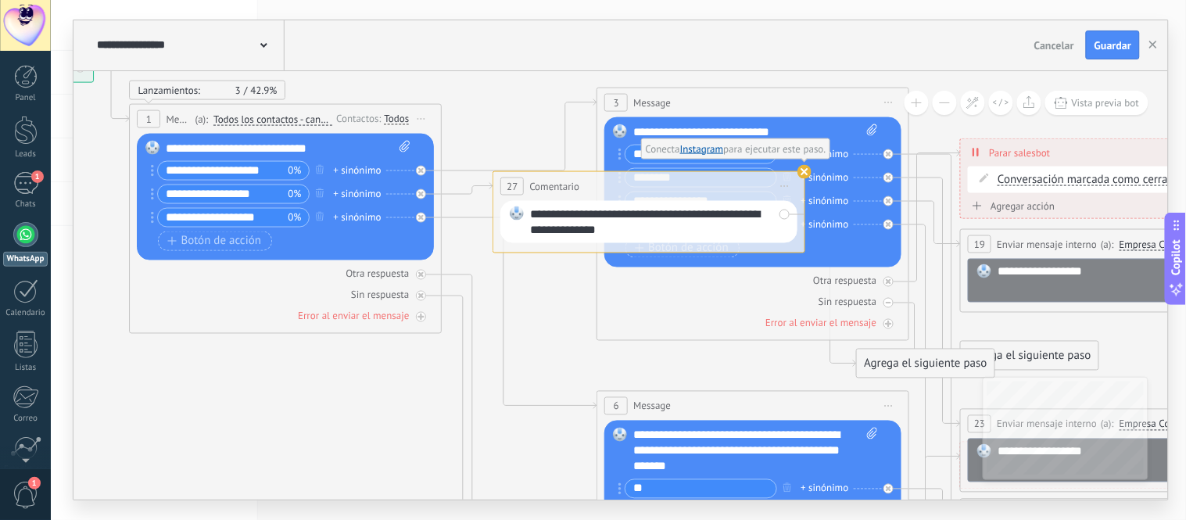
click at [790, 184] on span "Iniciar vista previa aquí Cambiar nombre Duplicar Borrar" at bounding box center [785, 185] width 25 height 23
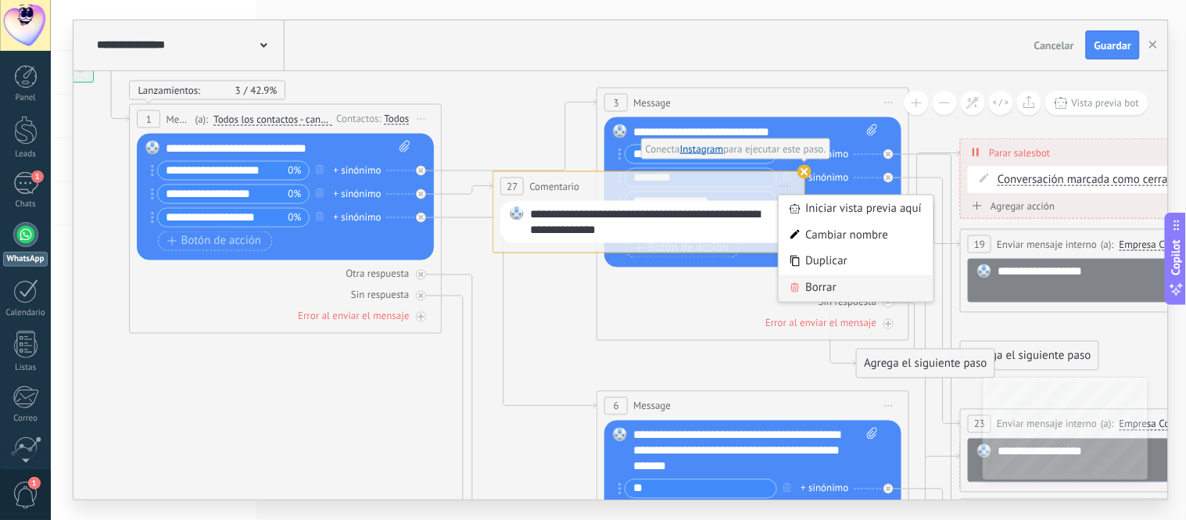
click at [795, 290] on icon at bounding box center [795, 286] width 9 height 9
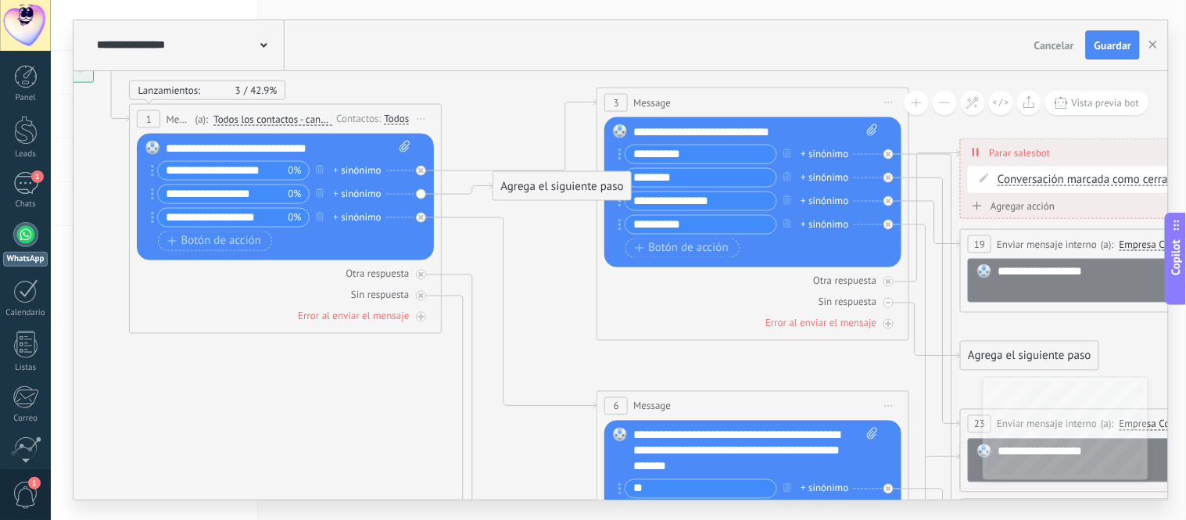
click at [537, 191] on div "Agrega el siguiente paso" at bounding box center [562, 186] width 137 height 26
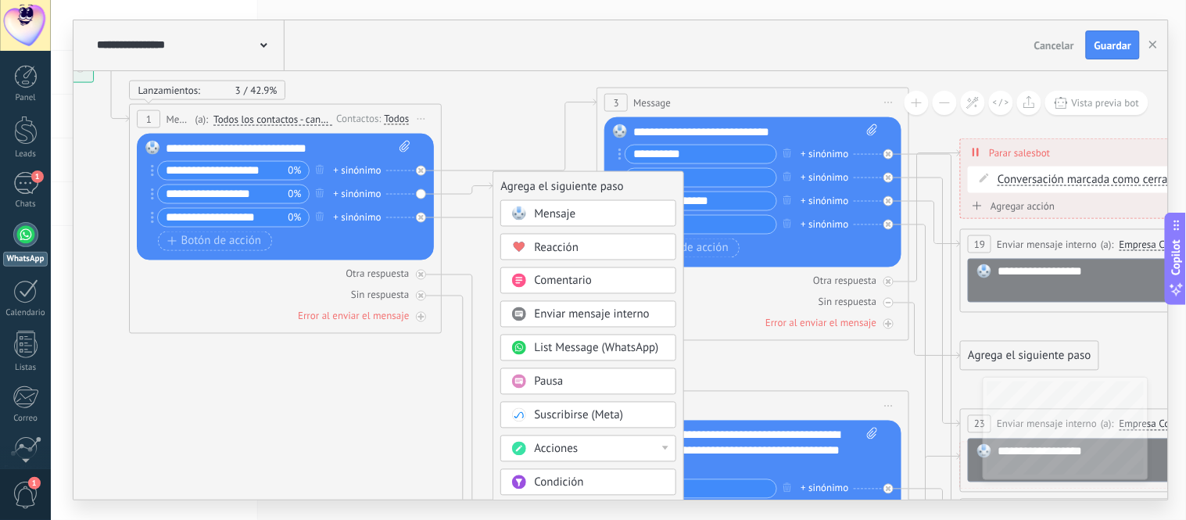
click at [541, 319] on span "Enviar mensaje interno" at bounding box center [593, 313] width 116 height 15
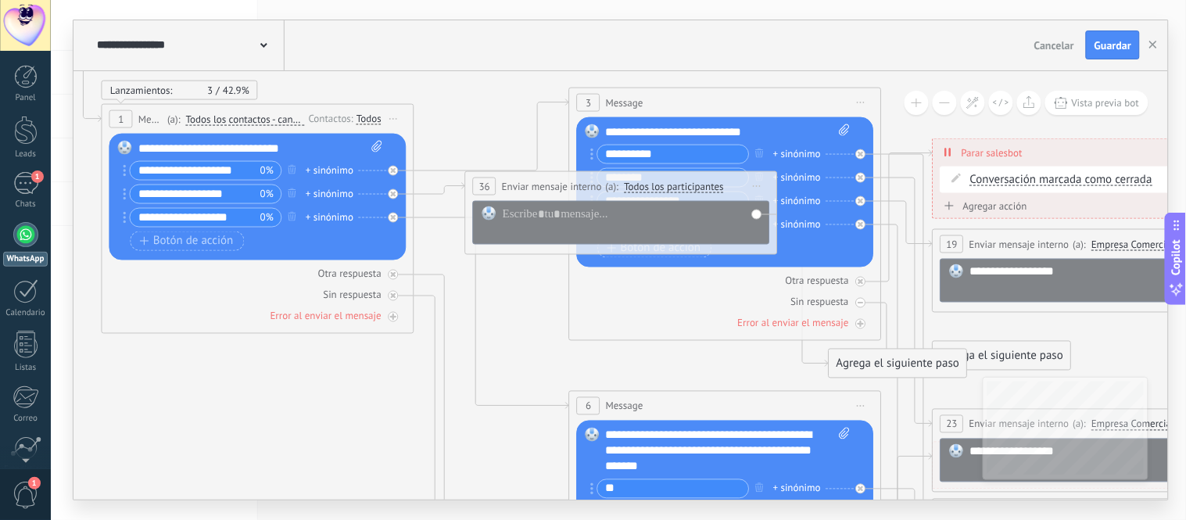
click at [542, 238] on div at bounding box center [624, 222] width 243 height 33
click at [542, 229] on div at bounding box center [632, 221] width 259 height 31
click at [443, 297] on icon at bounding box center [491, 413] width 155 height 279
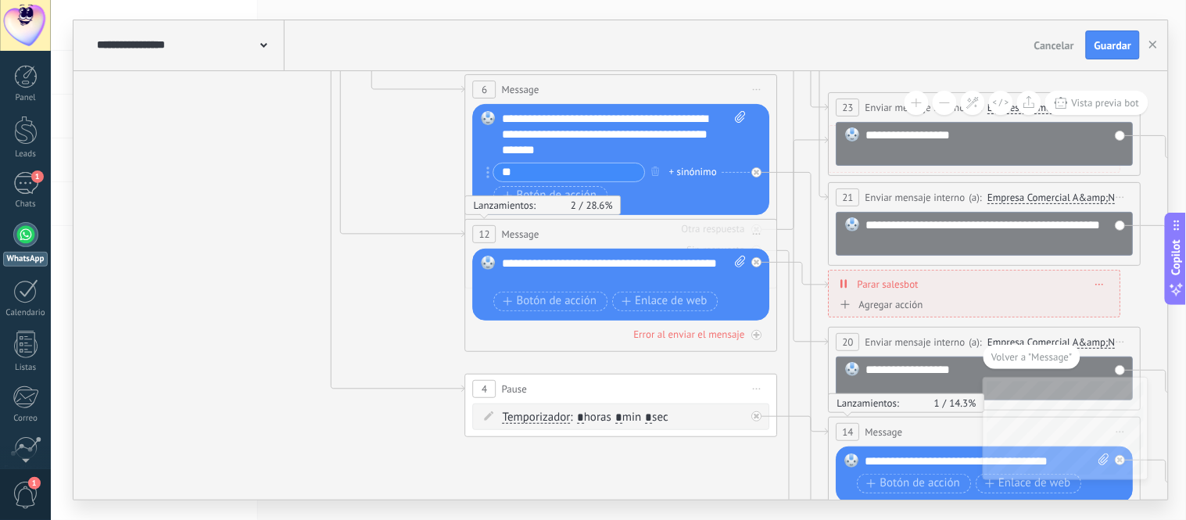
click at [239, 287] on icon at bounding box center [657, 185] width 2436 height 1678
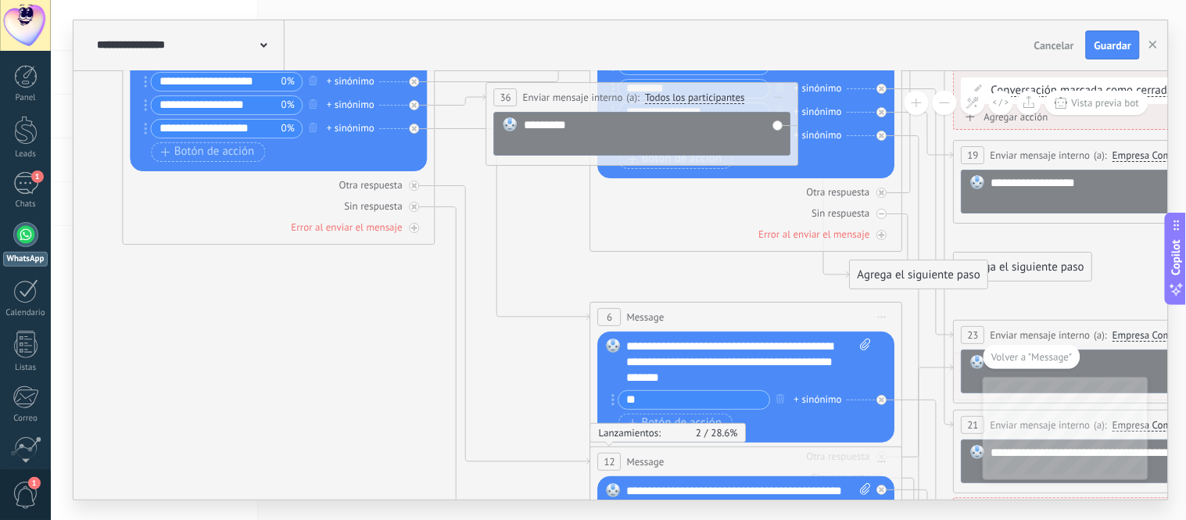
drag, startPoint x: 215, startPoint y: 209, endPoint x: 385, endPoint y: 432, distance: 281.1
click at [487, 519] on html ".abccls-1,.abccls-2{fill-rule:evenodd}.abccls-2{fill:#fff} .abfcls-1{fill:none}…" at bounding box center [593, 260] width 1186 height 520
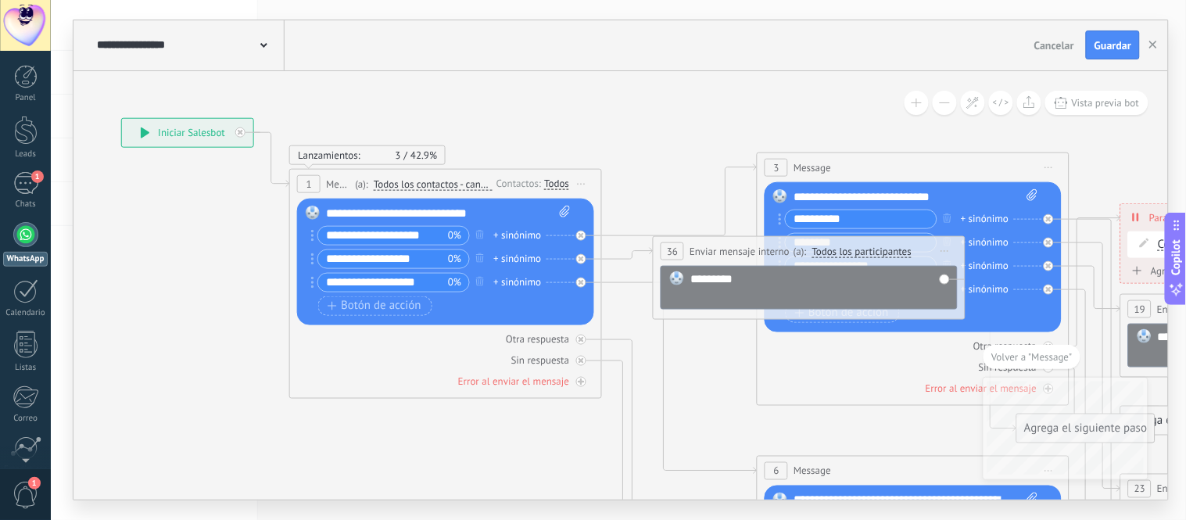
click at [1111, 48] on span "Guardar" at bounding box center [1112, 45] width 37 height 11
click at [1111, 48] on div "Guardar" at bounding box center [1112, 45] width 37 height 11
click at [1107, 45] on span "Guardar" at bounding box center [1112, 45] width 37 height 11
click at [1107, 48] on span "Guardar" at bounding box center [1112, 45] width 37 height 11
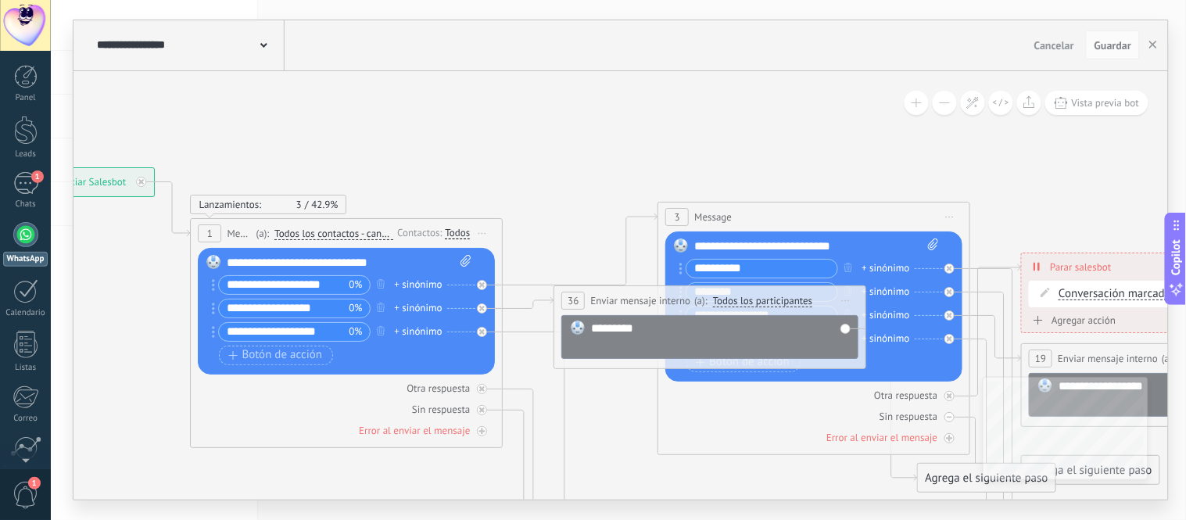
drag, startPoint x: 717, startPoint y: 113, endPoint x: 682, endPoint y: 152, distance: 52.6
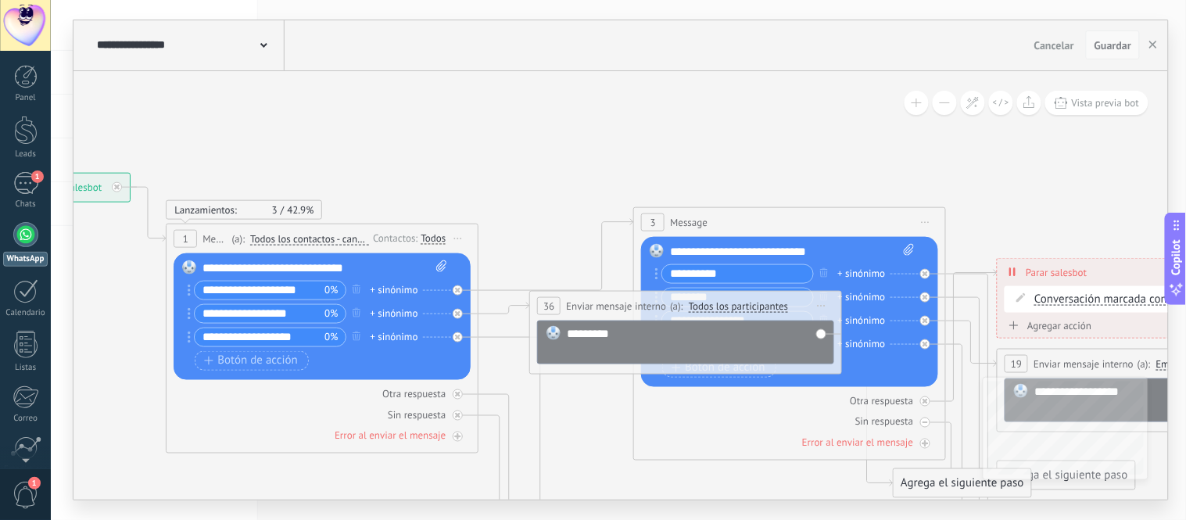
click at [1104, 47] on span "Guardar" at bounding box center [1112, 45] width 37 height 11
click at [1153, 45] on use "button" at bounding box center [1153, 45] width 8 height 8
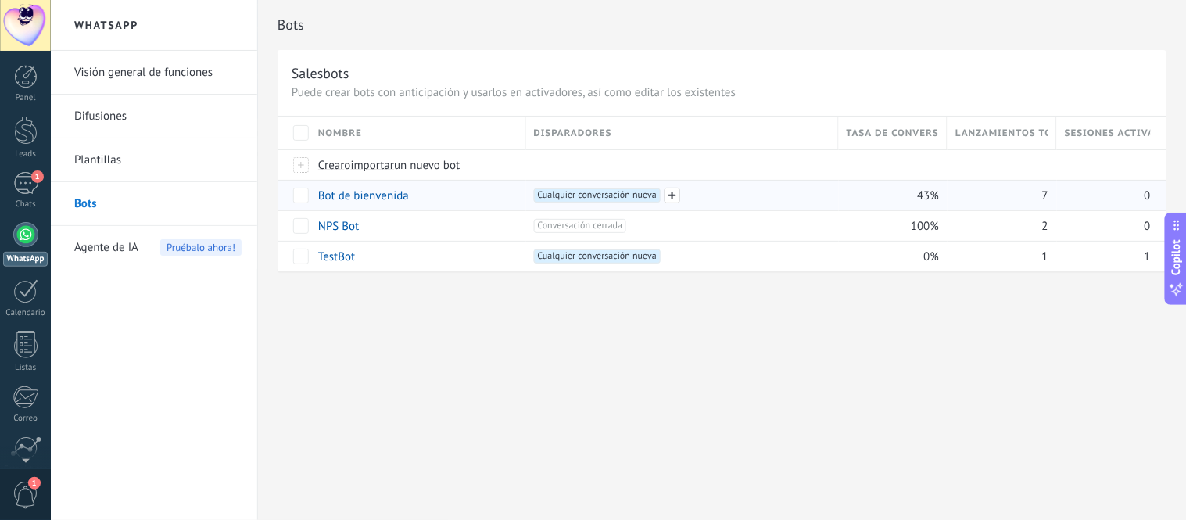
click at [668, 198] on span at bounding box center [672, 196] width 16 height 16
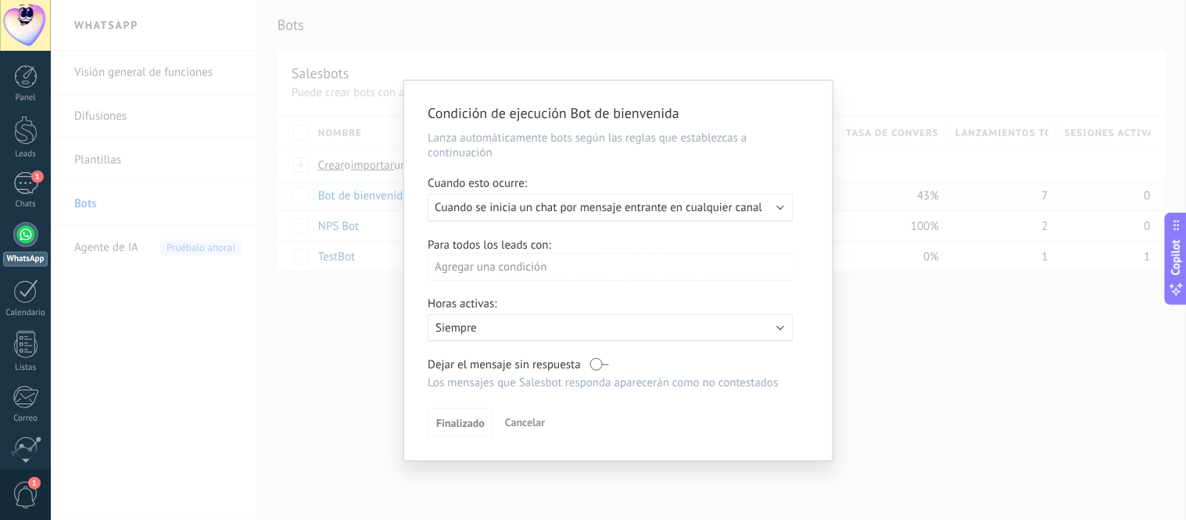
click at [691, 220] on div "Ejecutar: Cuando se inicia un chat por mensaje entrante en cualquier canal" at bounding box center [611, 208] width 366 height 28
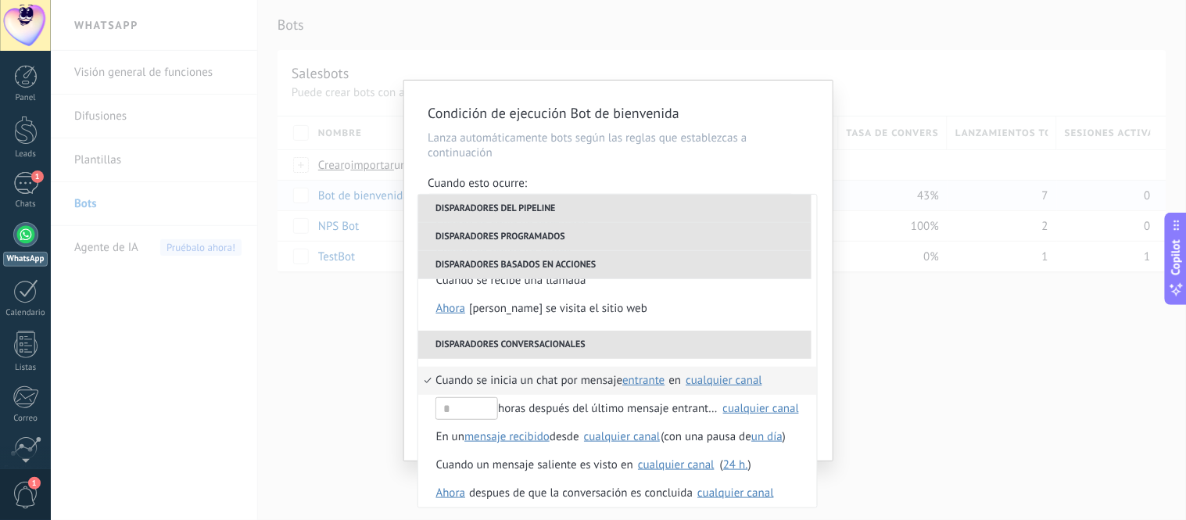
scroll to position [369, 0]
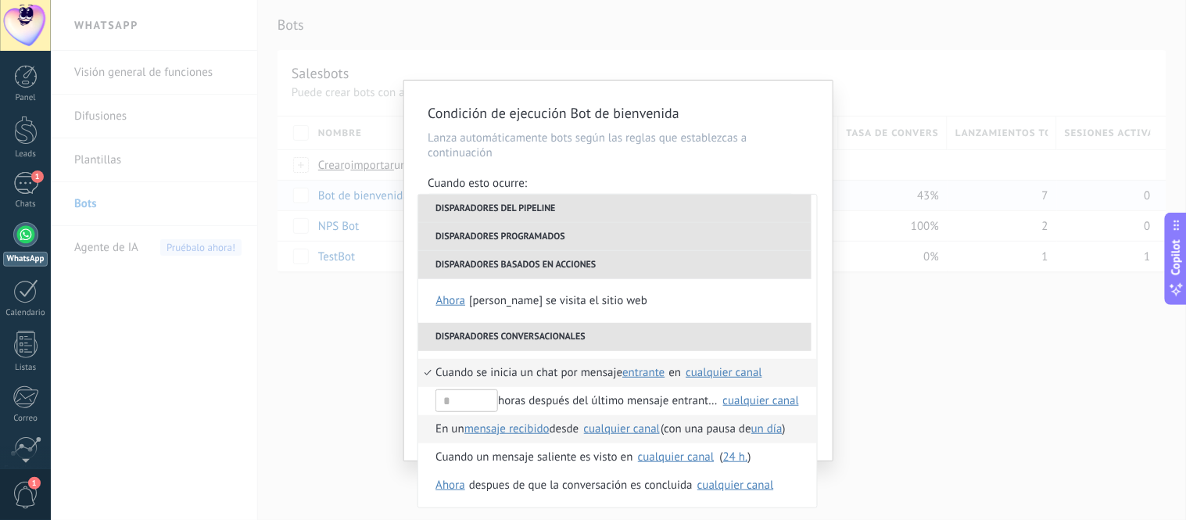
click at [592, 431] on div "cualquier canal" at bounding box center [622, 429] width 77 height 12
click at [688, 436] on li "En un mensaje recibido mensaje enviado mensaje recibido desde Ninguno Kommo Dem…" at bounding box center [617, 429] width 399 height 28
click at [709, 160] on p "Lanza automáticamente bots según las reglas que establezcas a continuación" at bounding box center [618, 146] width 381 height 30
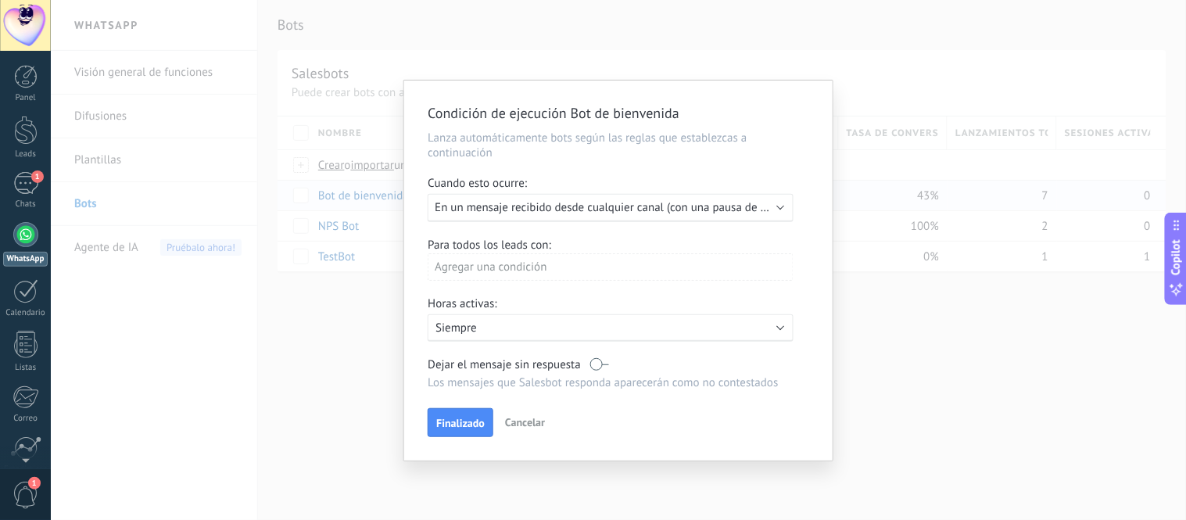
click at [767, 215] on span "En un mensaje recibido desde cualquier canal (con una pausa de Un día)" at bounding box center [615, 207] width 361 height 15
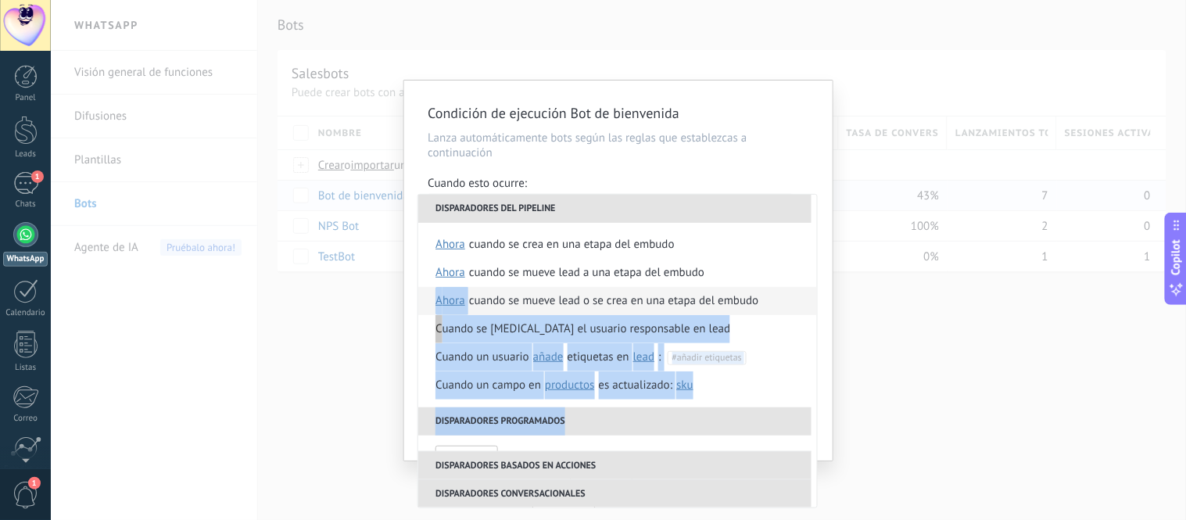
drag, startPoint x: 770, startPoint y: 414, endPoint x: 760, endPoint y: 290, distance: 124.6
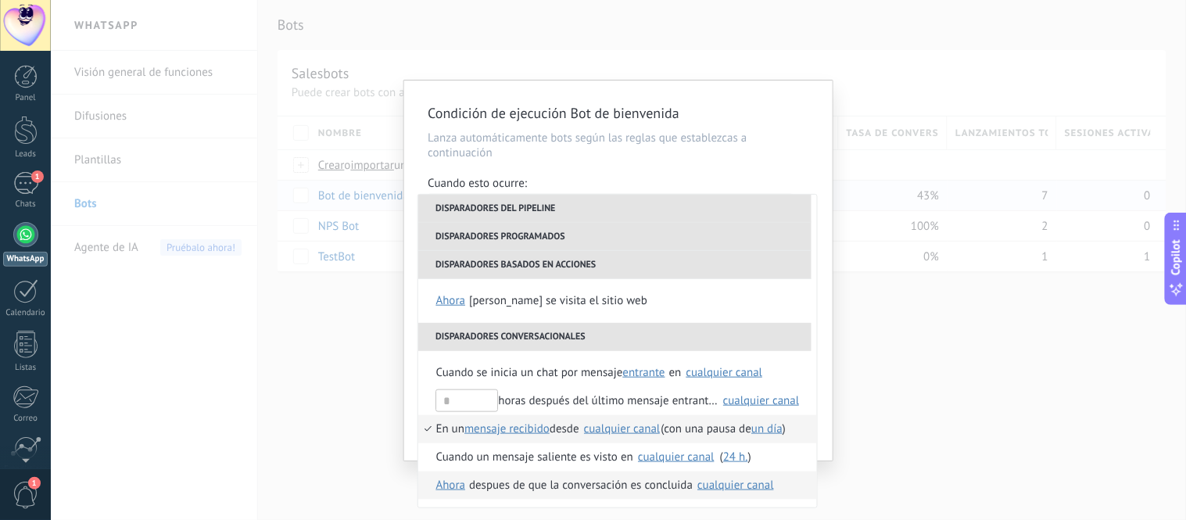
click at [661, 482] on div "despues de que la conversación es concluida" at bounding box center [581, 485] width 224 height 28
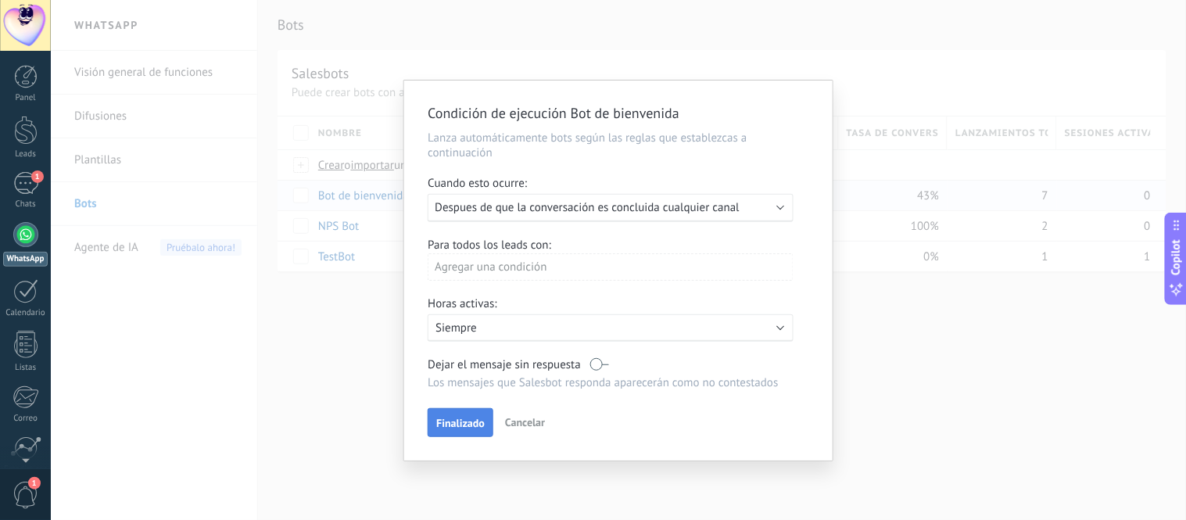
click at [466, 428] on span "Finalizado" at bounding box center [460, 422] width 48 height 11
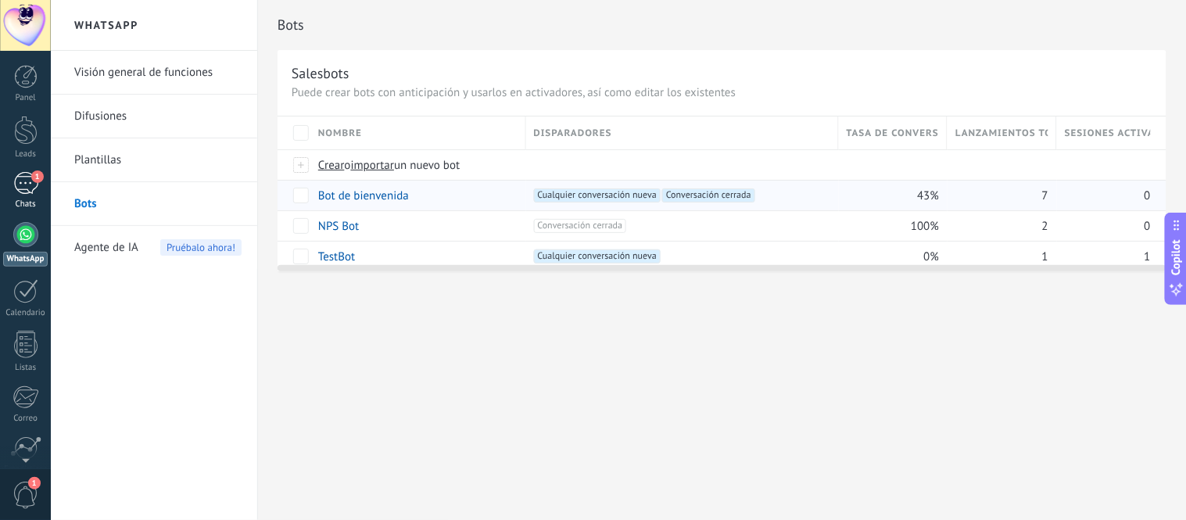
click at [34, 188] on div "1" at bounding box center [25, 183] width 25 height 23
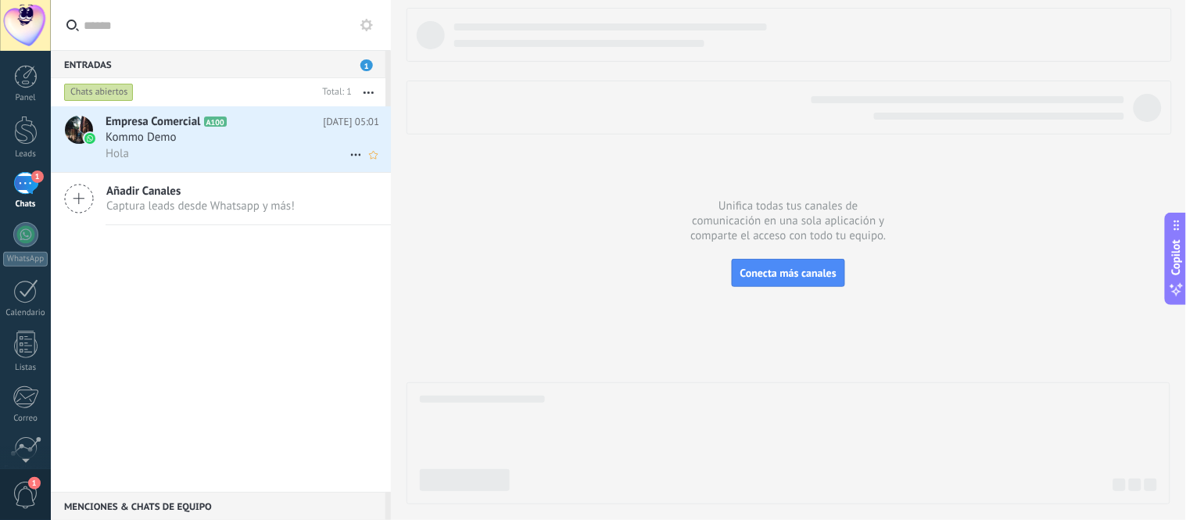
drag, startPoint x: 241, startPoint y: 139, endPoint x: 340, endPoint y: 125, distance: 100.3
click at [340, 125] on span "[DATE] 05:01" at bounding box center [351, 122] width 56 height 16
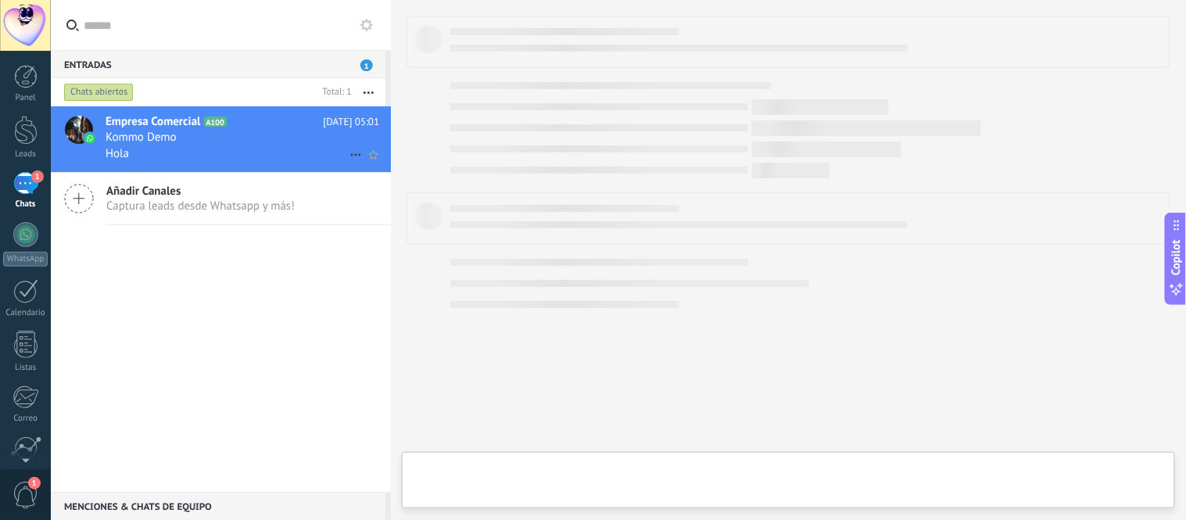
click at [347, 152] on icon at bounding box center [355, 154] width 19 height 19
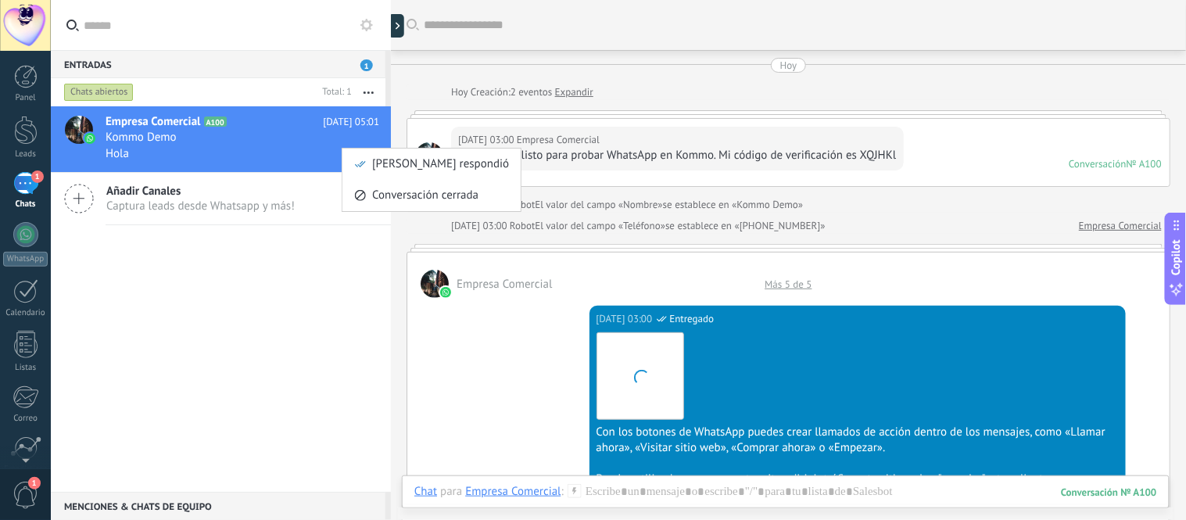
scroll to position [1529, 0]
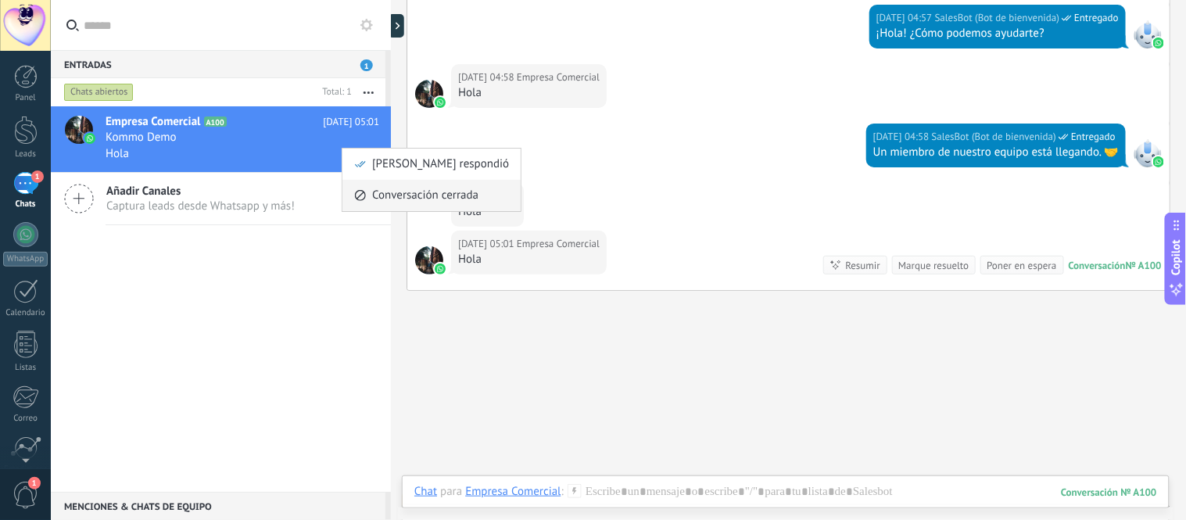
click at [402, 190] on span "Conversación cerrada" at bounding box center [425, 195] width 106 height 31
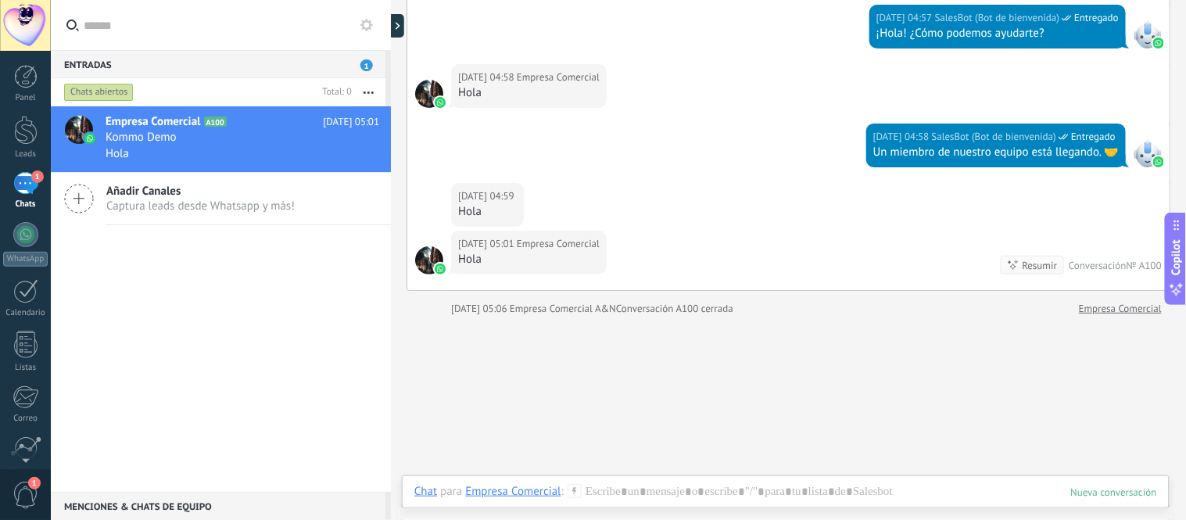
scroll to position [1555, 0]
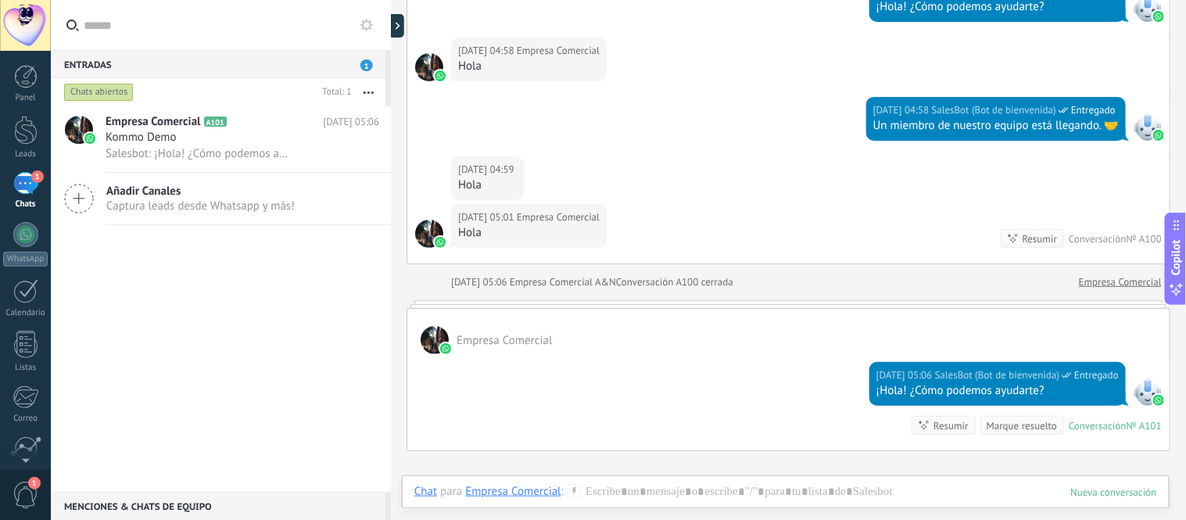
click at [182, 263] on div "Empresa Comercial A101 Hoy 05:06 Kommo Demo Salesbot: ¡Hola! ¿Cómo podemos ayud…" at bounding box center [221, 298] width 340 height 385
click at [34, 238] on div at bounding box center [25, 234] width 25 height 25
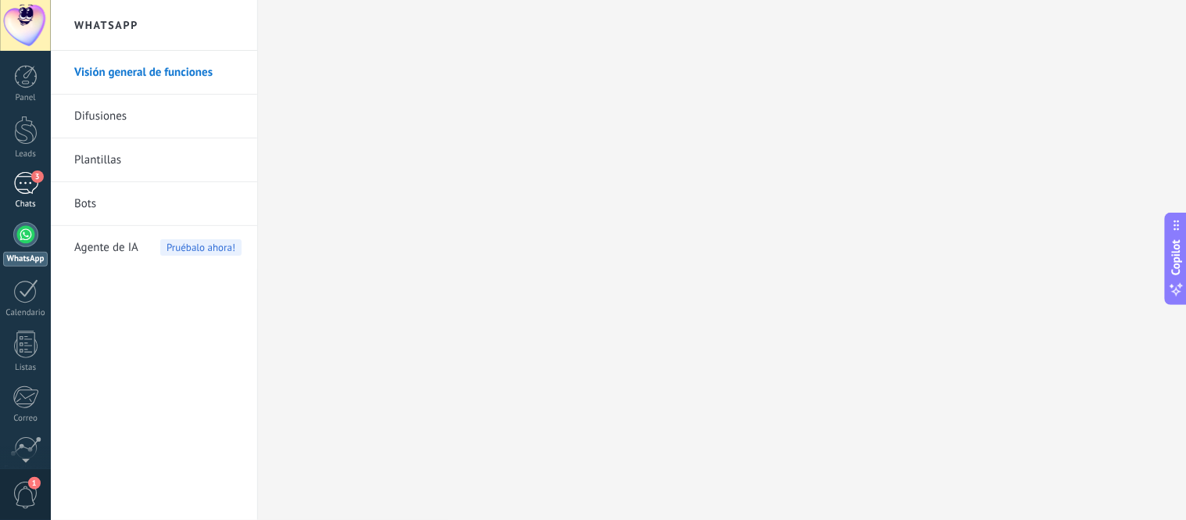
click at [27, 182] on div "3" at bounding box center [25, 183] width 25 height 23
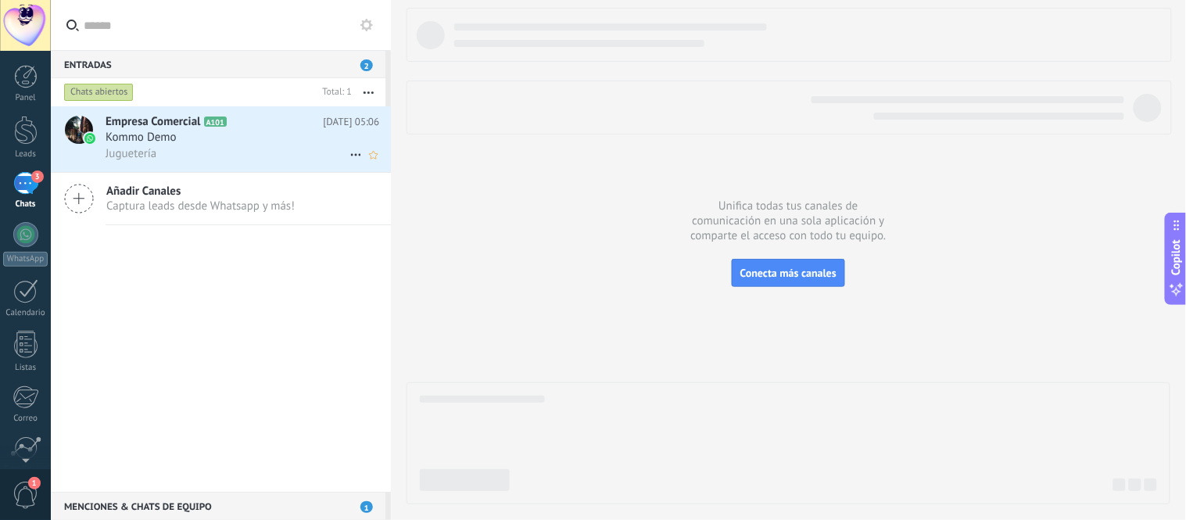
click at [245, 151] on div "Juguetería" at bounding box center [243, 153] width 274 height 16
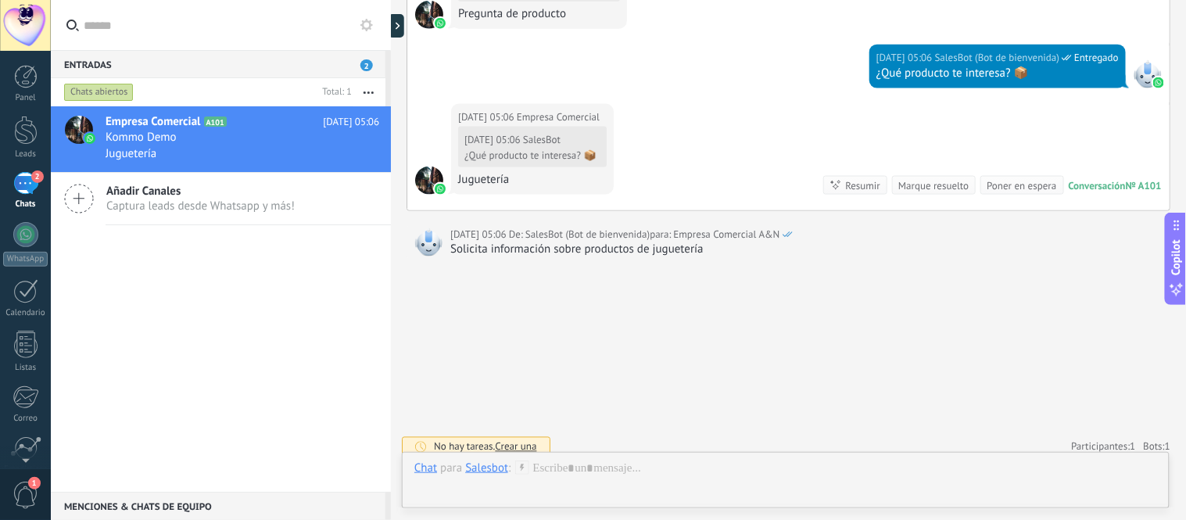
scroll to position [2049, 0]
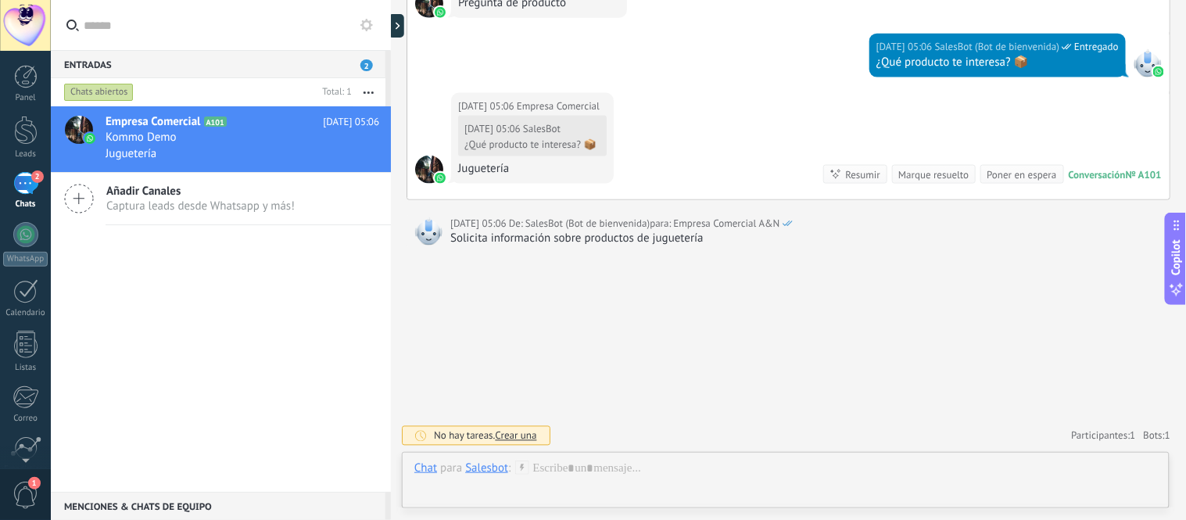
click at [524, 467] on icon at bounding box center [522, 467] width 14 height 14
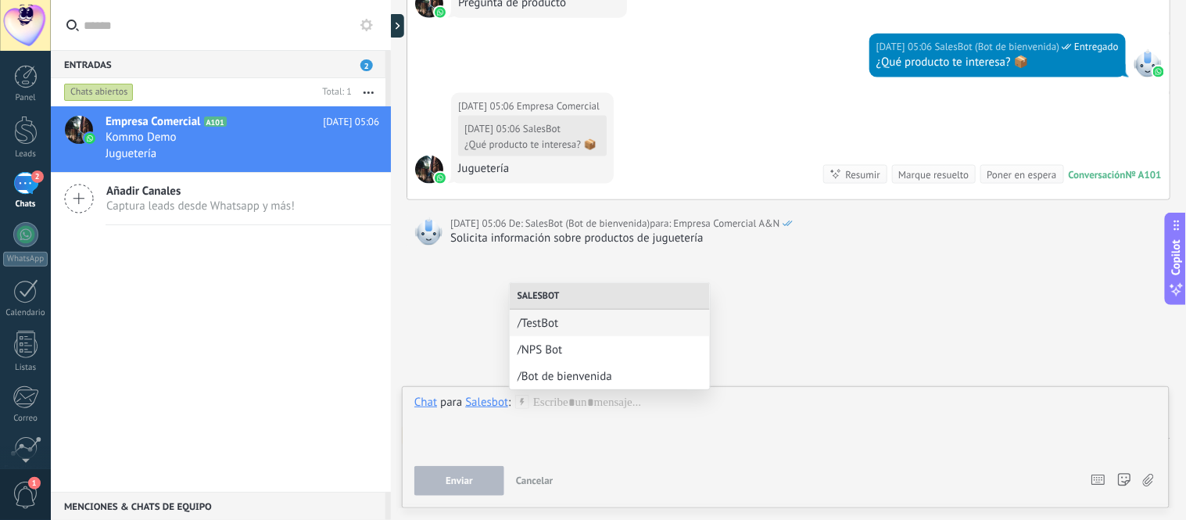
click at [618, 471] on div "Enviar Cancelar Rastrear clics en links ? Reducir links largos y rastrear clics…" at bounding box center [745, 481] width 662 height 30
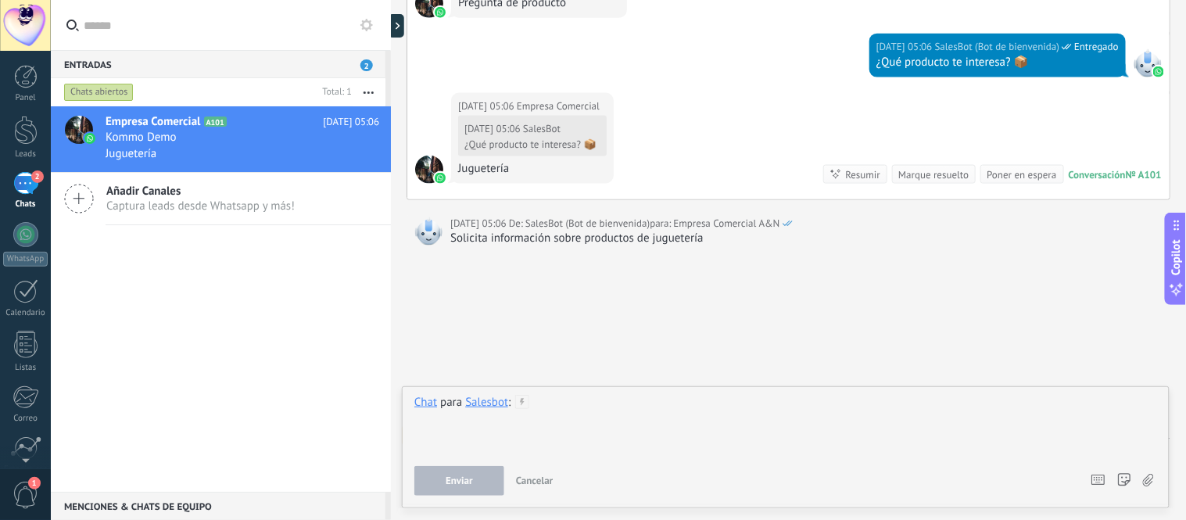
click at [635, 410] on div at bounding box center [785, 424] width 742 height 59
drag, startPoint x: 799, startPoint y: 414, endPoint x: 800, endPoint y: 403, distance: 11.1
click at [458, 486] on span "Enviar" at bounding box center [458, 480] width 27 height 11
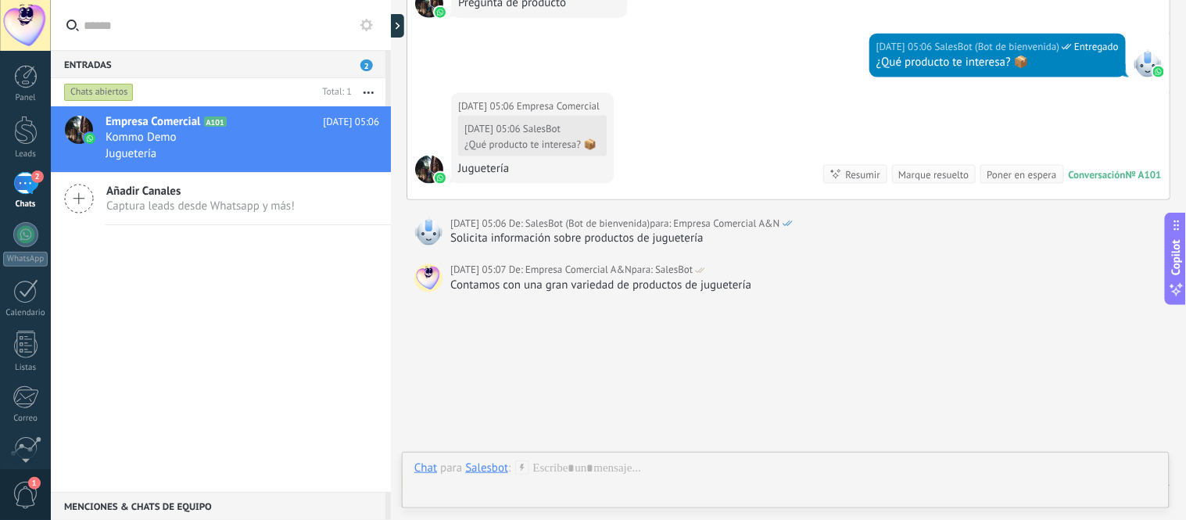
scroll to position [2096, 0]
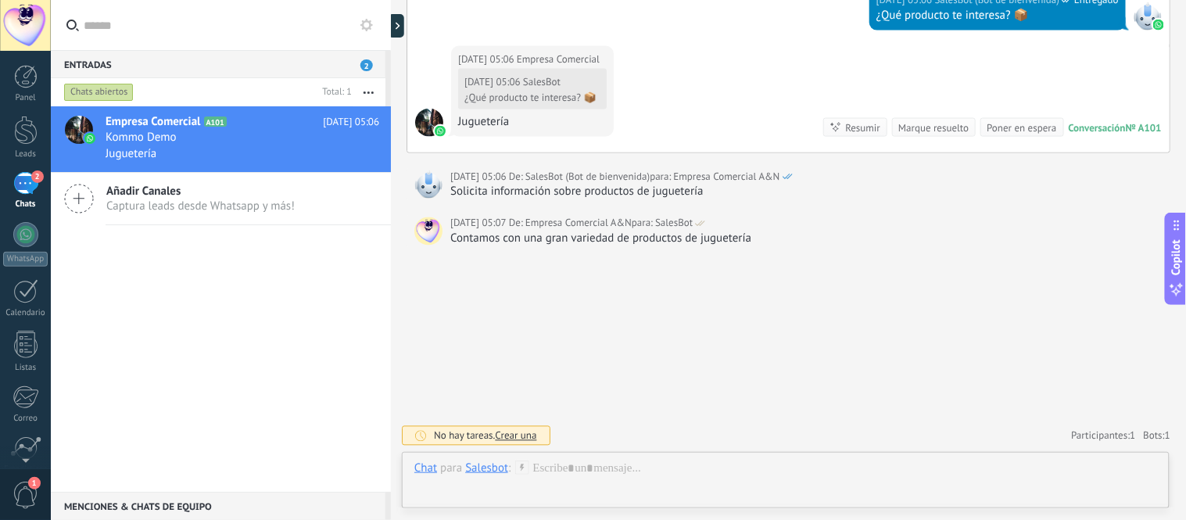
click at [750, 241] on div "Contamos con una gran variedad de productos de juguetería" at bounding box center [806, 239] width 712 height 16
click at [809, 241] on div "Contamos con una gran variedad de productos de juguetería" at bounding box center [806, 239] width 712 height 16
click at [509, 228] on span "De:" at bounding box center [517, 224] width 16 height 16
click at [595, 244] on div "Contamos con una gran variedad de productos de juguetería" at bounding box center [806, 239] width 712 height 16
click at [632, 228] on span "para:" at bounding box center [643, 224] width 23 height 16
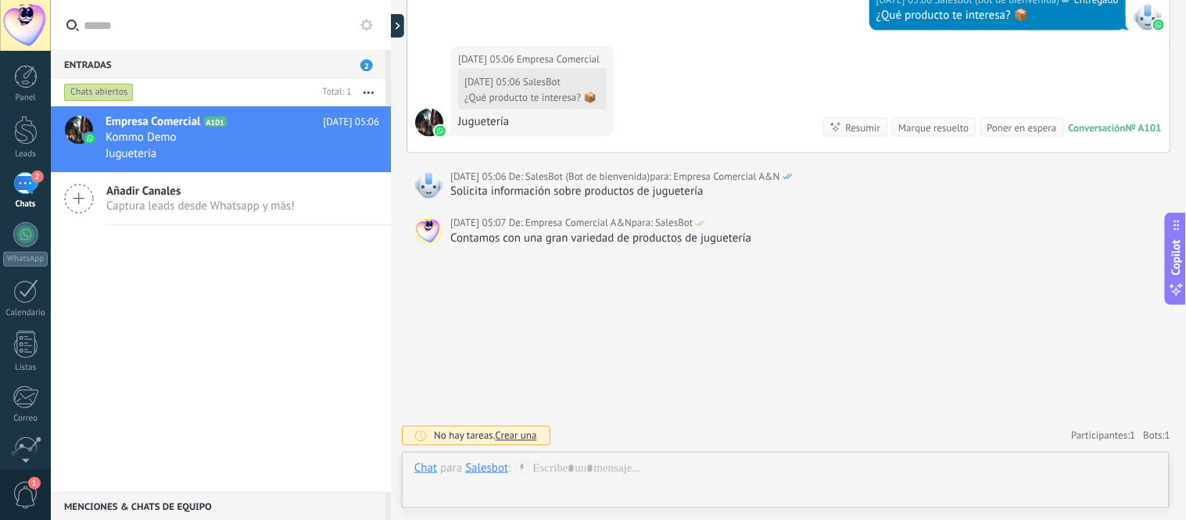
drag, startPoint x: 594, startPoint y: 228, endPoint x: 558, endPoint y: 229, distance: 36.0
click at [592, 228] on span "Empresa Comercial A&N" at bounding box center [578, 224] width 106 height 16
click at [511, 229] on span "De:" at bounding box center [517, 224] width 16 height 16
click at [510, 239] on div "Contamos con una gran variedad de productos de juguetería" at bounding box center [806, 239] width 712 height 16
click at [592, 463] on div at bounding box center [785, 483] width 742 height 47
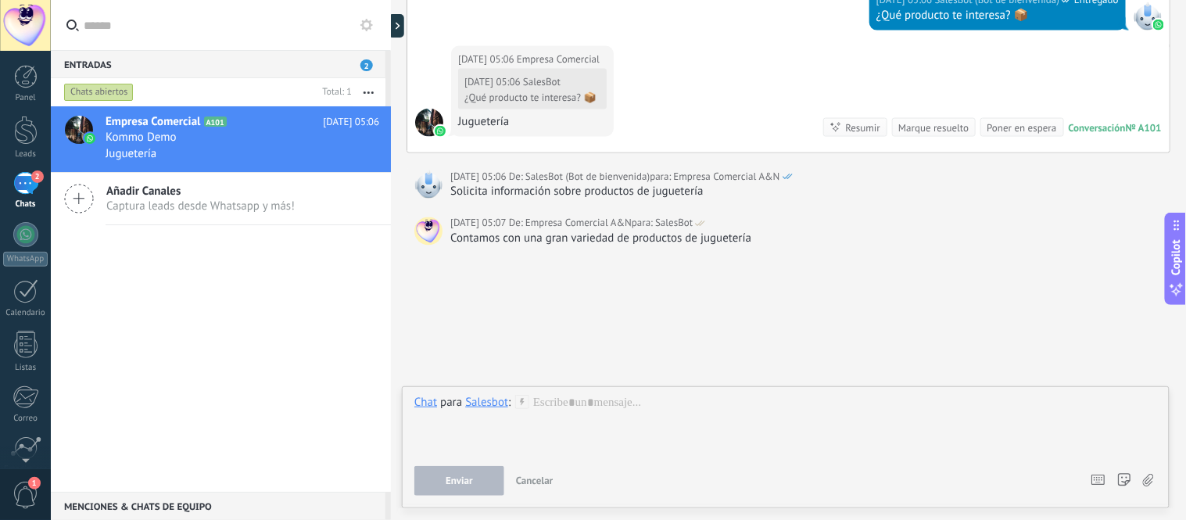
click at [497, 404] on div "Salesbot" at bounding box center [486, 402] width 43 height 14
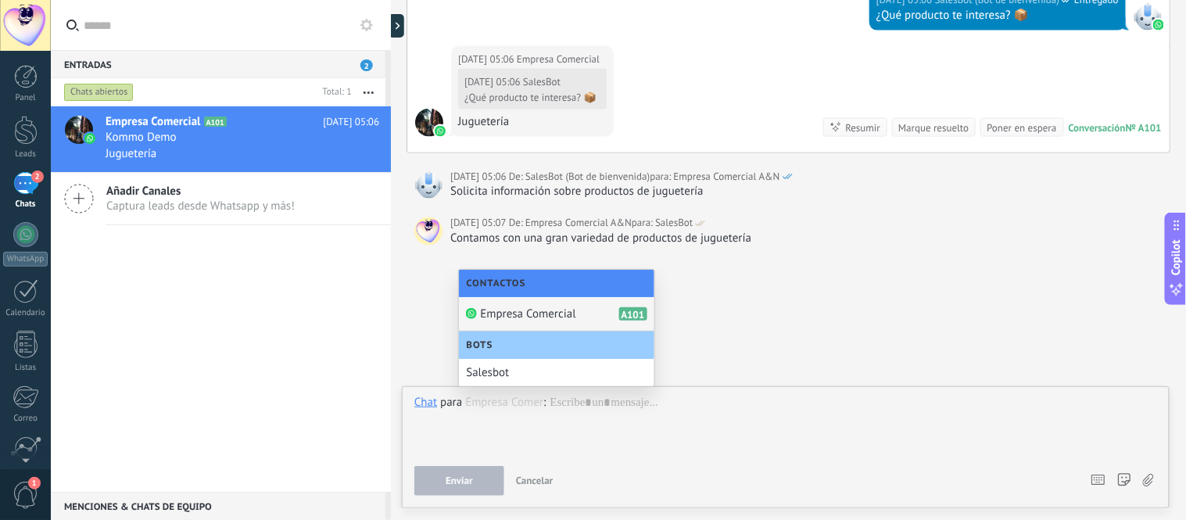
click at [524, 315] on span "Empresa Comercial" at bounding box center [528, 313] width 95 height 15
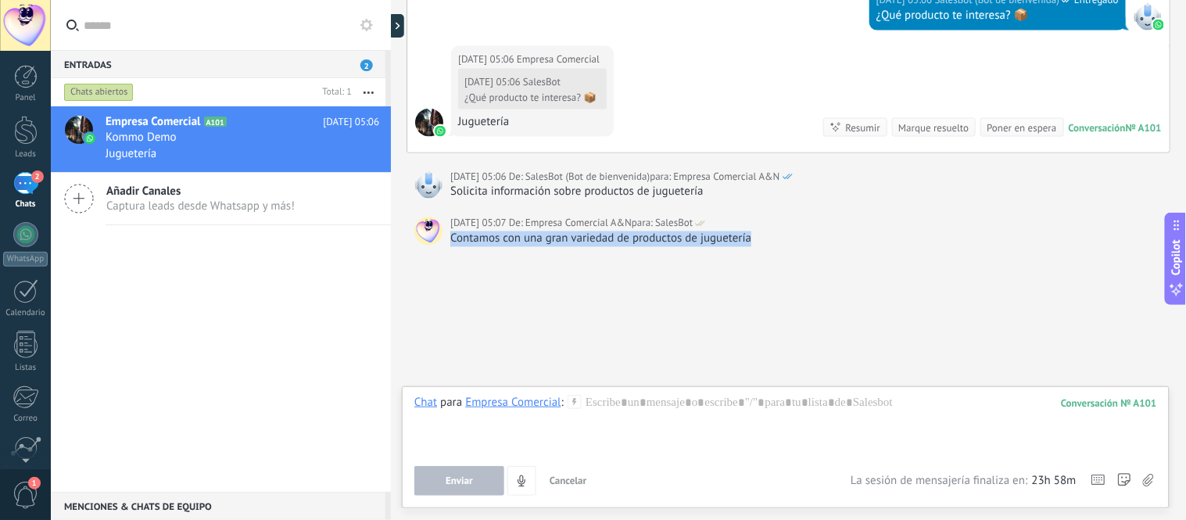
drag, startPoint x: 759, startPoint y: 243, endPoint x: 452, endPoint y: 252, distance: 307.3
copy div "Contamos con una gran variedad de productos de juguetería"
click at [599, 413] on div at bounding box center [785, 424] width 743 height 59
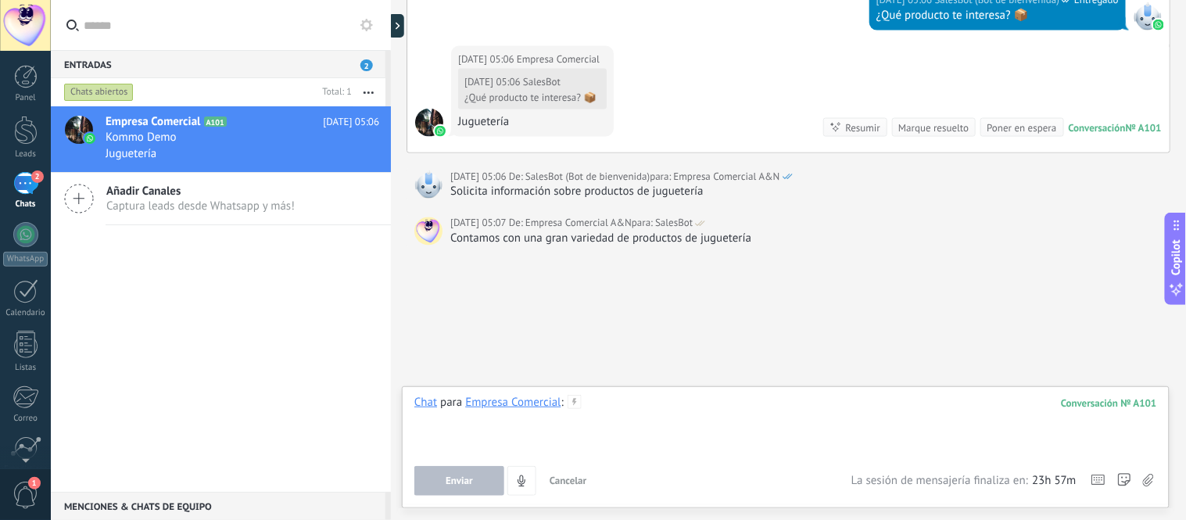
click at [599, 399] on div at bounding box center [785, 424] width 743 height 59
paste div
click at [471, 485] on span "Enviar" at bounding box center [458, 480] width 27 height 11
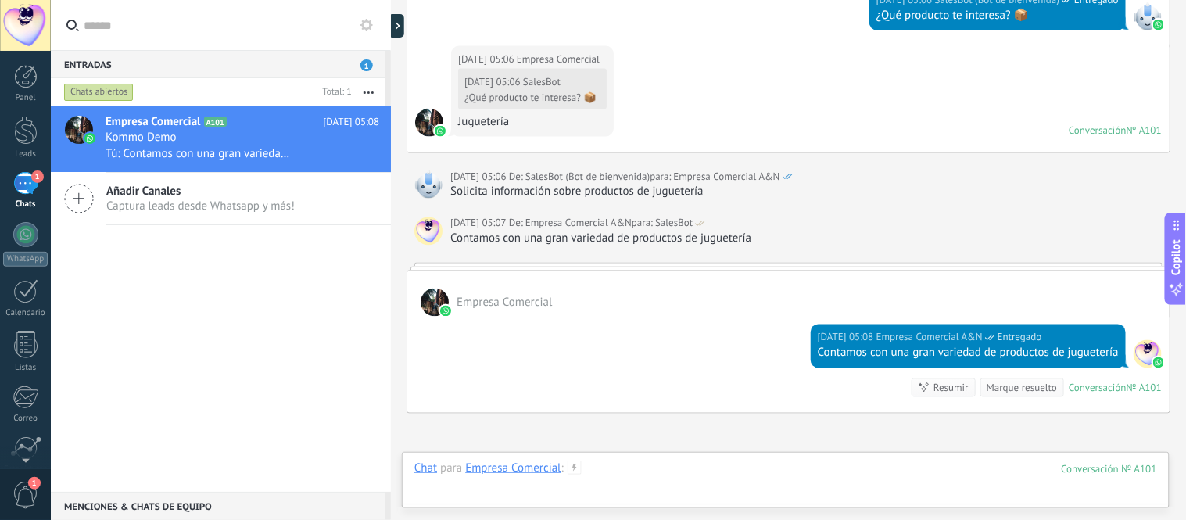
click at [600, 465] on div at bounding box center [785, 483] width 742 height 47
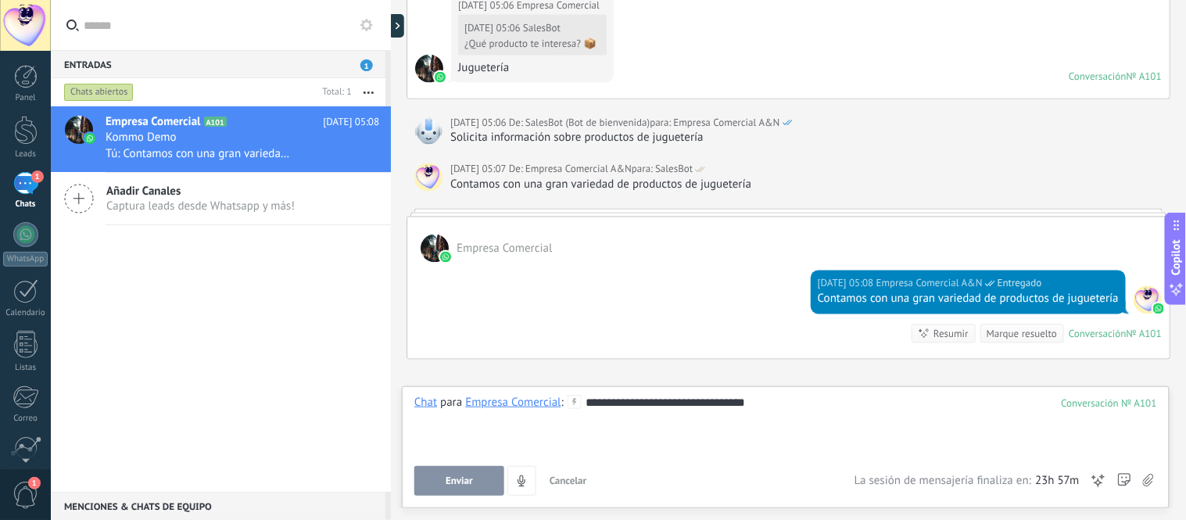
scroll to position [2177, 0]
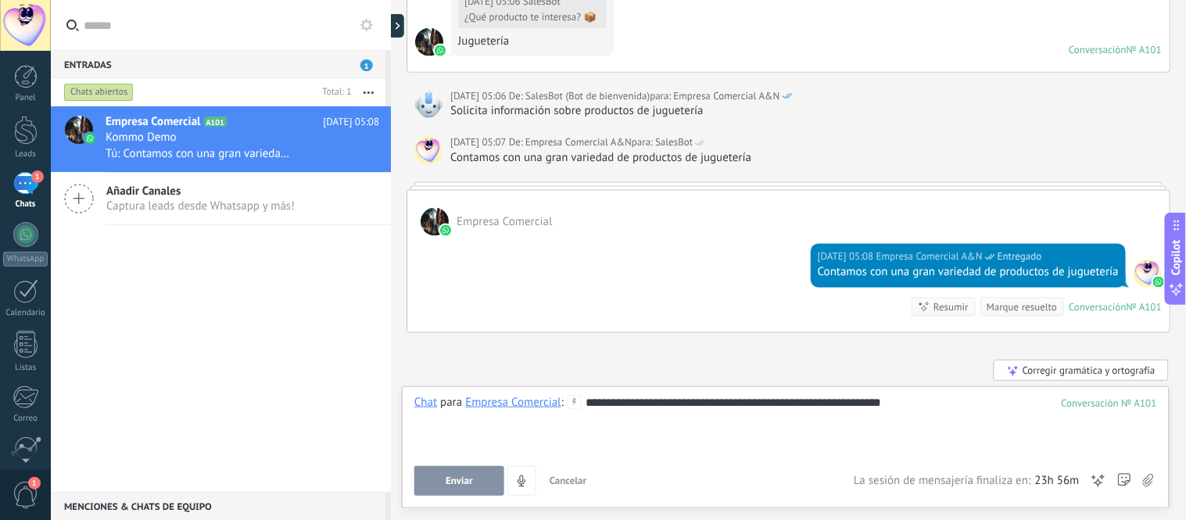
click at [1027, 368] on div "Corregir gramática y ortografía" at bounding box center [1080, 370] width 175 height 21
click at [469, 481] on span "Enviar" at bounding box center [458, 480] width 27 height 11
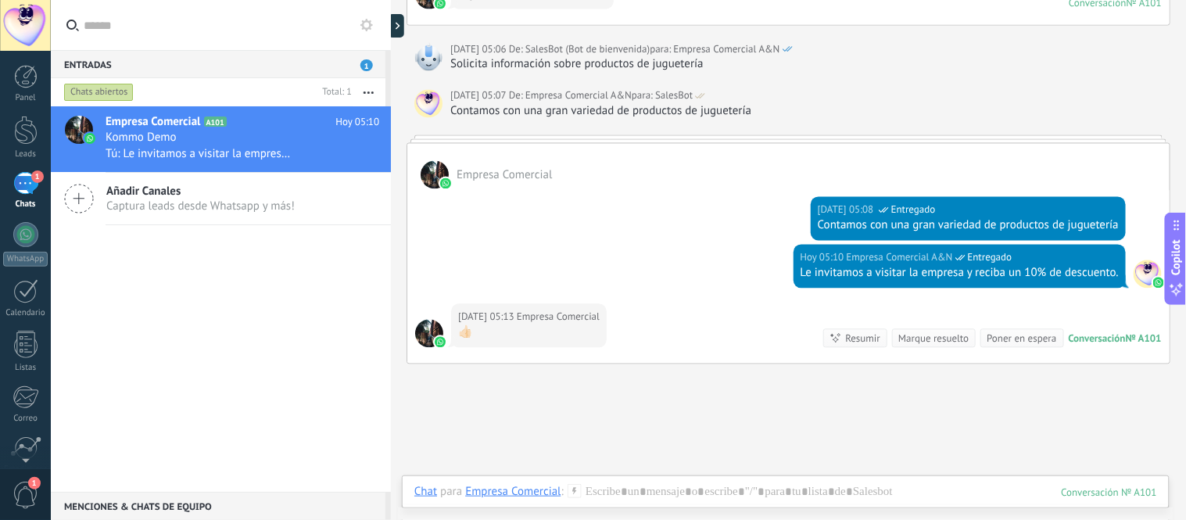
scroll to position [2257, 0]
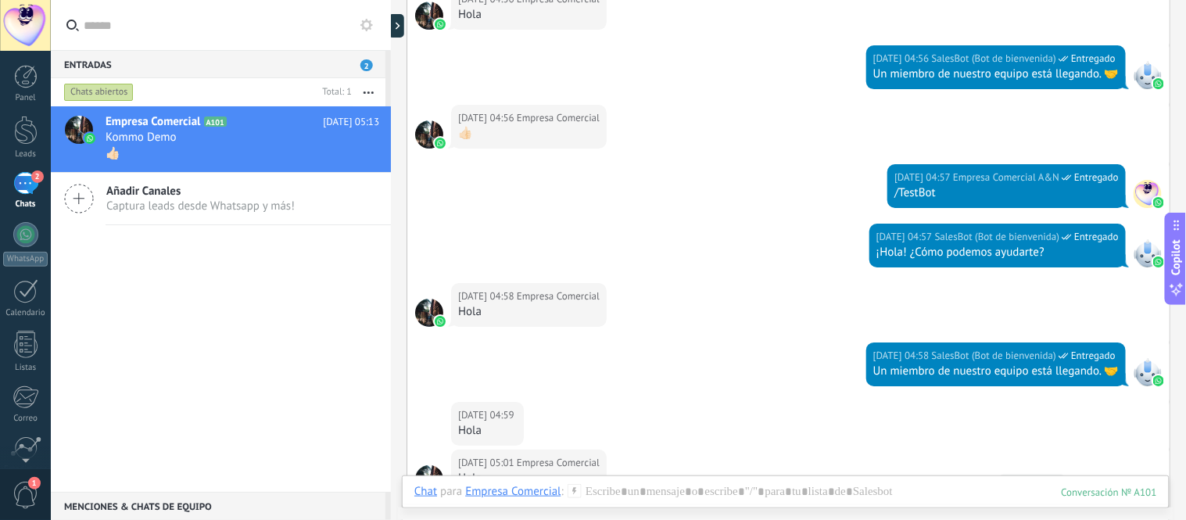
scroll to position [1389, 0]
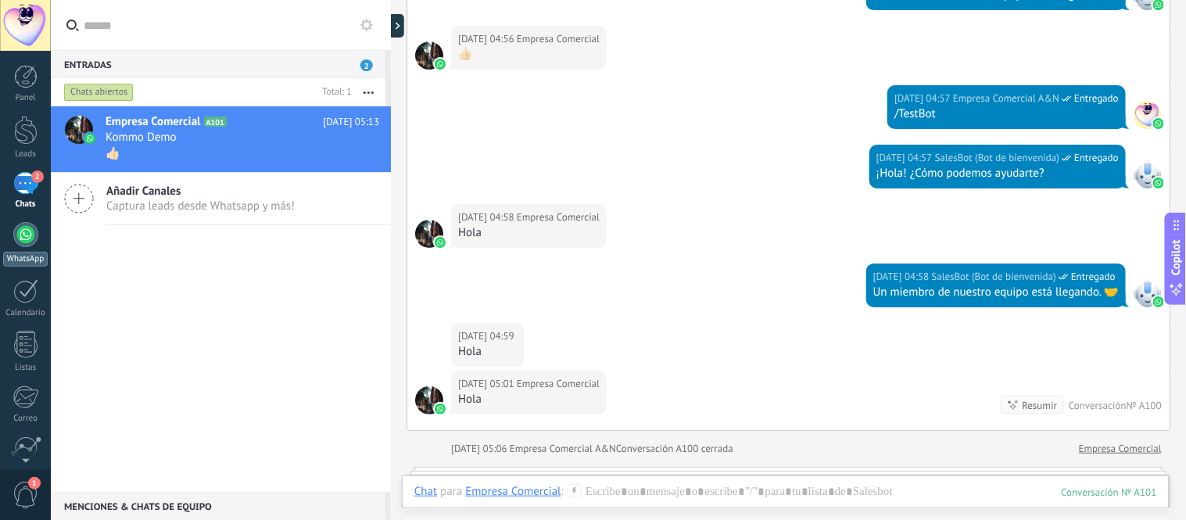
click at [27, 249] on link "WhatsApp" at bounding box center [25, 244] width 51 height 45
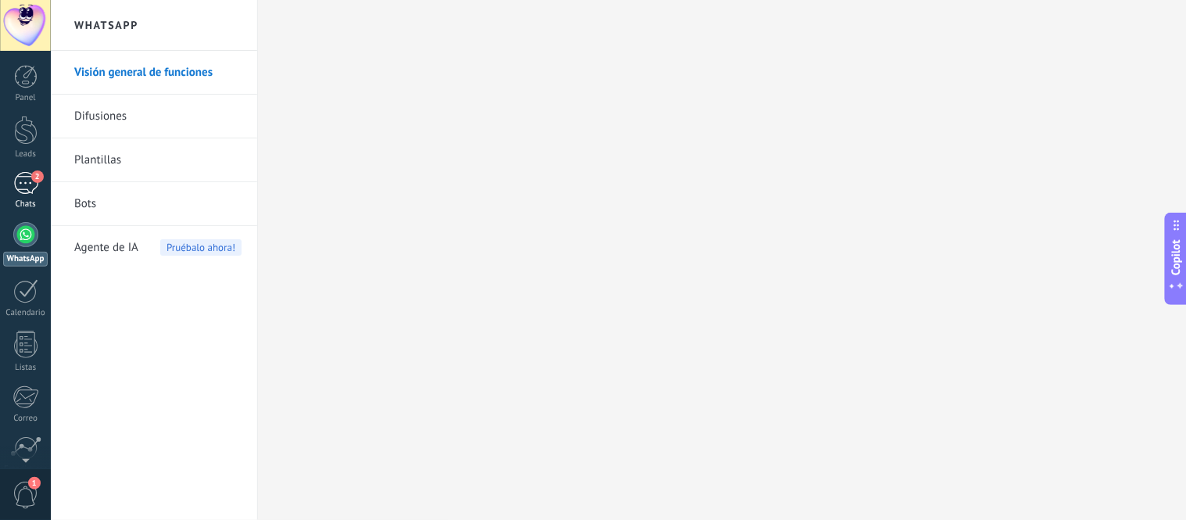
click at [27, 191] on div "2" at bounding box center [25, 183] width 25 height 23
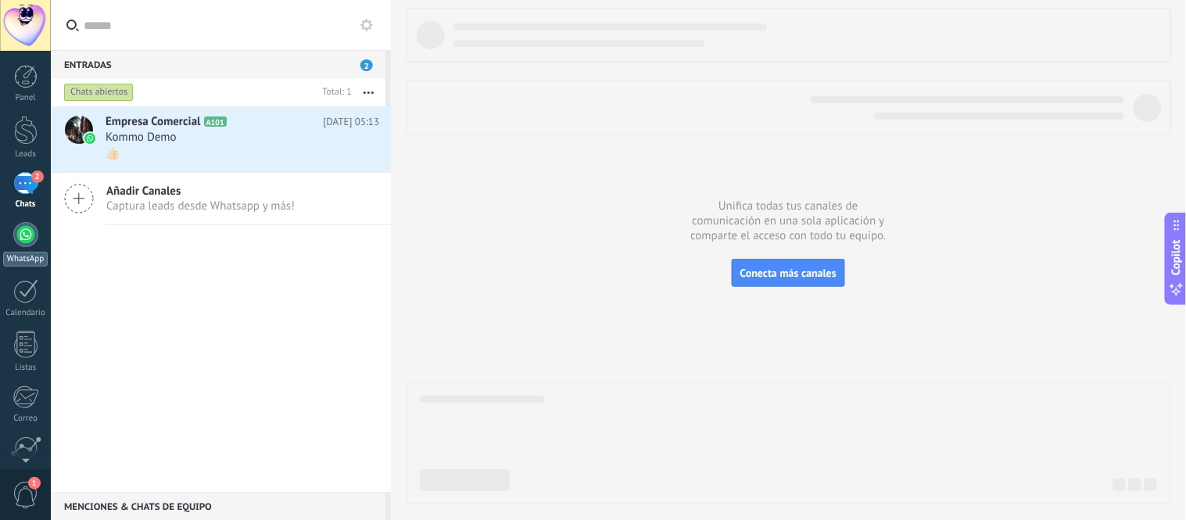
click at [16, 224] on link "WhatsApp" at bounding box center [25, 244] width 51 height 45
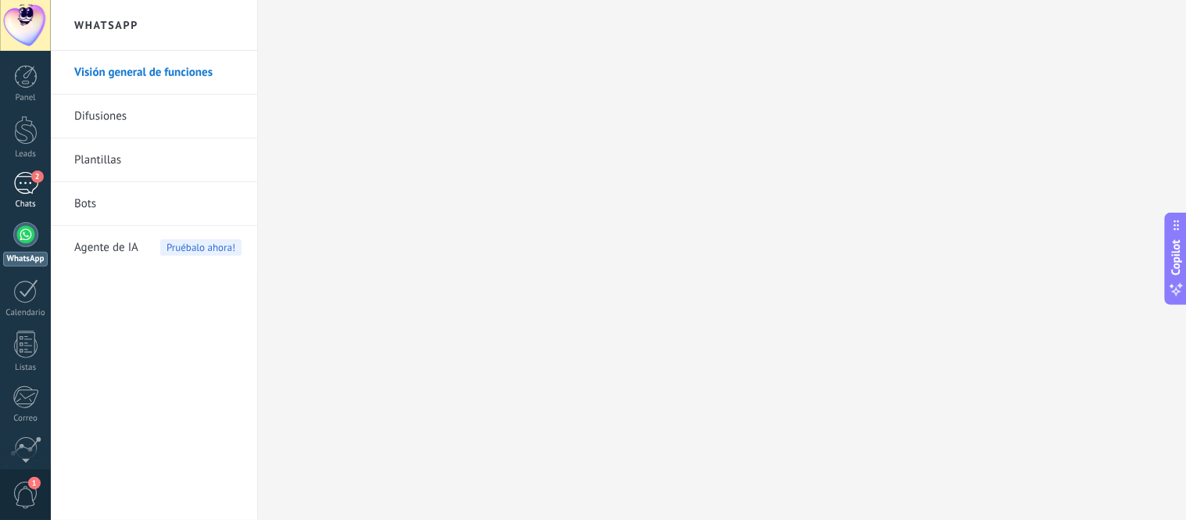
click at [26, 188] on div "2" at bounding box center [25, 183] width 25 height 23
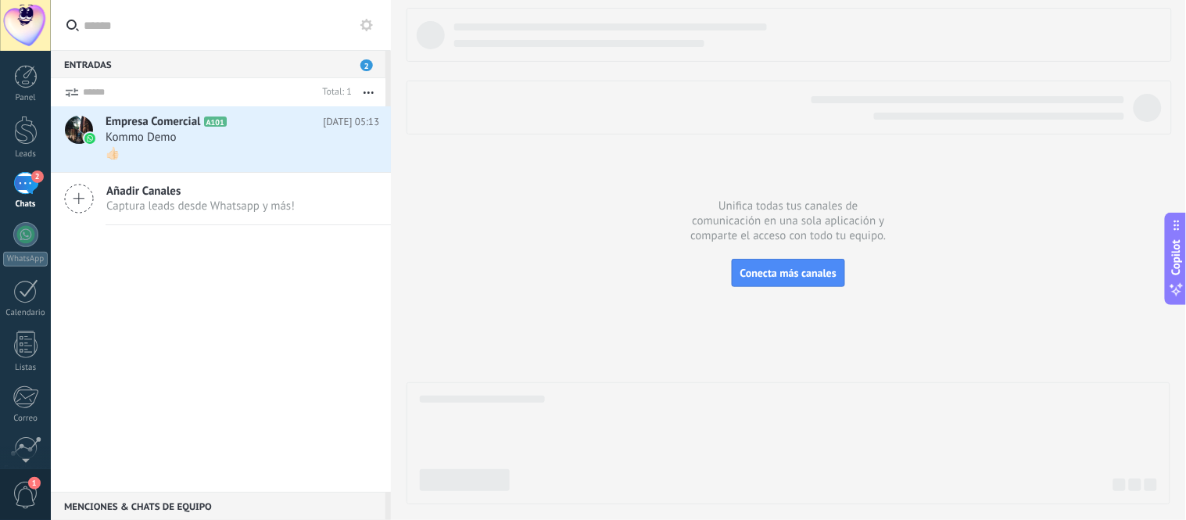
click at [270, 137] on div "Kommo Demo" at bounding box center [243, 138] width 274 height 16
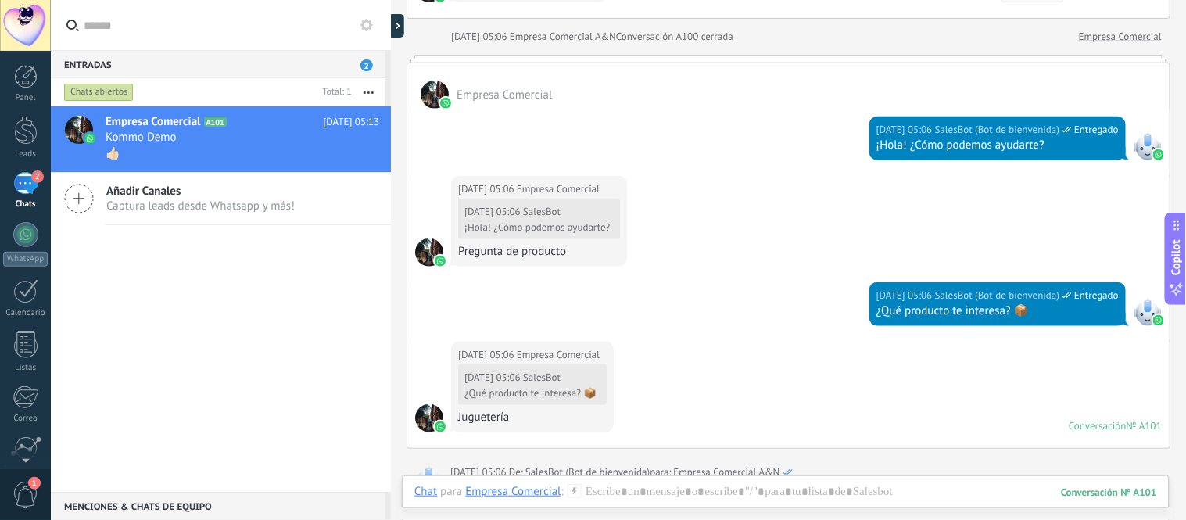
scroll to position [1776, 0]
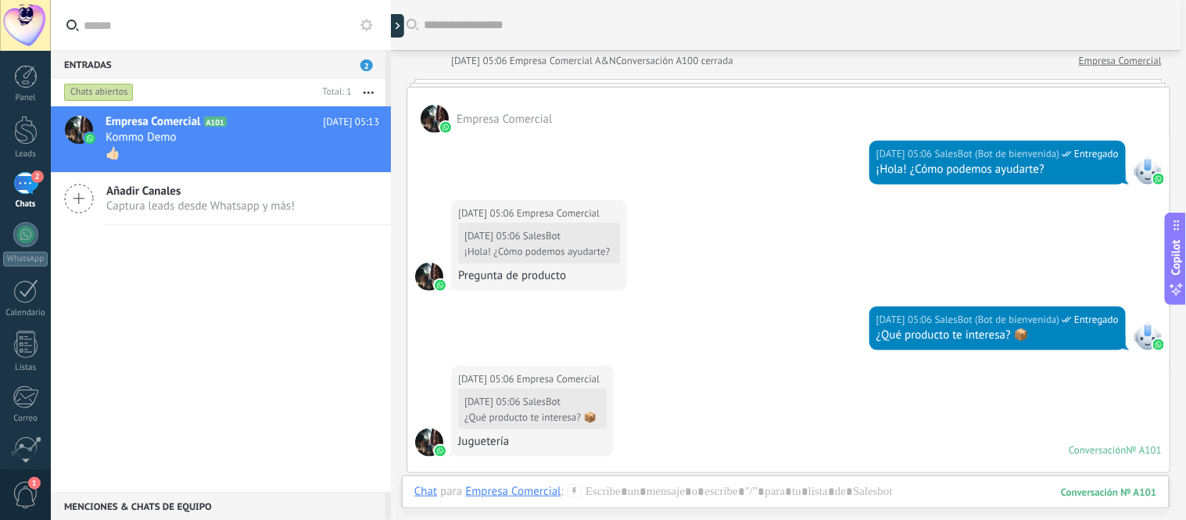
click at [534, 119] on span "Empresa Comercial" at bounding box center [503, 119] width 95 height 15
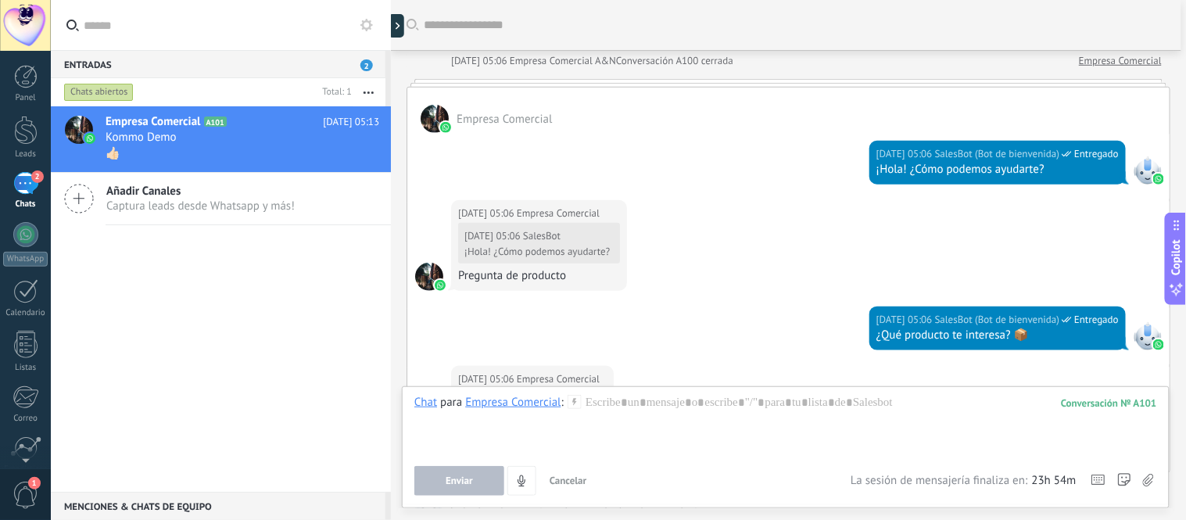
click at [534, 119] on span "Empresa Comercial" at bounding box center [503, 119] width 95 height 15
click at [533, 119] on span "Empresa Comercial" at bounding box center [503, 119] width 95 height 15
click at [184, 119] on span "Empresa Comercial" at bounding box center [153, 122] width 95 height 16
click at [130, 119] on span "Empresa Comercial" at bounding box center [153, 122] width 95 height 16
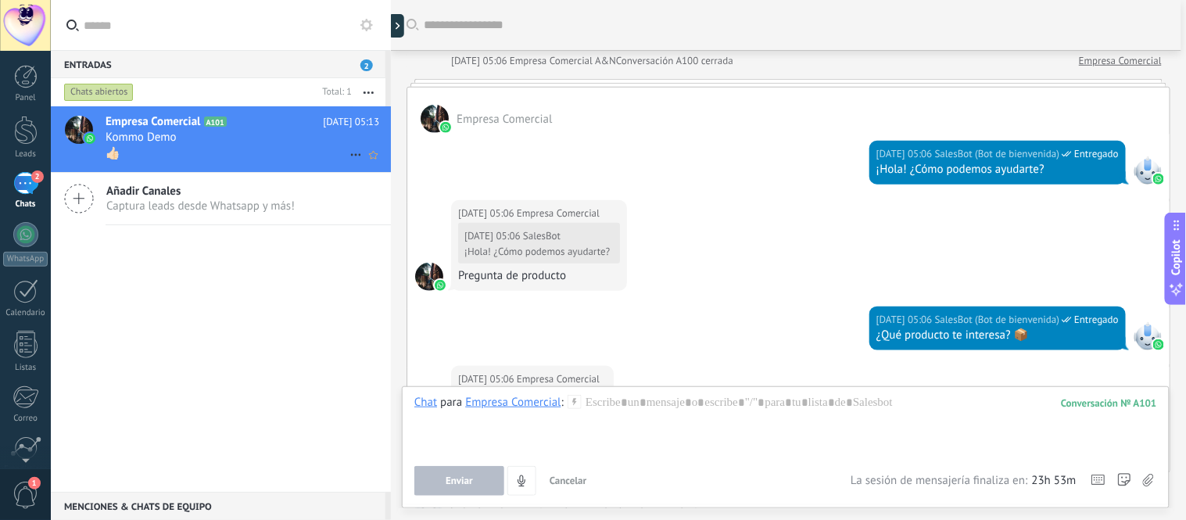
click at [346, 158] on icon at bounding box center [355, 154] width 19 height 19
drag, startPoint x: 232, startPoint y: 148, endPoint x: 115, endPoint y: 134, distance: 118.1
click at [154, 142] on div at bounding box center [593, 260] width 1186 height 520
click at [81, 126] on div at bounding box center [79, 130] width 28 height 28
click at [122, 113] on div "Empresa Comercial A101 [DATE] 05:13 Kommo Demo 👍🏻 [PERSON_NAME] respondió Conve…" at bounding box center [248, 139] width 285 height 66
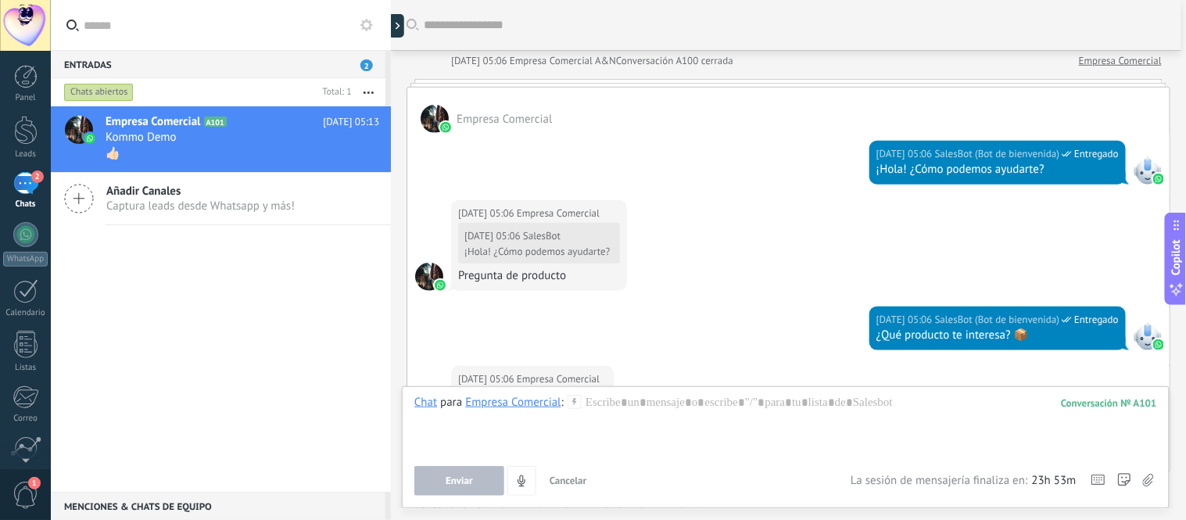
click at [369, 92] on use "button" at bounding box center [368, 92] width 10 height 2
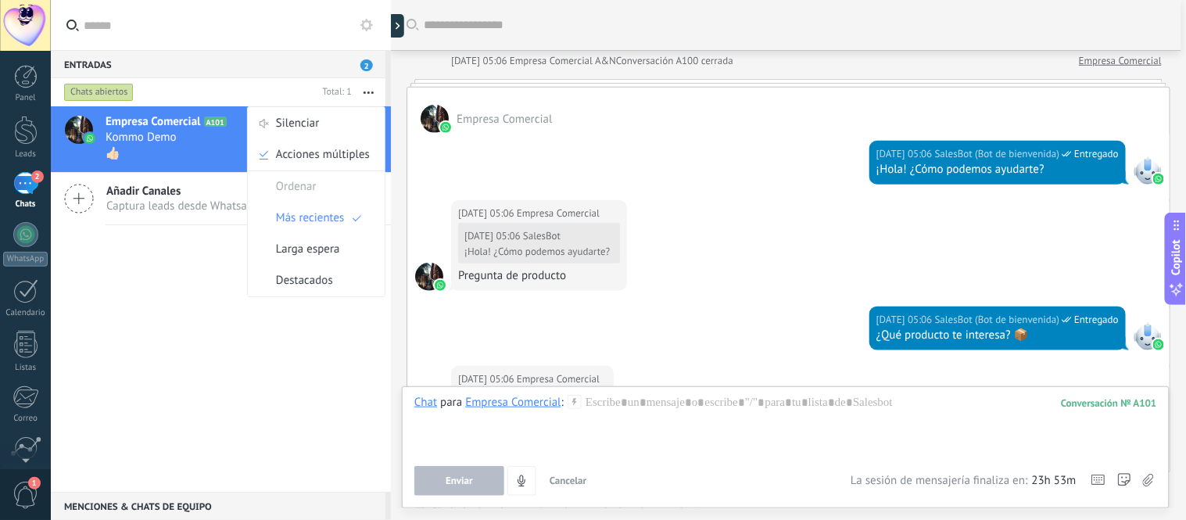
click at [180, 250] on div "Empresa Comercial A101 [DATE] 05:13 Kommo Demo 👍🏻 [PERSON_NAME] respondió Conve…" at bounding box center [221, 298] width 340 height 385
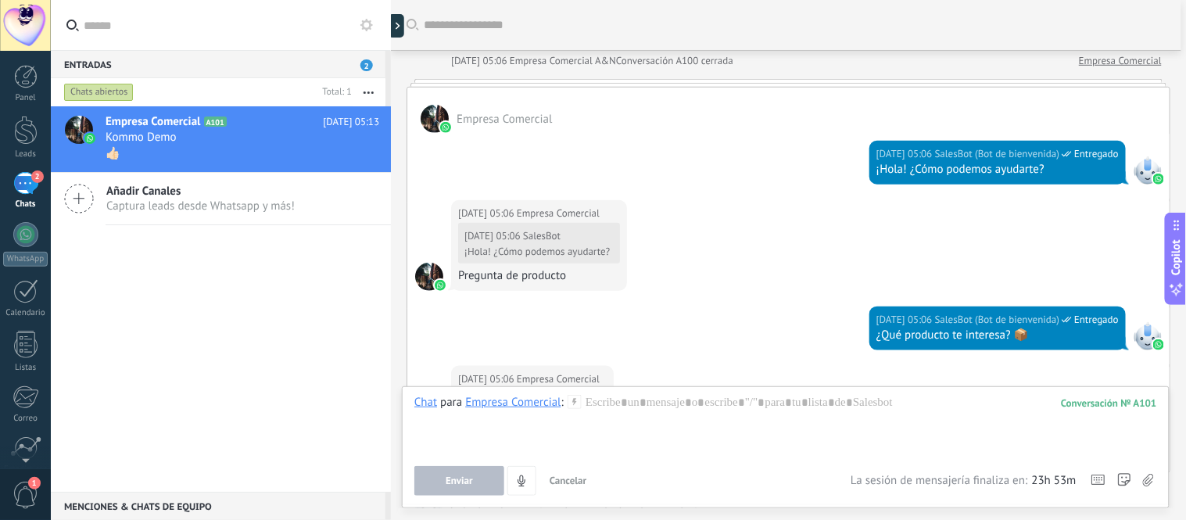
click at [1107, 64] on link "Empresa Comercial" at bounding box center [1120, 61] width 83 height 16
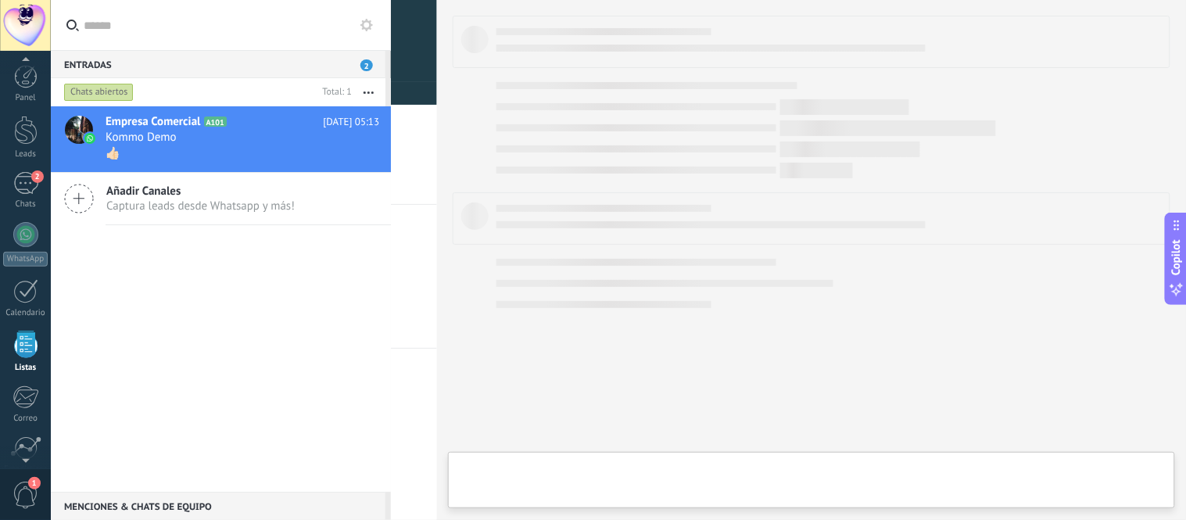
scroll to position [97, 0]
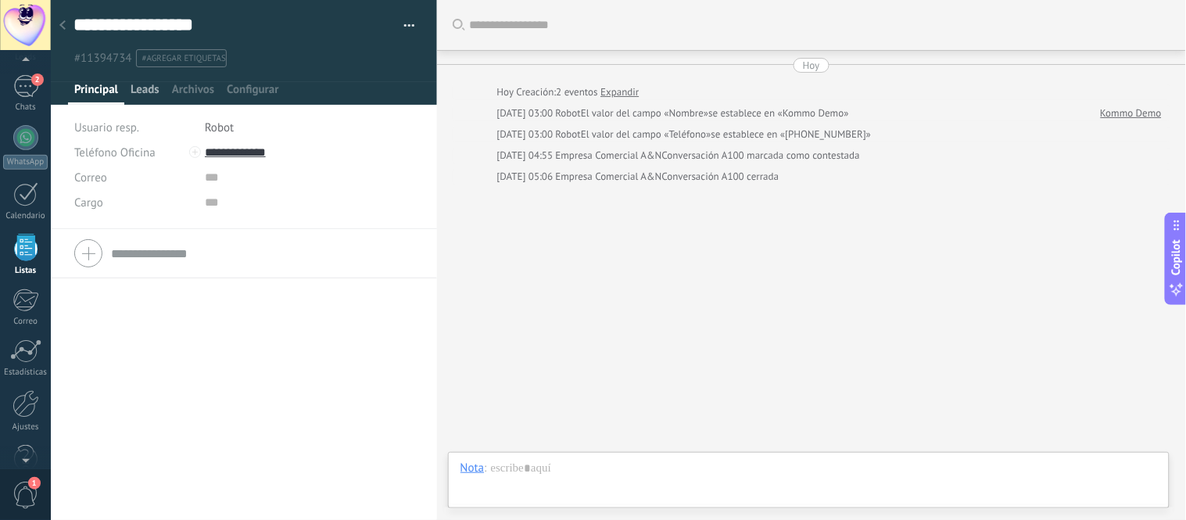
click at [135, 84] on span "Leads" at bounding box center [145, 93] width 29 height 23
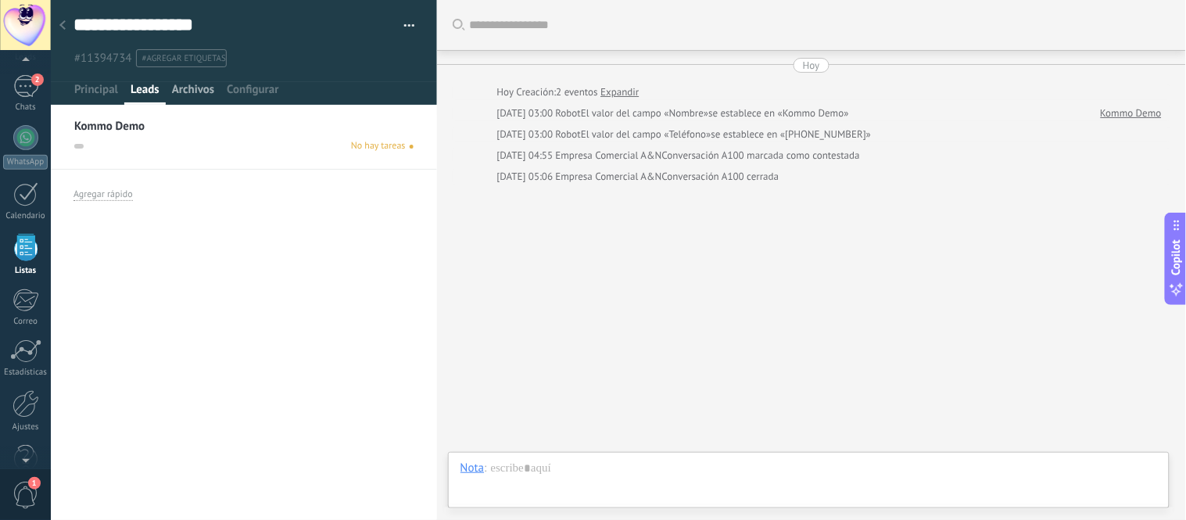
click at [185, 88] on span "Archivos" at bounding box center [193, 93] width 42 height 23
click at [238, 88] on span "Configurar" at bounding box center [253, 93] width 52 height 23
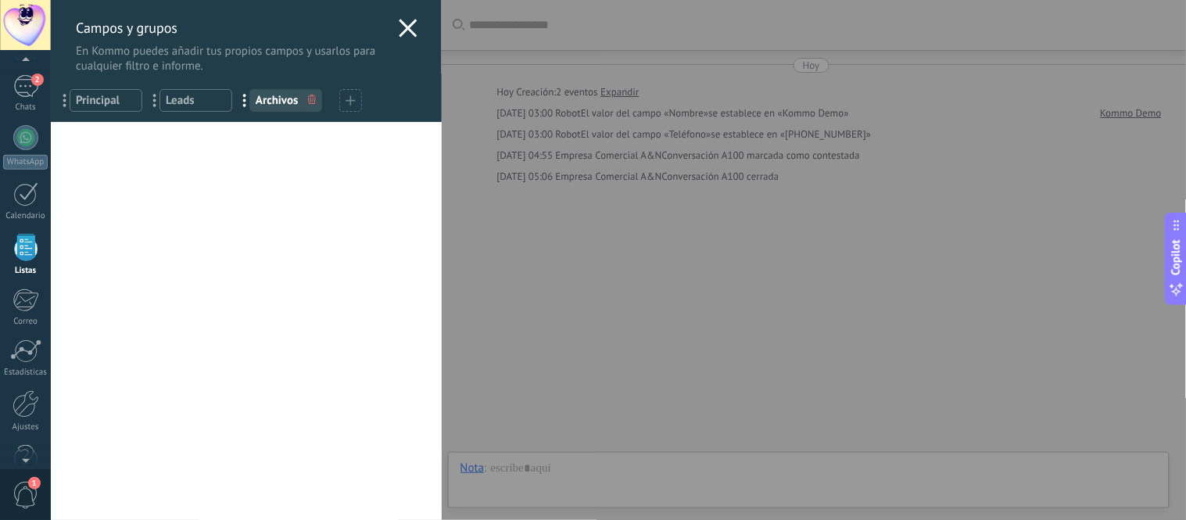
click at [401, 35] on icon at bounding box center [408, 28] width 19 height 19
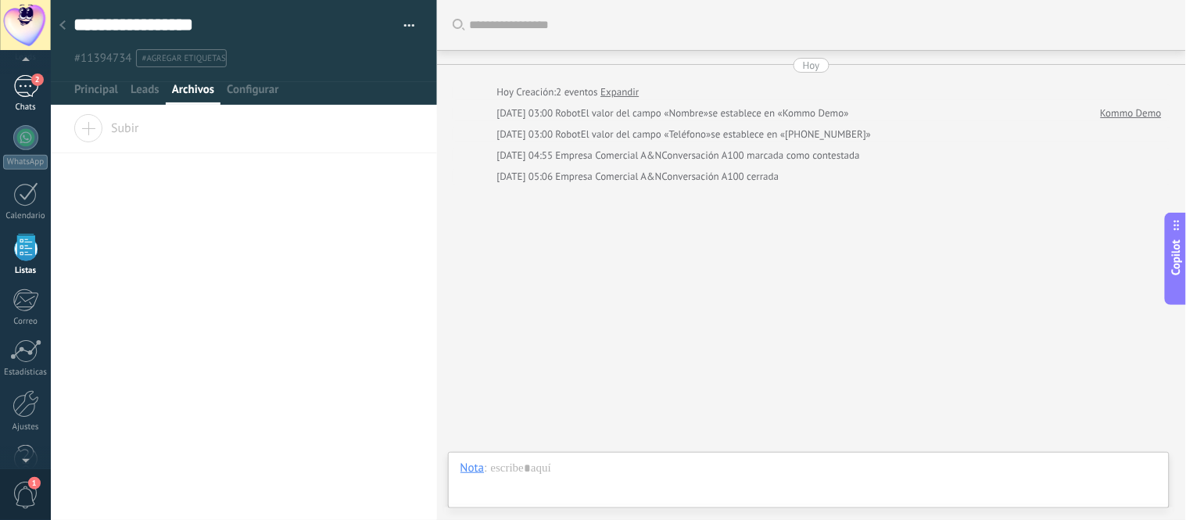
click at [50, 81] on link "2 Chats" at bounding box center [25, 94] width 51 height 38
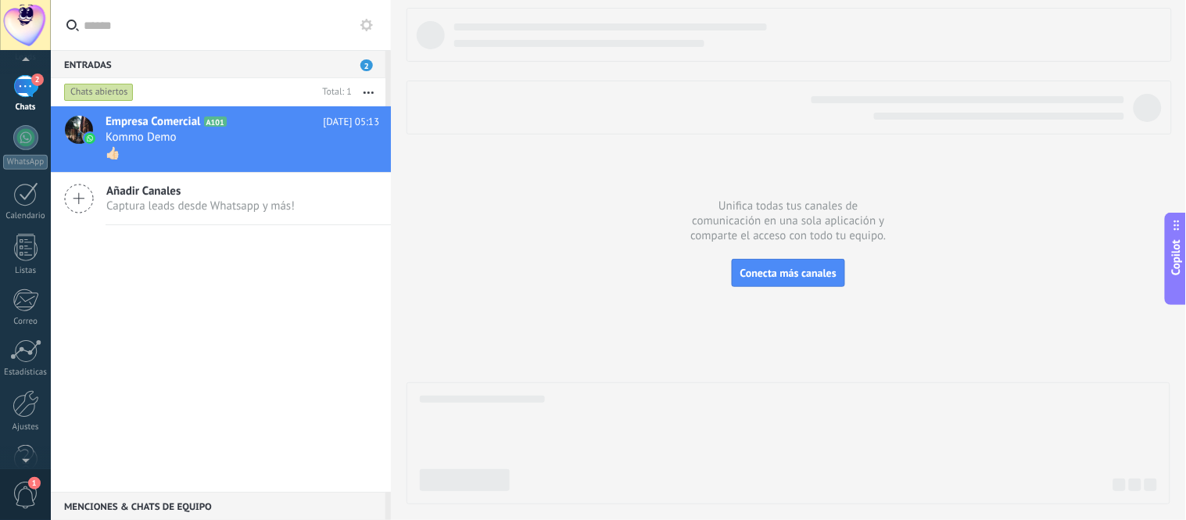
click at [35, 83] on div "Panel Leads 2 Chats WhatsApp Clientes" at bounding box center [25, 235] width 51 height 535
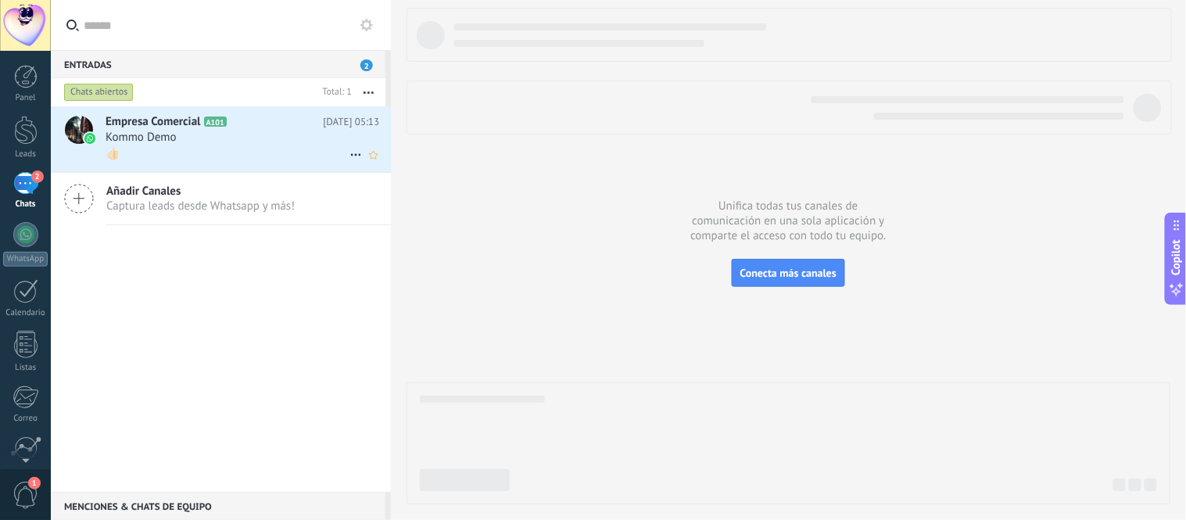
click at [209, 144] on div "Kommo Demo" at bounding box center [243, 138] width 274 height 16
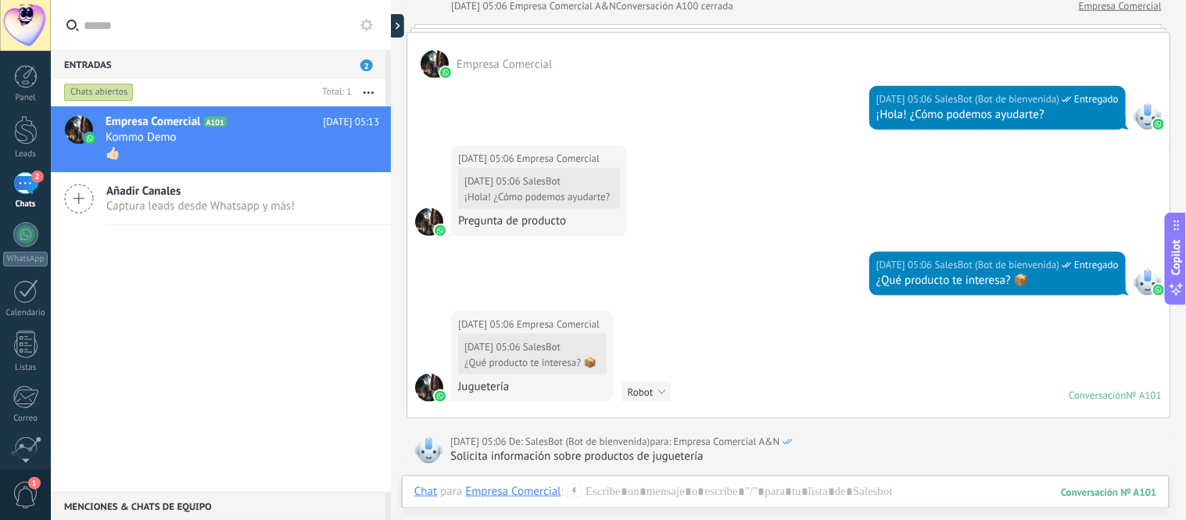
scroll to position [1776, 0]
